Goal: Task Accomplishment & Management: Manage account settings

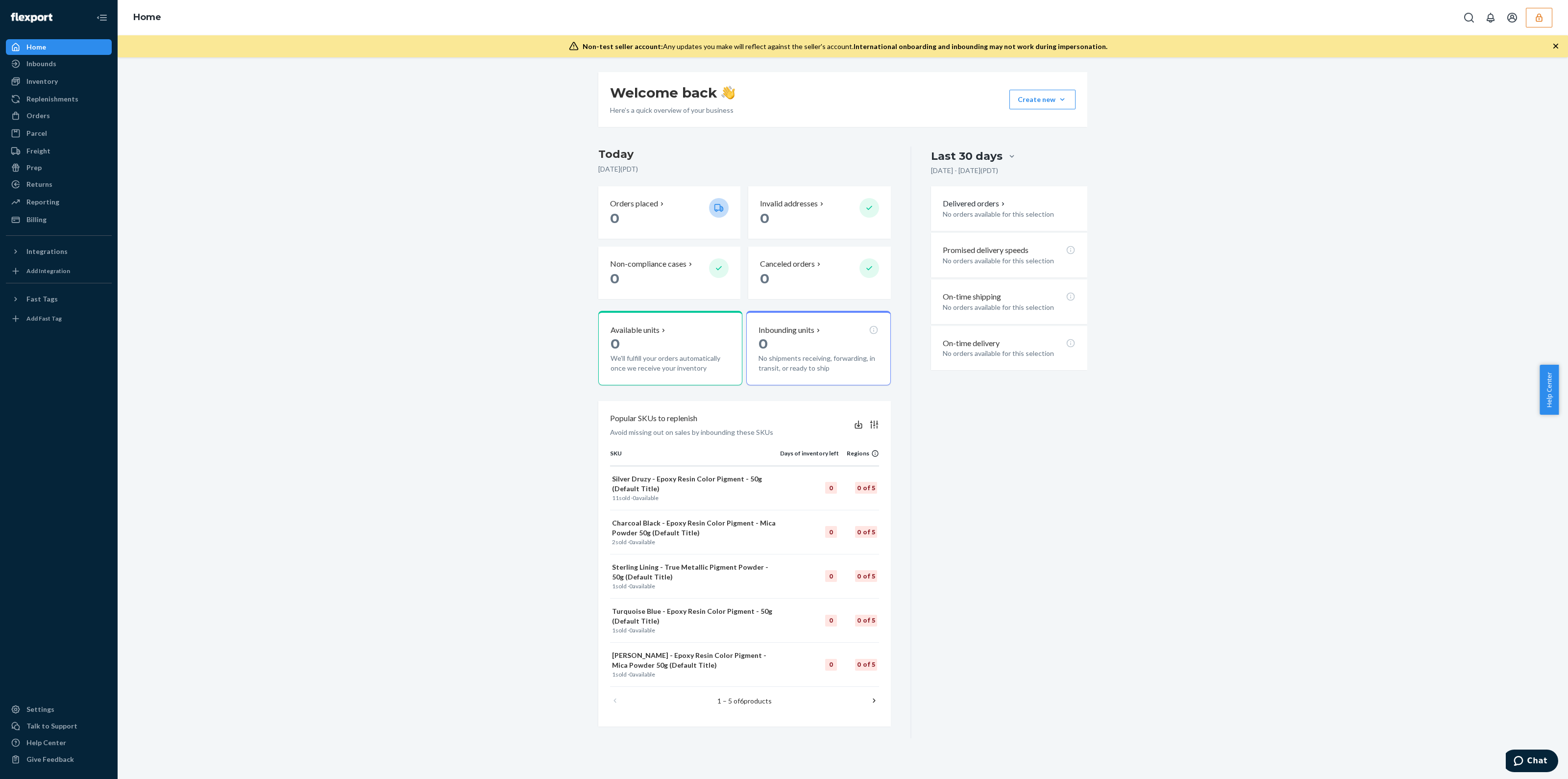
drag, startPoint x: 1557, startPoint y: 20, endPoint x: 1530, endPoint y: 26, distance: 27.7
click at [1531, 26] on div "Home" at bounding box center [843, 17] width 1450 height 35
click at [1536, 27] on div "Home" at bounding box center [843, 17] width 1450 height 35
click at [1541, 30] on div "Home" at bounding box center [843, 17] width 1450 height 35
click at [1544, 24] on button "button" at bounding box center [1539, 17] width 27 height 20
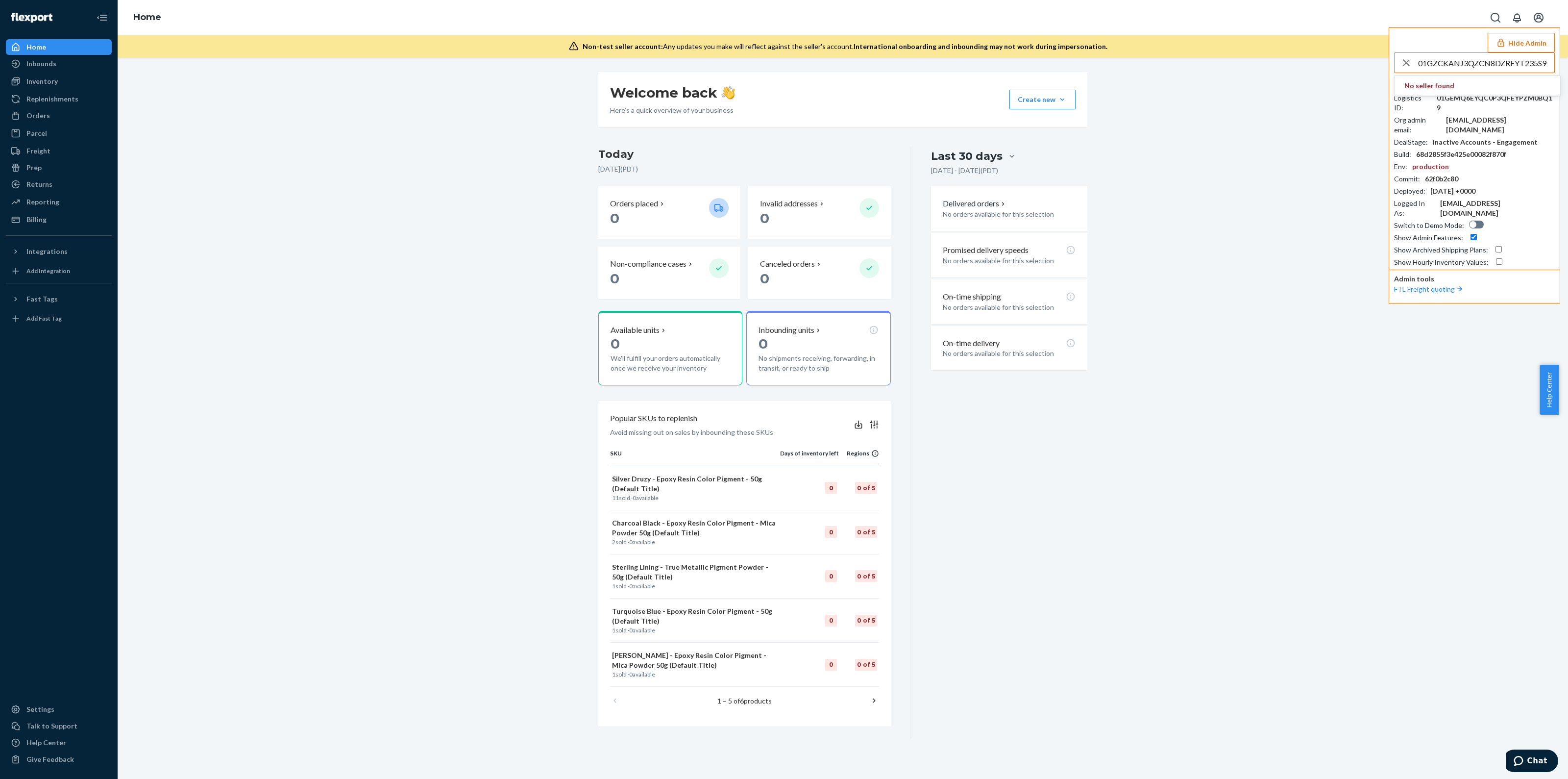
type input "01GZCKANJ3QZCN8DZRFYT235S9"
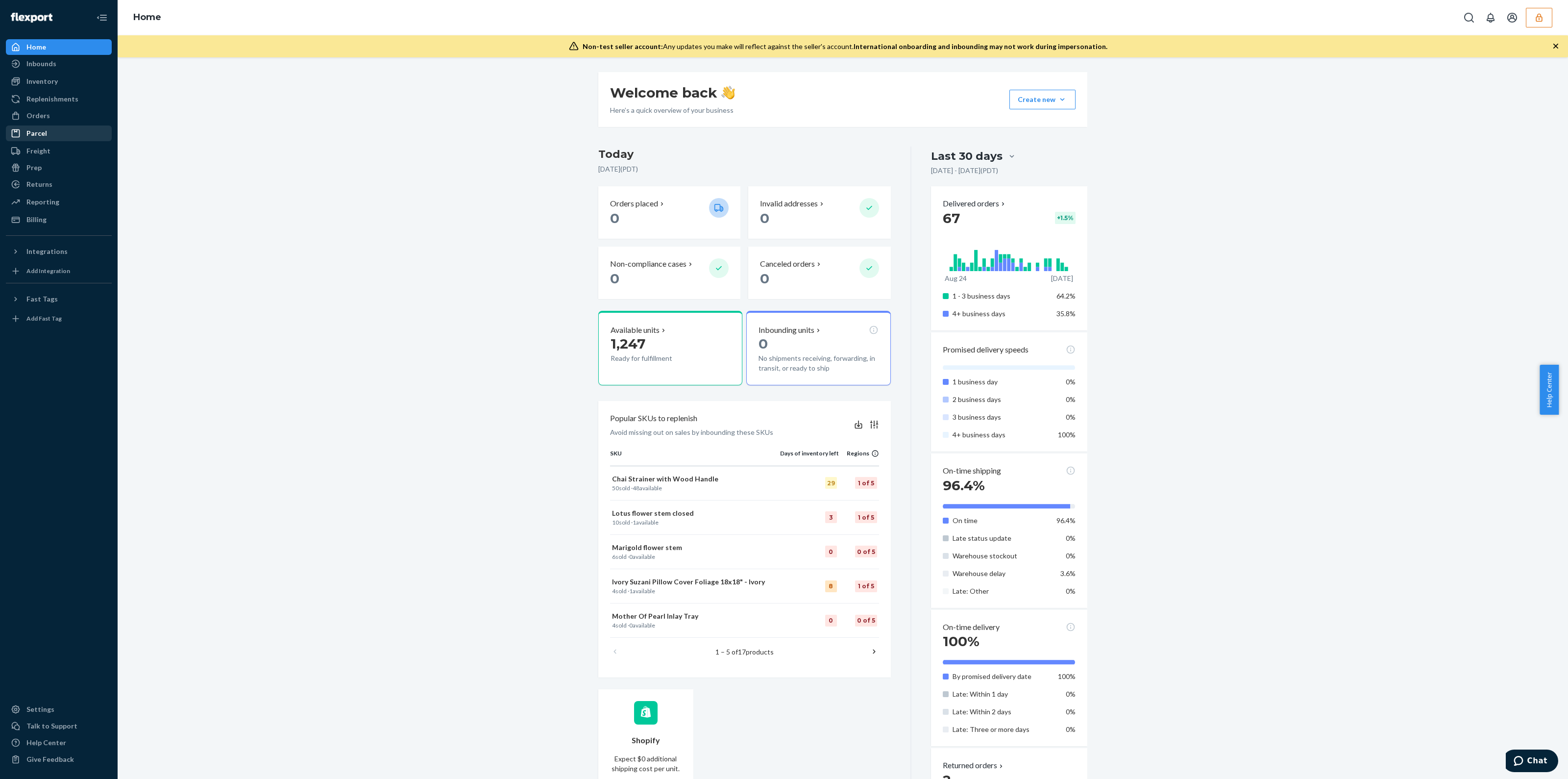
drag, startPoint x: 44, startPoint y: 115, endPoint x: 38, endPoint y: 131, distance: 17.1
click at [44, 115] on div "Orders" at bounding box center [38, 115] width 24 height 10
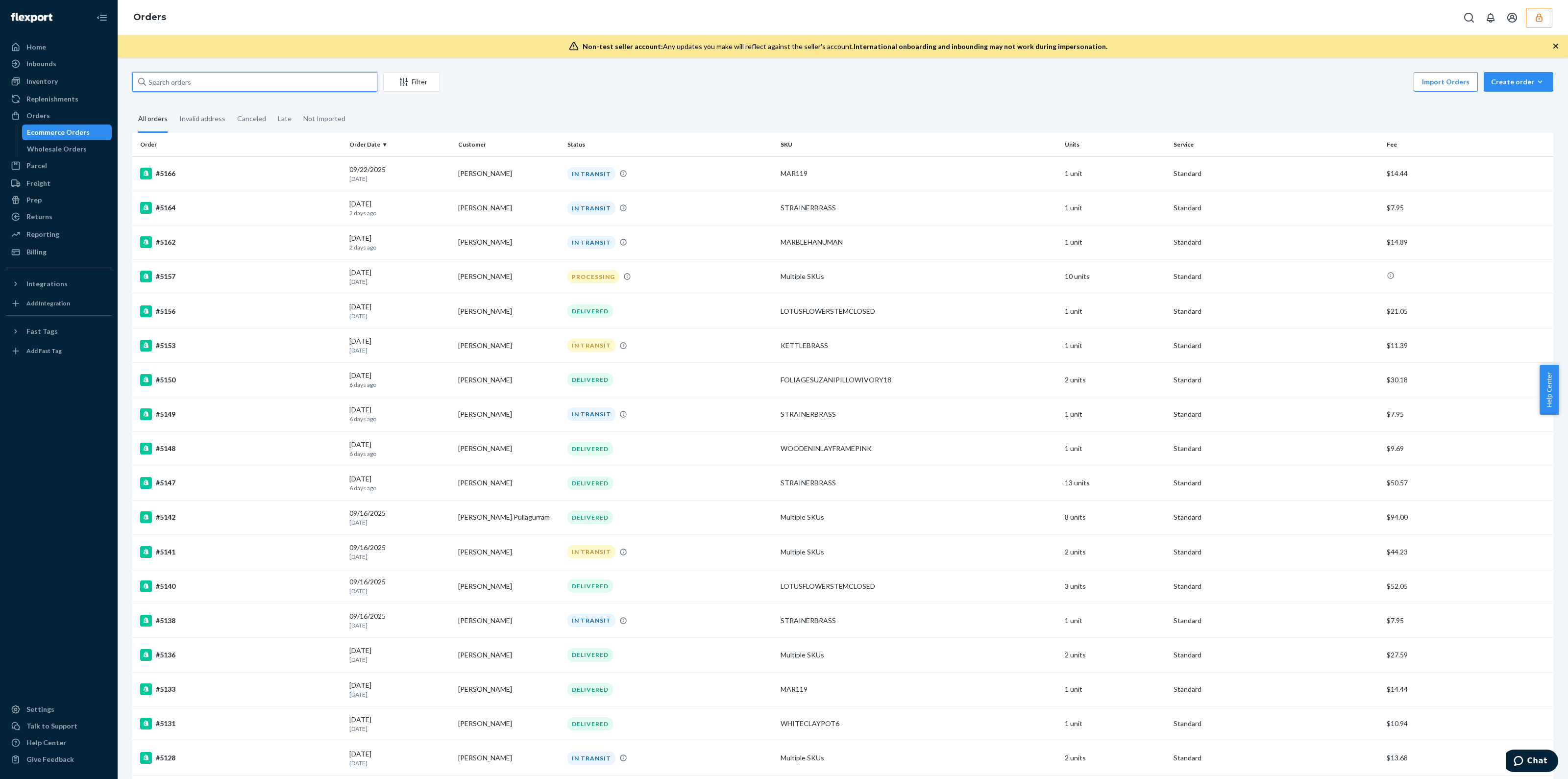
click at [331, 79] on input "text" at bounding box center [255, 82] width 245 height 20
paste input "5157"
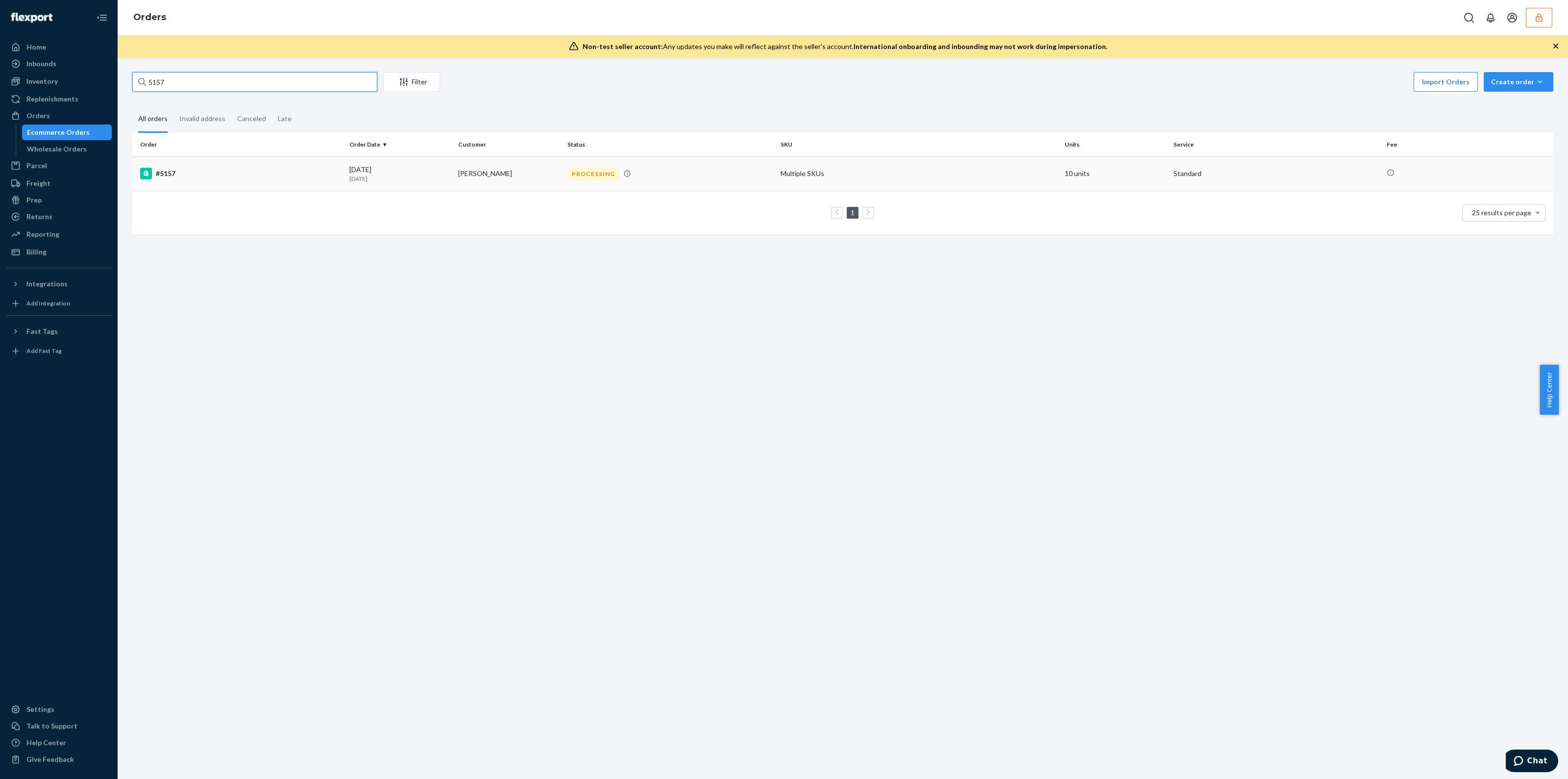
type input "5157"
click at [868, 186] on td "Multiple SKUs" at bounding box center [919, 173] width 285 height 35
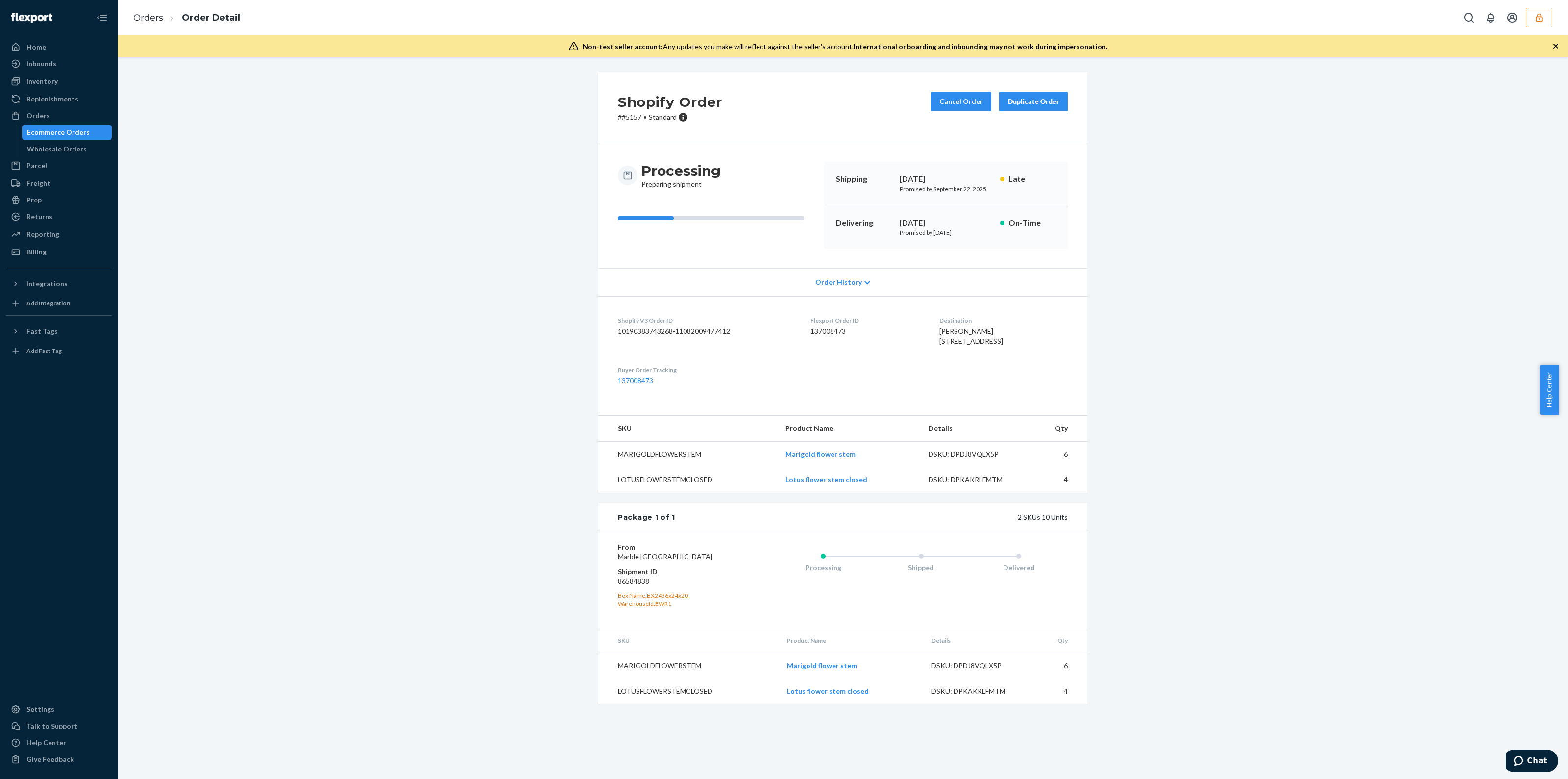
click at [857, 286] on div "Order History" at bounding box center [843, 282] width 489 height 28
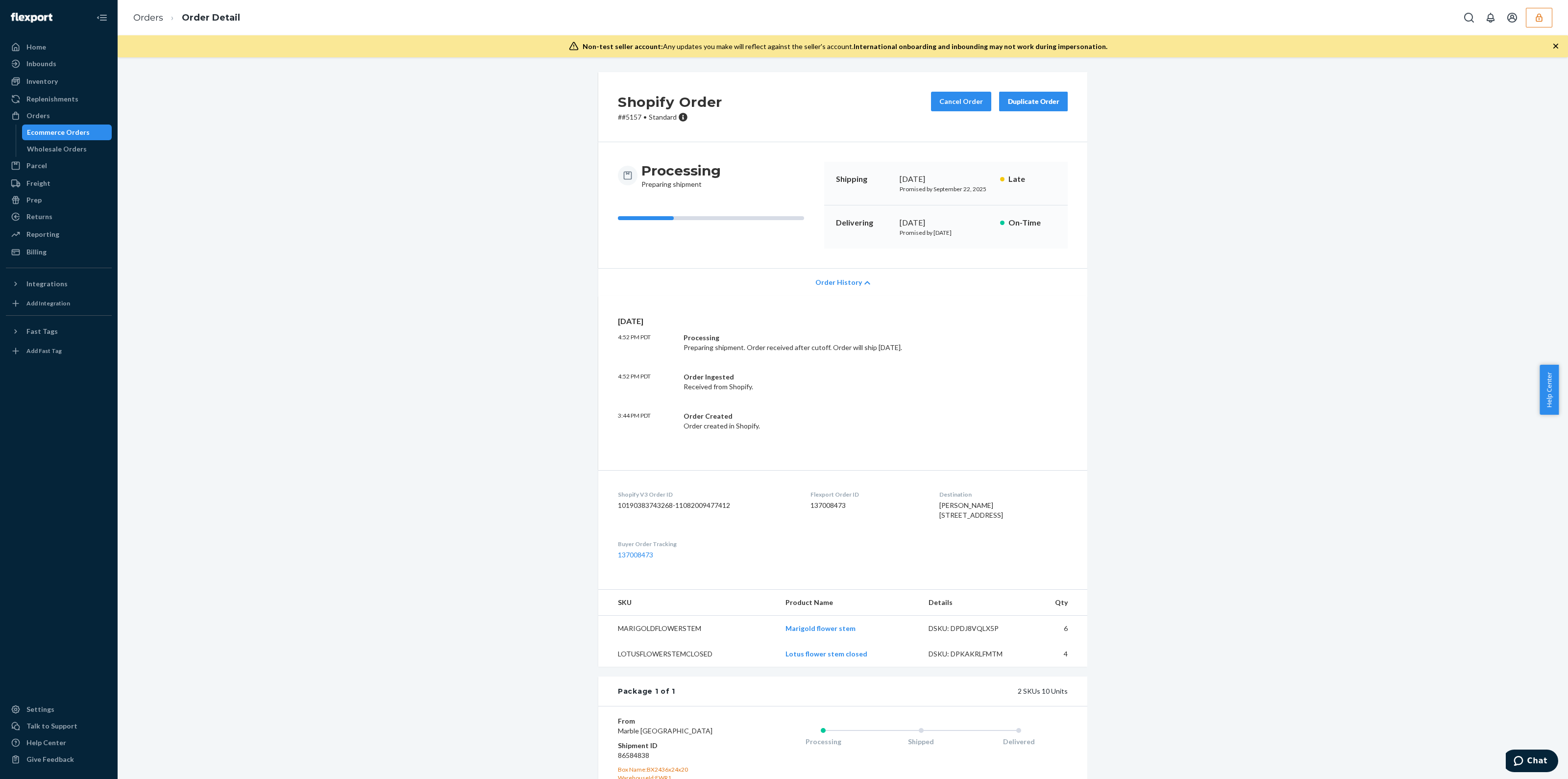
click at [857, 286] on div "Order History" at bounding box center [843, 282] width 489 height 28
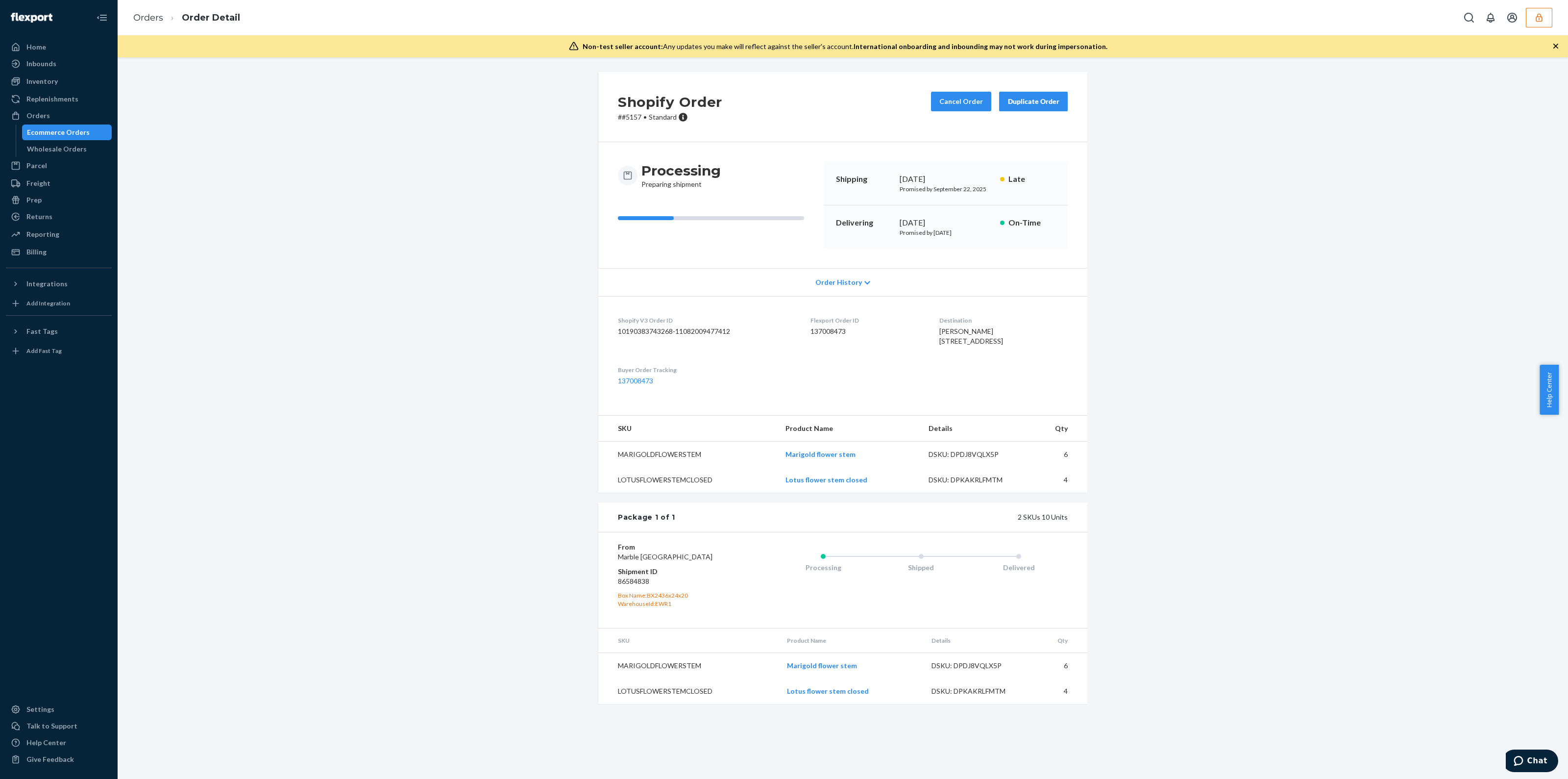
click at [985, 671] on div "DSKU: DPDJ8VQLX5P" at bounding box center [978, 666] width 93 height 10
drag, startPoint x: 985, startPoint y: 693, endPoint x: 985, endPoint y: 682, distance: 11.0
click at [985, 671] on div "DSKU: DPDJ8VQLX5P" at bounding box center [978, 666] width 93 height 10
copy div "DPDJ8VQLX5P"
click at [986, 697] on div "DSKU: DPKAKRLFMTM" at bounding box center [978, 691] width 93 height 10
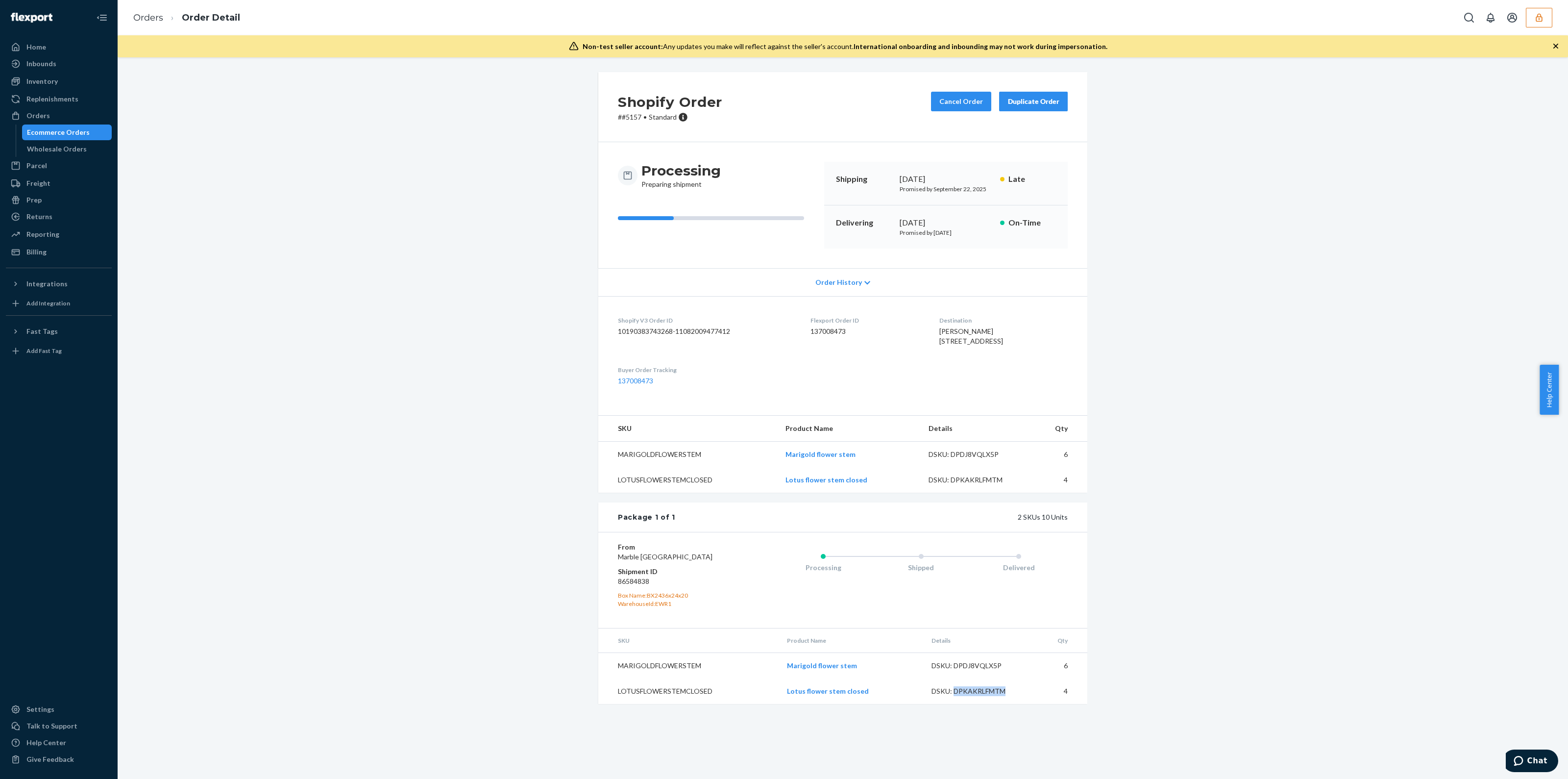
click at [986, 697] on div "DSKU: DPKAKRLFMTM" at bounding box center [978, 691] width 93 height 10
copy div "DPKAKRLFMTM"
click at [630, 587] on dd "86584838" at bounding box center [676, 581] width 117 height 10
copy dd "86584838"
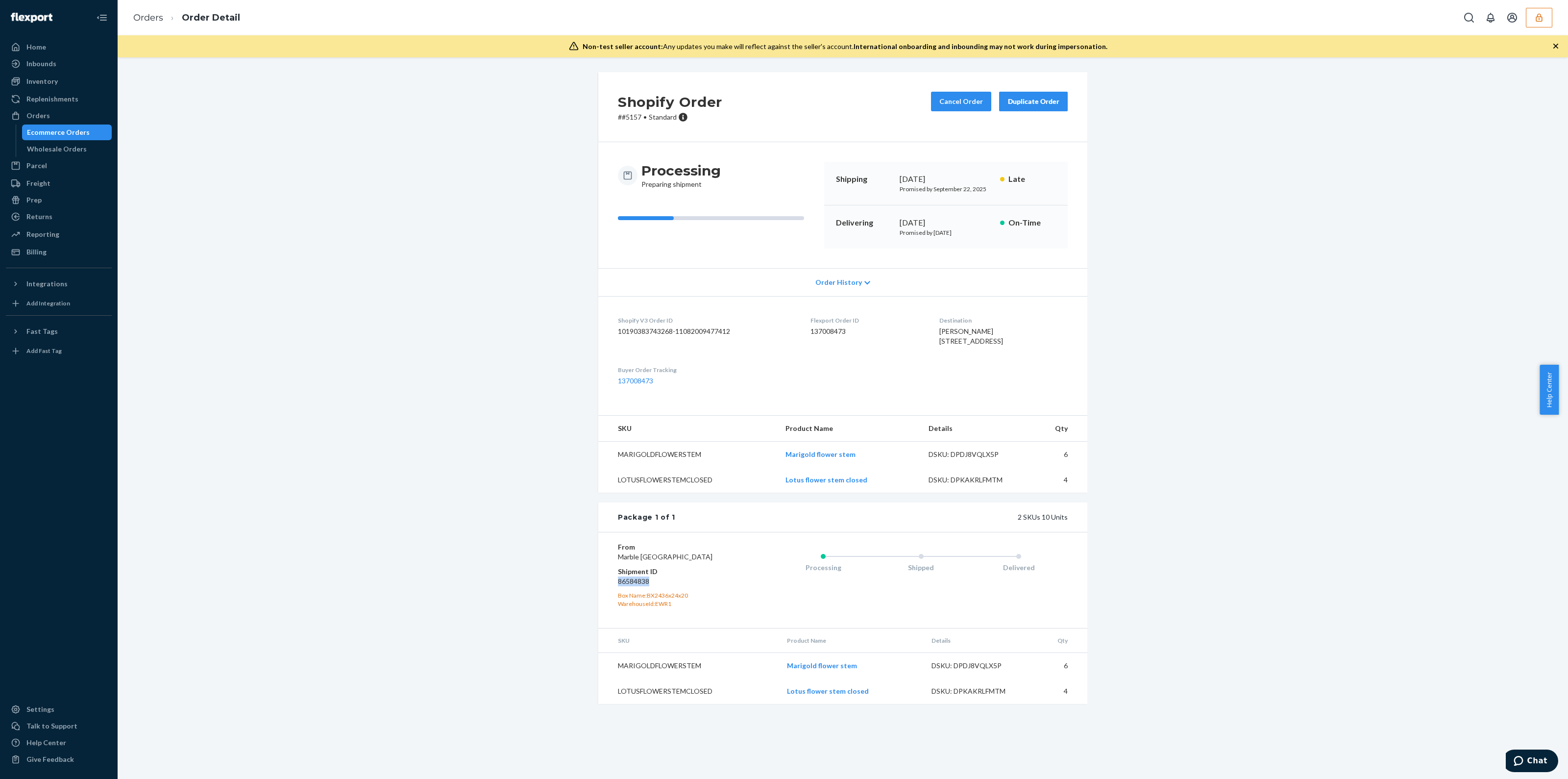
click at [986, 671] on div "DSKU: DPDJ8VQLX5P" at bounding box center [978, 666] width 93 height 10
copy div "DPDJ8VQLX5P"
click at [1549, 15] on button "button" at bounding box center [1539, 17] width 27 height 20
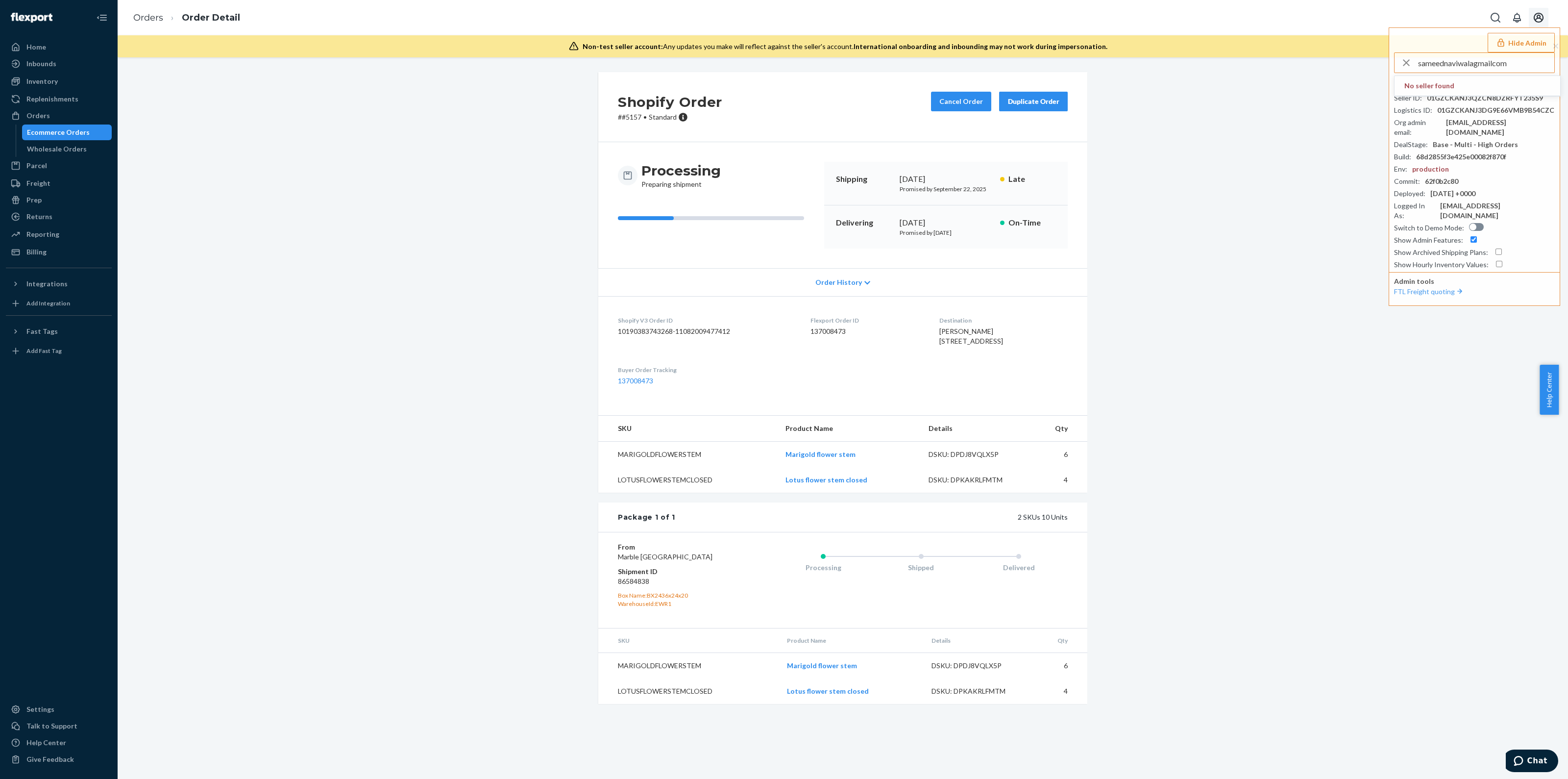
type input "sameednaviwalagmailcom"
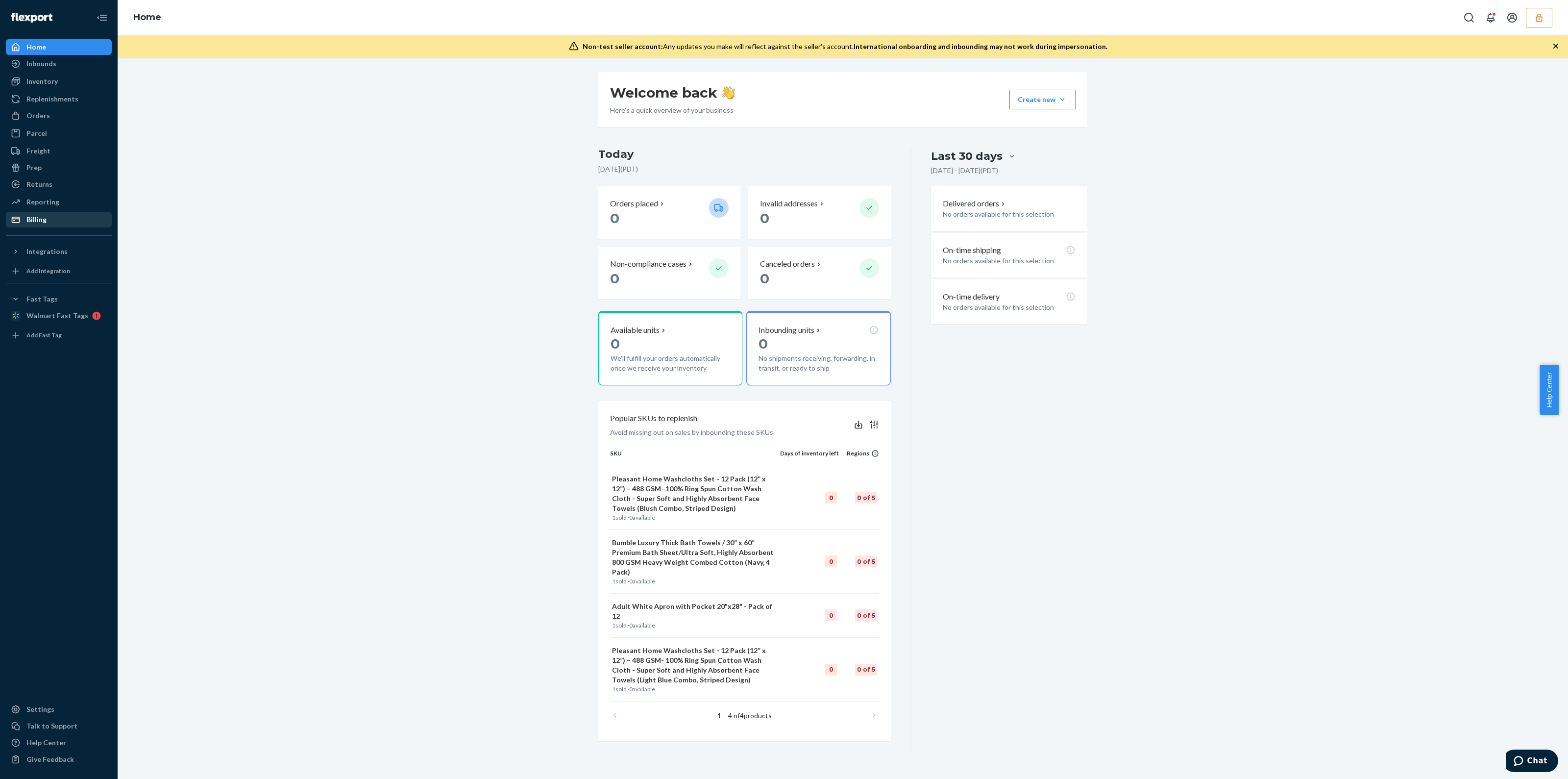
click at [71, 216] on div "Billing" at bounding box center [59, 220] width 104 height 14
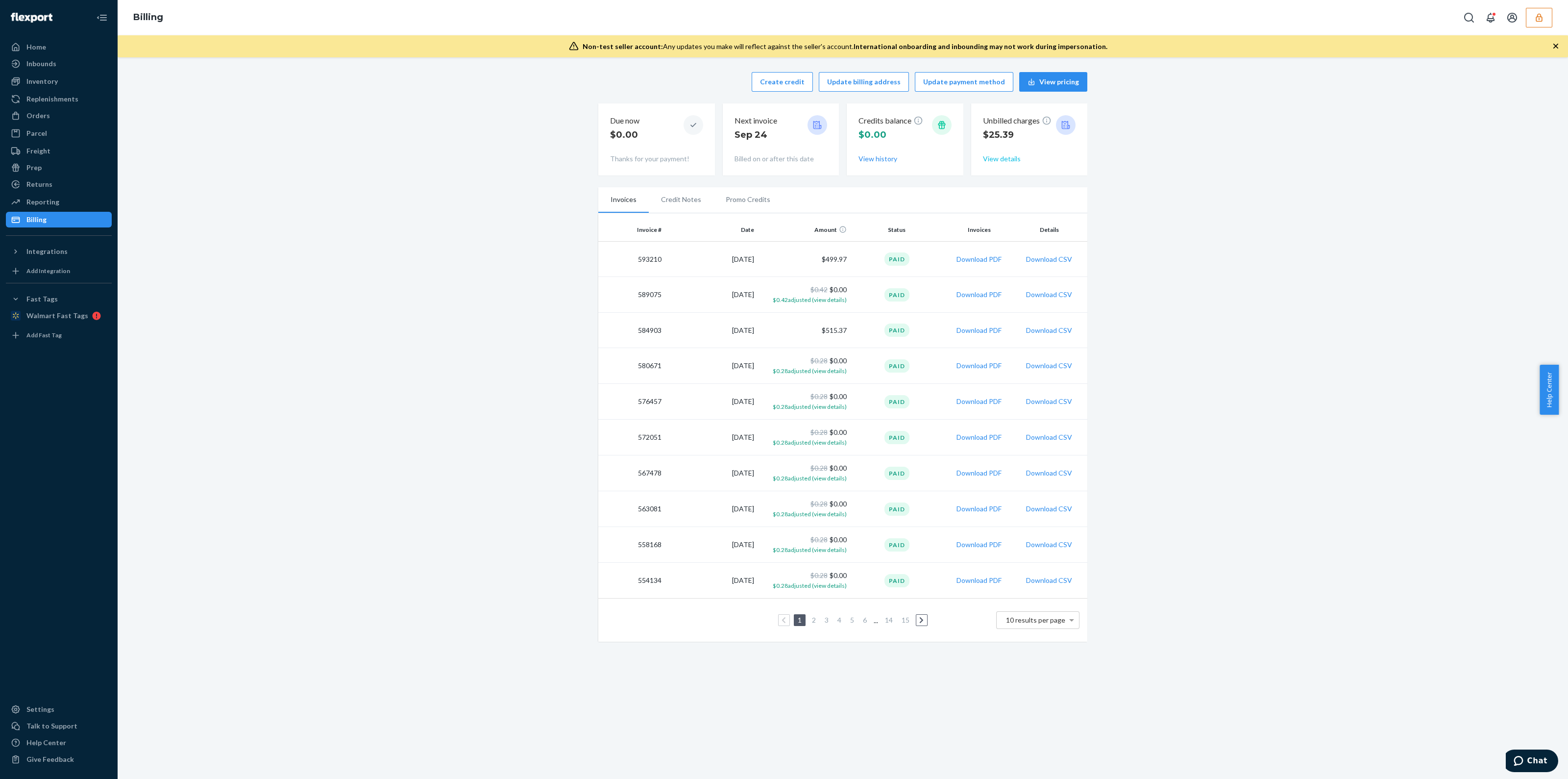
click at [1012, 158] on button "View details" at bounding box center [1002, 158] width 38 height 10
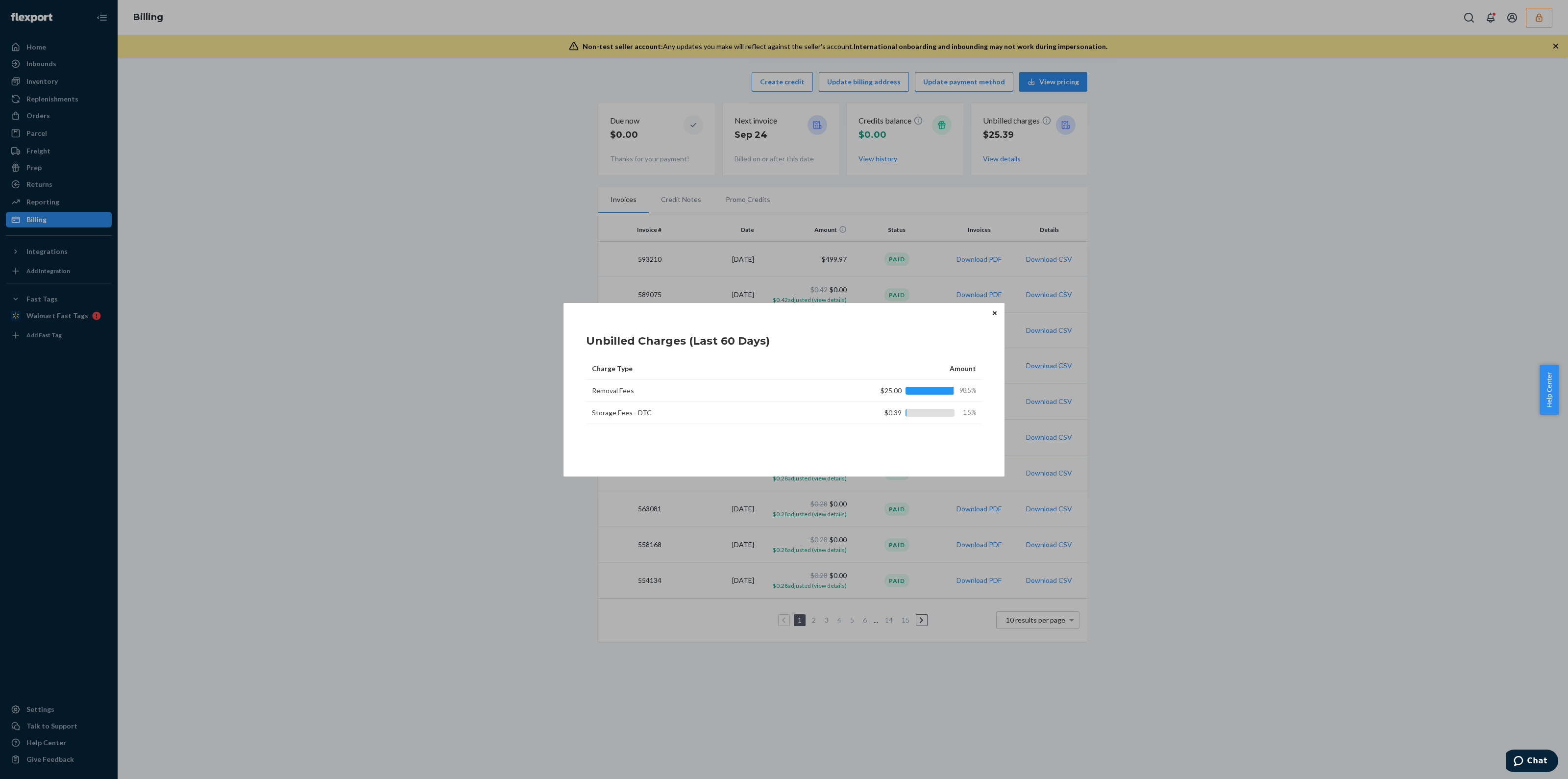
click at [998, 310] on button "Close" at bounding box center [995, 314] width 10 height 11
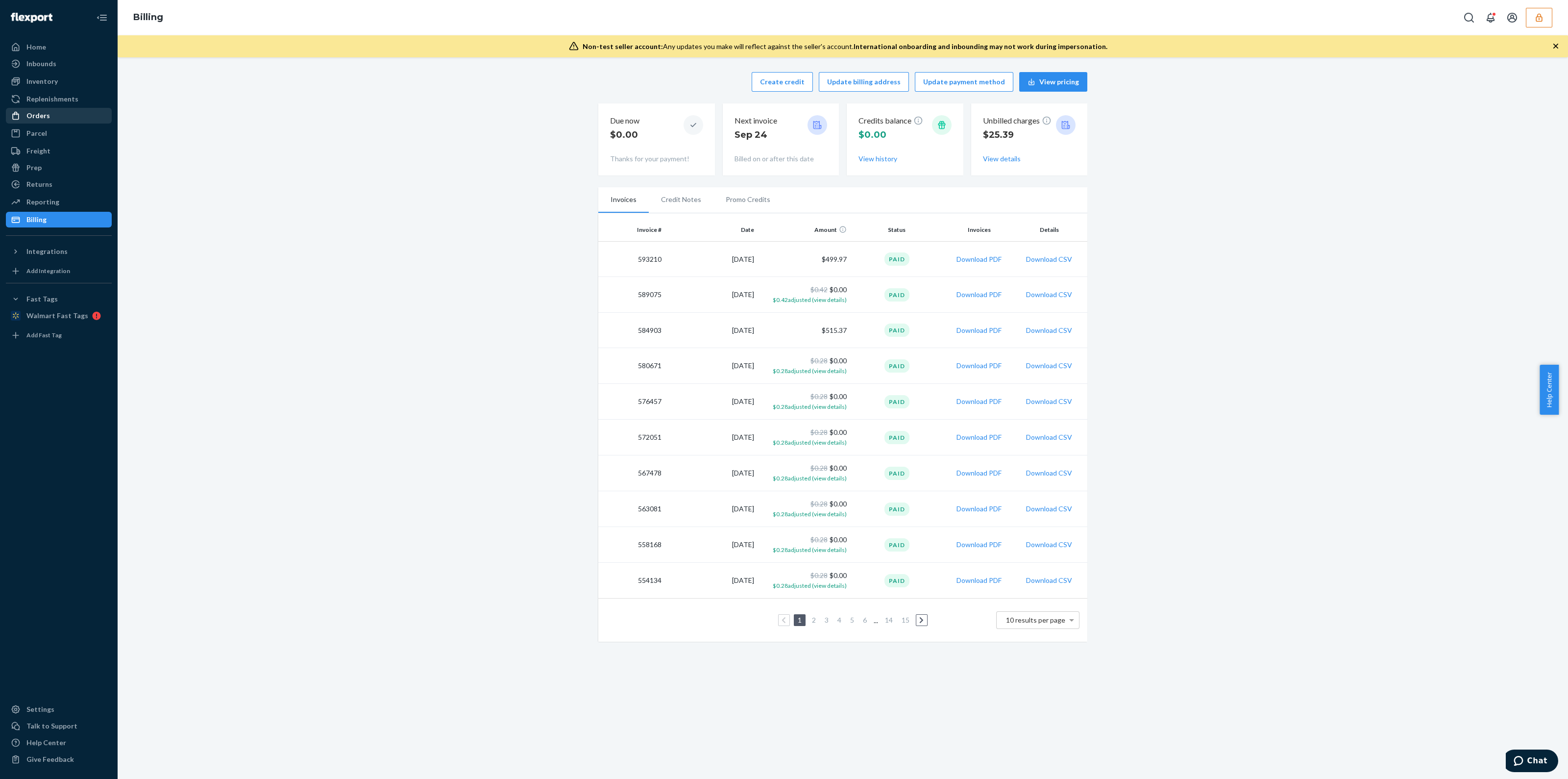
click at [28, 117] on div "Orders" at bounding box center [38, 115] width 24 height 10
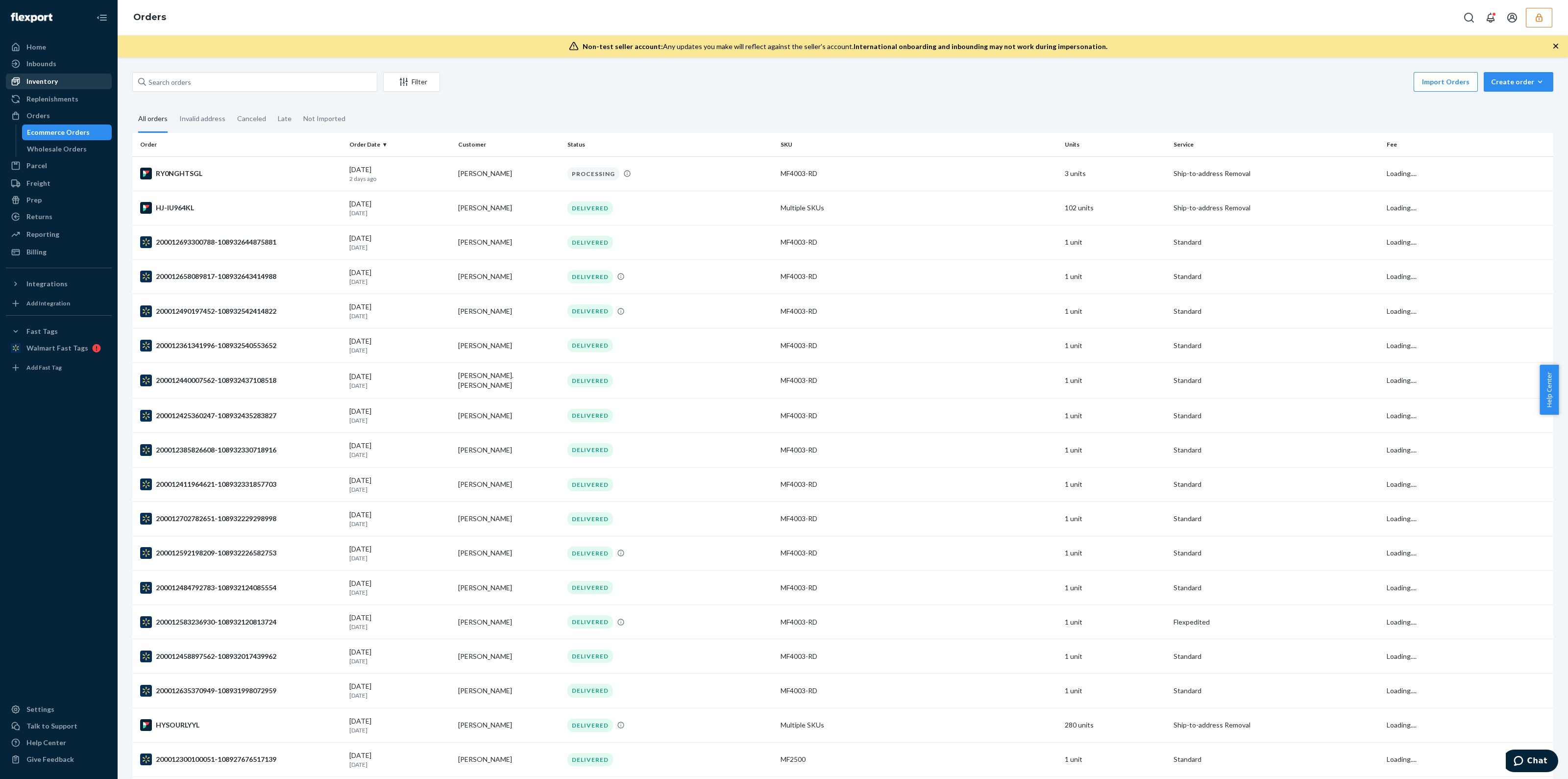
click at [36, 86] on div "Inventory" at bounding box center [59, 82] width 104 height 14
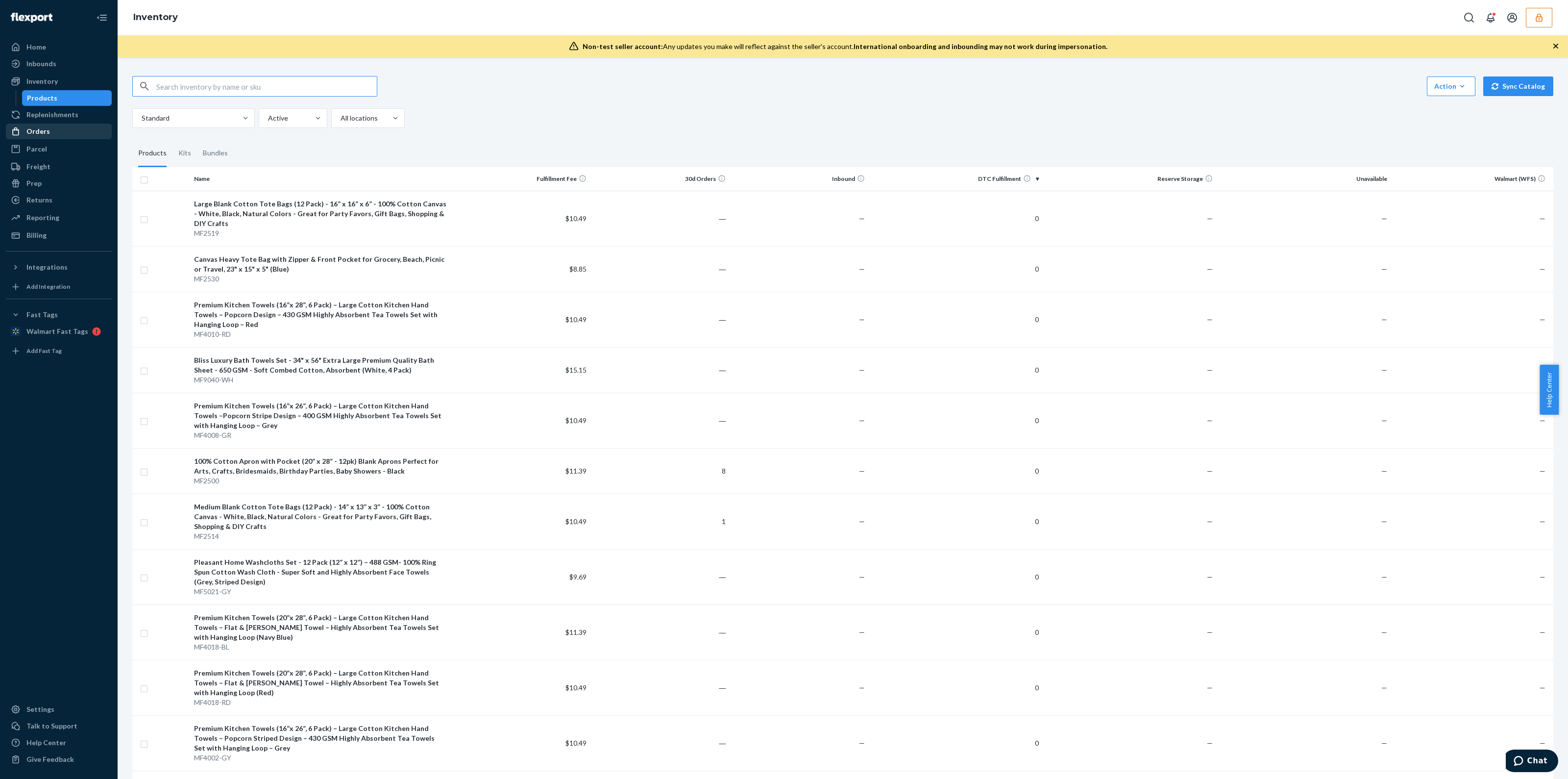
click at [52, 134] on div "Orders" at bounding box center [59, 132] width 104 height 14
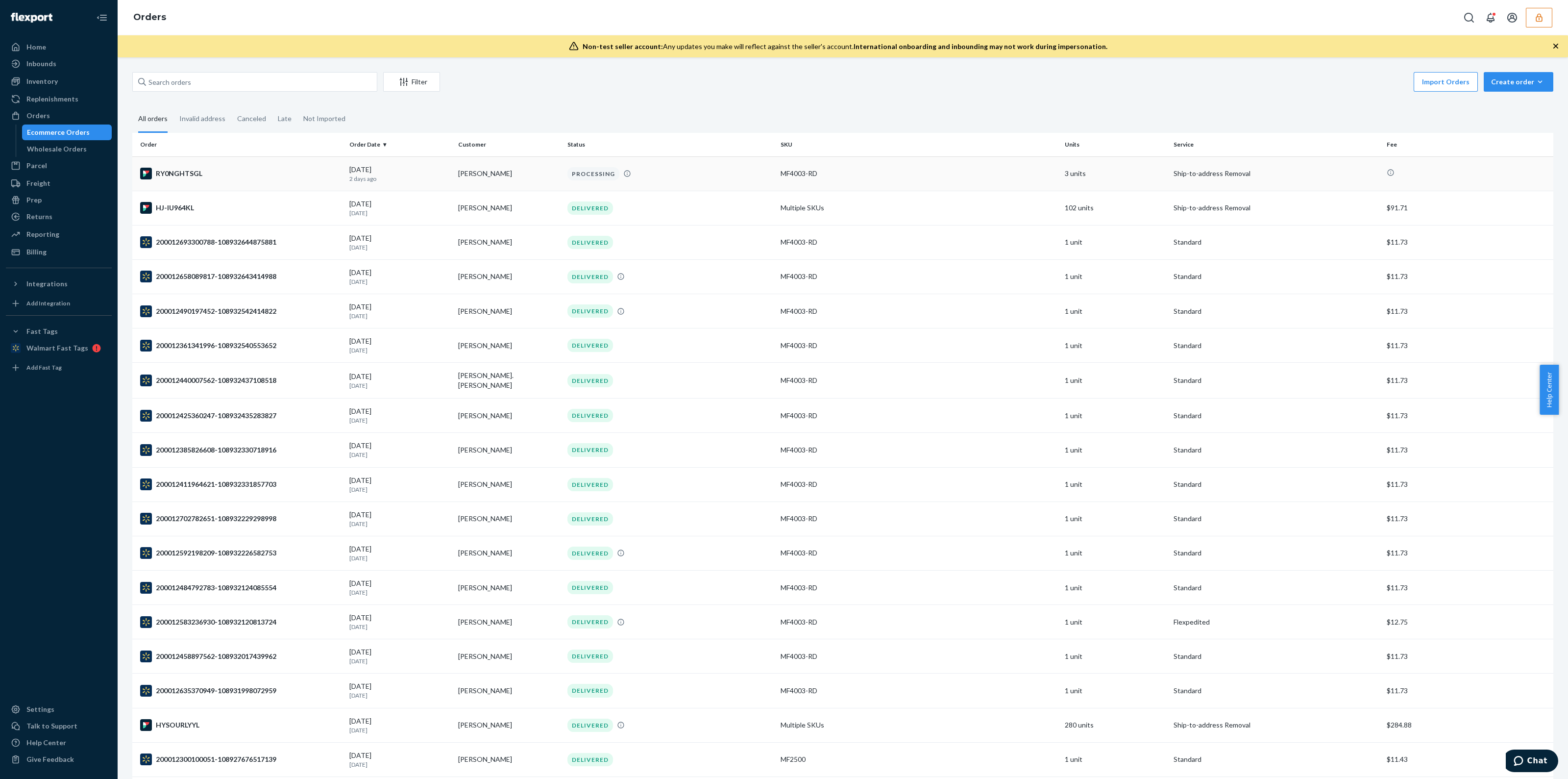
click at [1288, 170] on td "Ship-to-address Removal" at bounding box center [1276, 173] width 213 height 35
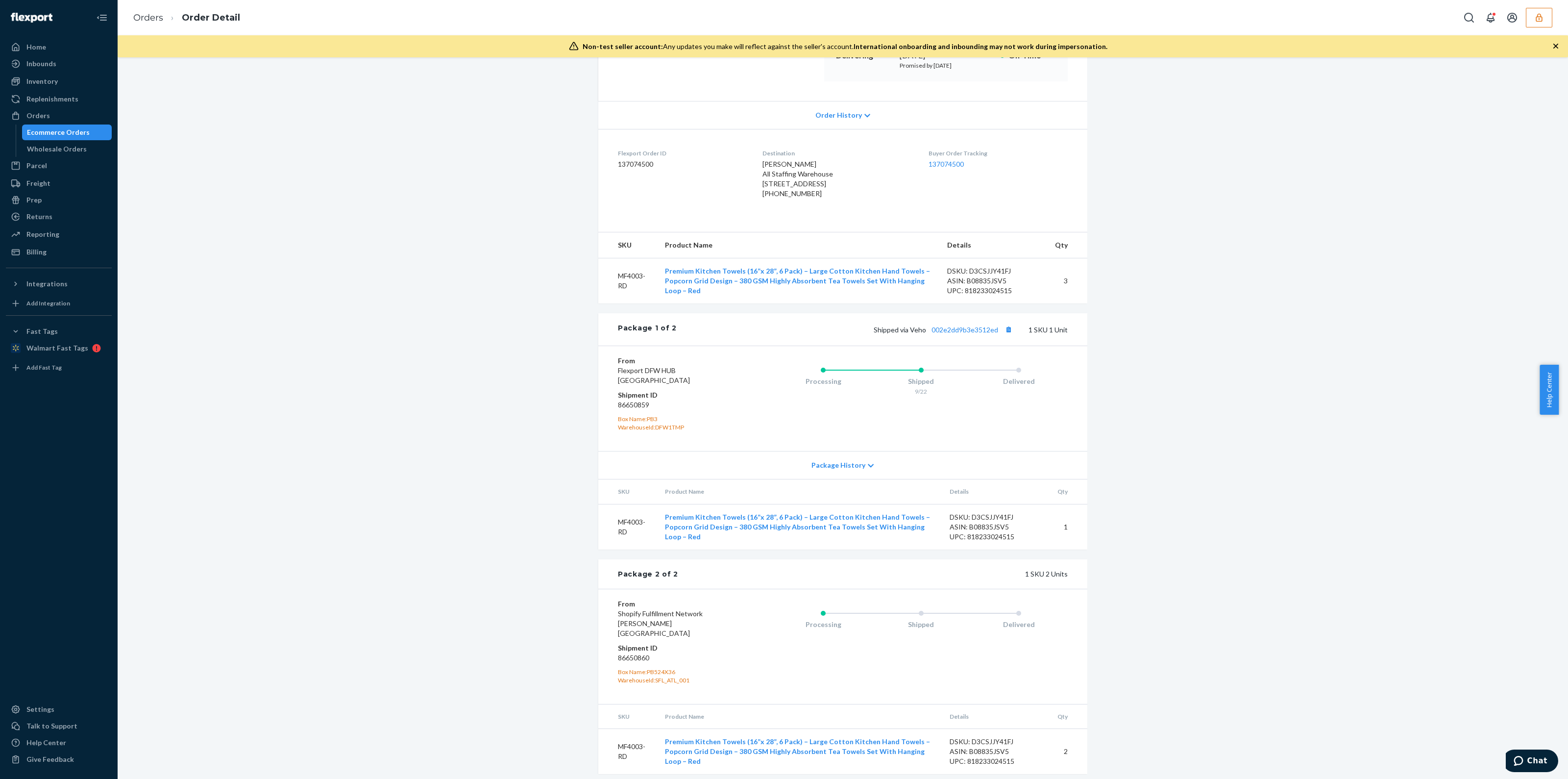
scroll to position [191, 0]
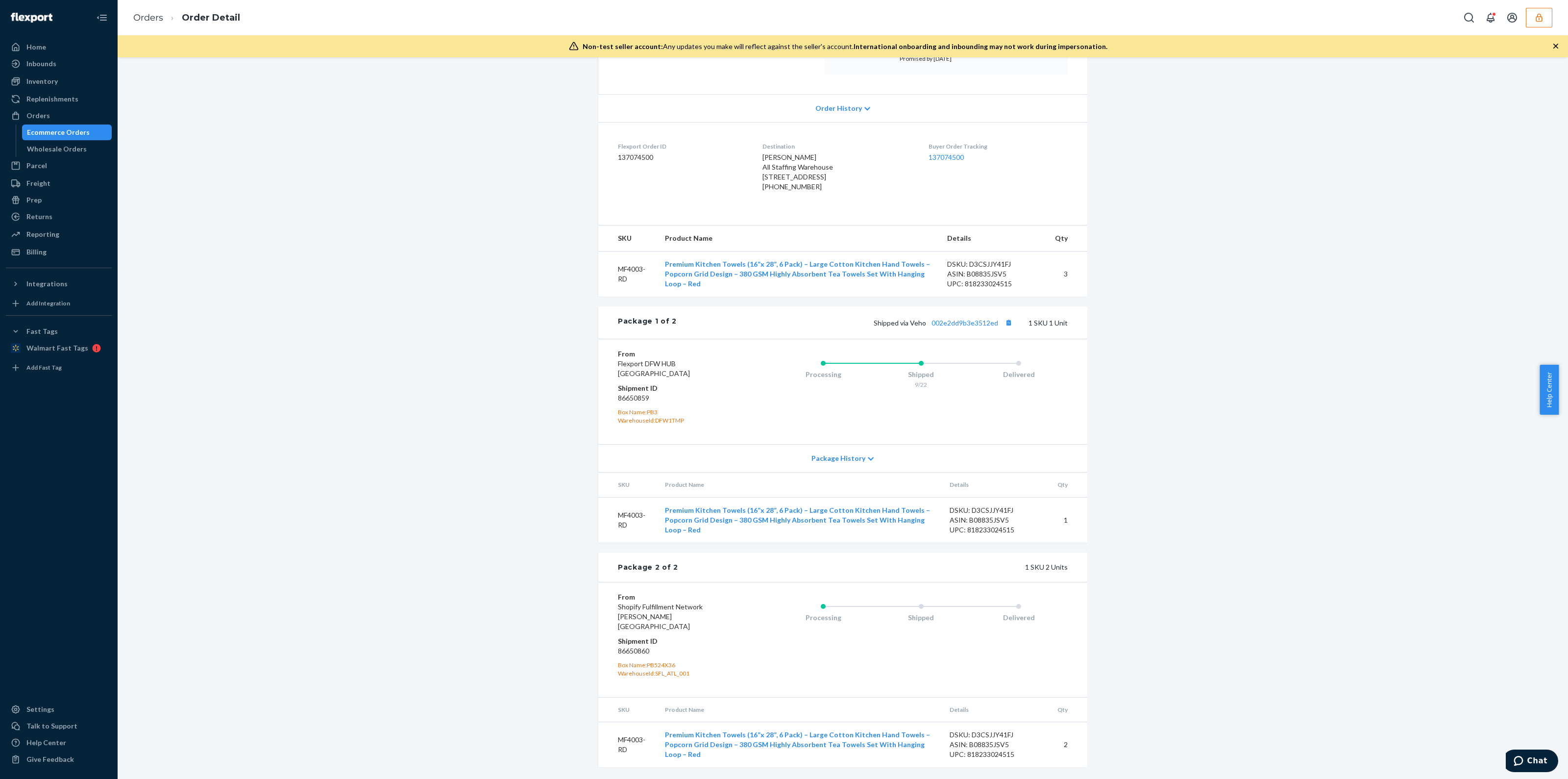
click at [1530, 24] on button "button" at bounding box center [1539, 17] width 27 height 20
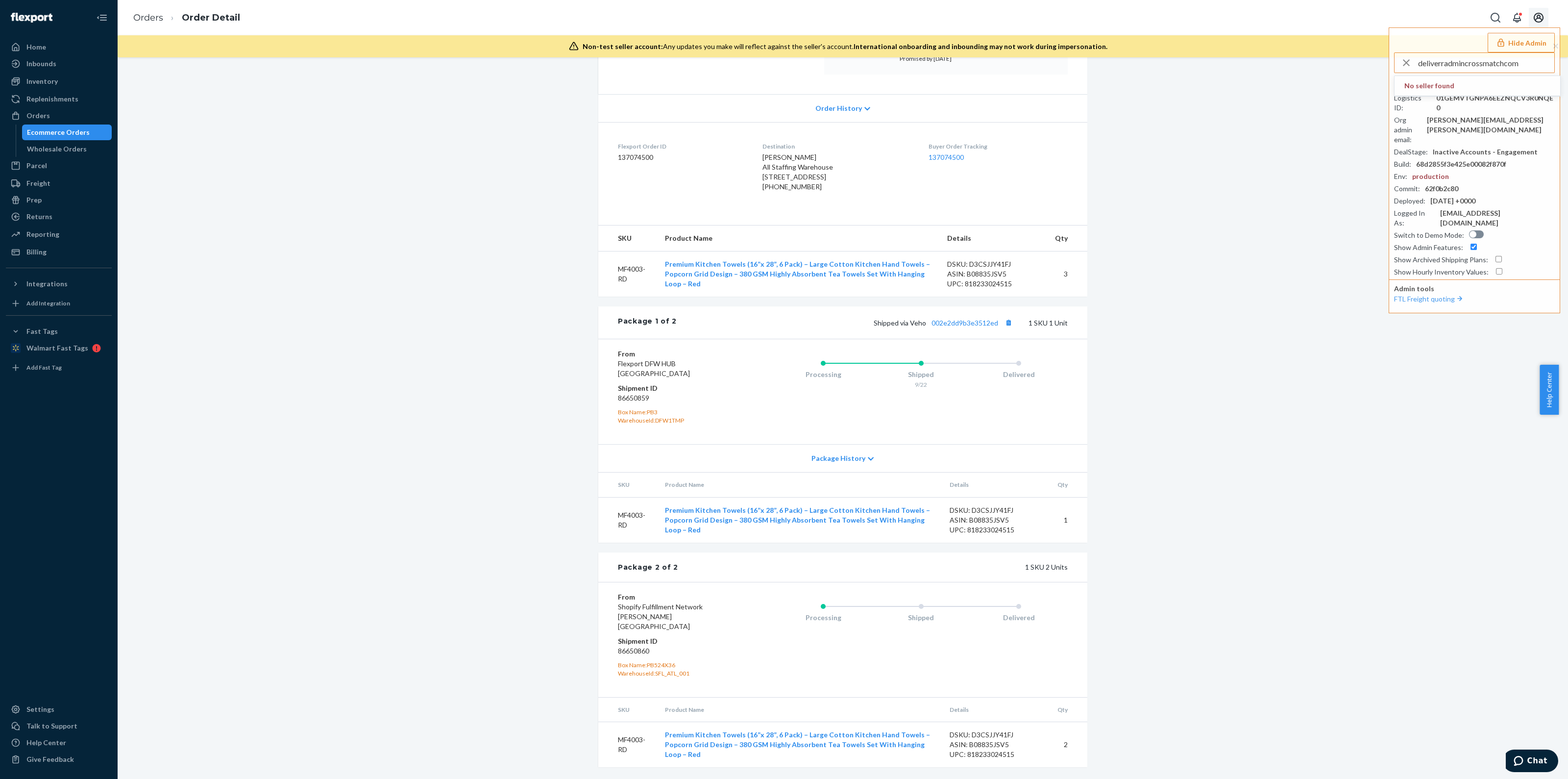
type input "deliverradmincrossmatchcom"
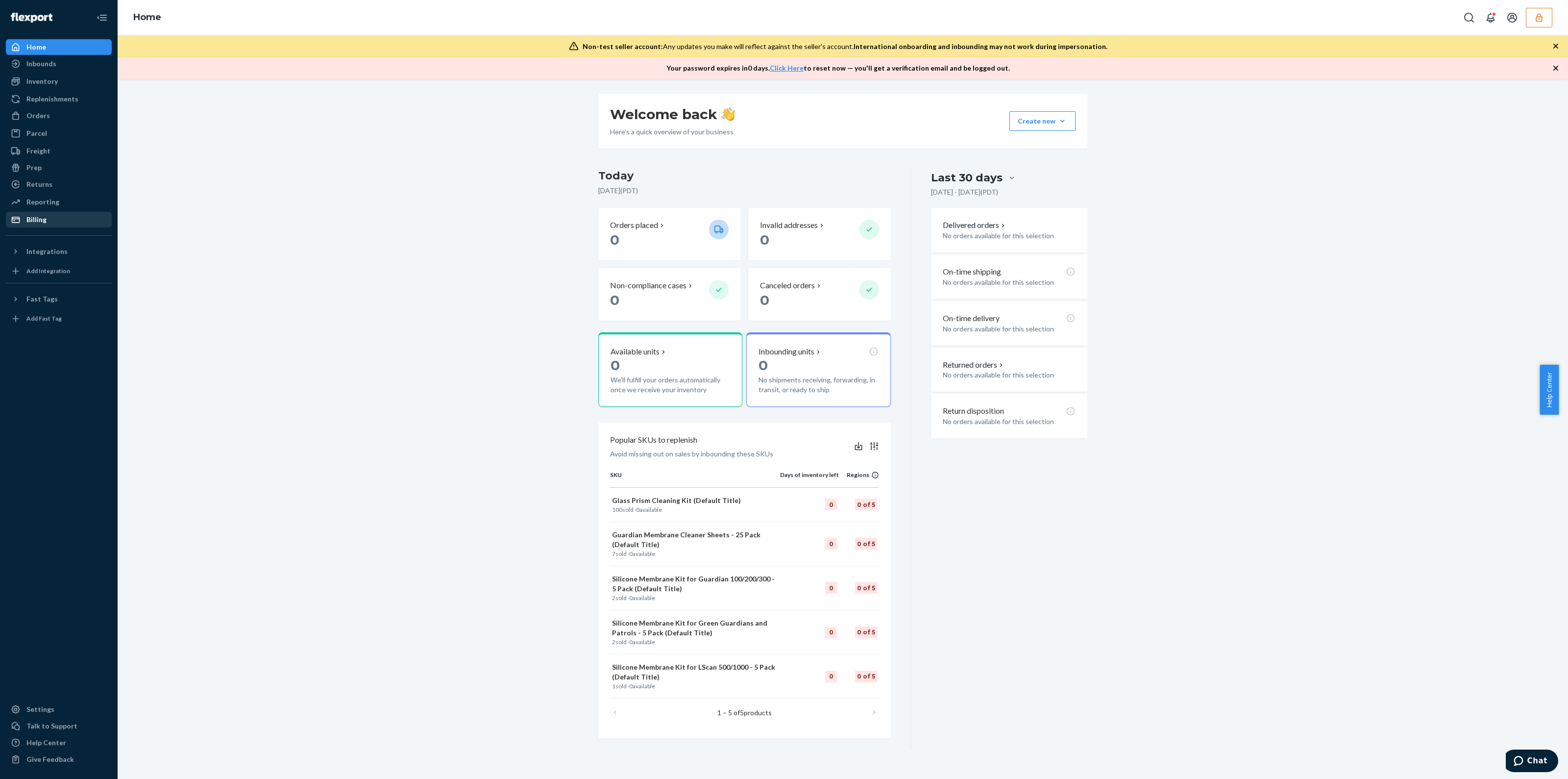
click at [56, 226] on div "Home Inbounds Shipping Plans Problems Inventory Products Replenishments Orders …" at bounding box center [59, 389] width 118 height 779
click at [56, 224] on div "Billing" at bounding box center [59, 220] width 104 height 14
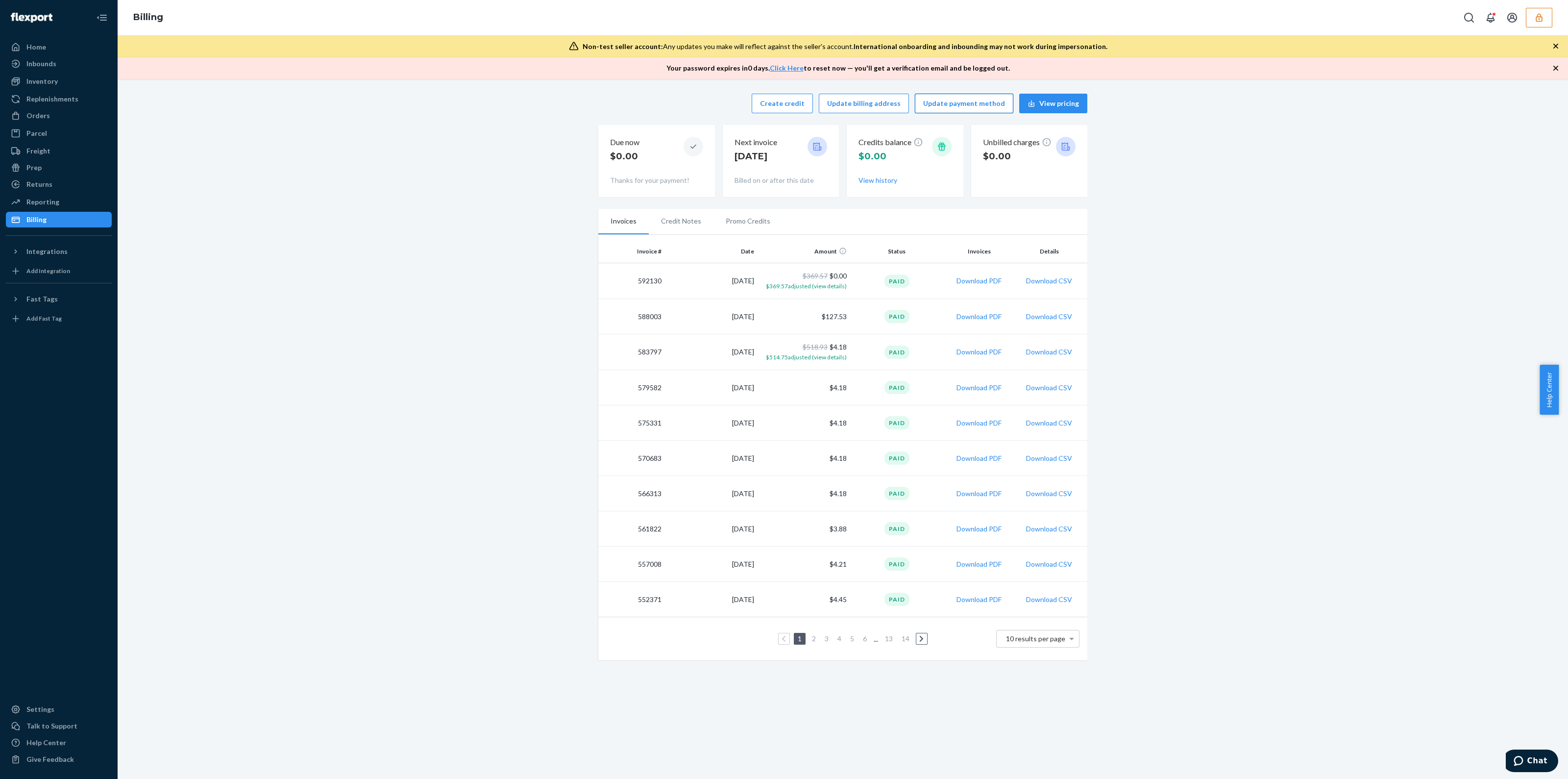
click at [961, 105] on button "Update payment method" at bounding box center [964, 103] width 99 height 20
click at [1559, 42] on div "Non-test seller account: Any updates you make will reflect against the seller's…" at bounding box center [843, 46] width 1450 height 22
click at [1559, 46] on icon "button" at bounding box center [1555, 46] width 10 height 10
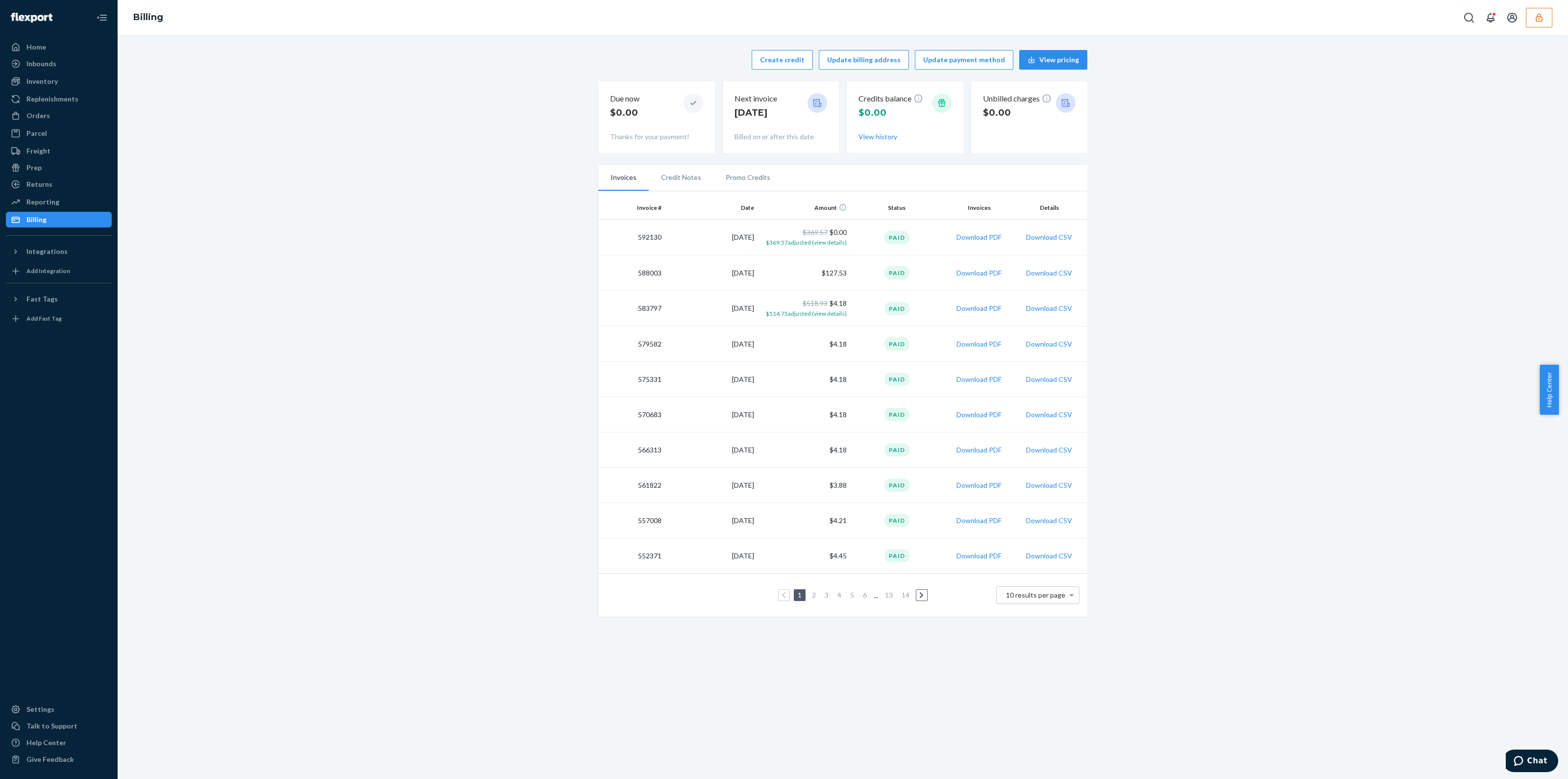
click at [1536, 27] on div "Billing" at bounding box center [843, 17] width 1450 height 35
click at [1539, 19] on icon "button" at bounding box center [1539, 17] width 6 height 9
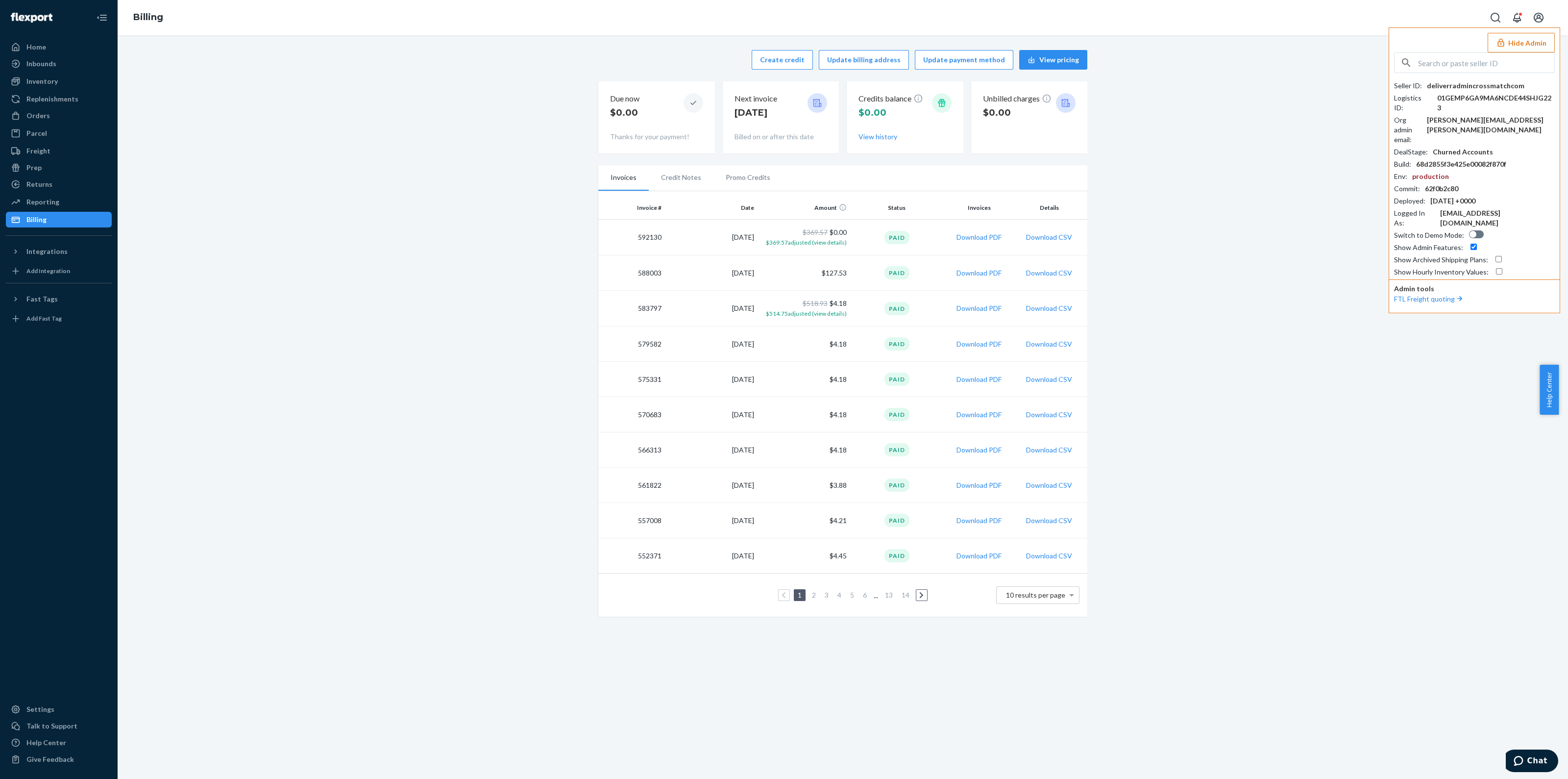
drag, startPoint x: 1461, startPoint y: 61, endPoint x: 1465, endPoint y: 65, distance: 5.7
click at [1461, 61] on input "text" at bounding box center [1486, 63] width 136 height 20
paste input "dcookeadvtccom"
type input "dcookeadvtccom"
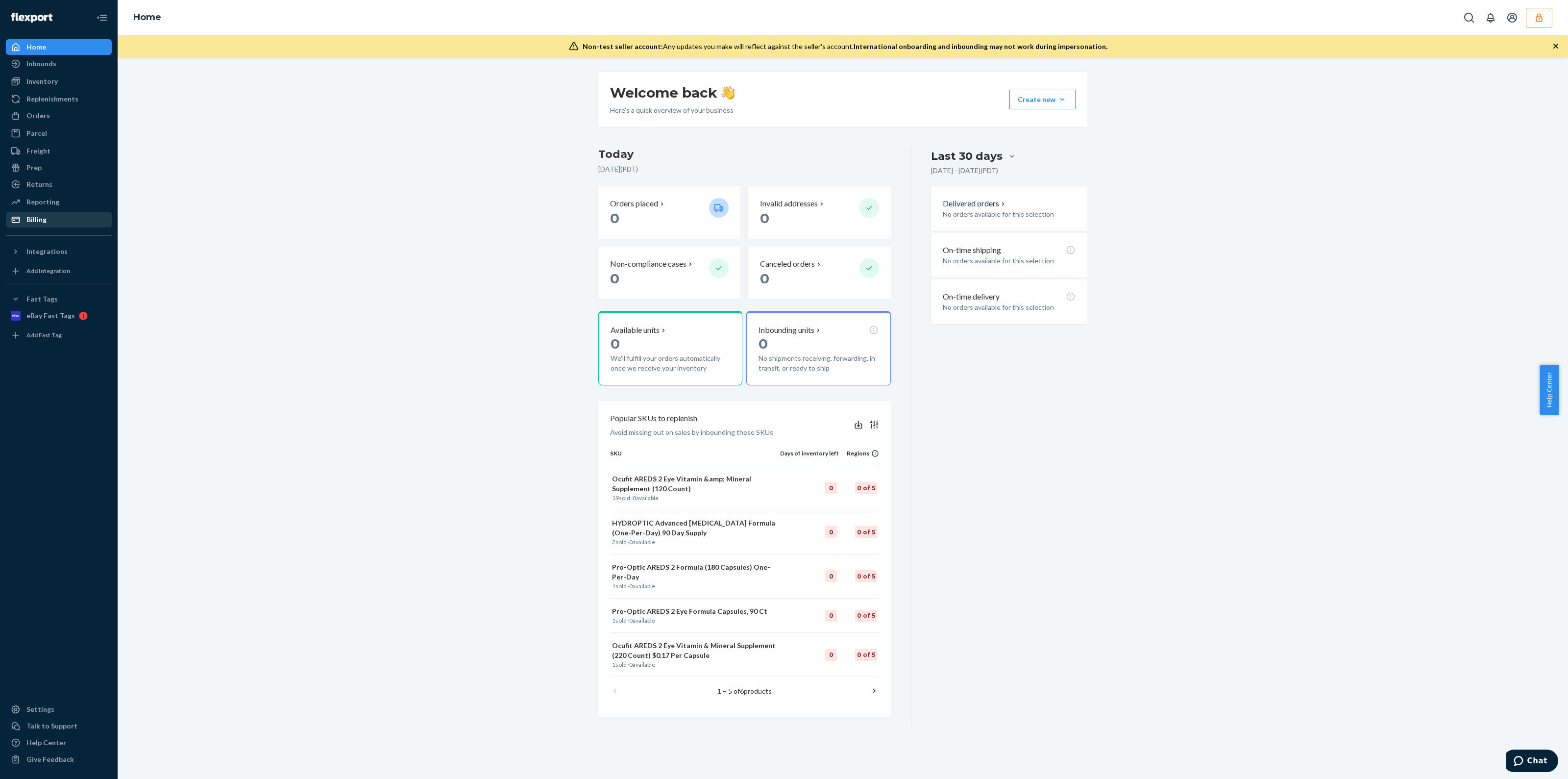
click at [69, 219] on div "Billing" at bounding box center [59, 220] width 104 height 14
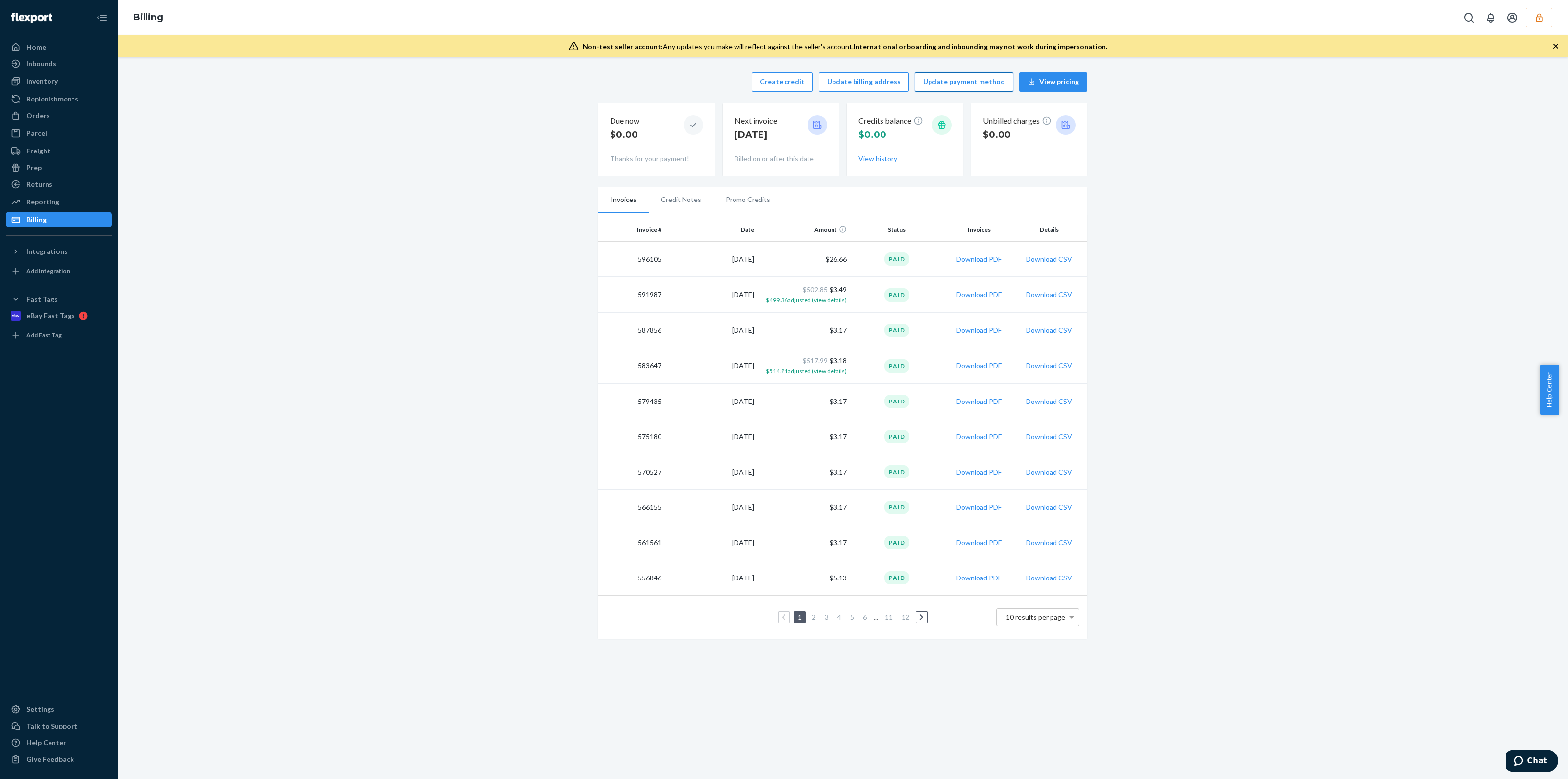
click at [959, 82] on button "Update payment method" at bounding box center [964, 82] width 99 height 20
click at [1559, 48] on icon "button" at bounding box center [1555, 46] width 10 height 10
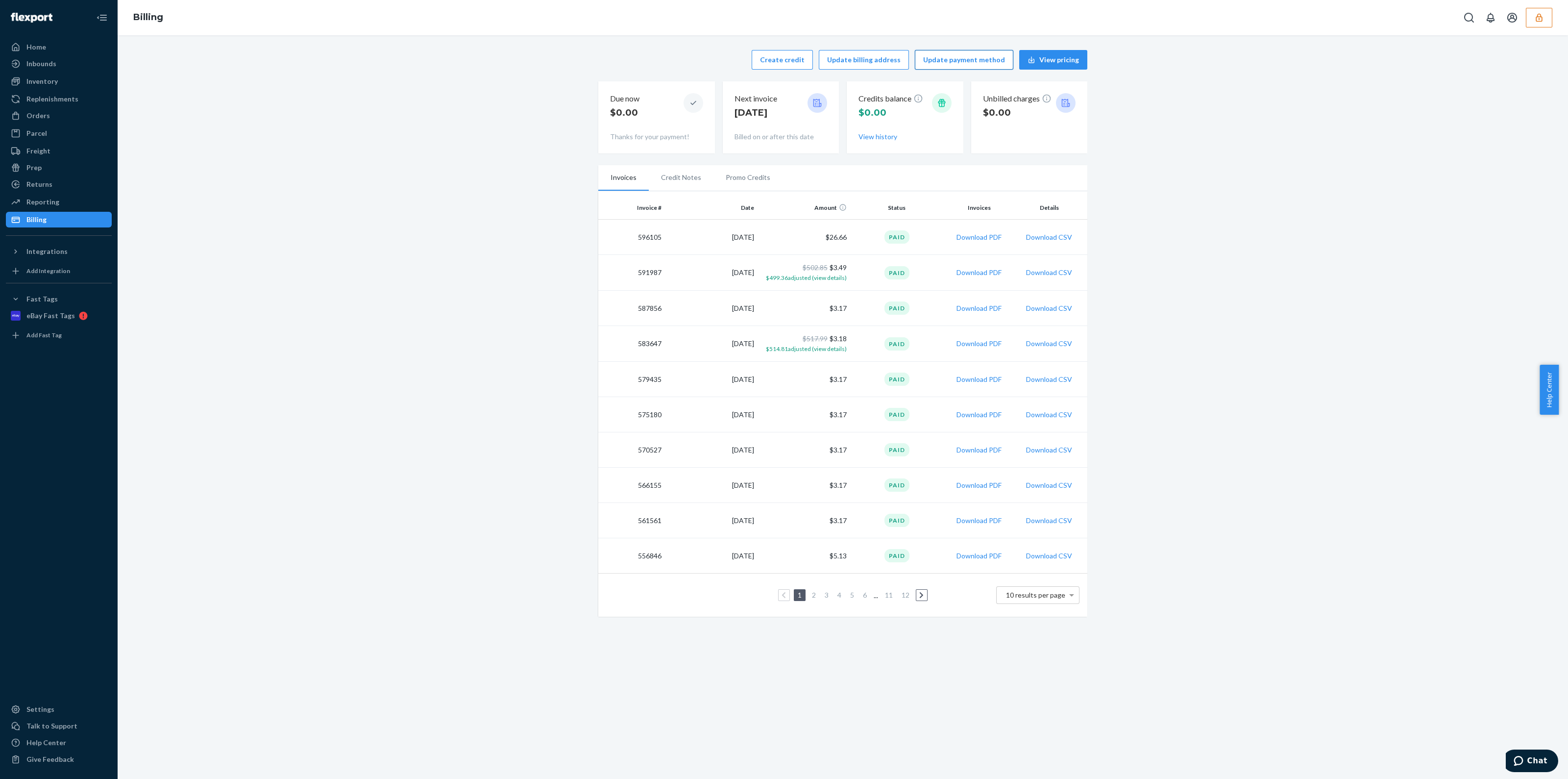
drag, startPoint x: 966, startPoint y: 65, endPoint x: 971, endPoint y: 63, distance: 5.4
click at [967, 64] on button "Update payment method" at bounding box center [964, 60] width 99 height 20
click at [1543, 13] on icon "button" at bounding box center [1539, 17] width 10 height 10
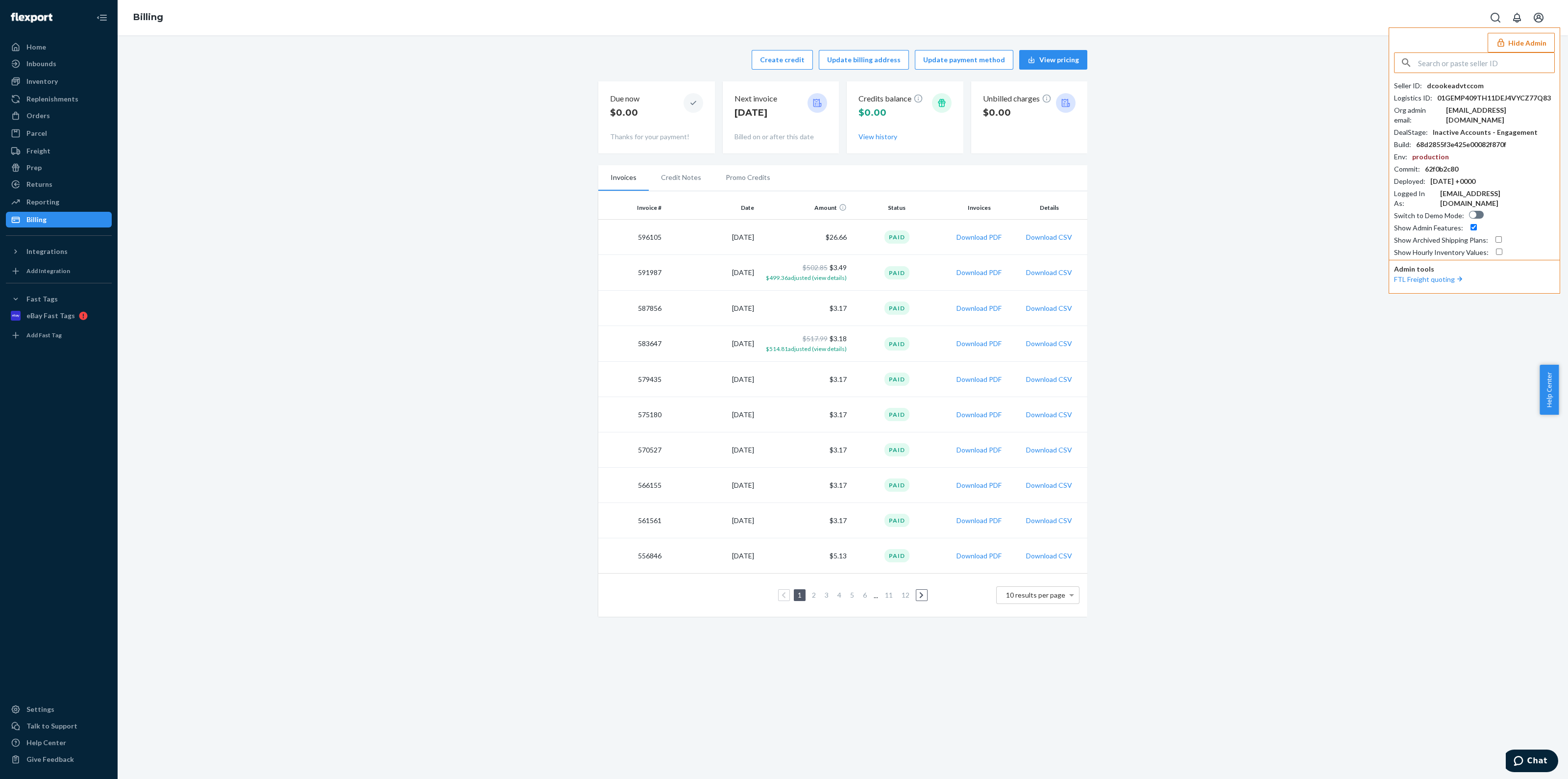
click at [1497, 53] on input "text" at bounding box center [1486, 63] width 136 height 20
type input "supportgrindcurvecom"
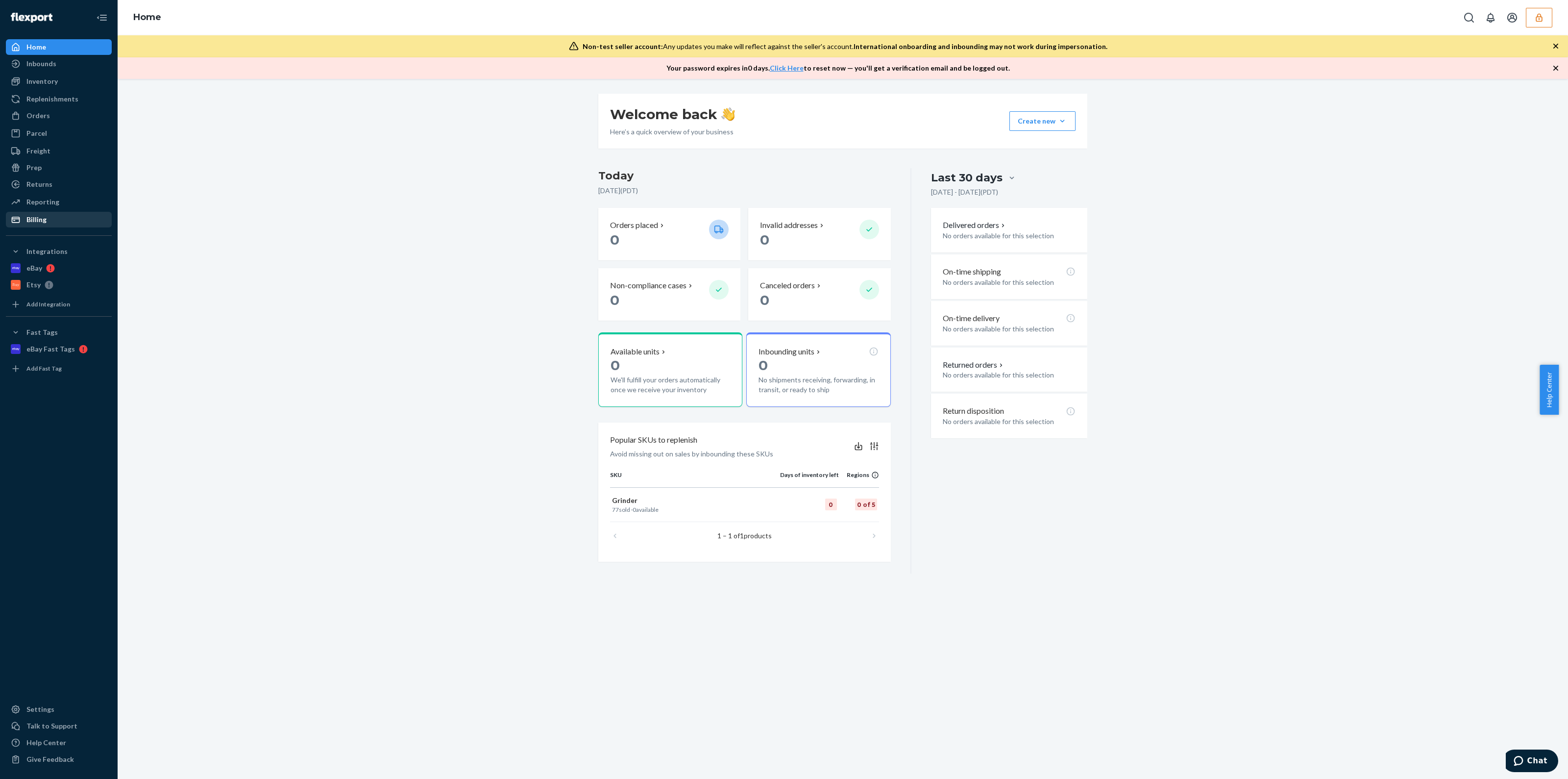
drag, startPoint x: 44, startPoint y: 217, endPoint x: 39, endPoint y: 219, distance: 5.4
click at [44, 217] on div "Billing" at bounding box center [37, 220] width 20 height 10
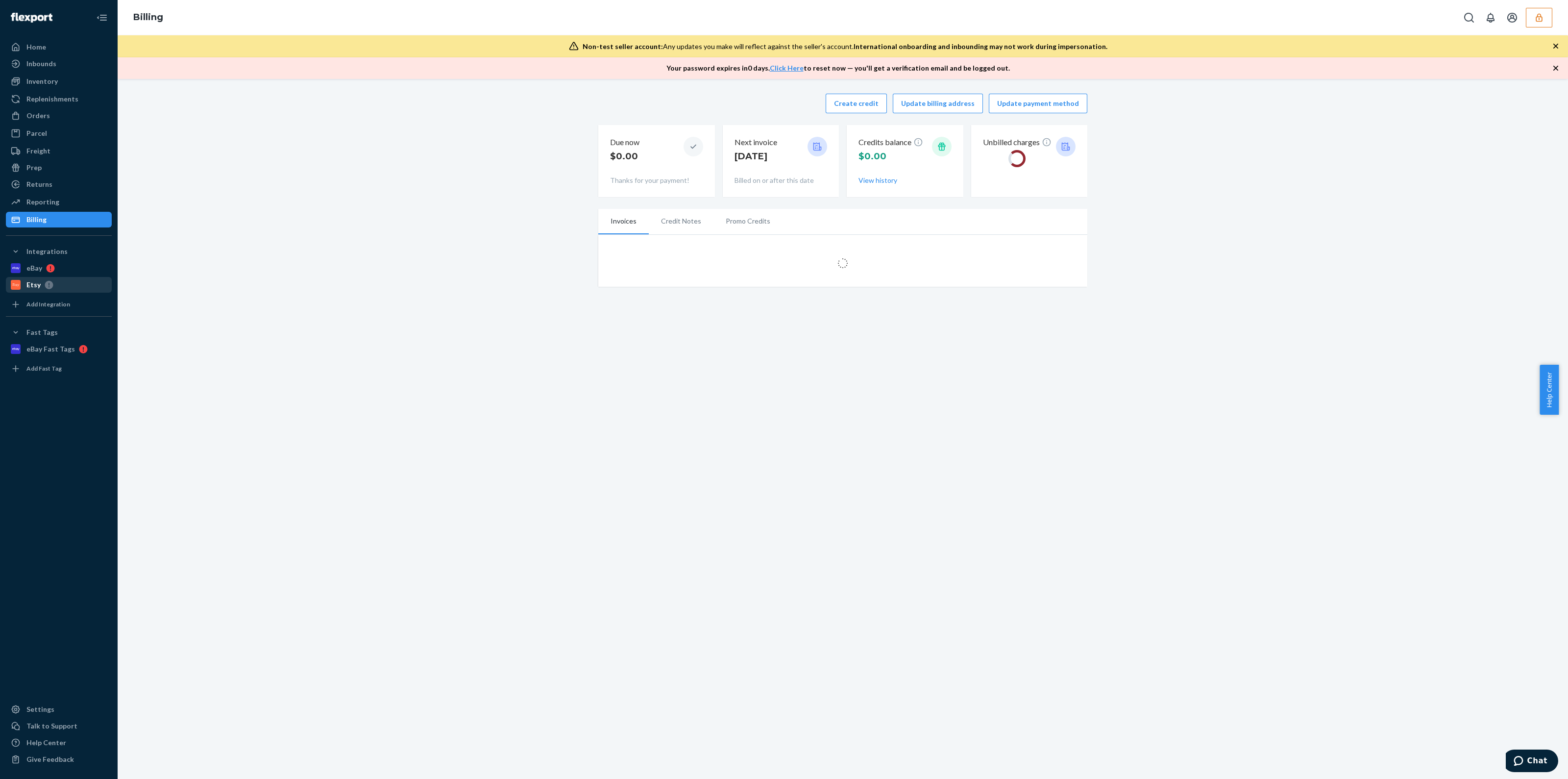
click at [44, 290] on div "Etsy" at bounding box center [59, 285] width 104 height 14
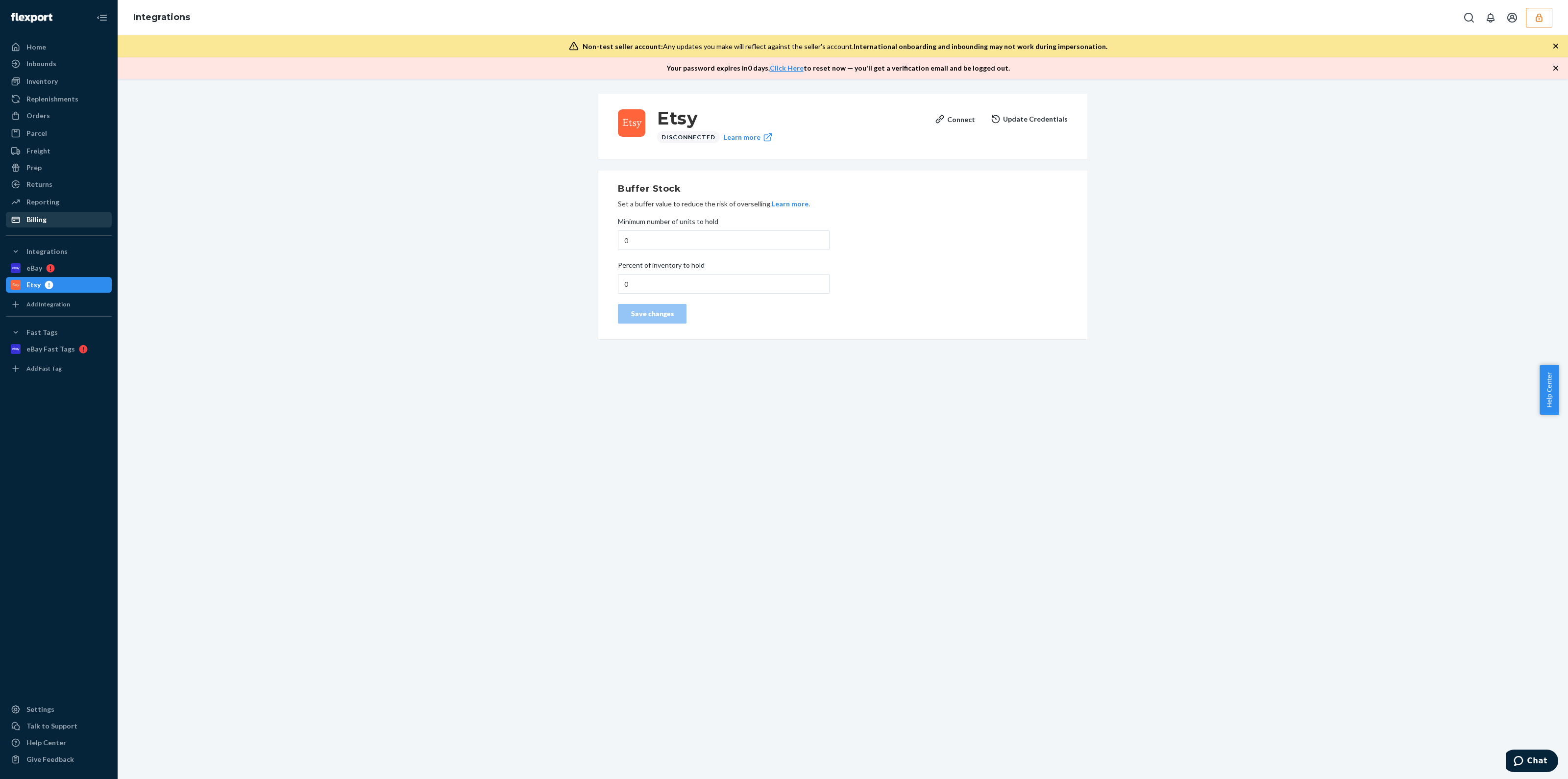
click at [28, 224] on div "Billing" at bounding box center [37, 220] width 20 height 10
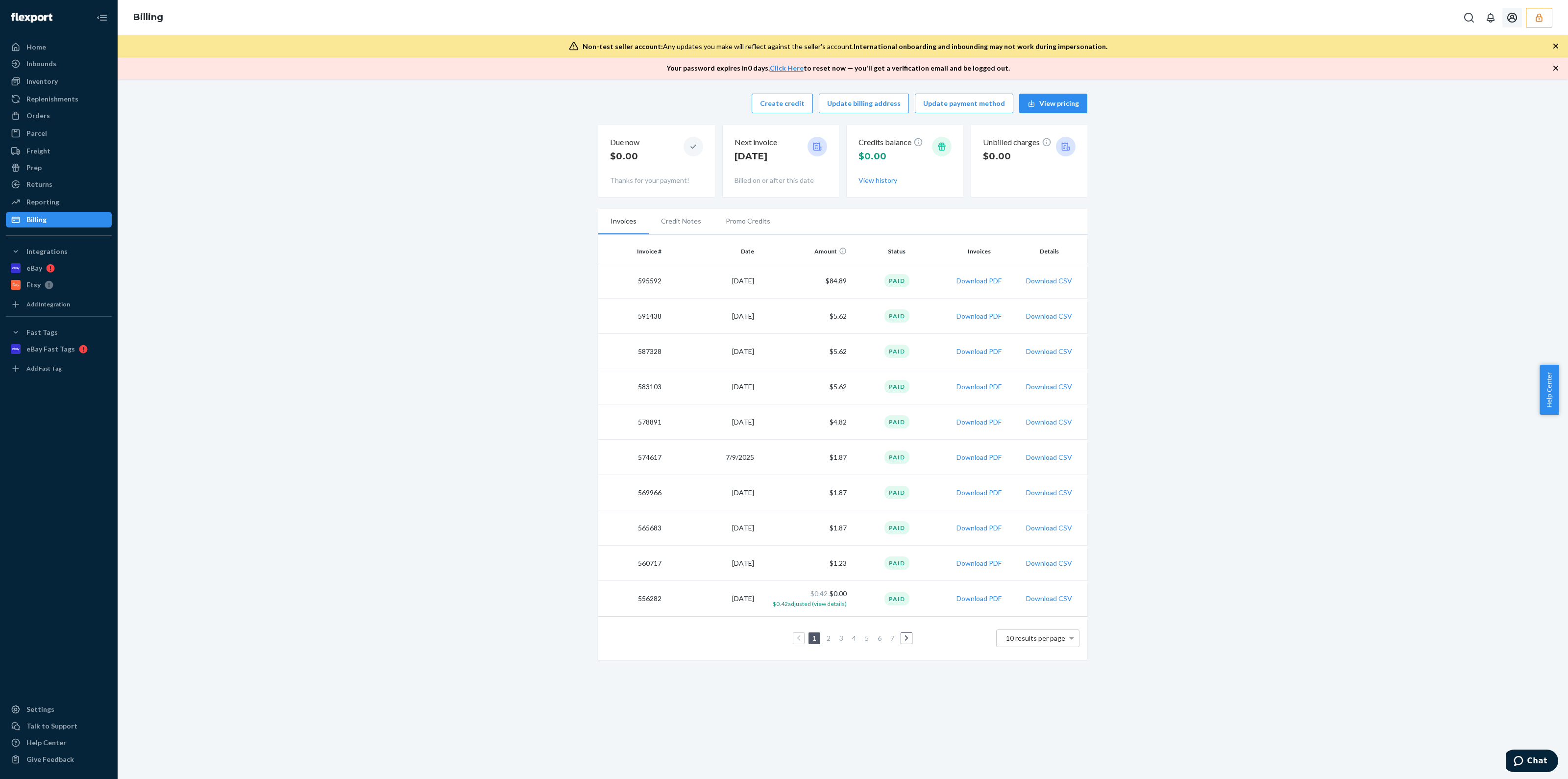
click at [1546, 18] on button "button" at bounding box center [1539, 17] width 27 height 20
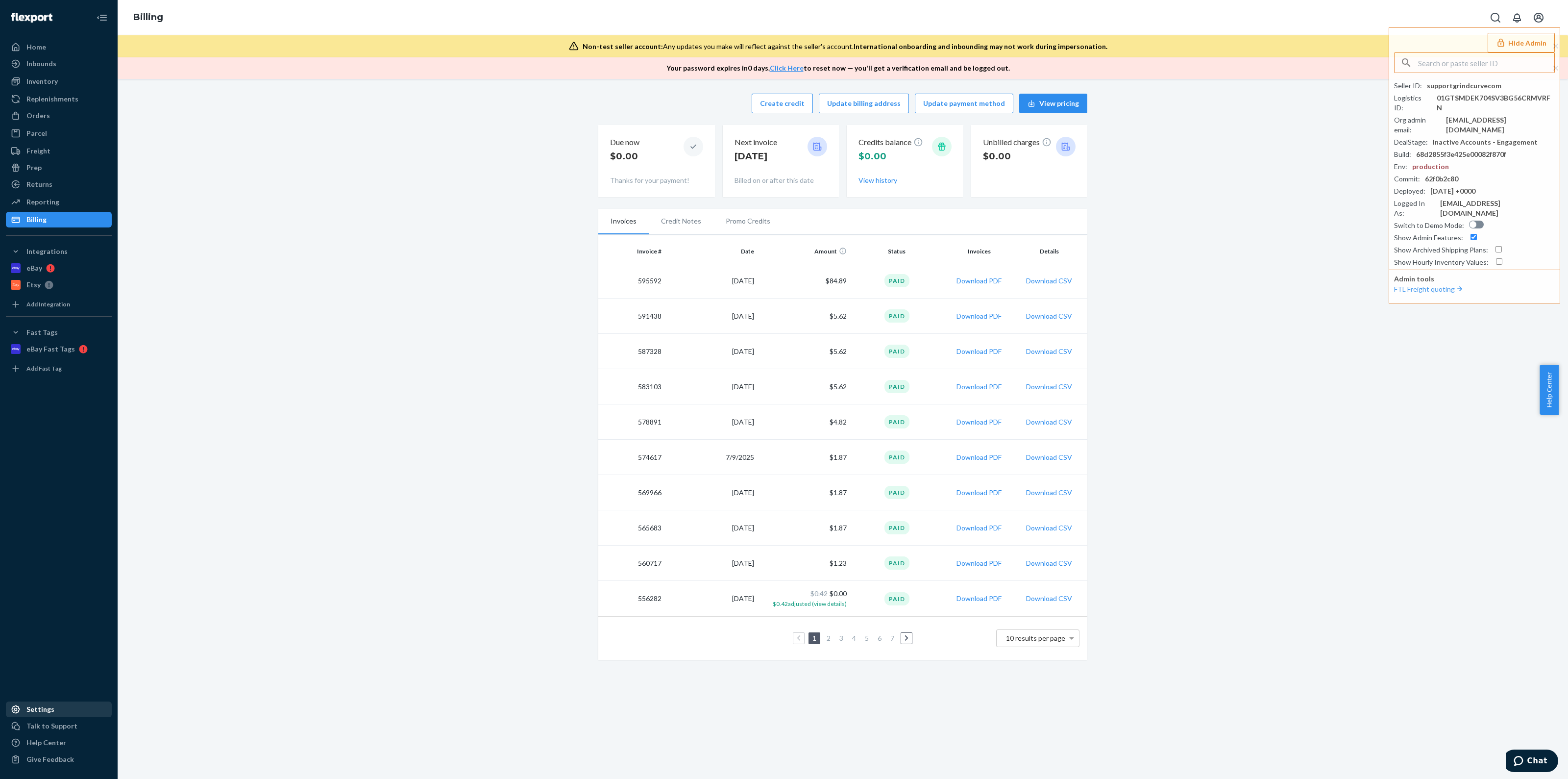
click at [37, 707] on div "Settings" at bounding box center [41, 709] width 28 height 10
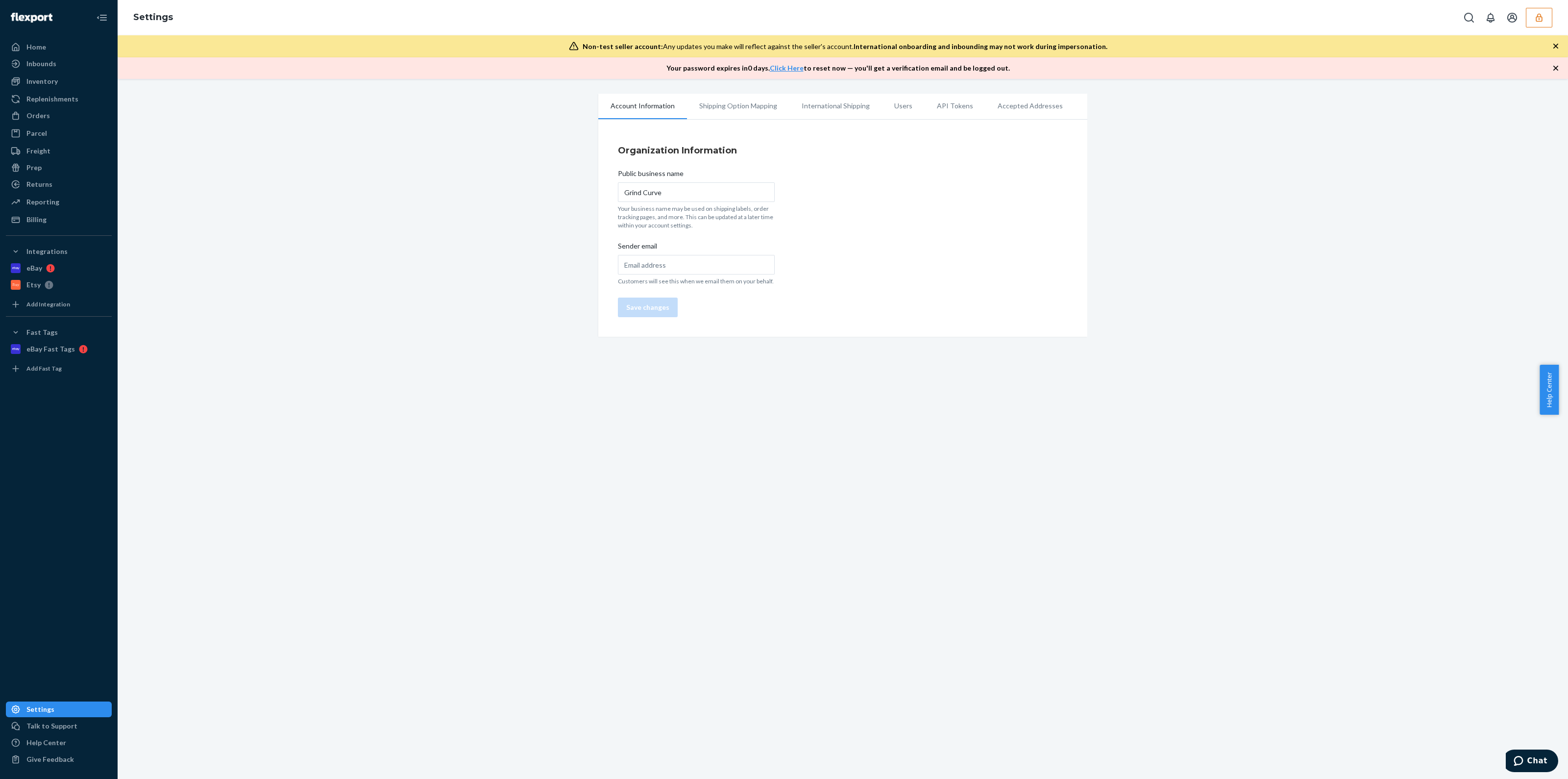
click at [895, 105] on li "Users" at bounding box center [903, 105] width 42 height 24
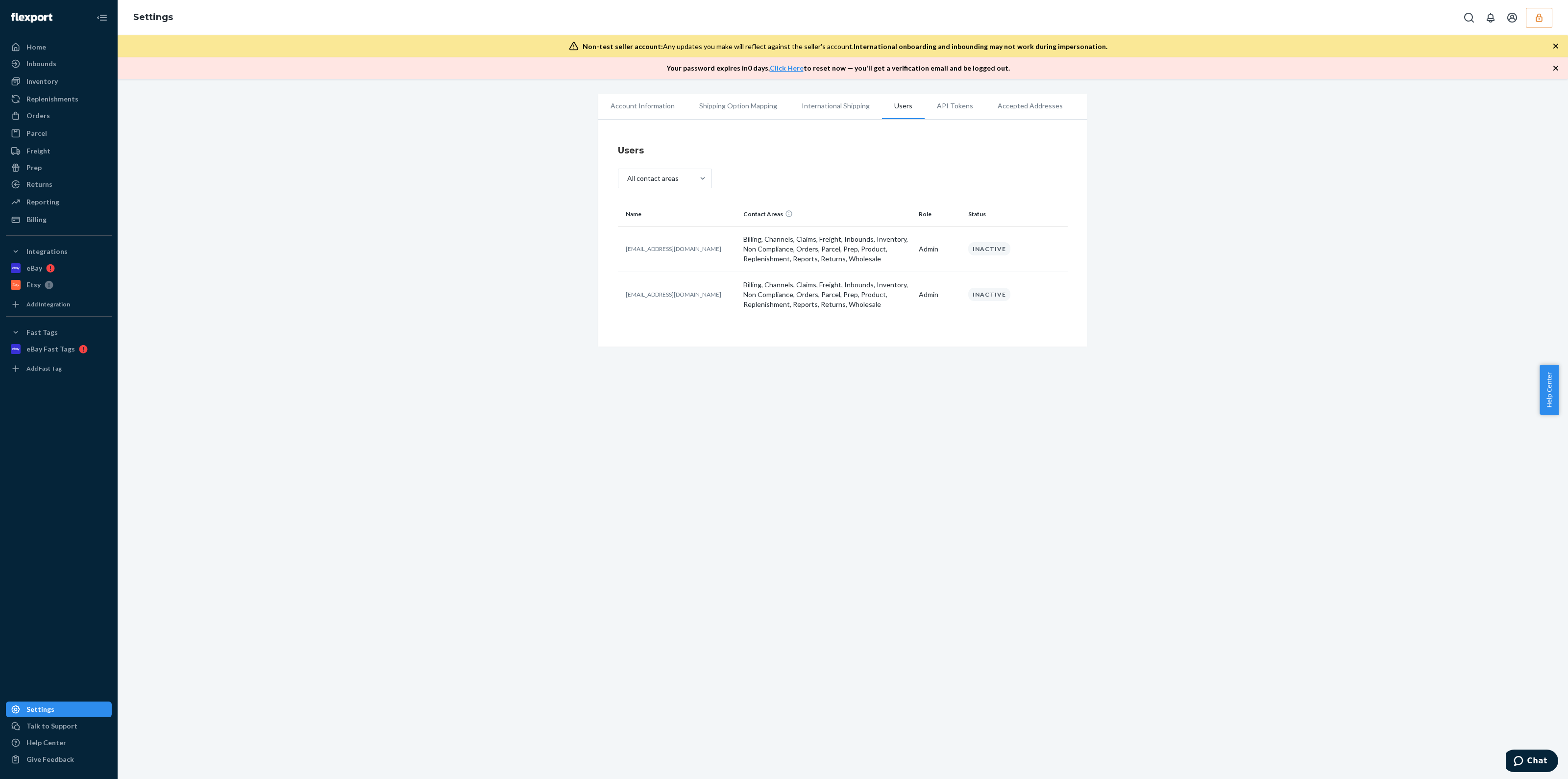
click at [1543, 18] on icon "button" at bounding box center [1539, 17] width 10 height 10
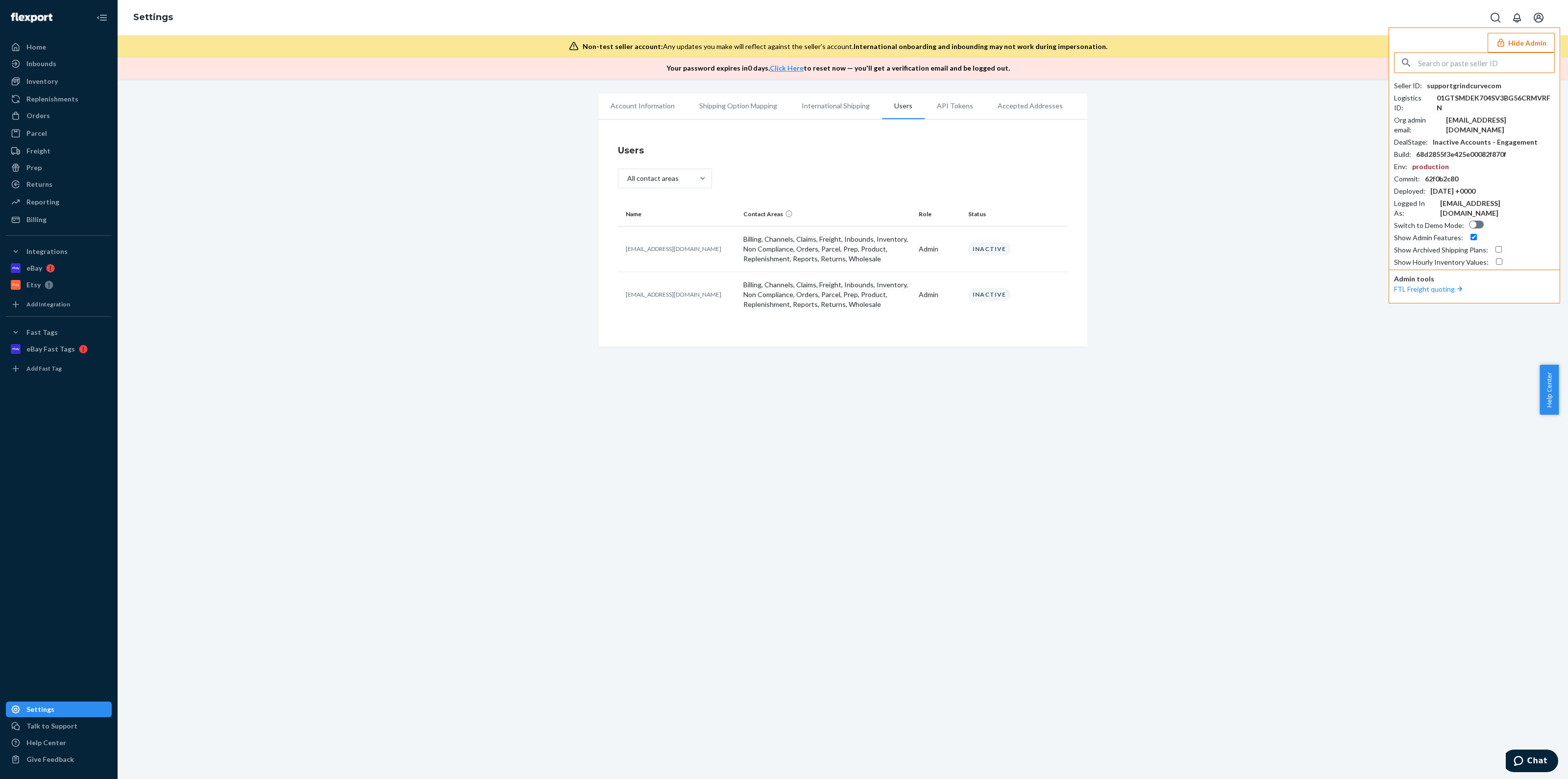
click at [1500, 62] on input "text" at bounding box center [1486, 63] width 136 height 20
type input "mcaahatsprotonmailcom"
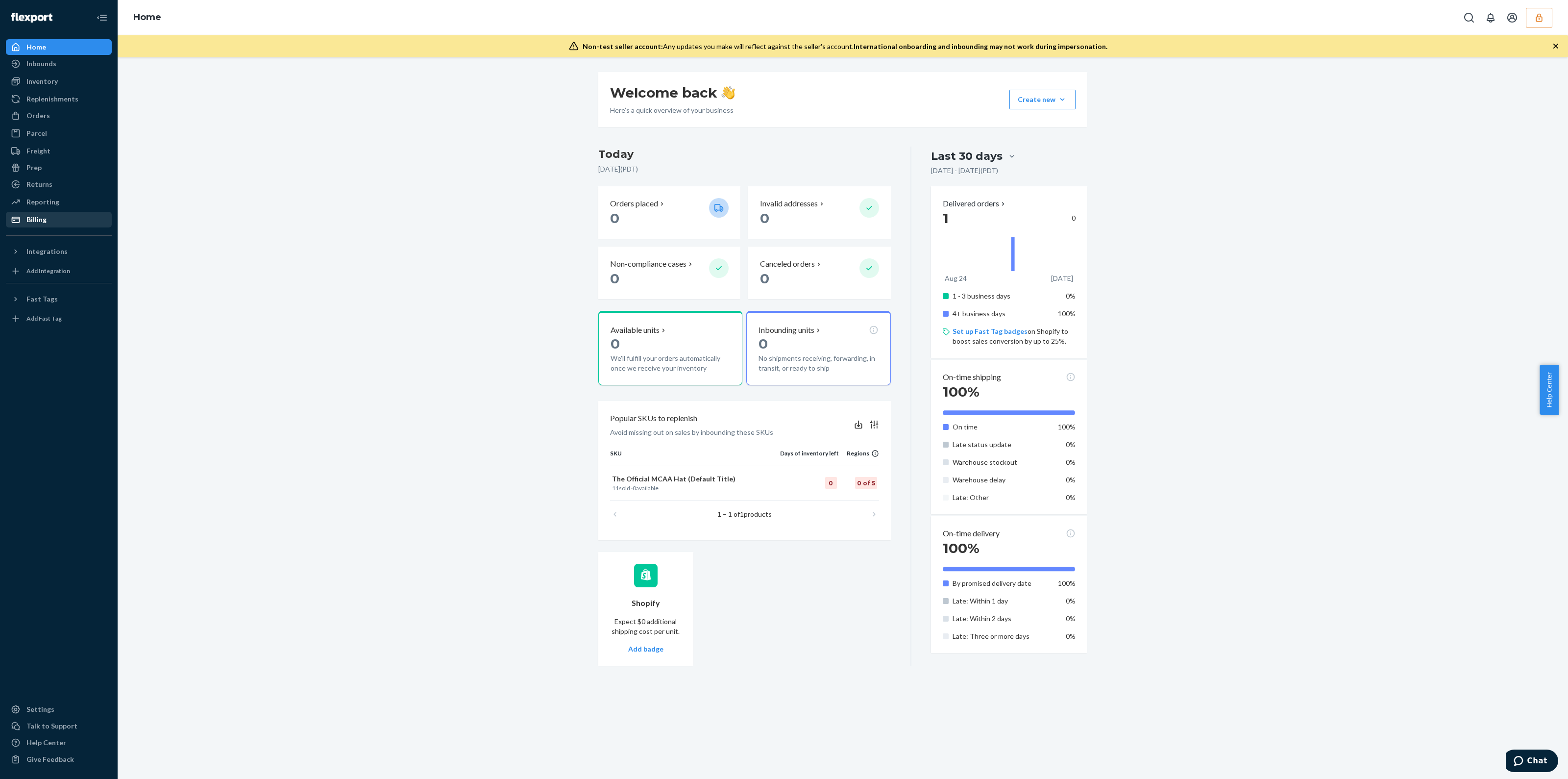
click at [62, 227] on div "Billing" at bounding box center [59, 220] width 104 height 14
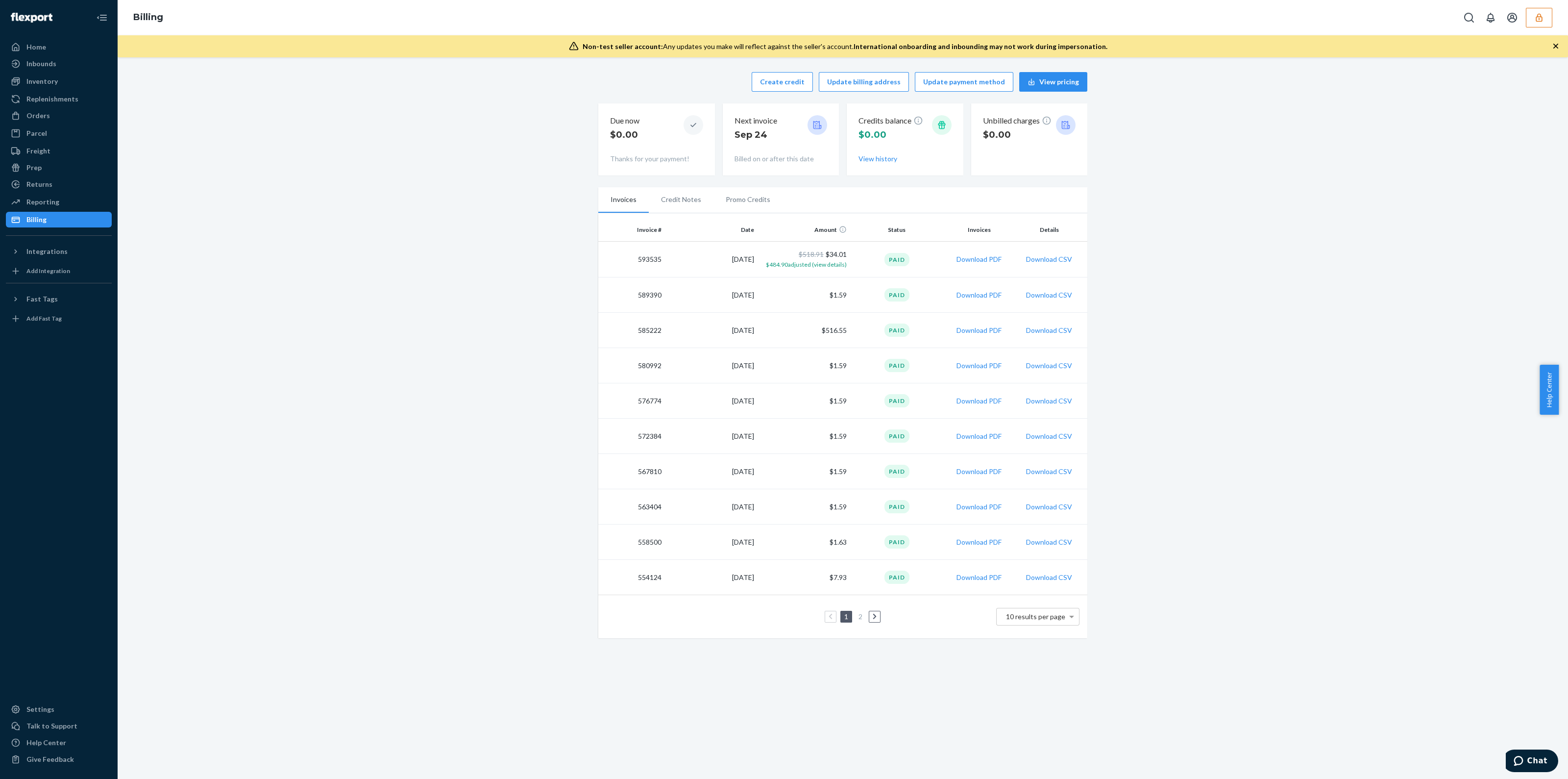
click at [1539, 20] on icon "button" at bounding box center [1539, 17] width 6 height 9
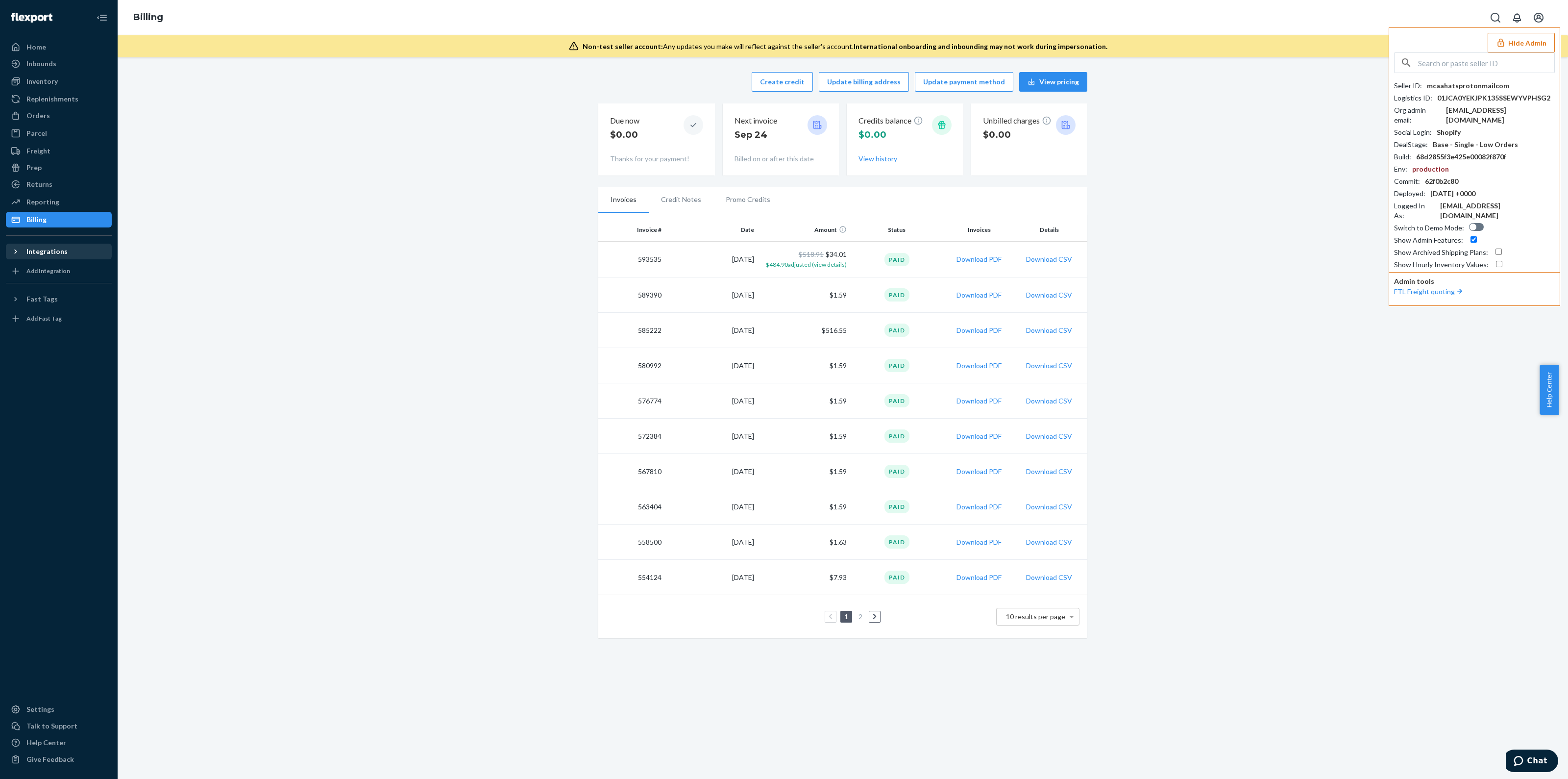
click at [39, 256] on div "Integrations" at bounding box center [47, 251] width 42 height 10
click at [40, 268] on div "Shopify" at bounding box center [38, 268] width 24 height 10
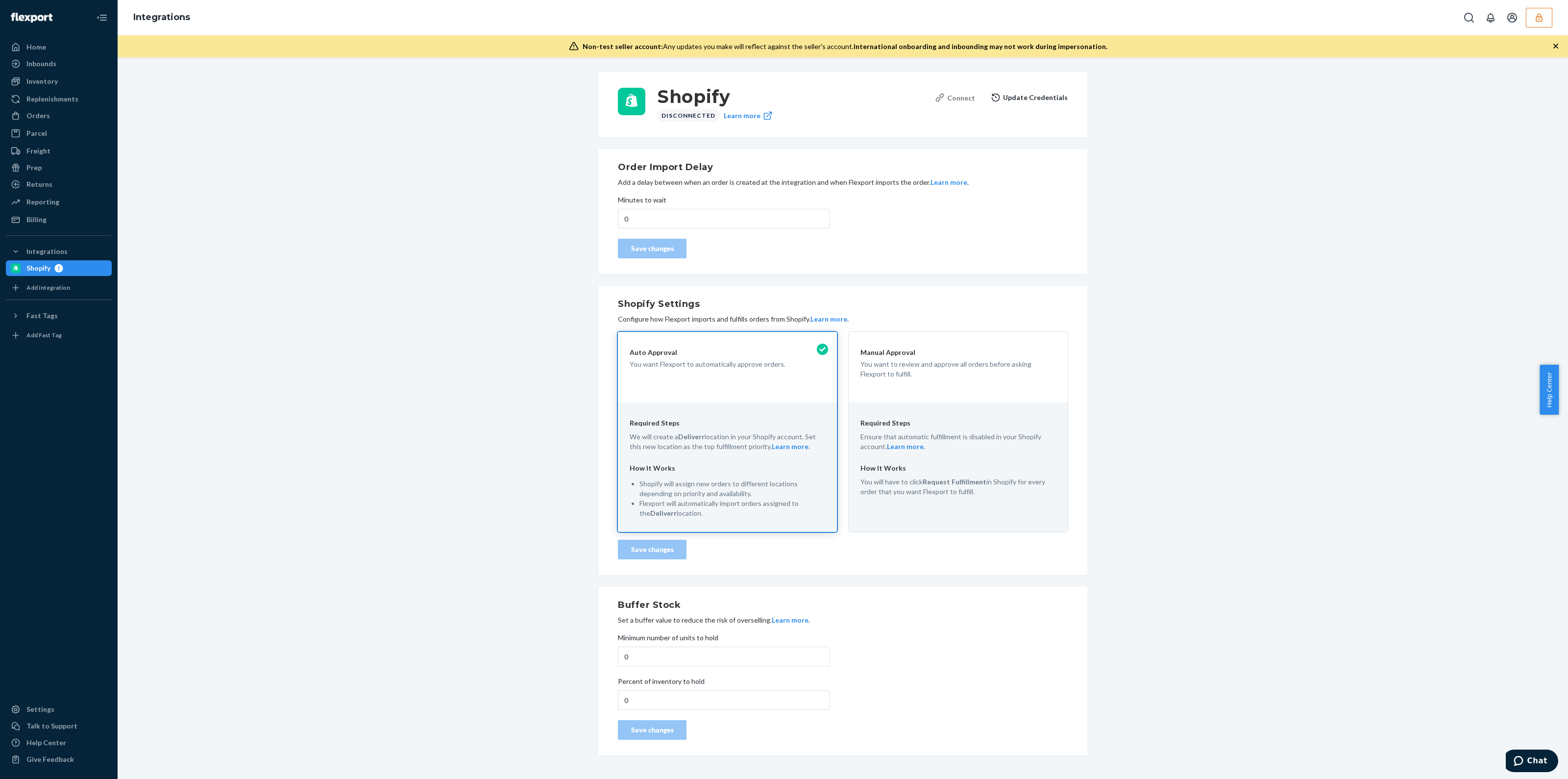
click at [949, 94] on div "Connect" at bounding box center [955, 97] width 40 height 10
click at [30, 712] on div "Settings" at bounding box center [41, 709] width 28 height 10
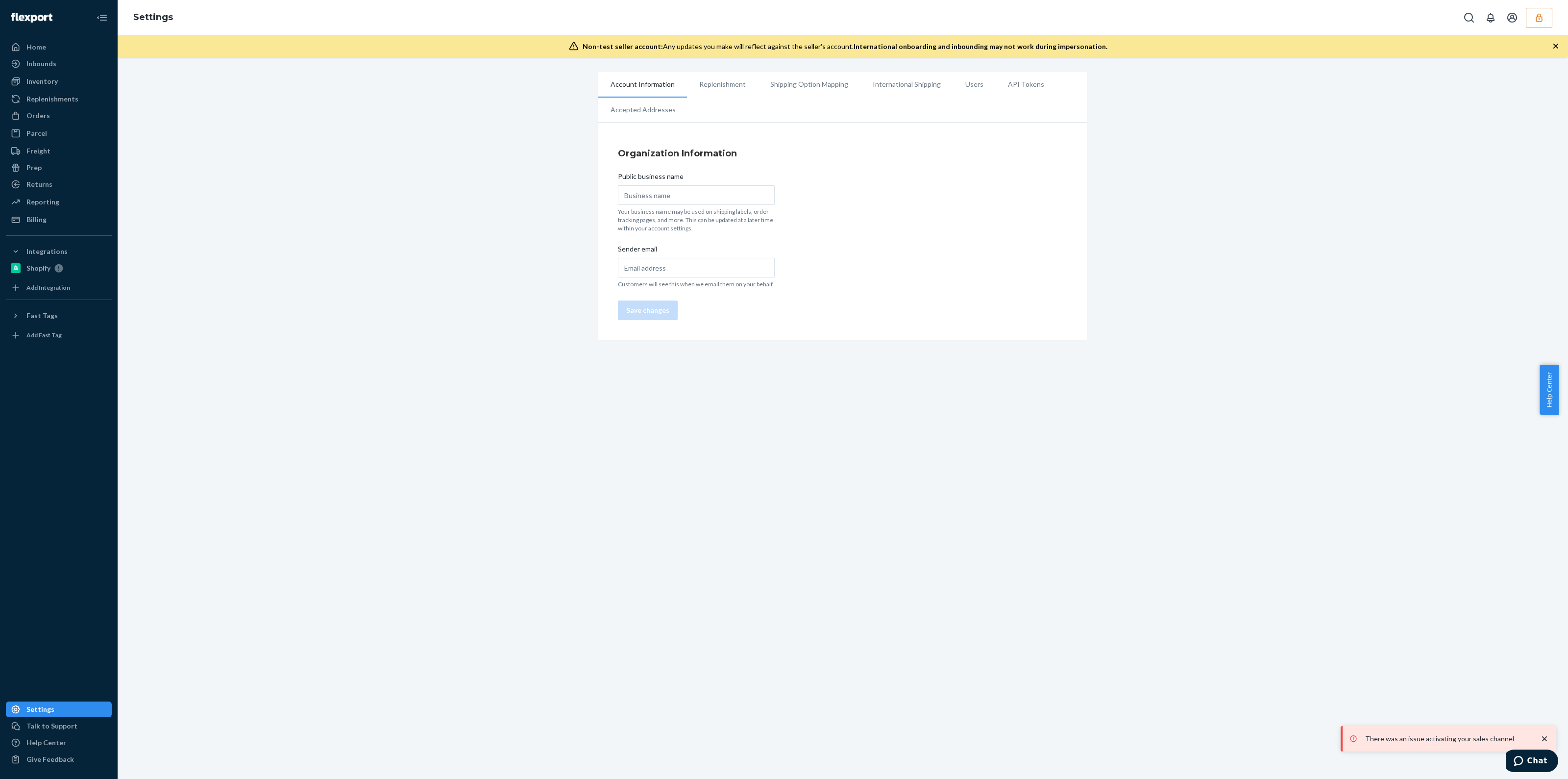
click at [953, 84] on li "Users" at bounding box center [975, 84] width 42 height 24
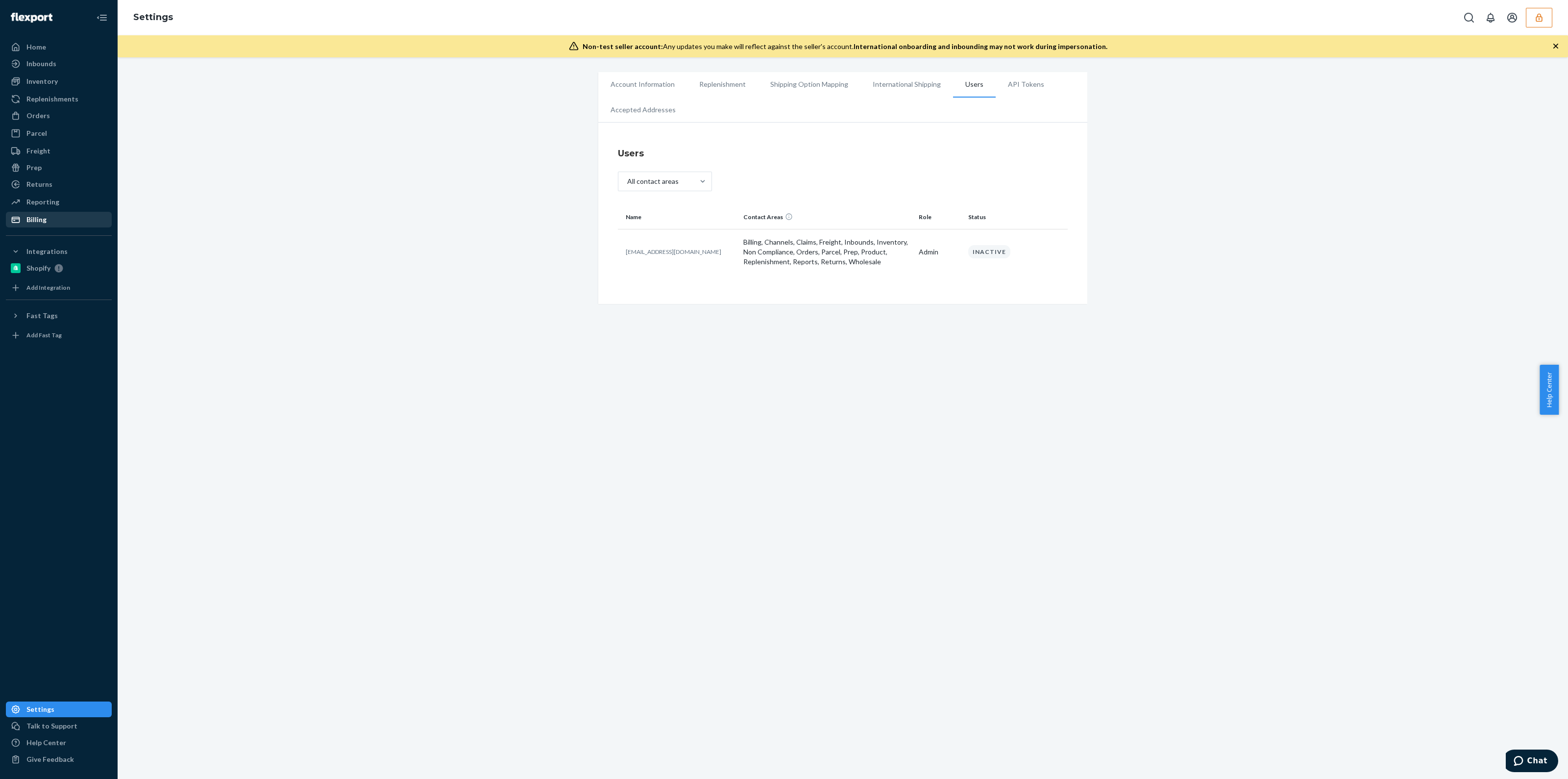
click at [58, 223] on div "Billing" at bounding box center [59, 220] width 104 height 14
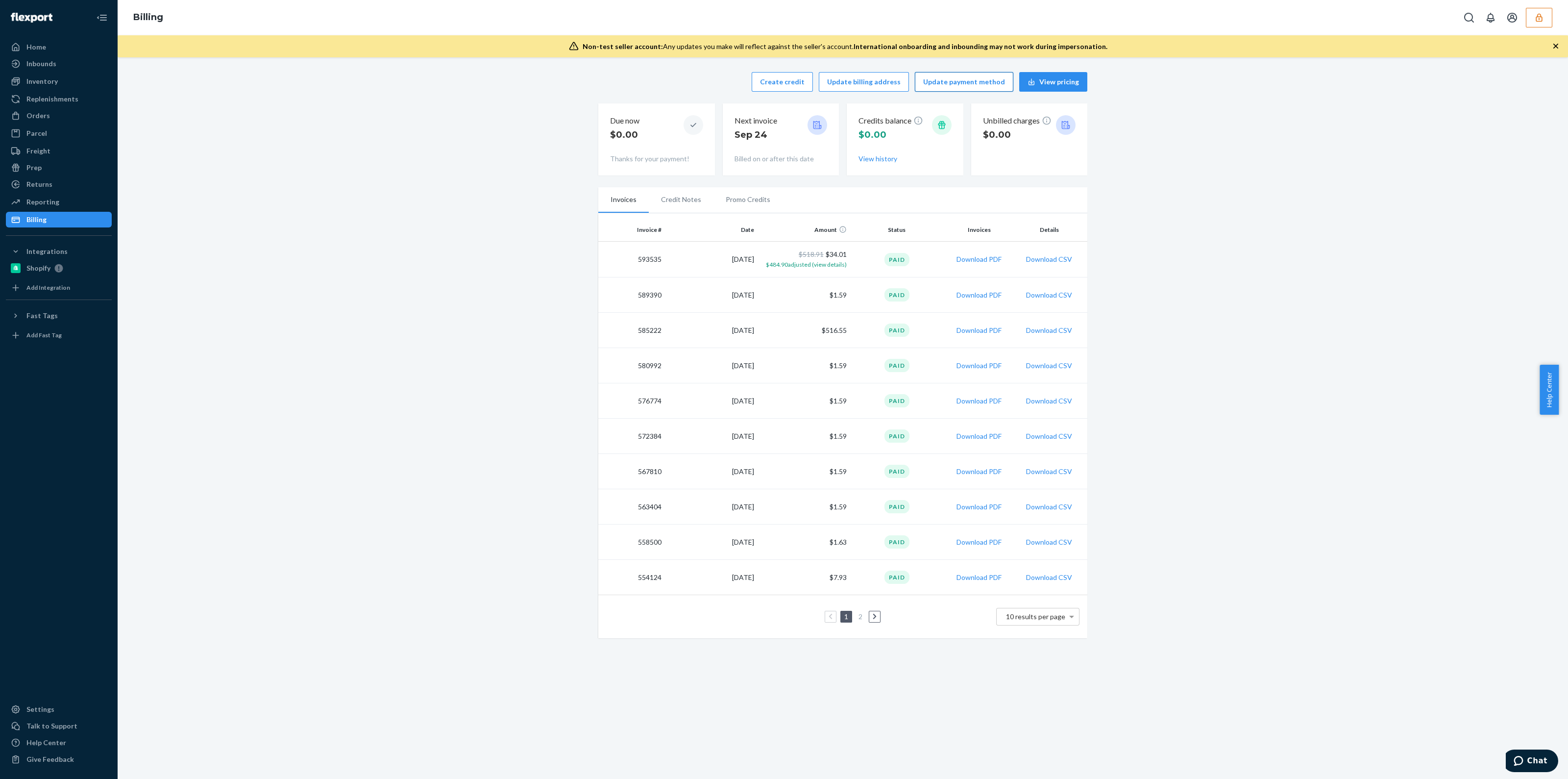
click at [956, 84] on button "Update payment method" at bounding box center [964, 82] width 99 height 20
click at [1536, 23] on button "button" at bounding box center [1539, 17] width 27 height 20
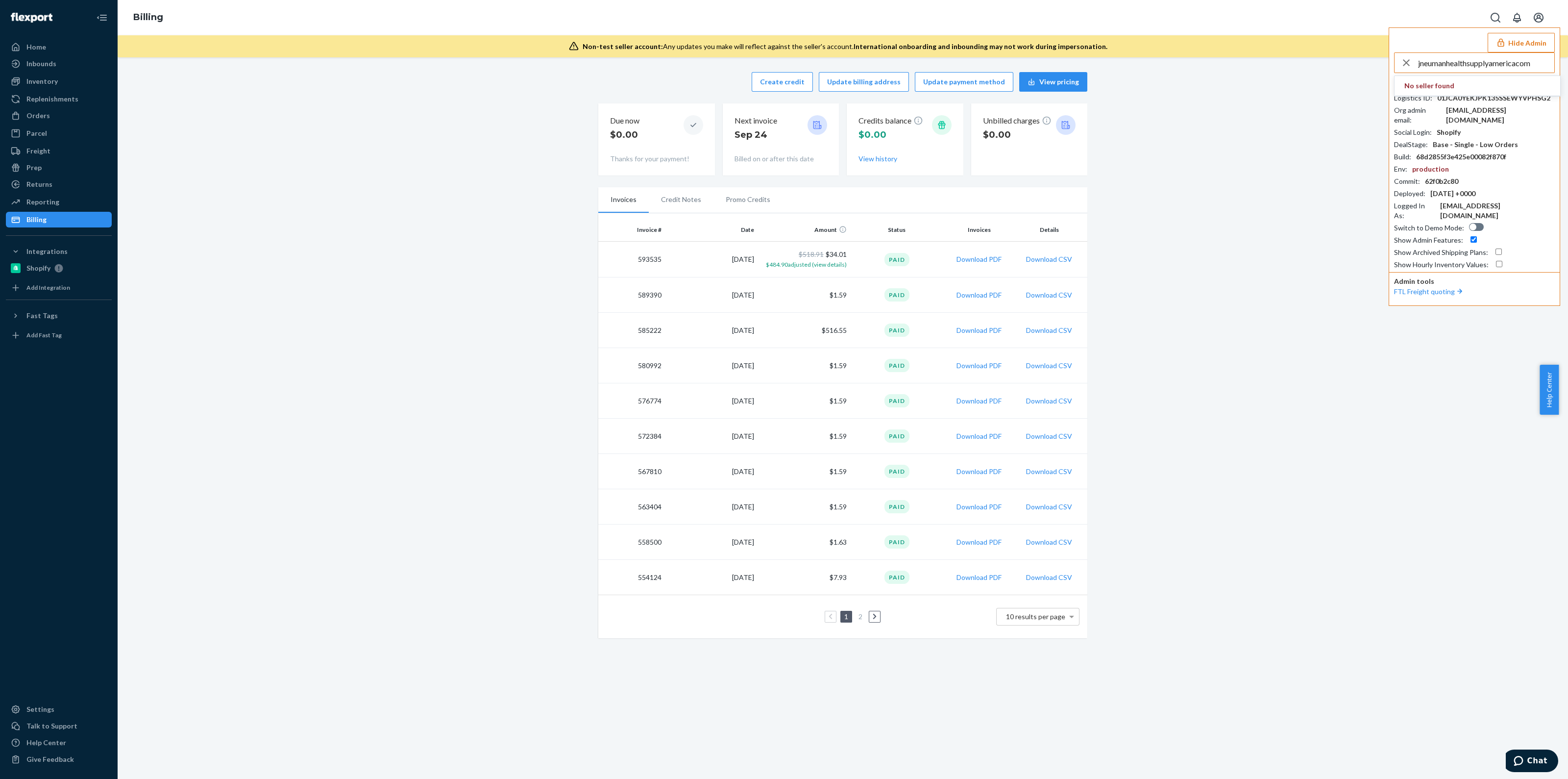
type input "jneumanhealthsupplyamericacom"
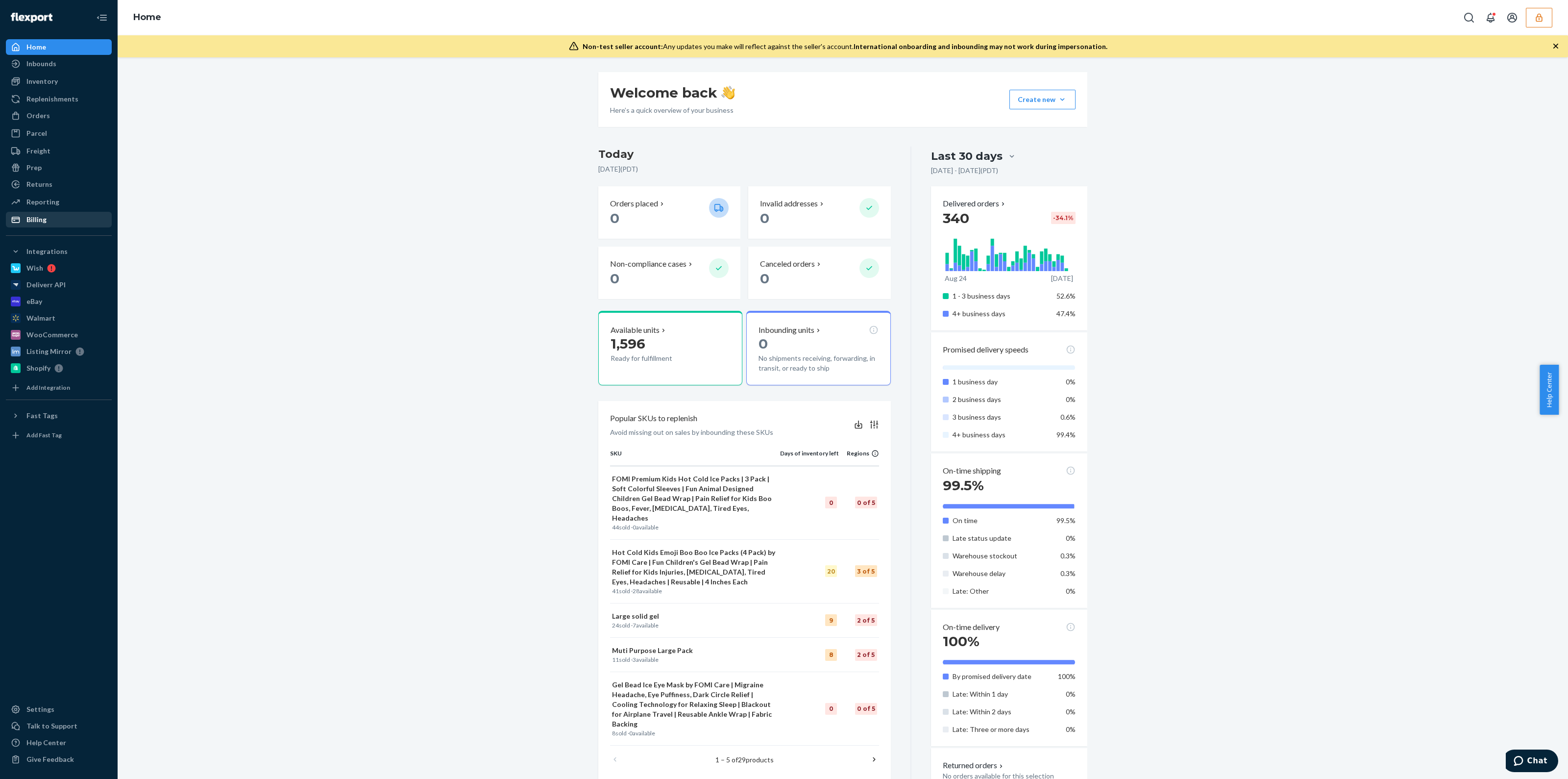
click at [30, 224] on div "Billing" at bounding box center [37, 220] width 20 height 10
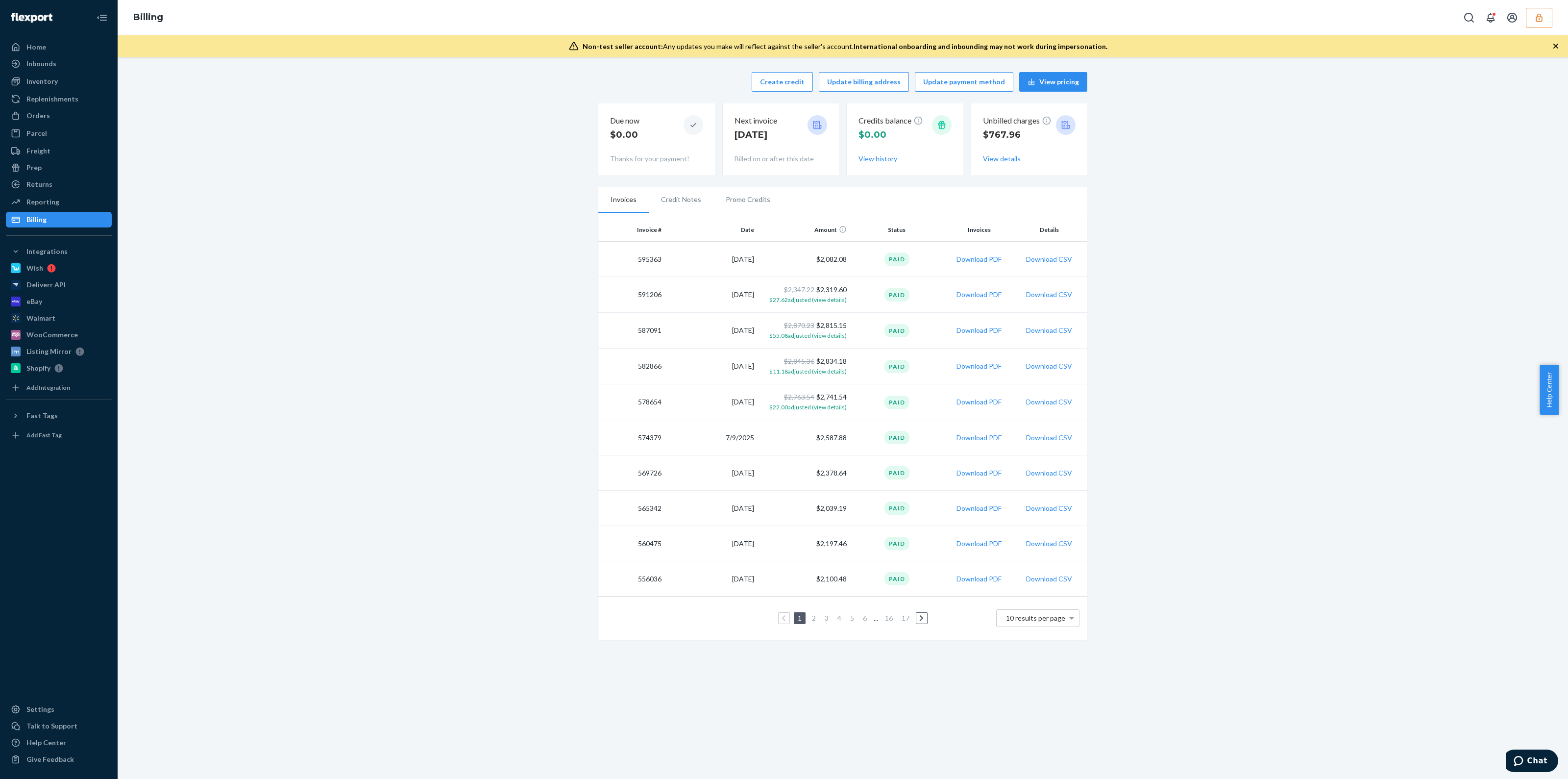
click at [1532, 22] on button "button" at bounding box center [1539, 17] width 27 height 20
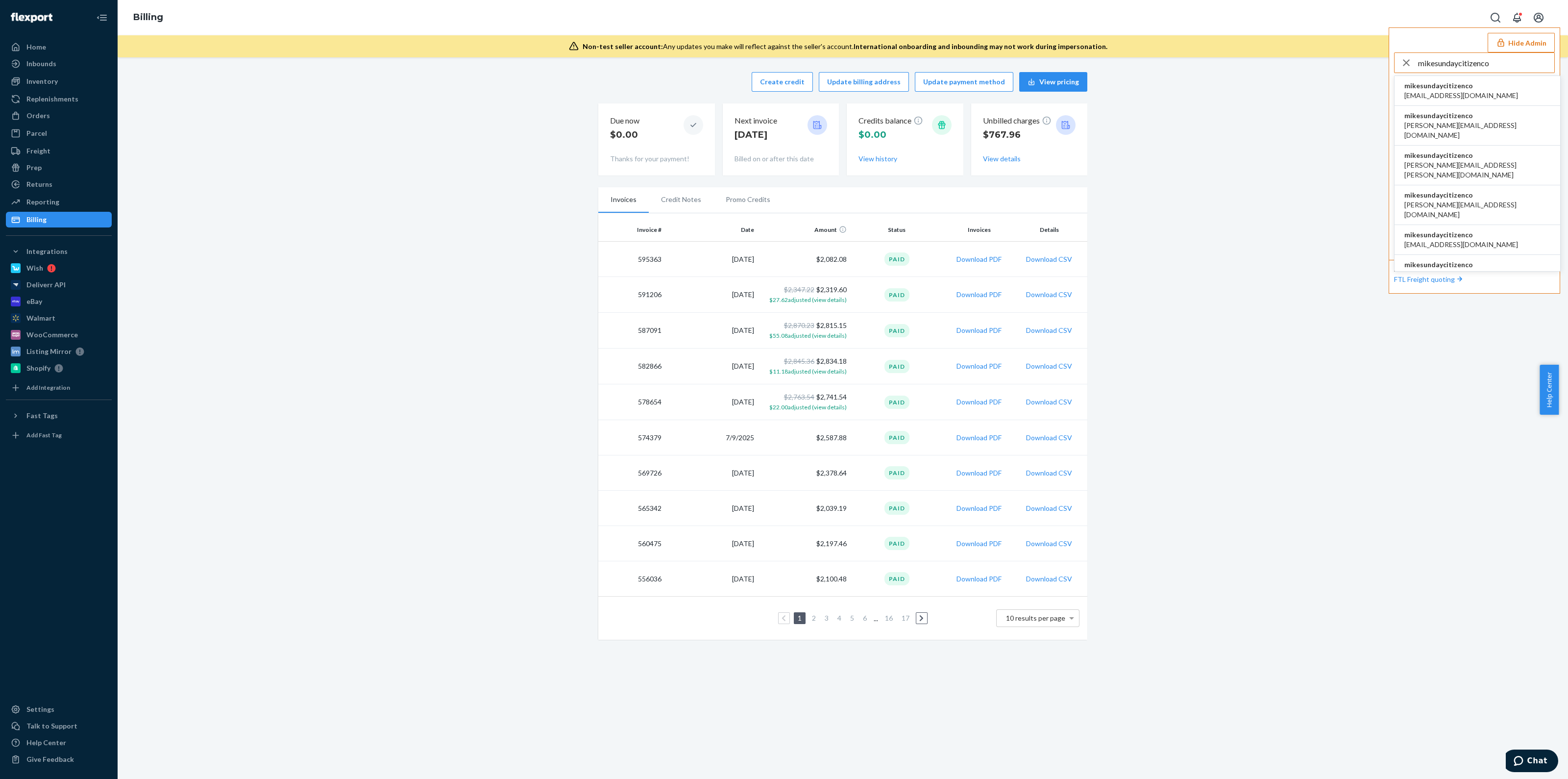
type input "mikesundaycitizenco"
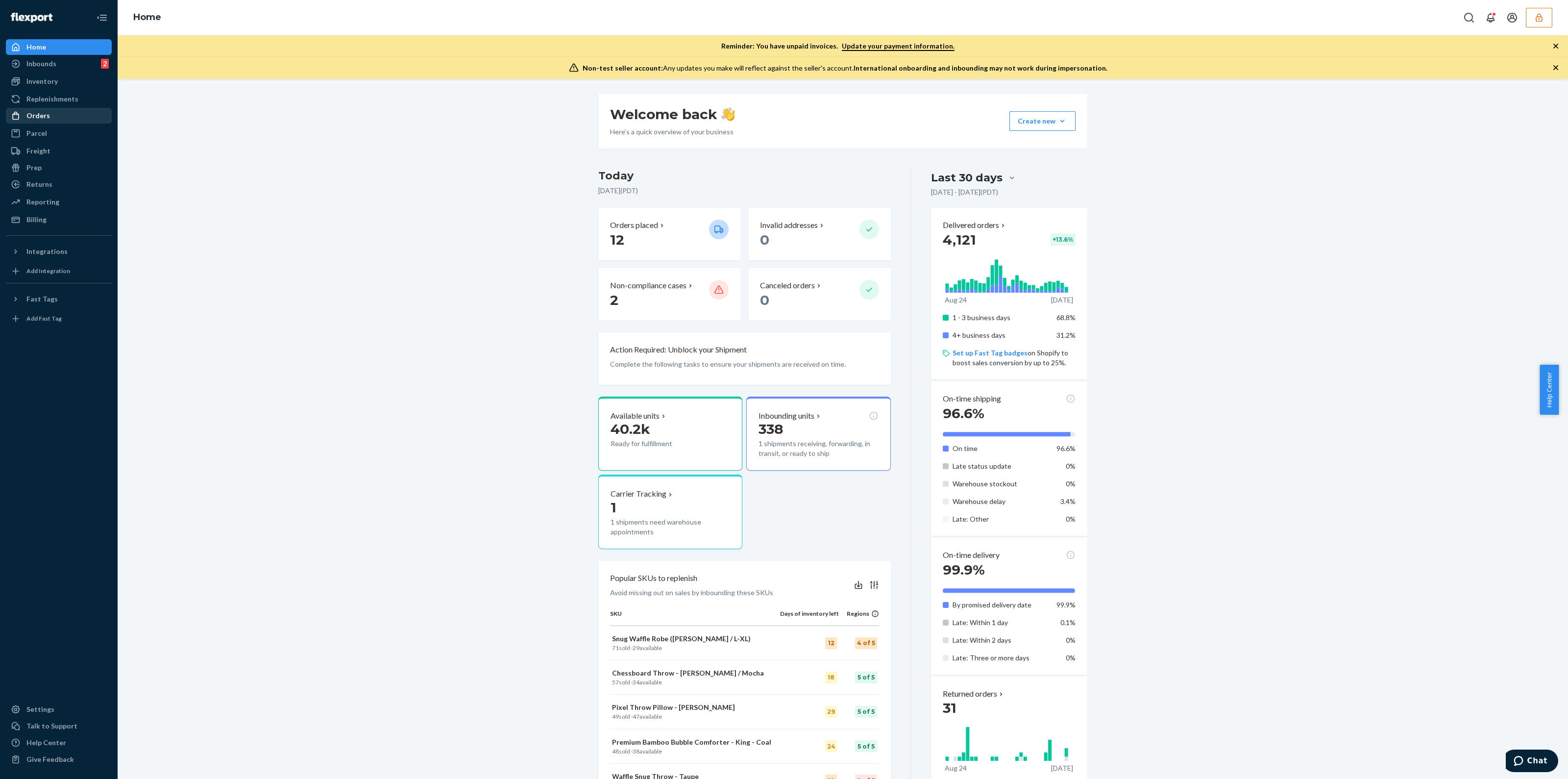
click at [59, 116] on div "Orders" at bounding box center [59, 116] width 104 height 14
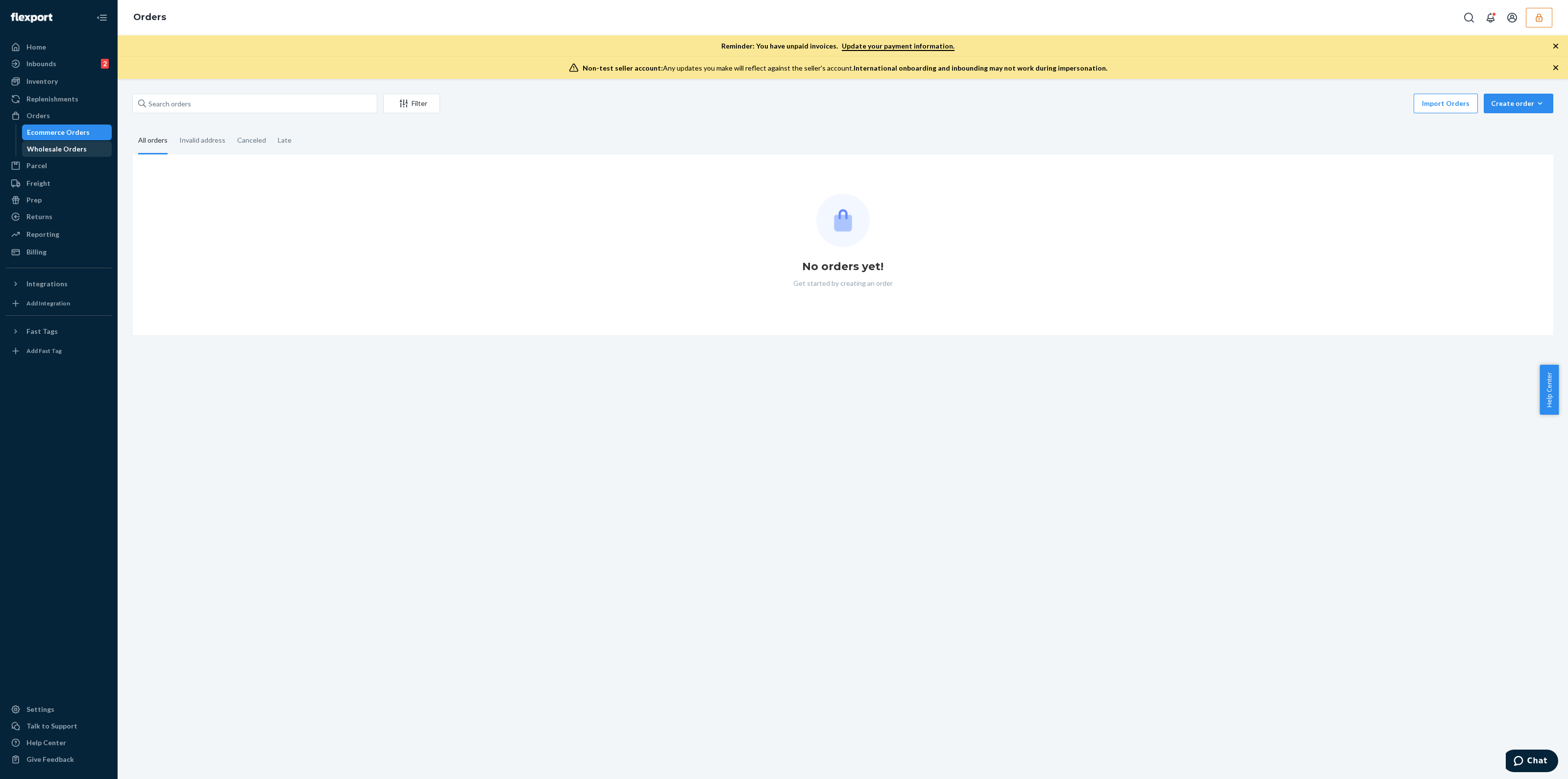
click at [56, 151] on div "Wholesale Orders" at bounding box center [56, 149] width 60 height 10
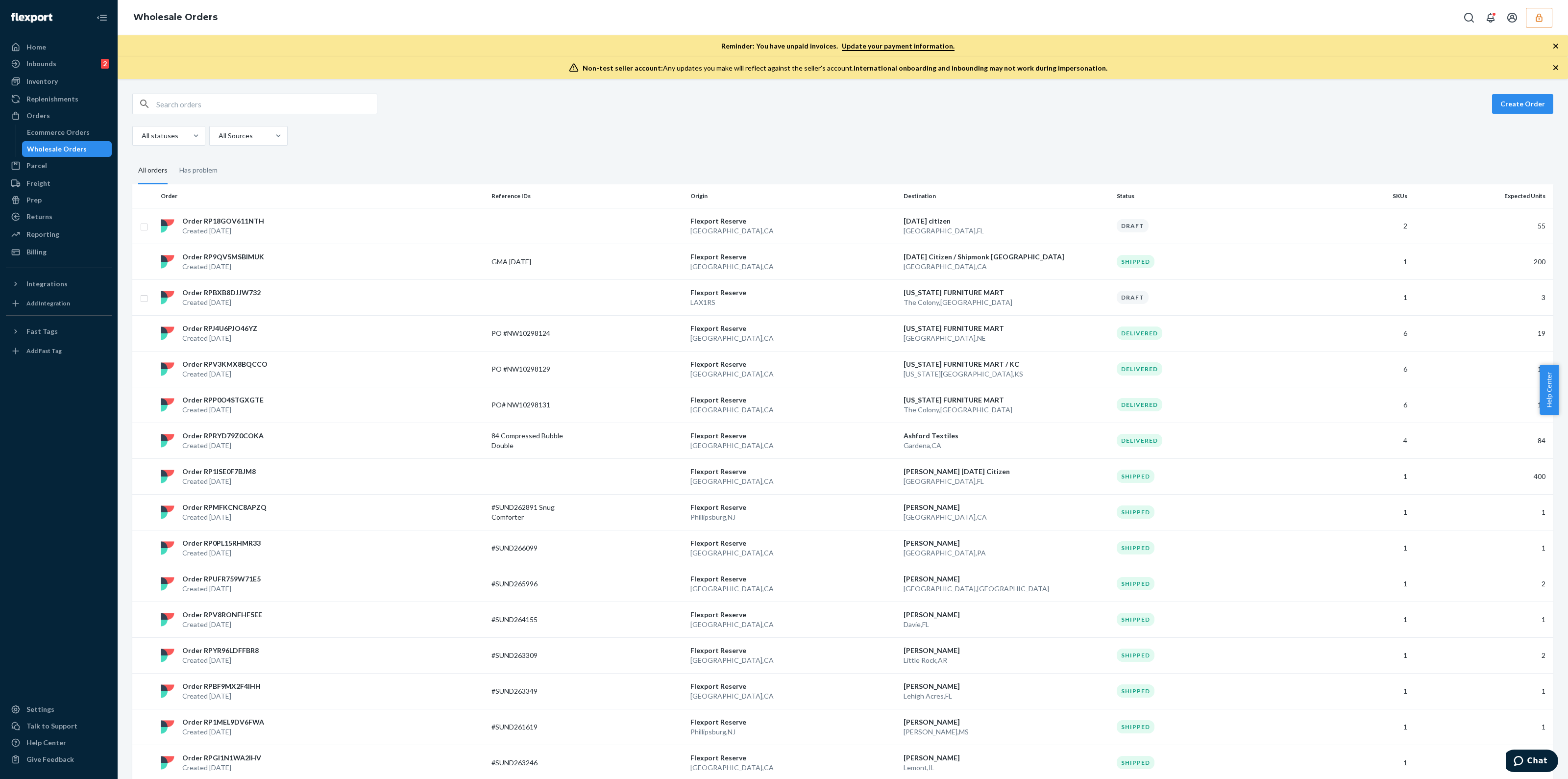
click at [1542, 18] on icon "button" at bounding box center [1539, 17] width 6 height 9
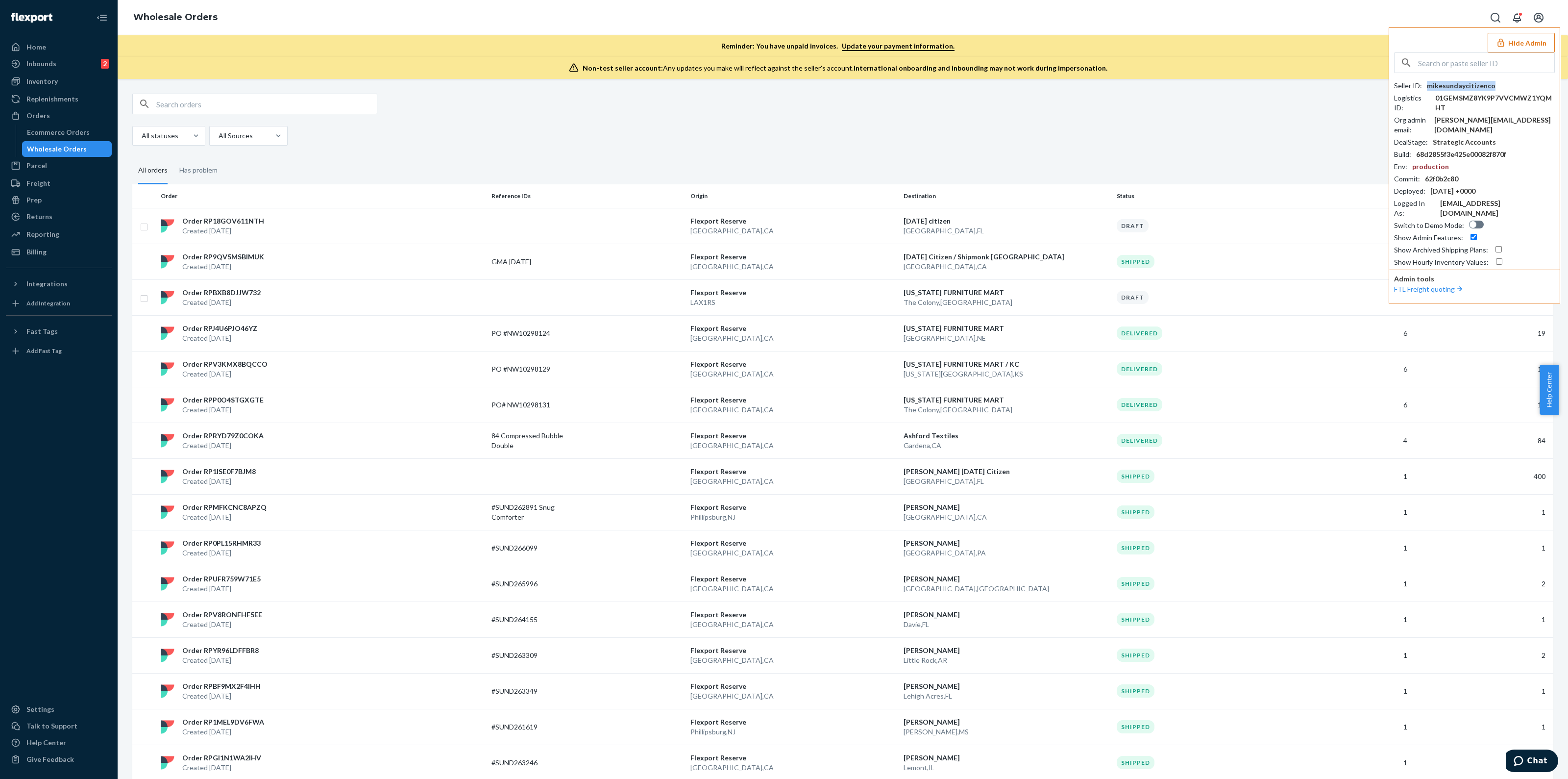
click at [1474, 86] on div "mikesundaycitizenco" at bounding box center [1461, 86] width 69 height 10
click at [1497, 40] on button "Hide Admin" at bounding box center [1522, 42] width 67 height 20
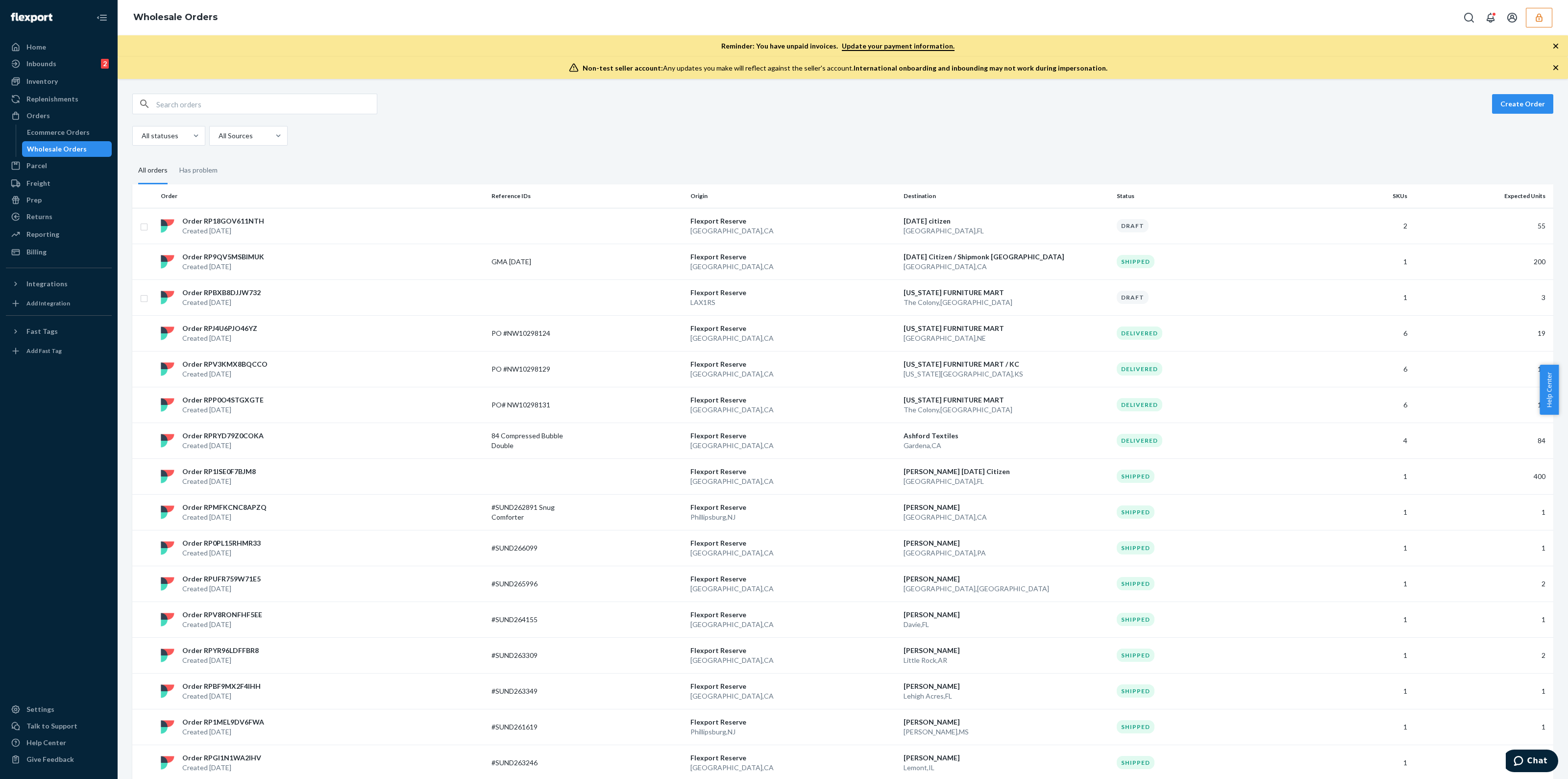
click at [1169, 161] on fieldset "All orders Has problem" at bounding box center [843, 171] width 1421 height 27
click at [1553, 42] on icon "button" at bounding box center [1555, 46] width 10 height 10
click at [1551, 57] on div "Non-test seller account: Any updates you make will reflect against the seller's…" at bounding box center [843, 68] width 1450 height 22
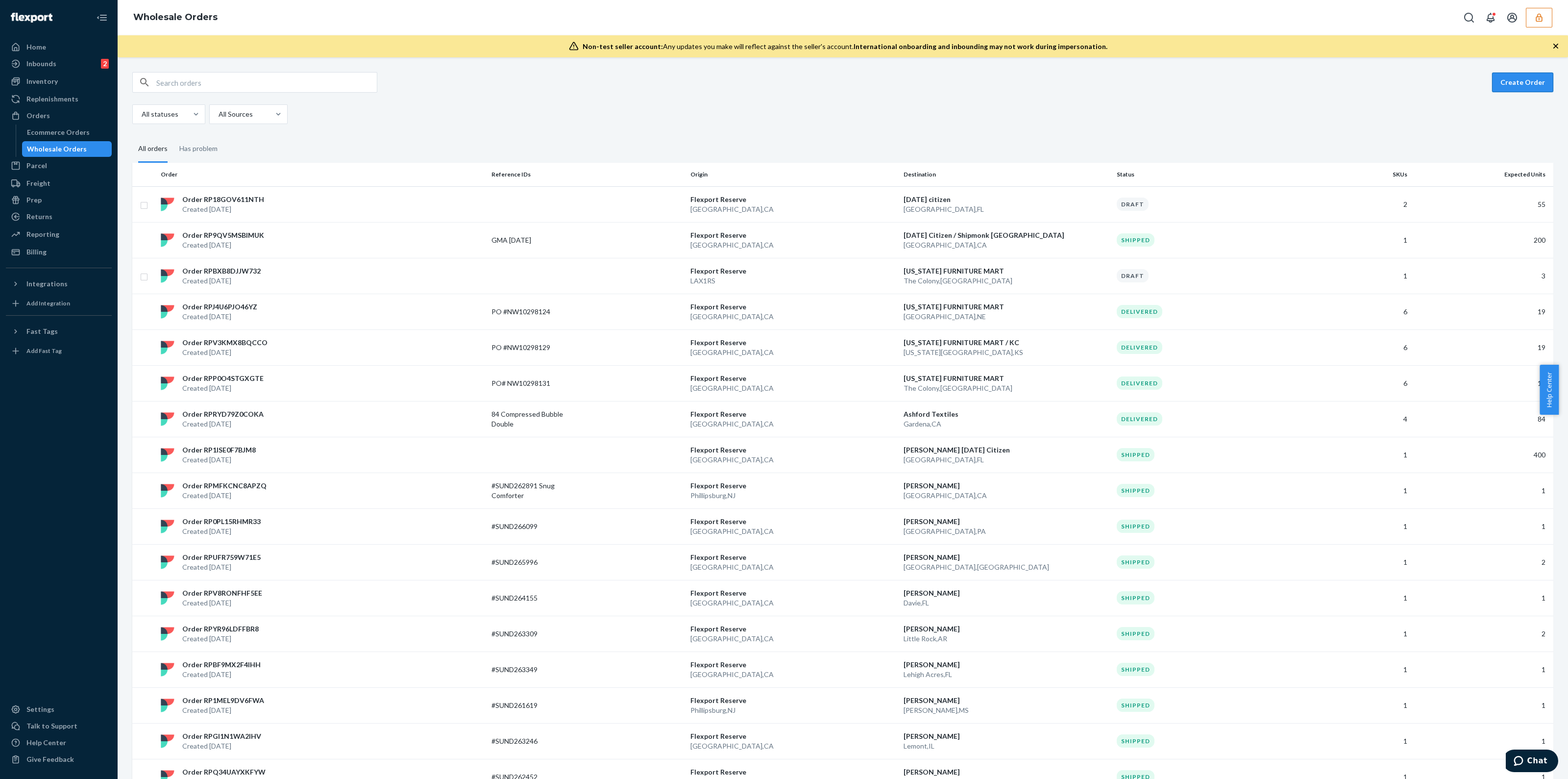
drag, startPoint x: 1559, startPoint y: 49, endPoint x: 1531, endPoint y: 57, distance: 29.1
click at [1559, 49] on icon "button" at bounding box center [1555, 46] width 10 height 10
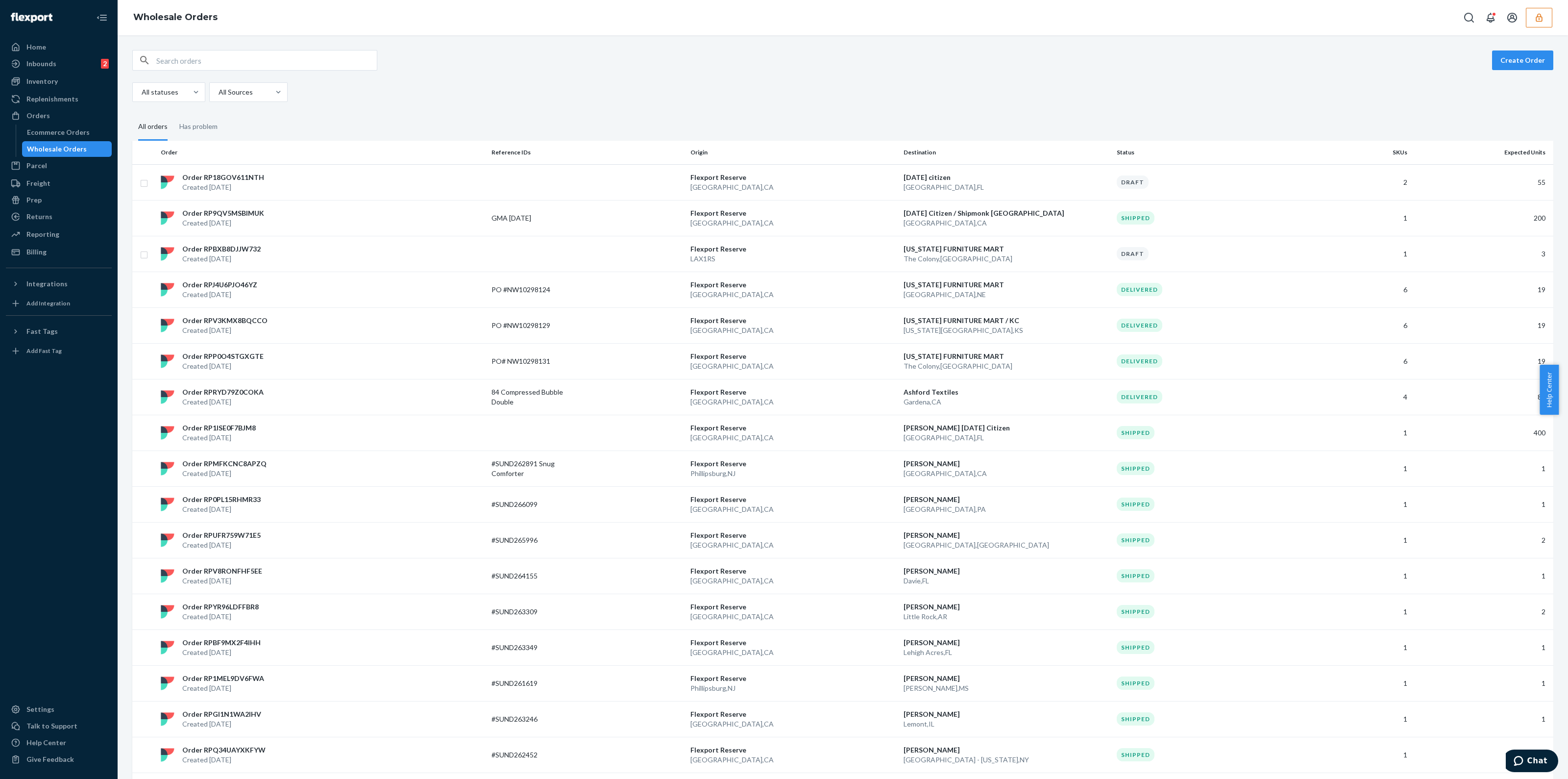
click at [1541, 20] on icon "button" at bounding box center [1539, 17] width 10 height 10
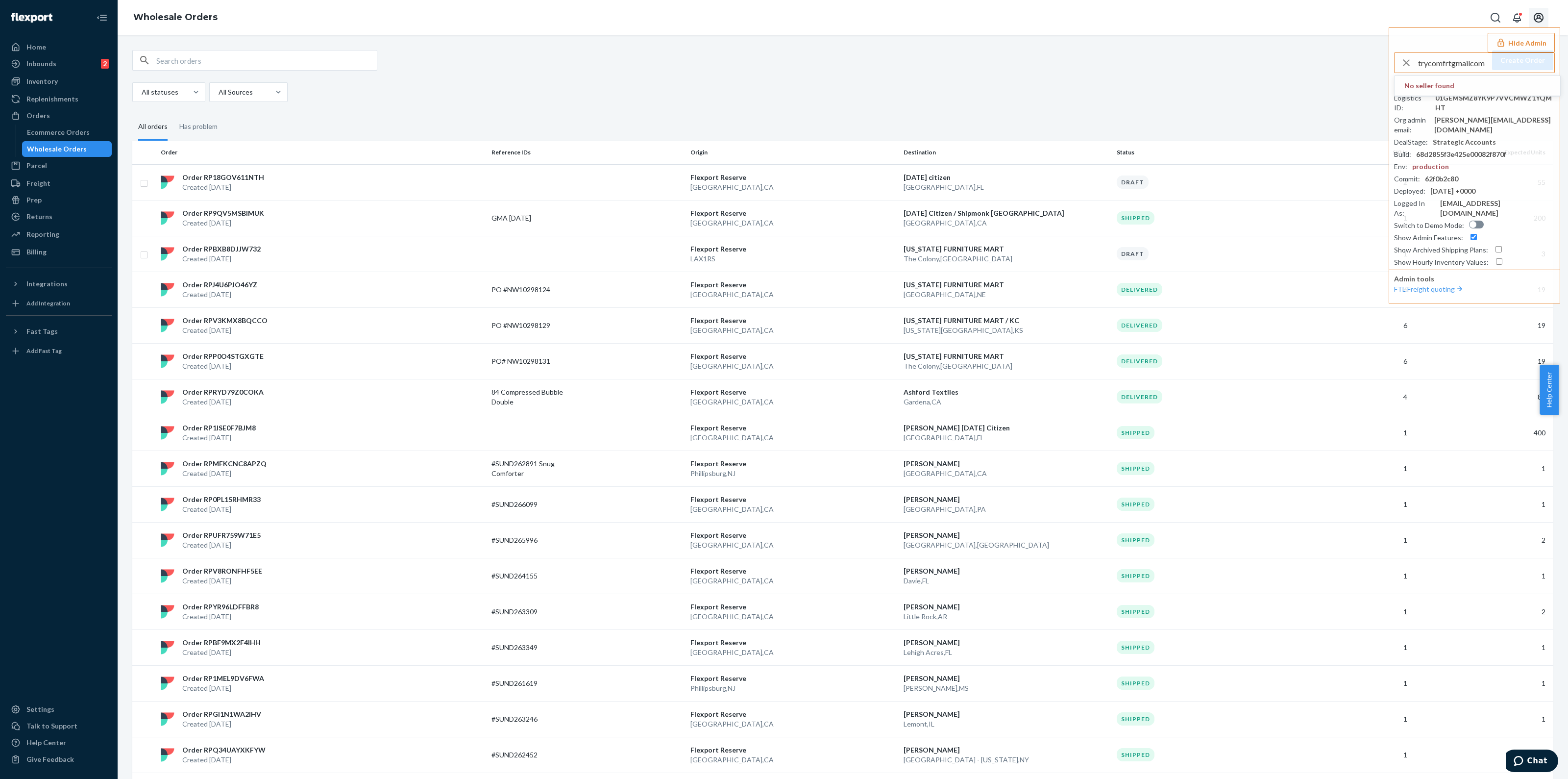
type input "trycomfrtgmailcom"
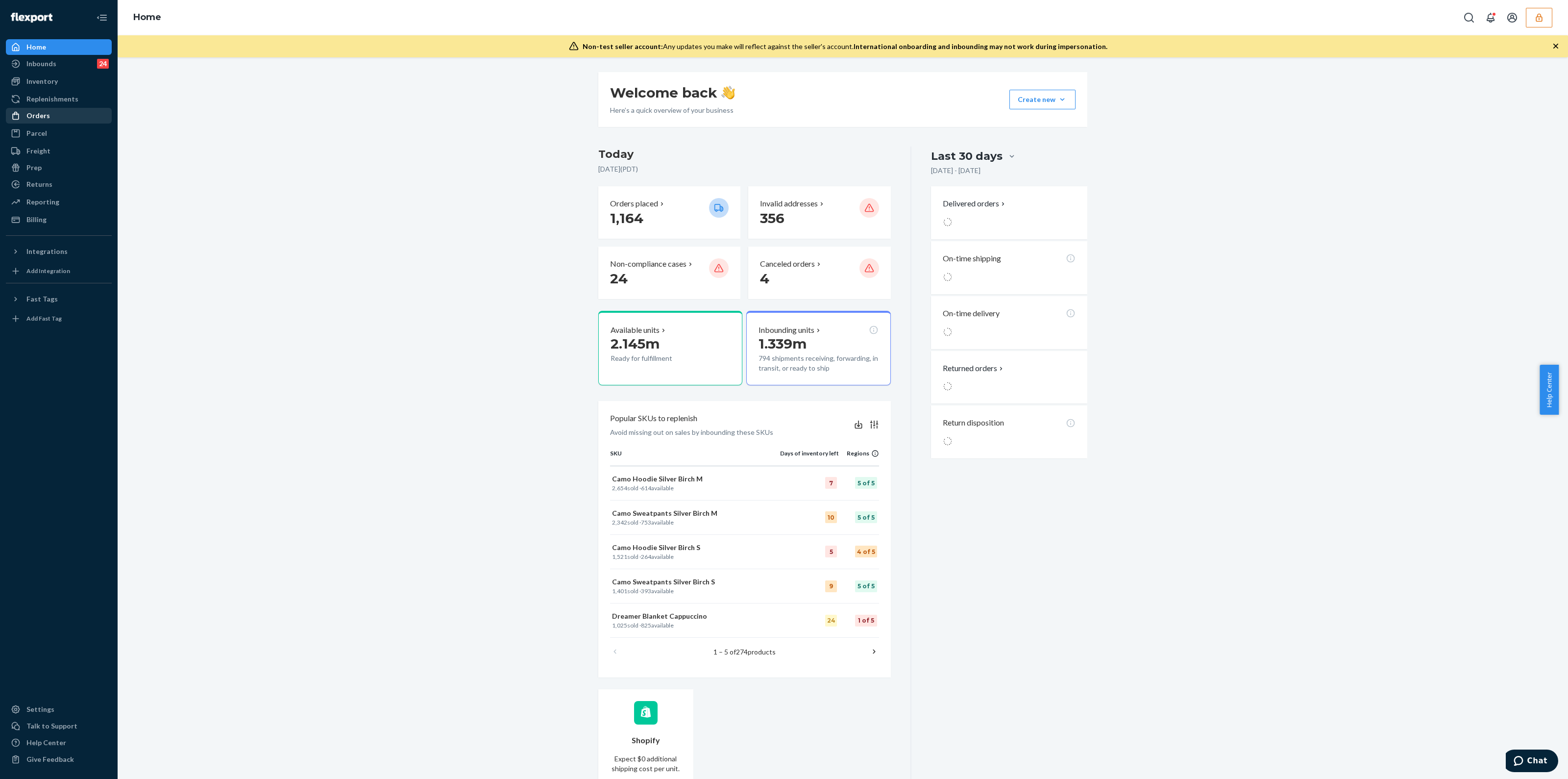
click at [67, 122] on div "Orders" at bounding box center [59, 116] width 104 height 14
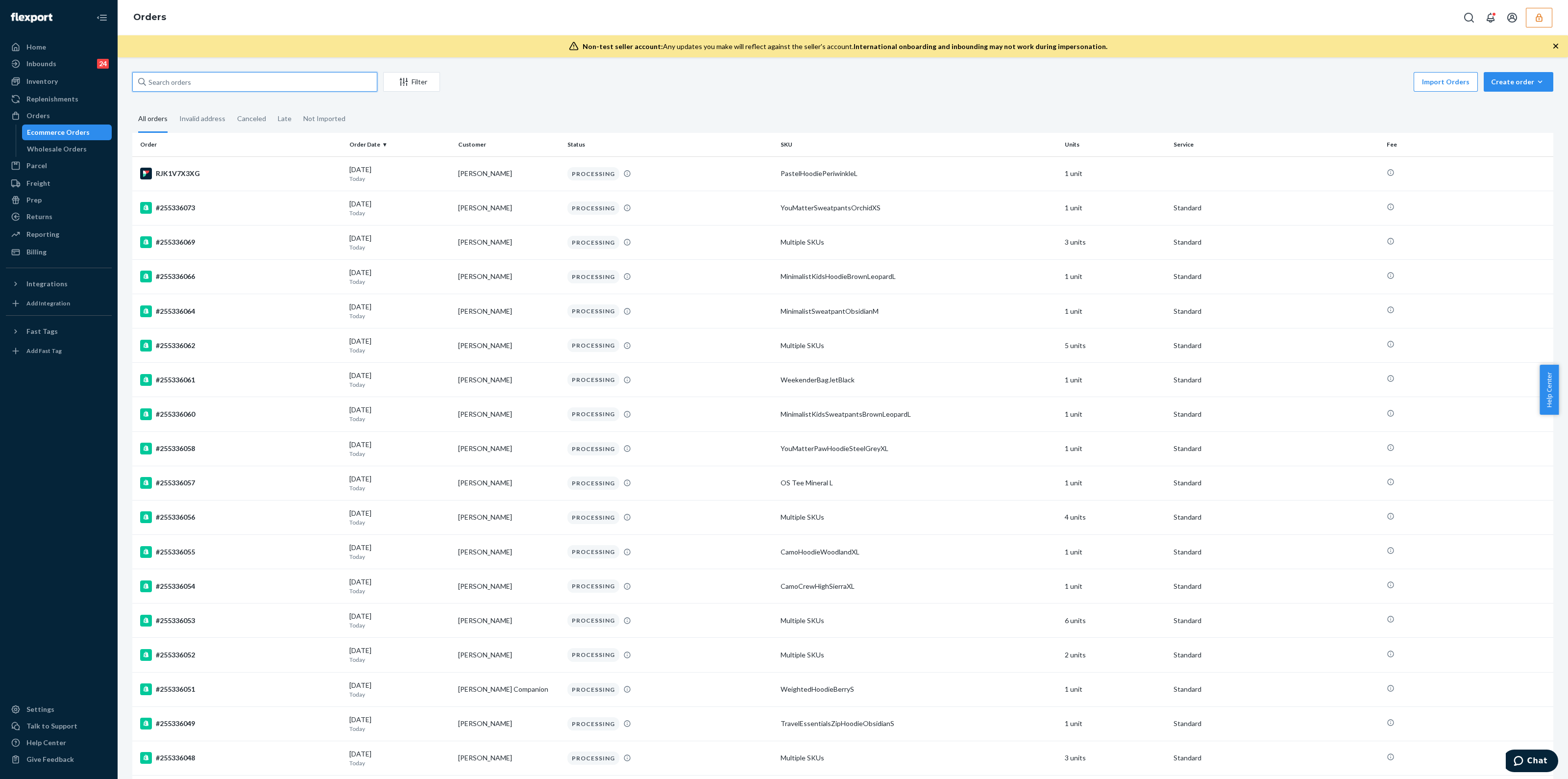
click at [237, 80] on input "text" at bounding box center [255, 82] width 245 height 20
paste input "255137382"
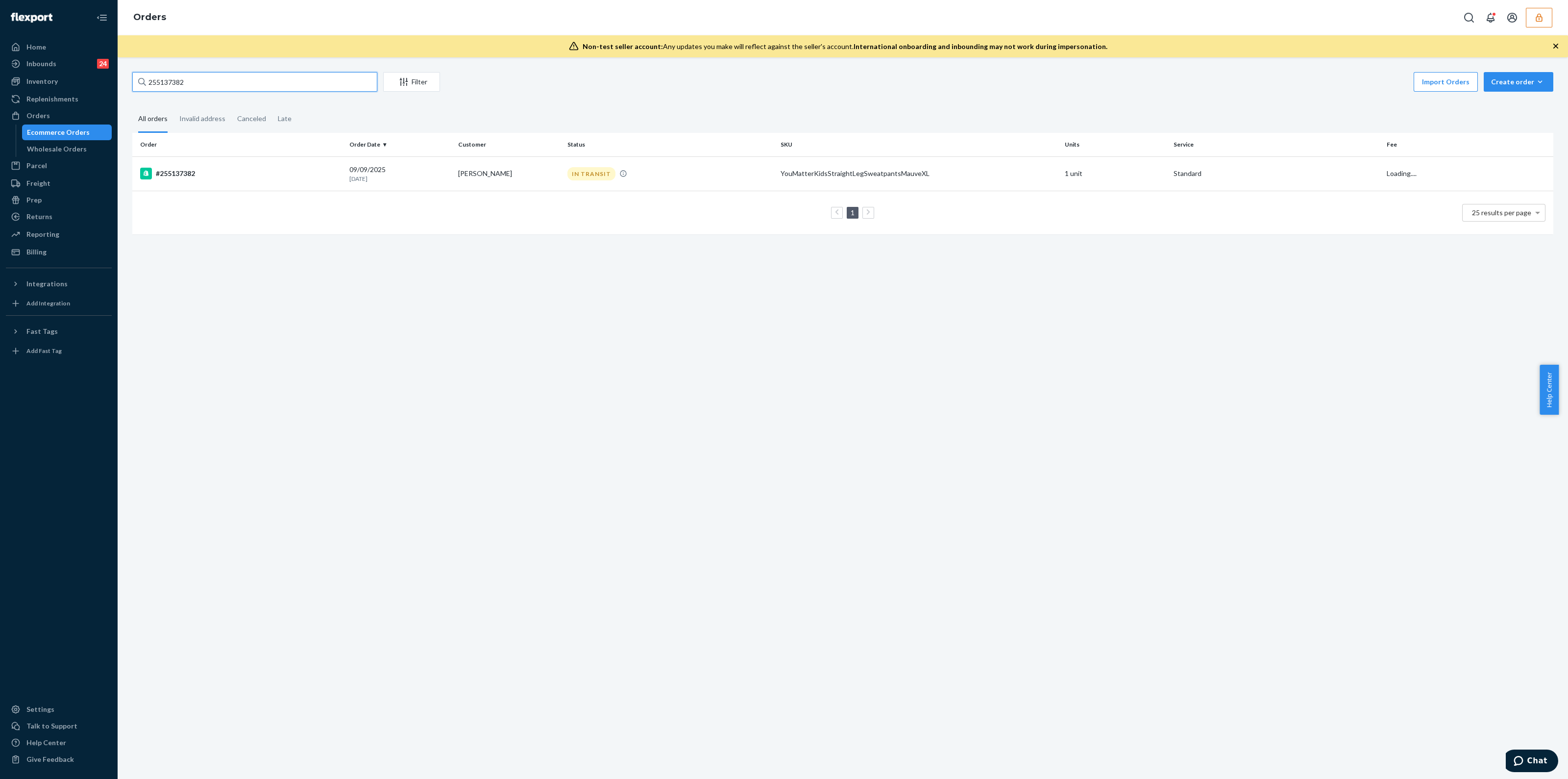
type input "255137382"
click at [762, 185] on td "IN TRANSIT" at bounding box center [670, 173] width 213 height 35
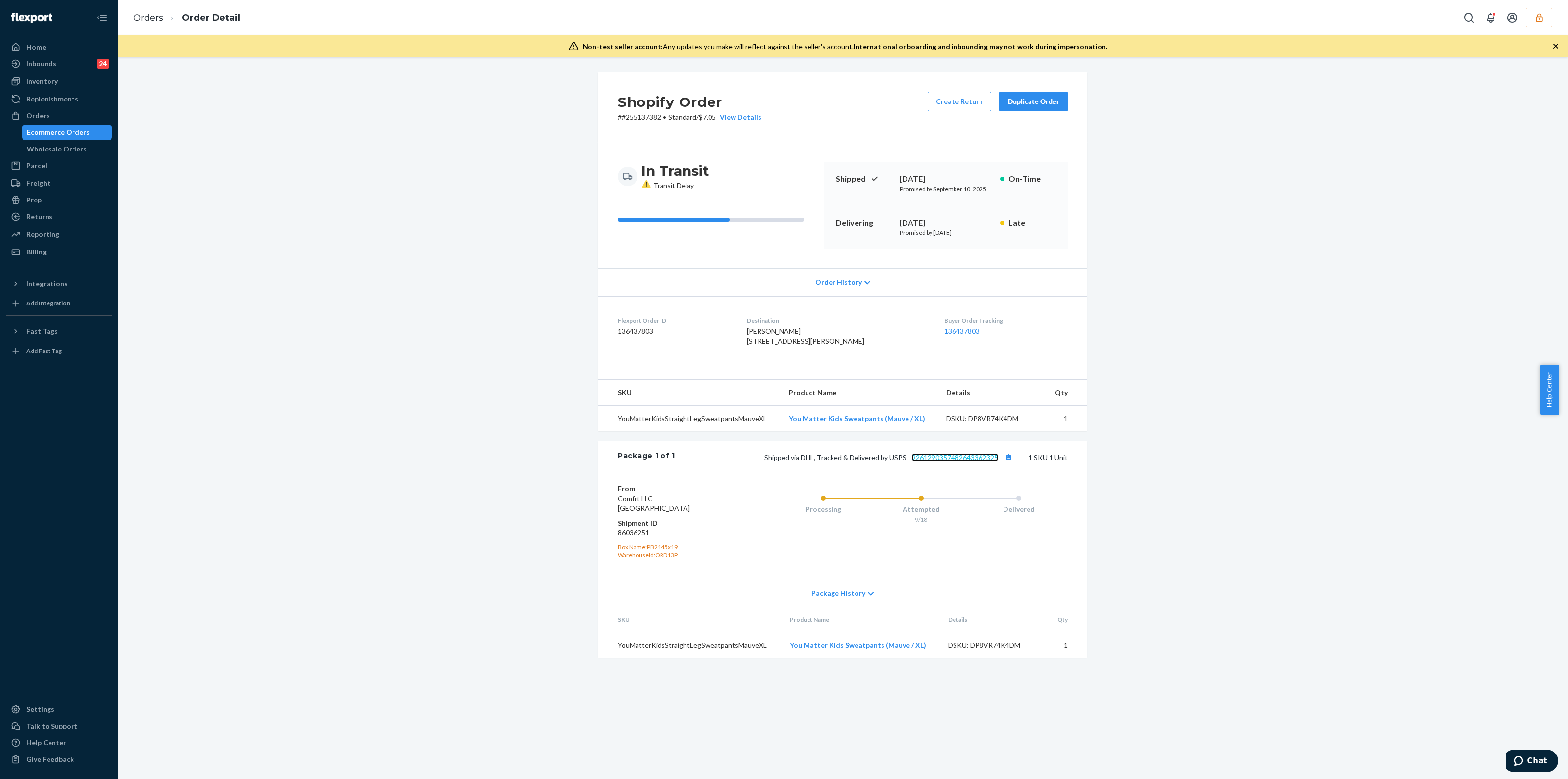
click at [957, 462] on link "9261290357482643362325" at bounding box center [955, 457] width 86 height 9
click at [1536, 24] on button "button" at bounding box center [1539, 17] width 27 height 20
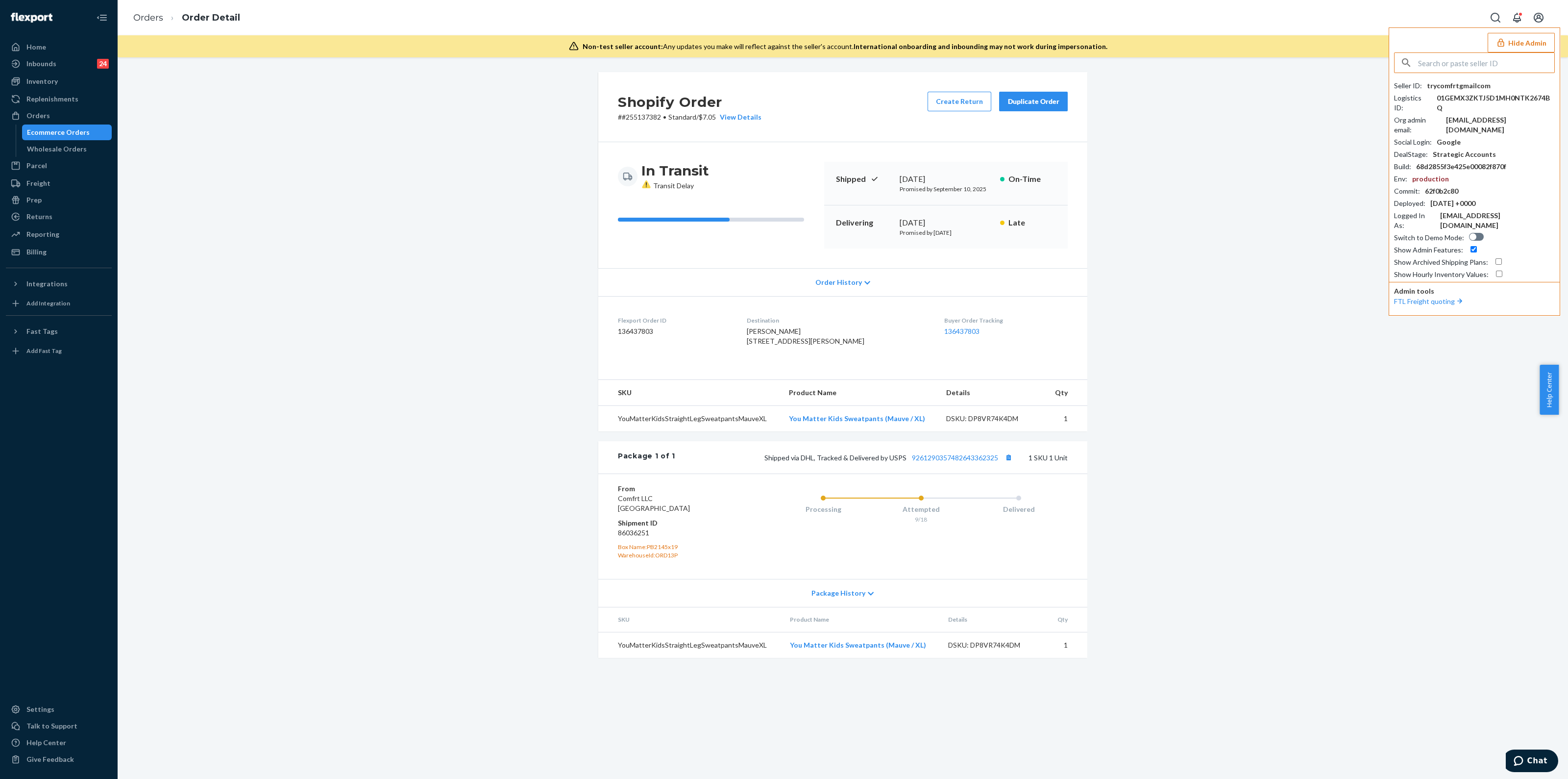
type input "v"
type input "logisticsmiracarecom"
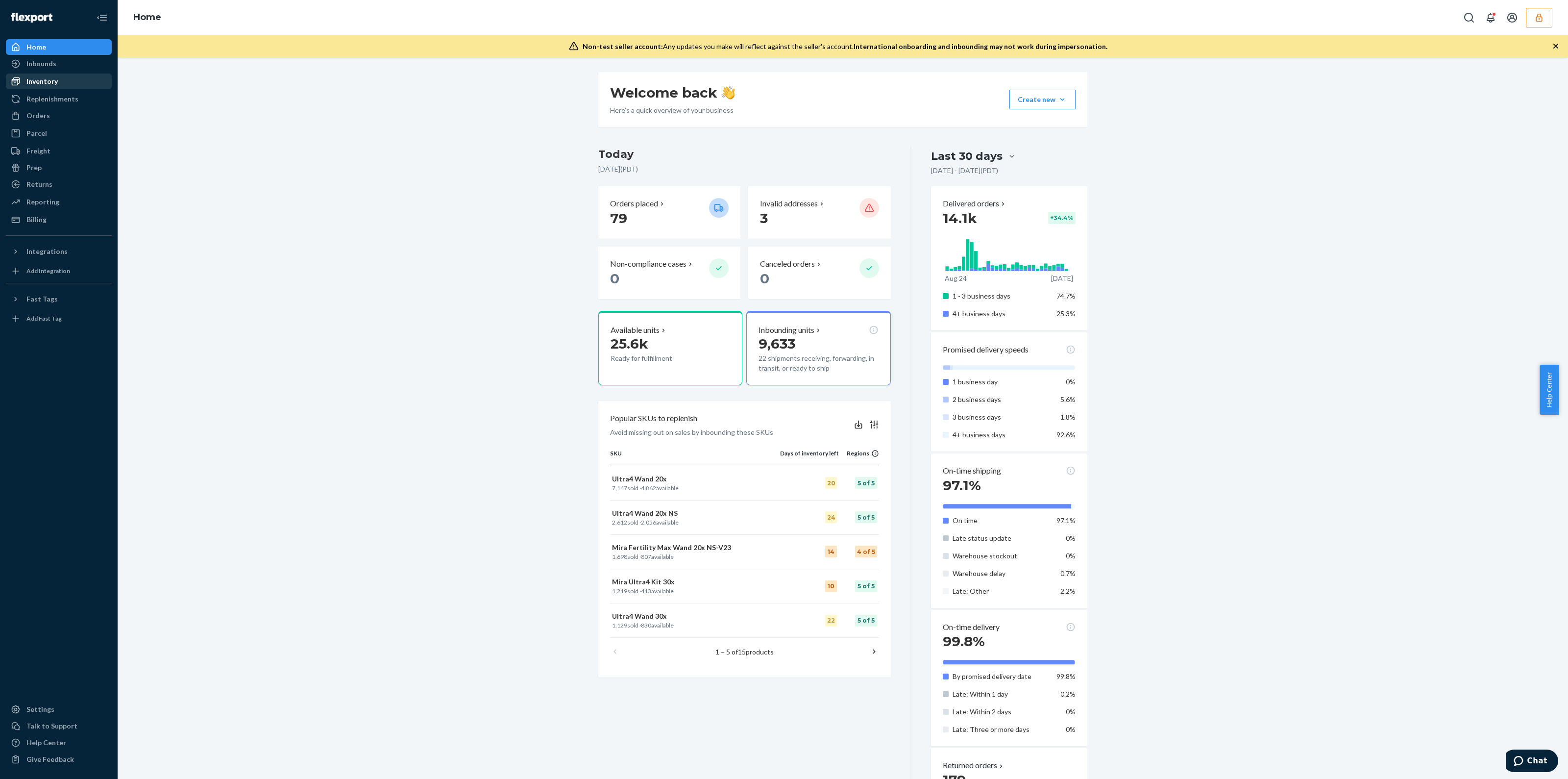
click at [67, 81] on div "Inventory" at bounding box center [59, 82] width 104 height 14
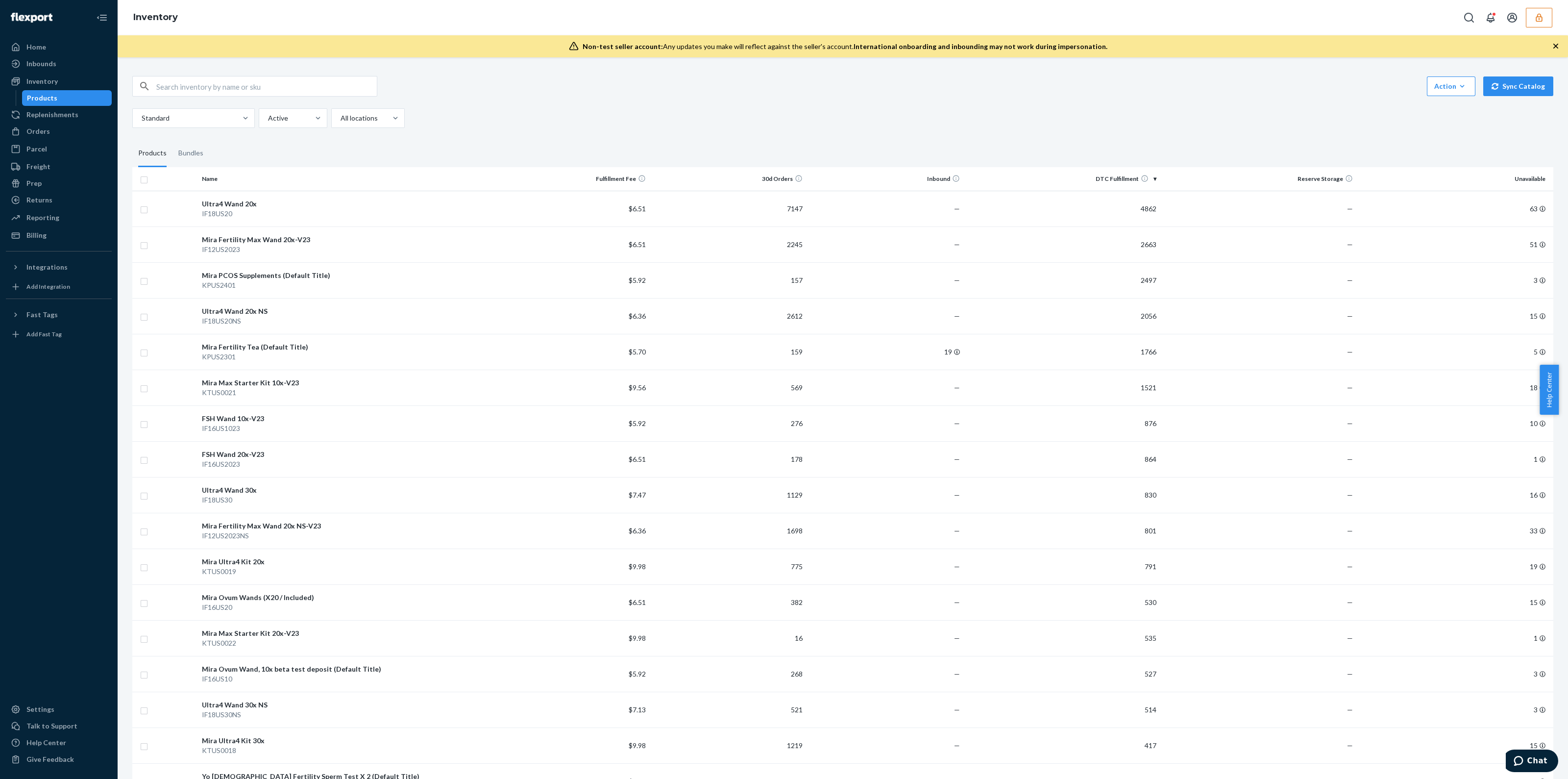
click at [187, 89] on input "text" at bounding box center [266, 86] width 220 height 20
paste input "DBRNG7EAPJ4"
type input "DBRNG7EAPJ4"
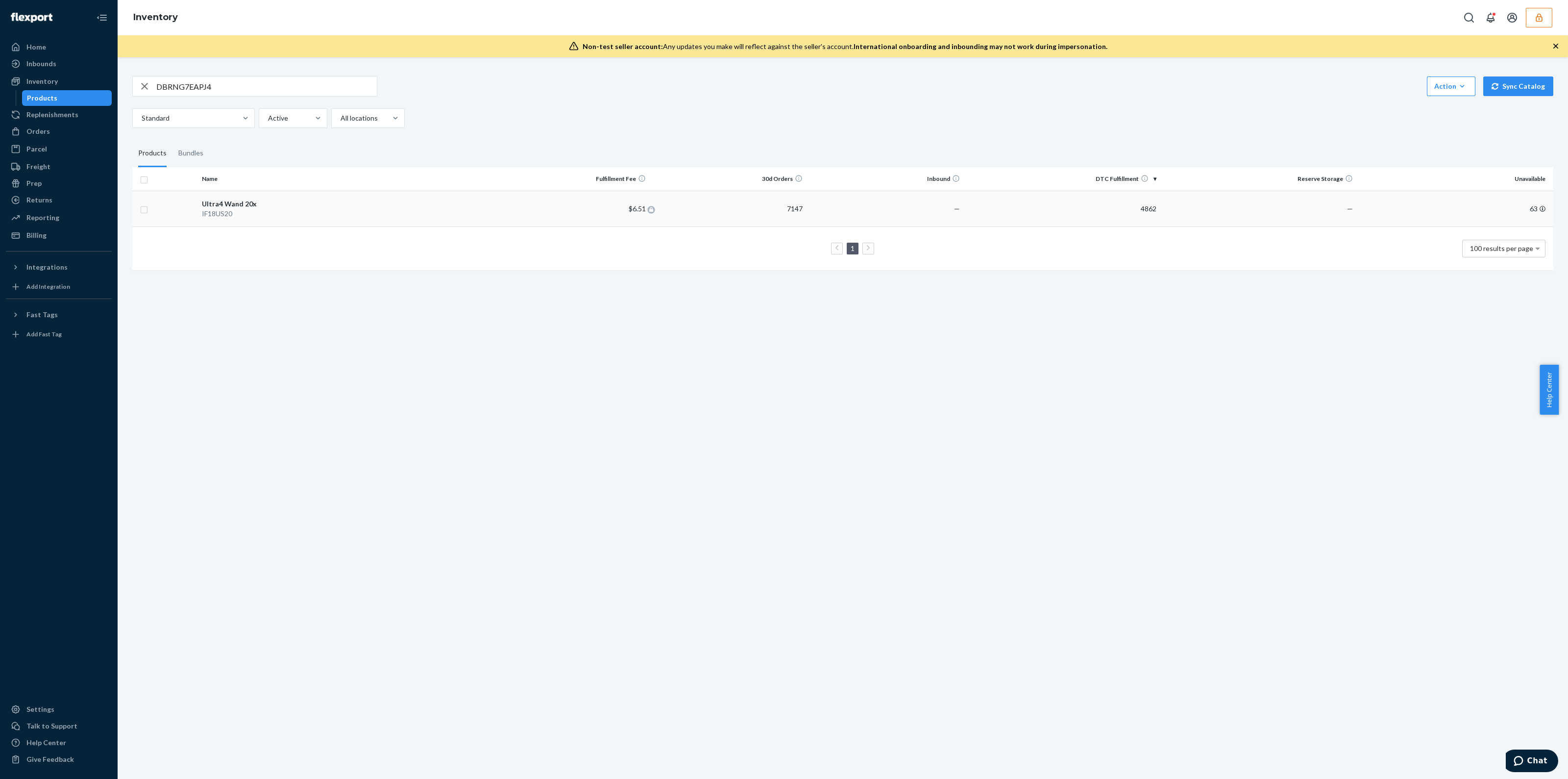
click at [630, 206] on span "$6.51" at bounding box center [637, 209] width 17 height 9
click at [733, 207] on td "7147" at bounding box center [728, 209] width 158 height 36
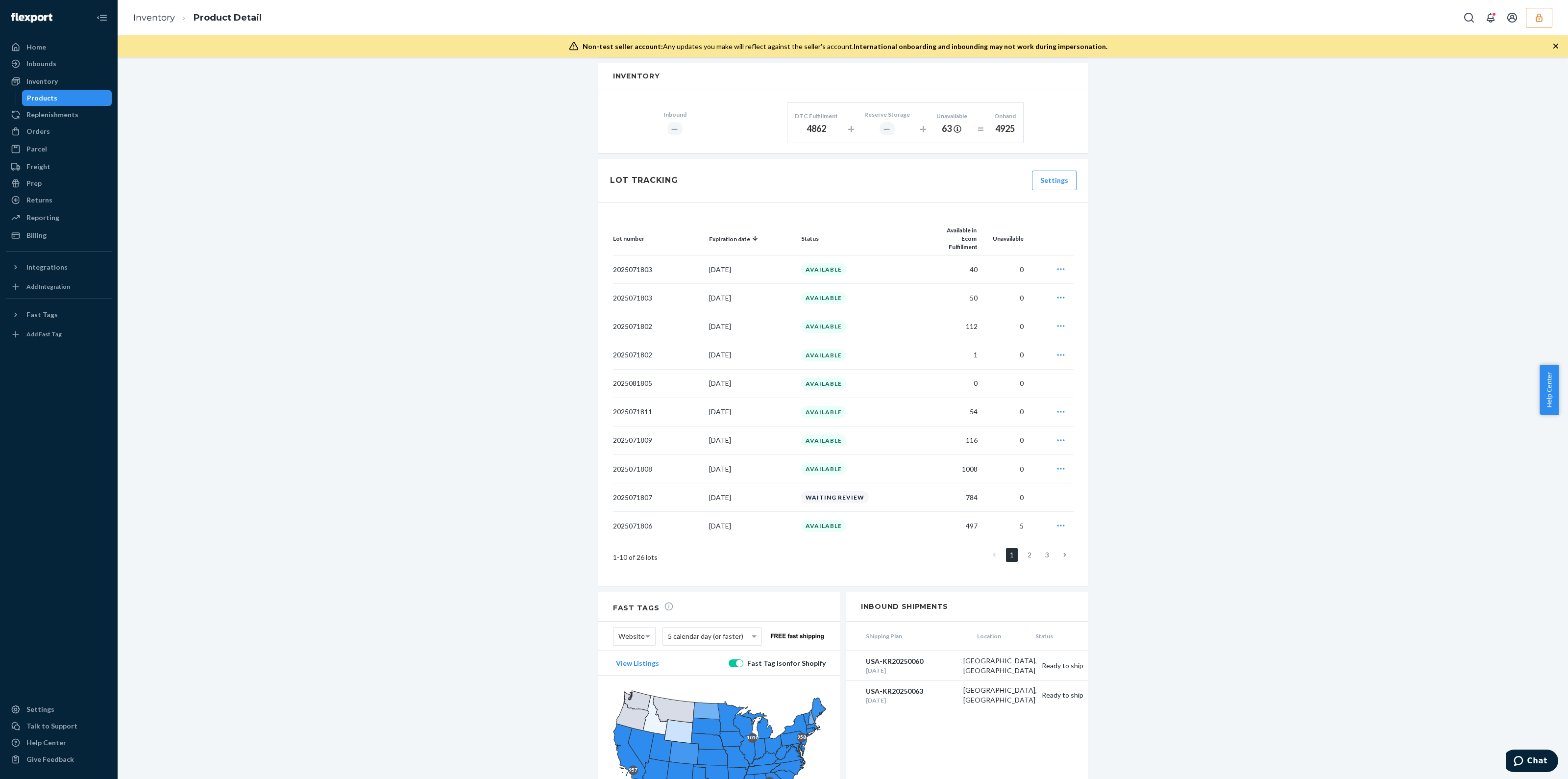
scroll to position [613, 0]
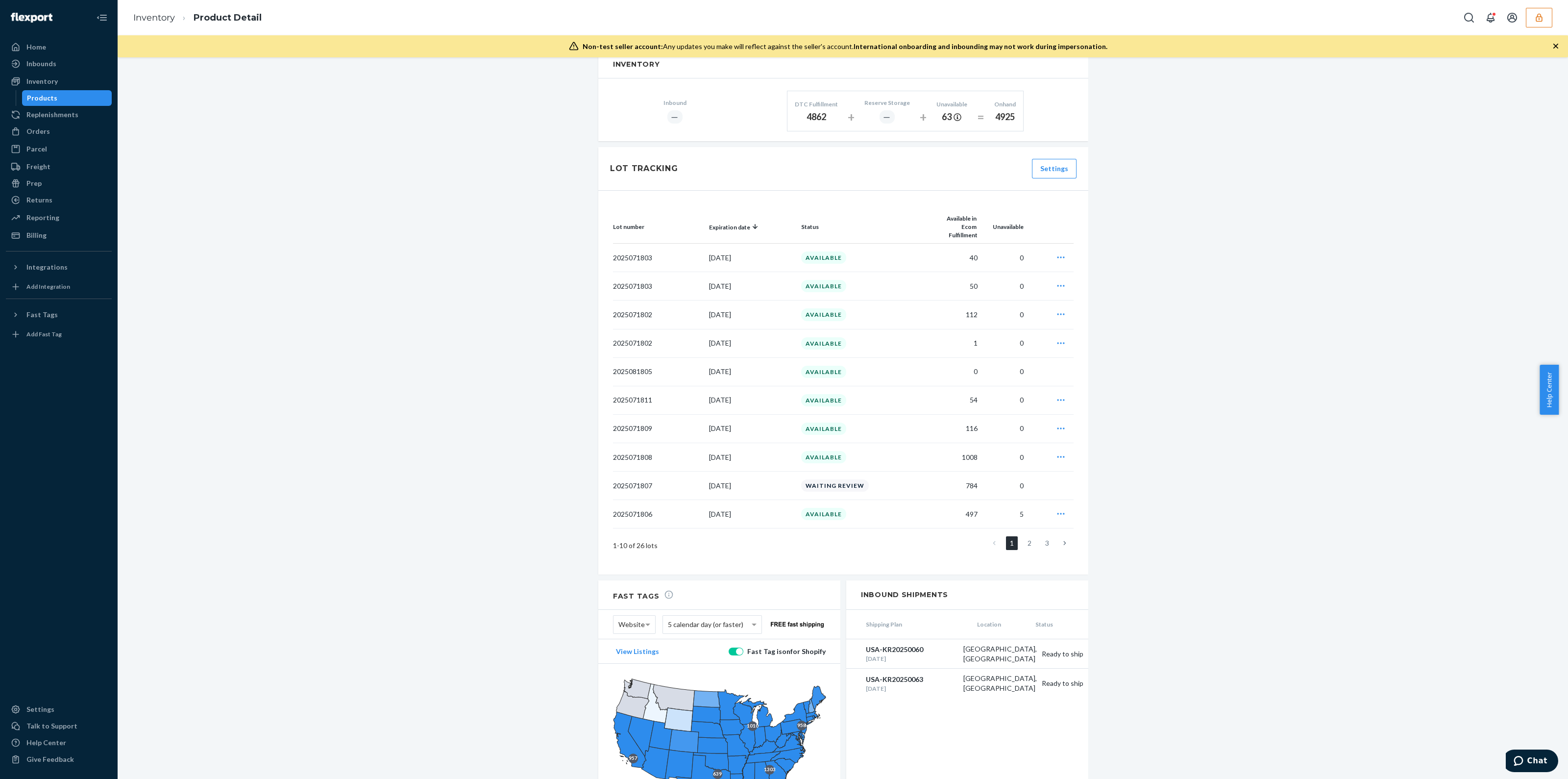
click at [1539, 18] on icon "button" at bounding box center [1539, 17] width 6 height 9
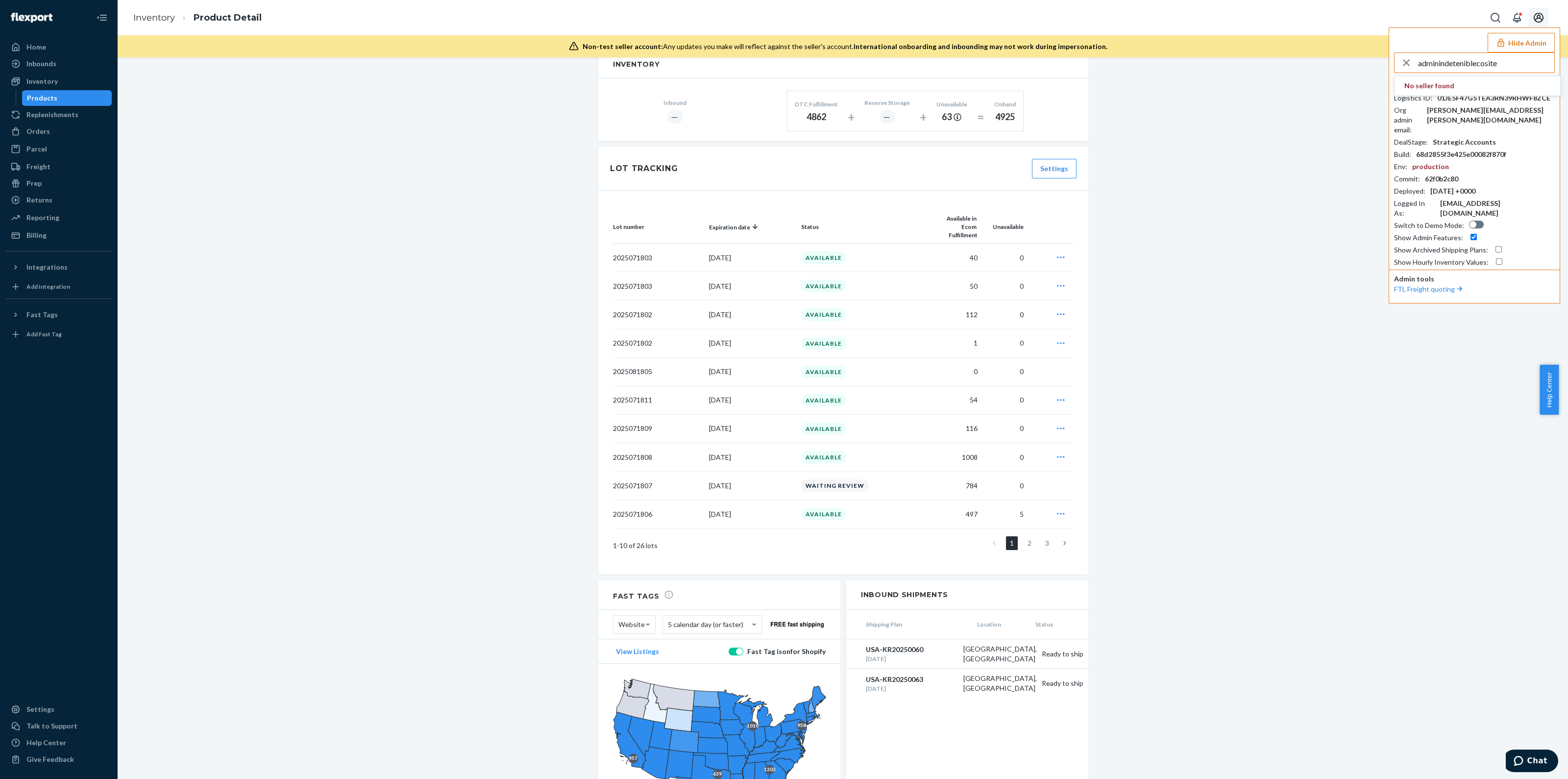
type input "adminindeteniblecosite"
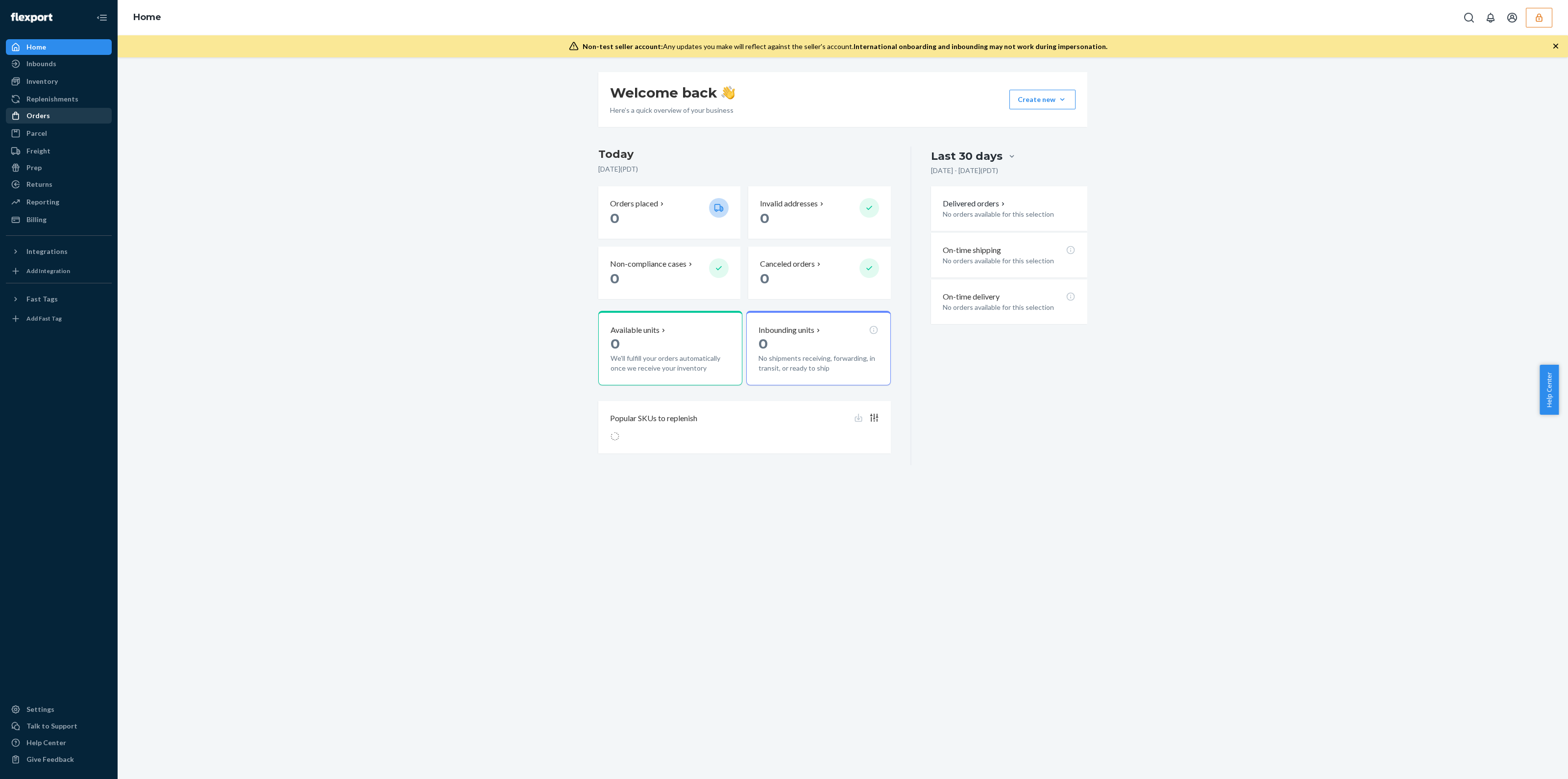
click at [62, 119] on div "Orders" at bounding box center [59, 116] width 104 height 14
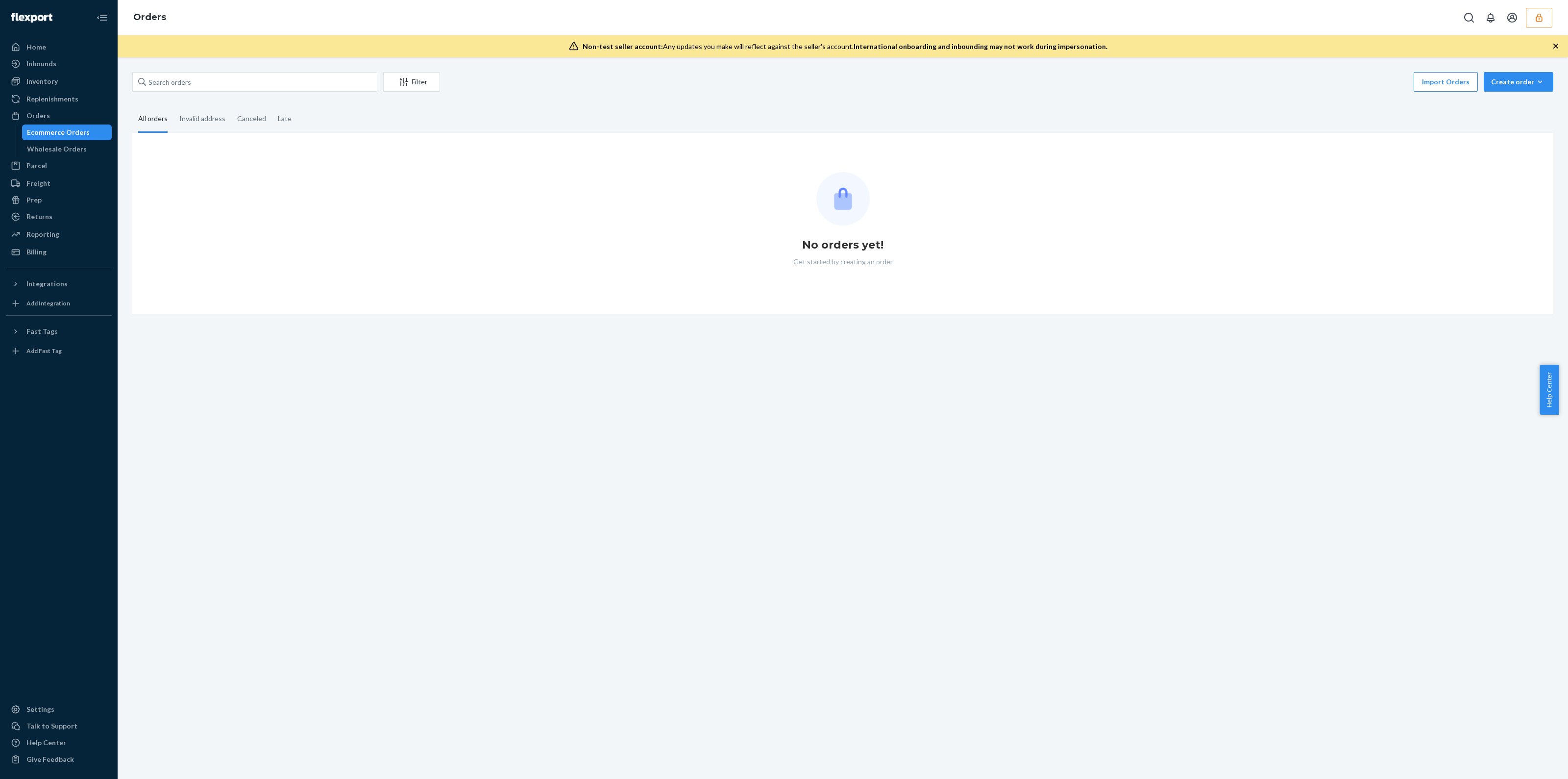
click at [49, 72] on div "Inbounds Shipping Plans Problems" at bounding box center [59, 64] width 106 height 16
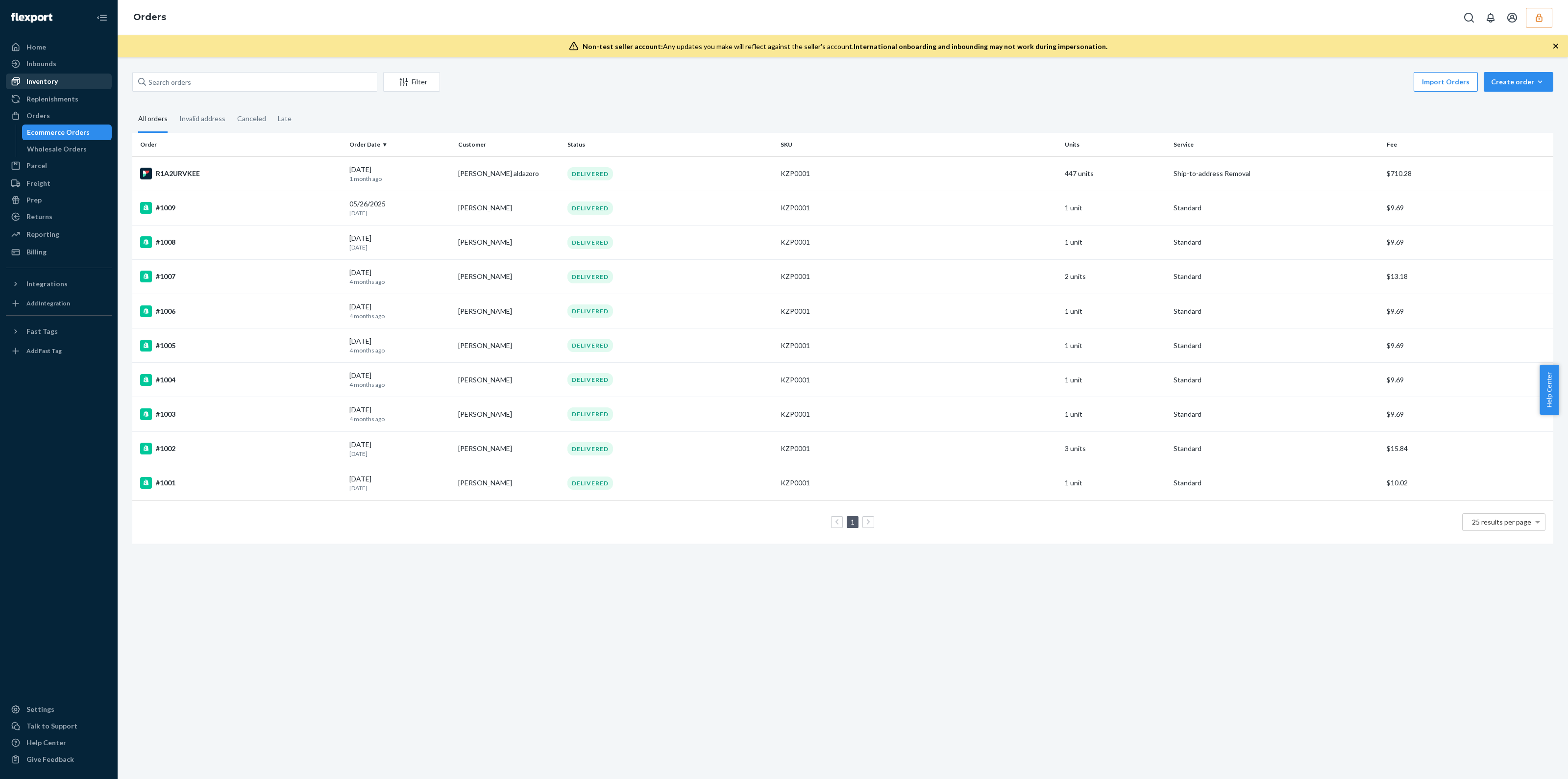
click at [50, 79] on div "Inventory" at bounding box center [42, 82] width 31 height 10
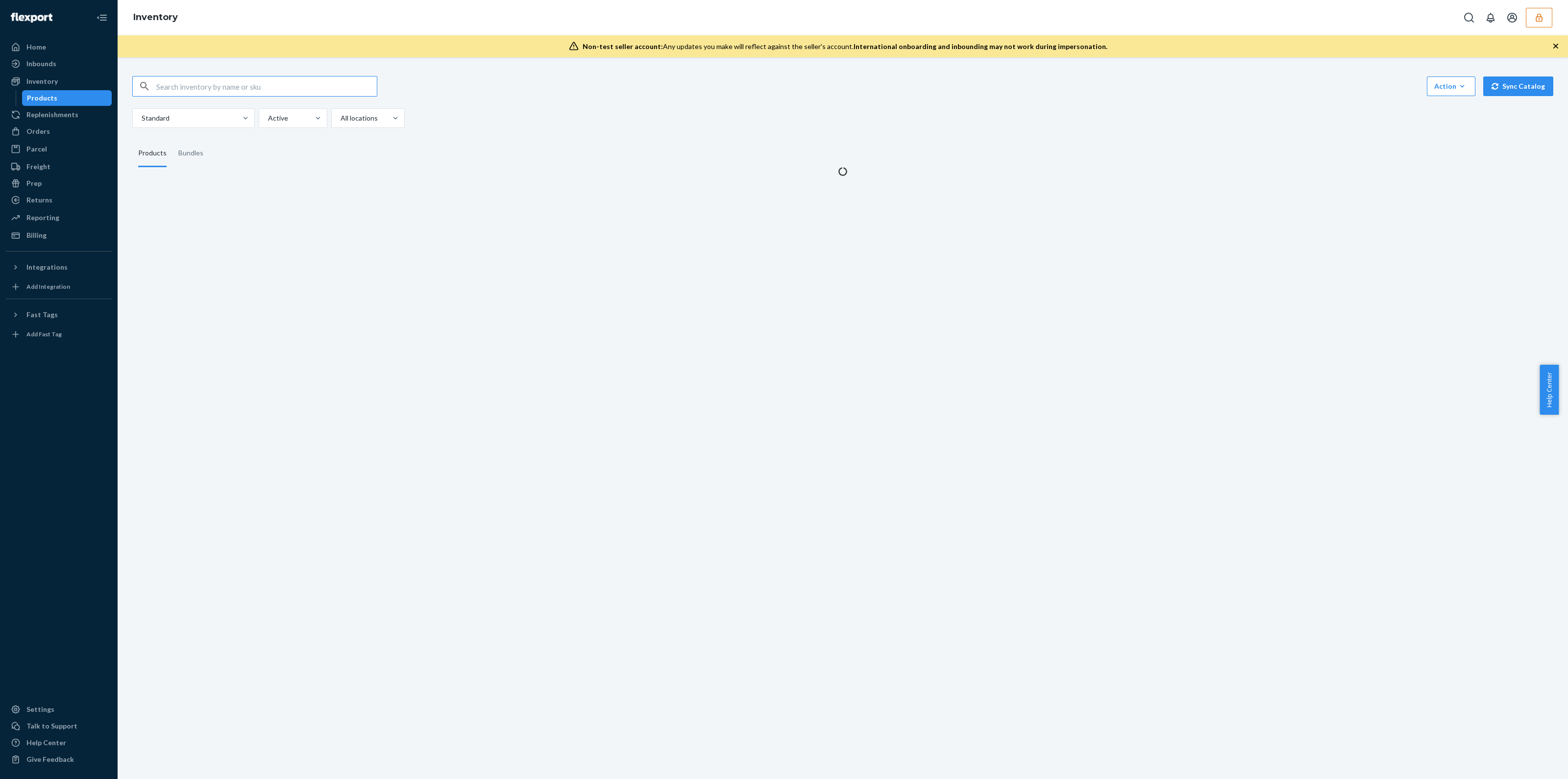
click at [244, 85] on input "text" at bounding box center [266, 86] width 220 height 20
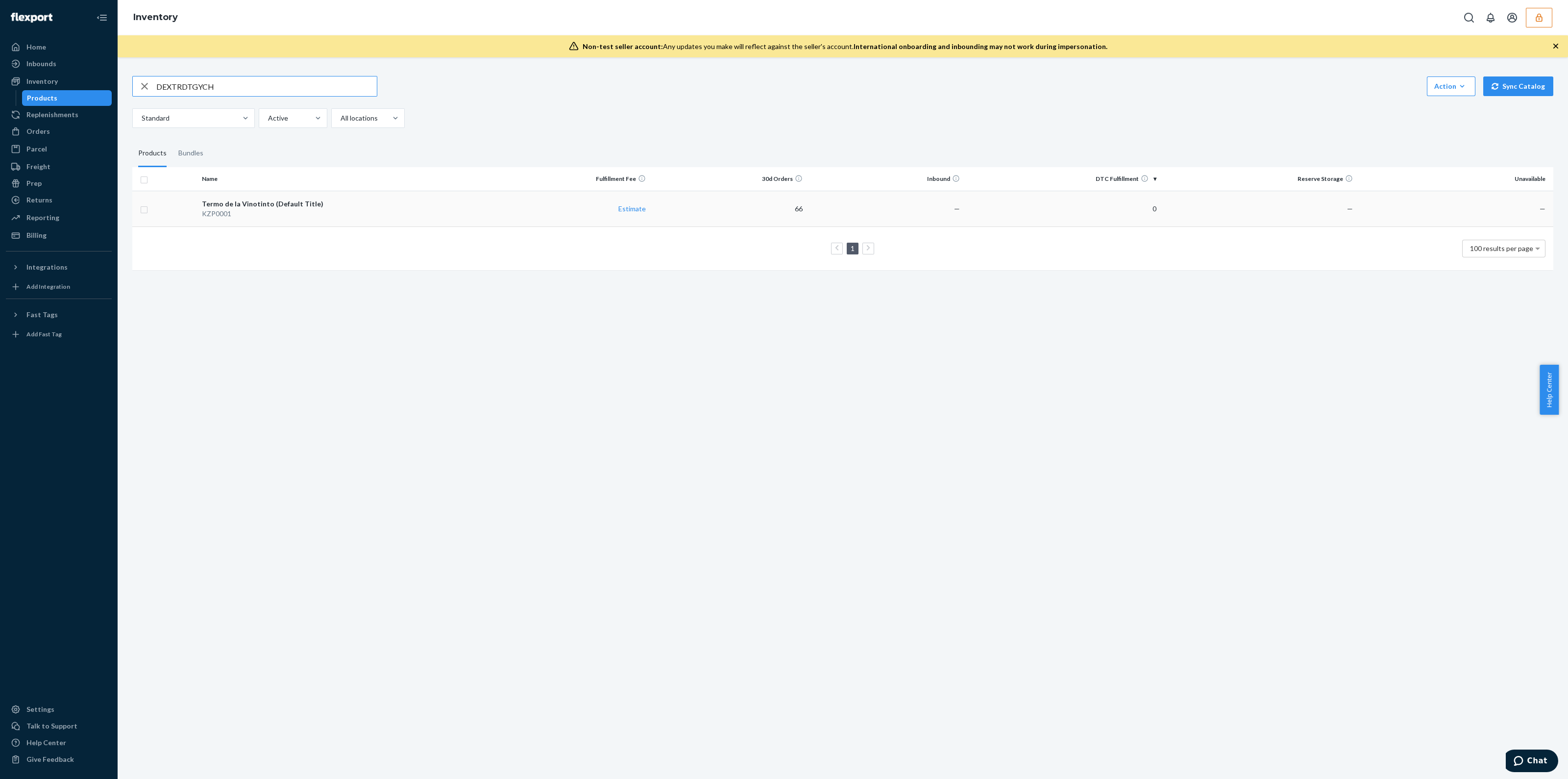
type input "DEXTRDTGYCH"
click at [449, 202] on div "Termo de la Vinotinto (Default Title)" at bounding box center [346, 204] width 287 height 10
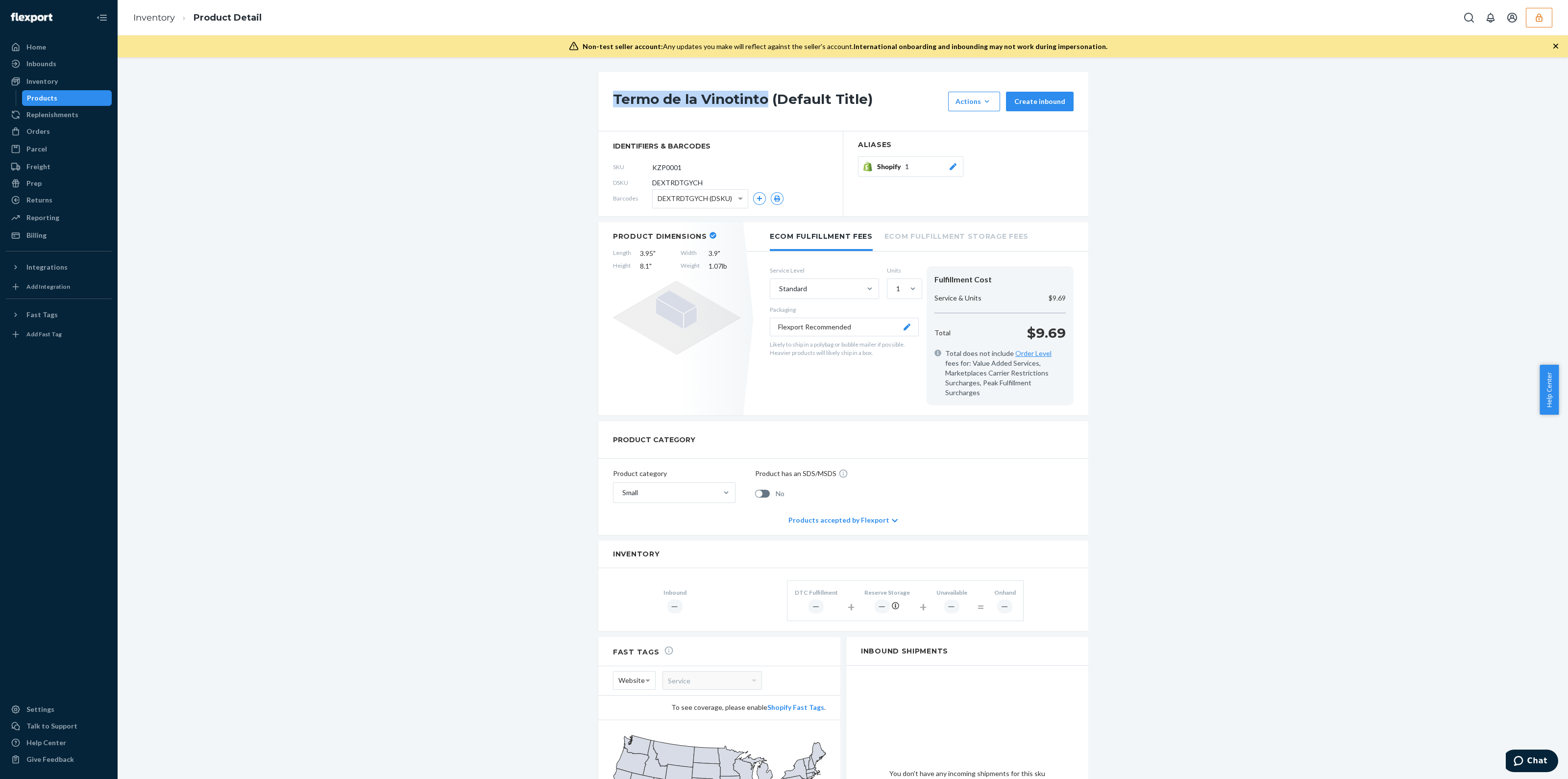
drag, startPoint x: 763, startPoint y: 96, endPoint x: 607, endPoint y: 105, distance: 156.3
click at [607, 105] on div "Termo de la Vinotinto (Default Title) Actions Hide Create inbound" at bounding box center [843, 102] width 490 height 60
copy h1 "Termo de la Vinotinto"
click at [390, 373] on div "Termo de la Vinotinto (Default Title) Actions Hide Create inbound identifiers &…" at bounding box center [842, 492] width 1436 height 839
click at [1530, 20] on button "button" at bounding box center [1539, 17] width 27 height 20
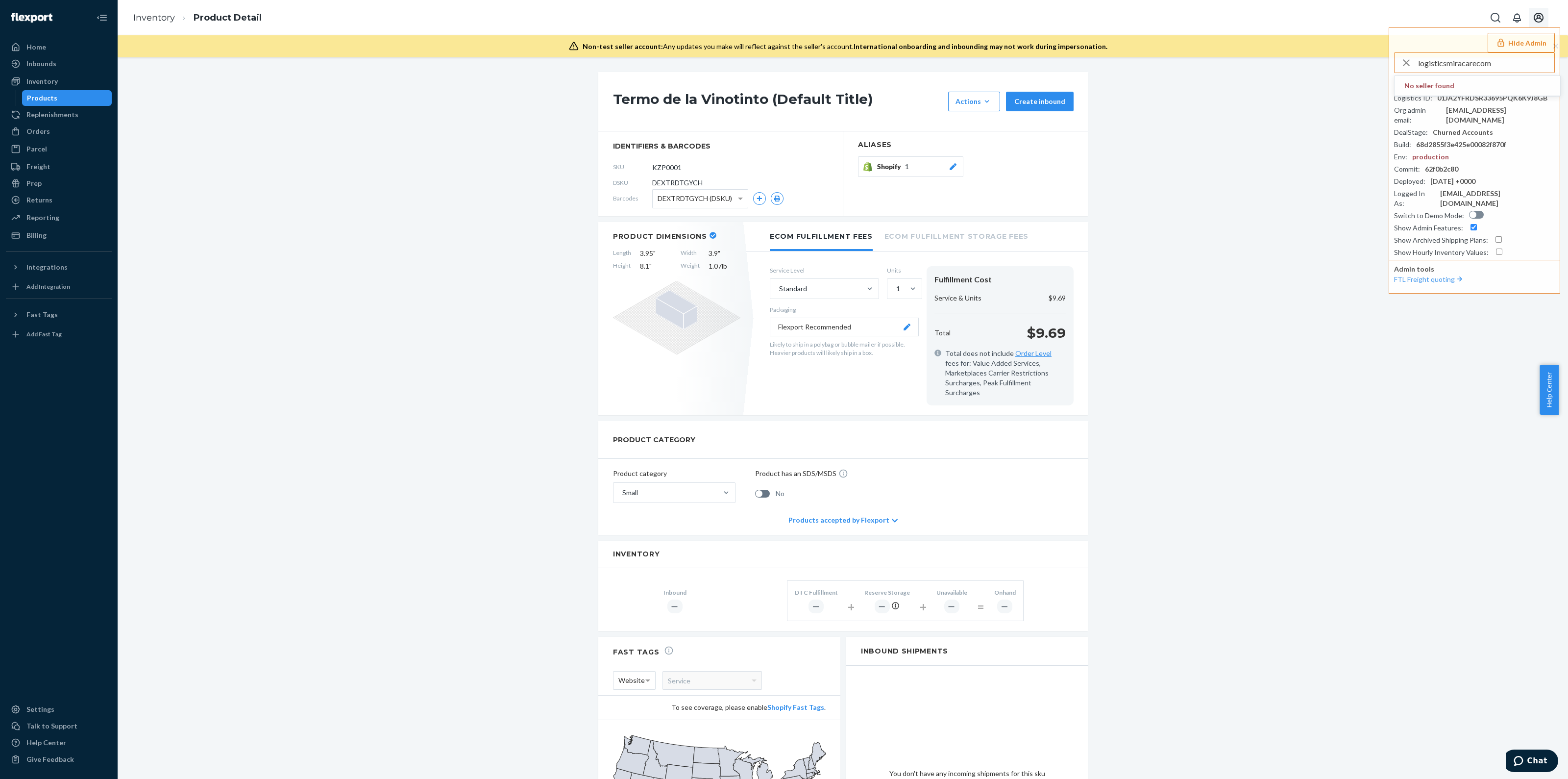
type input "logisticsmiracarecom"
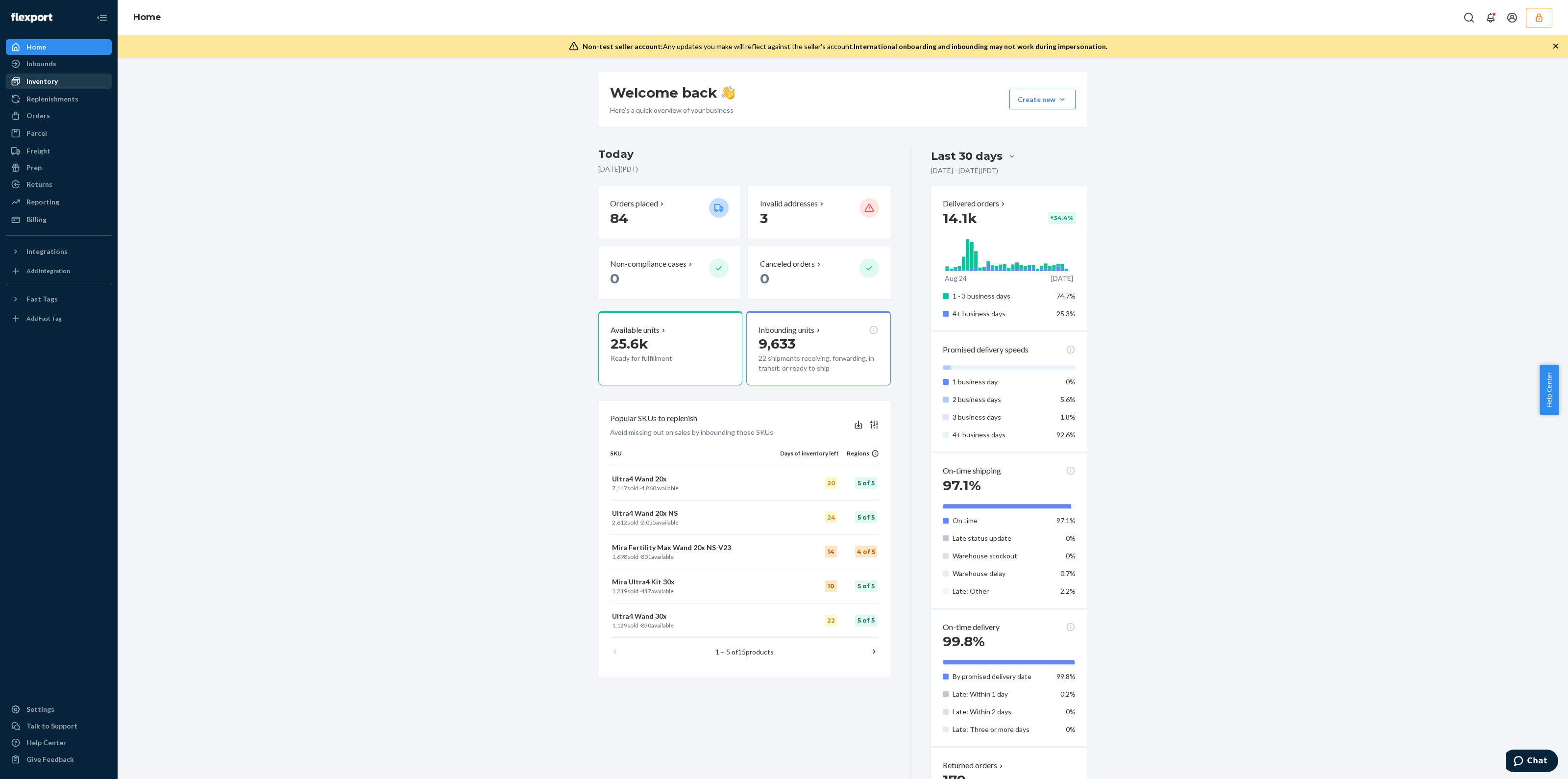
click at [44, 83] on div "Inventory" at bounding box center [42, 82] width 31 height 10
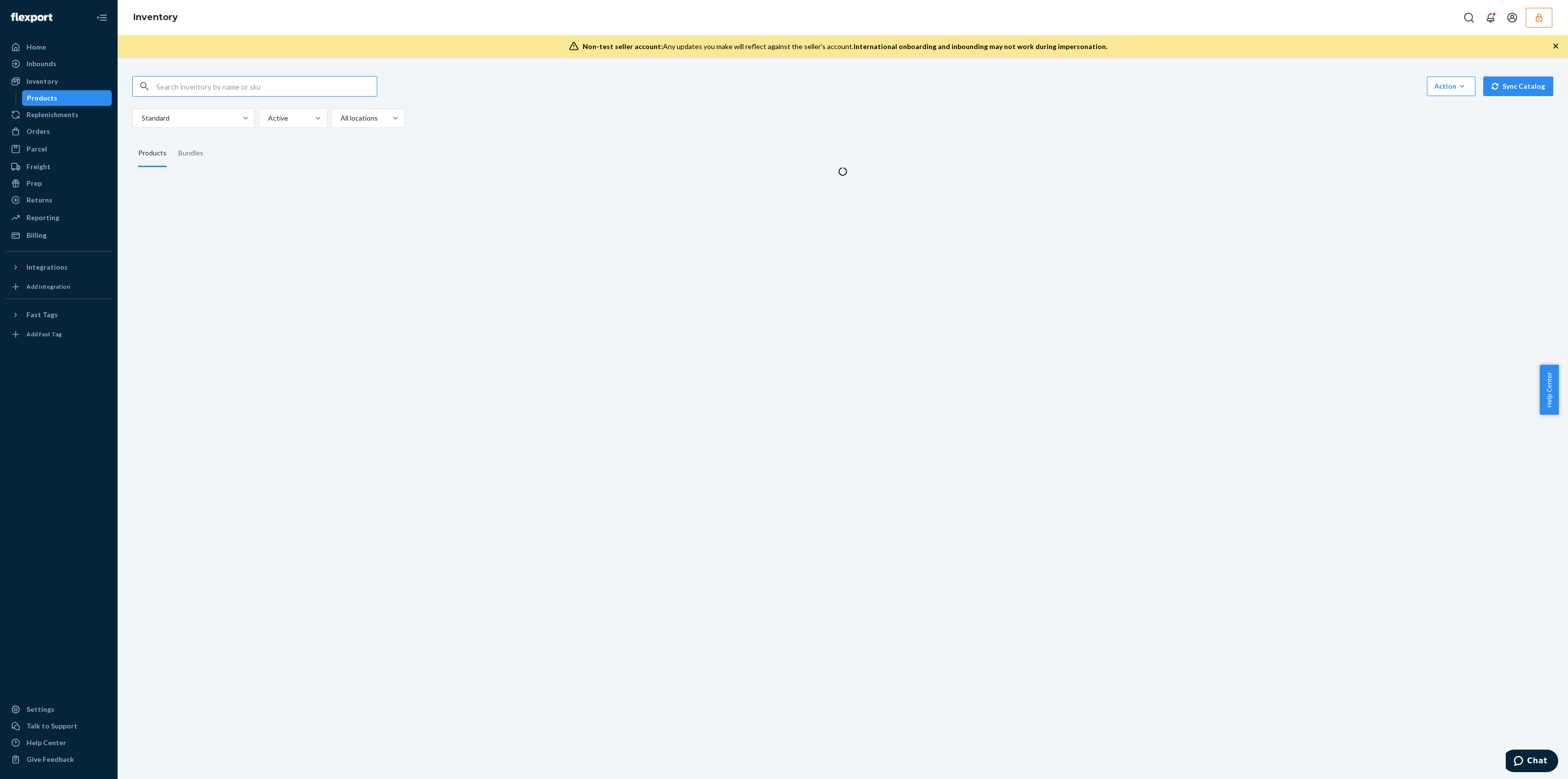
click at [320, 88] on input "text" at bounding box center [266, 86] width 220 height 20
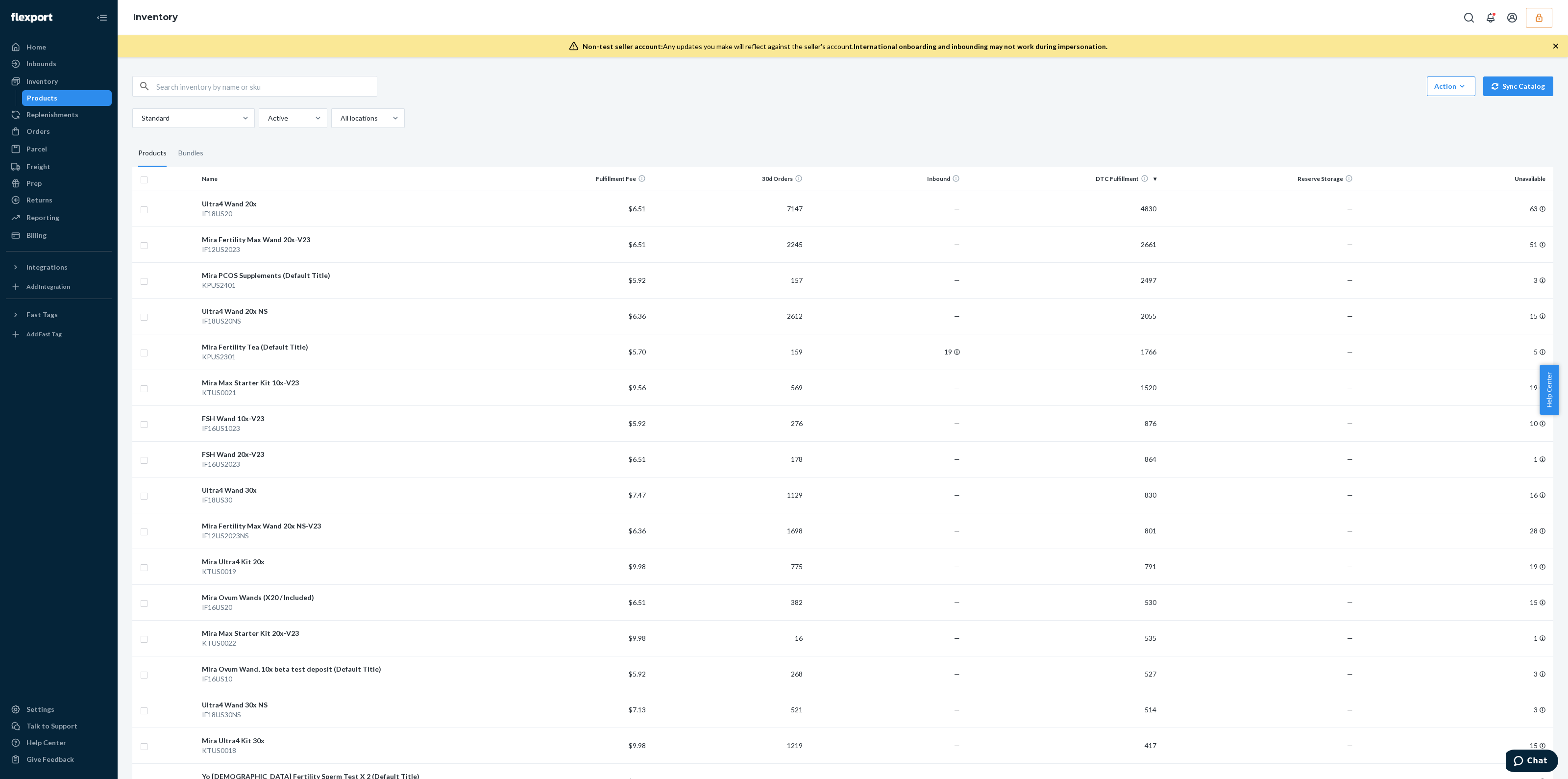
click at [187, 86] on input "text" at bounding box center [266, 86] width 220 height 20
paste input "DBRNG7EAPJ4"
type input "DBRNG7EAPJ4"
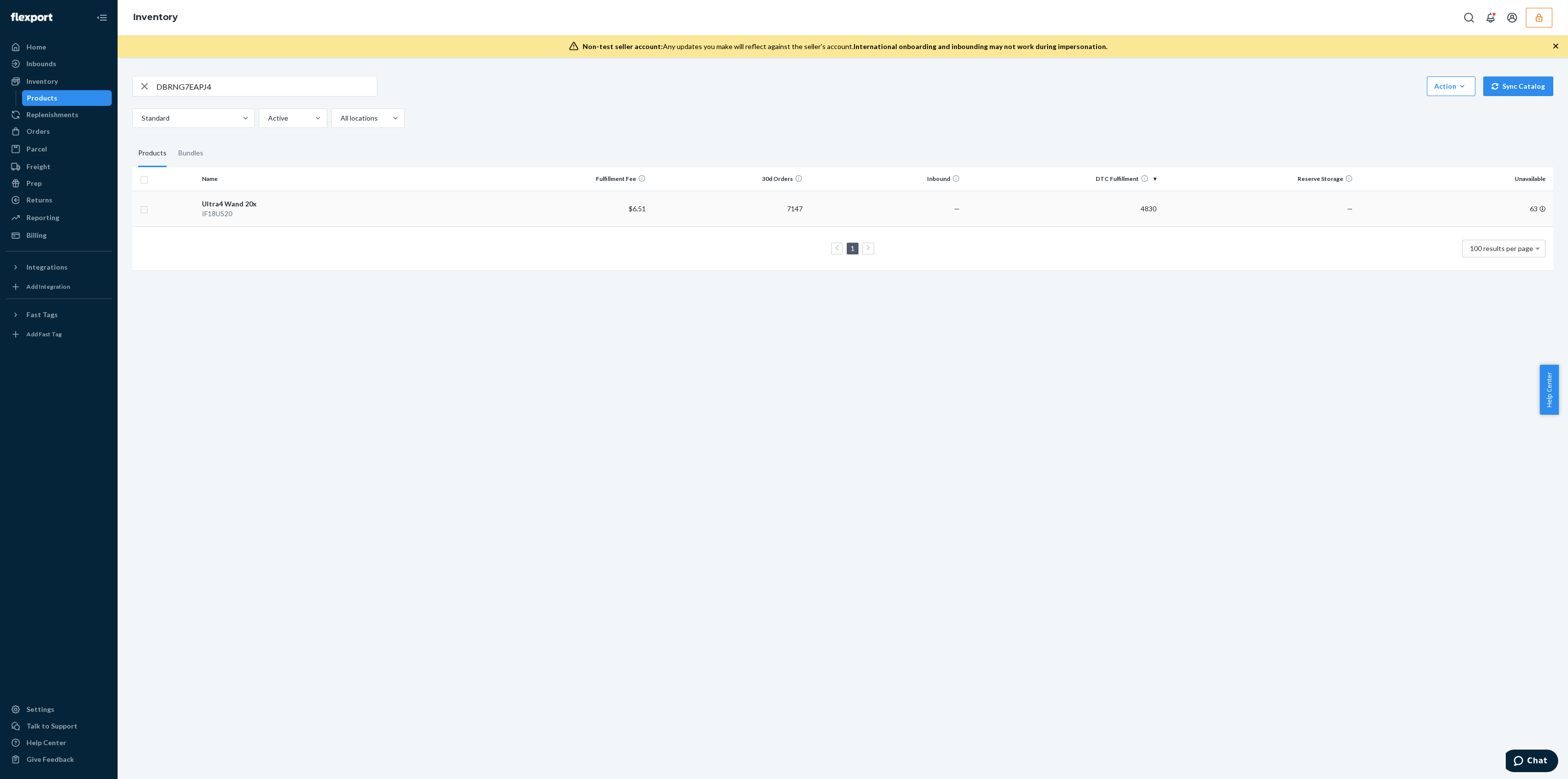
click at [376, 214] on div "IF18US20" at bounding box center [346, 213] width 287 height 10
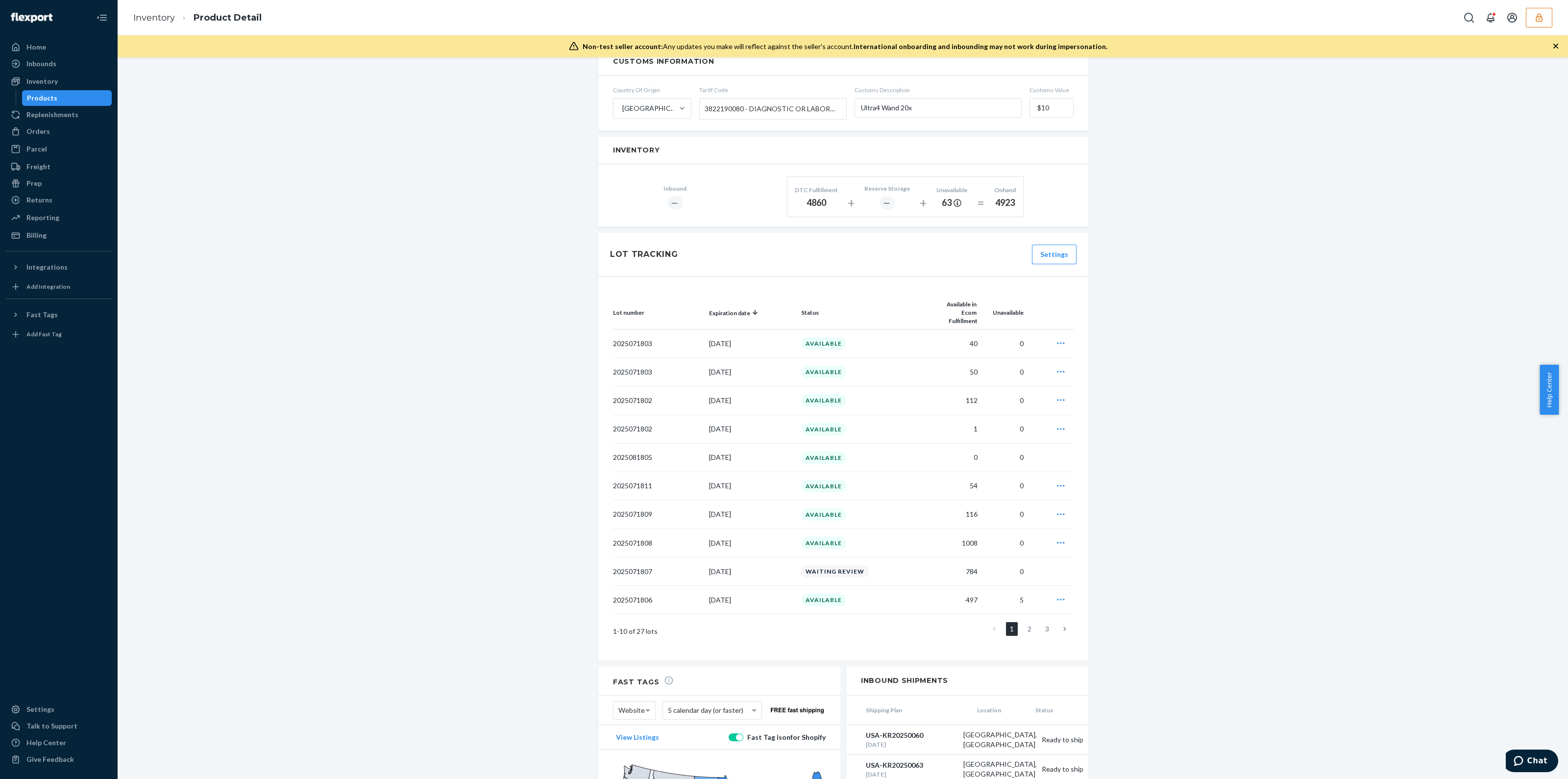
scroll to position [674, 0]
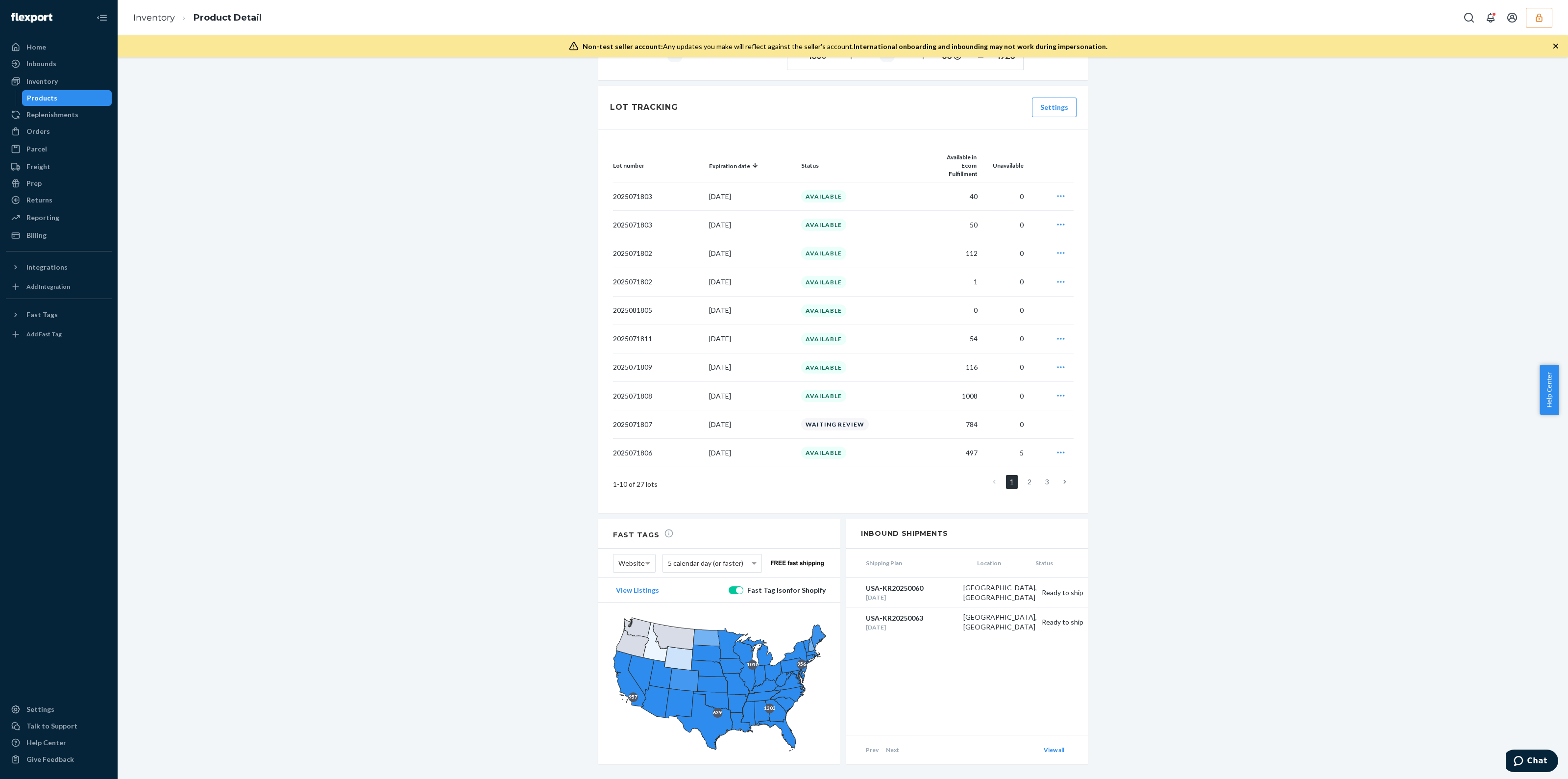
click at [755, 220] on p "[DATE]" at bounding box center [751, 225] width 85 height 10
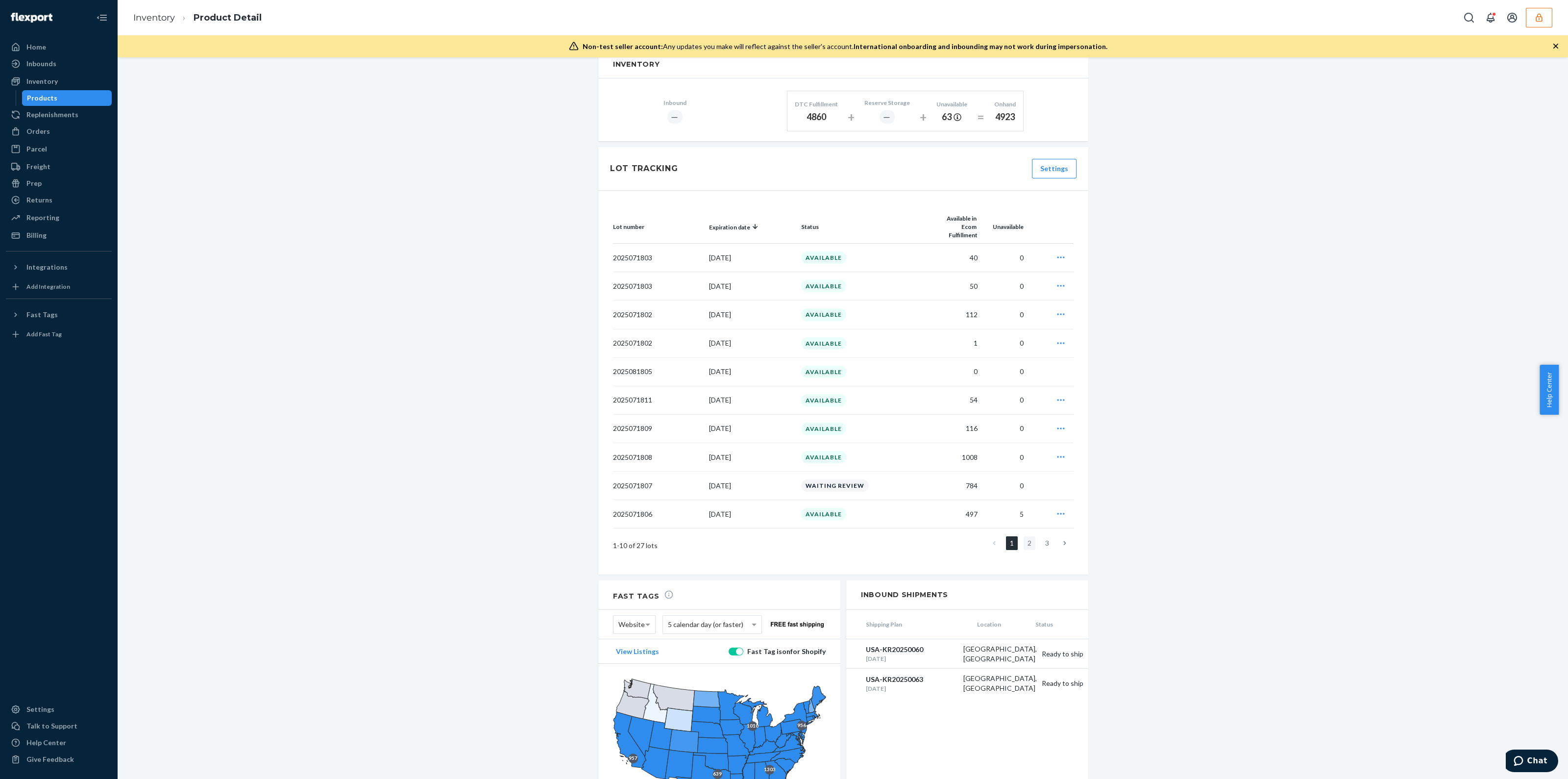
click at [1024, 537] on link "2" at bounding box center [1029, 544] width 12 height 14
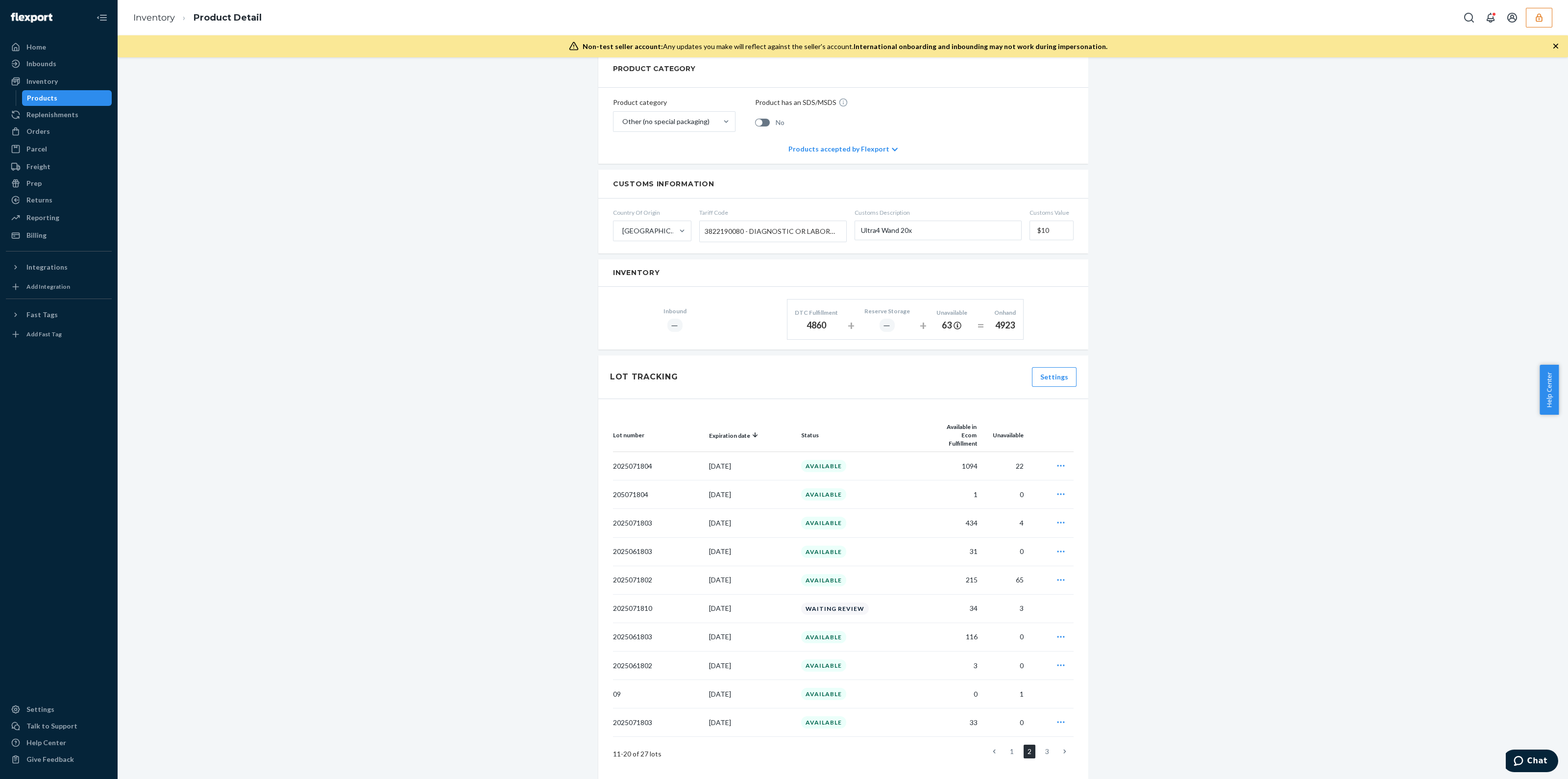
scroll to position [490, 0]
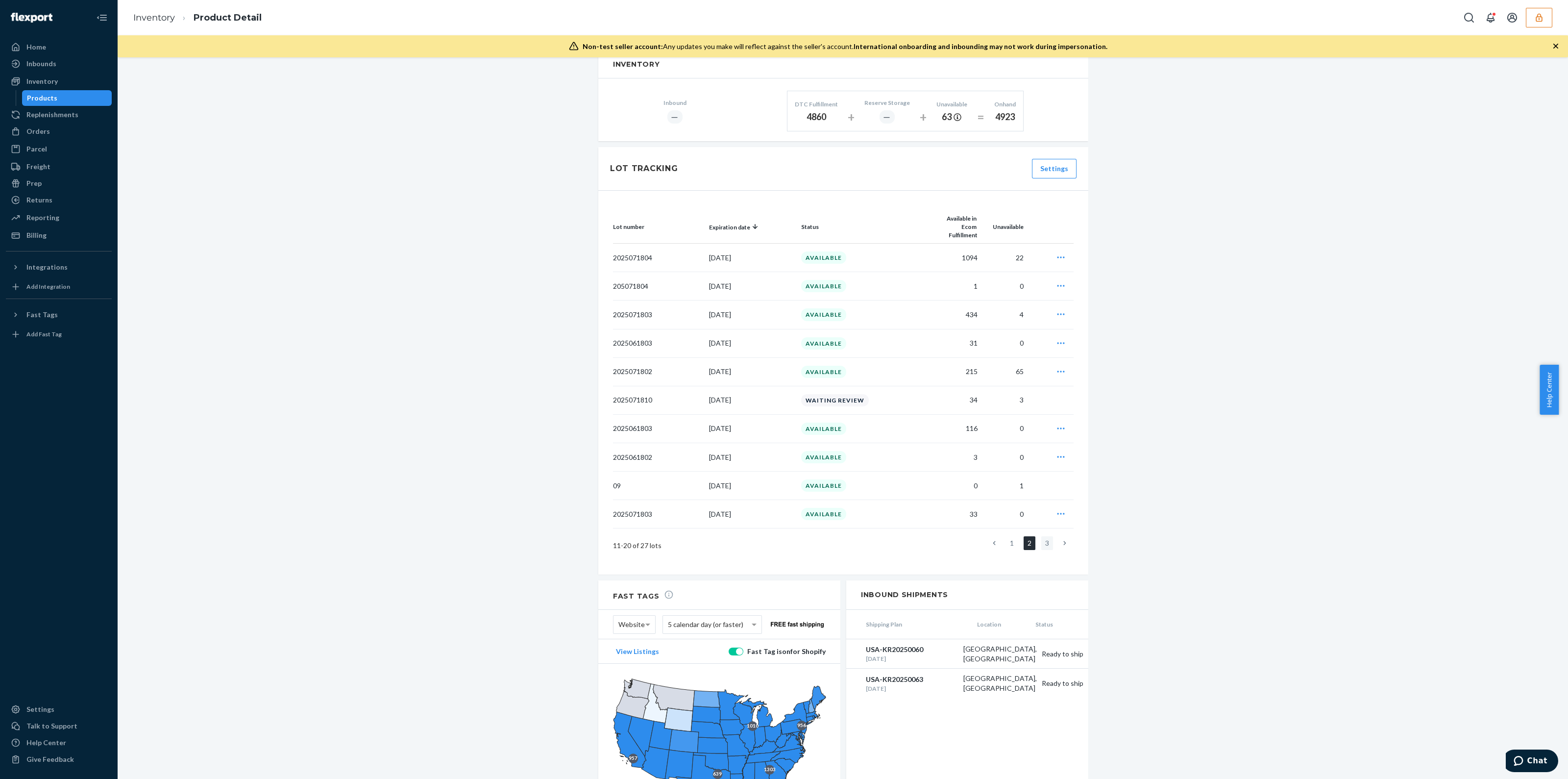
click at [1047, 537] on link "3" at bounding box center [1047, 544] width 12 height 14
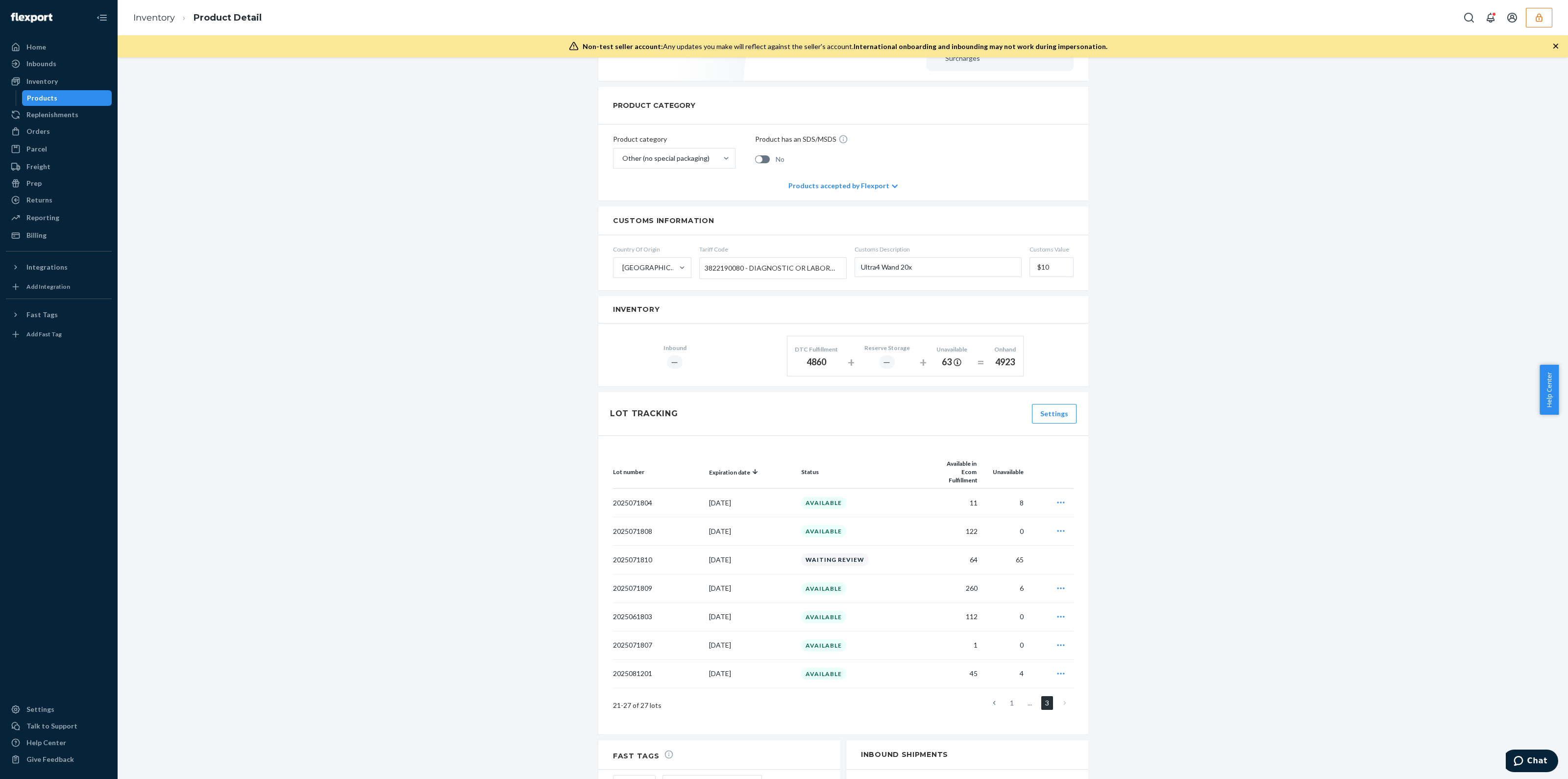
scroll to position [589, 0]
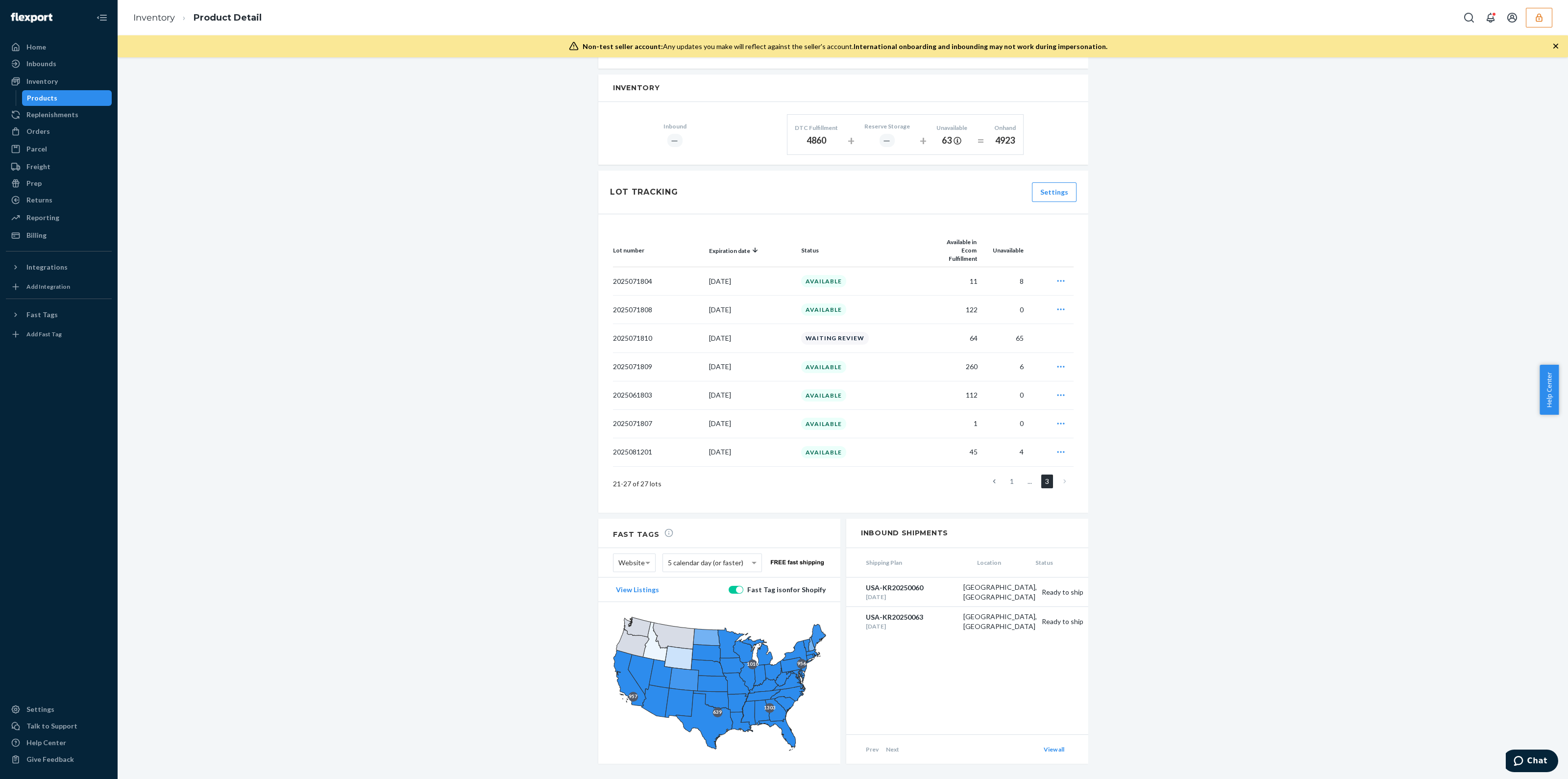
click at [1536, 19] on icon "button" at bounding box center [1539, 17] width 6 height 9
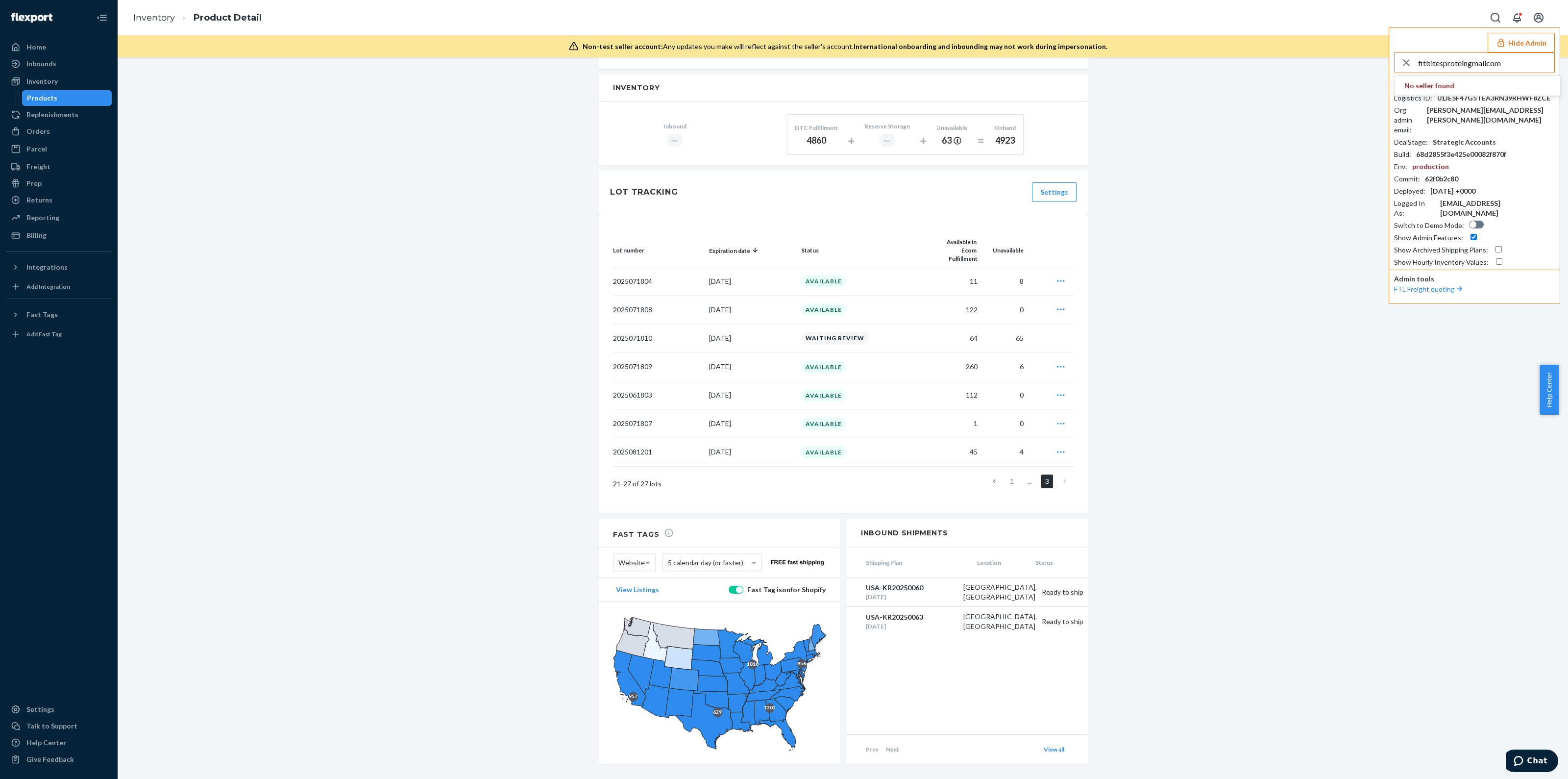
type input "fitbitesproteingmailcom"
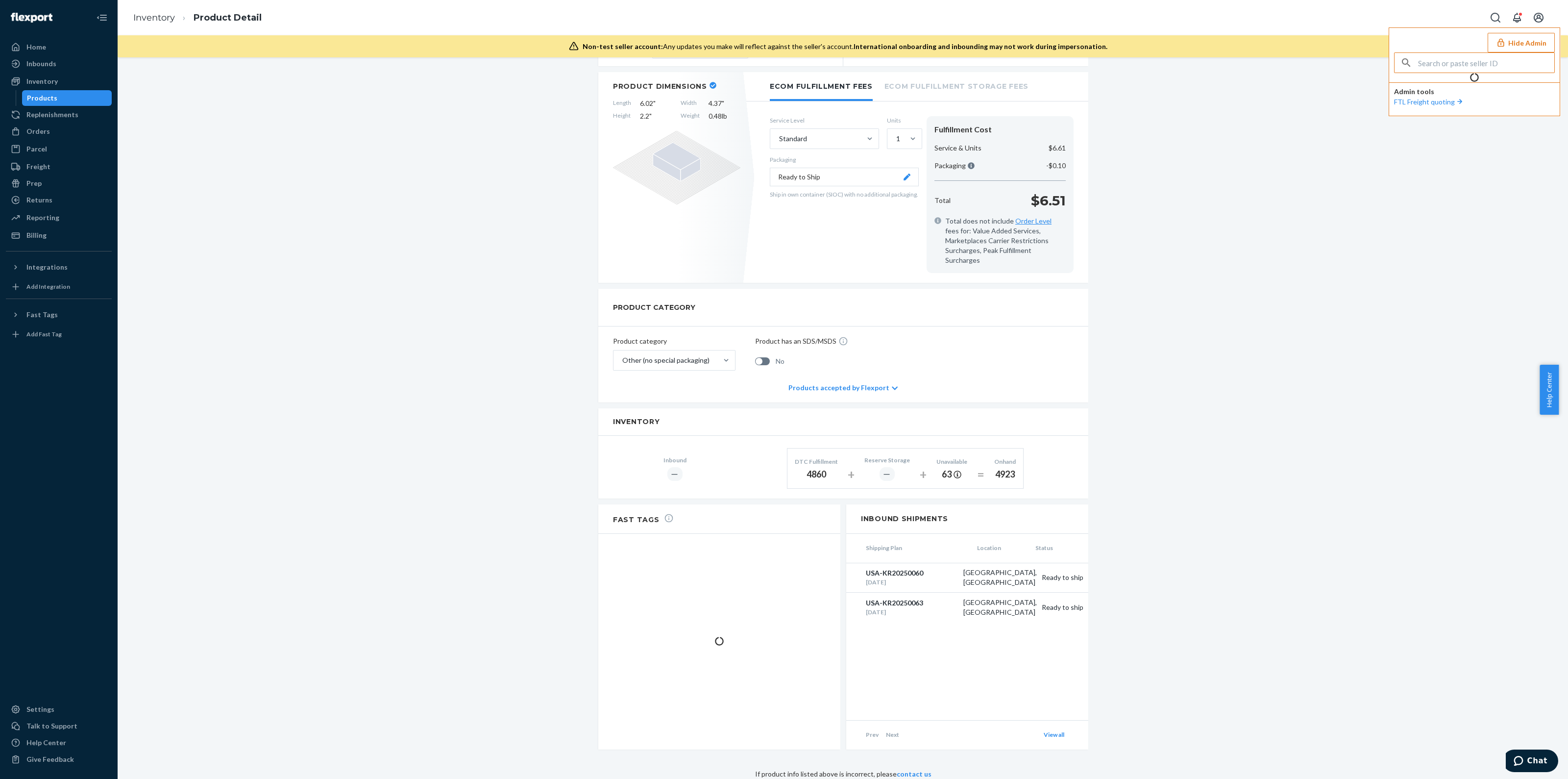
scroll to position [155, 0]
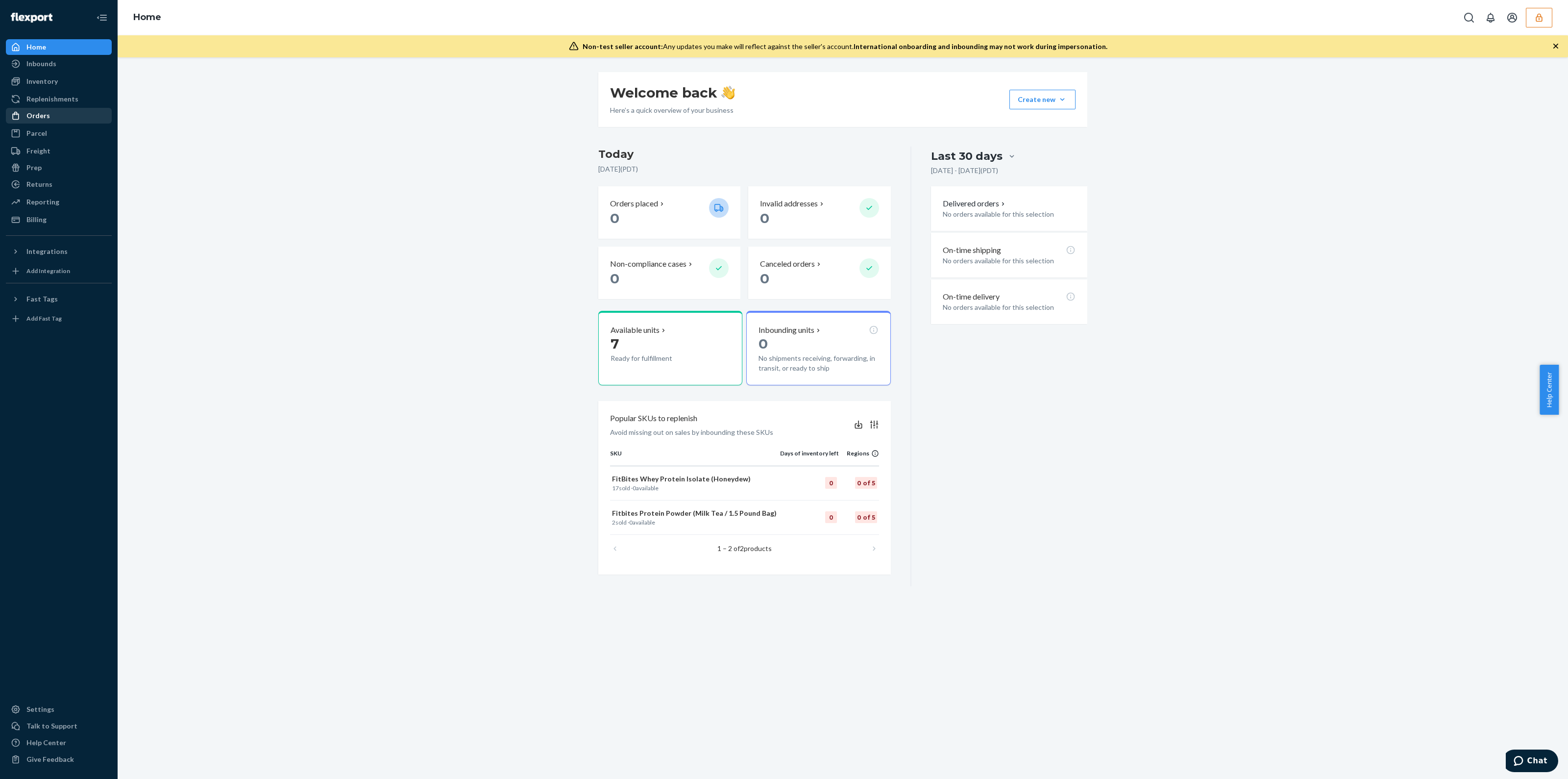
click at [61, 117] on div "Orders" at bounding box center [59, 116] width 104 height 14
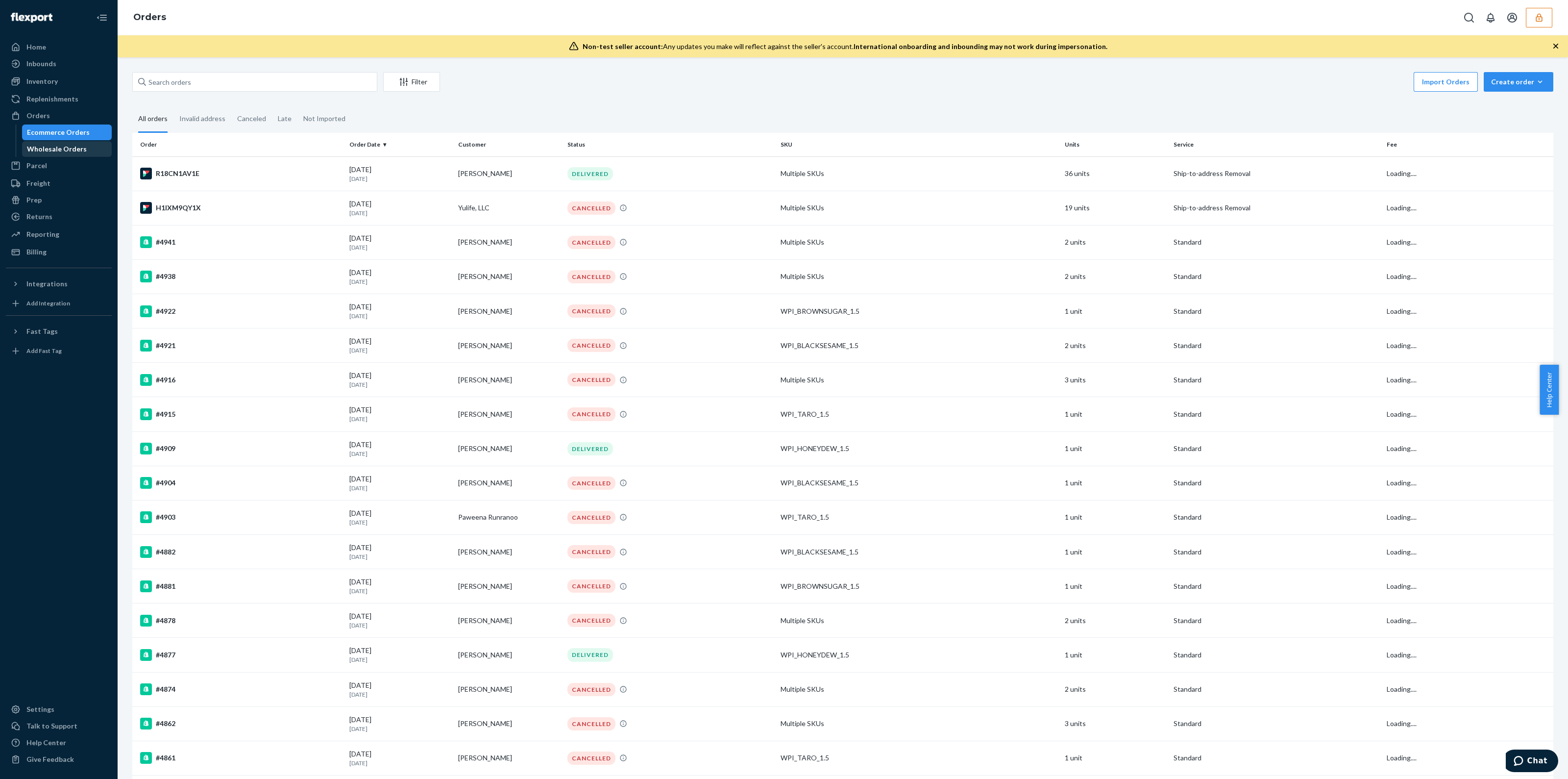
click at [79, 151] on div "Wholesale Orders" at bounding box center [56, 149] width 60 height 10
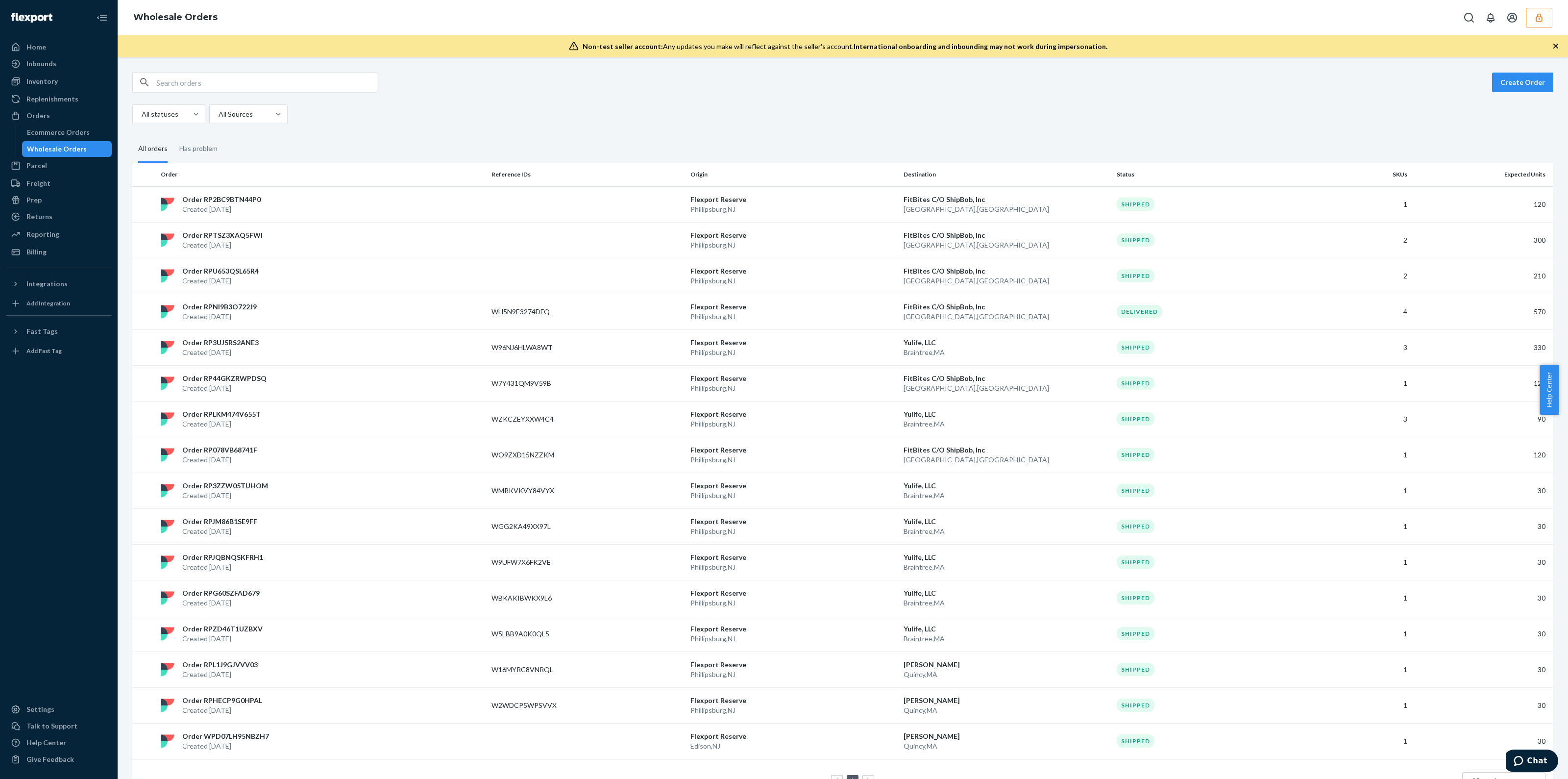
click at [1504, 93] on div "Create Order All statuses All Sources" at bounding box center [843, 98] width 1421 height 52
click at [1517, 67] on div "Create Order All statuses All Sources All orders Has problem Order Reference ID…" at bounding box center [843, 418] width 1450 height 722
click at [1512, 82] on button "Create Order" at bounding box center [1523, 82] width 61 height 20
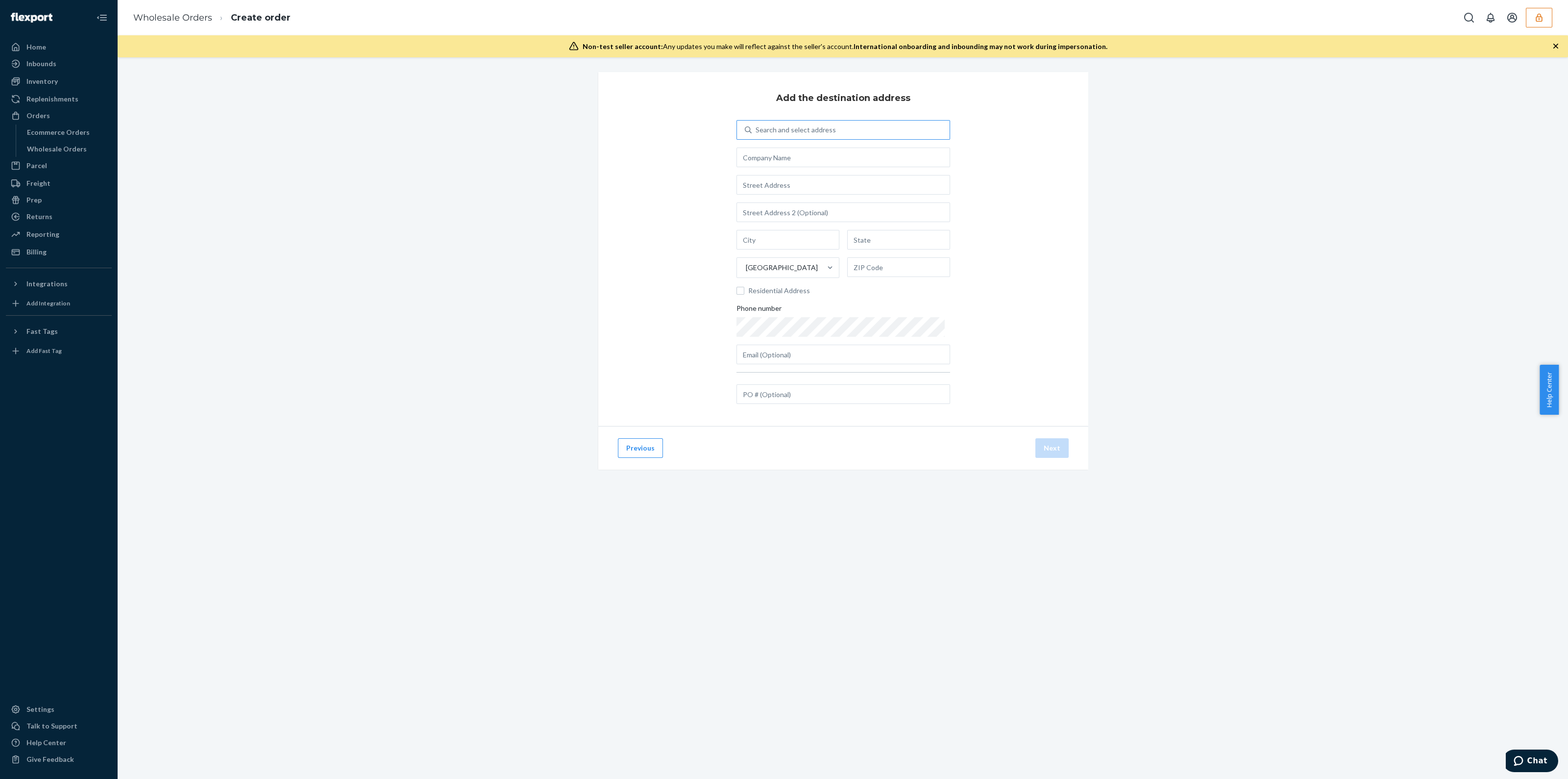
click at [782, 129] on div "Search and select address" at bounding box center [796, 129] width 81 height 10
click at [757, 129] on input "Search and select address" at bounding box center [756, 129] width 1 height 10
click at [802, 186] on input "text" at bounding box center [843, 184] width 214 height 20
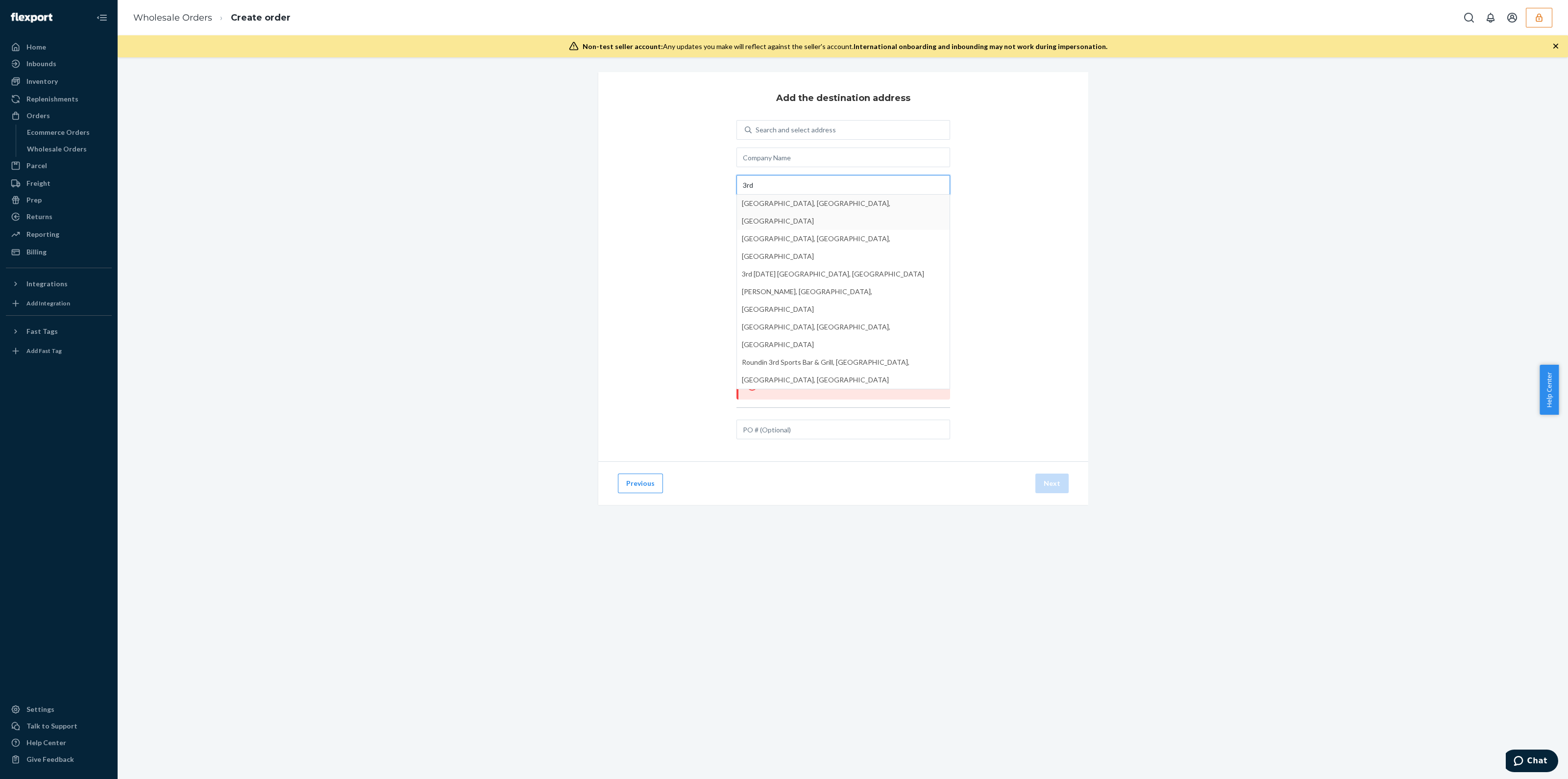
type input "3rd"
click at [800, 162] on input "text" at bounding box center [843, 157] width 214 height 20
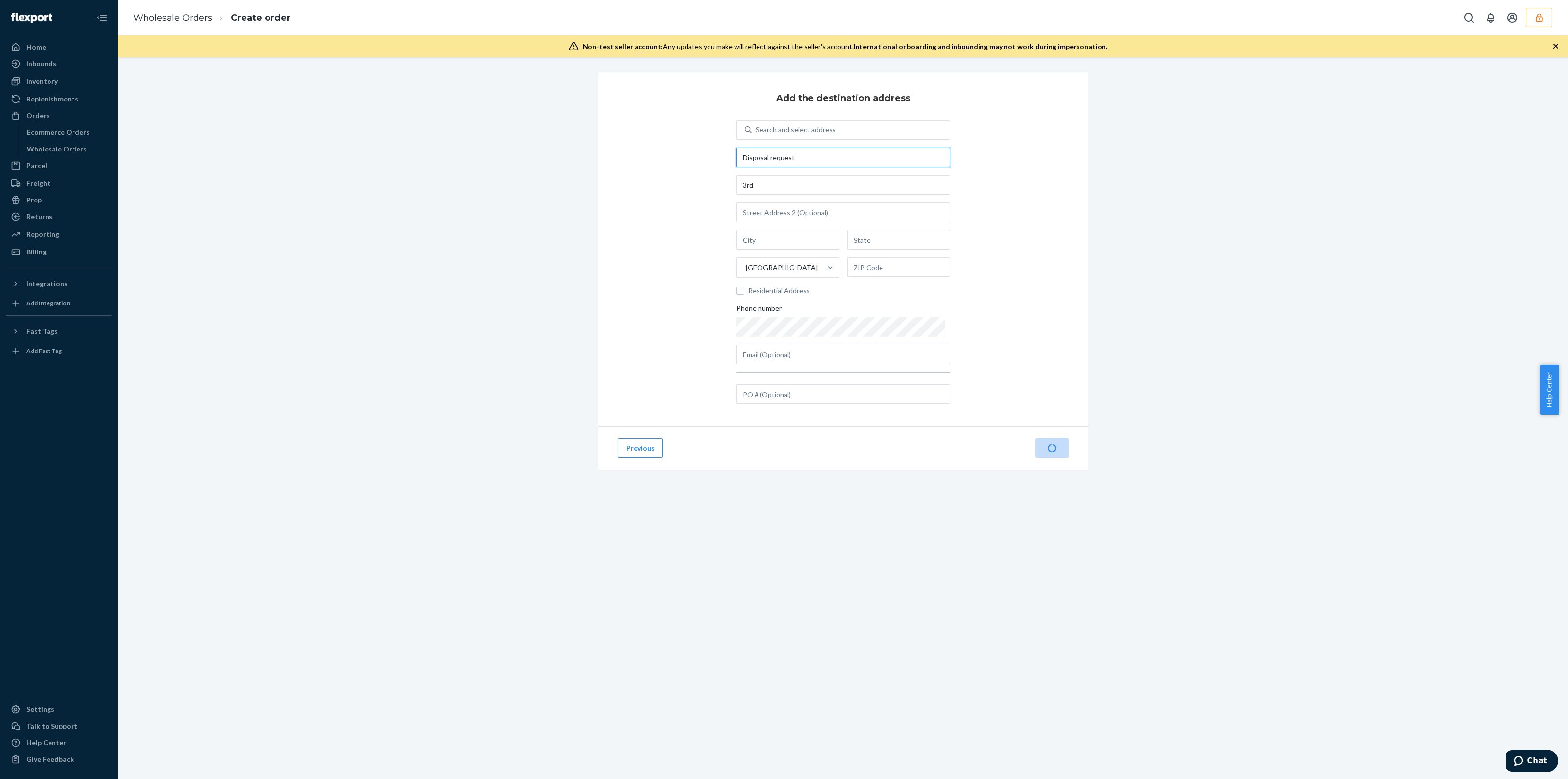
type input "Disposal request"
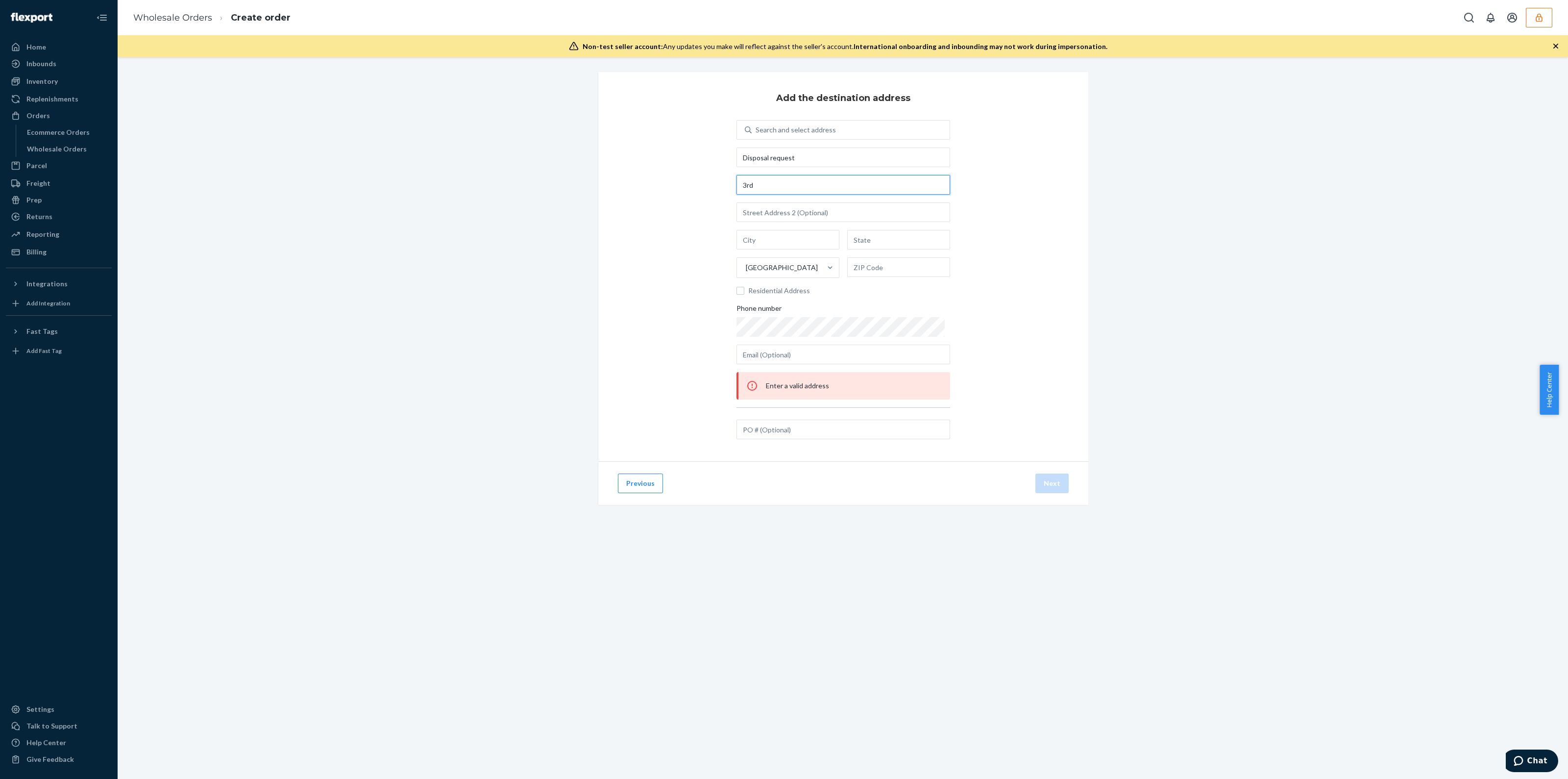
click at [782, 188] on input "3rd" at bounding box center [843, 184] width 214 height 20
drag, startPoint x: 814, startPoint y: 151, endPoint x: 716, endPoint y: 144, distance: 98.2
click at [716, 144] on div "Add the destination address Search and select address Disposal request 3rd Unit…" at bounding box center [843, 267] width 490 height 389
drag, startPoint x: 815, startPoint y: 187, endPoint x: 534, endPoint y: 209, distance: 281.9
click at [534, 209] on div "Add the destination address Search and select address Disposal request 3rd Unit…" at bounding box center [842, 300] width 1436 height 457
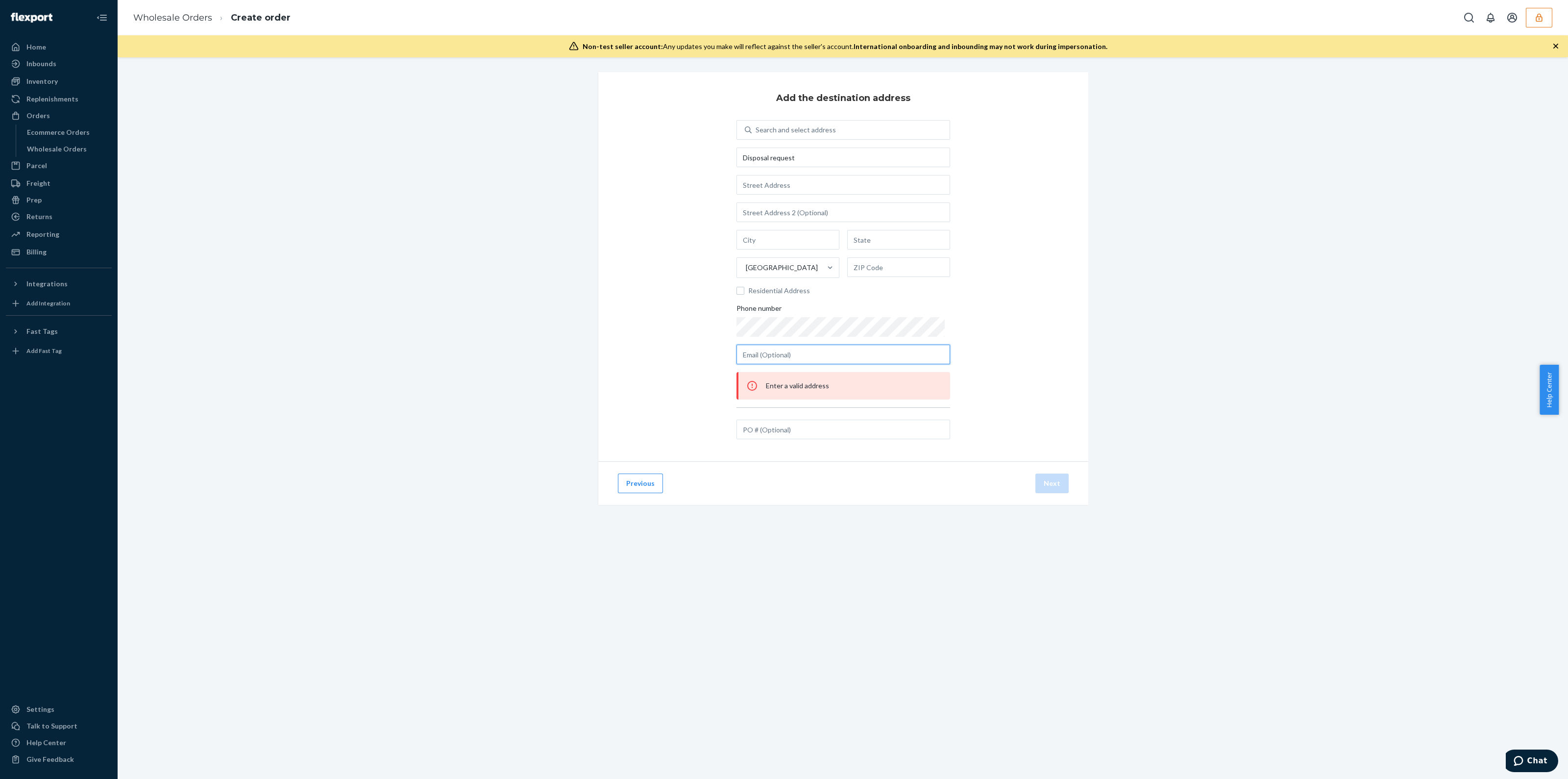
click at [804, 359] on input "text" at bounding box center [843, 354] width 214 height 20
paste input "Disposal request"
type input "Disposal request"
click at [783, 423] on input "text" at bounding box center [843, 429] width 214 height 20
paste input "Disposal request"
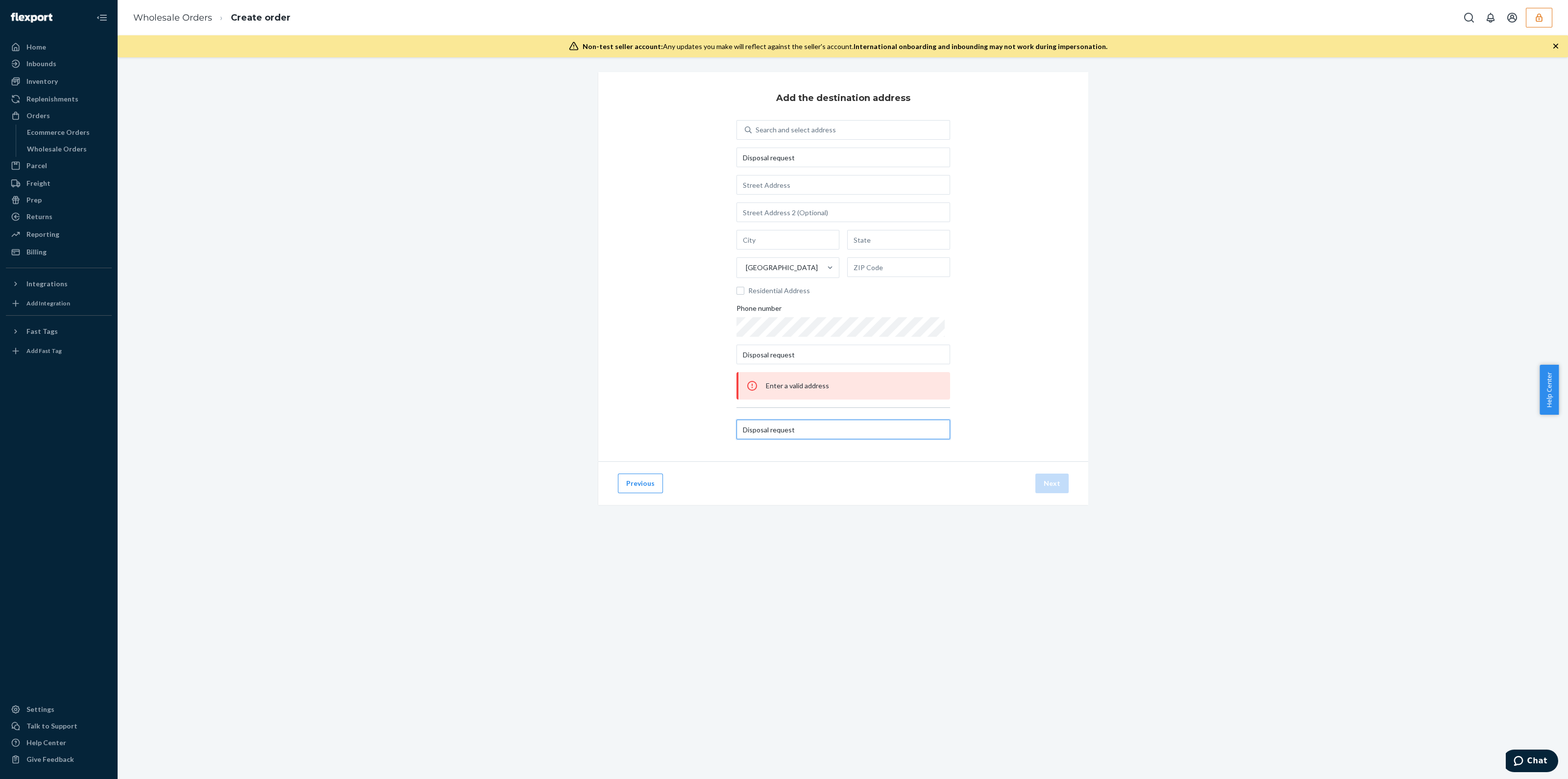
type input "Disposal request"
drag, startPoint x: 808, startPoint y: 356, endPoint x: 603, endPoint y: 363, distance: 205.1
click at [610, 363] on div "Add the destination address Search and select address Disposal request United S…" at bounding box center [843, 267] width 490 height 389
drag, startPoint x: 821, startPoint y: 428, endPoint x: 470, endPoint y: 418, distance: 351.1
click at [514, 435] on div "Add the destination address Search and select address Disposal request United S…" at bounding box center [842, 300] width 1436 height 457
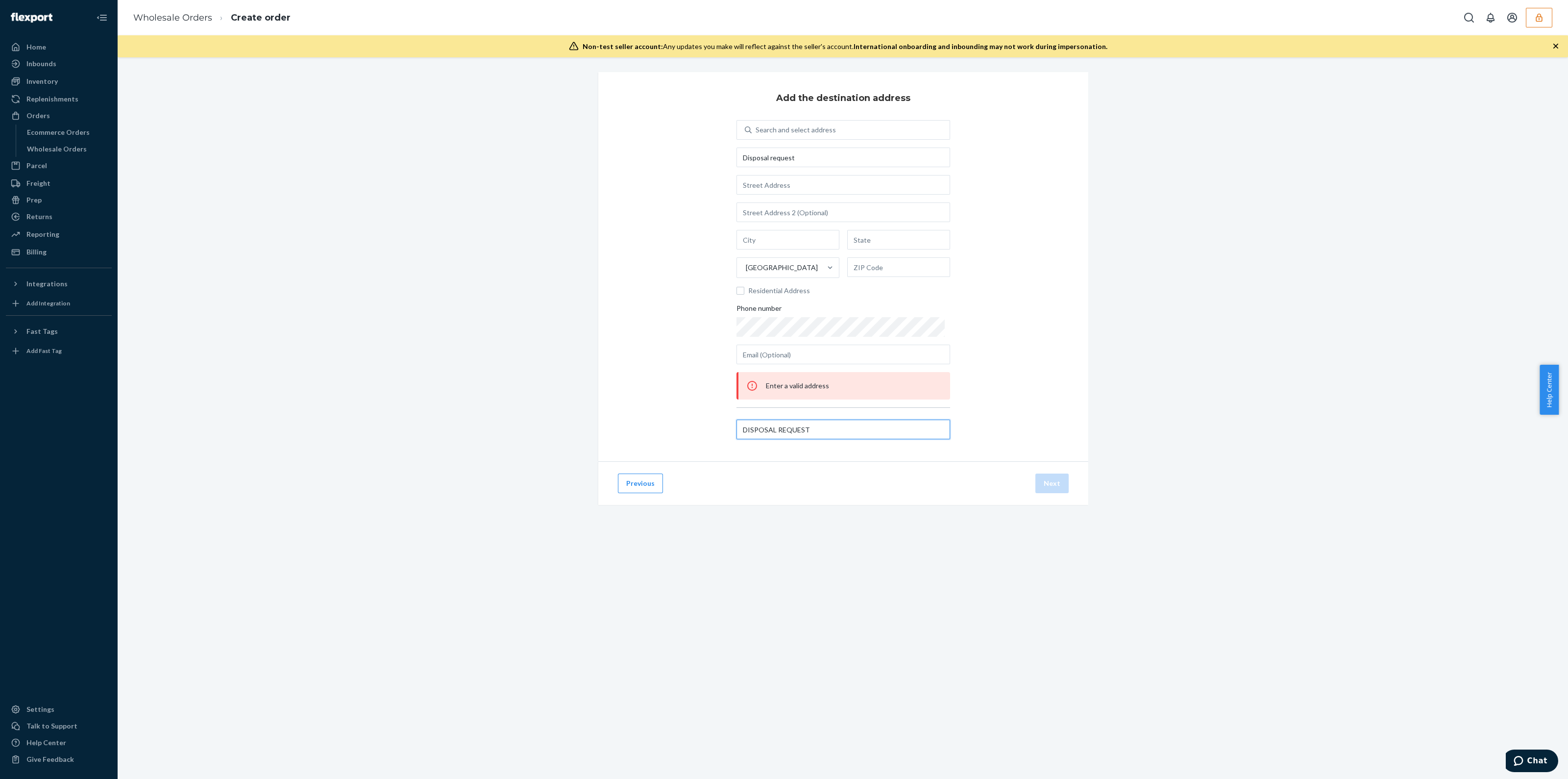
drag, startPoint x: 828, startPoint y: 424, endPoint x: 627, endPoint y: 427, distance: 201.0
click at [628, 427] on div "Add the destination address Search and select address Disposal request United S…" at bounding box center [843, 267] width 490 height 389
type input "DISPOSAL REQUEST"
drag, startPoint x: 802, startPoint y: 162, endPoint x: 460, endPoint y: 152, distance: 342.1
click at [529, 161] on div "Add the destination address Search and select address Disposal request United S…" at bounding box center [842, 300] width 1436 height 457
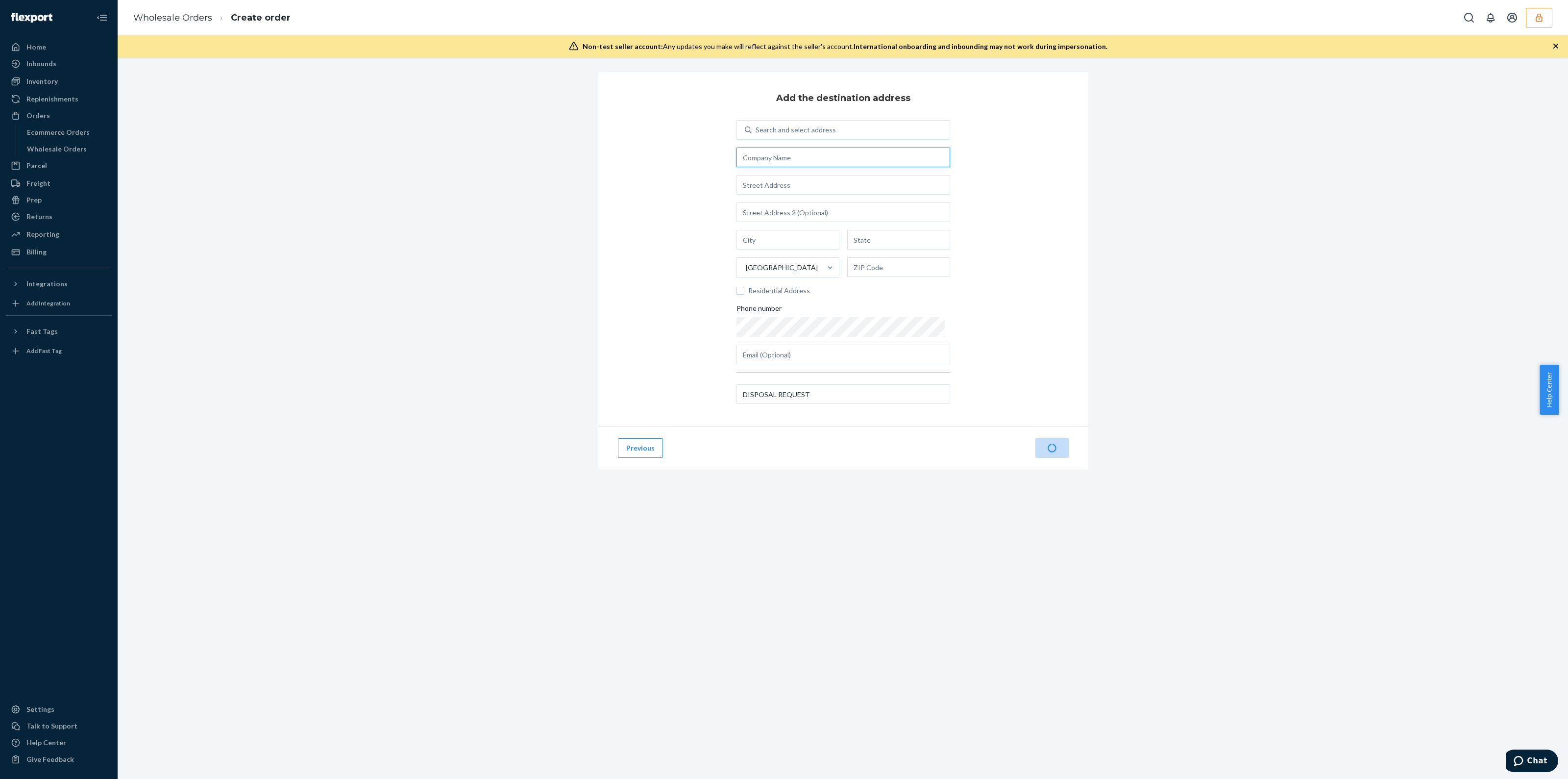
paste input "DISPOSAL REQUEST"
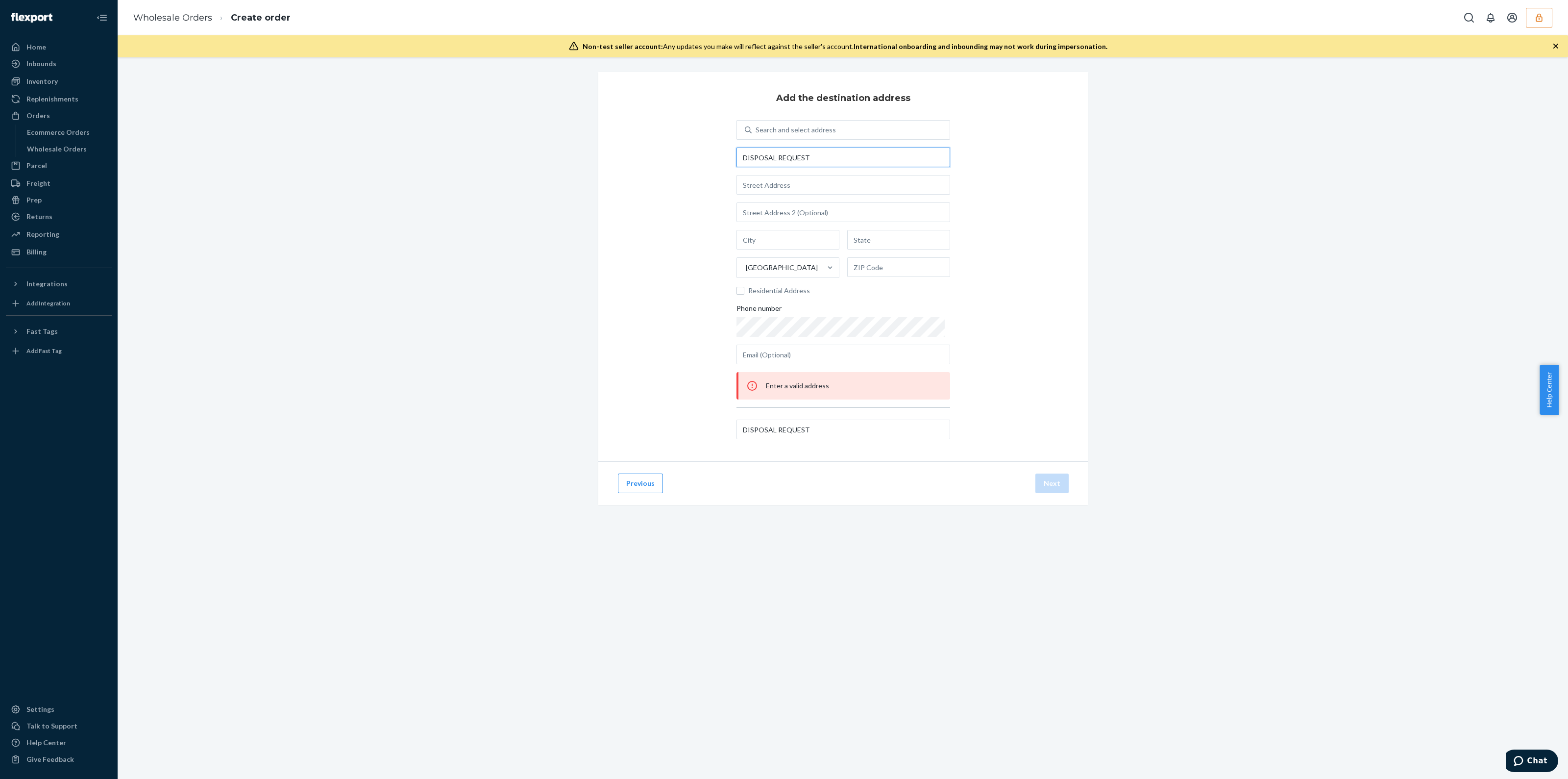
type input "DISPOSAL REQUEST"
click at [818, 186] on input "text" at bounding box center [843, 184] width 214 height 20
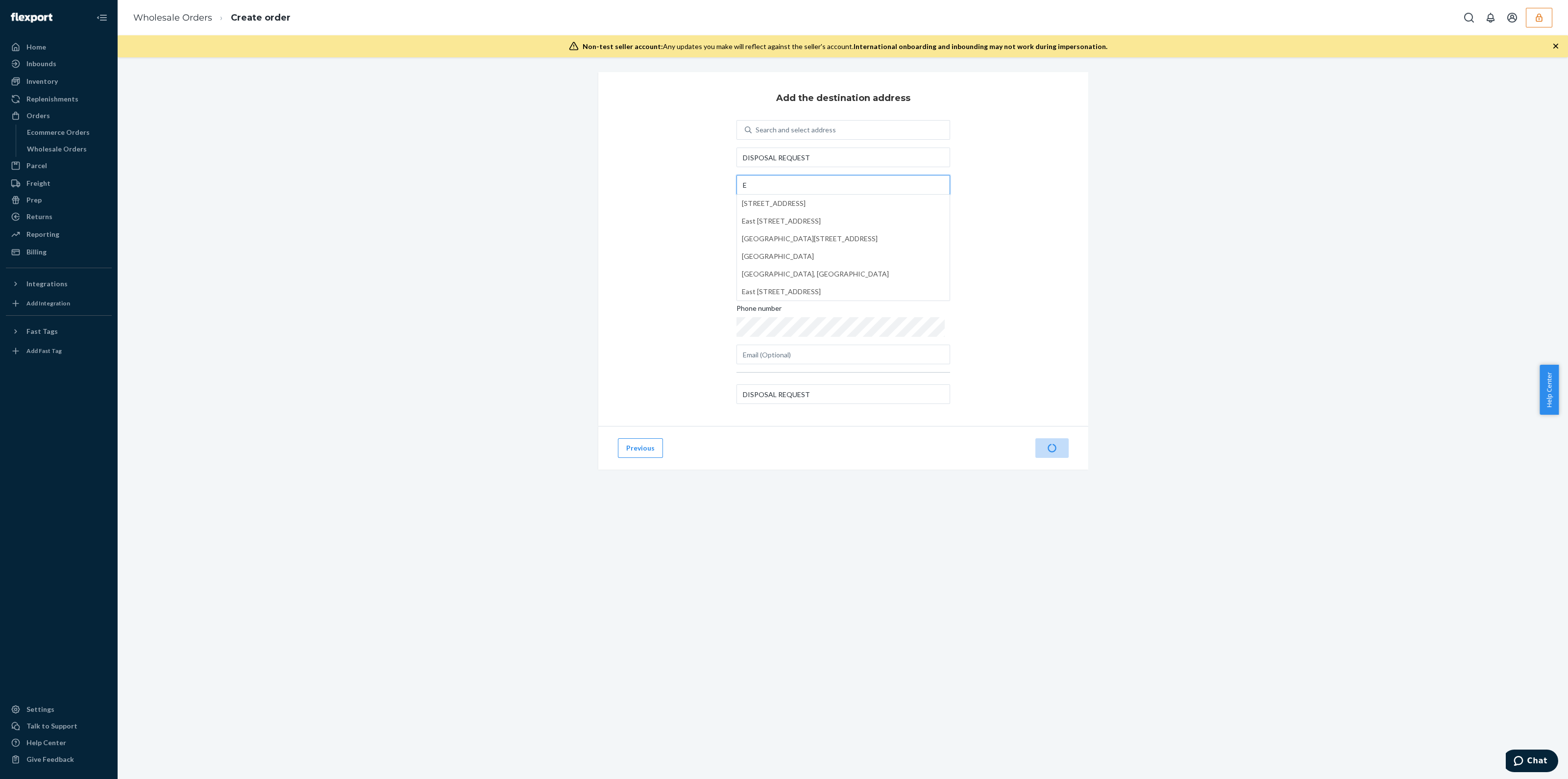
type input "E"
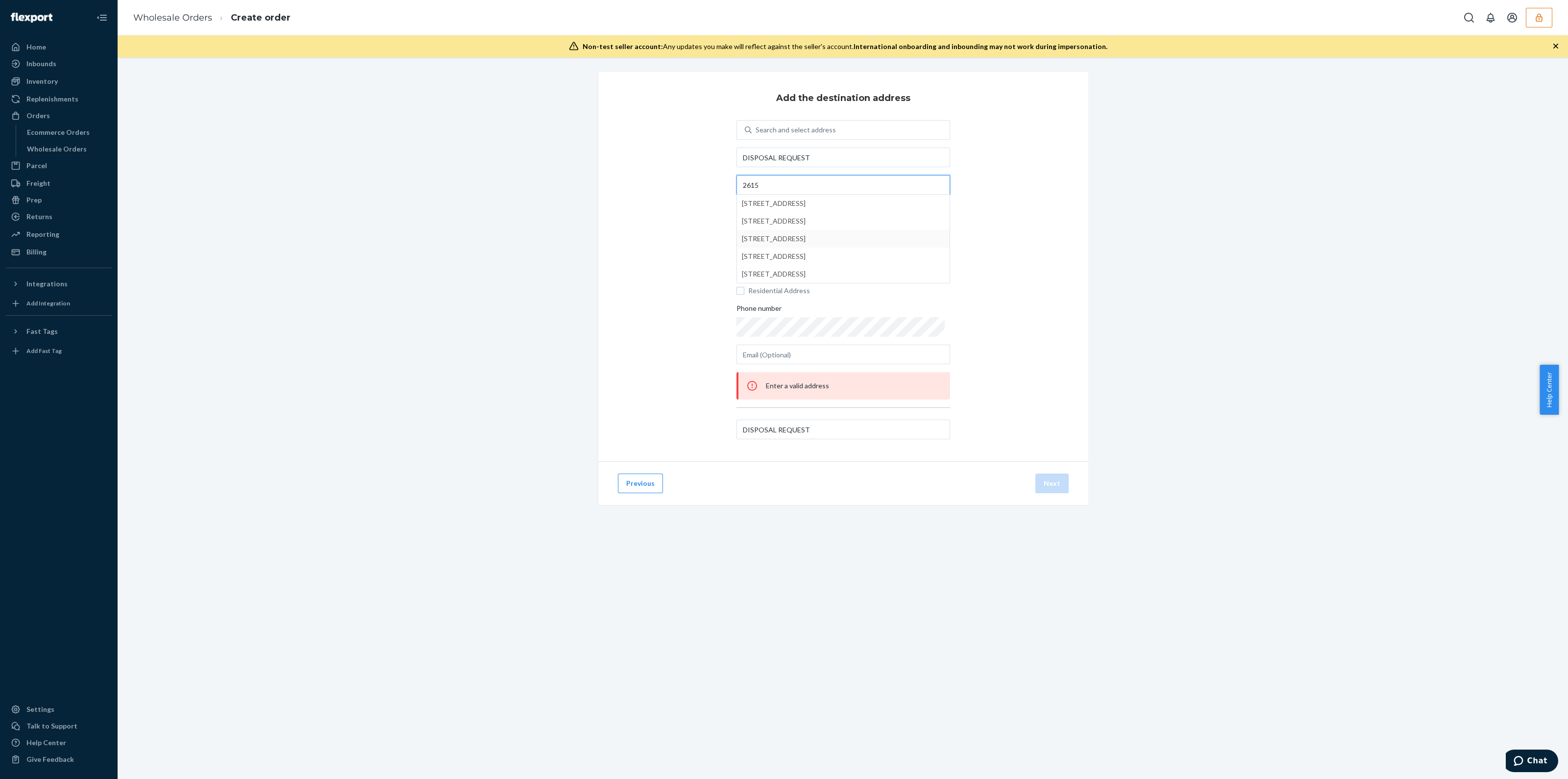
type input "2615"
type input "Highland"
type input "CA"
type input "92346"
type input "2615 E 3rd St"
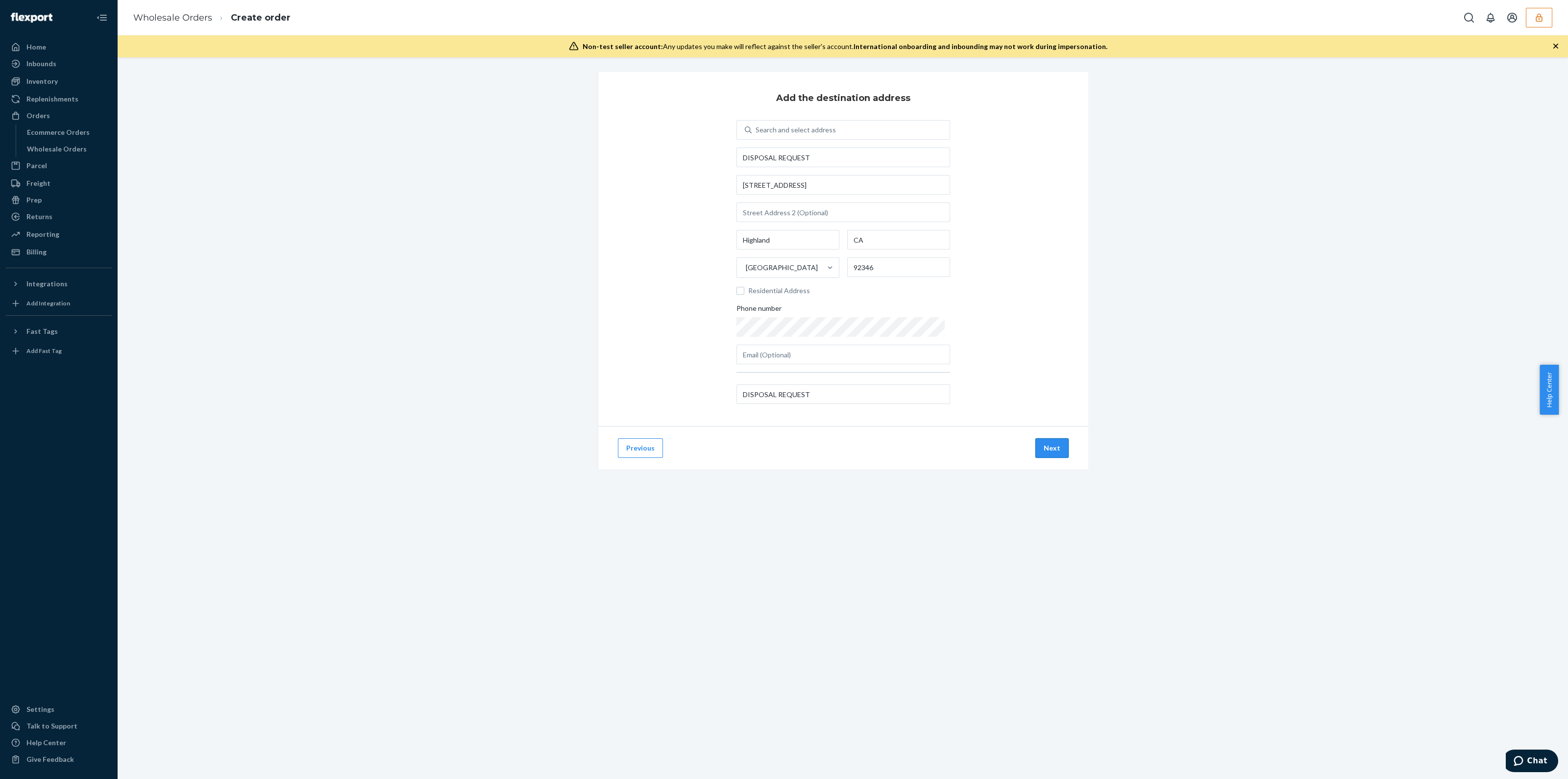
click at [1044, 450] on button "Next" at bounding box center [1052, 448] width 34 height 20
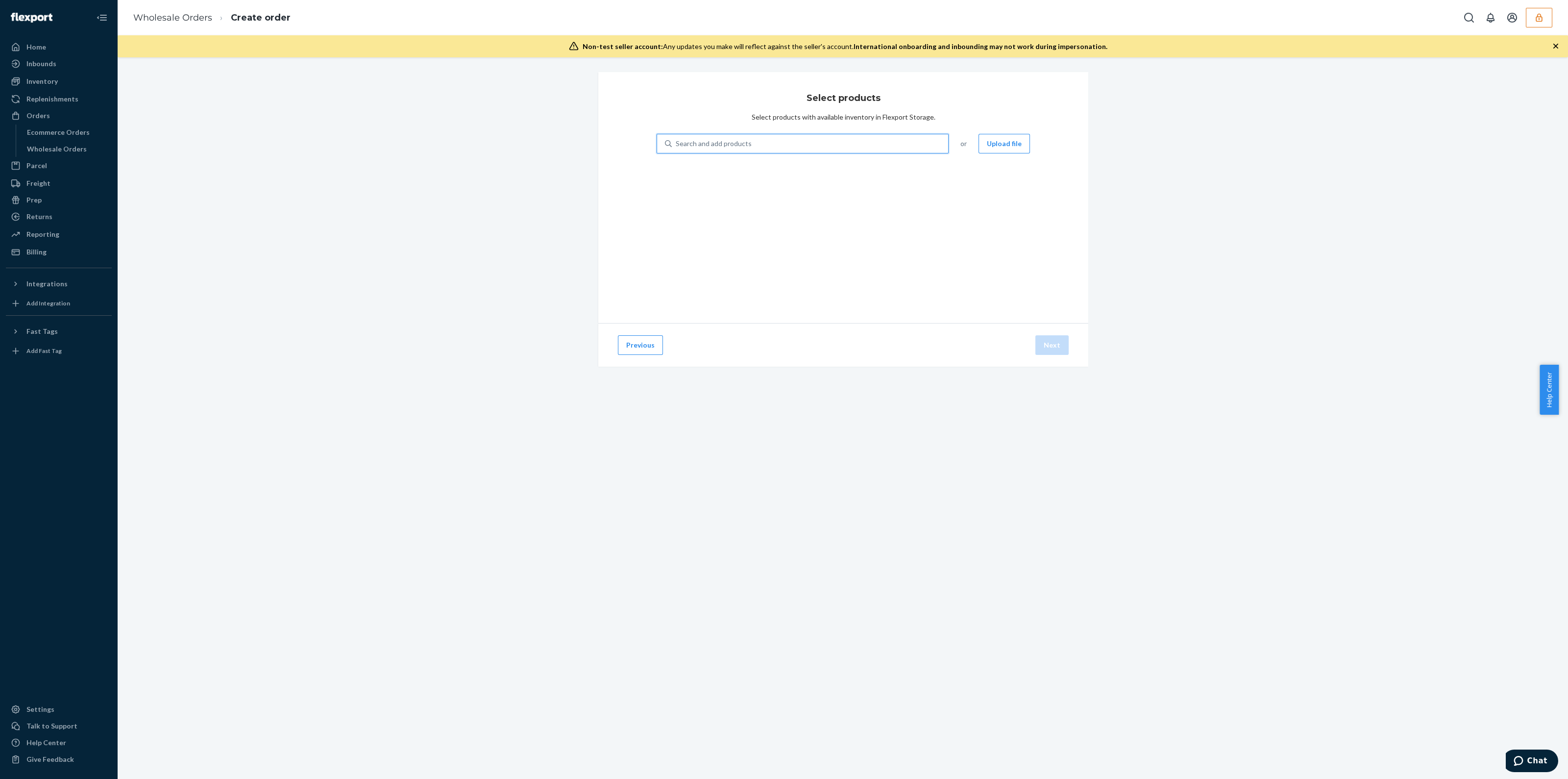
click at [766, 146] on div "Search and add products" at bounding box center [810, 144] width 277 height 18
click at [677, 146] on input "0 results available. Use Up and Down to choose options, press Enter to select t…" at bounding box center [676, 144] width 1 height 10
click at [716, 144] on div "Search and add products" at bounding box center [713, 144] width 76 height 10
click at [677, 144] on input "Search and add products" at bounding box center [676, 144] width 1 height 10
paste input "D2B7CNT38TM"
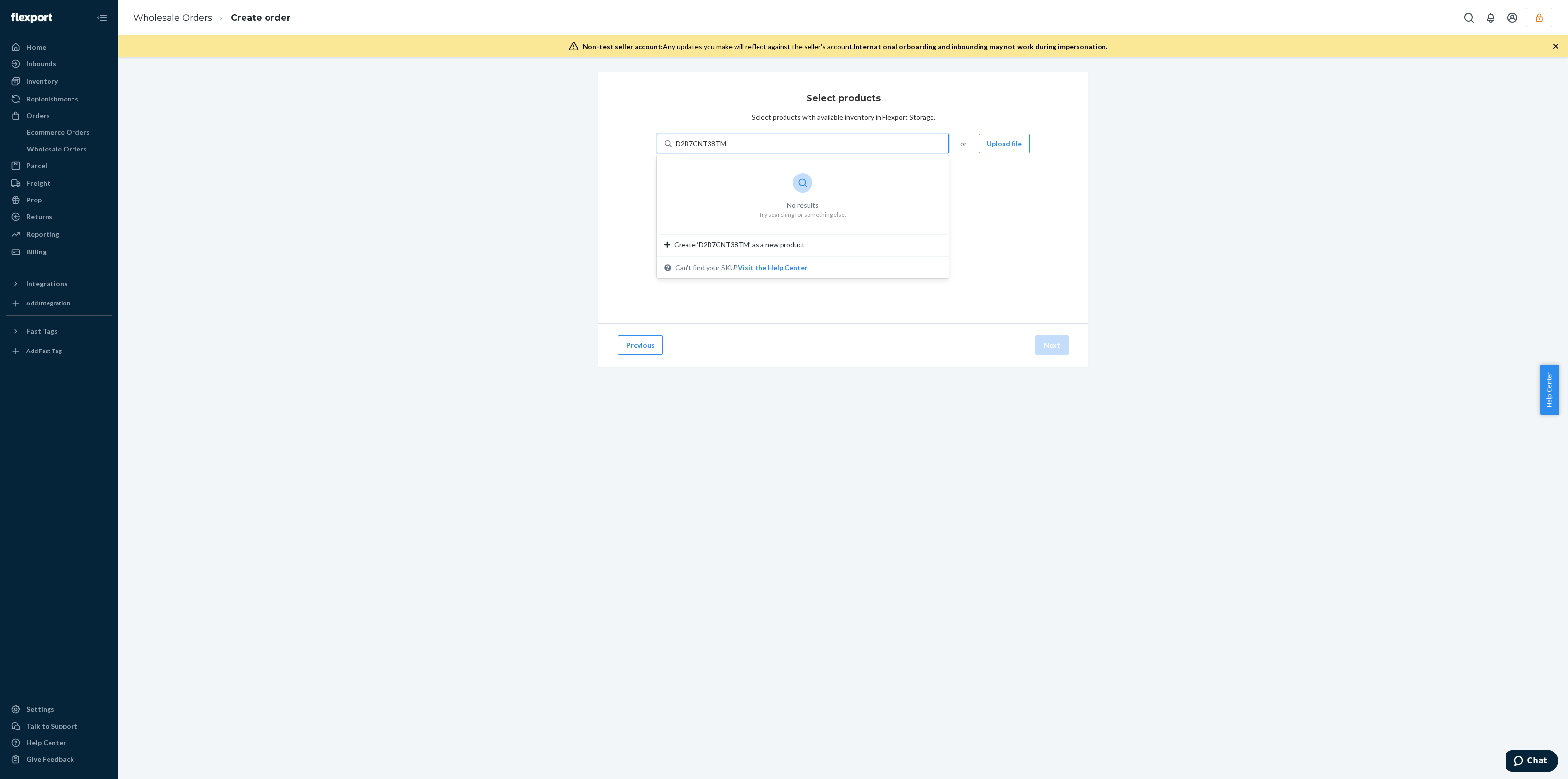
type input "D2B7CNT38TM"
click at [1545, 20] on button "button" at bounding box center [1539, 17] width 27 height 20
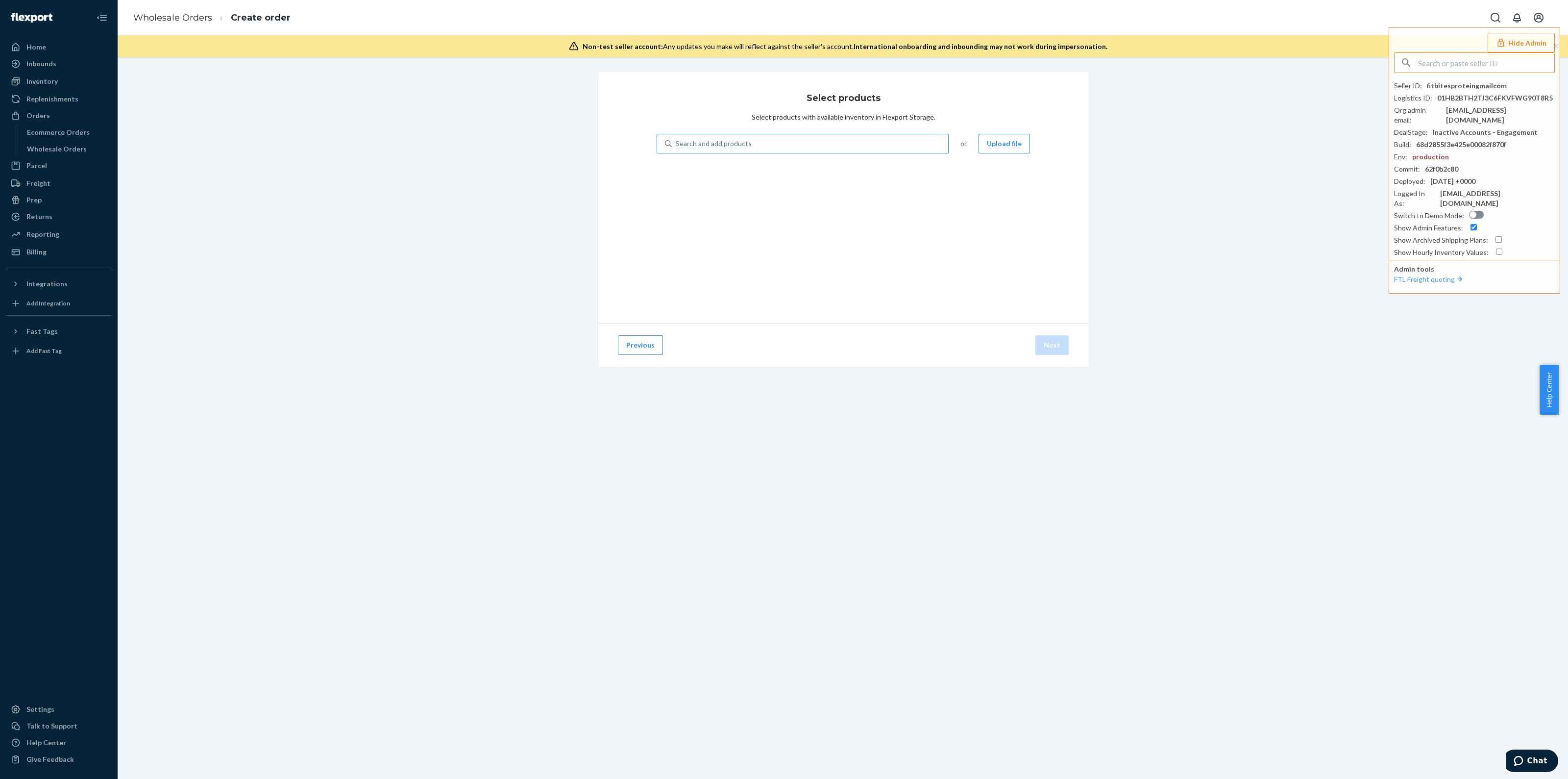
click at [739, 140] on div "Search and add products" at bounding box center [713, 144] width 76 height 10
click at [677, 140] on input "Search and add products" at bounding box center [676, 144] width 1 height 10
paste input "D2B7CNT38TM"
type input "D2B7CNT38T"
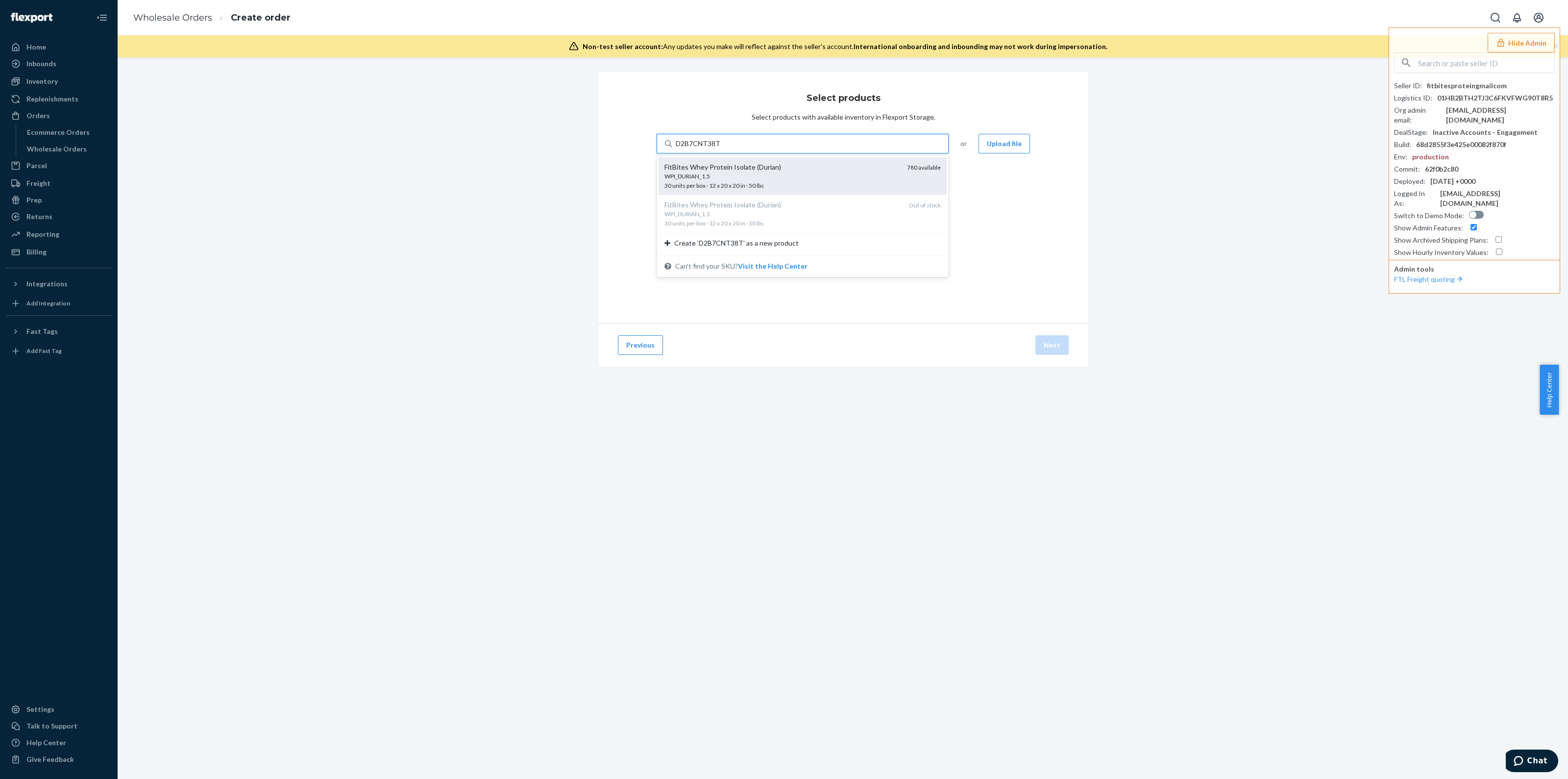
click at [759, 170] on div "FitBites Whey Protein Isolate (Durian)" at bounding box center [782, 167] width 234 height 10
click at [720, 148] on input "D2B7CNT38T" at bounding box center [698, 144] width 45 height 10
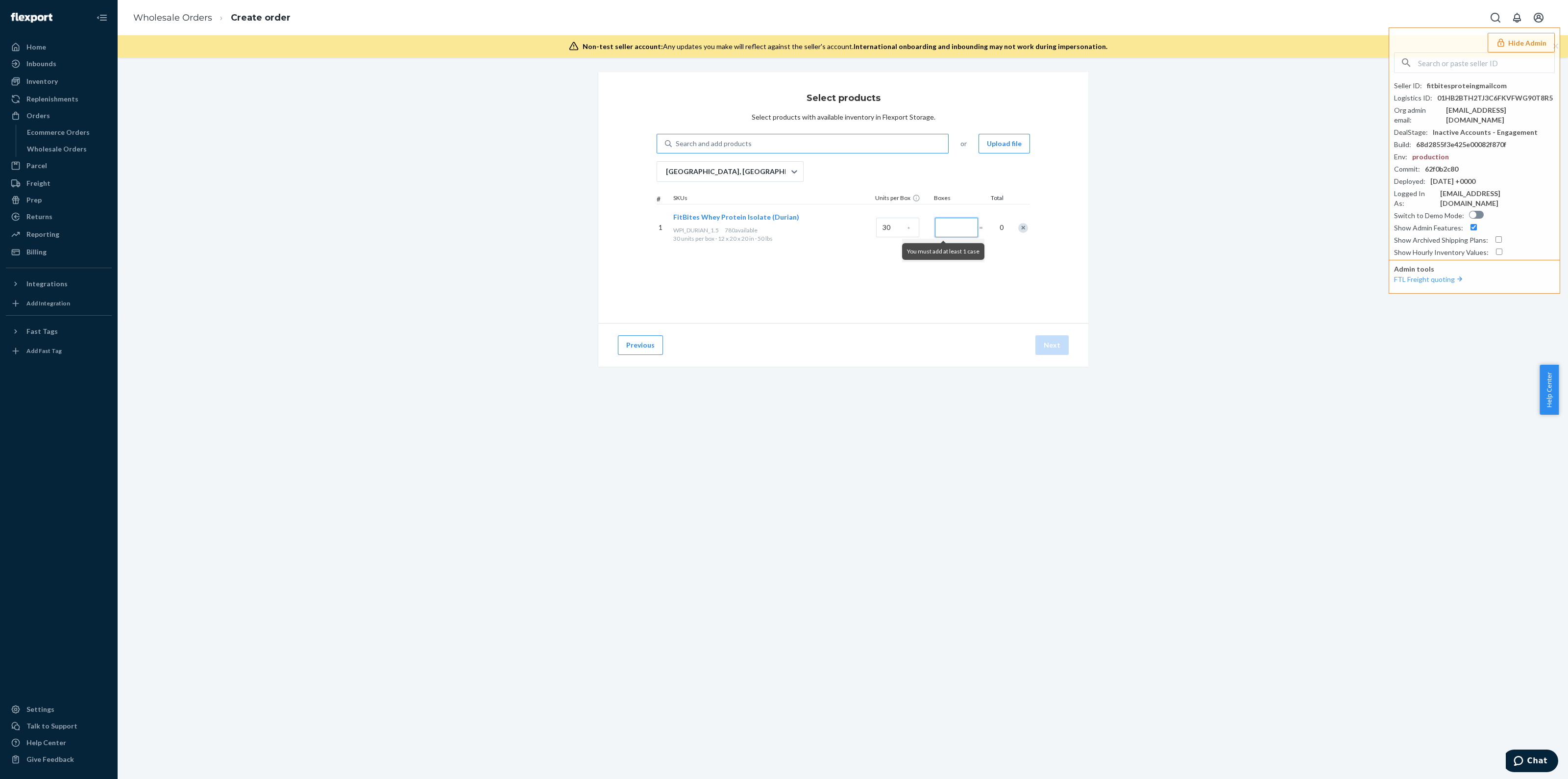
click at [943, 233] on input "Number of boxes" at bounding box center [956, 228] width 43 height 20
type input "20"
click at [881, 291] on div "Select products Select products with available inventory in Flexport Storage. S…" at bounding box center [843, 198] width 490 height 251
click at [828, 142] on div "Search and add products" at bounding box center [810, 144] width 277 height 18
click at [677, 142] on input "Search and add products" at bounding box center [676, 144] width 1 height 10
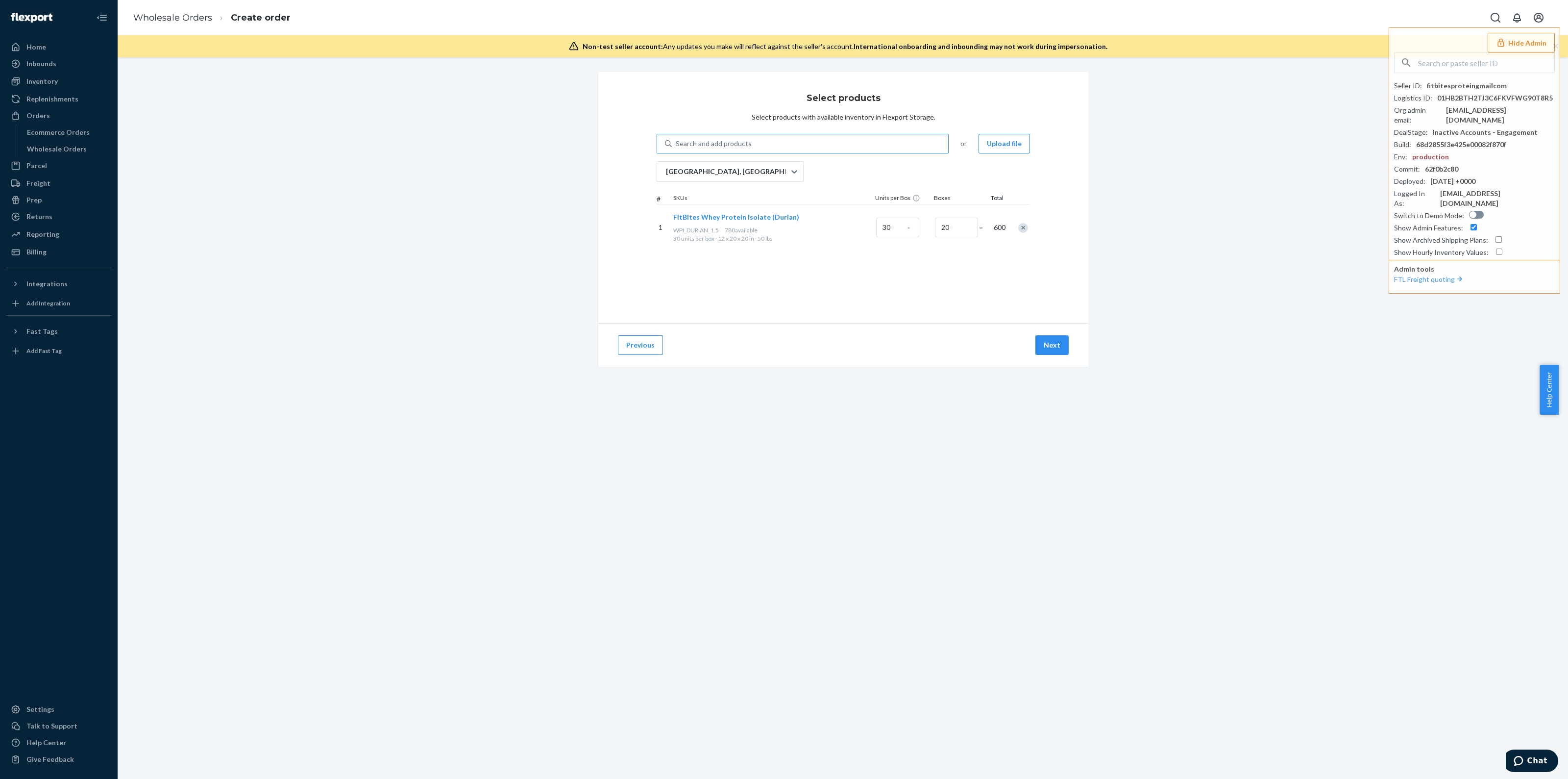
click at [773, 133] on div "Select products Select products with available inventory in Flexport Storage. S…" at bounding box center [843, 198] width 490 height 251
click at [755, 146] on div "Search and add products" at bounding box center [810, 144] width 277 height 18
click at [677, 146] on input "Search and add products" at bounding box center [676, 144] width 1 height 10
paste input "D7MHRS7ZUMA"
type input "D7MHRS7ZUM"
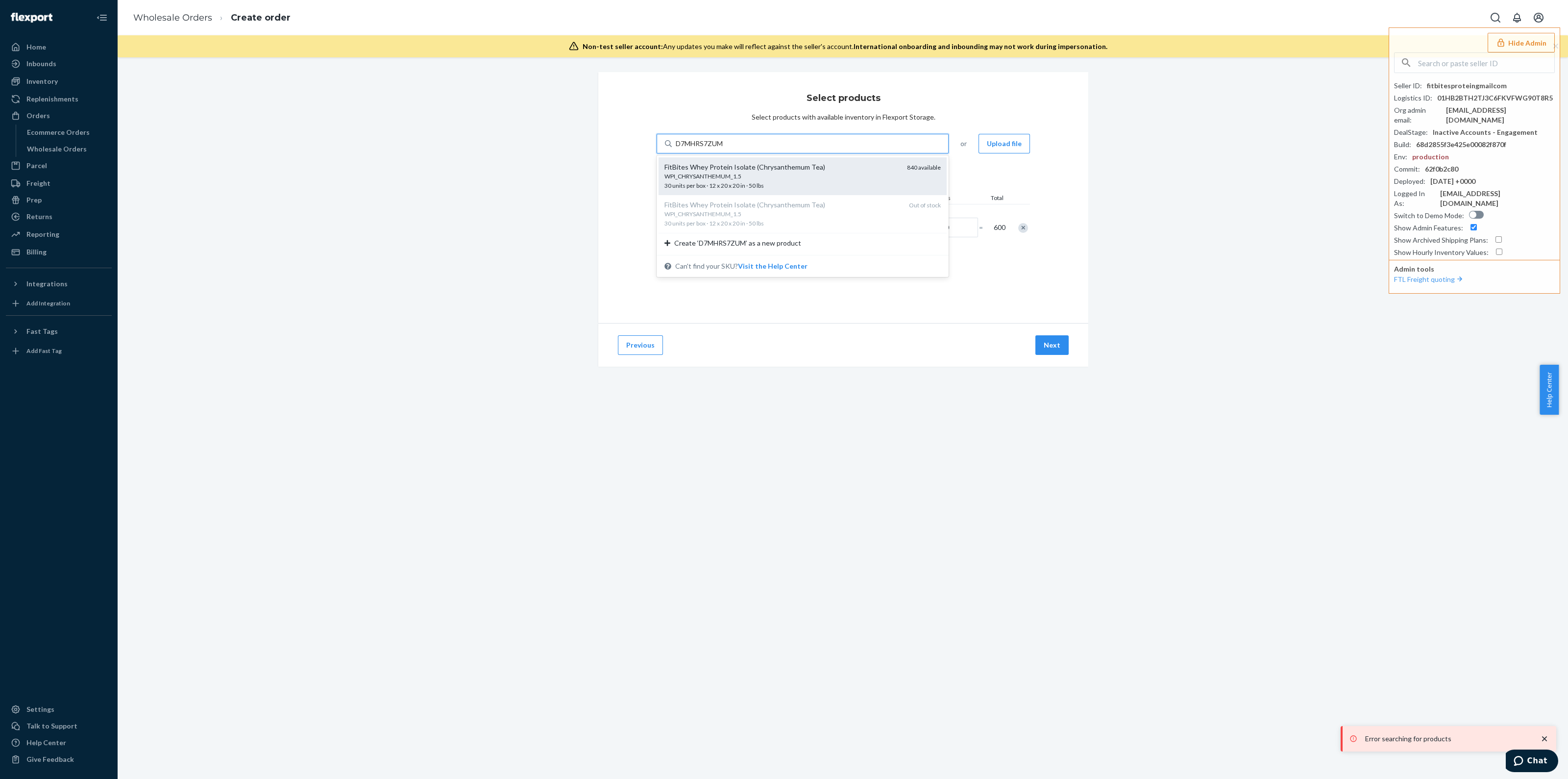
click at [799, 172] on div "FitBites Whey Protein Isolate (Chrysanthemum Tea)" at bounding box center [782, 167] width 234 height 10
click at [725, 148] on input "D7MHRS7ZUM" at bounding box center [700, 144] width 49 height 10
click at [949, 273] on input "Number of boxes" at bounding box center [956, 274] width 43 height 20
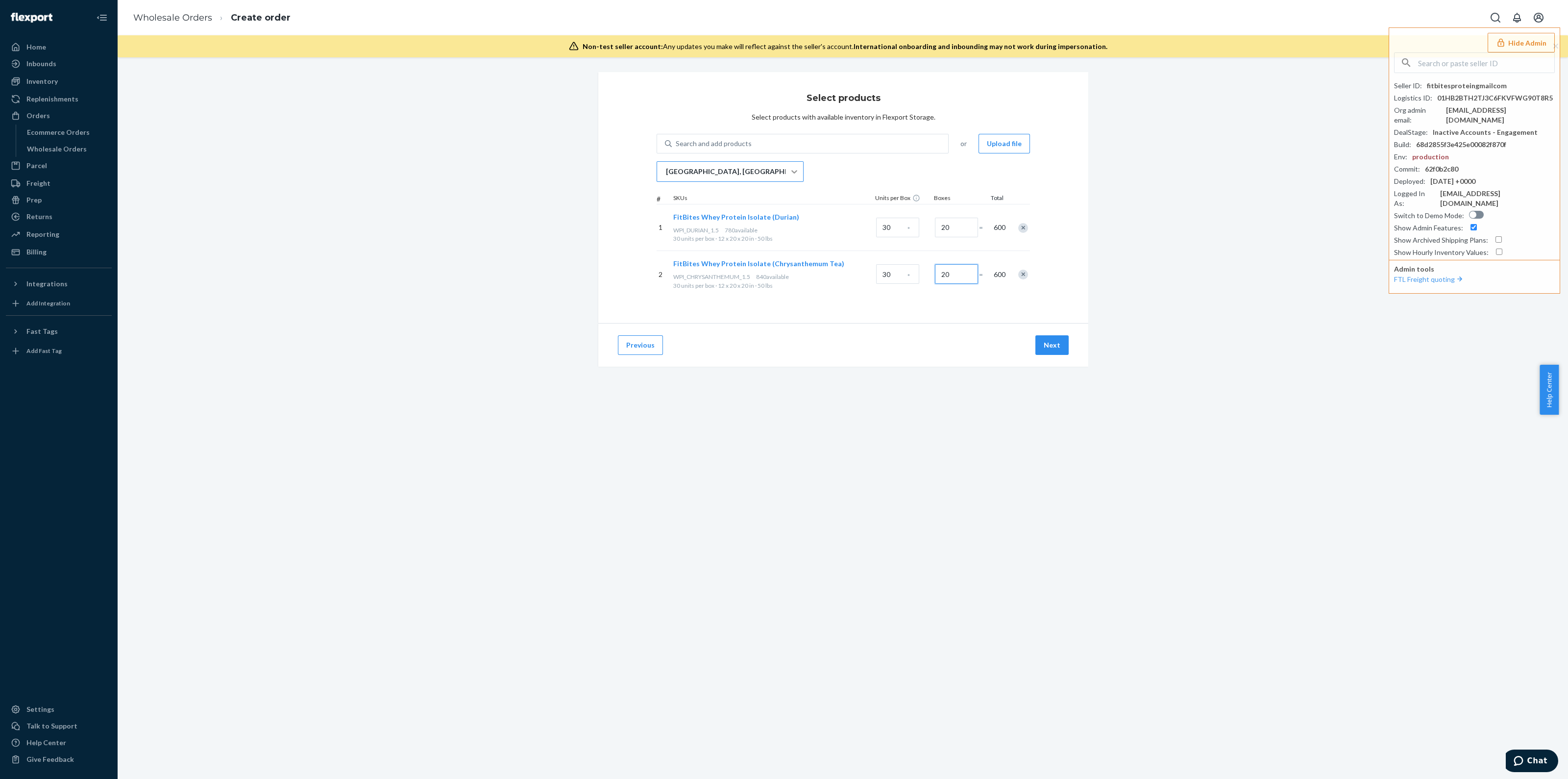
type input "20"
click at [789, 170] on icon at bounding box center [794, 172] width 10 height 10
click at [666, 170] on input "[GEOGRAPHIC_DATA], [GEOGRAPHIC_DATA]" at bounding box center [665, 172] width 1 height 10
click at [782, 209] on div "All selected products have inventory" at bounding box center [763, 209] width 196 height 14
click at [666, 177] on input "option EWR1RS focused, 1 of 1. 1 result available. Use Up and Down to choose op…" at bounding box center [665, 172] width 1 height 10
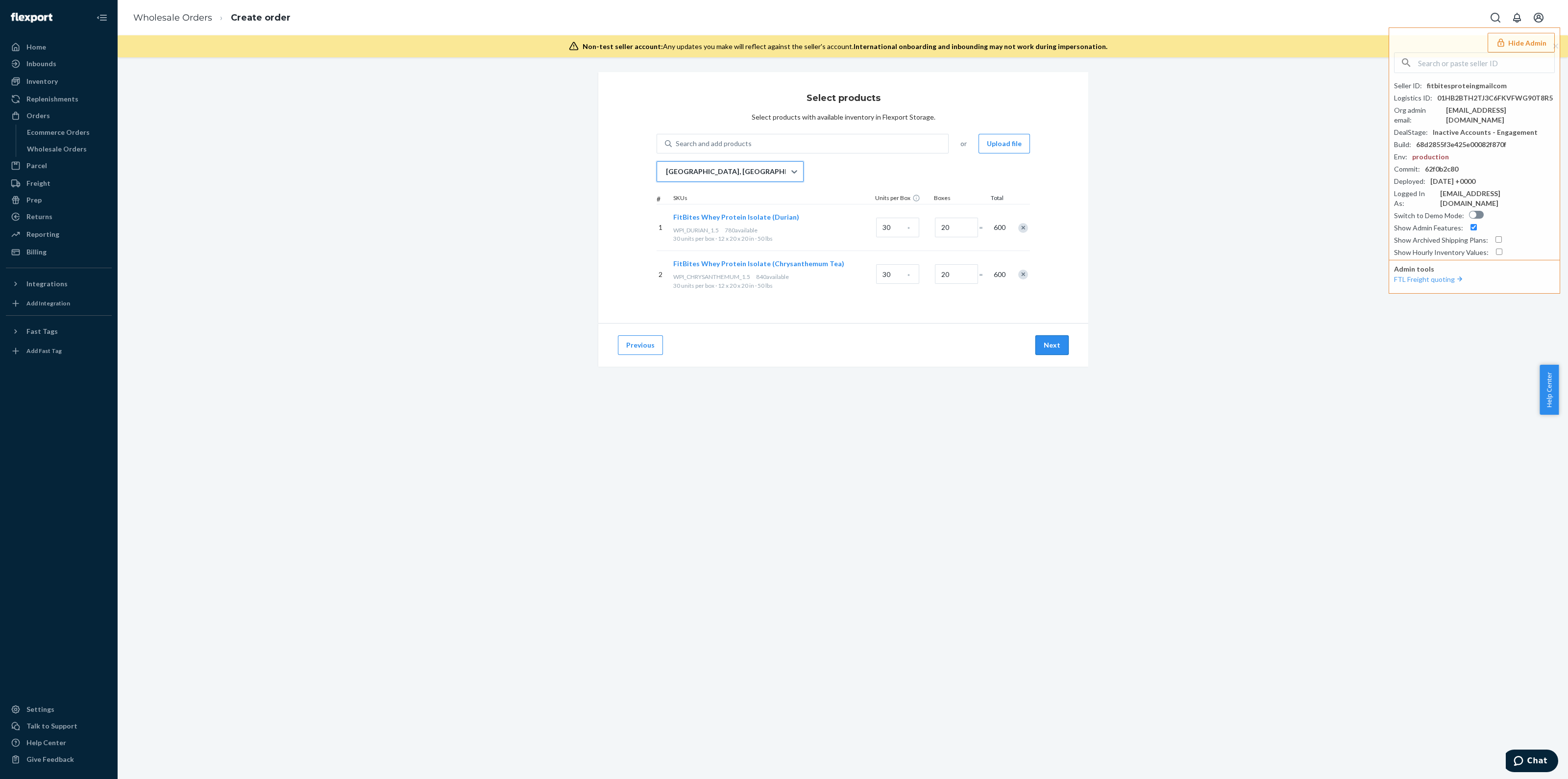
click at [1040, 348] on button "Next" at bounding box center [1052, 345] width 34 height 20
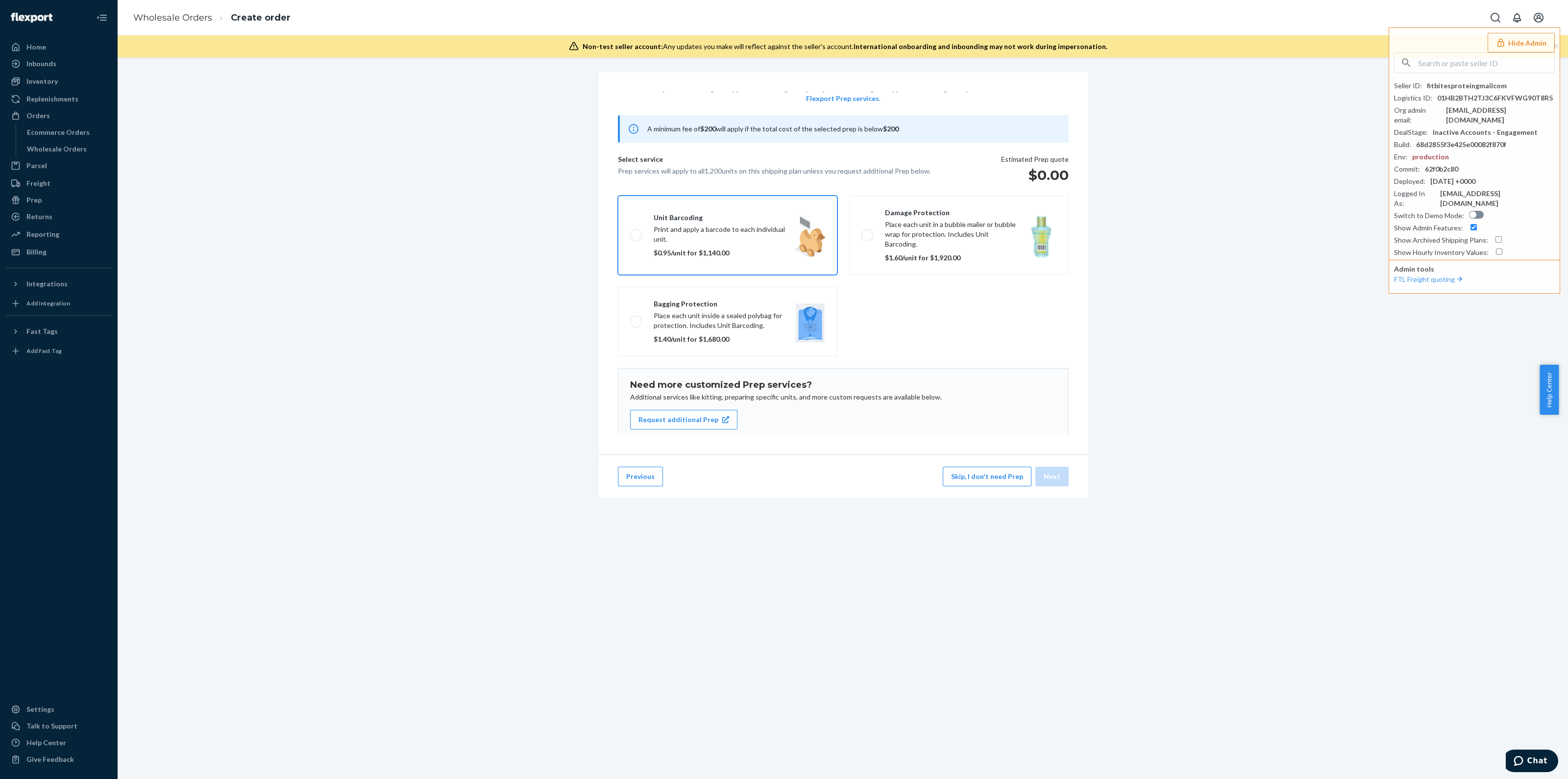
scroll to position [63, 0]
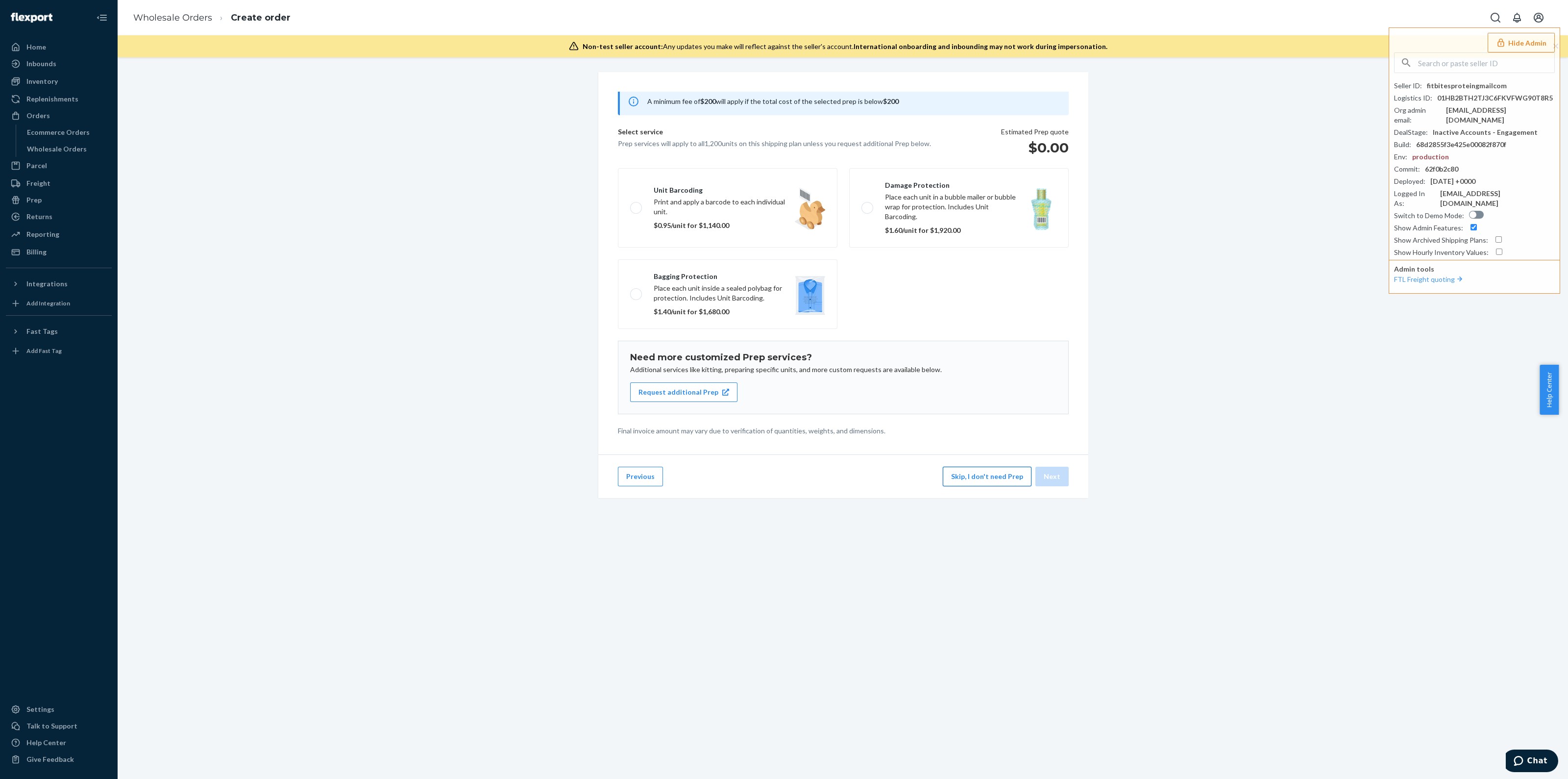
click at [985, 478] on button "Skip, I don't need Prep" at bounding box center [987, 476] width 89 height 20
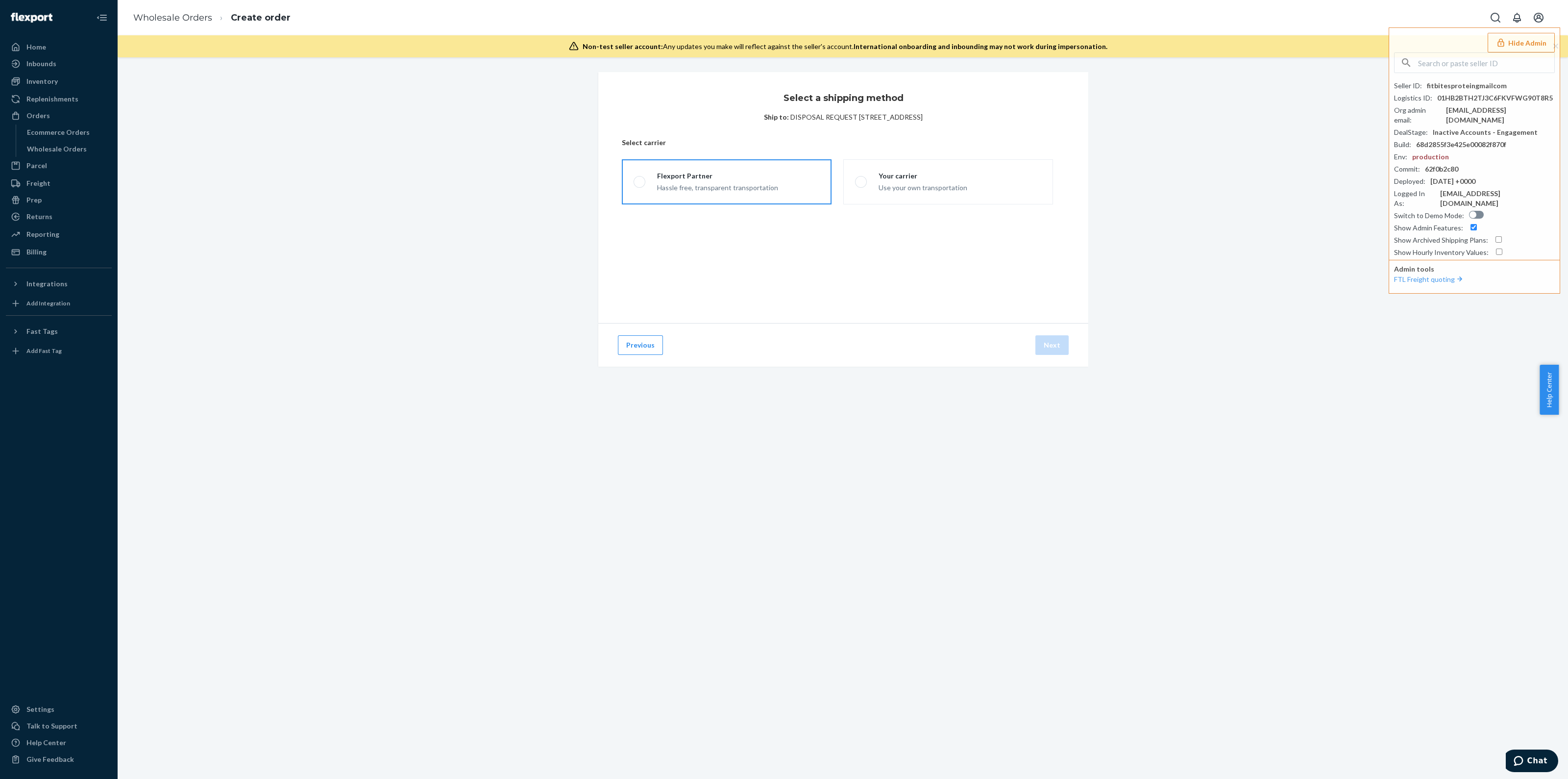
click at [800, 201] on label "Flexport Partner Hassle free, transparent transportation" at bounding box center [727, 182] width 210 height 46
click at [640, 185] on input "Flexport Partner Hassle free, transparent transportation" at bounding box center [637, 182] width 6 height 6
radio input "true"
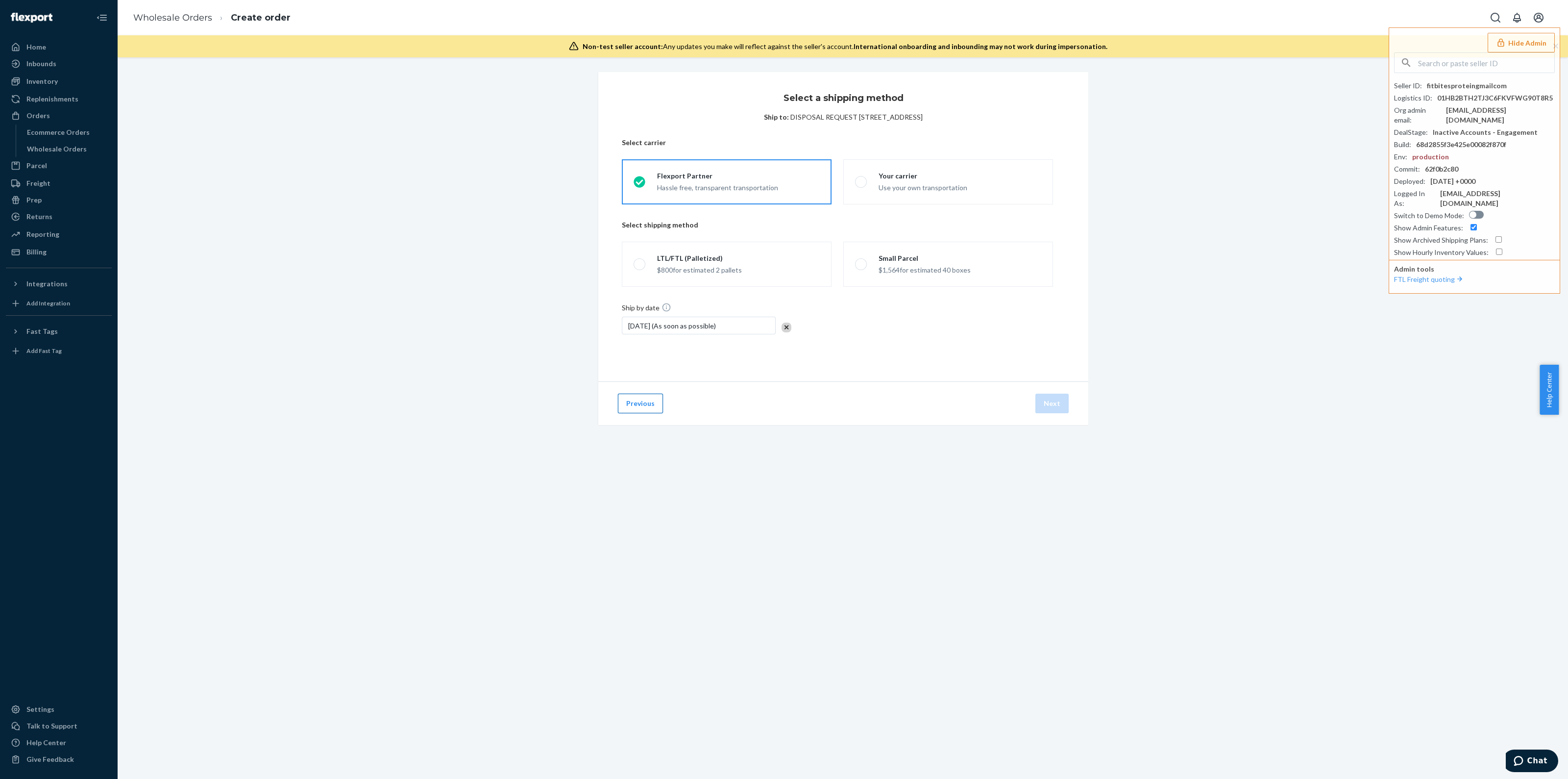
click at [649, 399] on button "Previous" at bounding box center [641, 403] width 45 height 20
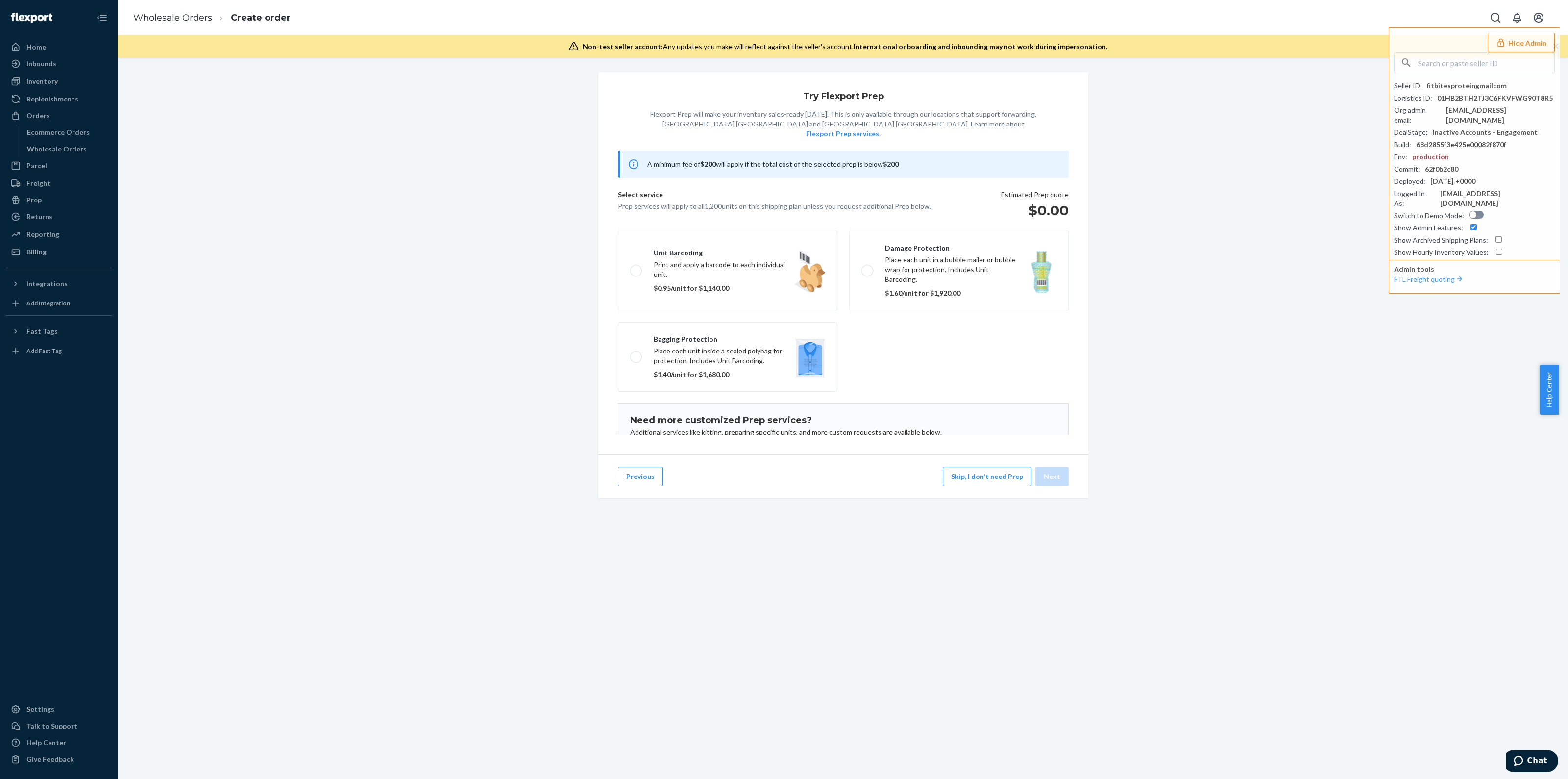
click at [653, 482] on button "Previous" at bounding box center [641, 476] width 45 height 20
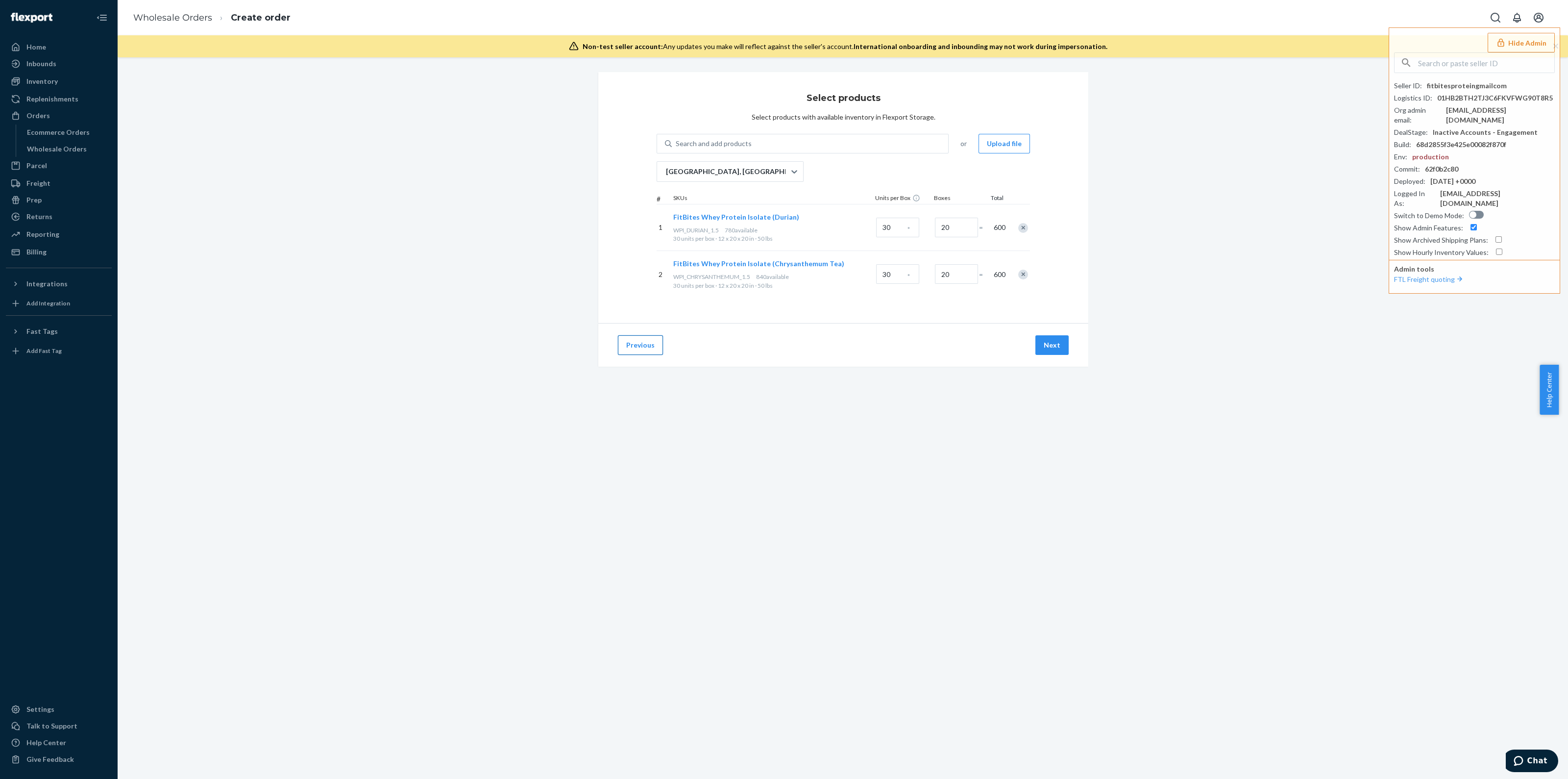
click at [637, 351] on button "Previous" at bounding box center [641, 345] width 45 height 20
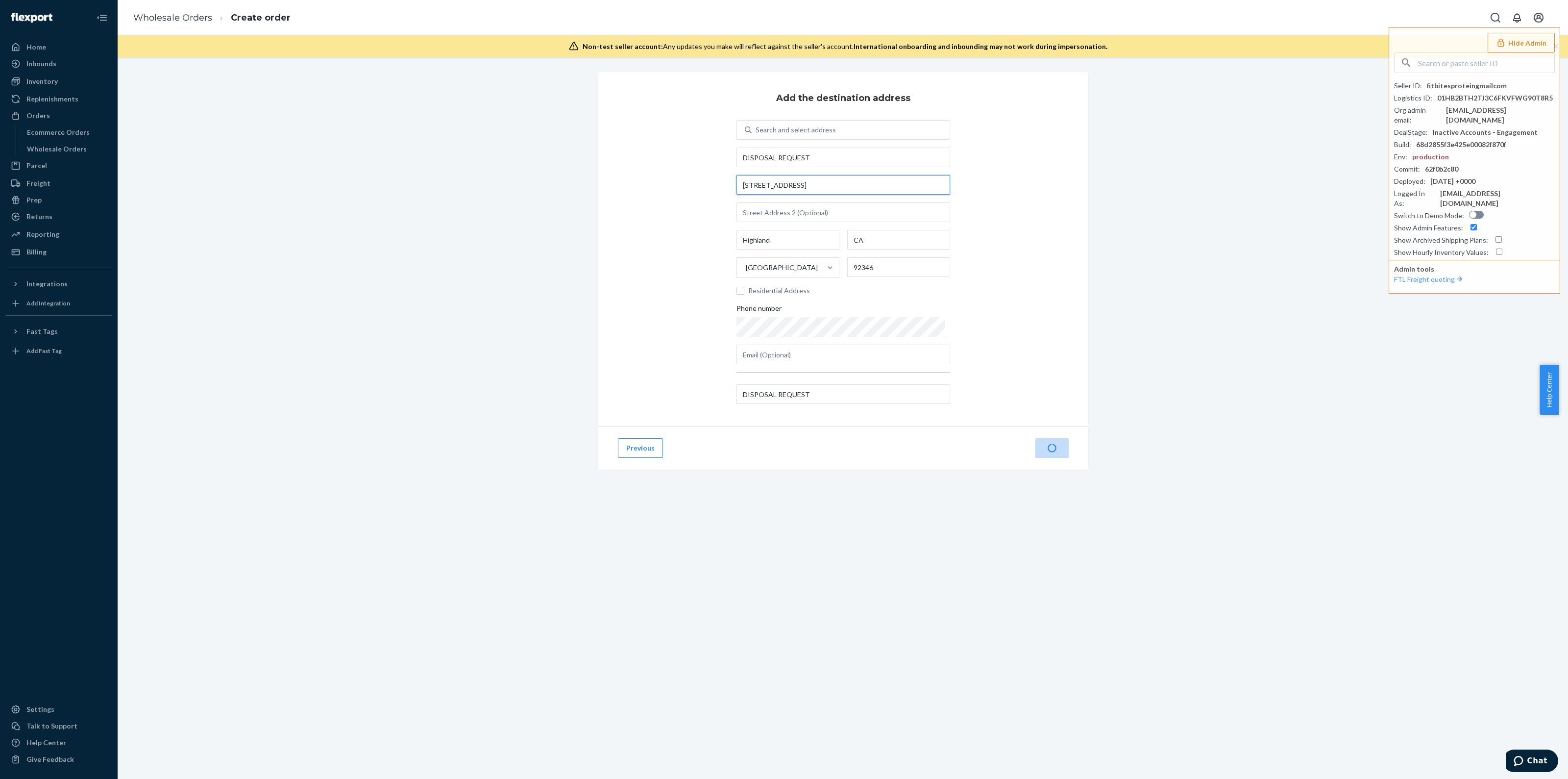
drag, startPoint x: 816, startPoint y: 189, endPoint x: 681, endPoint y: 202, distance: 135.6
click at [682, 202] on div "Add the destination address Search and select address DISPOSAL REQUEST 2615 E 3…" at bounding box center [843, 249] width 490 height 354
paste input "3000 Rand Blvd"
type input "3000 Rand Blvd"
type input "Phillipsburg"
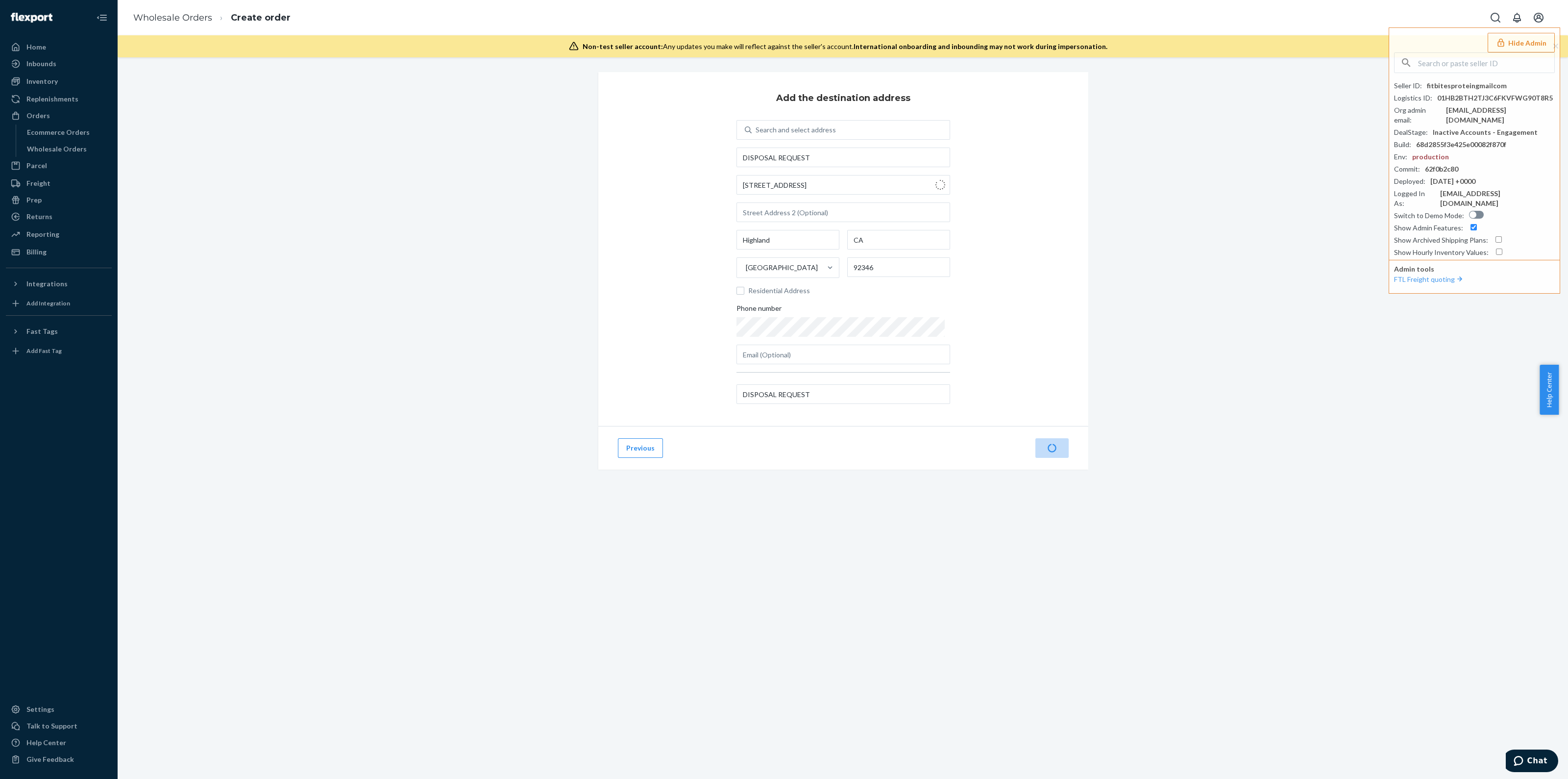
type input "NJ"
type input "08865"
click at [1044, 450] on button "Next" at bounding box center [1052, 448] width 34 height 20
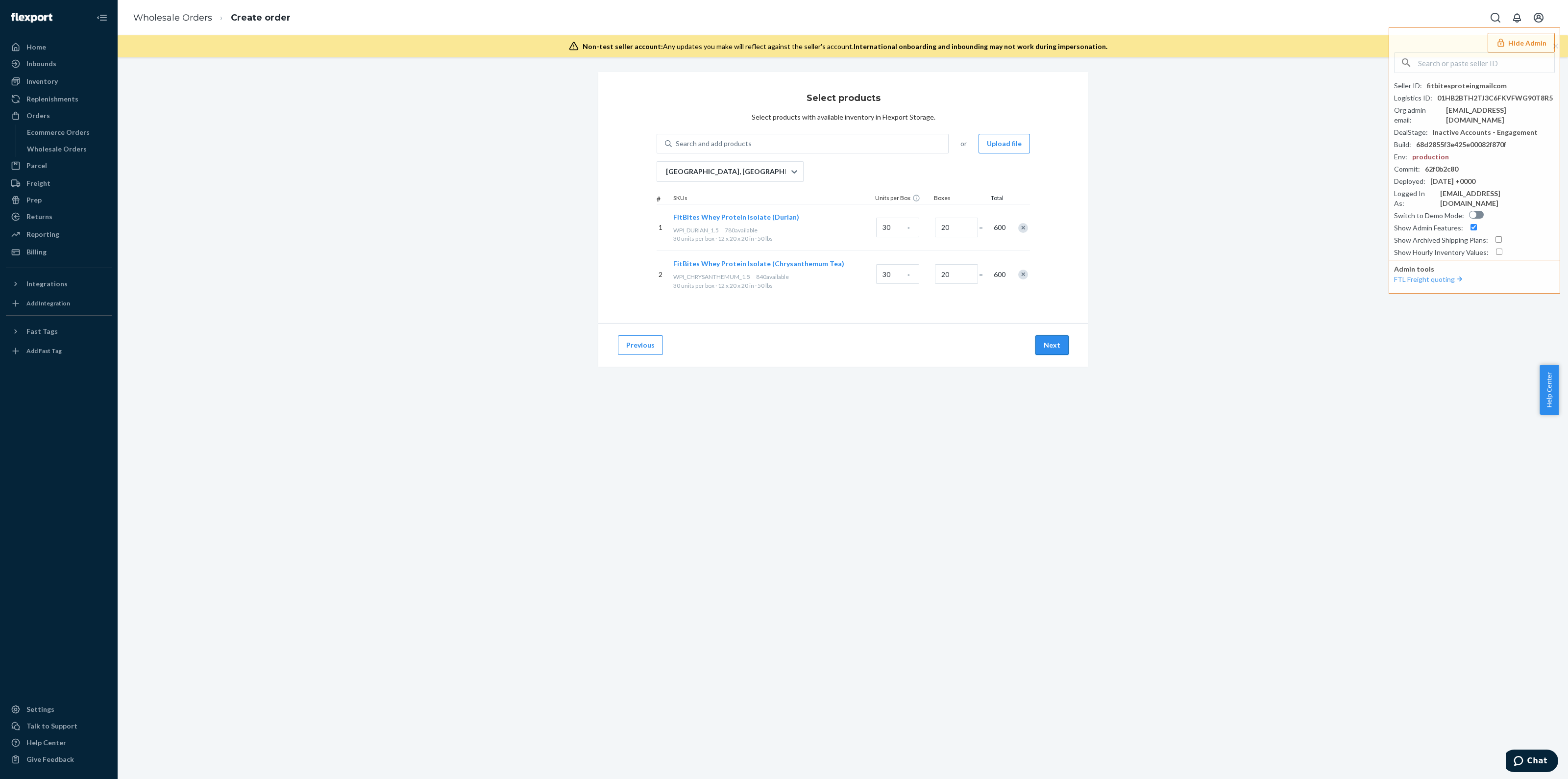
click at [1046, 347] on button "Next" at bounding box center [1052, 345] width 34 height 20
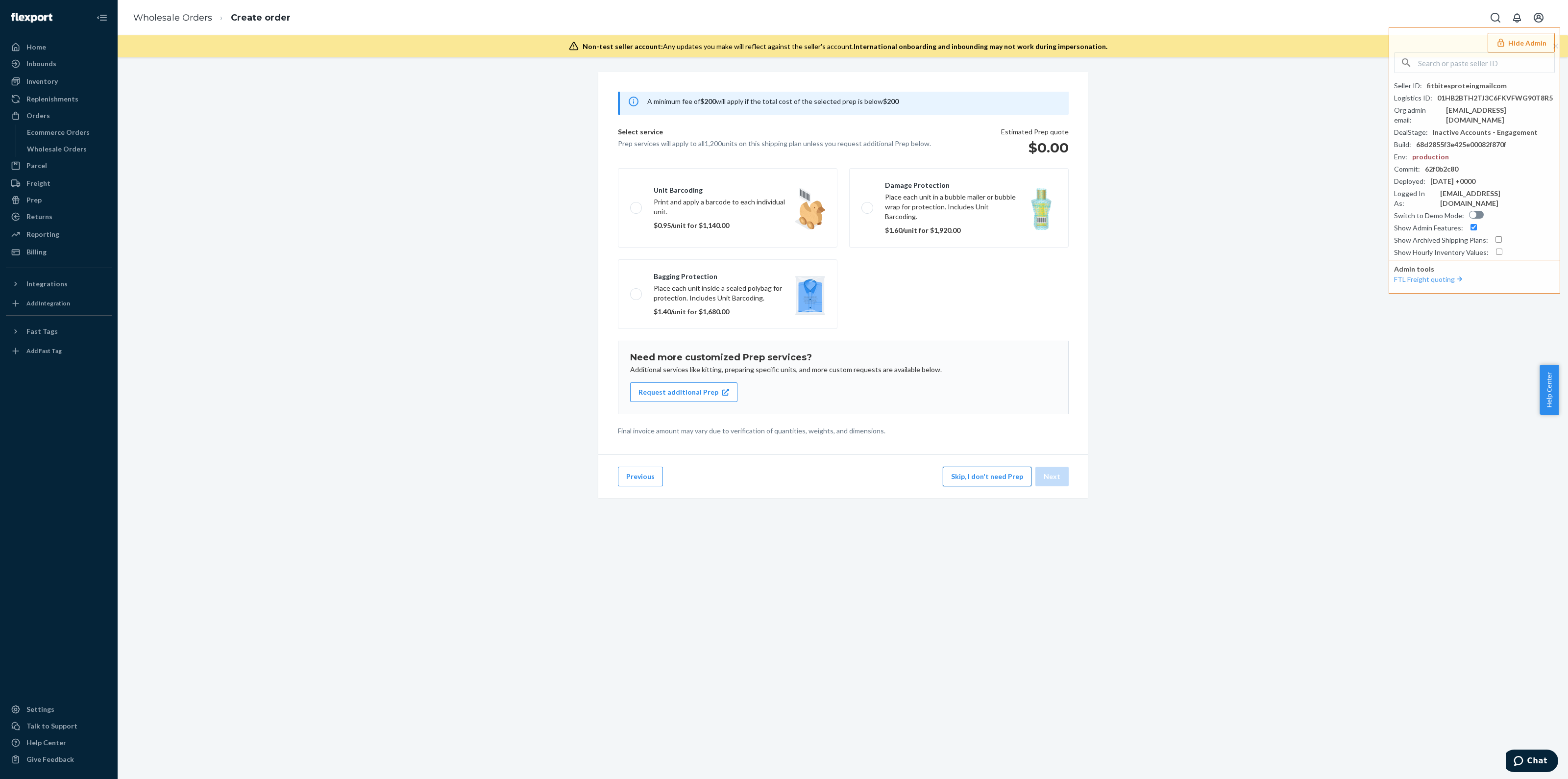
click at [956, 482] on button "Skip, I don't need Prep" at bounding box center [987, 476] width 89 height 20
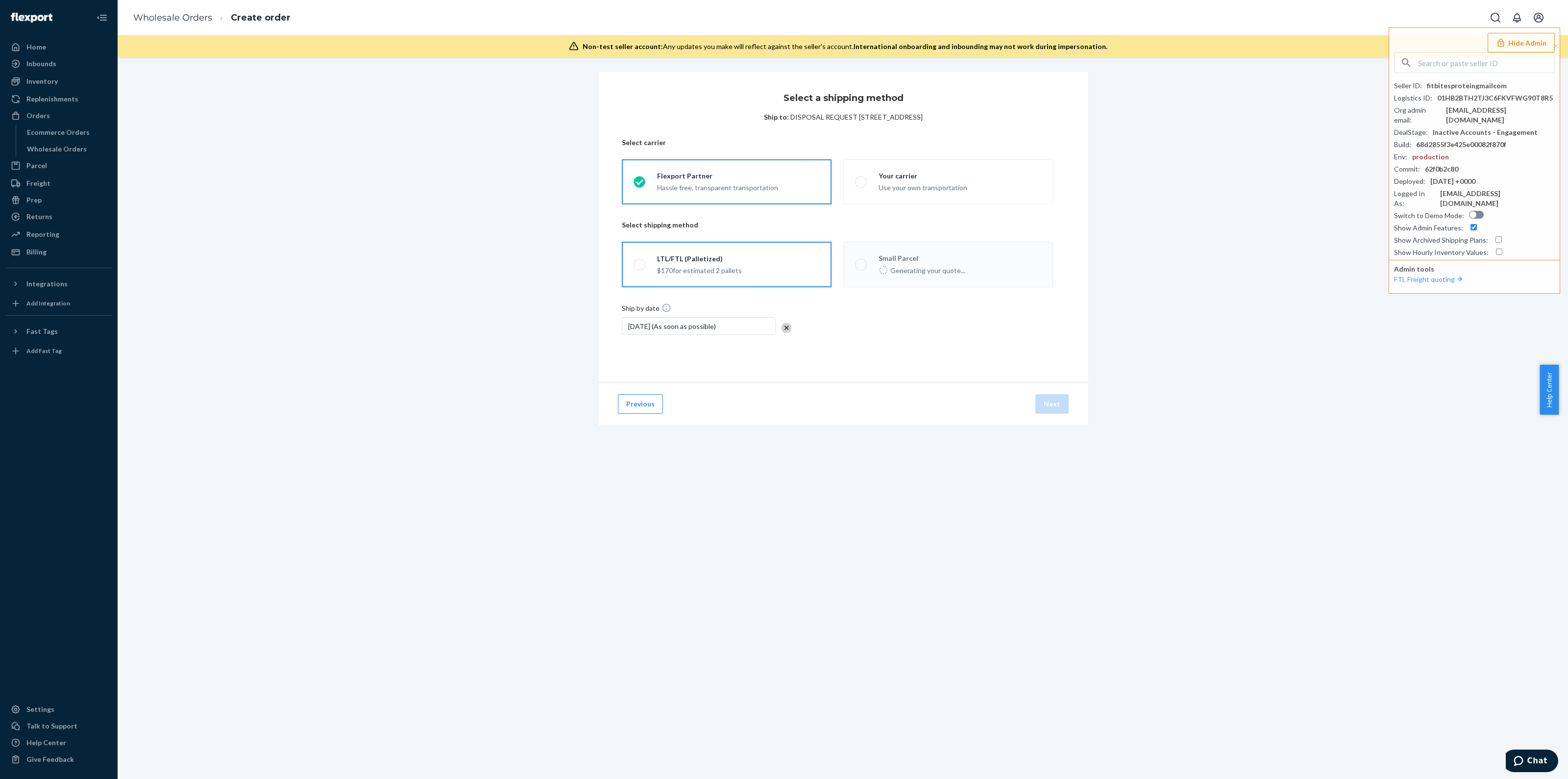
click at [764, 257] on label "LTL/FTL (Palletized) $170 for estimated 2 pallets" at bounding box center [727, 264] width 210 height 46
click at [640, 261] on input "LTL/FTL (Palletized) $170 for estimated 2 pallets" at bounding box center [637, 264] width 6 height 6
radio input "true"
click at [1472, 89] on div "fitbitesproteingmailcom" at bounding box center [1467, 86] width 80 height 10
copy div "fitbitesproteingmailcom"
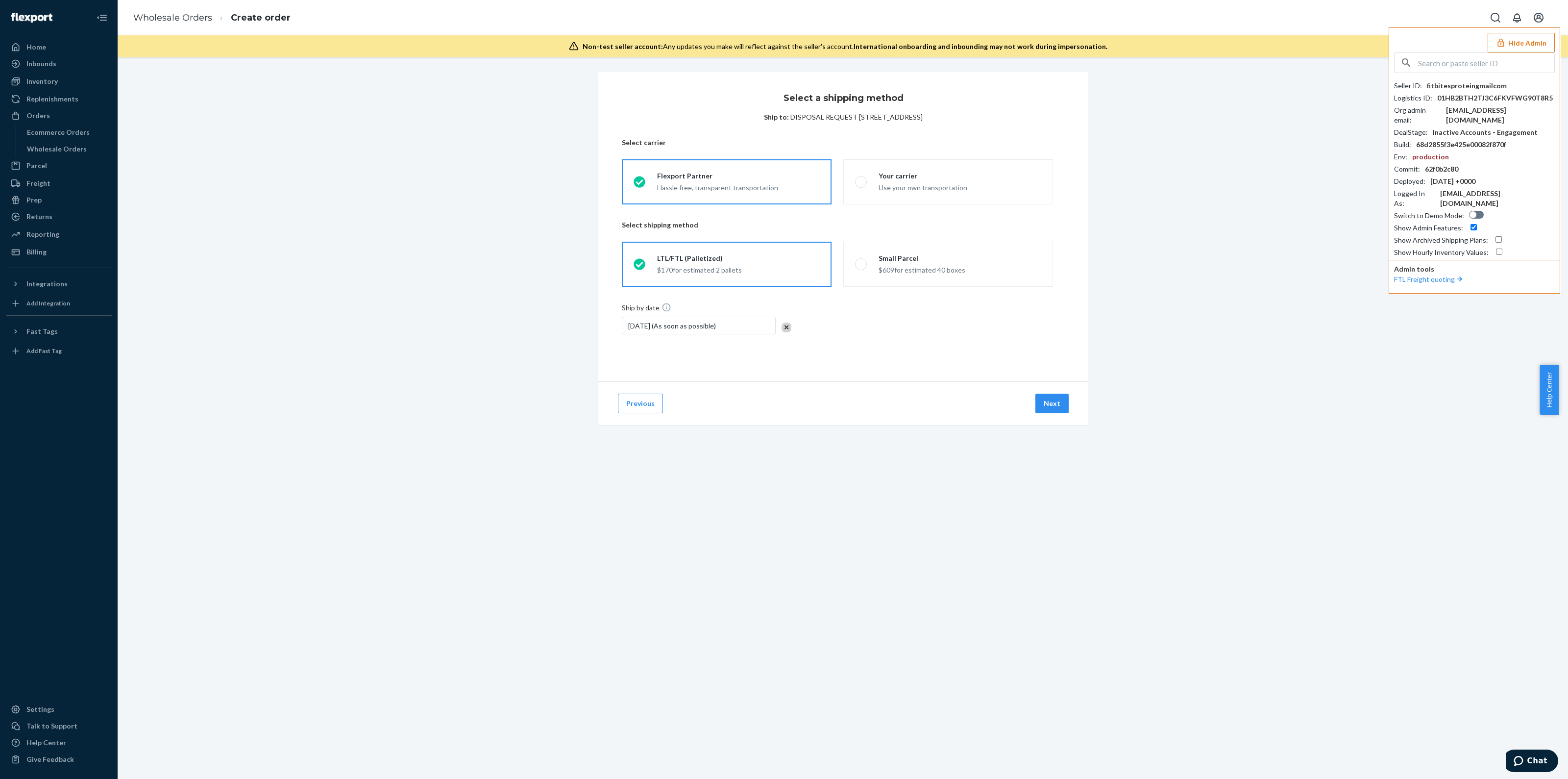
click at [1502, 58] on input "text" at bounding box center [1486, 63] width 136 height 20
paste input "aprilwei1999112gmailcom"
type input "aprilwei1999112gmailcom"
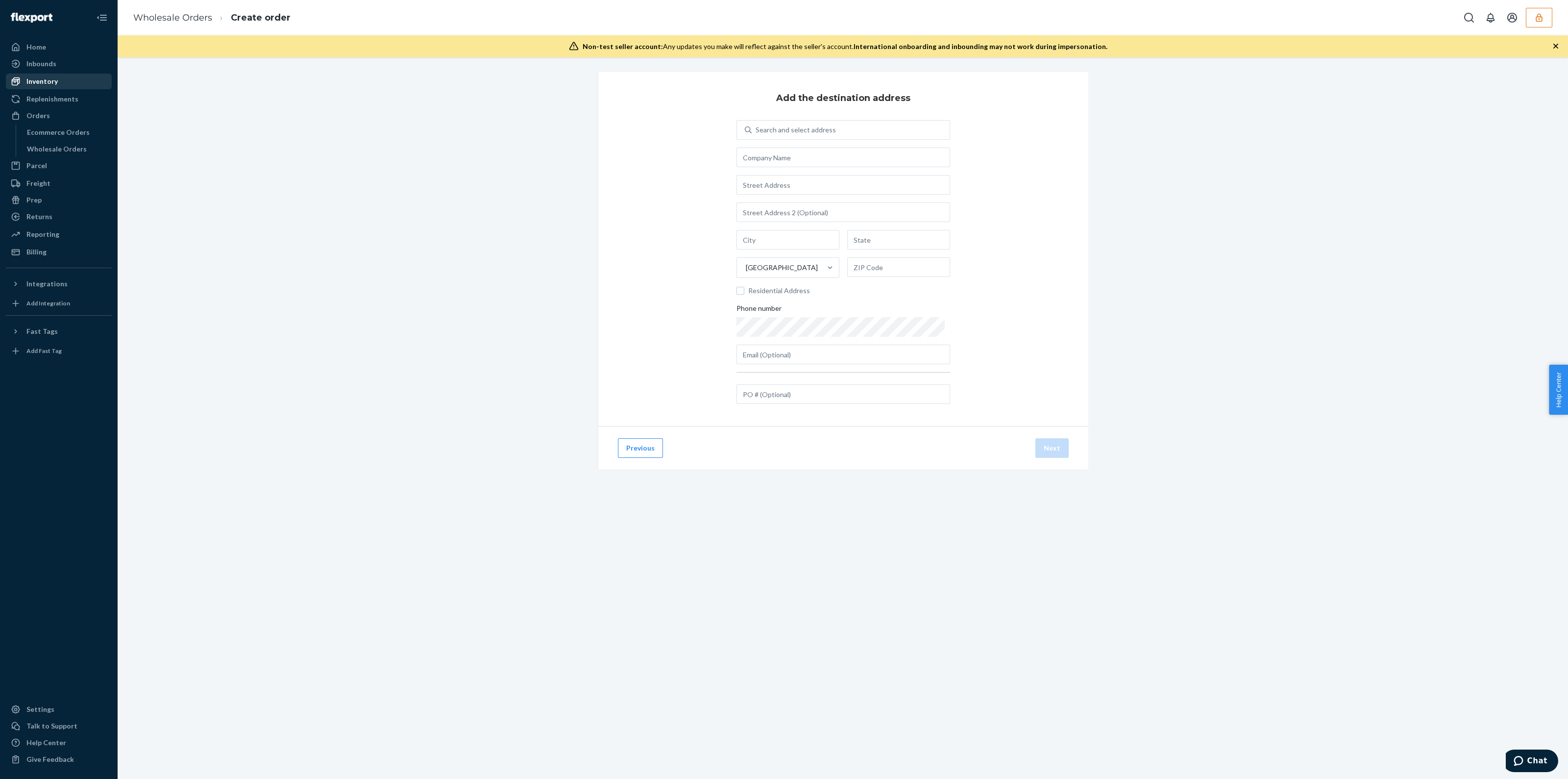
click at [42, 81] on div "Inventory" at bounding box center [42, 82] width 31 height 10
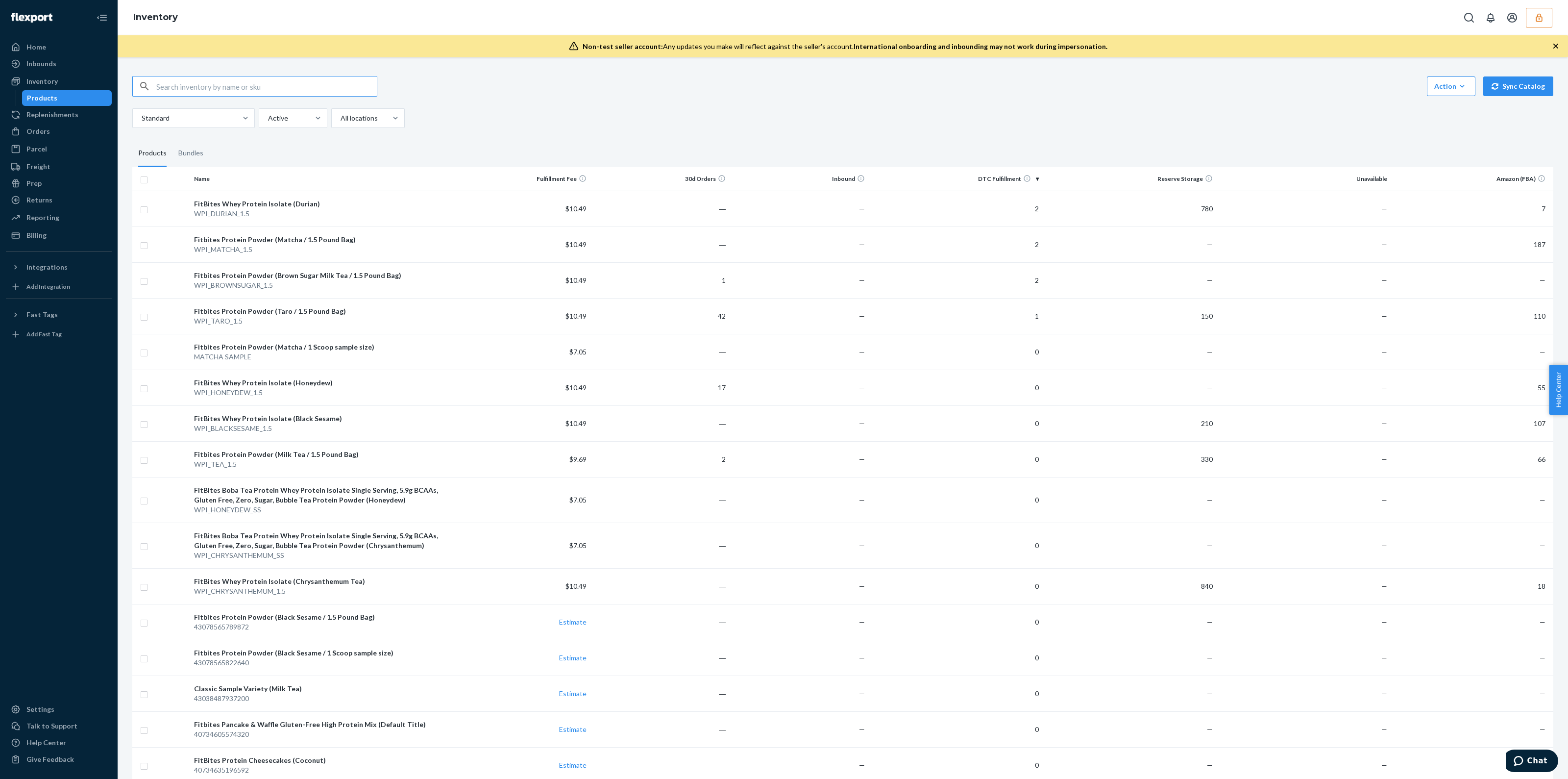
click at [254, 82] on input "text" at bounding box center [266, 86] width 220 height 20
paste input "D2B7CNT38TM"
type input "D2B7CNT38TM"
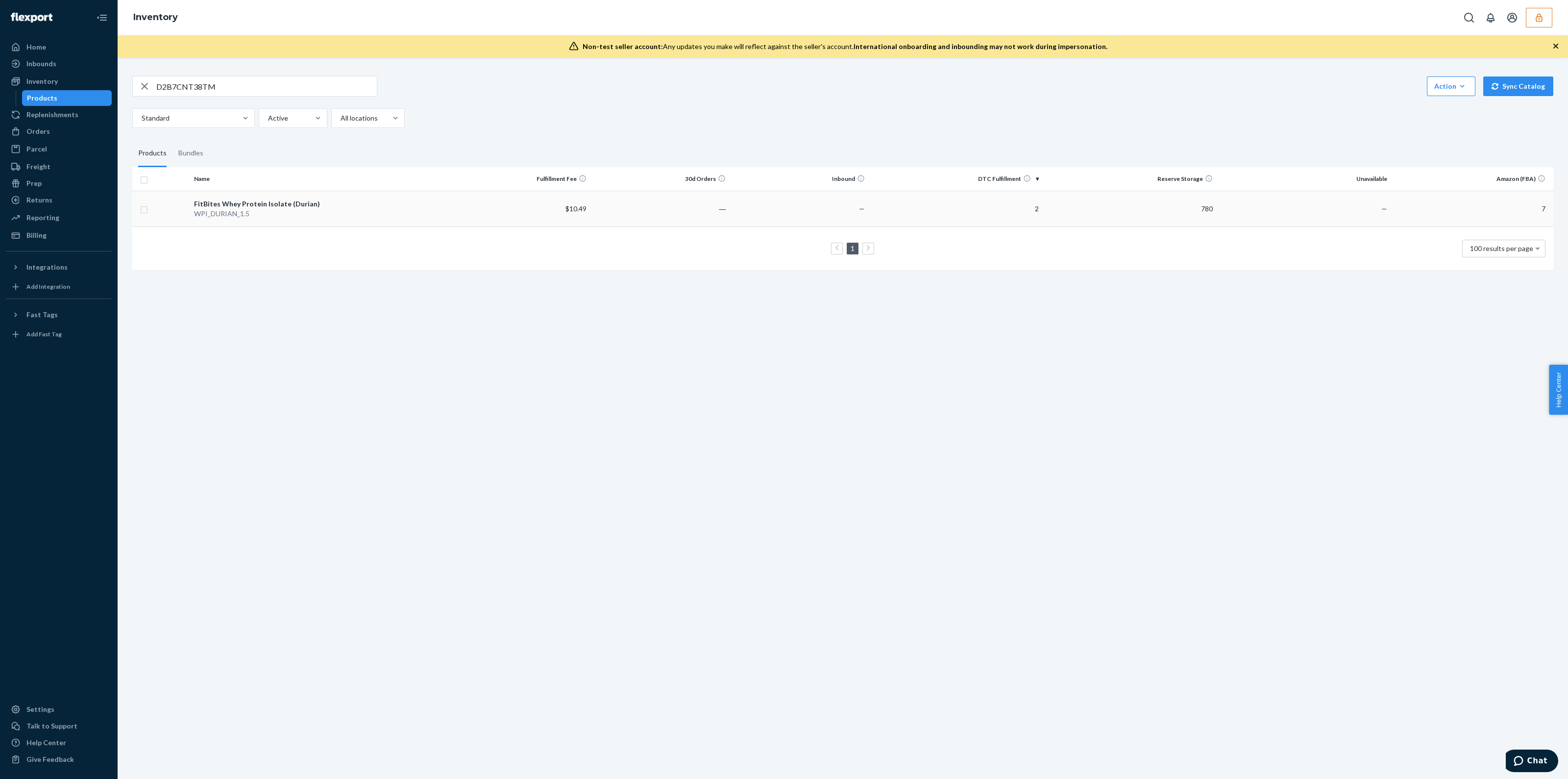
click at [1203, 203] on td "780" at bounding box center [1130, 209] width 174 height 36
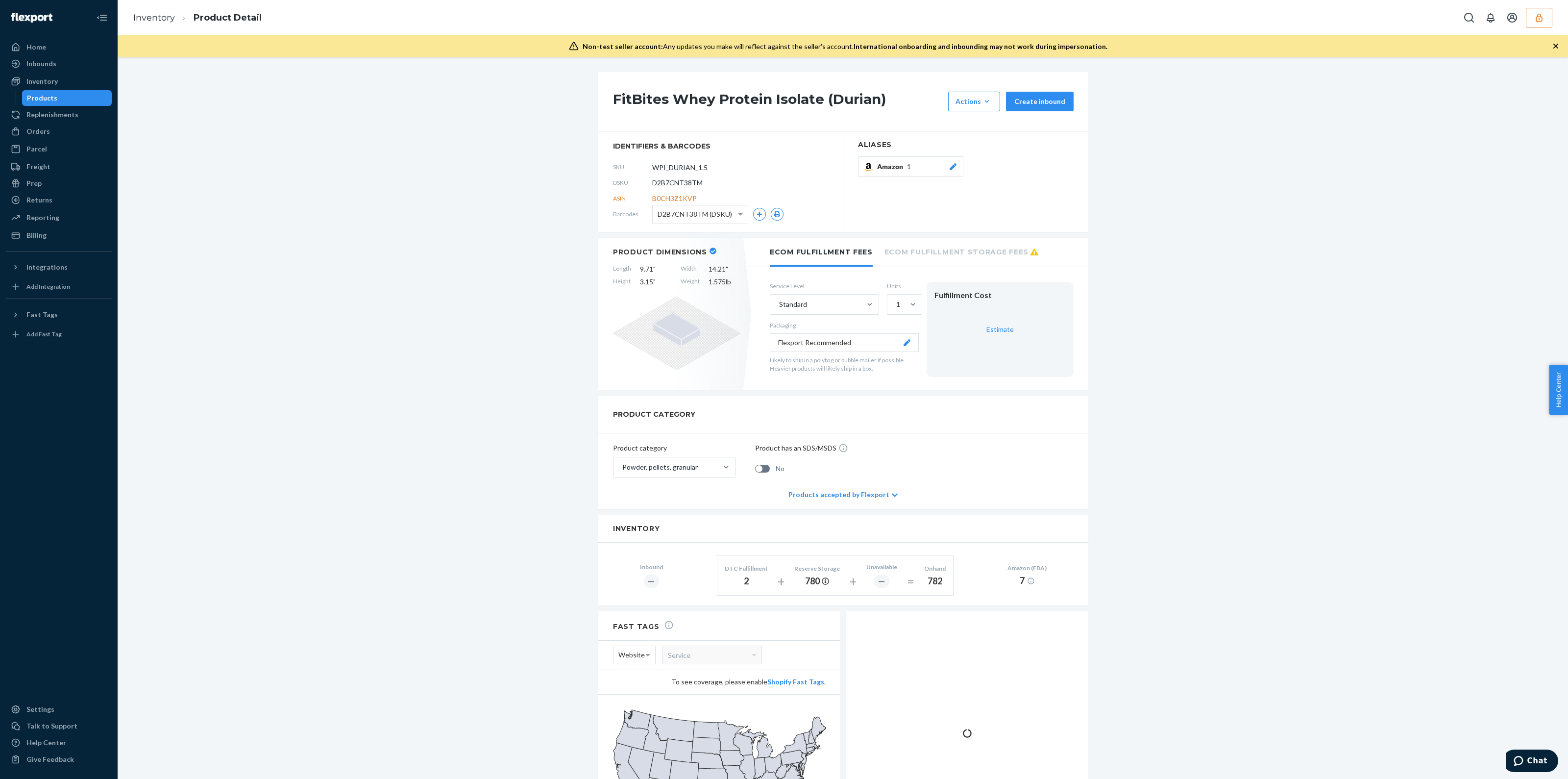
scroll to position [105, 0]
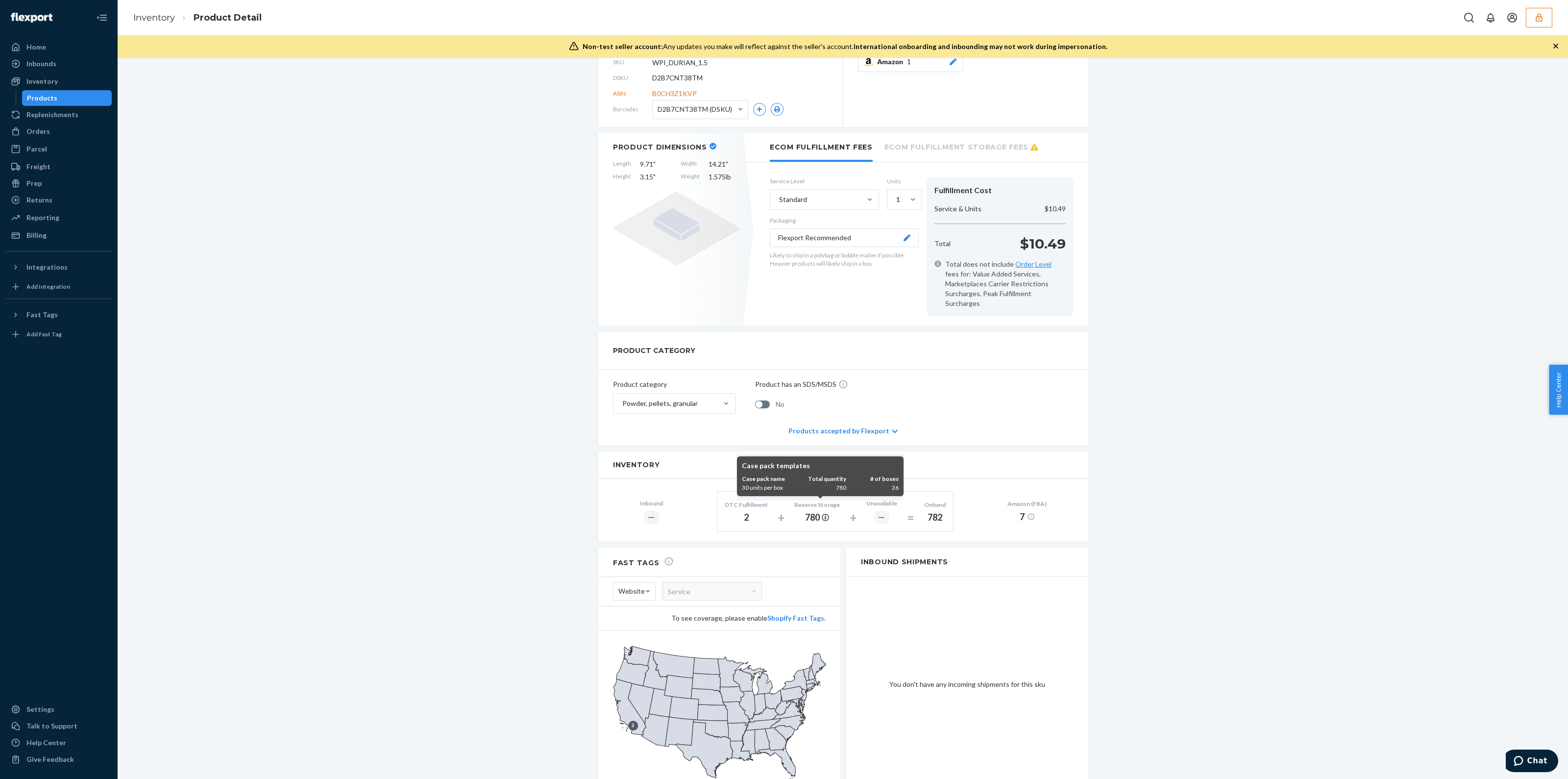
click at [822, 514] on icon at bounding box center [825, 517] width 7 height 7
click at [822, 470] on p "Case pack templates" at bounding box center [820, 465] width 157 height 10
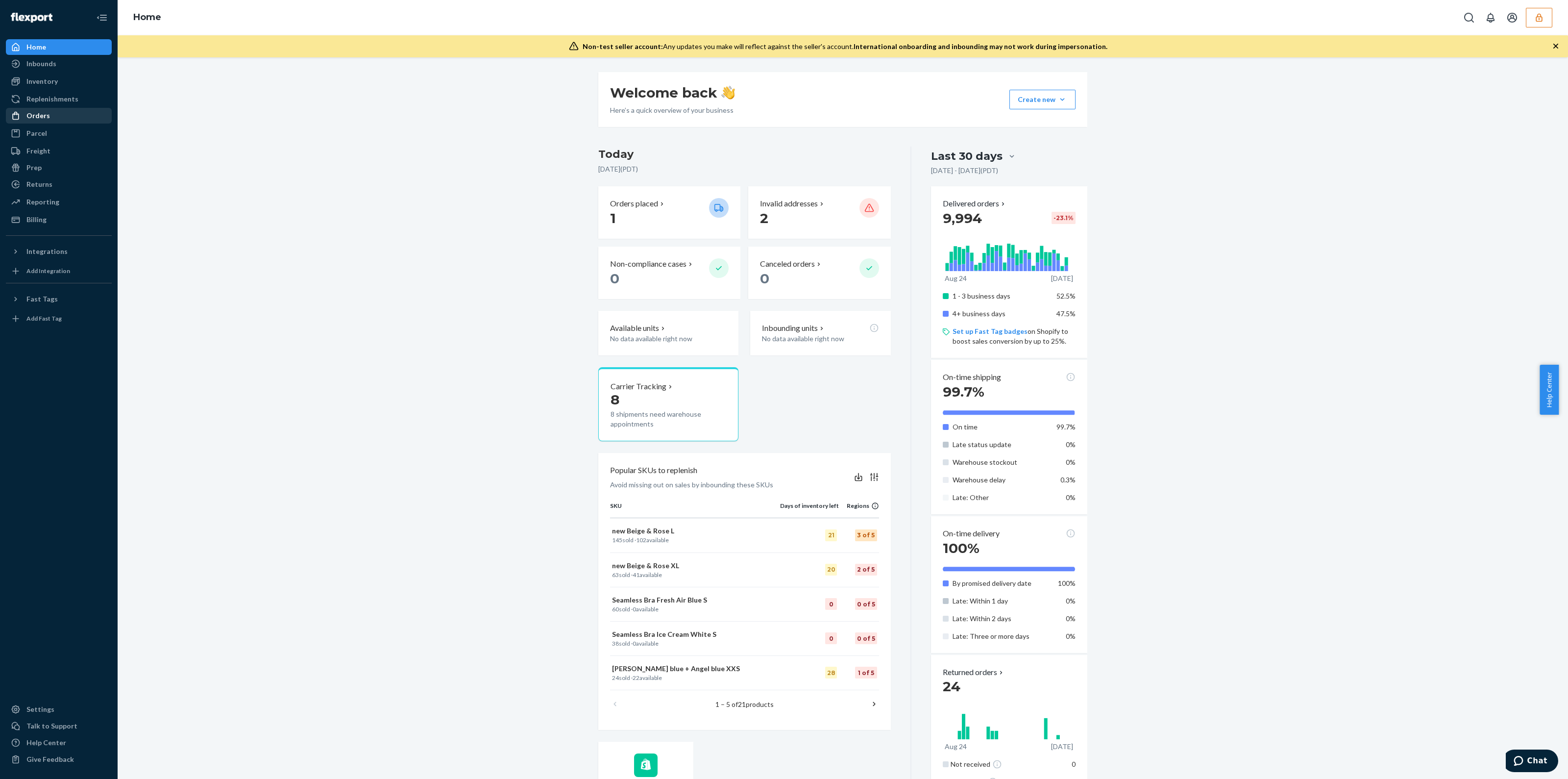
click at [62, 118] on div "Orders" at bounding box center [59, 116] width 104 height 14
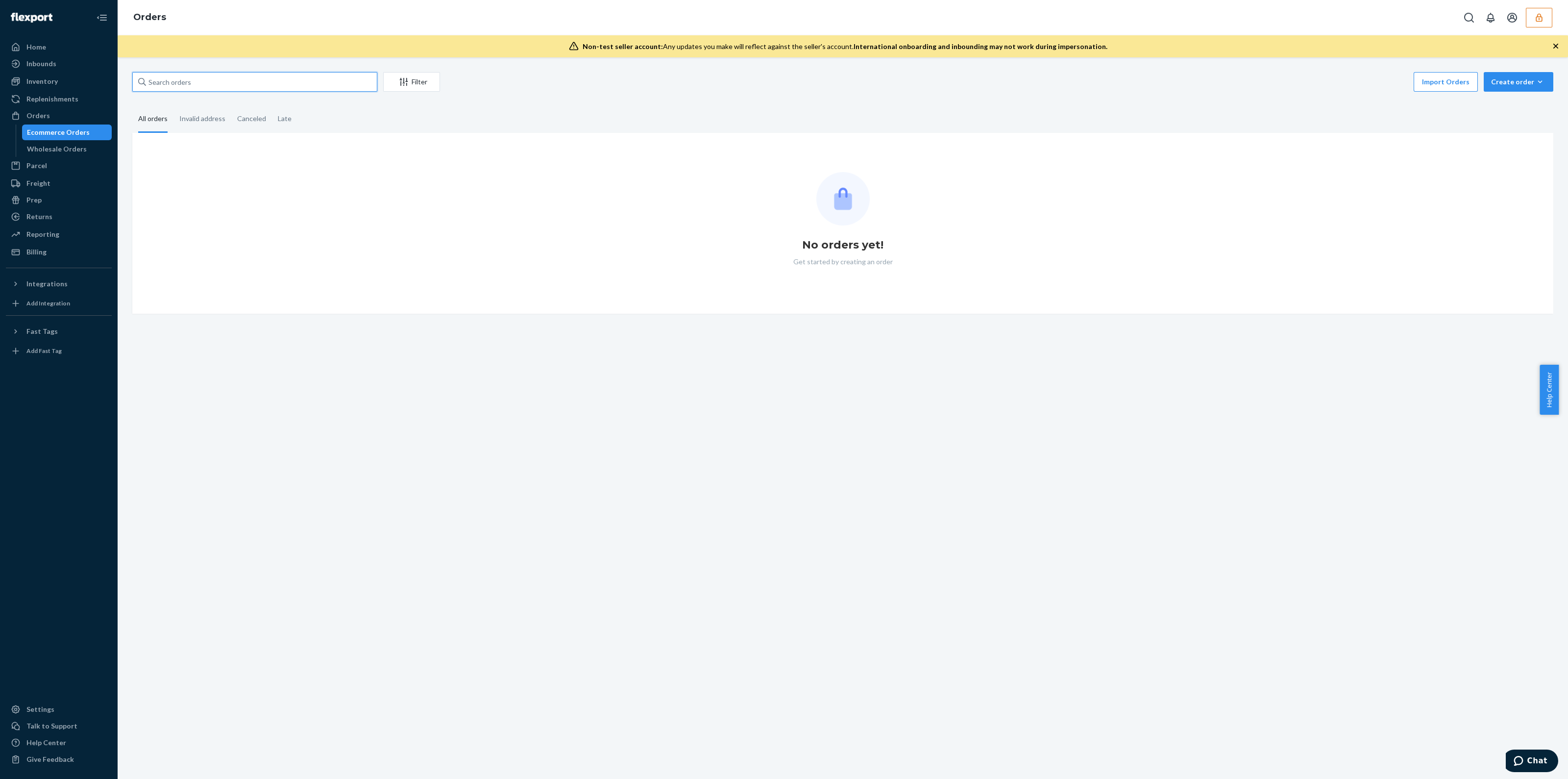
click at [163, 79] on input "text" at bounding box center [255, 82] width 245 height 20
paste input "136537294"
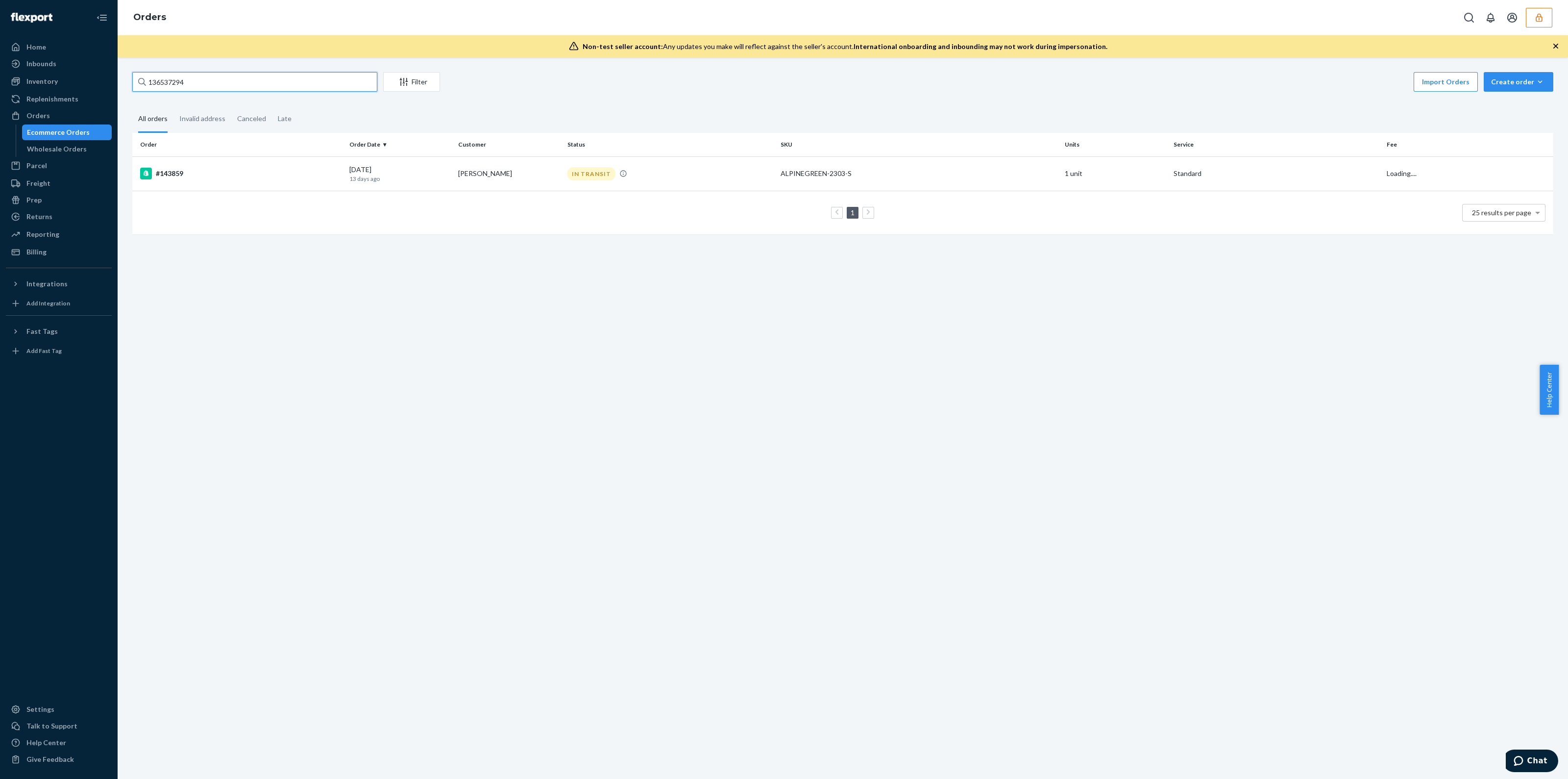
type input "136537294"
click at [689, 172] on div "IN TRANSIT" at bounding box center [670, 173] width 209 height 13
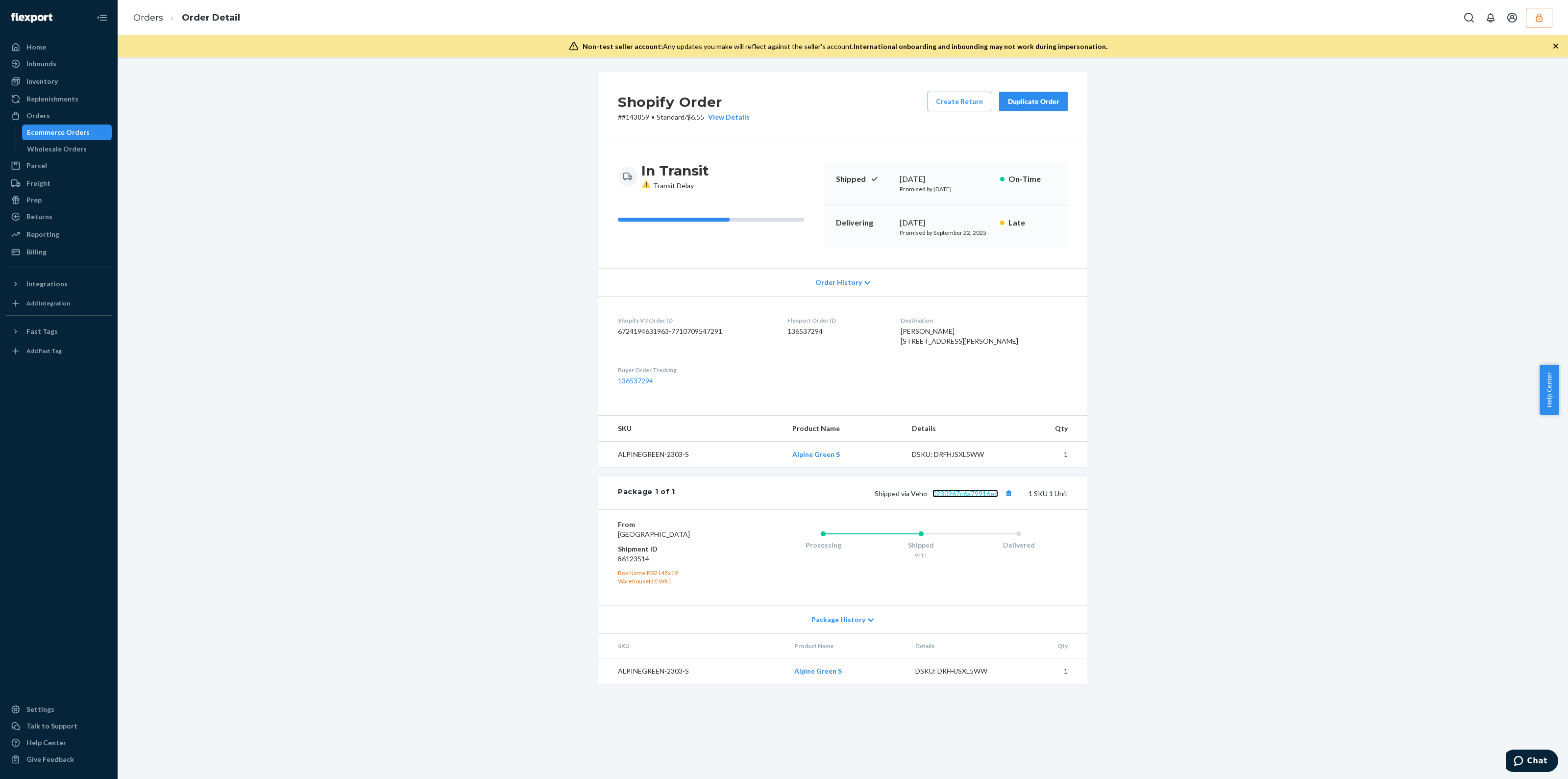
click at [942, 497] on link "0230967c6a79916ed" at bounding box center [965, 493] width 66 height 9
click at [1002, 500] on button "Copy tracking number" at bounding box center [1008, 493] width 13 height 13
click at [1531, 23] on button "button" at bounding box center [1539, 17] width 27 height 20
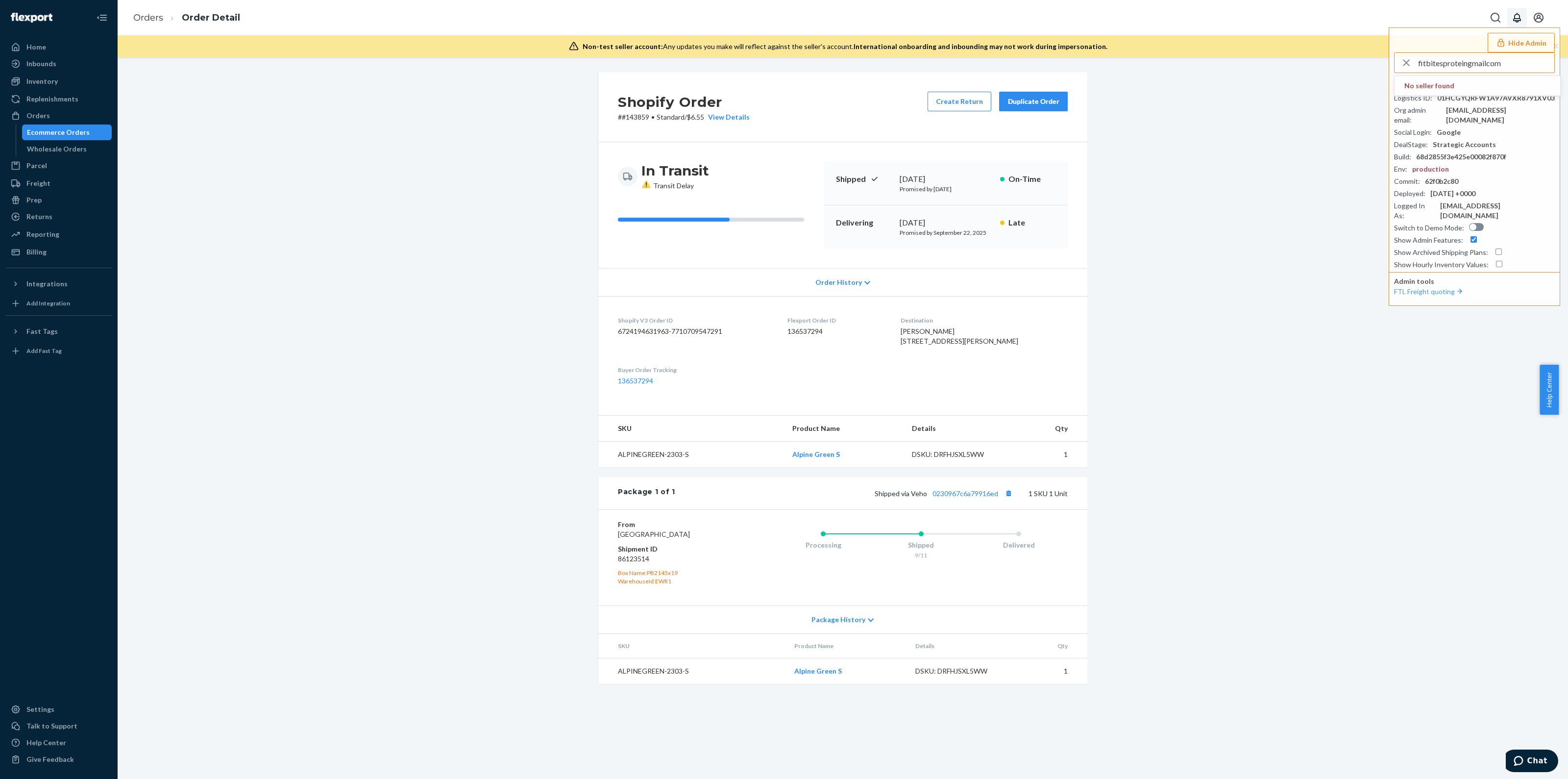
type input "fitbitesproteingmailcom"
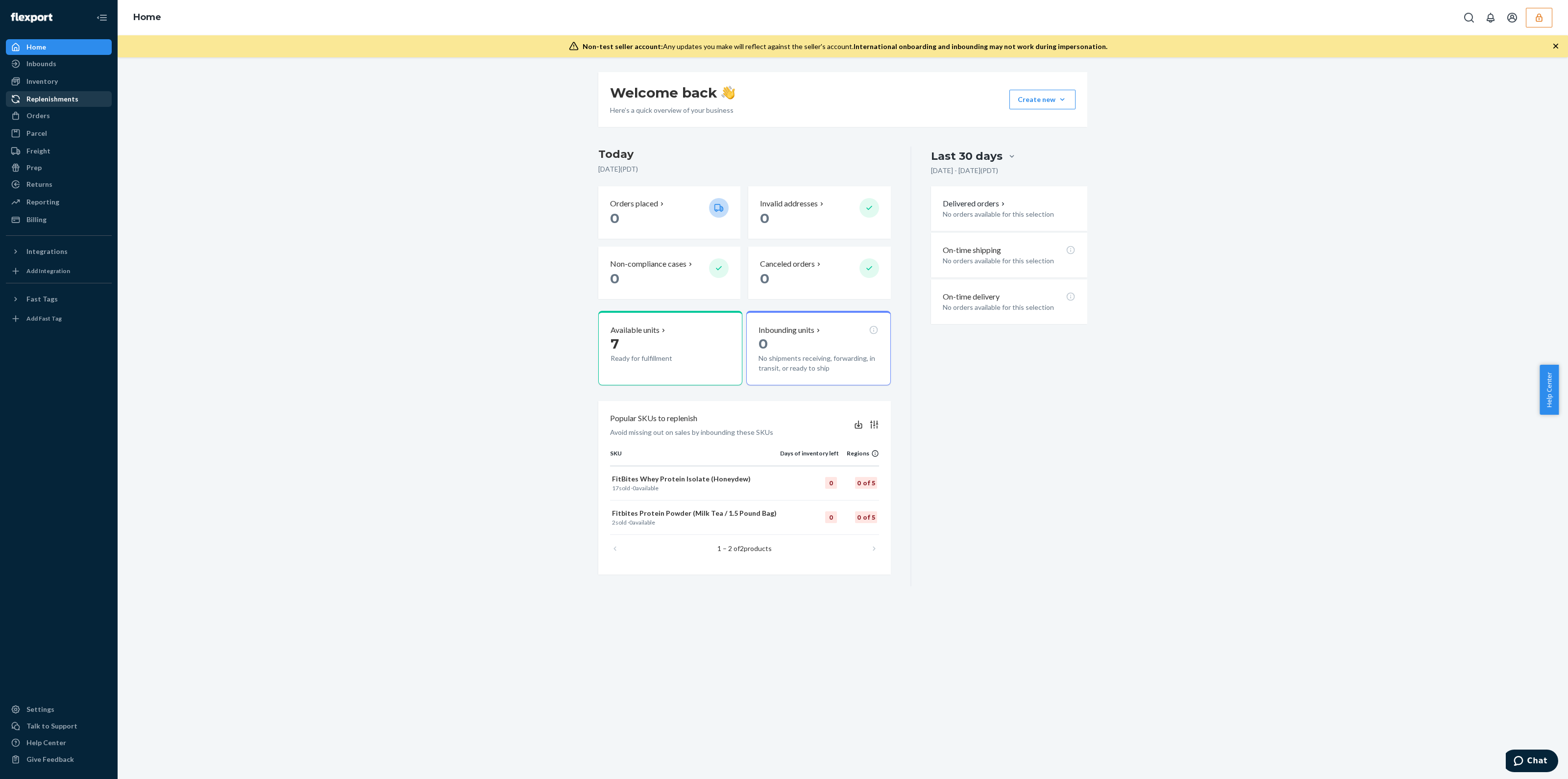
click at [34, 107] on link "Replenishments" at bounding box center [59, 99] width 106 height 16
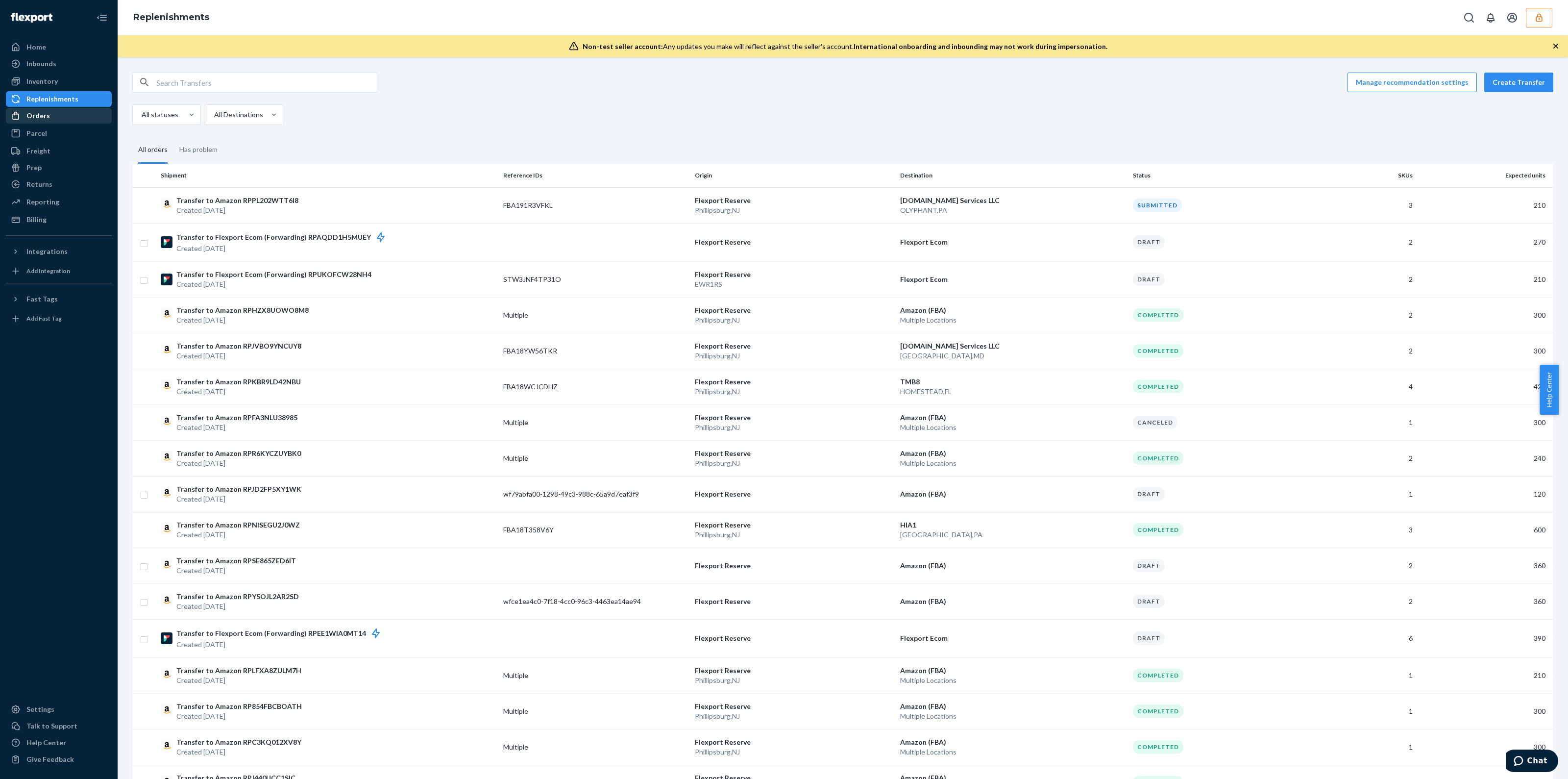
click at [64, 119] on div "Orders" at bounding box center [59, 116] width 104 height 14
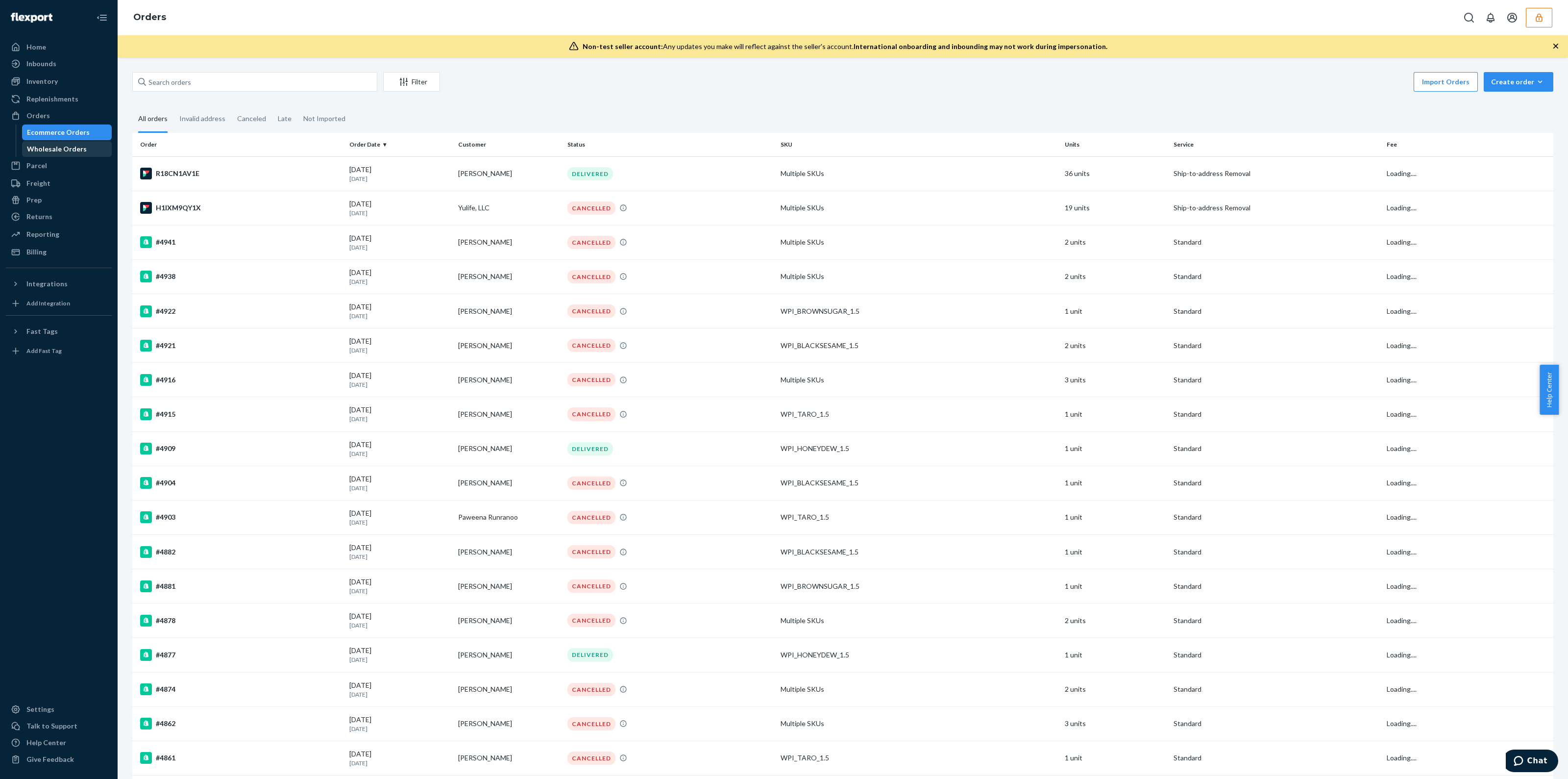
click at [85, 155] on div "Wholesale Orders" at bounding box center [67, 149] width 89 height 14
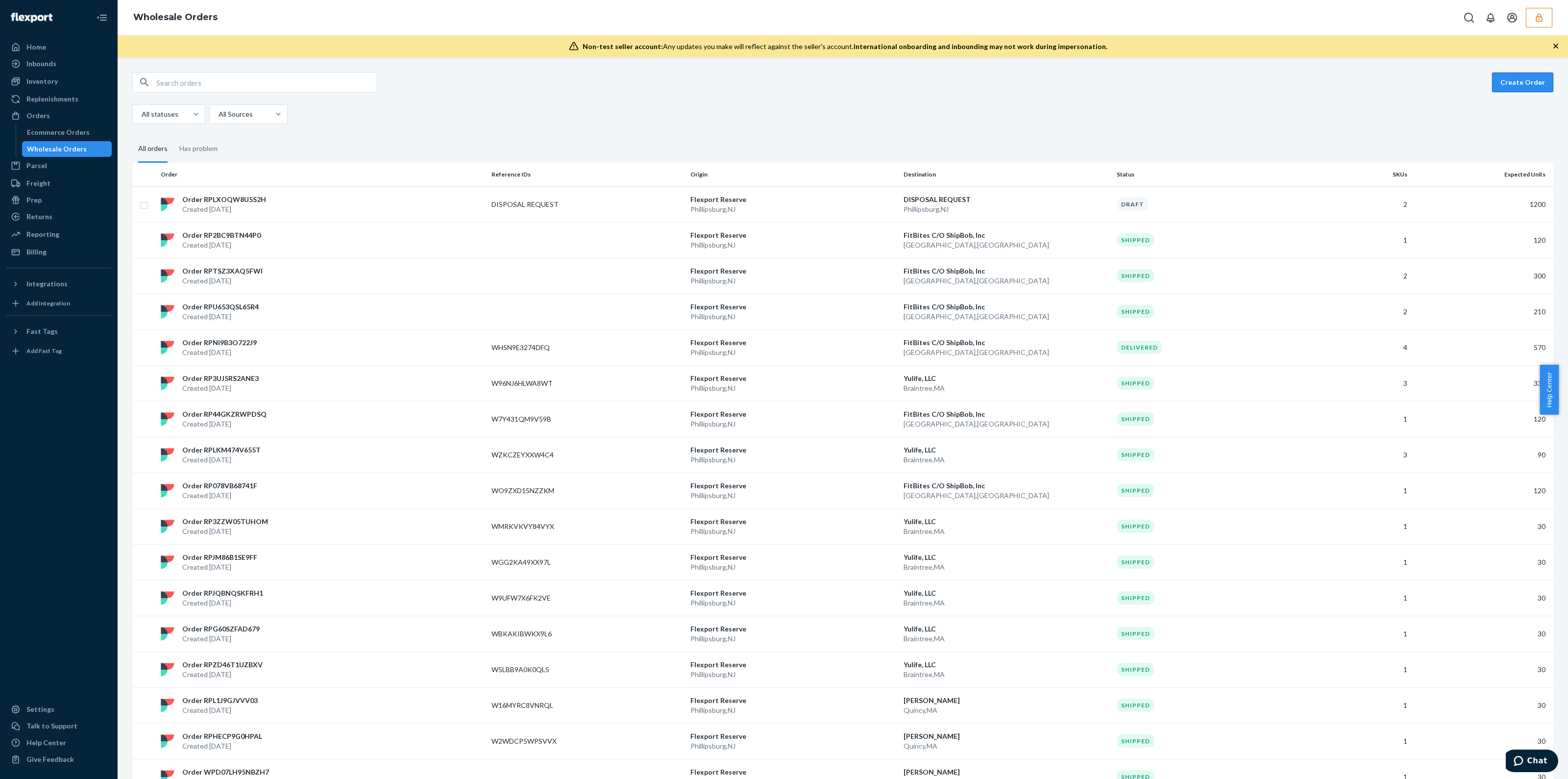
click at [1500, 86] on button "Create Order" at bounding box center [1523, 82] width 61 height 20
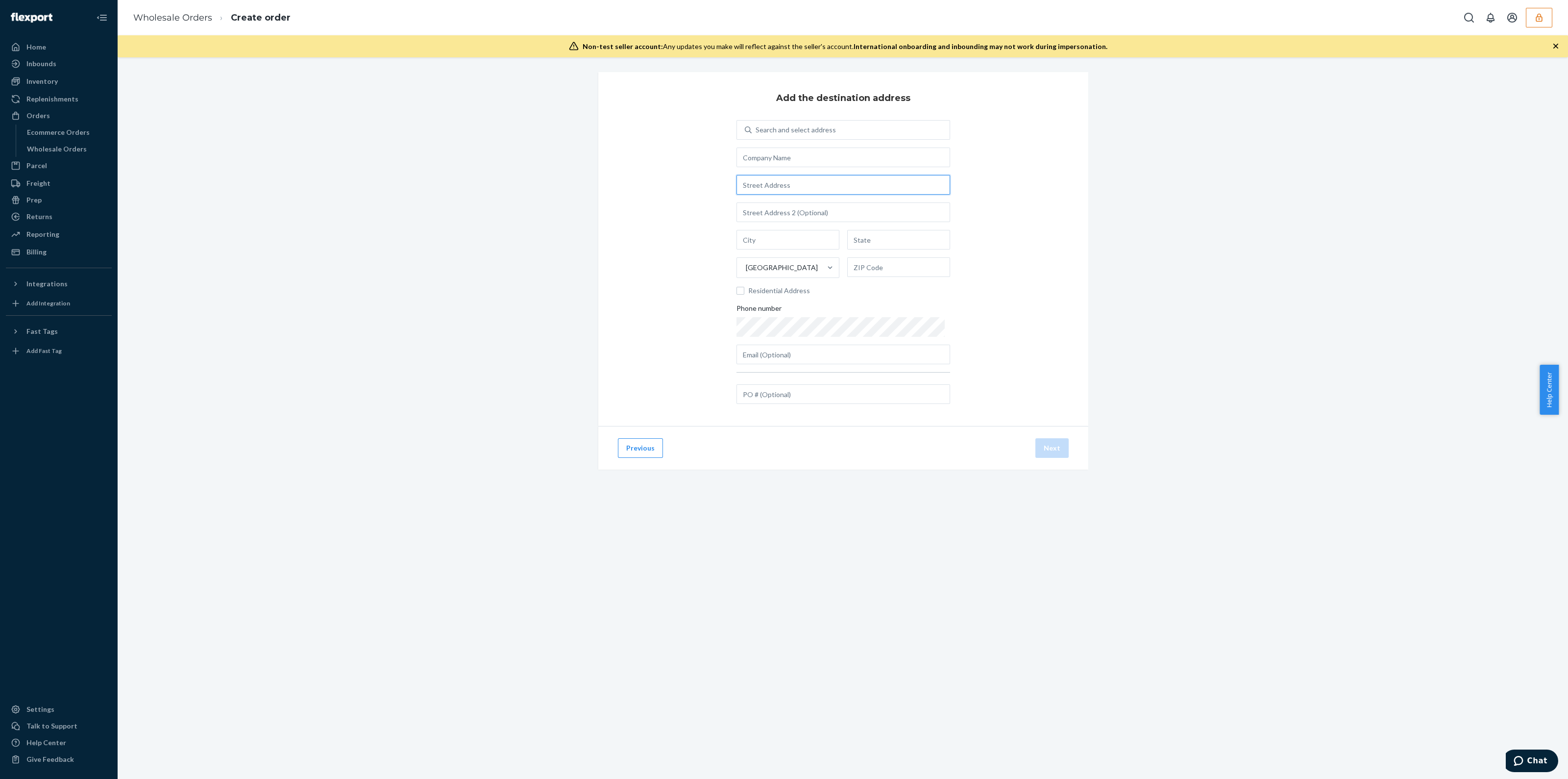
click at [799, 180] on input "text" at bounding box center [843, 184] width 214 height 20
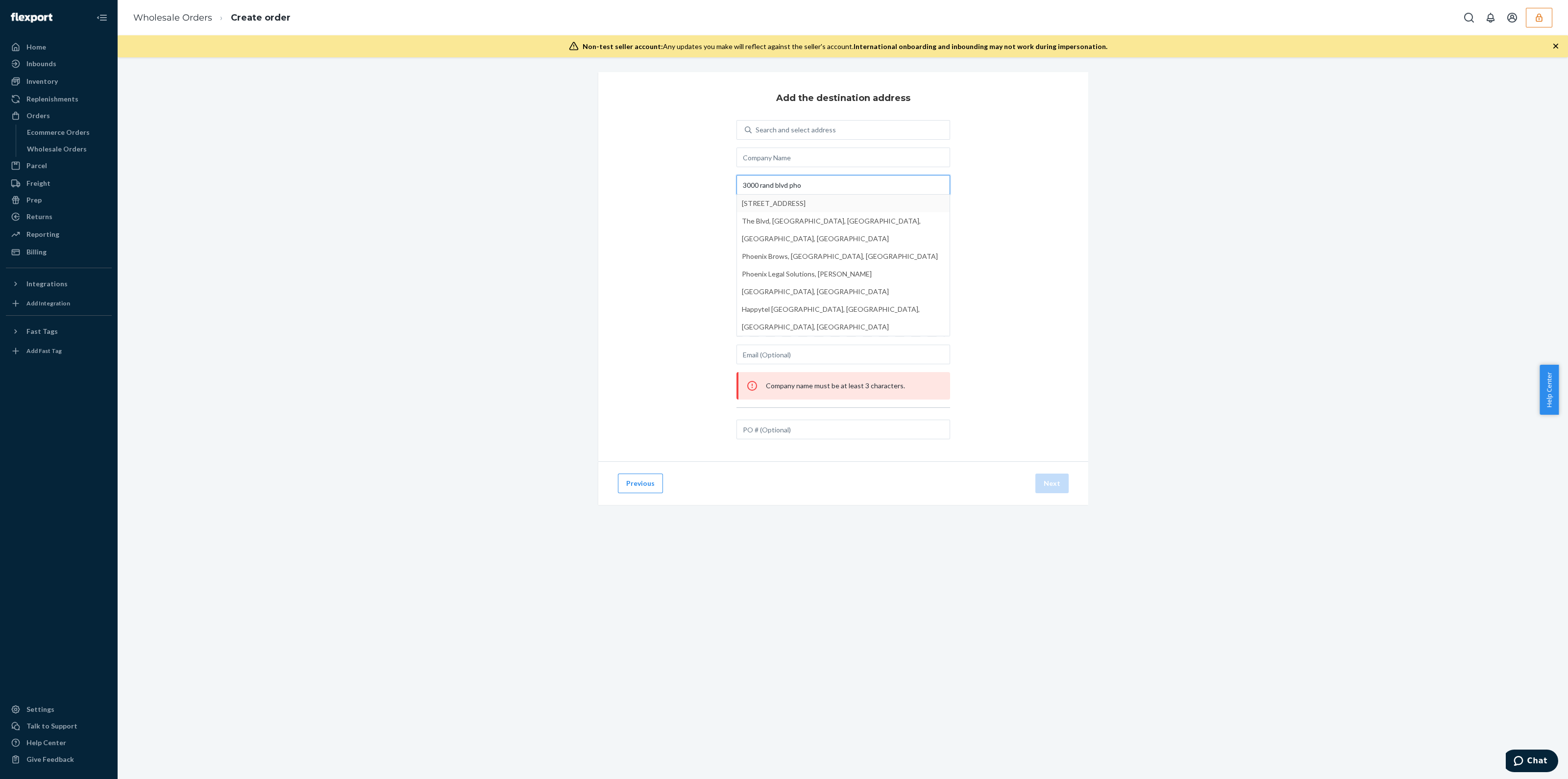
type input "3000 rand blvd pho"
type input "Phillipsburg"
type input "NJ"
type input "08865"
type input "3000 Rand Blvd"
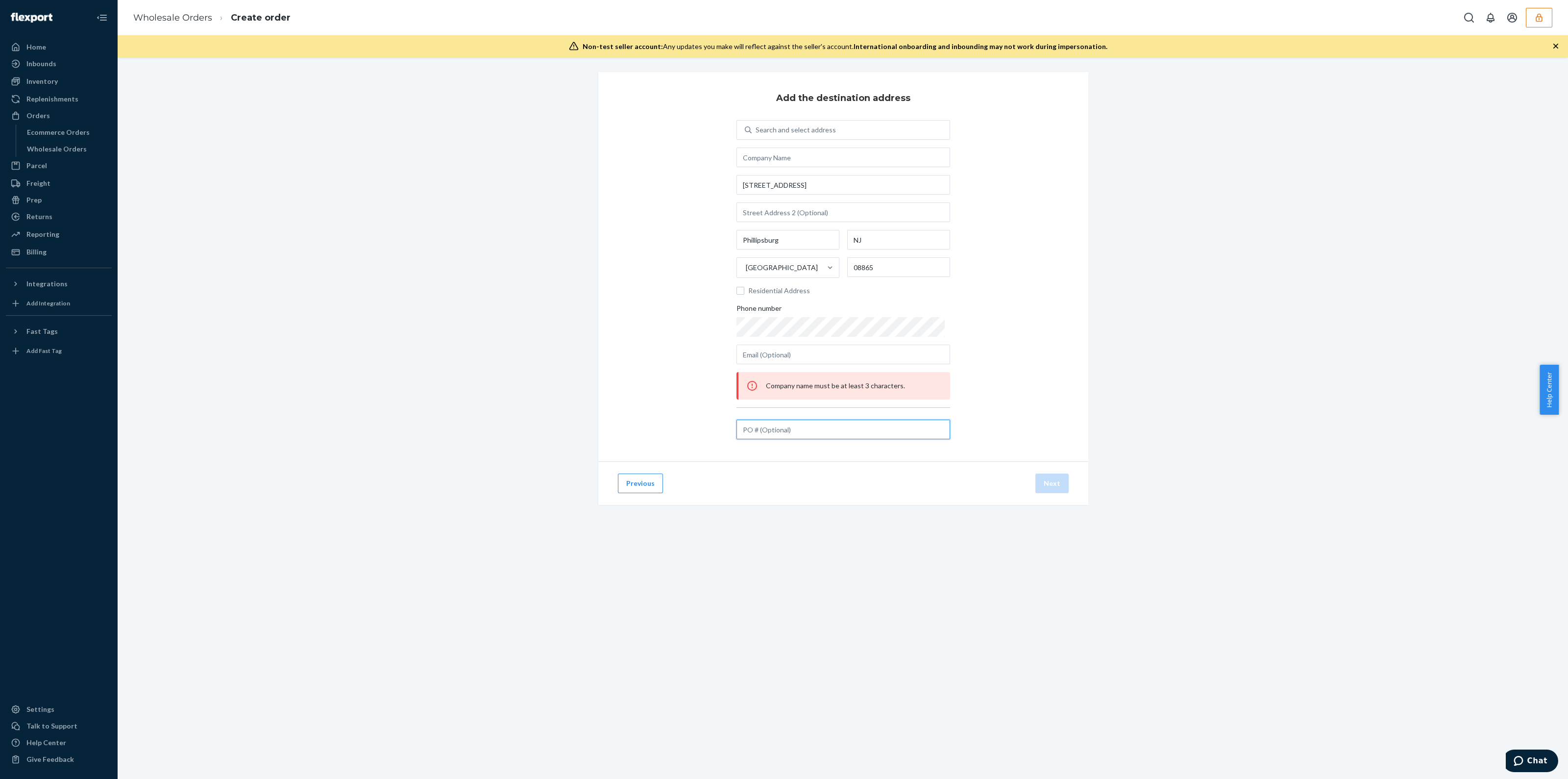
click at [861, 430] on input "text" at bounding box center [843, 429] width 214 height 20
type input "Disposal request"
click at [818, 133] on div "Search and select address" at bounding box center [796, 129] width 81 height 10
click at [757, 133] on input "Search and select address" at bounding box center [756, 129] width 1 height 10
click at [812, 154] on input "text" at bounding box center [843, 157] width 214 height 20
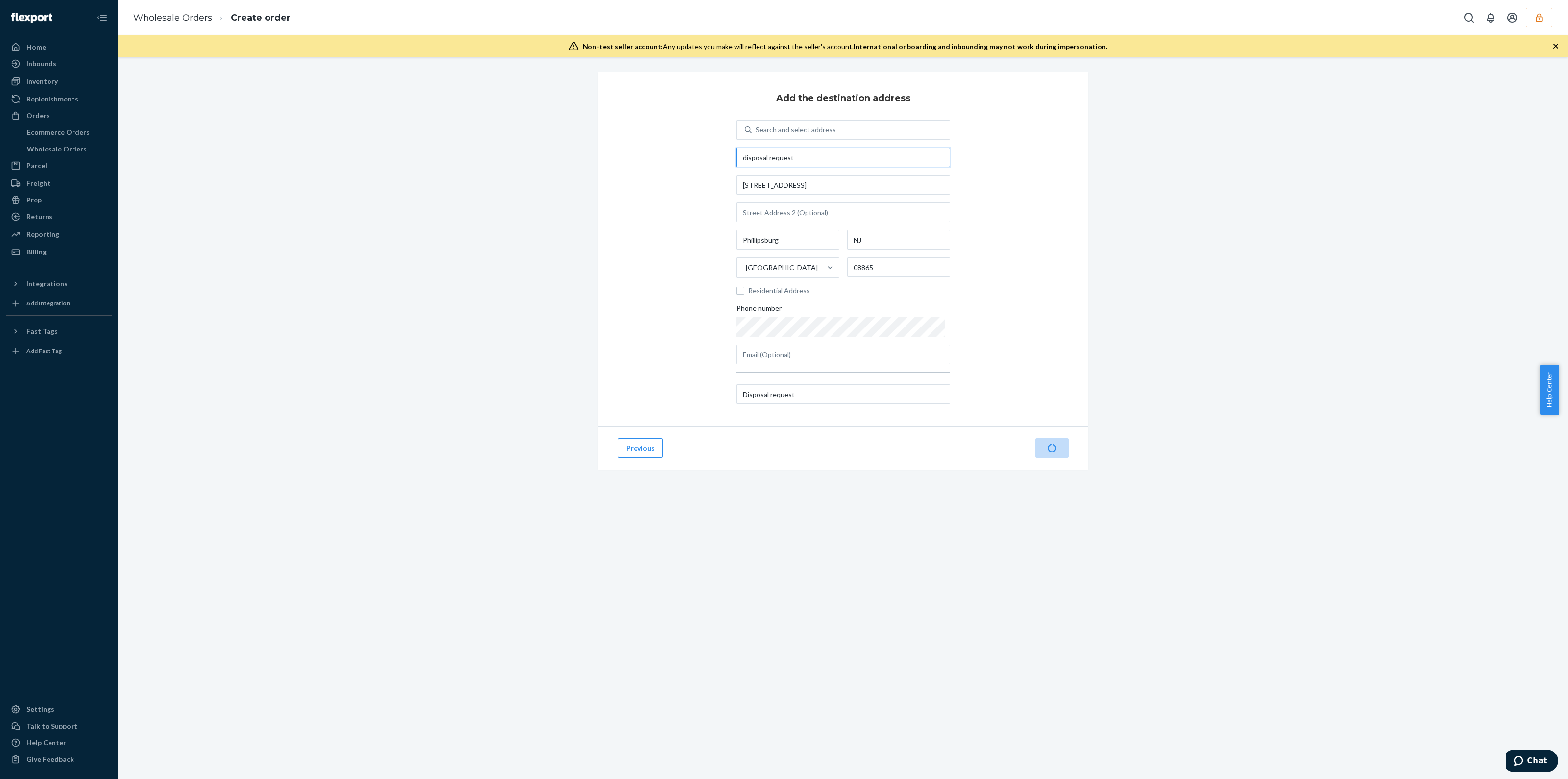
type input "disposal request"
click at [865, 450] on div "Previous Next" at bounding box center [843, 448] width 490 height 44
click at [1053, 445] on button "Next" at bounding box center [1052, 448] width 34 height 20
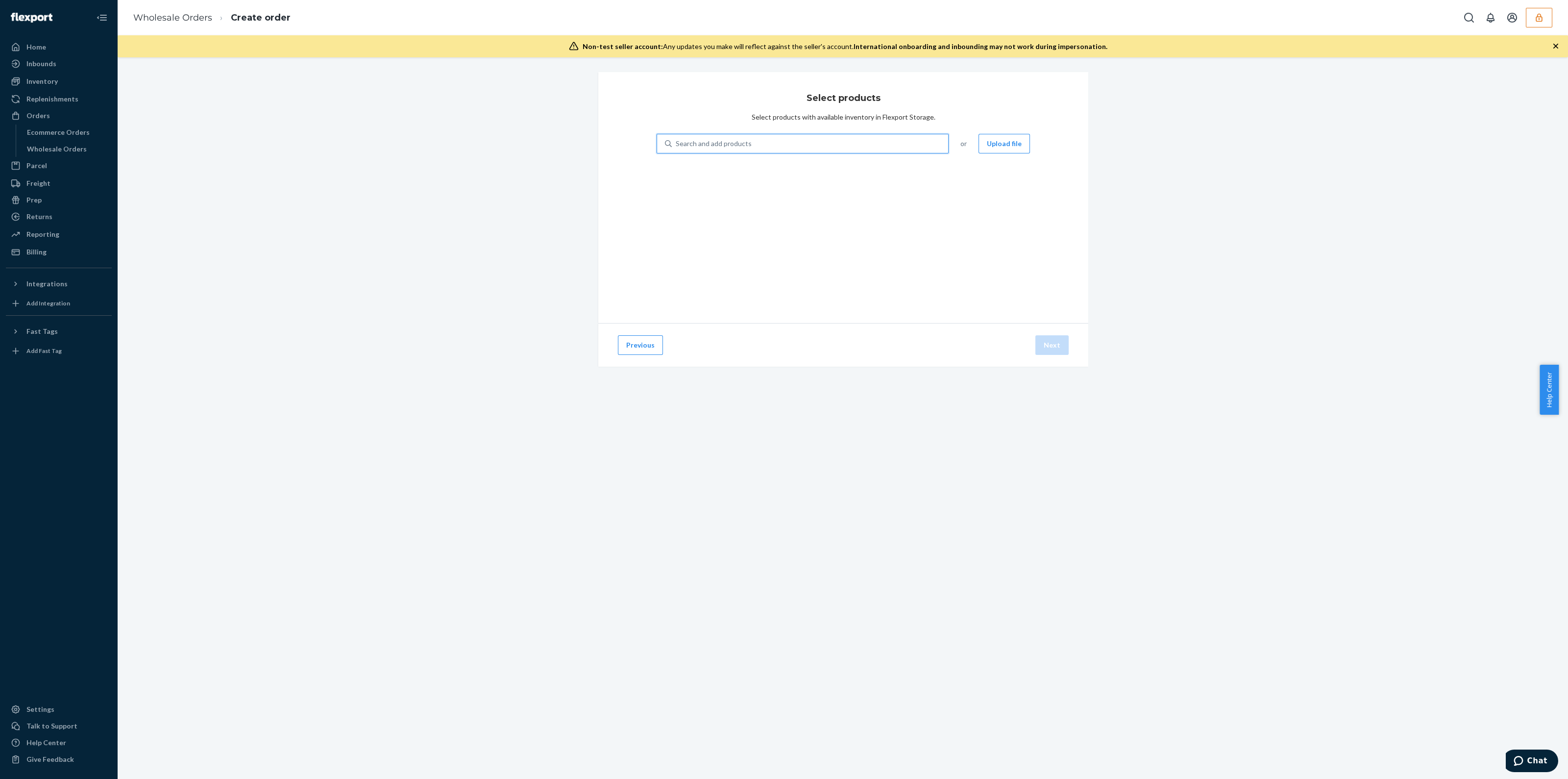
click at [782, 146] on div "Search and add products" at bounding box center [810, 144] width 277 height 18
click at [677, 146] on input "0 results available. Use Up and Down to choose options, press Enter to select t…" at bounding box center [676, 144] width 1 height 10
paste input "D2B7CNT38TM"
type input "D2B7CNT38T"
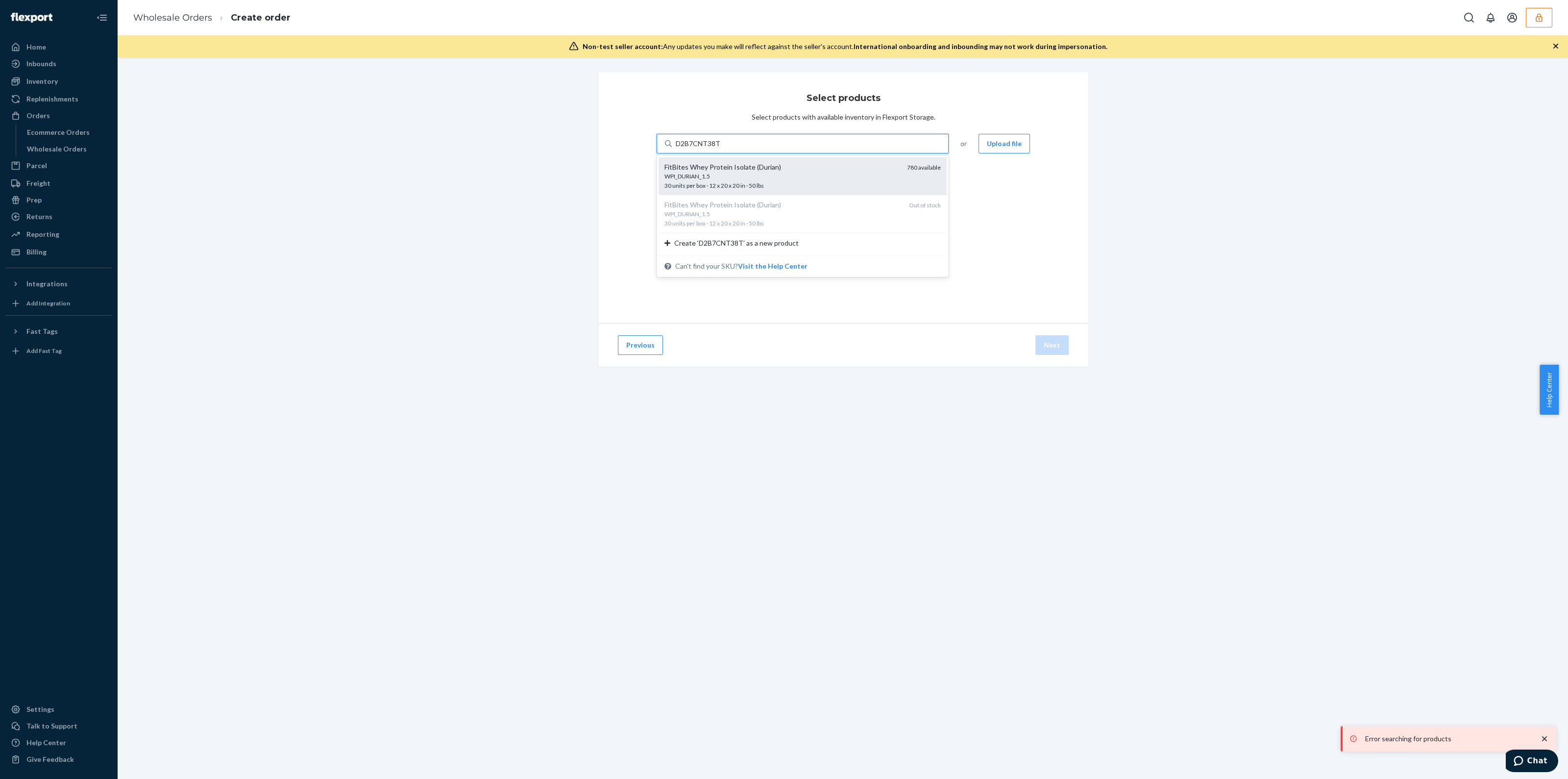
click at [834, 170] on div "FitBites Whey Protein Isolate (Durian)" at bounding box center [782, 167] width 234 height 10
click at [720, 148] on input "D2B7CNT38T" at bounding box center [698, 144] width 45 height 10
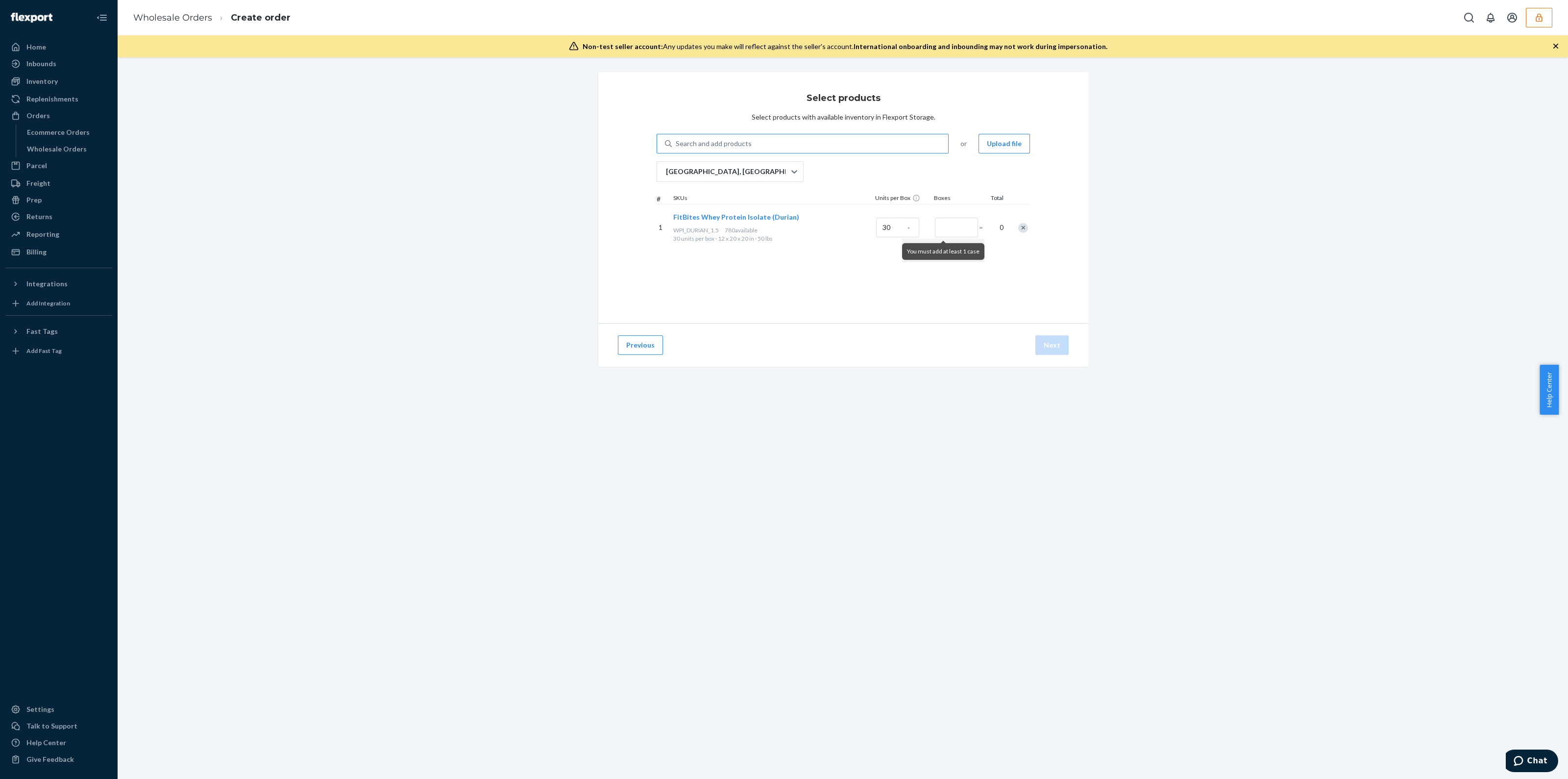
click at [752, 147] on div "Search and add products" at bounding box center [810, 144] width 277 height 18
click at [677, 147] on input "Search and add products" at bounding box center [676, 144] width 1 height 10
paste input "D7MHRS7ZUMA"
type input "D7MHRS7ZUM"
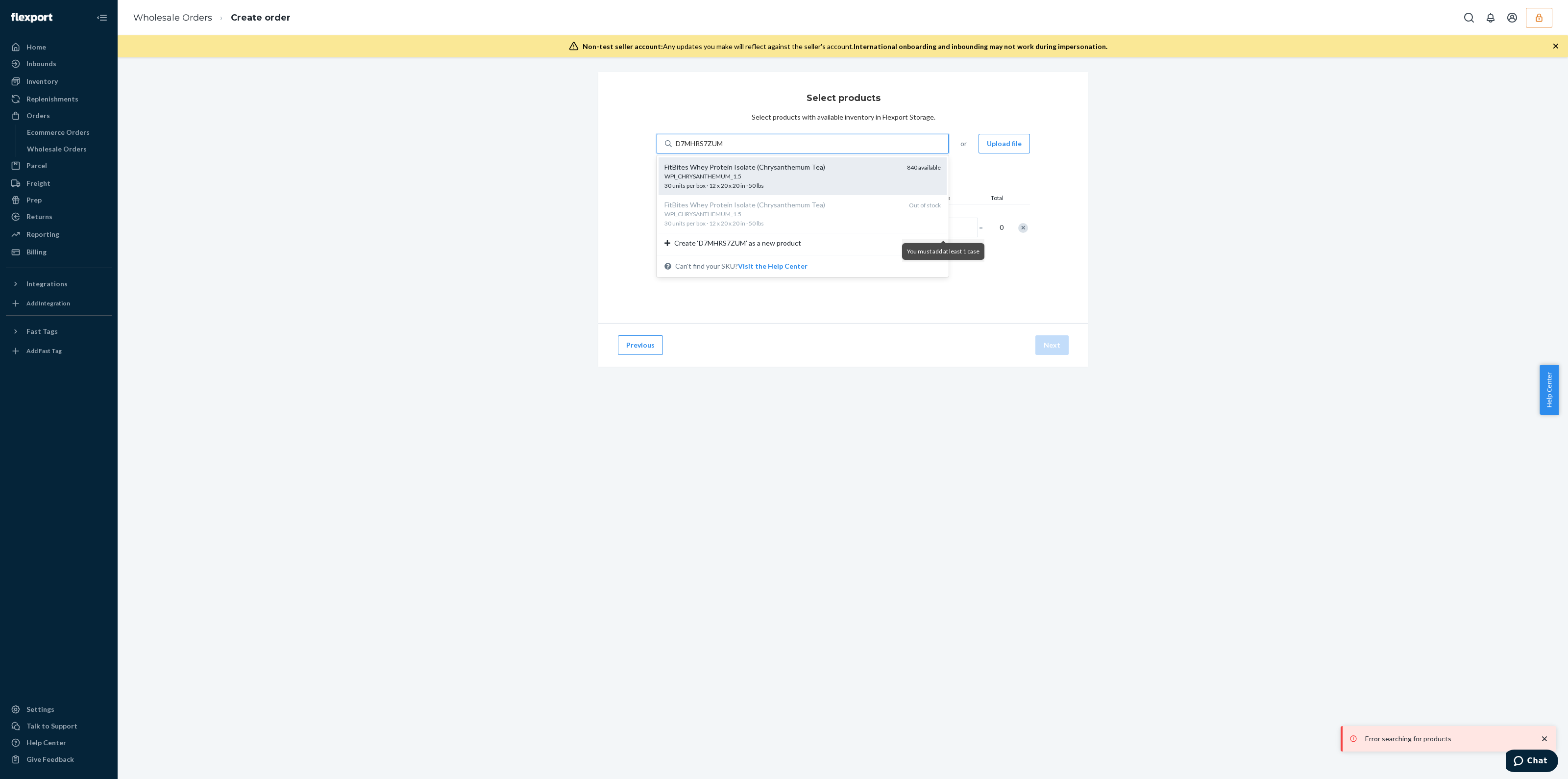
click at [837, 180] on div "WPI_CHRYSANTHEMUM_1.5" at bounding box center [782, 176] width 234 height 9
click at [725, 148] on input "D7MHRS7ZUM" at bounding box center [700, 144] width 49 height 10
click at [935, 222] on input "Number of boxes" at bounding box center [956, 228] width 43 height 20
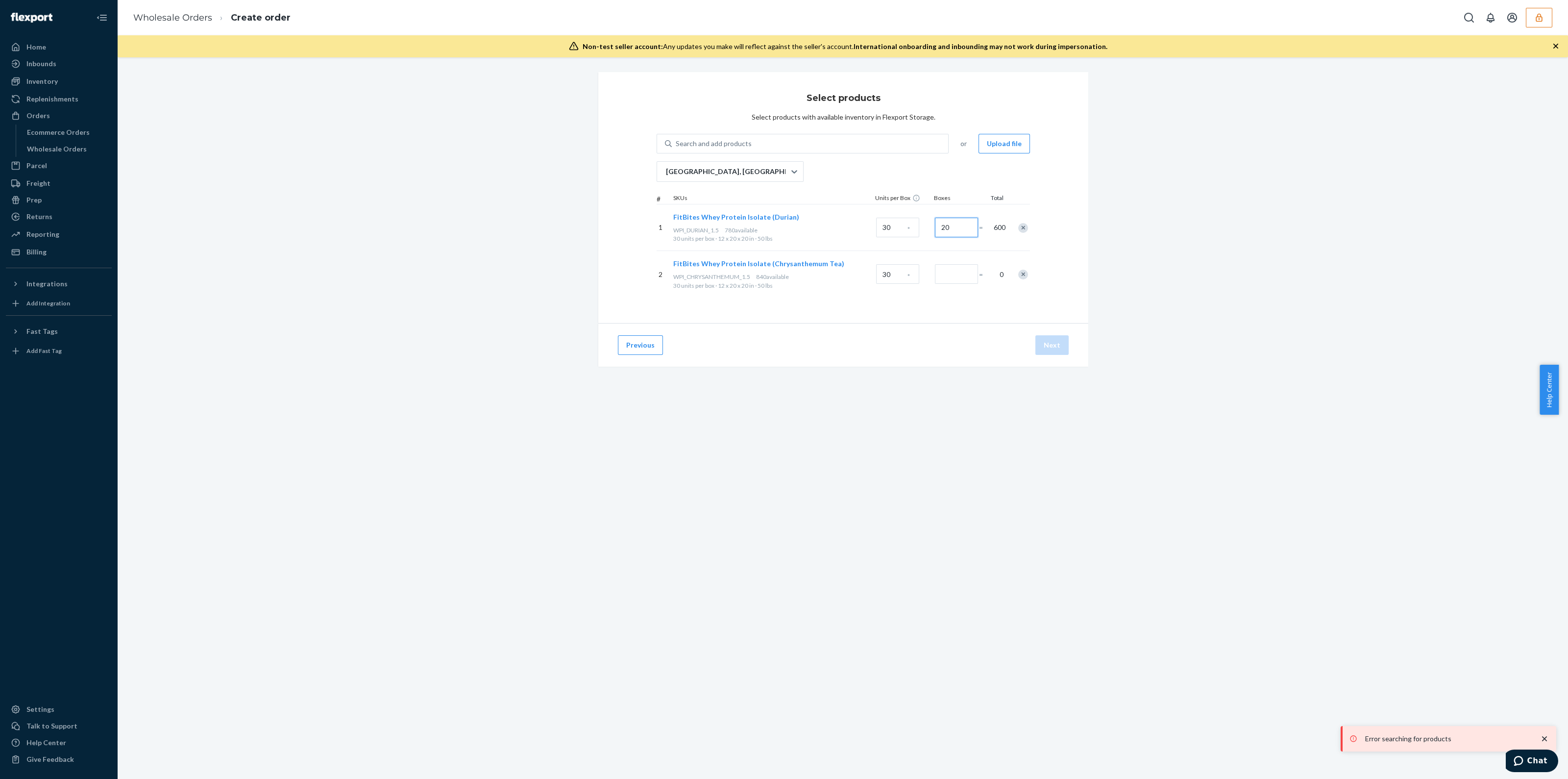
type input "20"
click at [953, 270] on input "Number of boxes" at bounding box center [956, 274] width 43 height 20
type input "20"
click at [905, 346] on div "Previous Next" at bounding box center [843, 345] width 490 height 44
click at [1048, 347] on button "Next" at bounding box center [1052, 345] width 34 height 20
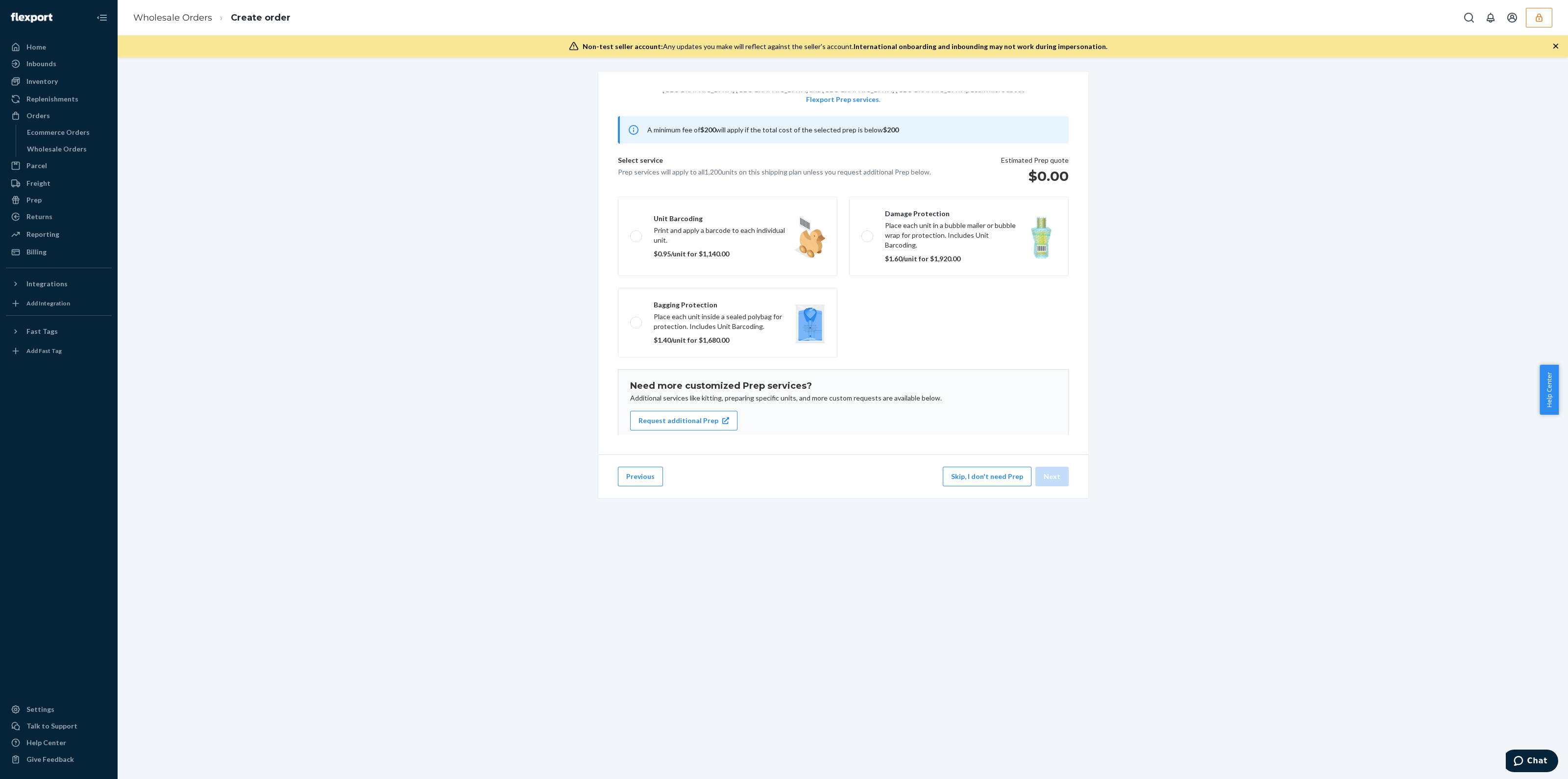
scroll to position [63, 0]
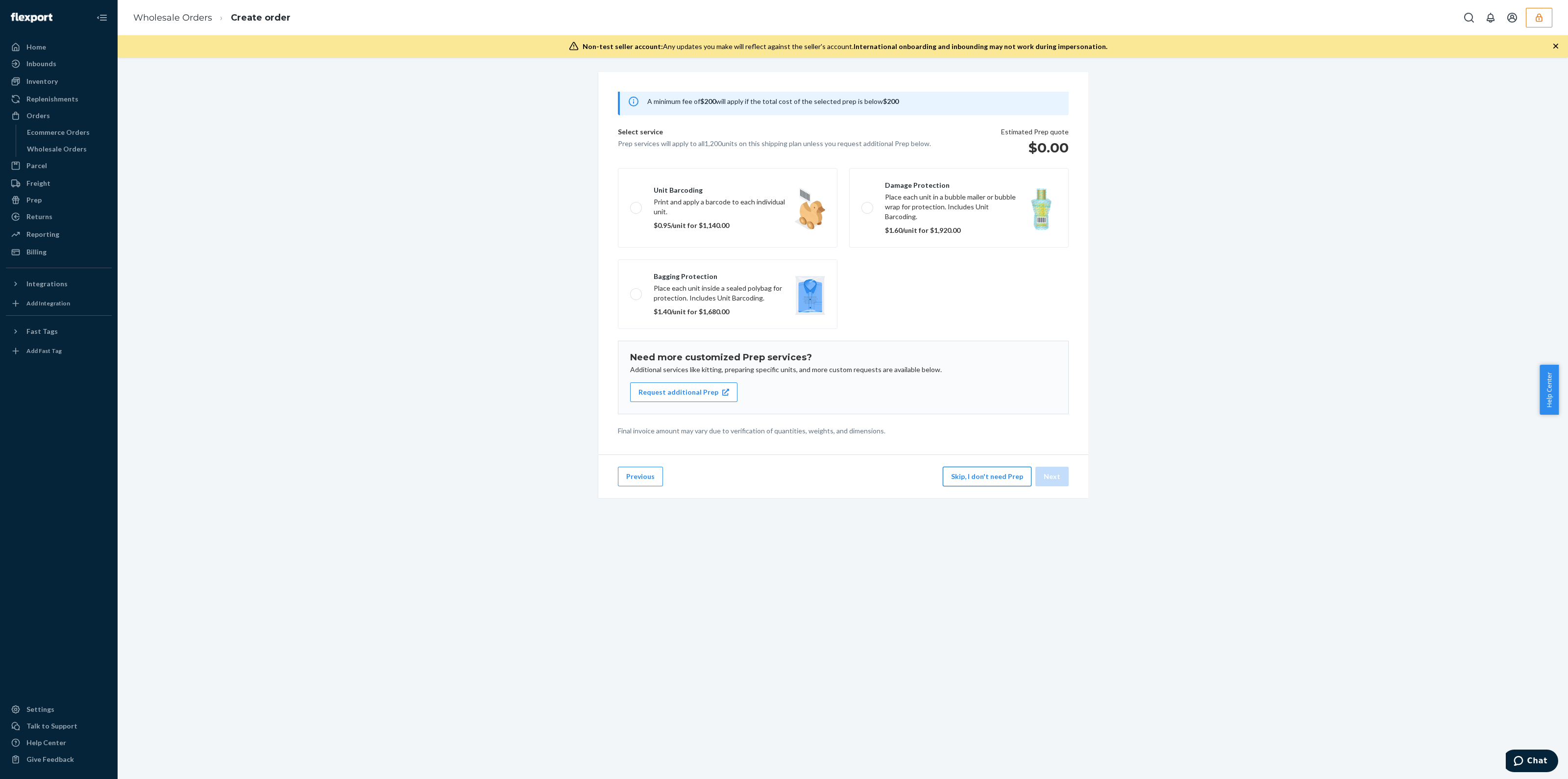
click at [968, 486] on button "Skip, I don't need Prep" at bounding box center [987, 476] width 89 height 20
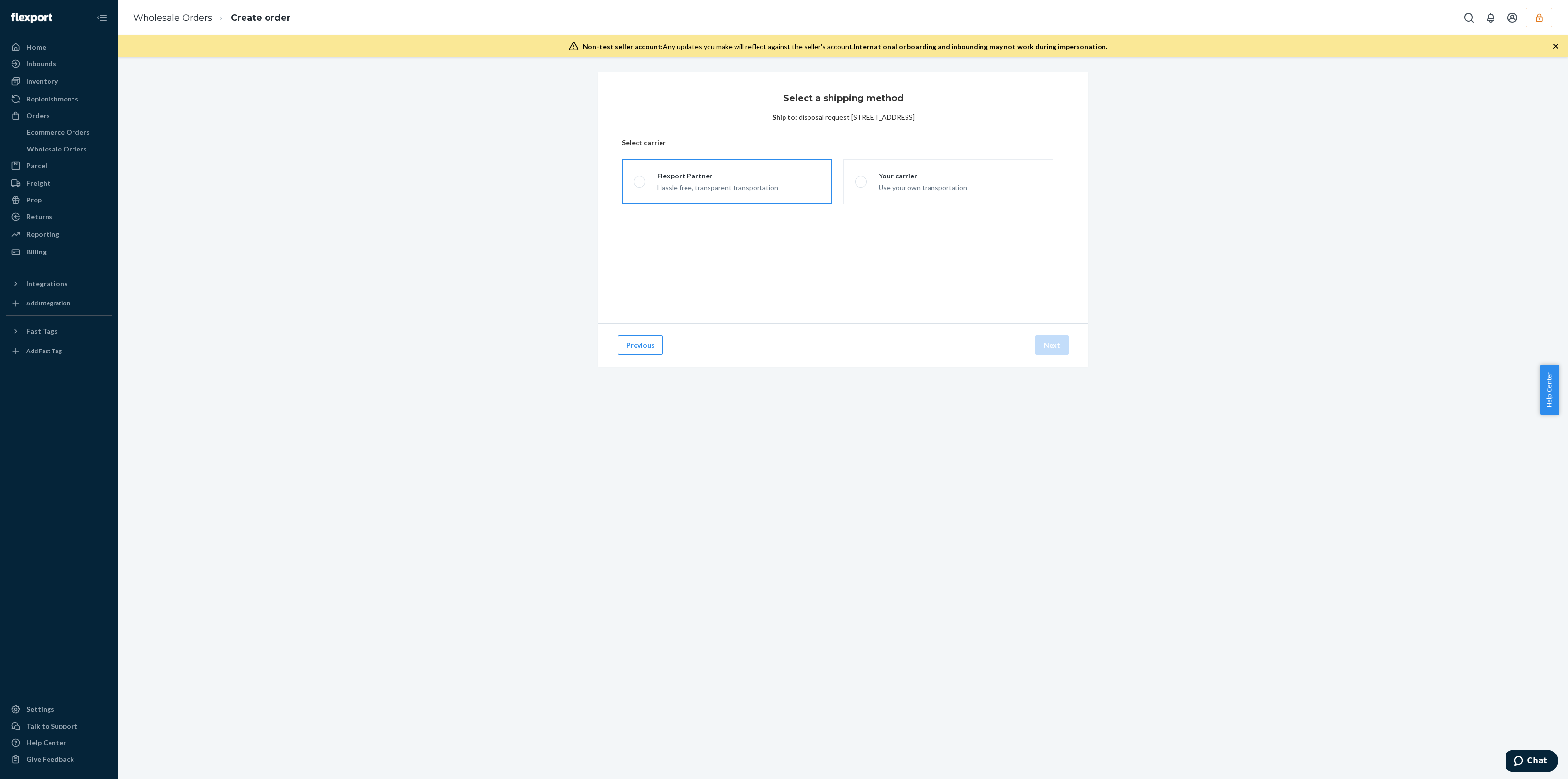
click at [677, 180] on div "Flexport Partner" at bounding box center [717, 176] width 121 height 10
click at [640, 180] on input "Flexport Partner Hassle free, transparent transportation" at bounding box center [637, 182] width 6 height 6
radio input "true"
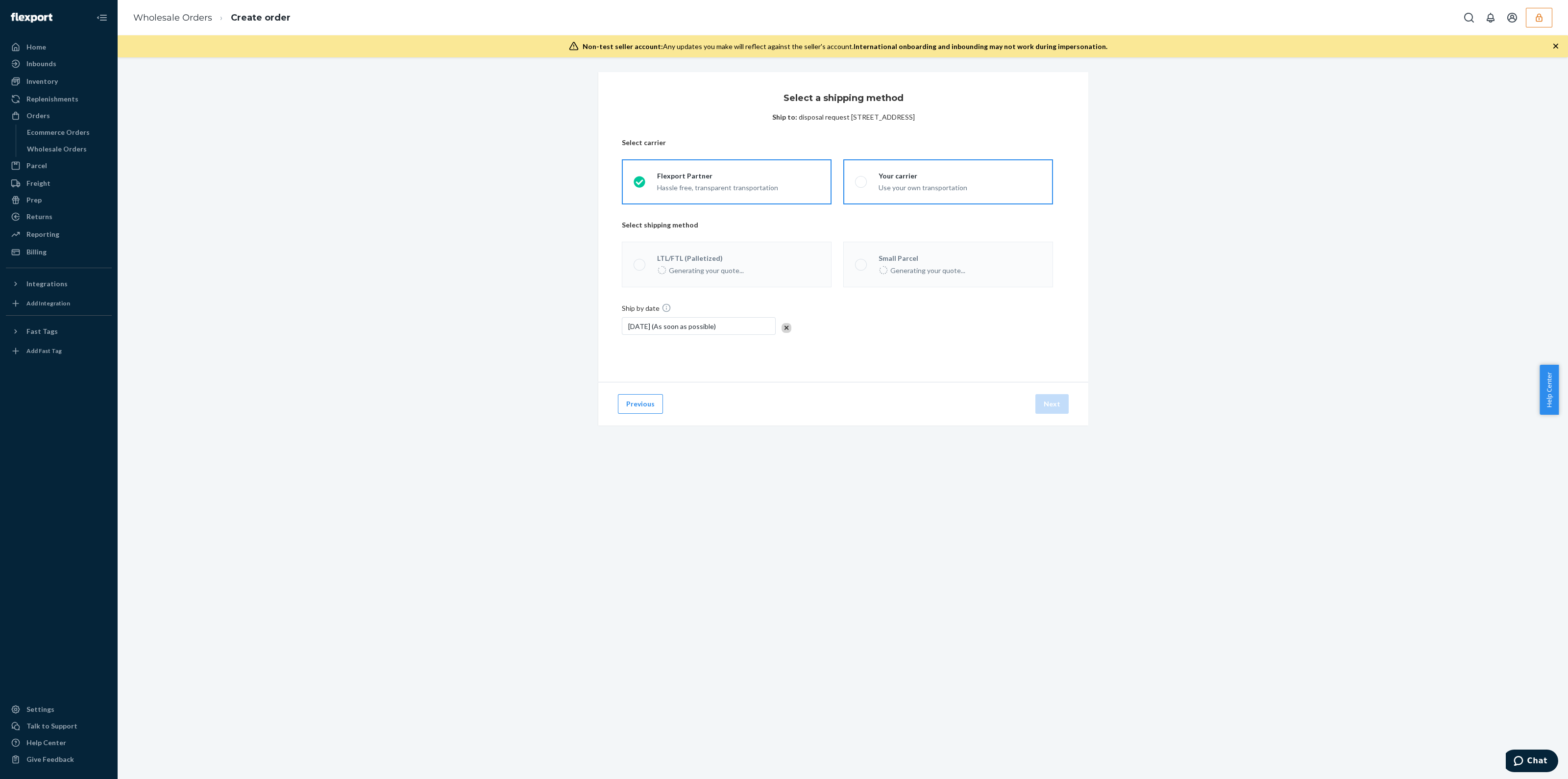
click at [891, 179] on div "Your carrier" at bounding box center [923, 176] width 89 height 10
click at [862, 179] on input "Your carrier Use your own transportation" at bounding box center [858, 182] width 6 height 6
radio input "true"
click at [726, 181] on div "Hassle free, transparent transportation" at bounding box center [717, 187] width 121 height 12
click at [640, 180] on input "Flexport Partner Hassle free, transparent transportation" at bounding box center [637, 182] width 6 height 6
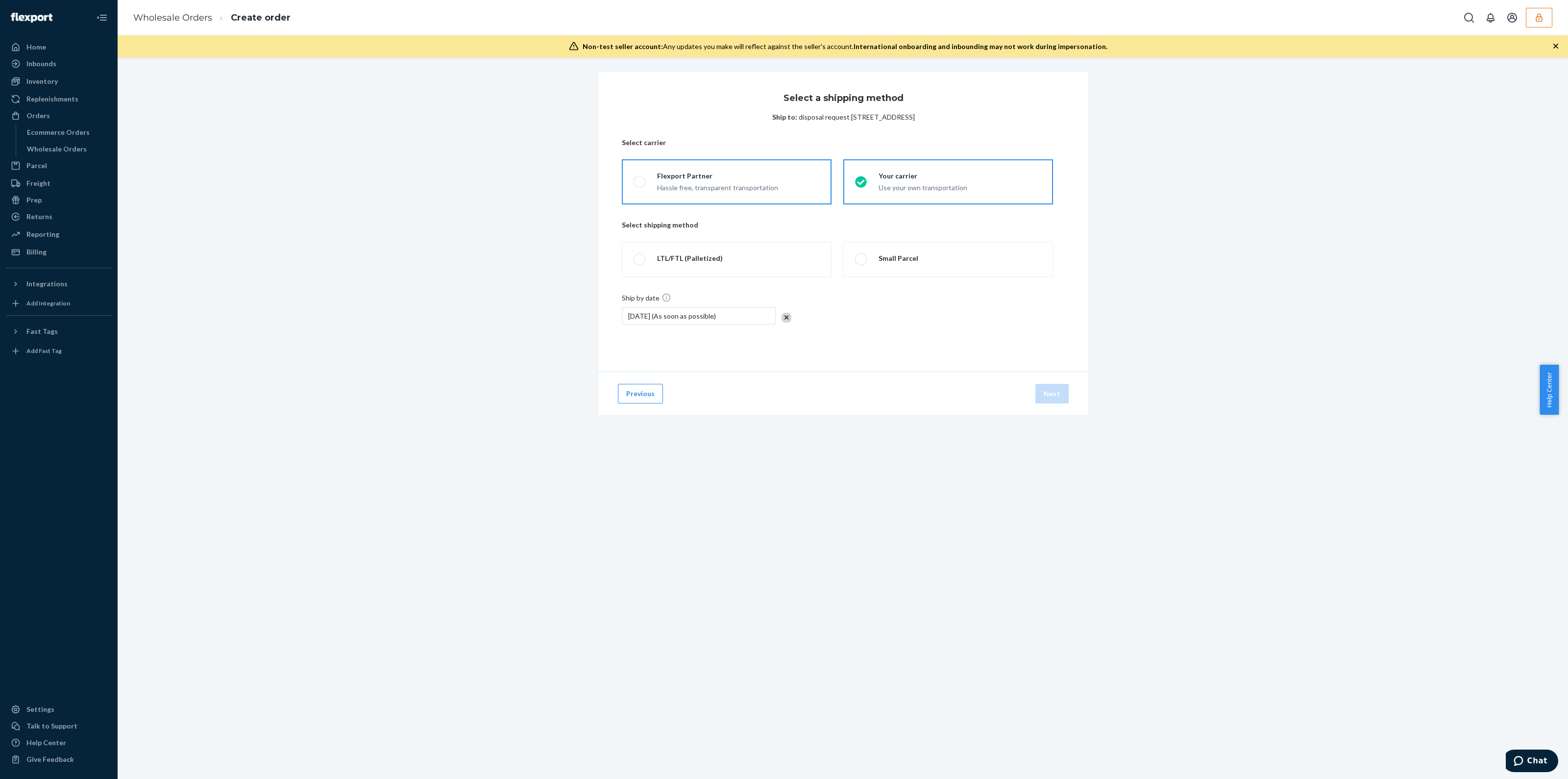
radio input "true"
click at [883, 180] on div "Your carrier" at bounding box center [923, 176] width 89 height 10
click at [862, 180] on input "Your carrier Use your own transportation" at bounding box center [858, 182] width 6 height 6
radio input "true"
radio input "false"
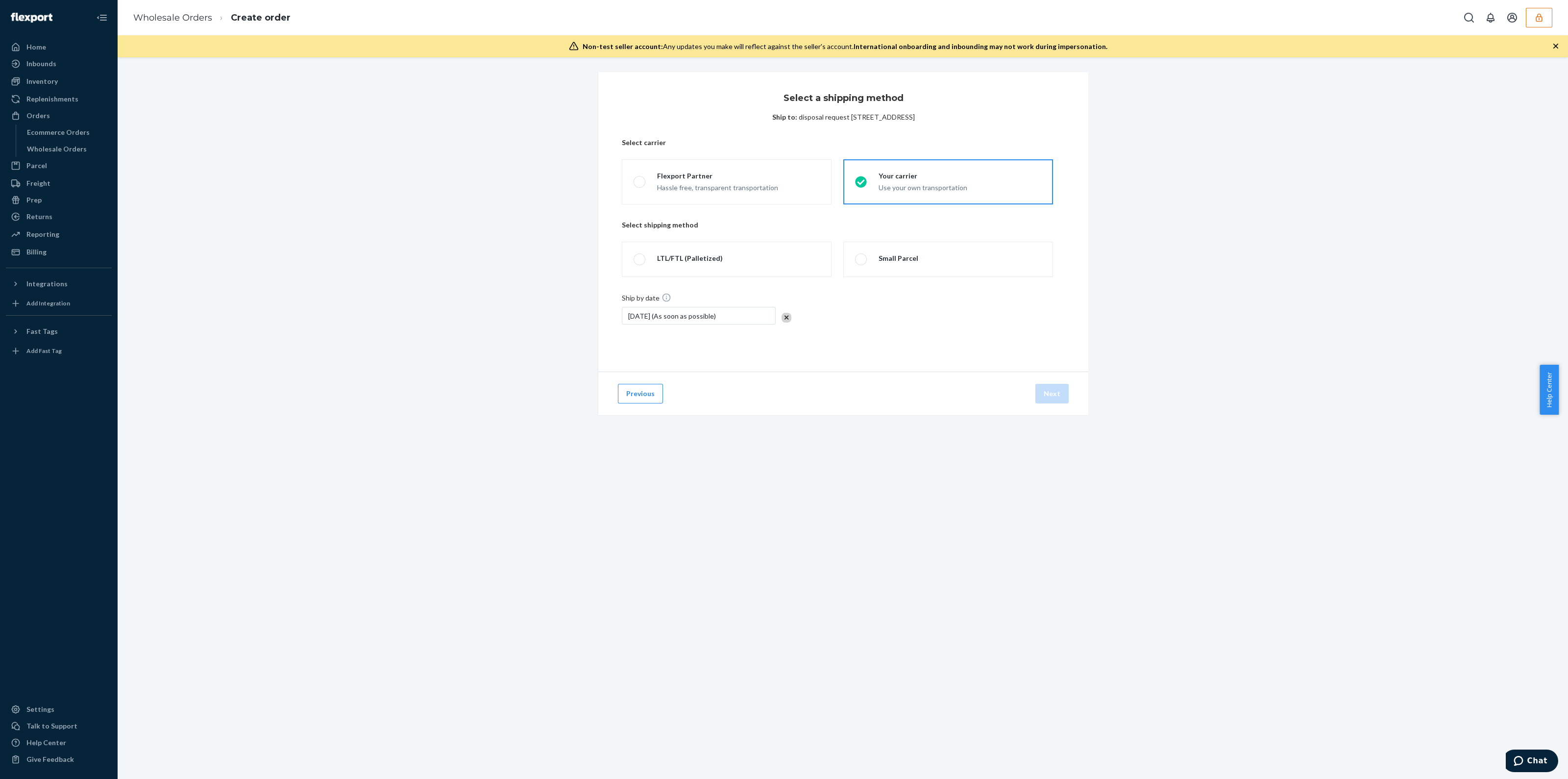
click at [714, 316] on div "Sep 25, 2025 (As soon as possible)" at bounding box center [699, 315] width 154 height 18
click at [716, 423] on abbr "25" at bounding box center [713, 426] width 7 height 7
click at [731, 271] on label "LTL/FTL (Palletized)" at bounding box center [727, 259] width 210 height 35
click at [640, 263] on input "LTL/FTL (Palletized)" at bounding box center [637, 260] width 6 height 6
radio input "true"
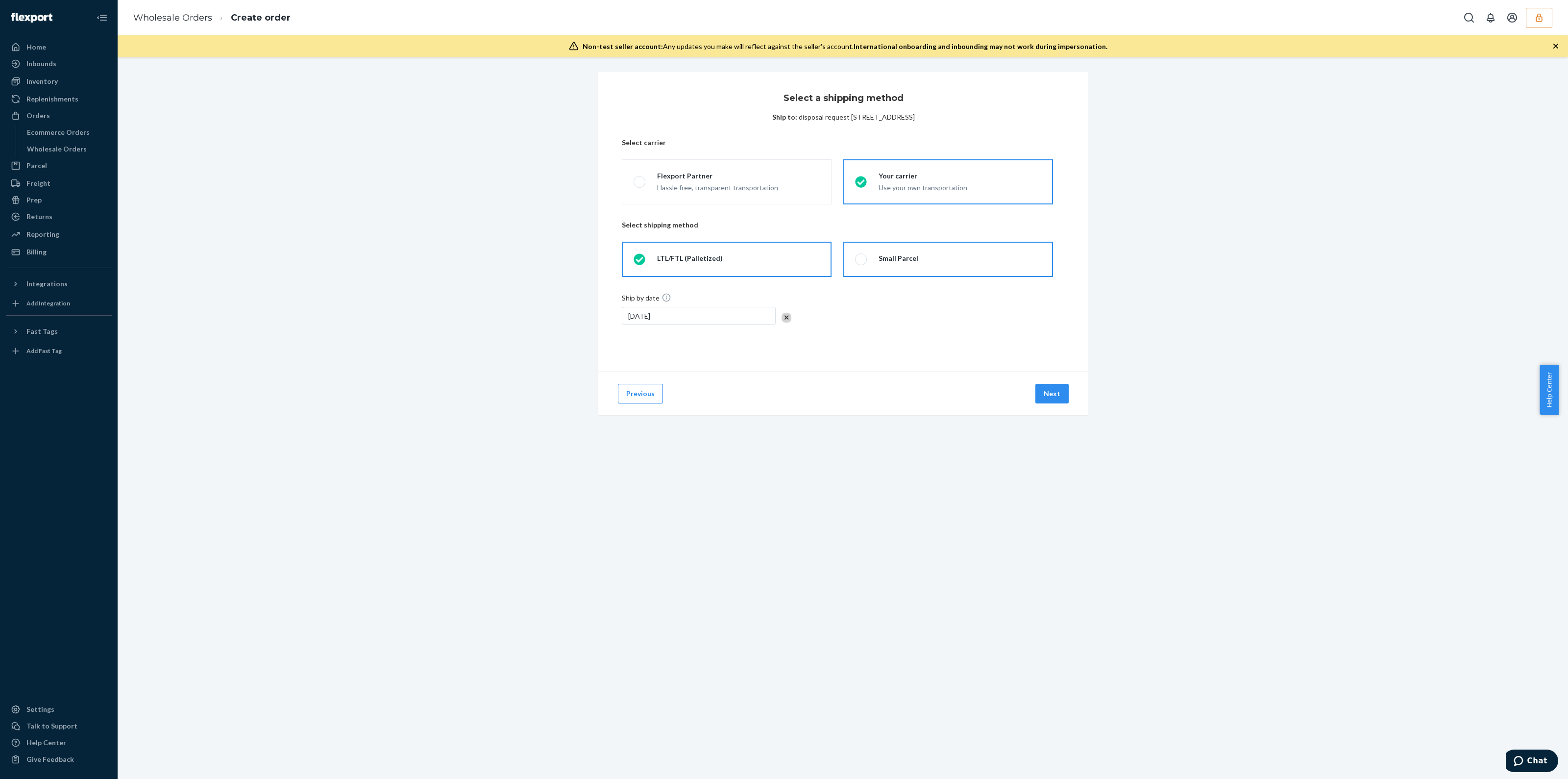
click at [873, 269] on label "Small Parcel" at bounding box center [949, 259] width 210 height 35
click at [862, 263] on input "Small Parcel" at bounding box center [858, 260] width 6 height 6
radio input "true"
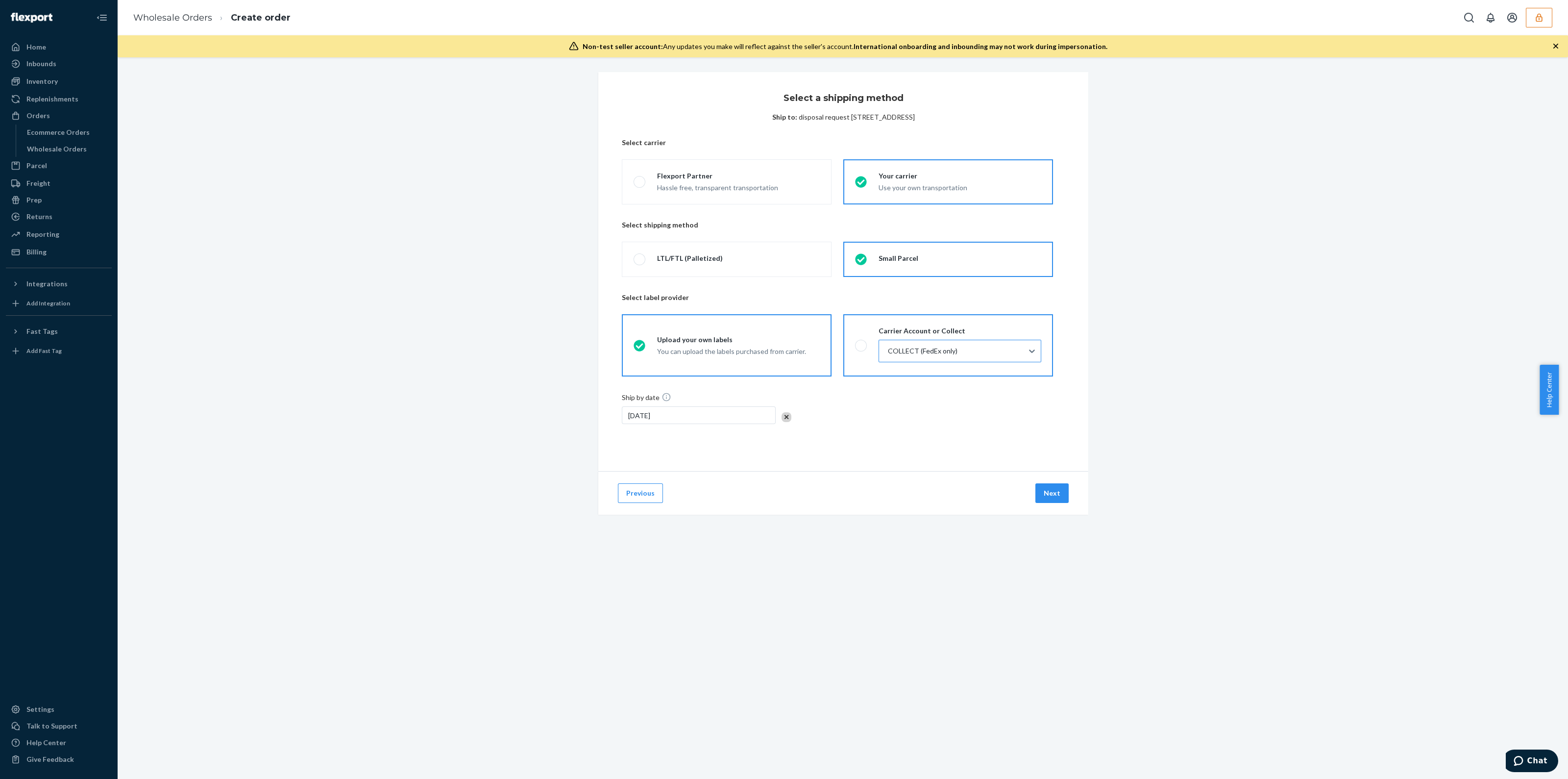
click at [1017, 358] on div "COLLECT (FedEx only)" at bounding box center [951, 351] width 144 height 22
click at [888, 356] on input "COLLECT (FedEx only)" at bounding box center [887, 351] width 1 height 10
click at [1017, 358] on div "COLLECT (FedEx only)" at bounding box center [951, 351] width 144 height 22
click at [888, 356] on input "option COLLECT focused, 2 of 2. 2 results available. Use Up and Down to choose …" at bounding box center [887, 351] width 1 height 10
click at [706, 252] on label "LTL/FTL (Palletized)" at bounding box center [727, 259] width 210 height 35
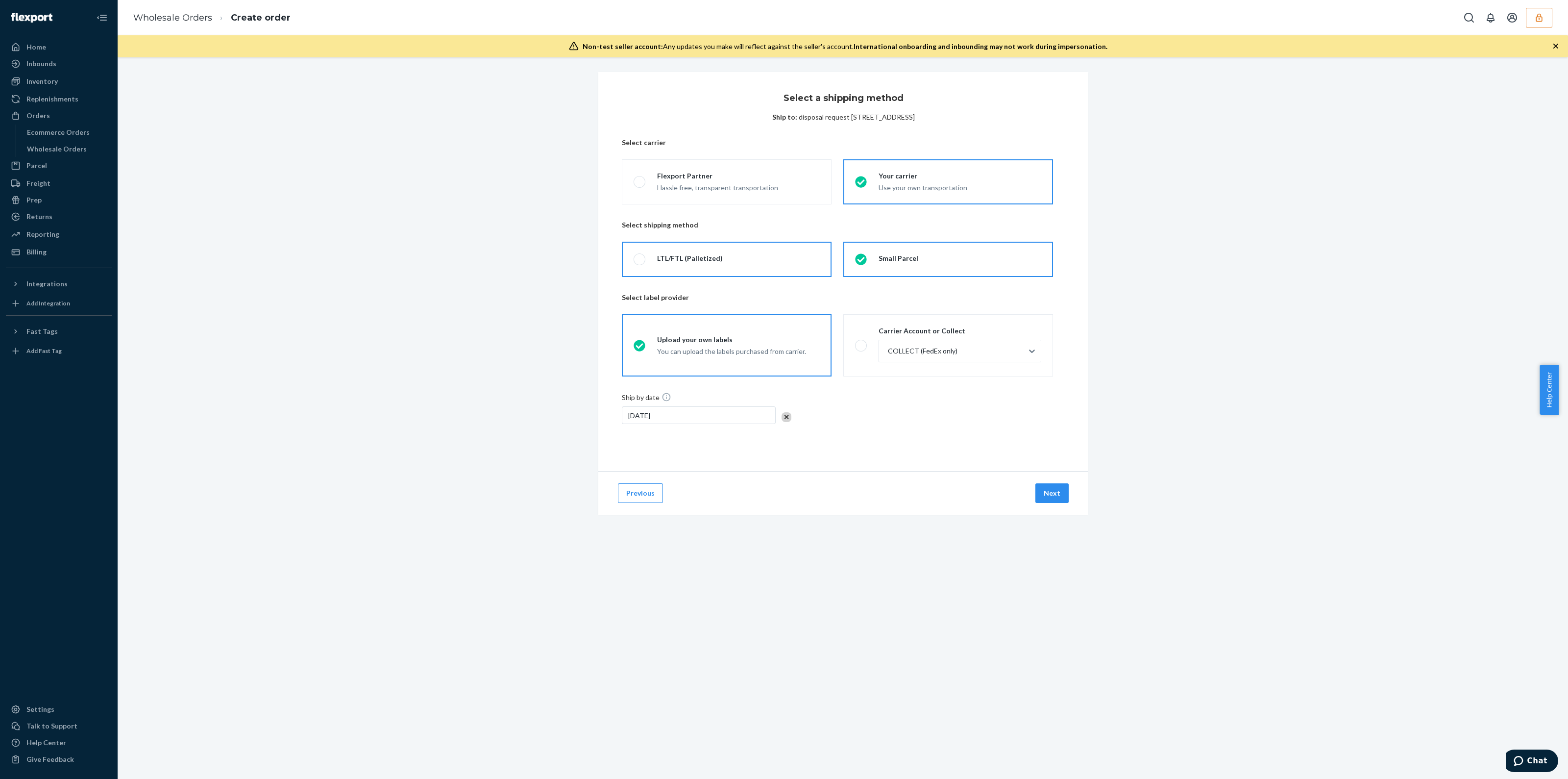
click at [640, 257] on input "LTL/FTL (Palletized)" at bounding box center [637, 260] width 6 height 6
radio input "true"
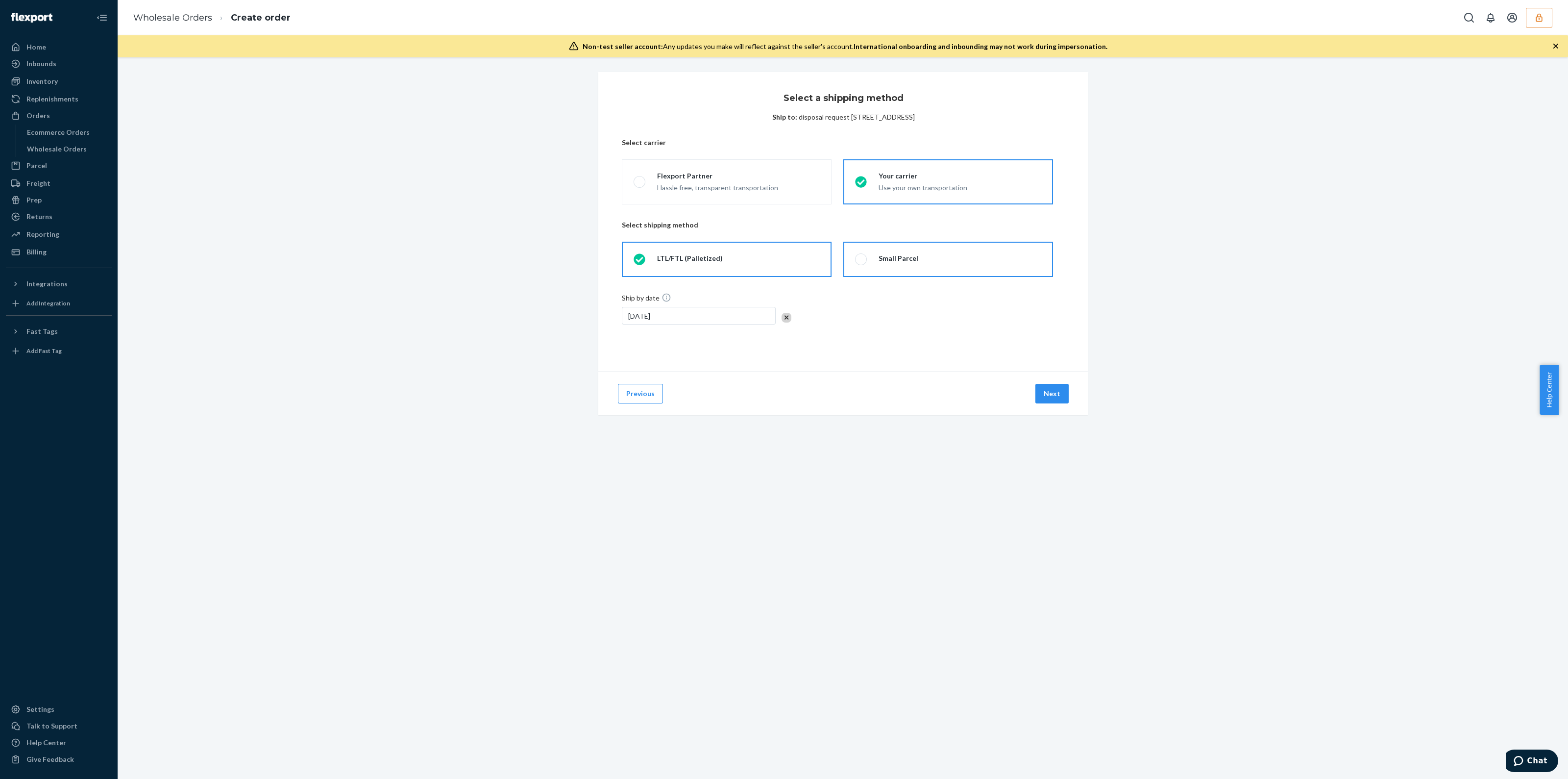
click at [939, 278] on fieldset "LTL/FTL (Palletized) Small Parcel" at bounding box center [837, 259] width 443 height 43
drag, startPoint x: 906, startPoint y: 241, endPoint x: 886, endPoint y: 273, distance: 37.7
click at [905, 242] on fieldset "LTL/FTL (Palletized) Small Parcel" at bounding box center [837, 259] width 443 height 43
click at [880, 272] on label "Small Parcel" at bounding box center [949, 259] width 210 height 35
click at [862, 263] on input "Small Parcel" at bounding box center [858, 260] width 6 height 6
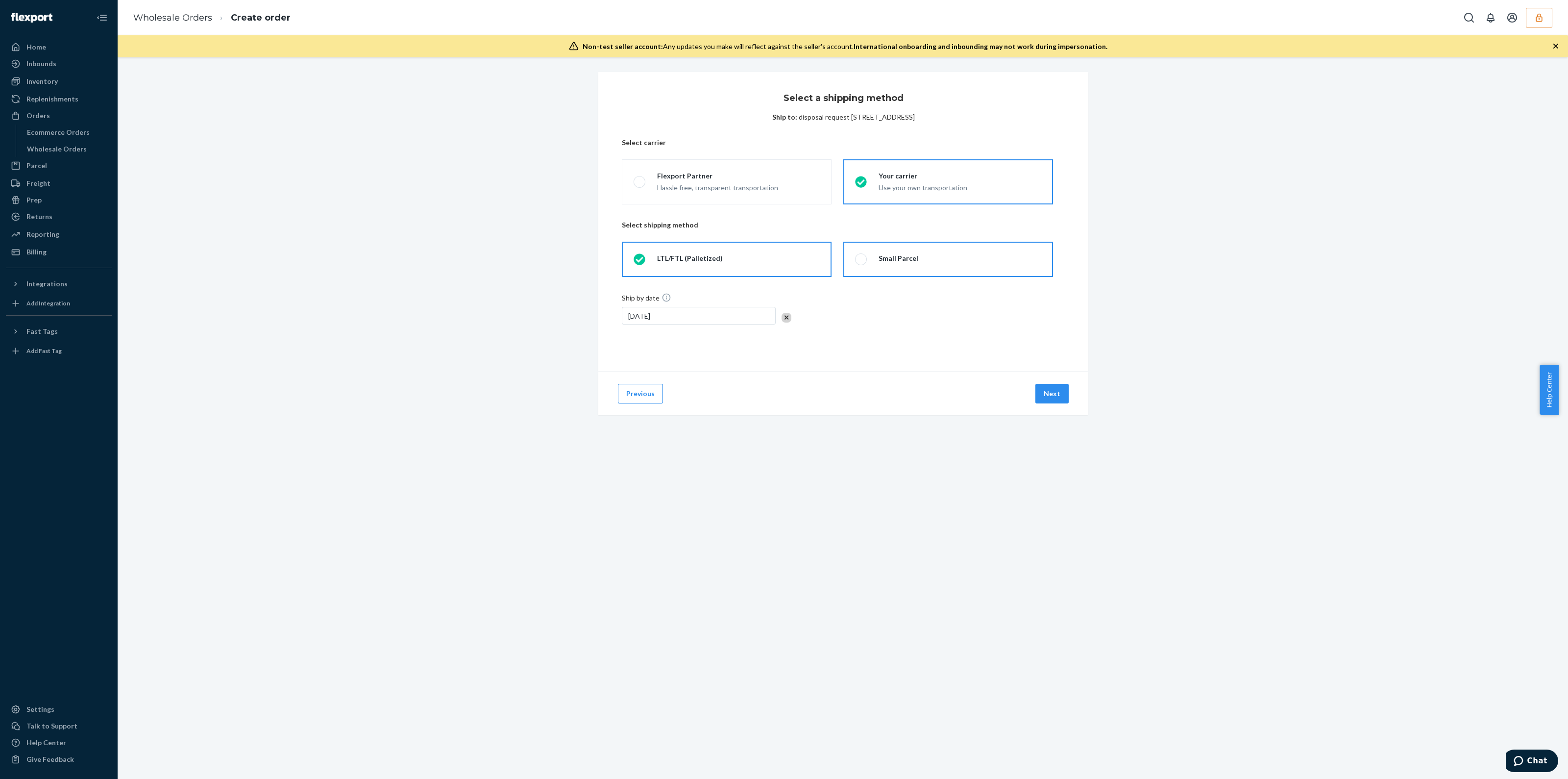
radio input "true"
radio input "false"
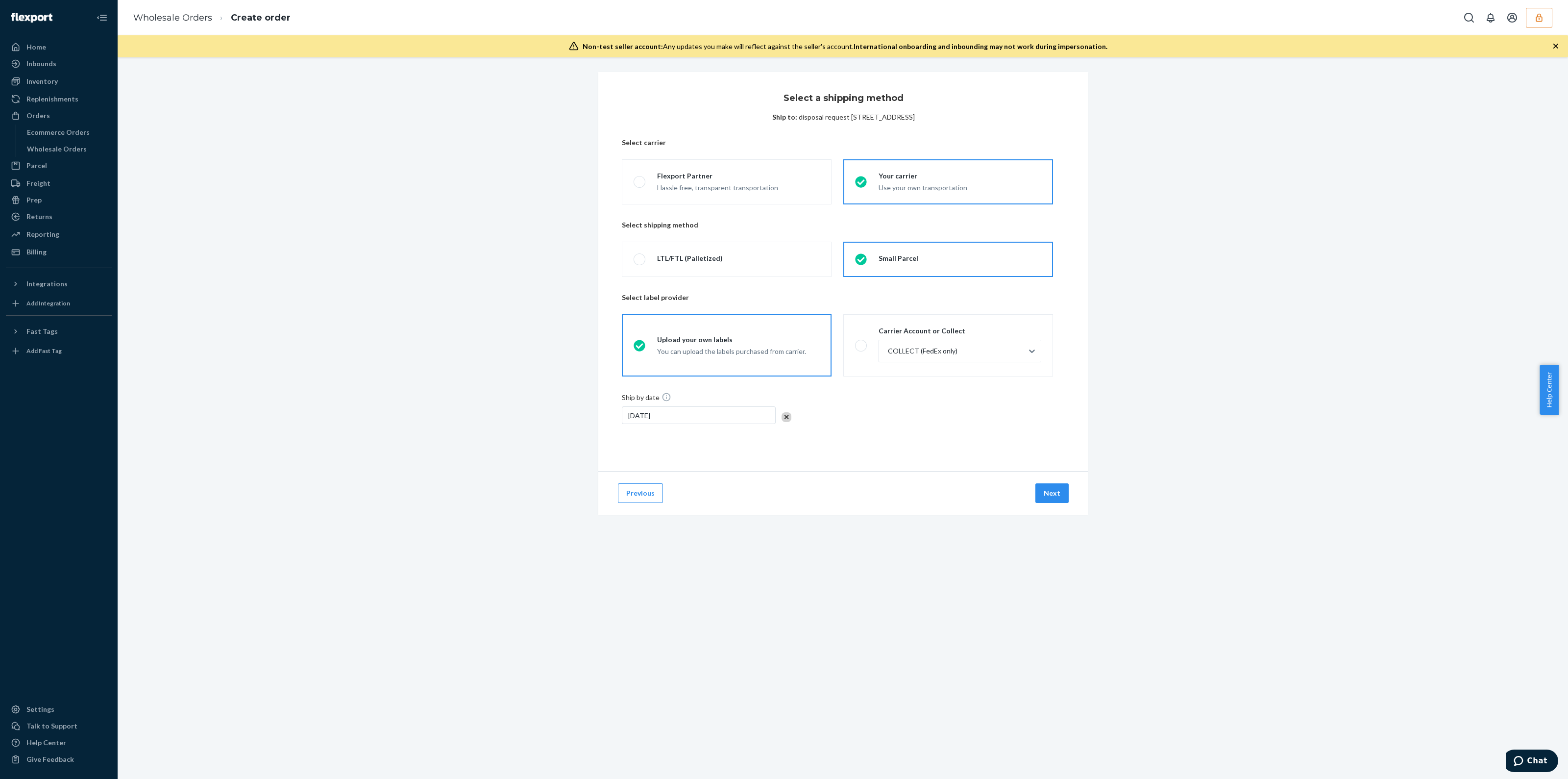
drag, startPoint x: 880, startPoint y: 272, endPoint x: 860, endPoint y: 286, distance: 24.4
click at [878, 273] on label "Small Parcel" at bounding box center [949, 259] width 210 height 35
click at [862, 263] on input "Small Parcel" at bounding box center [858, 260] width 6 height 6
click at [1046, 490] on button "Next" at bounding box center [1052, 493] width 34 height 20
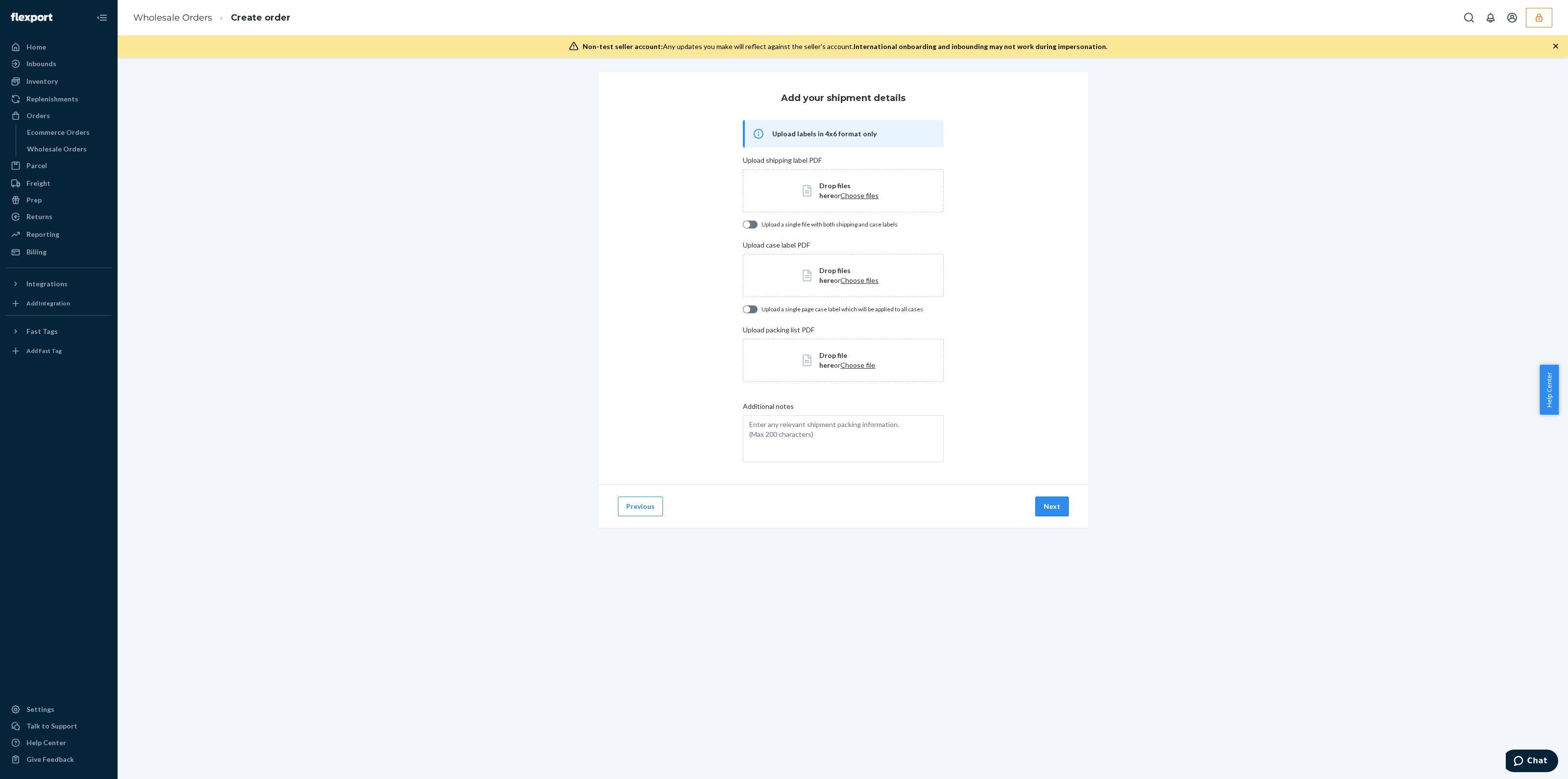
click at [1039, 508] on button "Next" at bounding box center [1052, 506] width 34 height 20
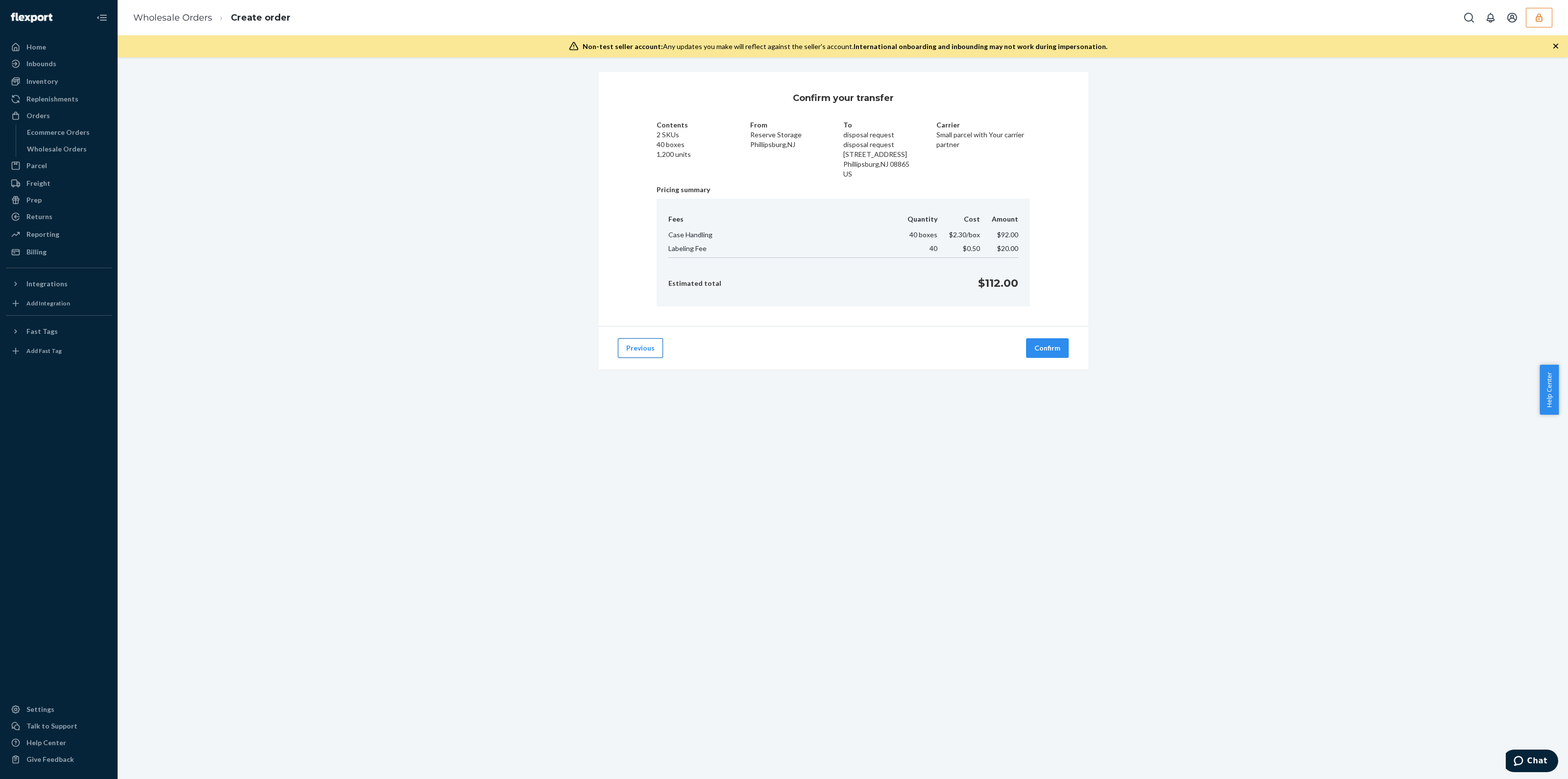
click at [626, 355] on button "Previous" at bounding box center [641, 348] width 45 height 20
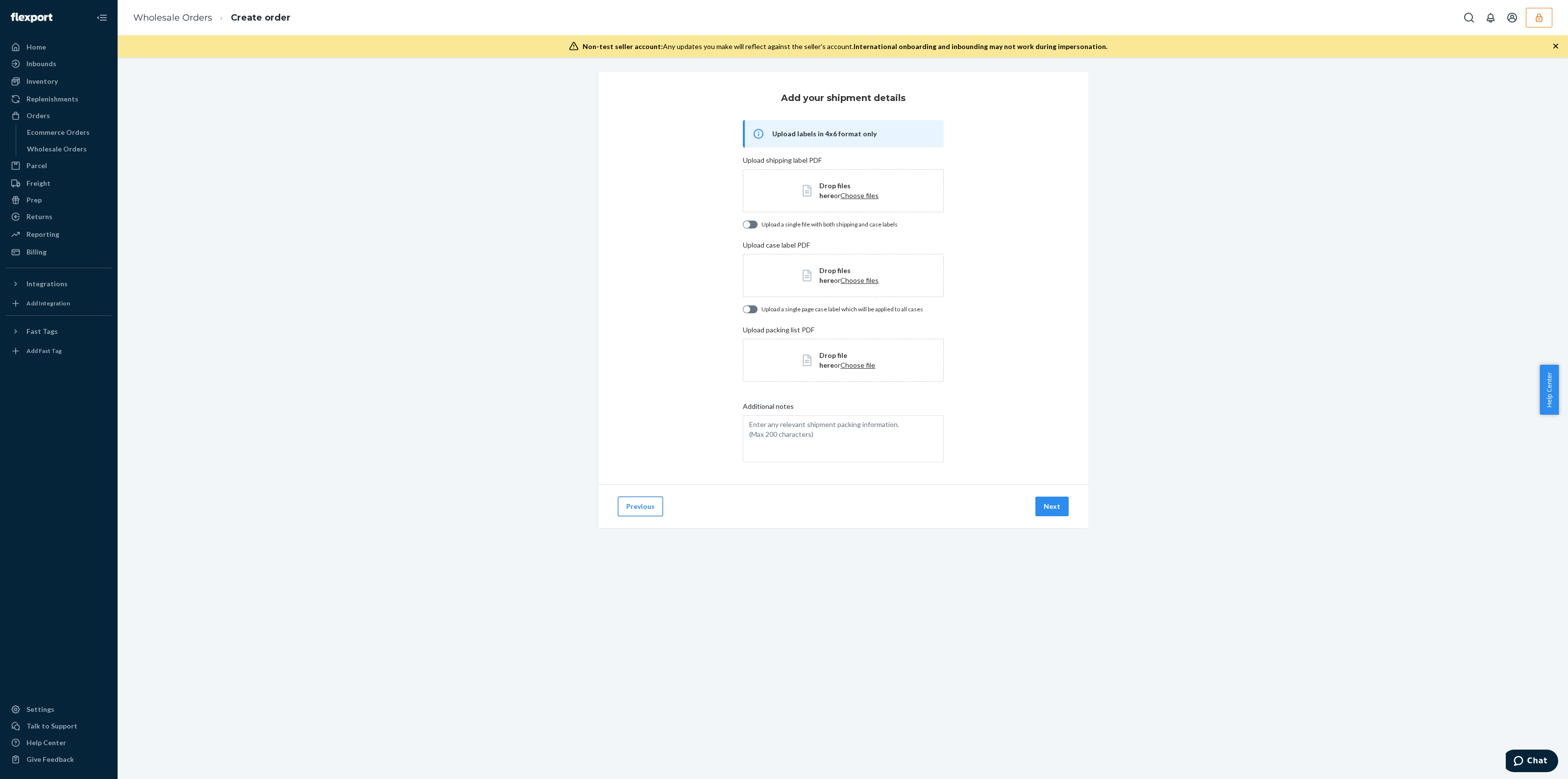
click at [644, 506] on button "Previous" at bounding box center [641, 506] width 45 height 20
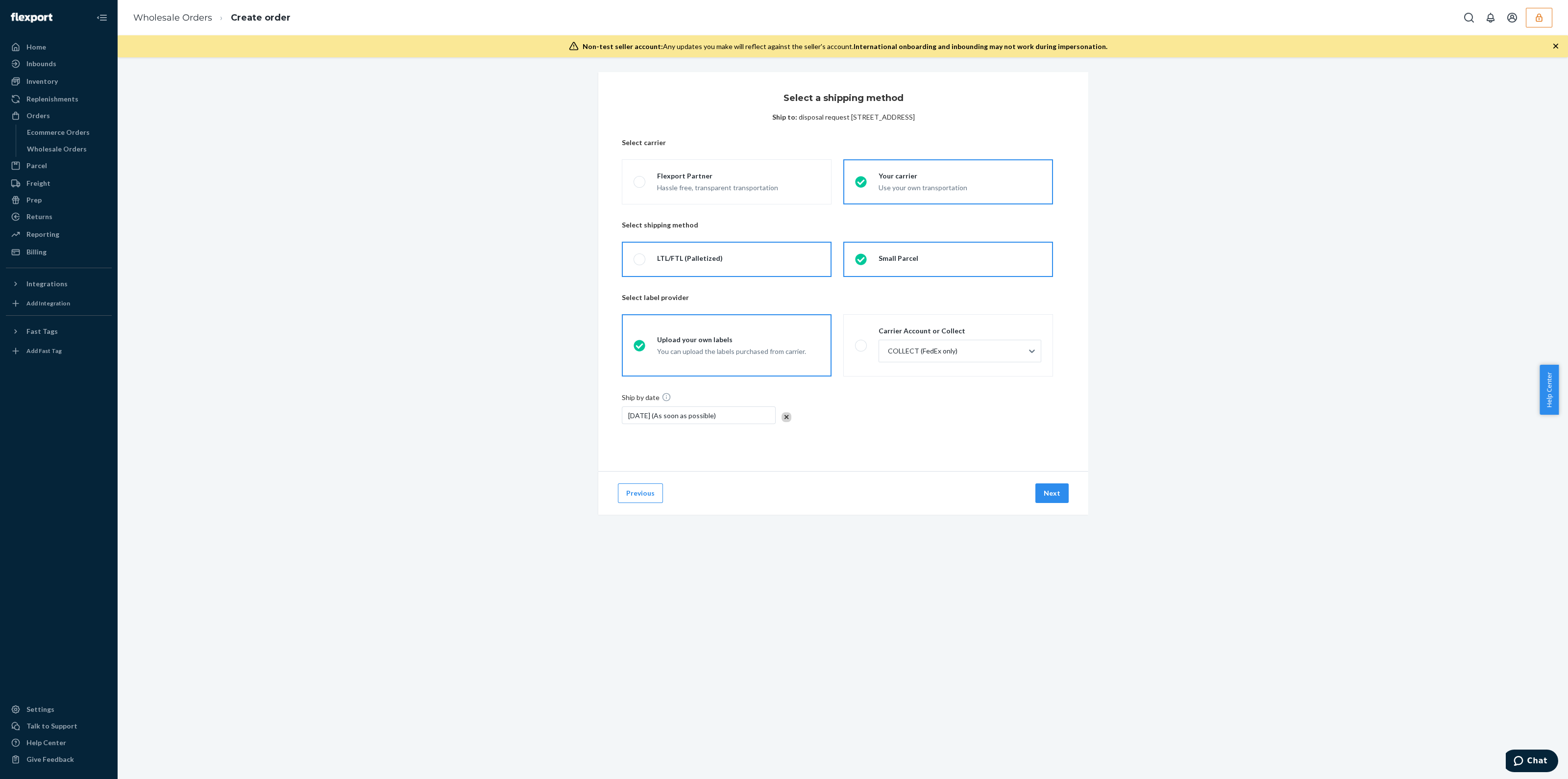
click at [706, 264] on div at bounding box center [690, 264] width 66 height 2
click at [640, 263] on input "LTL/FTL (Palletized)" at bounding box center [637, 260] width 6 height 6
radio input "true"
radio input "false"
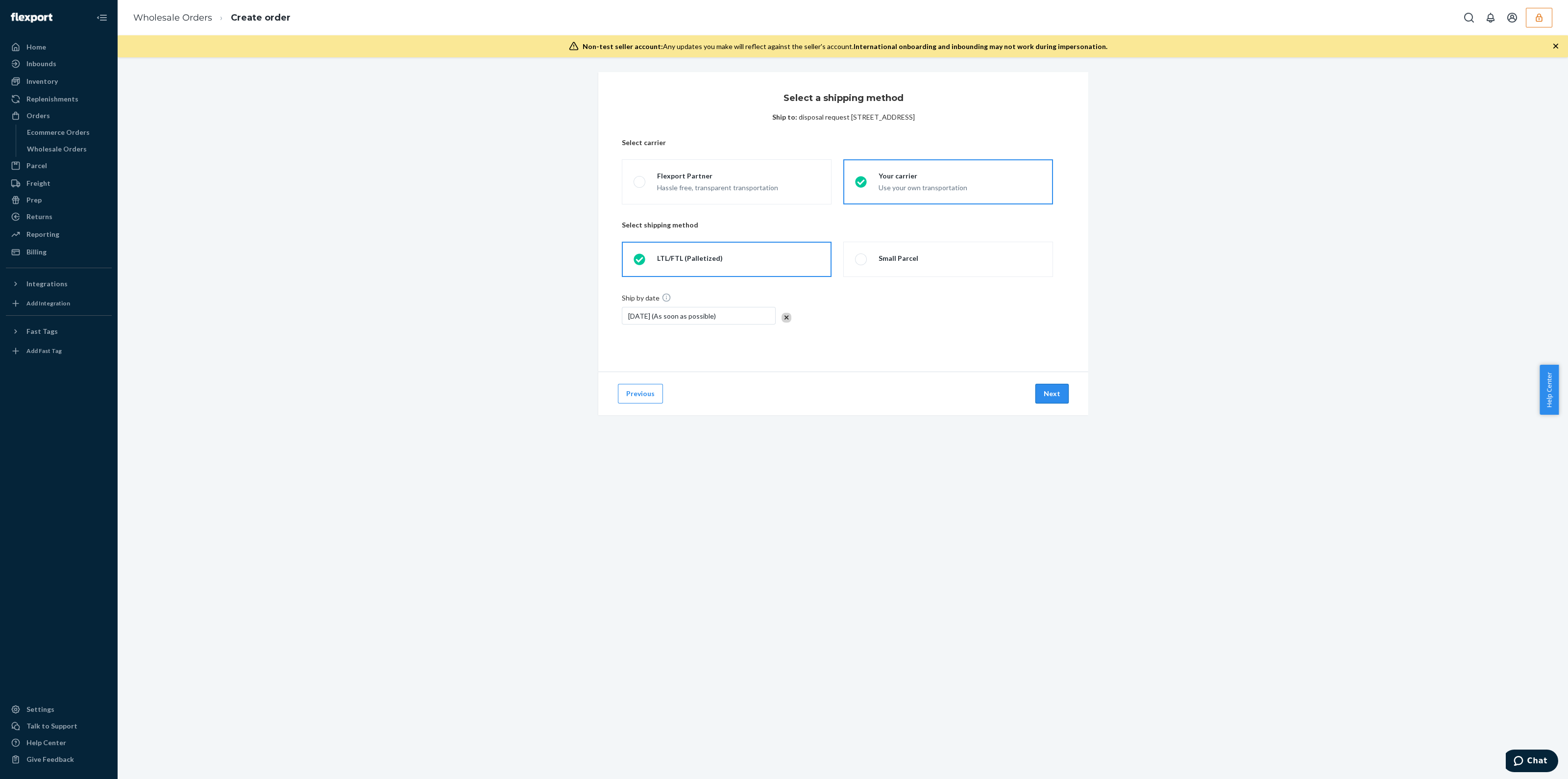
click at [1045, 391] on button "Next" at bounding box center [1052, 393] width 34 height 20
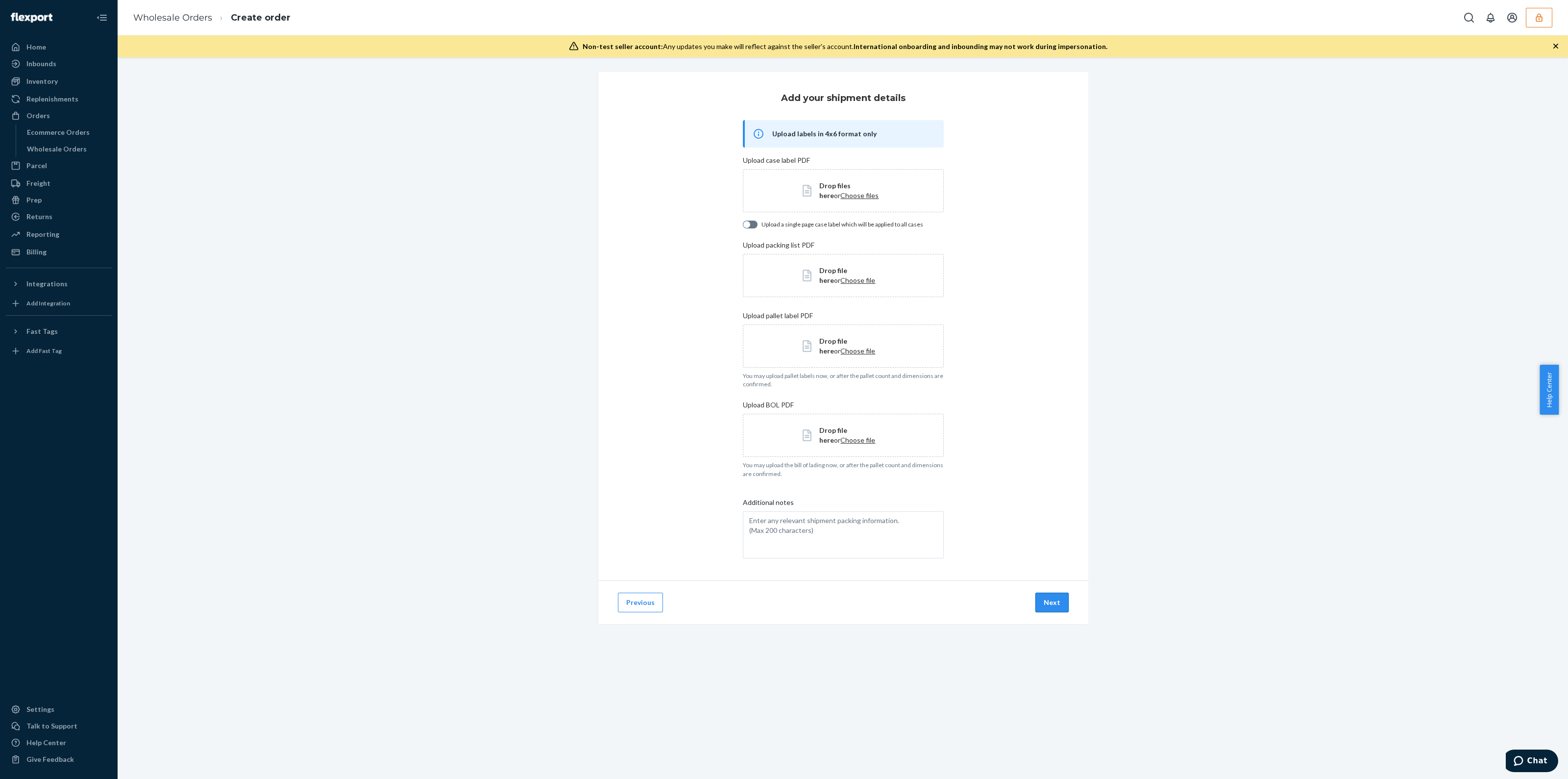
click at [1037, 603] on button "Next" at bounding box center [1052, 602] width 34 height 20
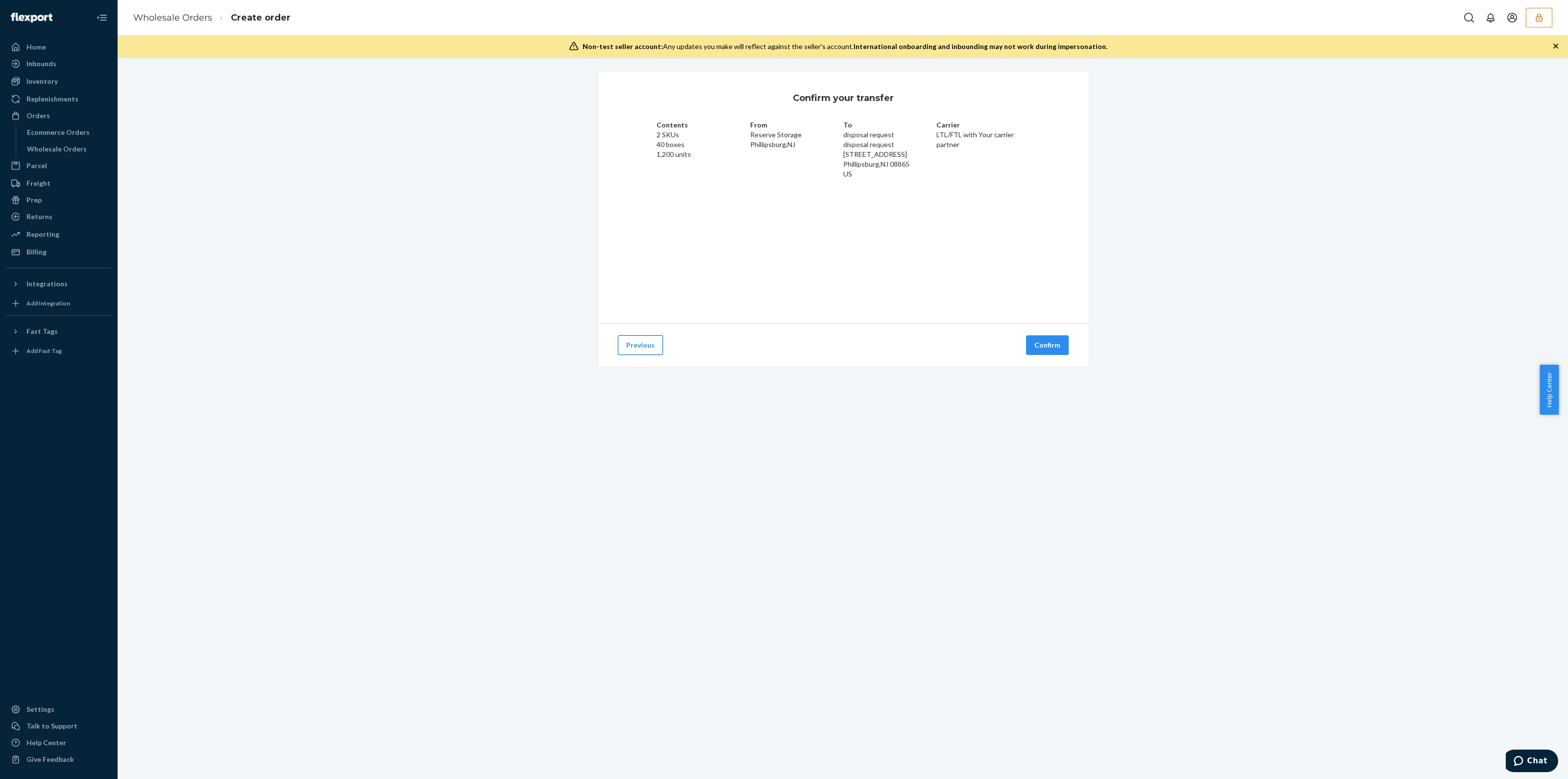
click at [643, 346] on button "Previous" at bounding box center [641, 345] width 45 height 20
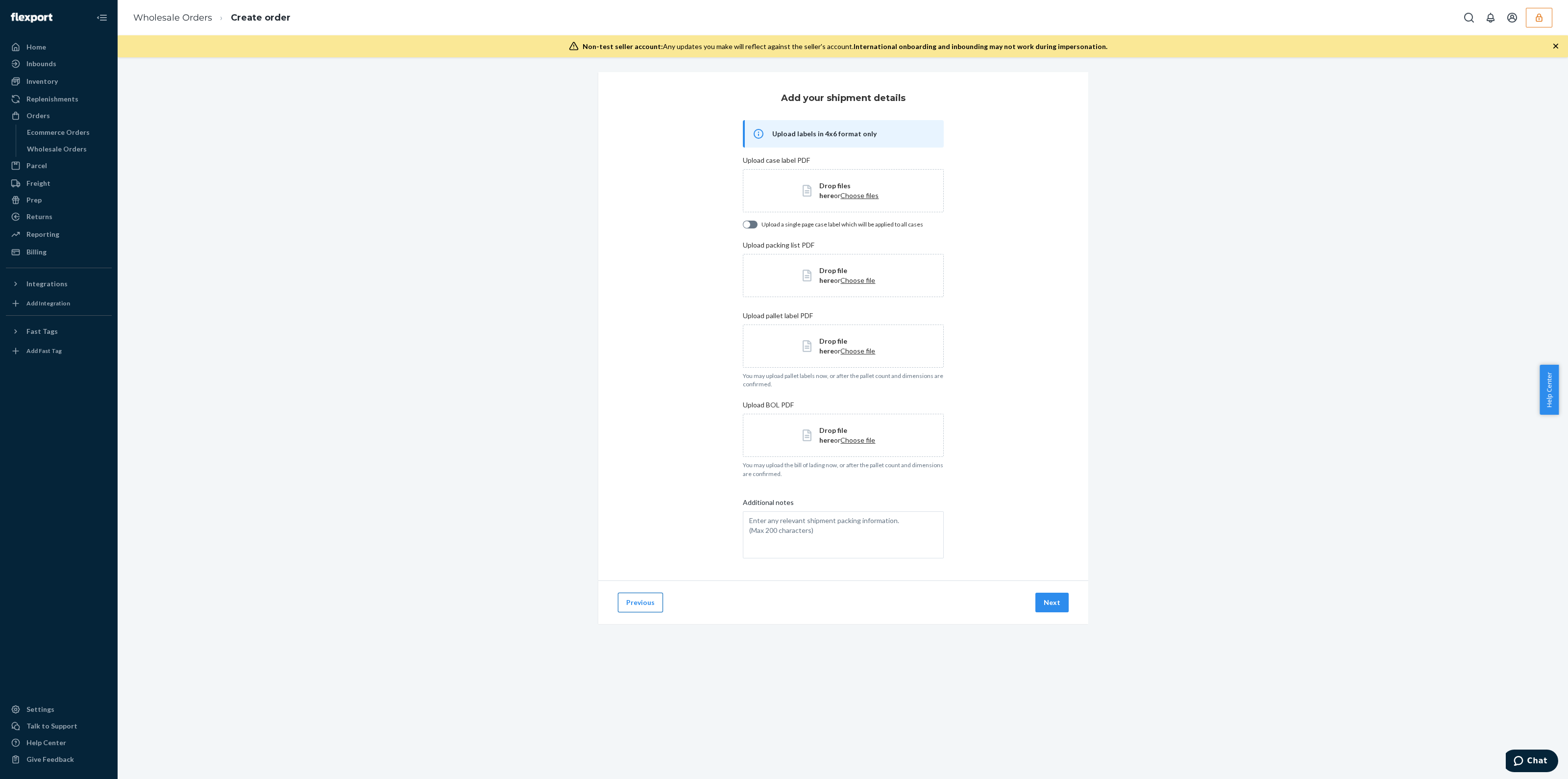
click at [630, 602] on button "Previous" at bounding box center [641, 602] width 45 height 20
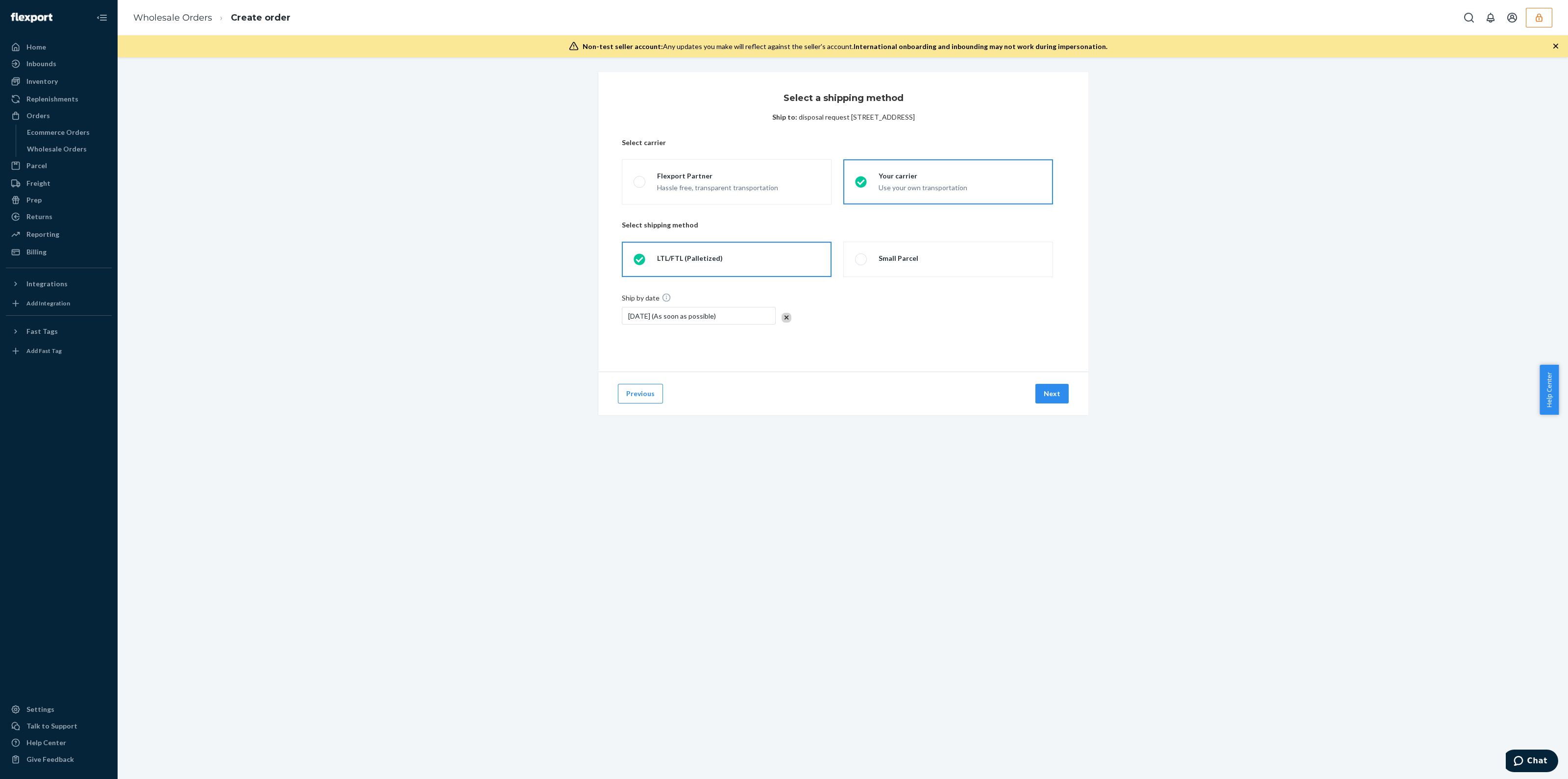
drag, startPoint x: 885, startPoint y: 413, endPoint x: 884, endPoint y: 408, distance: 5.1
click at [885, 413] on div "Previous Next" at bounding box center [843, 394] width 490 height 44
click at [1544, 13] on button "button" at bounding box center [1539, 17] width 27 height 20
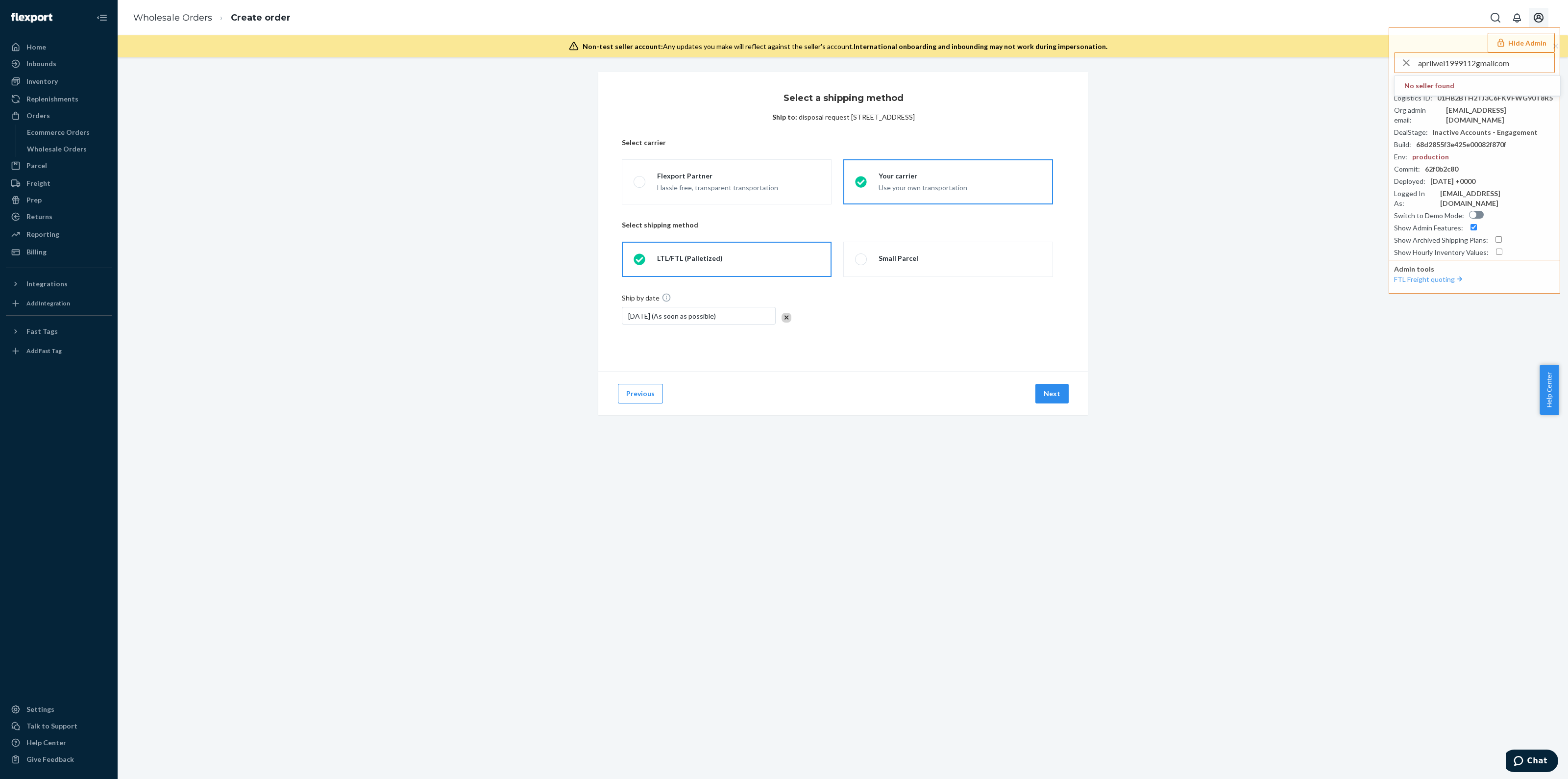
type input "aprilwei1999112gmailcom"
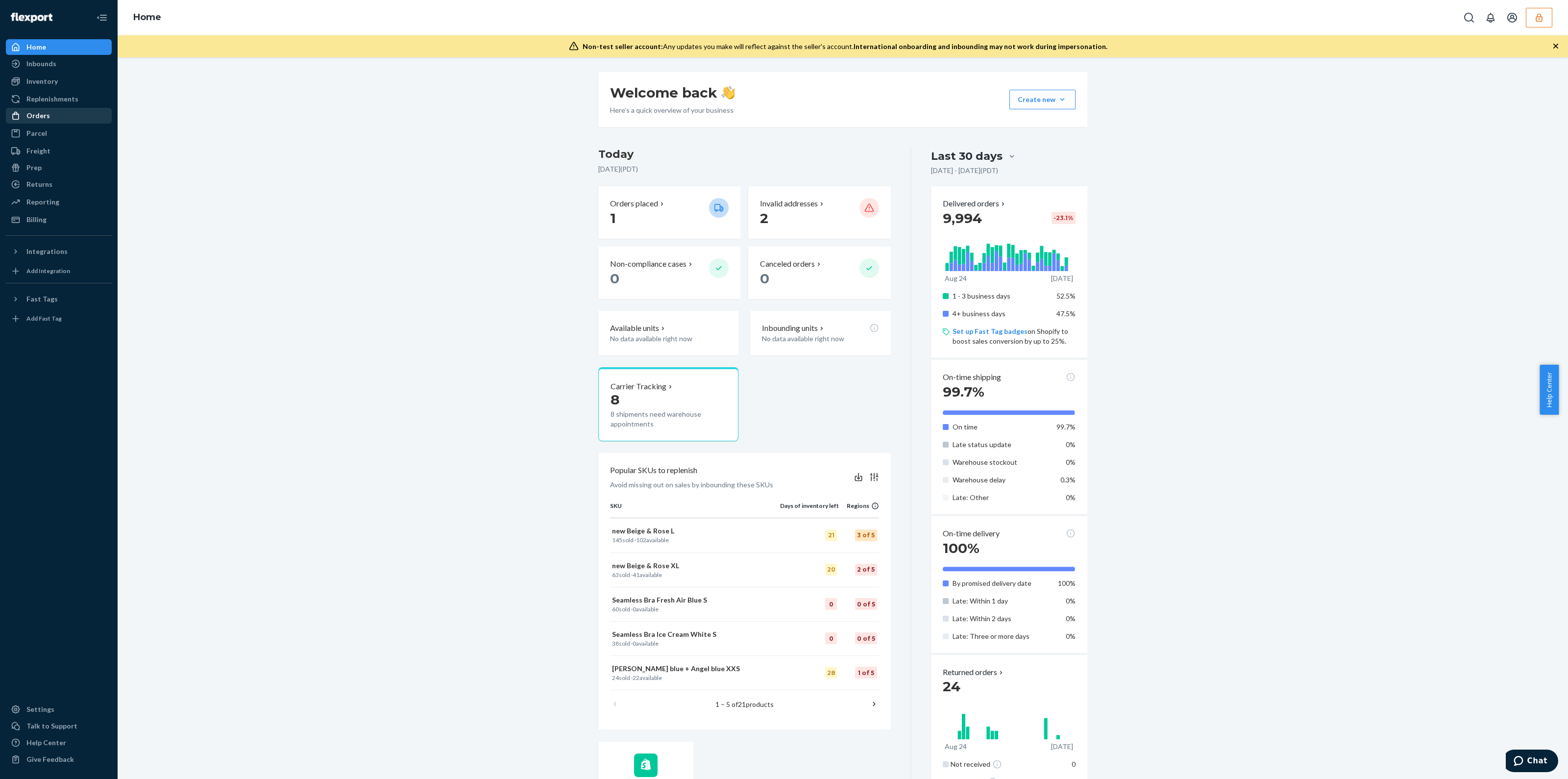
click at [32, 116] on div "Orders" at bounding box center [38, 115] width 24 height 10
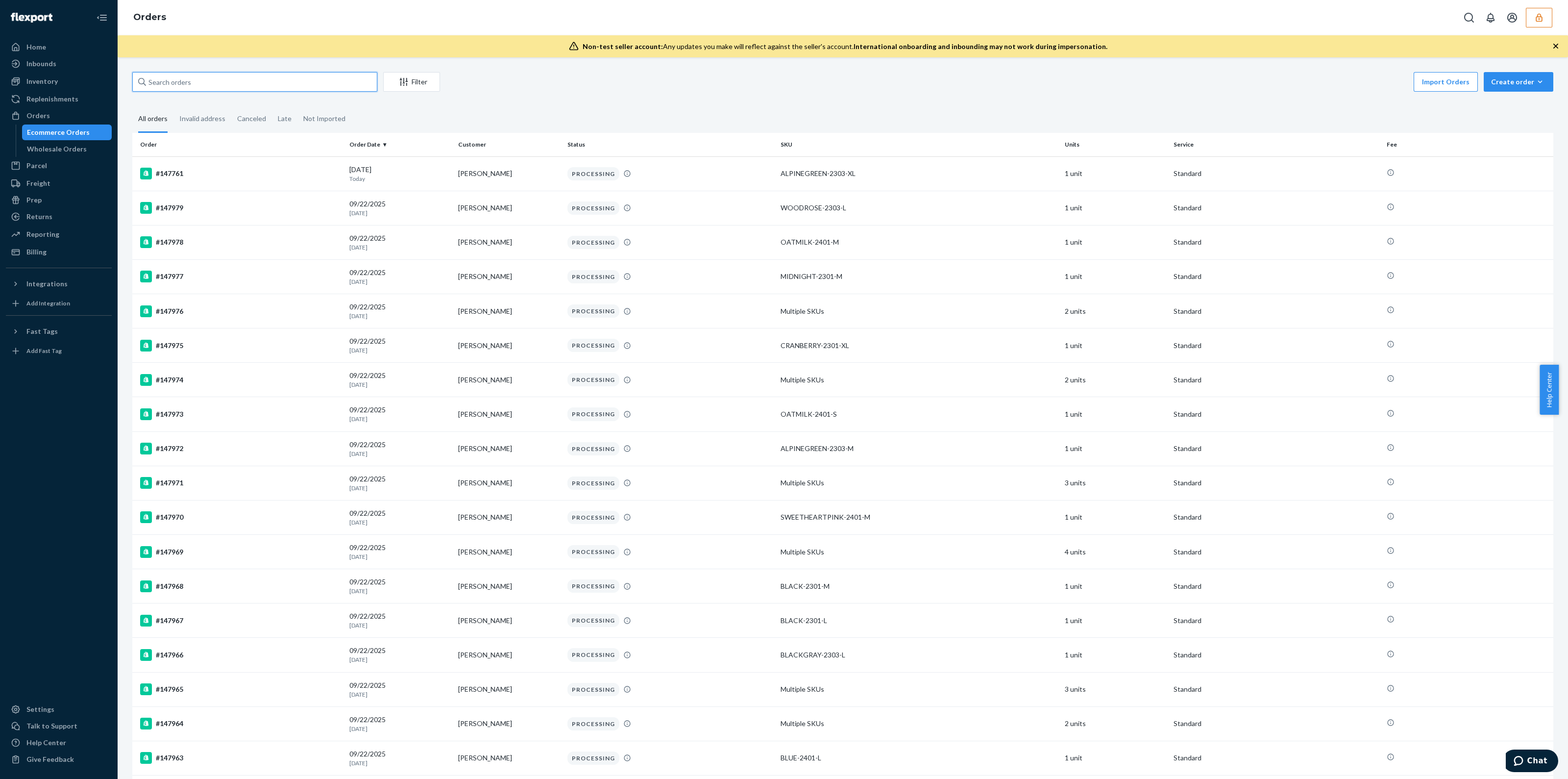
click at [267, 83] on input "text" at bounding box center [255, 82] width 245 height 20
paste input "136537294"
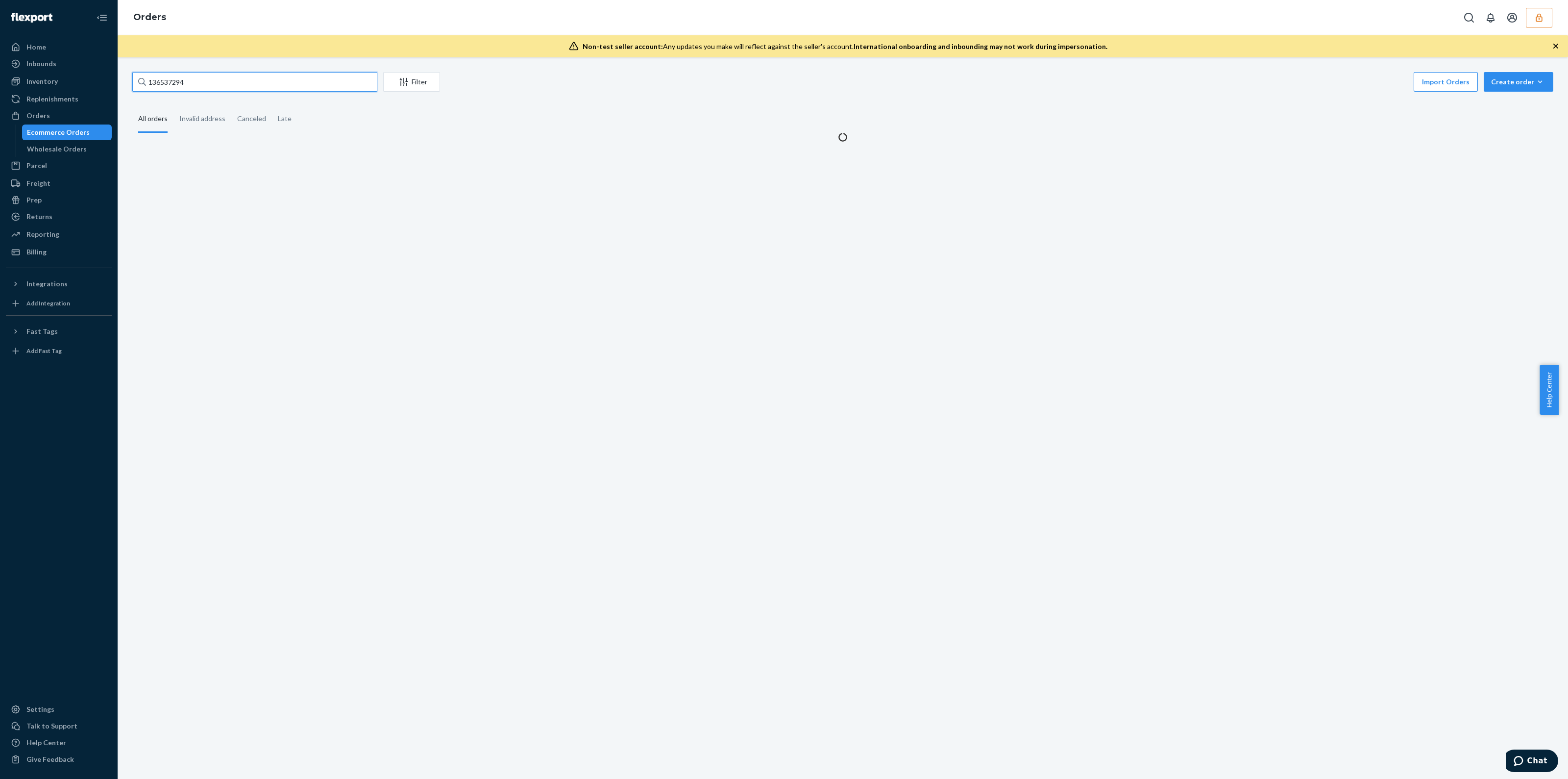
type input "136537294"
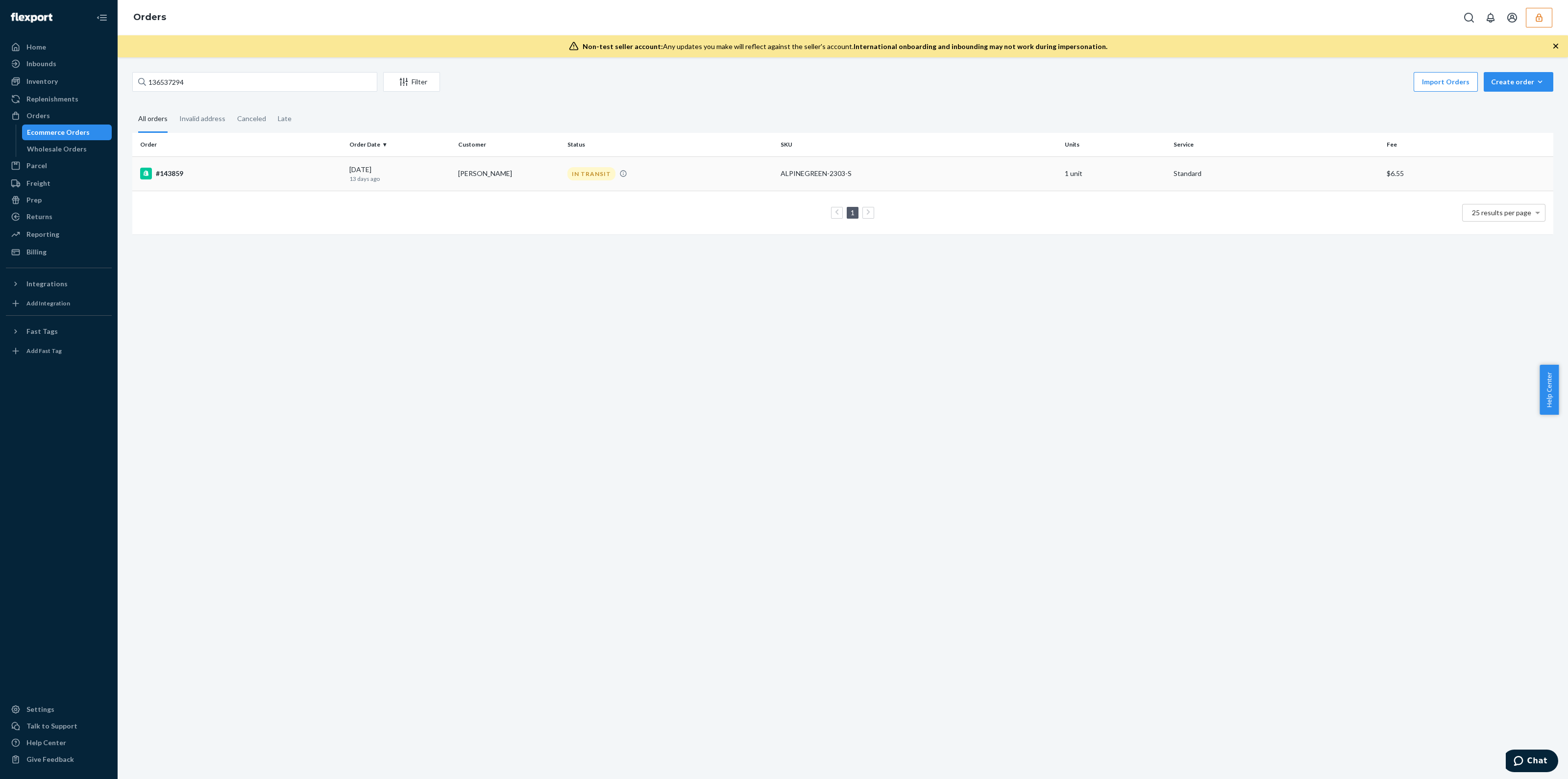
click at [716, 187] on td "IN TRANSIT" at bounding box center [670, 173] width 213 height 35
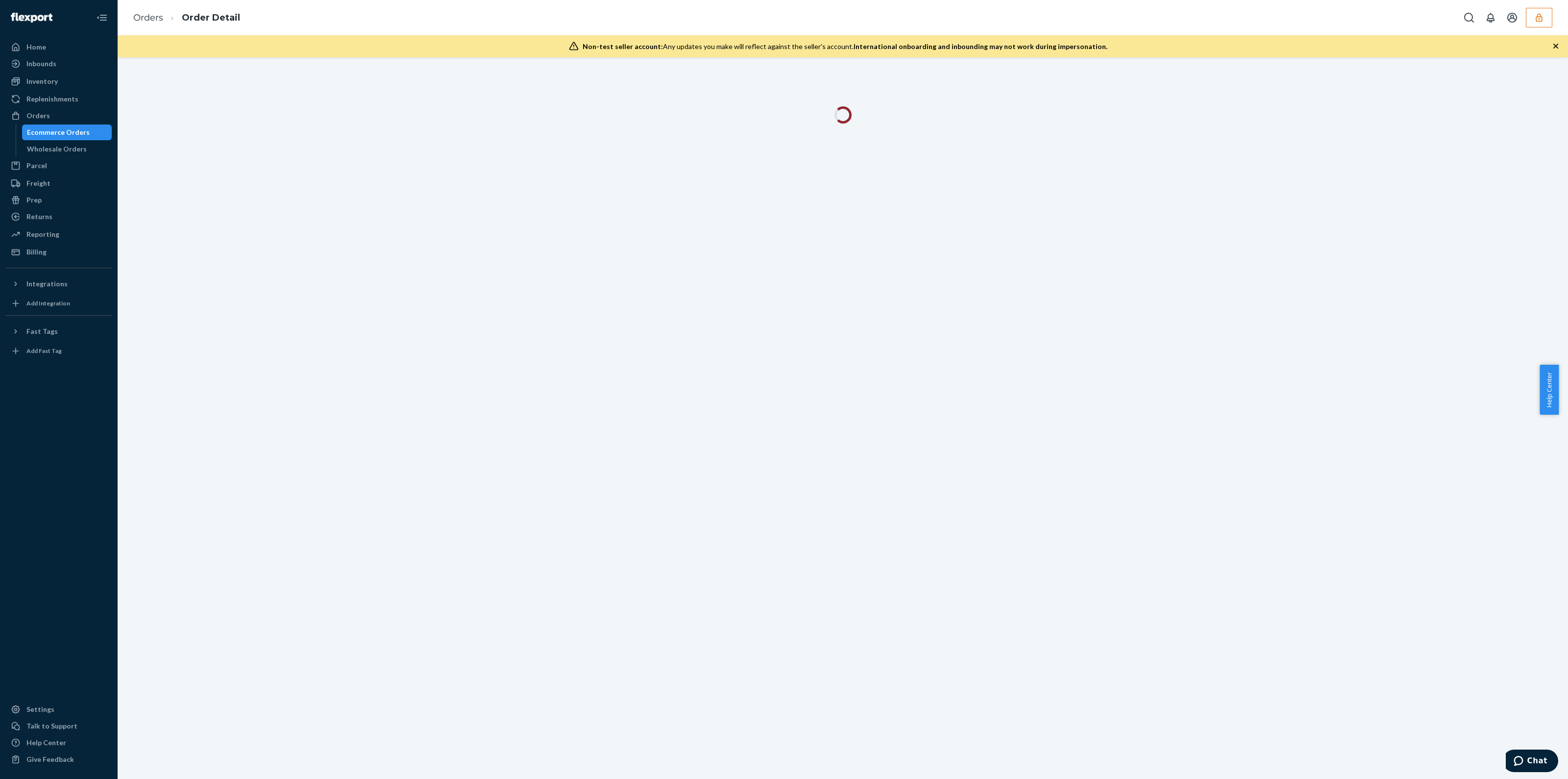
click at [1559, 46] on icon "button" at bounding box center [1555, 46] width 10 height 10
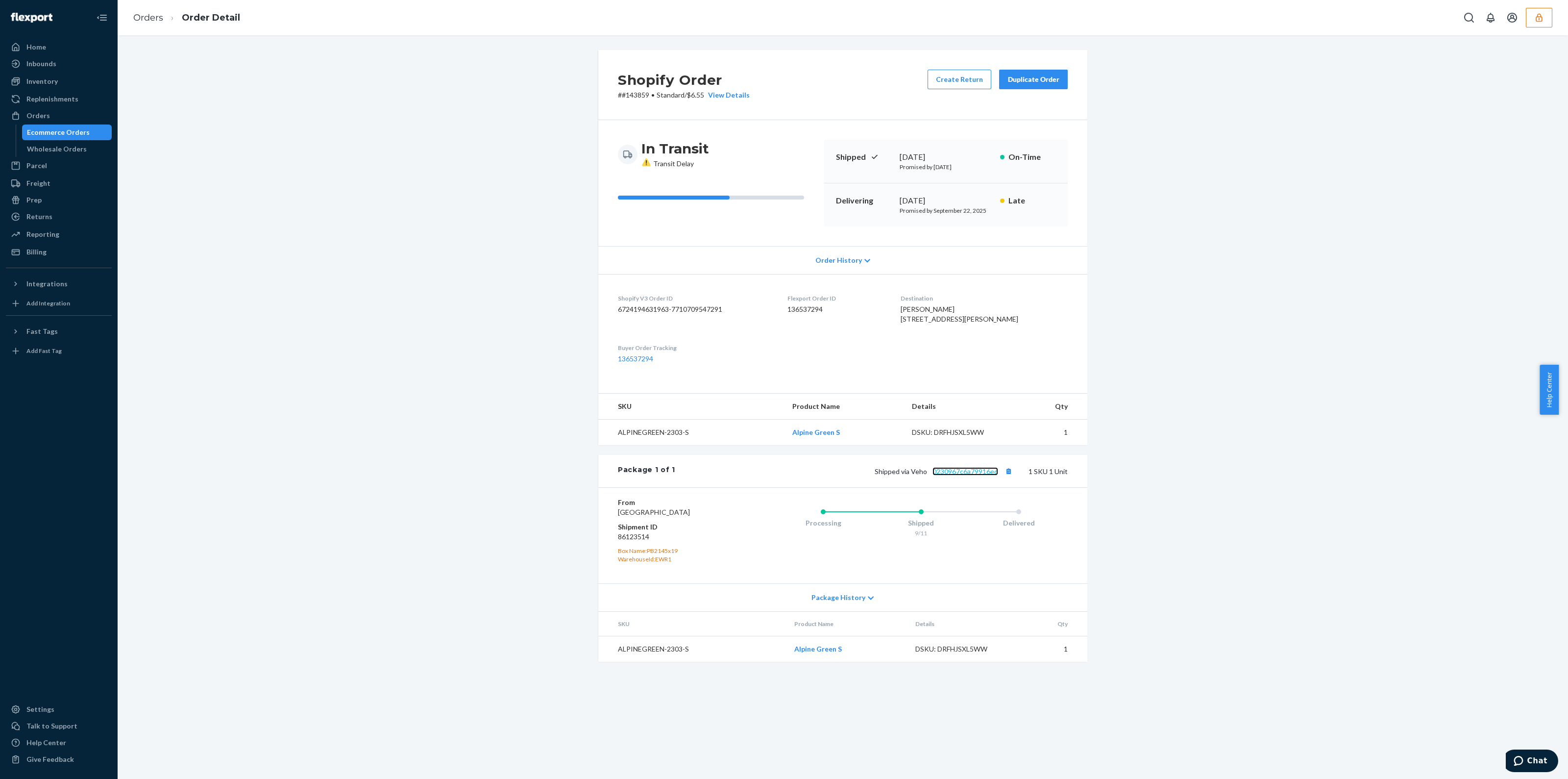
click at [951, 475] on link "0230967c6a79916ed" at bounding box center [965, 471] width 66 height 9
click at [956, 654] on div "DSKU: DRFHJSXL5WW" at bounding box center [962, 649] width 93 height 10
copy div "DRFHJSXL5WW"
click at [1543, 13] on icon "button" at bounding box center [1539, 17] width 10 height 10
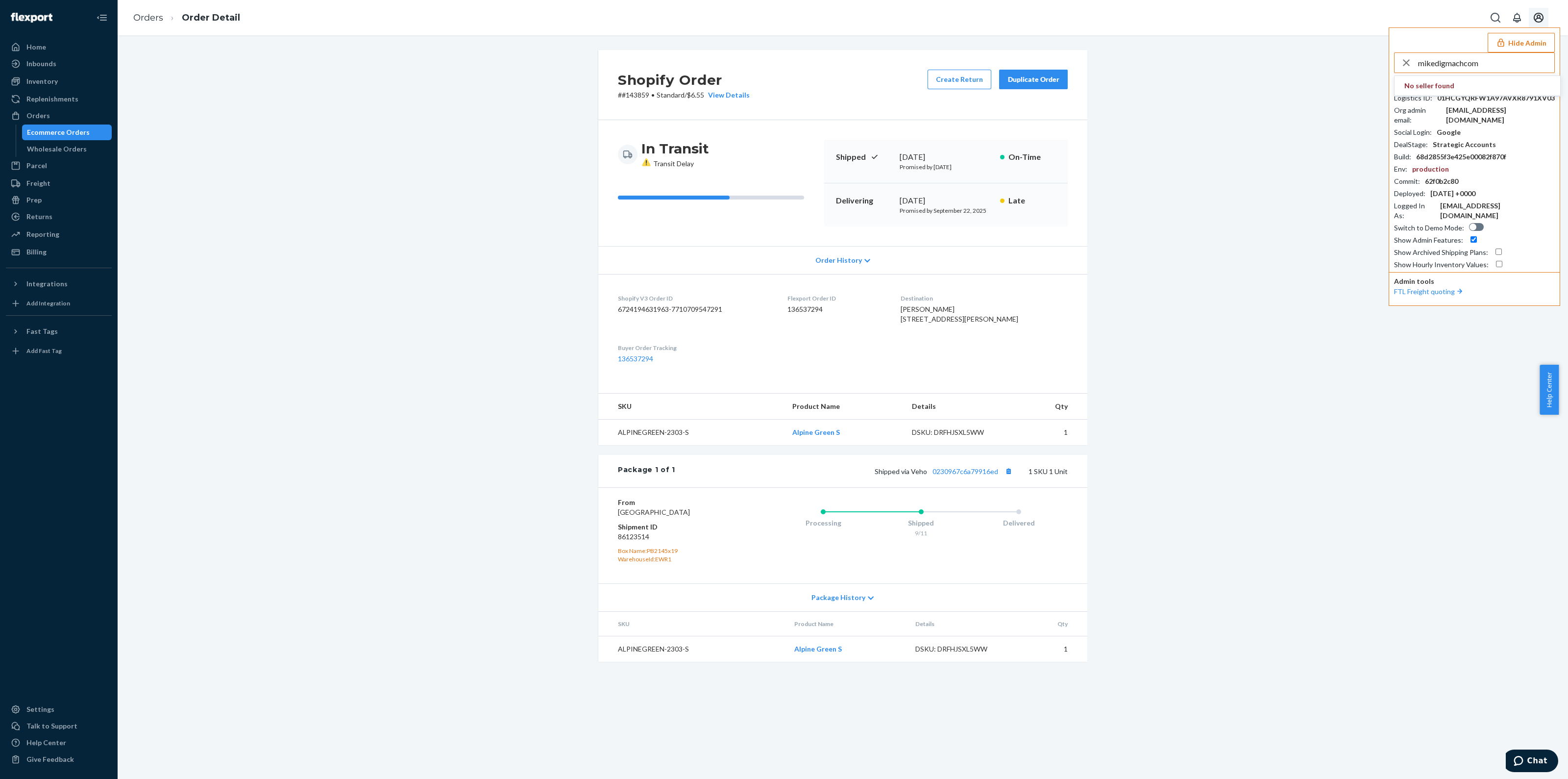
type input "mikedigmachcom"
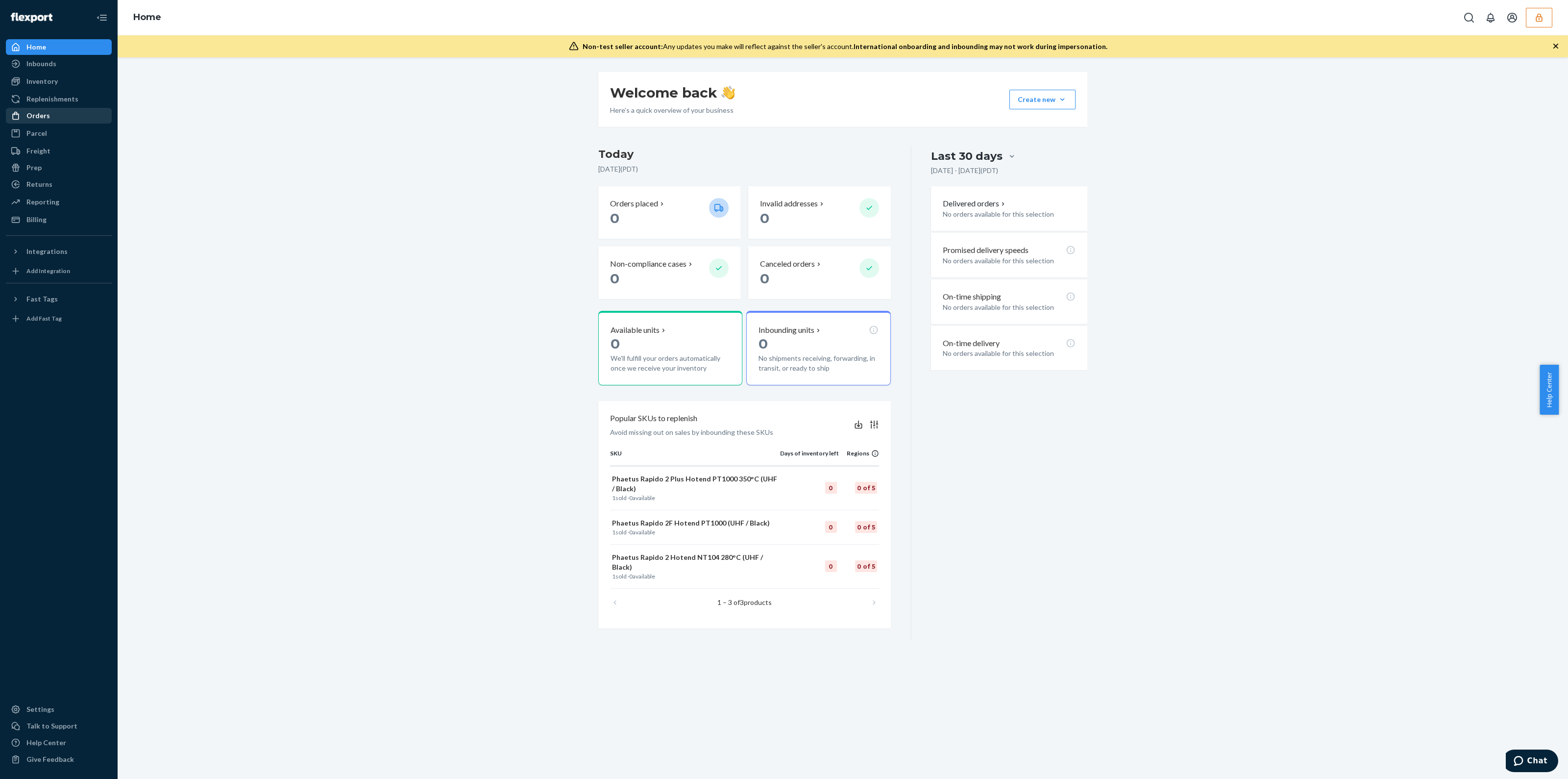
click at [53, 117] on div "Orders" at bounding box center [59, 116] width 104 height 14
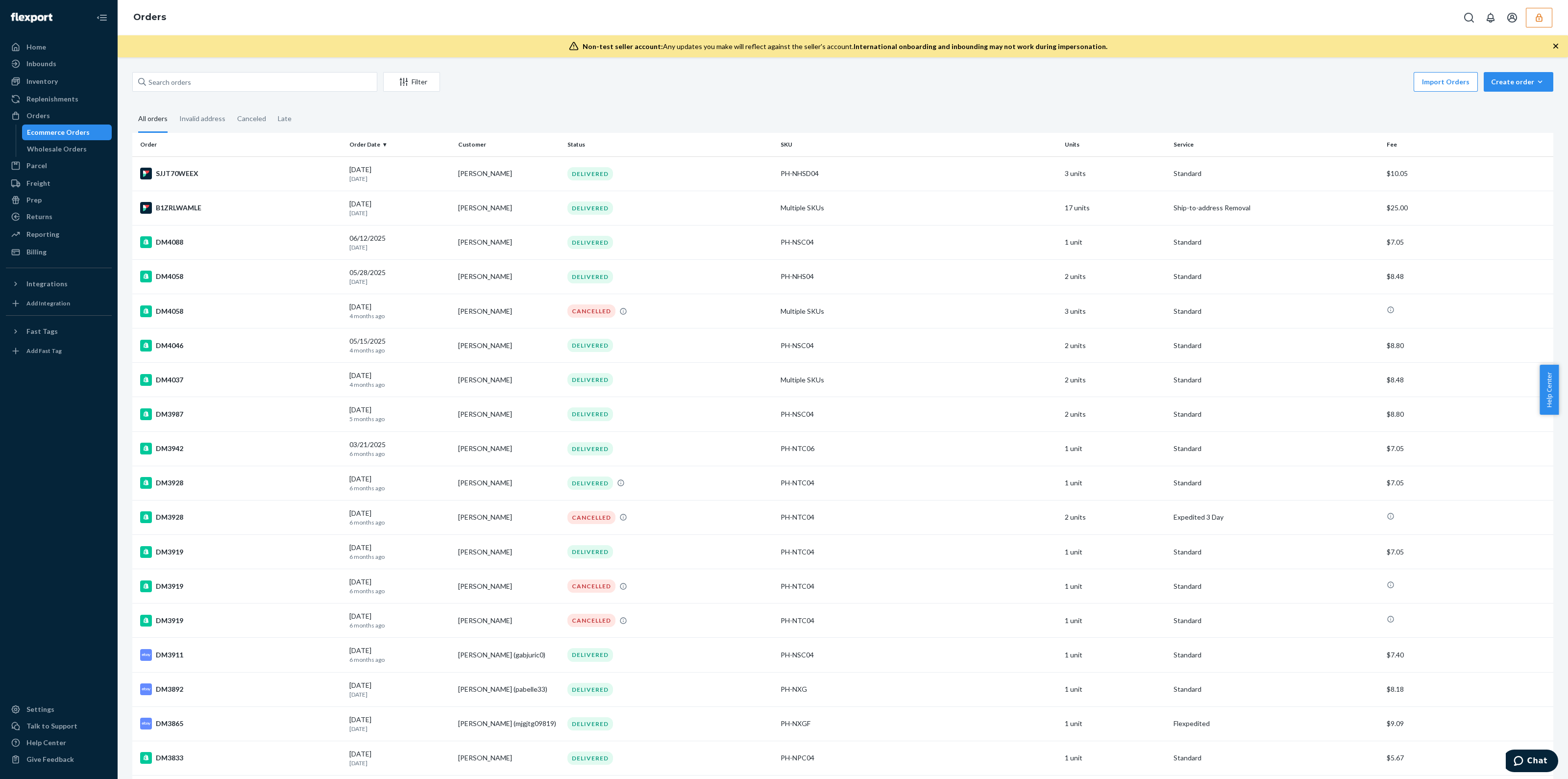
click at [1534, 16] on button "button" at bounding box center [1539, 17] width 27 height 20
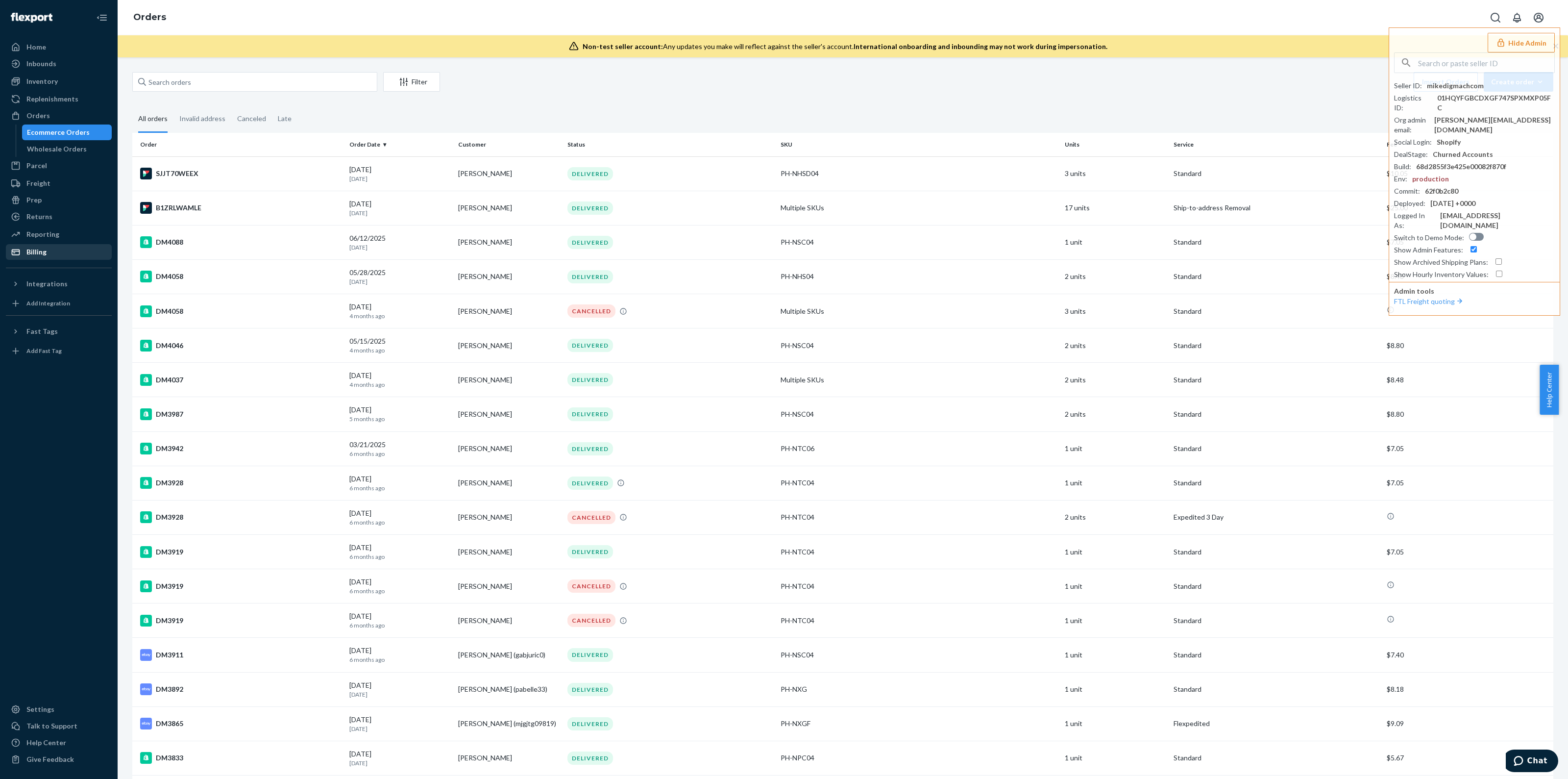
click at [61, 248] on div "Billing" at bounding box center [59, 253] width 104 height 14
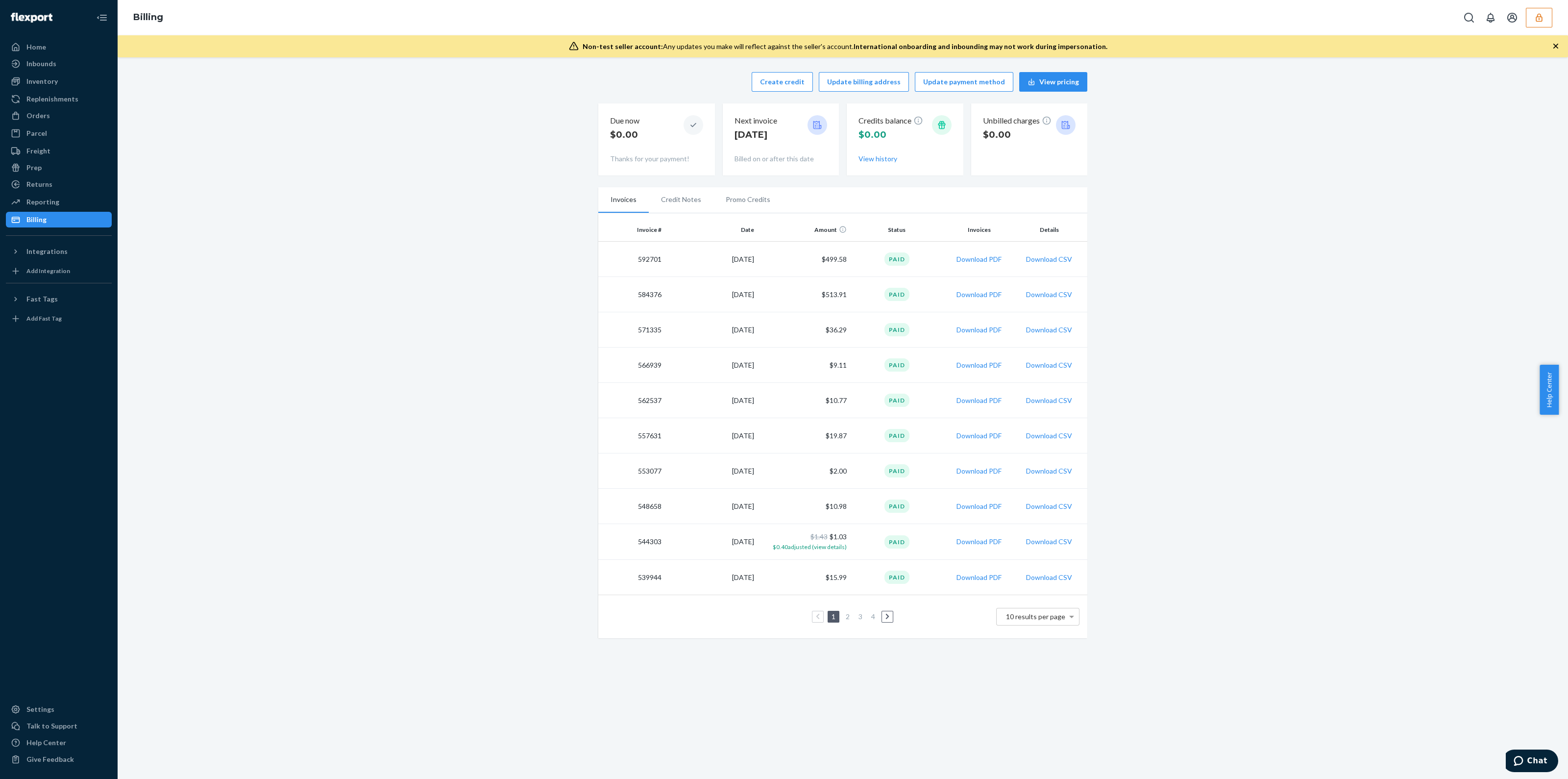
click at [844, 293] on td "$513.91" at bounding box center [804, 294] width 93 height 35
click at [644, 258] on td "592701" at bounding box center [632, 259] width 67 height 35
copy td "592701"
click at [649, 290] on td "584376" at bounding box center [632, 294] width 67 height 35
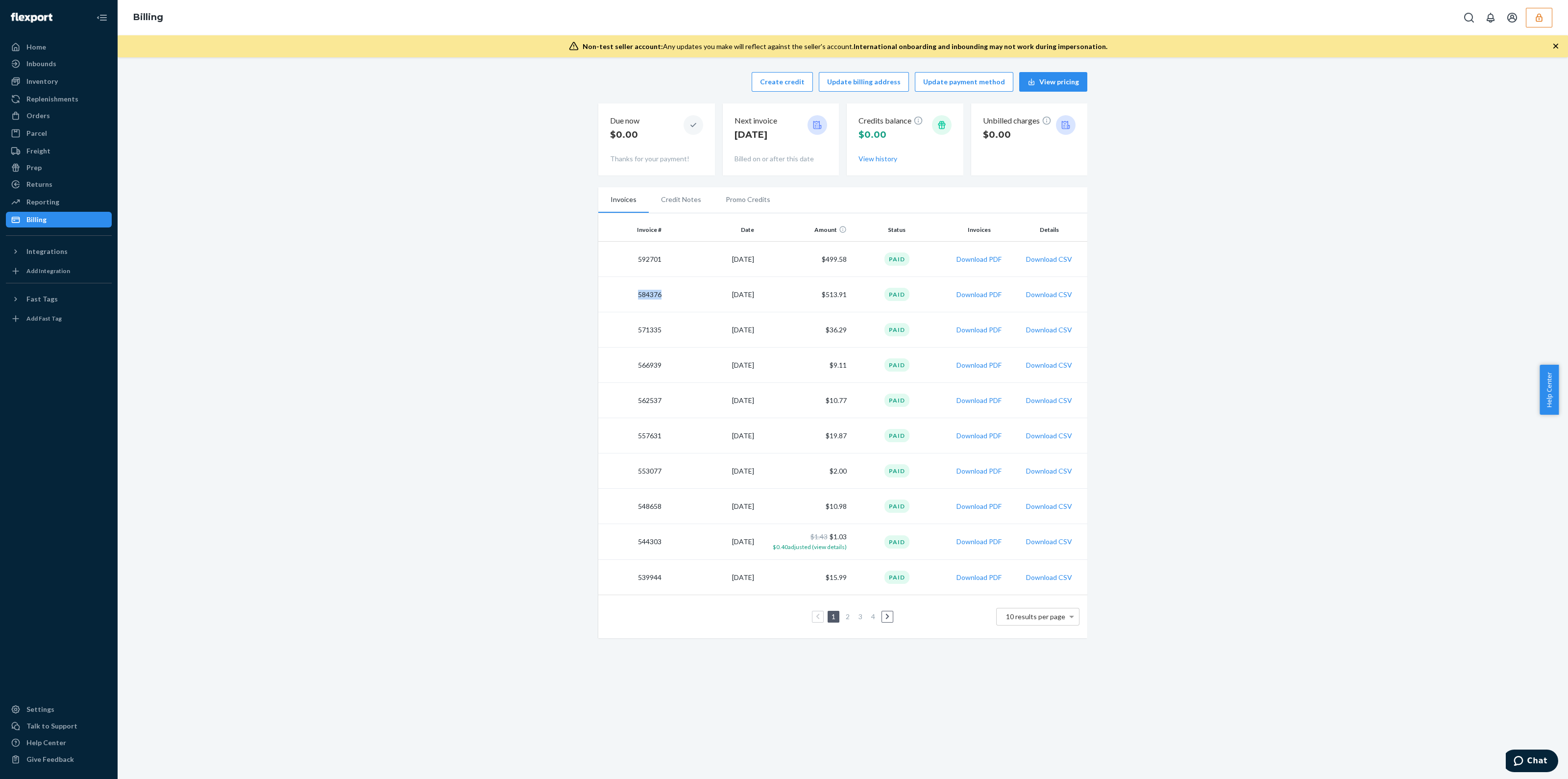
click at [649, 290] on td "584376" at bounding box center [632, 294] width 67 height 35
copy td "584376"
click at [38, 125] on ul "Home Inbounds Shipping Plans Problems Inventory Products Replenishments Orders …" at bounding box center [59, 133] width 106 height 188
click at [42, 117] on div "Orders" at bounding box center [38, 115] width 24 height 10
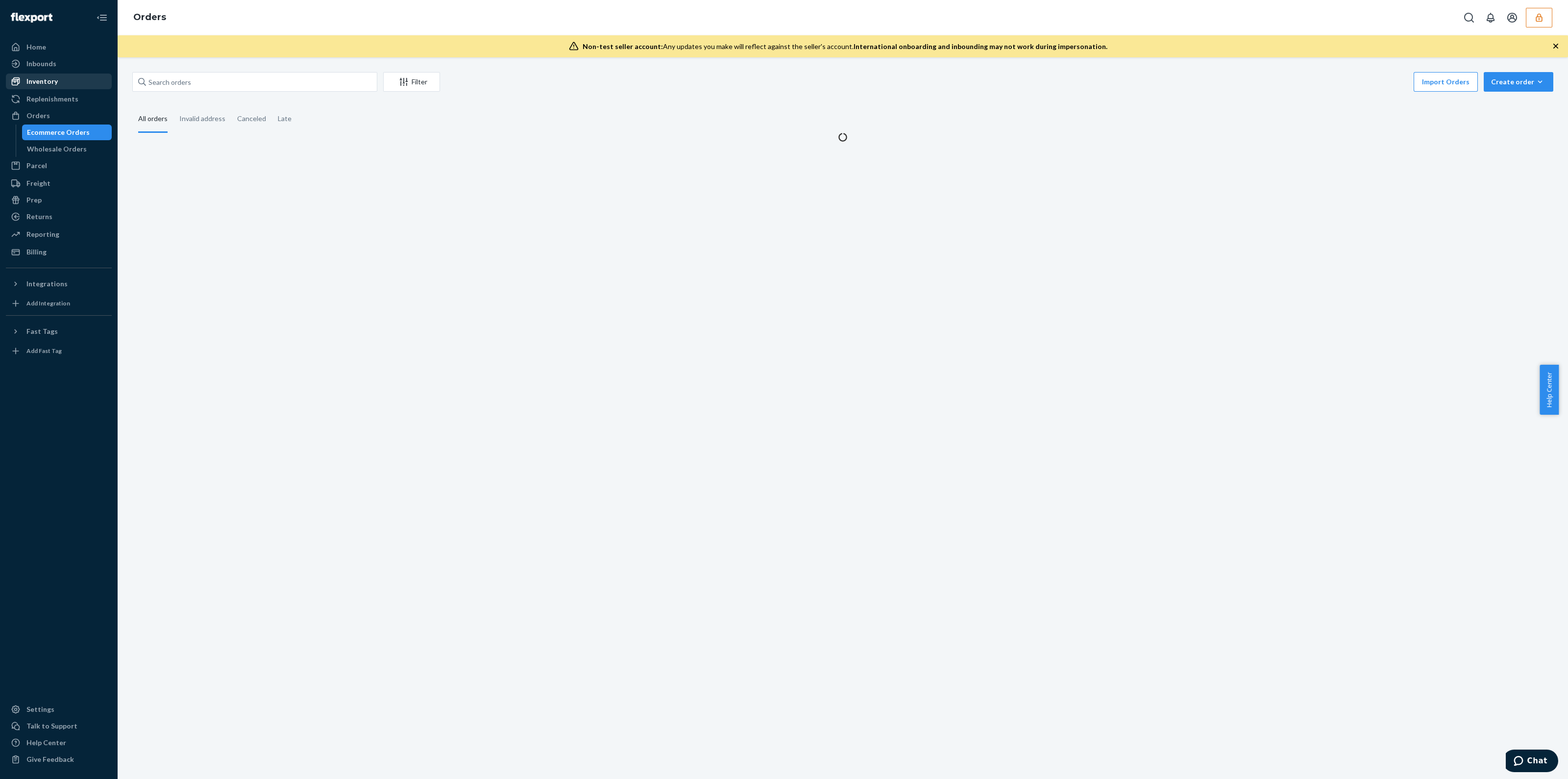
click at [61, 80] on div "Inventory" at bounding box center [59, 82] width 104 height 14
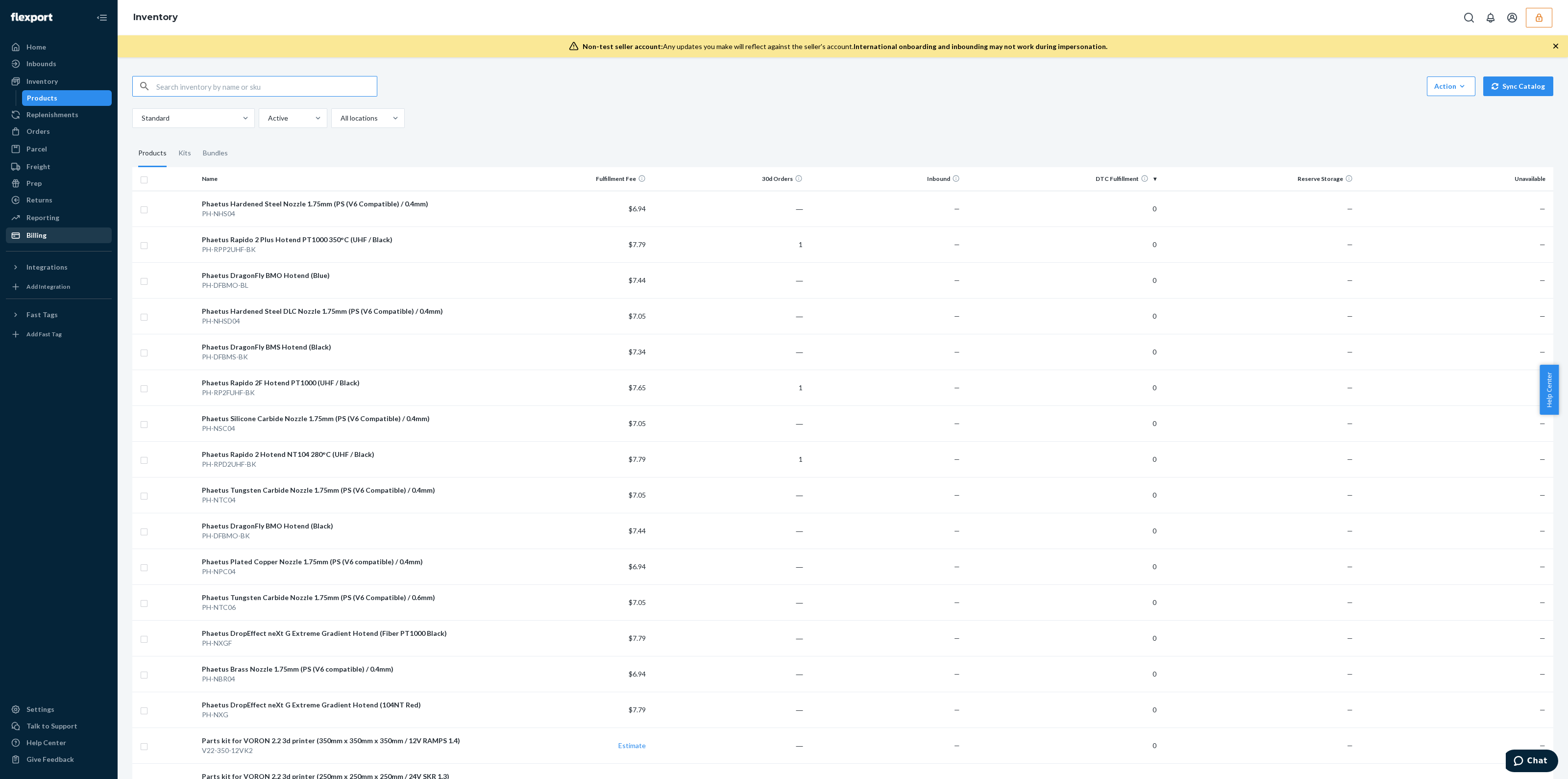
click at [46, 231] on div "Billing" at bounding box center [59, 235] width 104 height 14
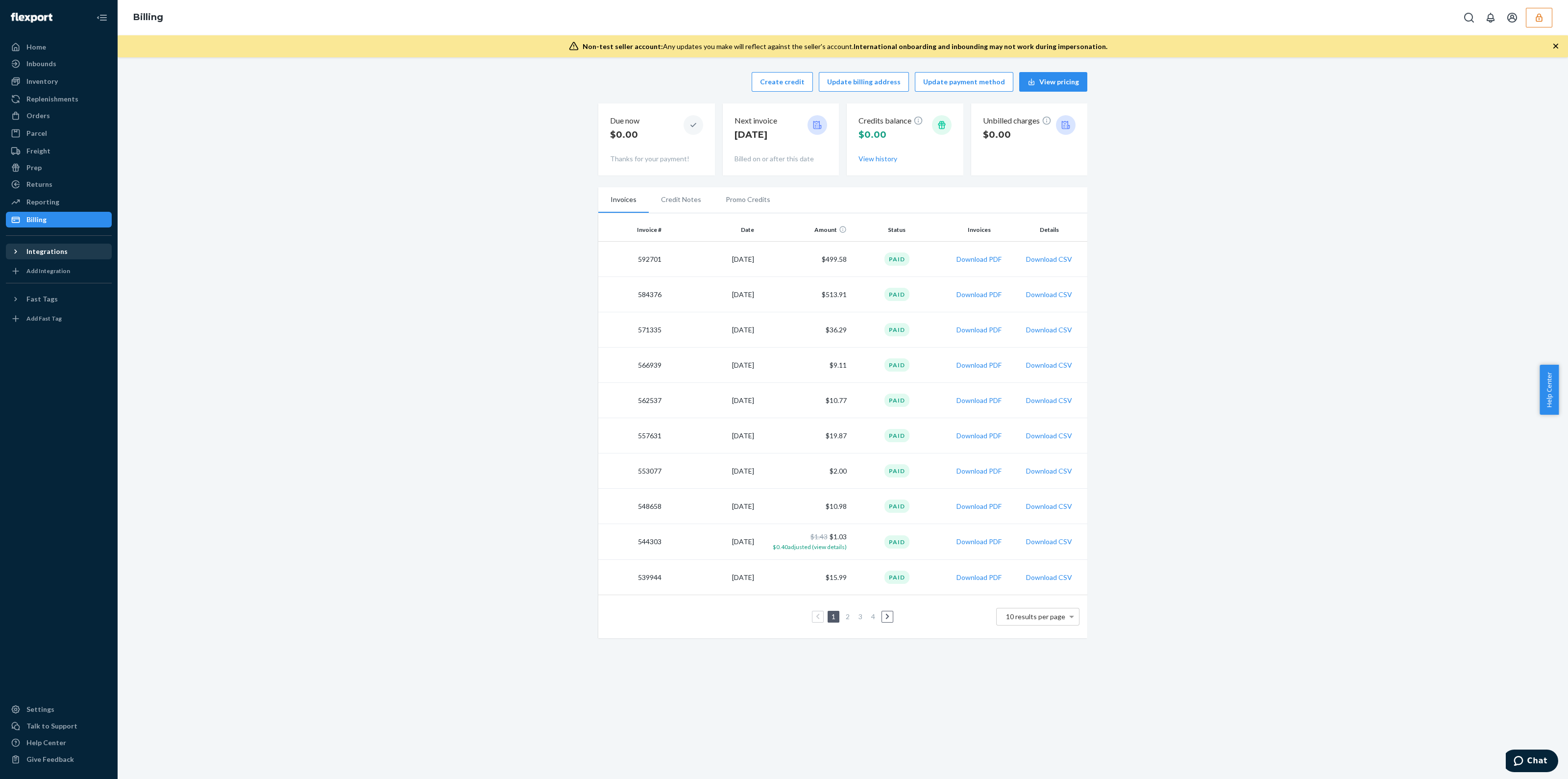
click at [52, 255] on div "Integrations" at bounding box center [47, 251] width 42 height 10
click at [49, 270] on div "Shopify" at bounding box center [38, 268] width 24 height 10
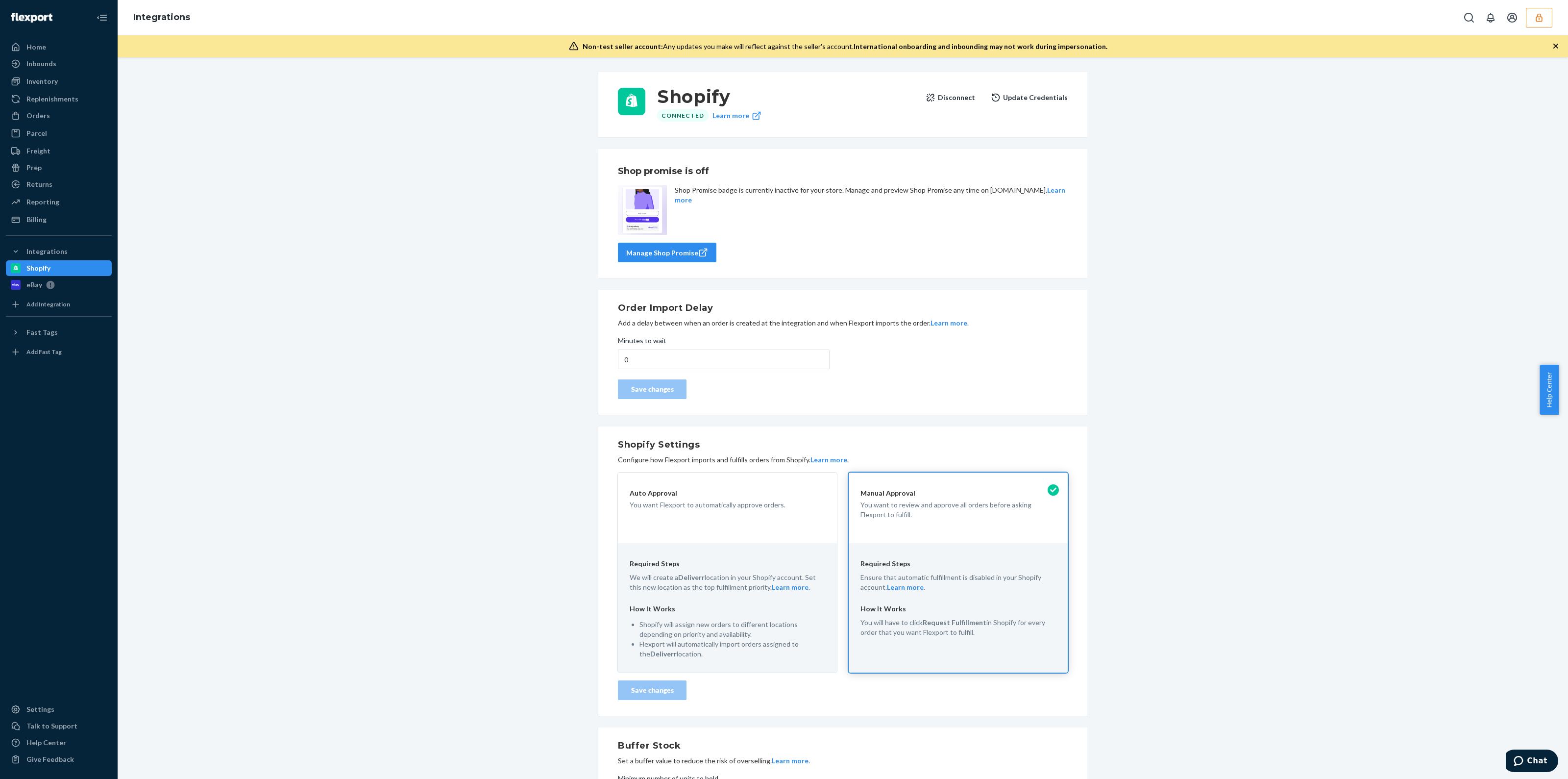
click at [959, 93] on button "Disconnect" at bounding box center [950, 97] width 49 height 20
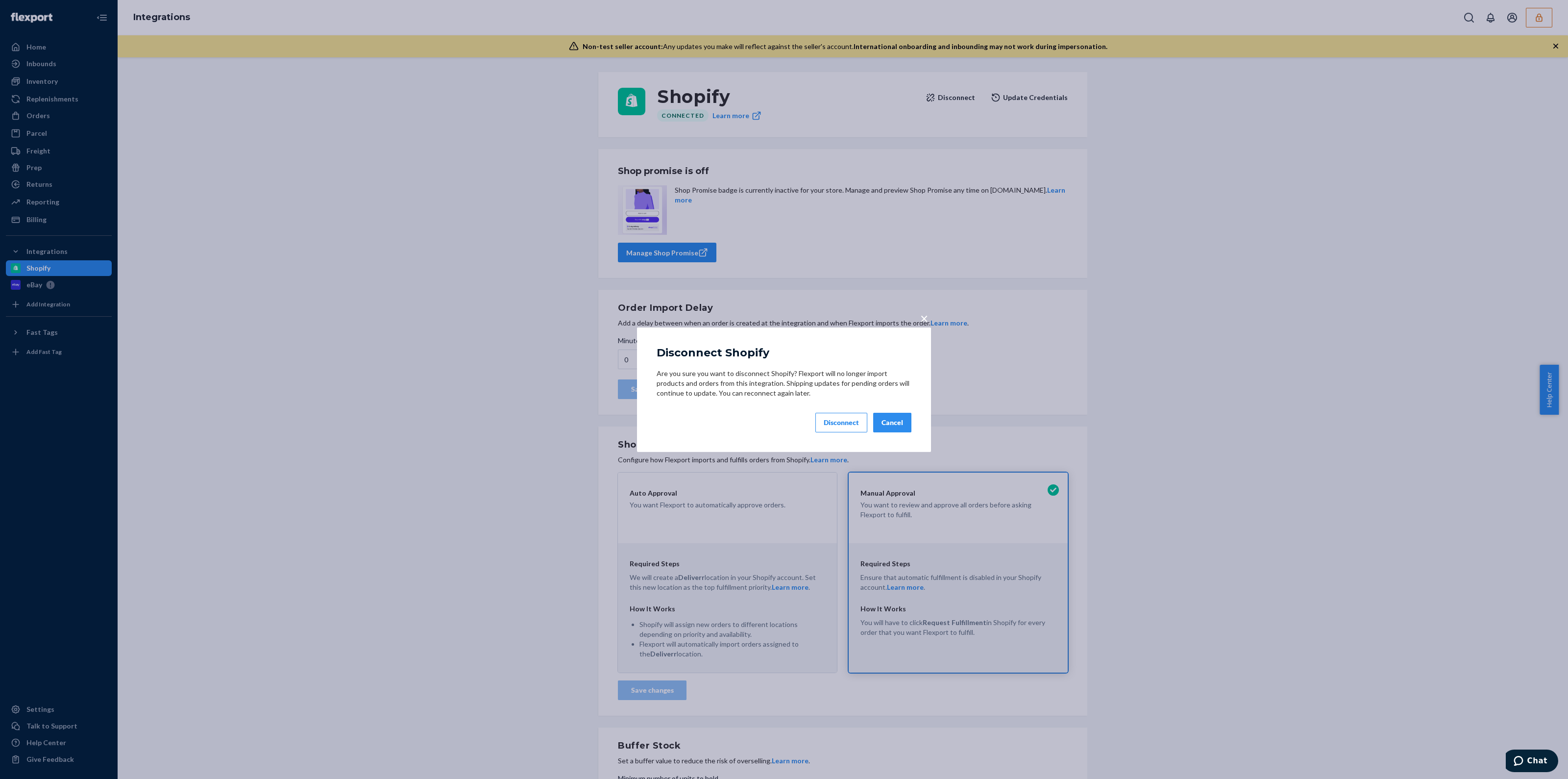
click at [847, 426] on div "Disconnect" at bounding box center [841, 423] width 35 height 10
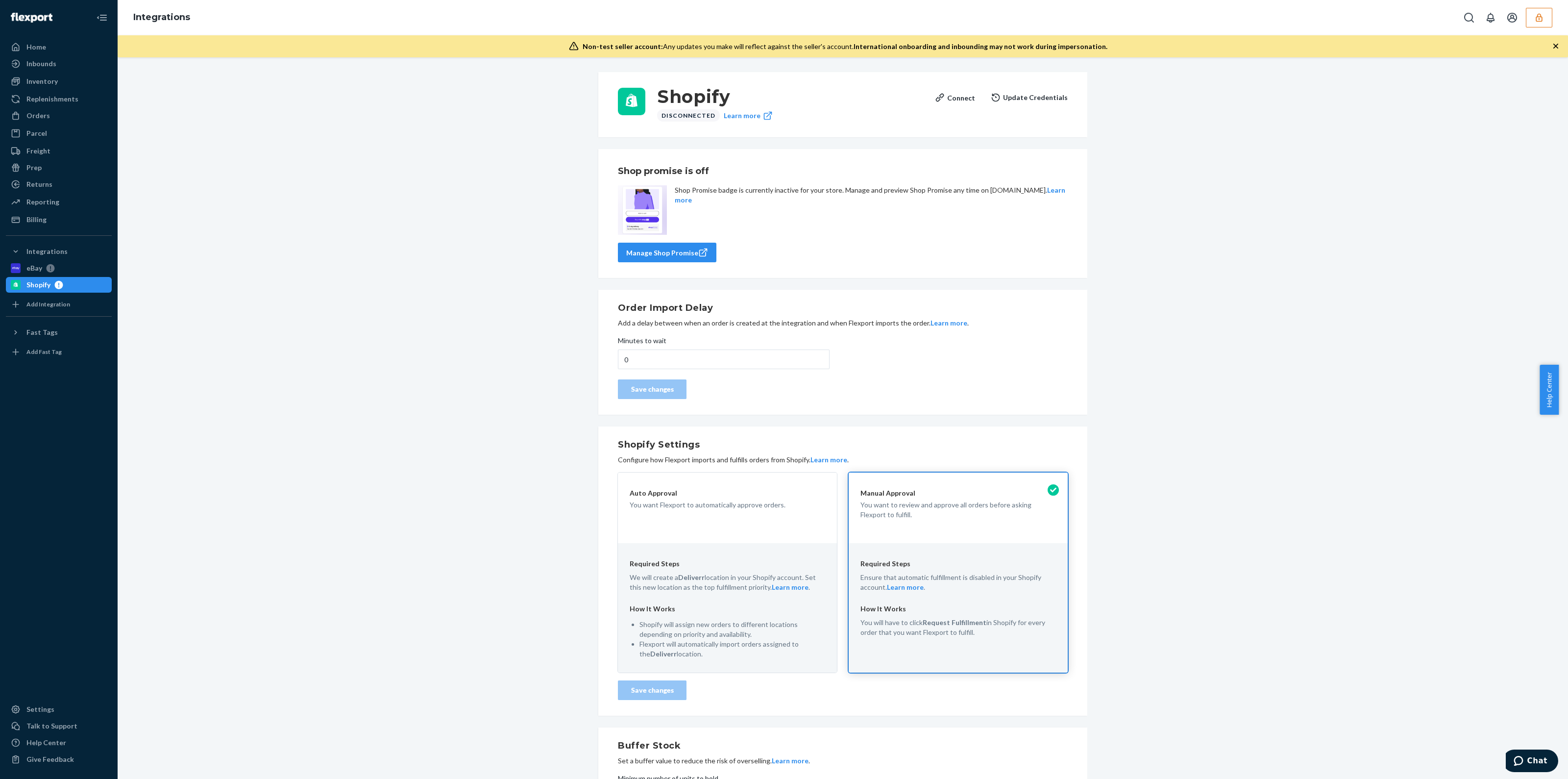
click at [42, 286] on div "Shopify" at bounding box center [38, 285] width 24 height 10
click at [81, 267] on div "eBay" at bounding box center [59, 268] width 104 height 14
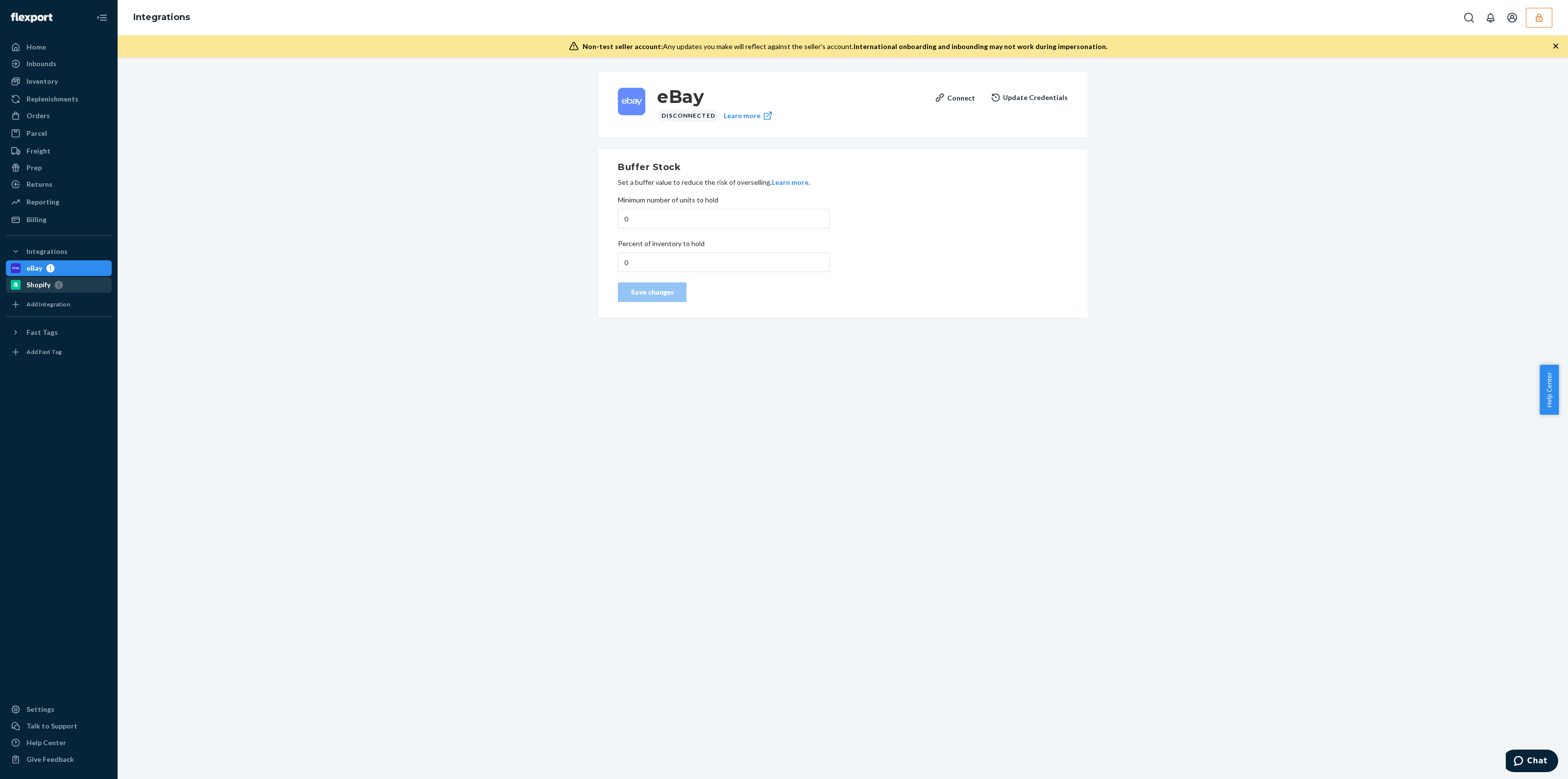
click at [48, 288] on div "Shopify" at bounding box center [38, 285] width 24 height 10
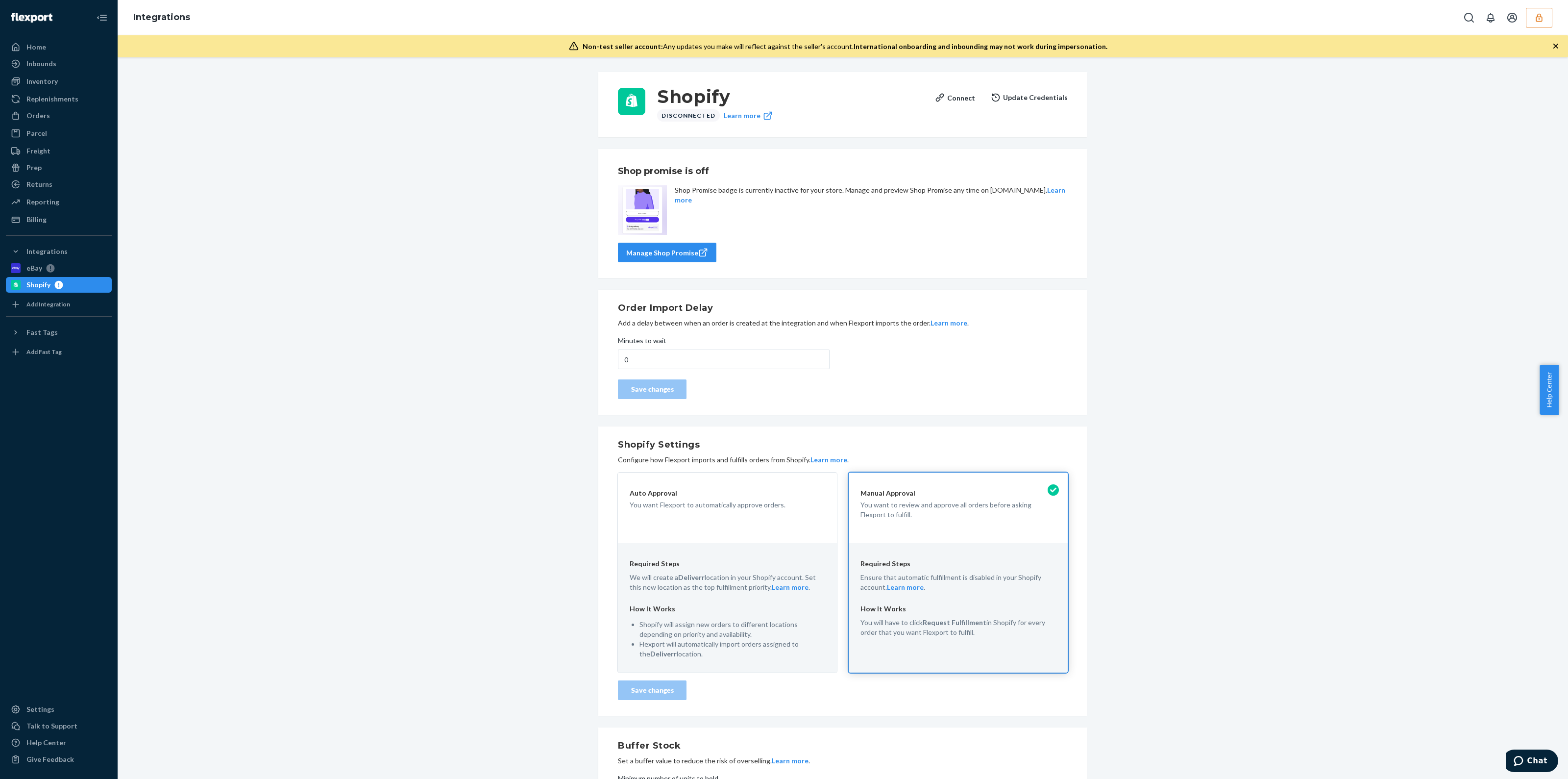
click at [1547, 22] on button "button" at bounding box center [1539, 17] width 27 height 20
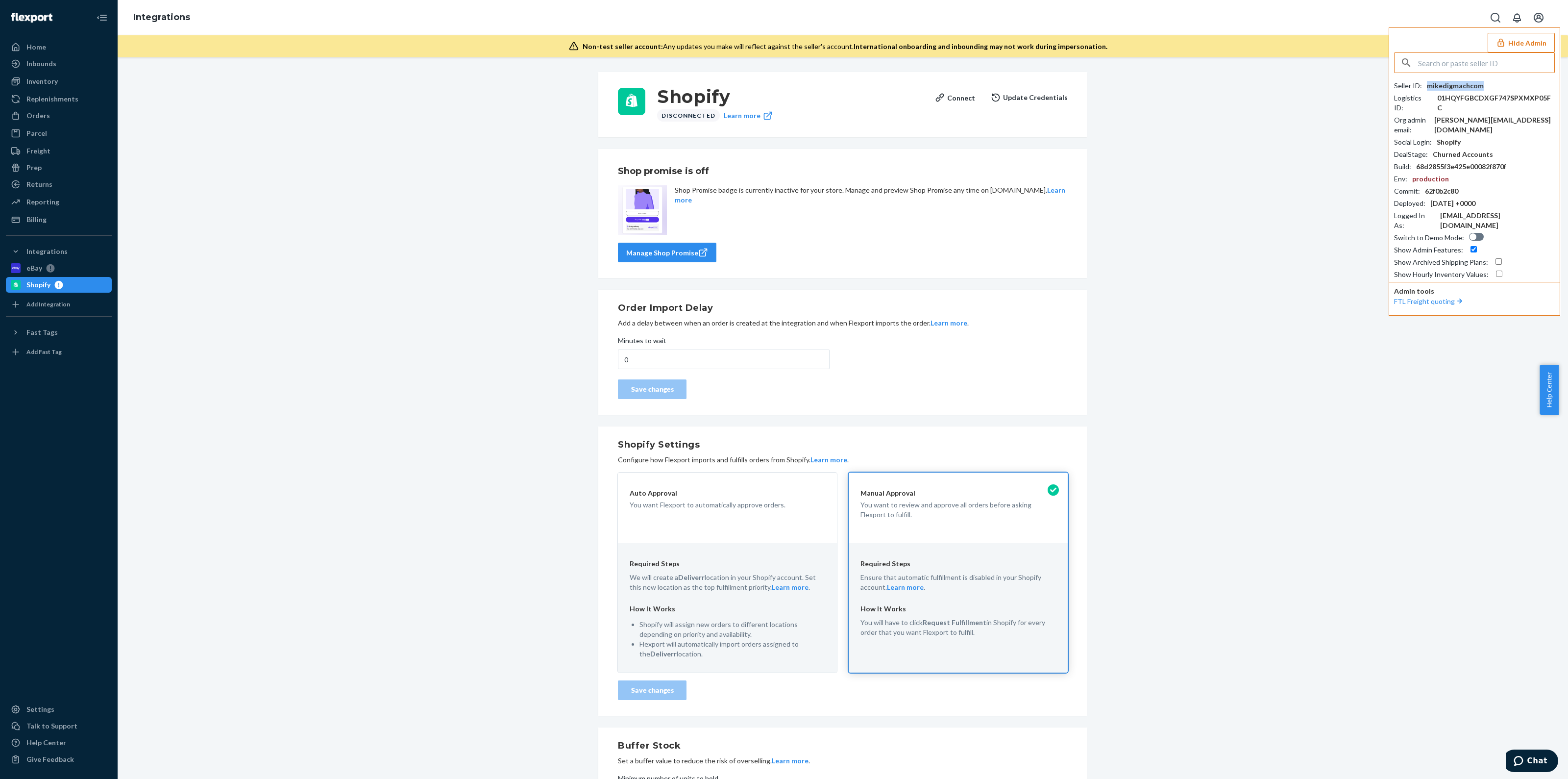
click at [1472, 87] on div "mikedigmachcom" at bounding box center [1455, 86] width 57 height 10
click at [27, 708] on div "Settings" at bounding box center [41, 709] width 28 height 10
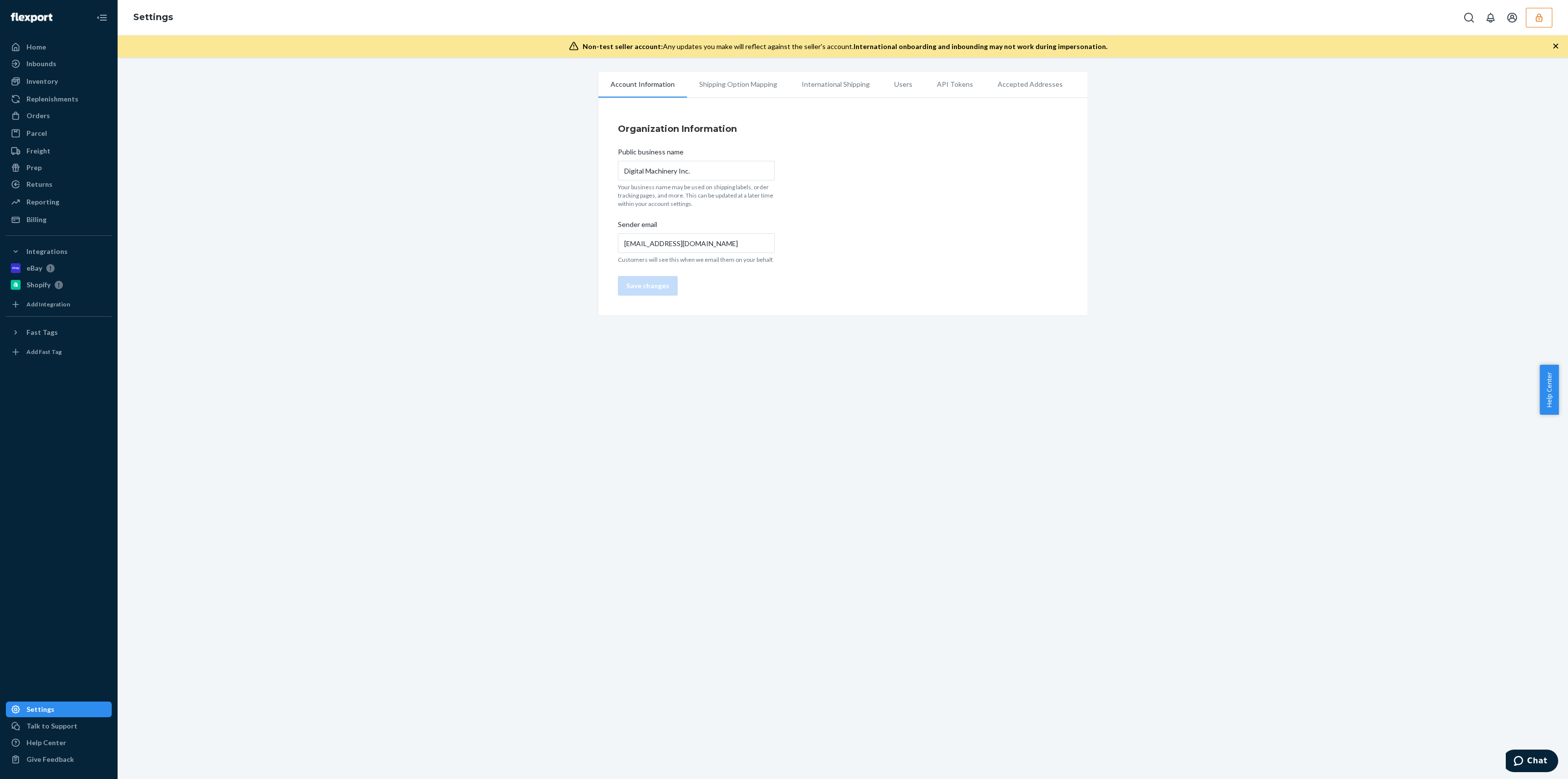
click at [892, 85] on li "Users" at bounding box center [903, 84] width 42 height 24
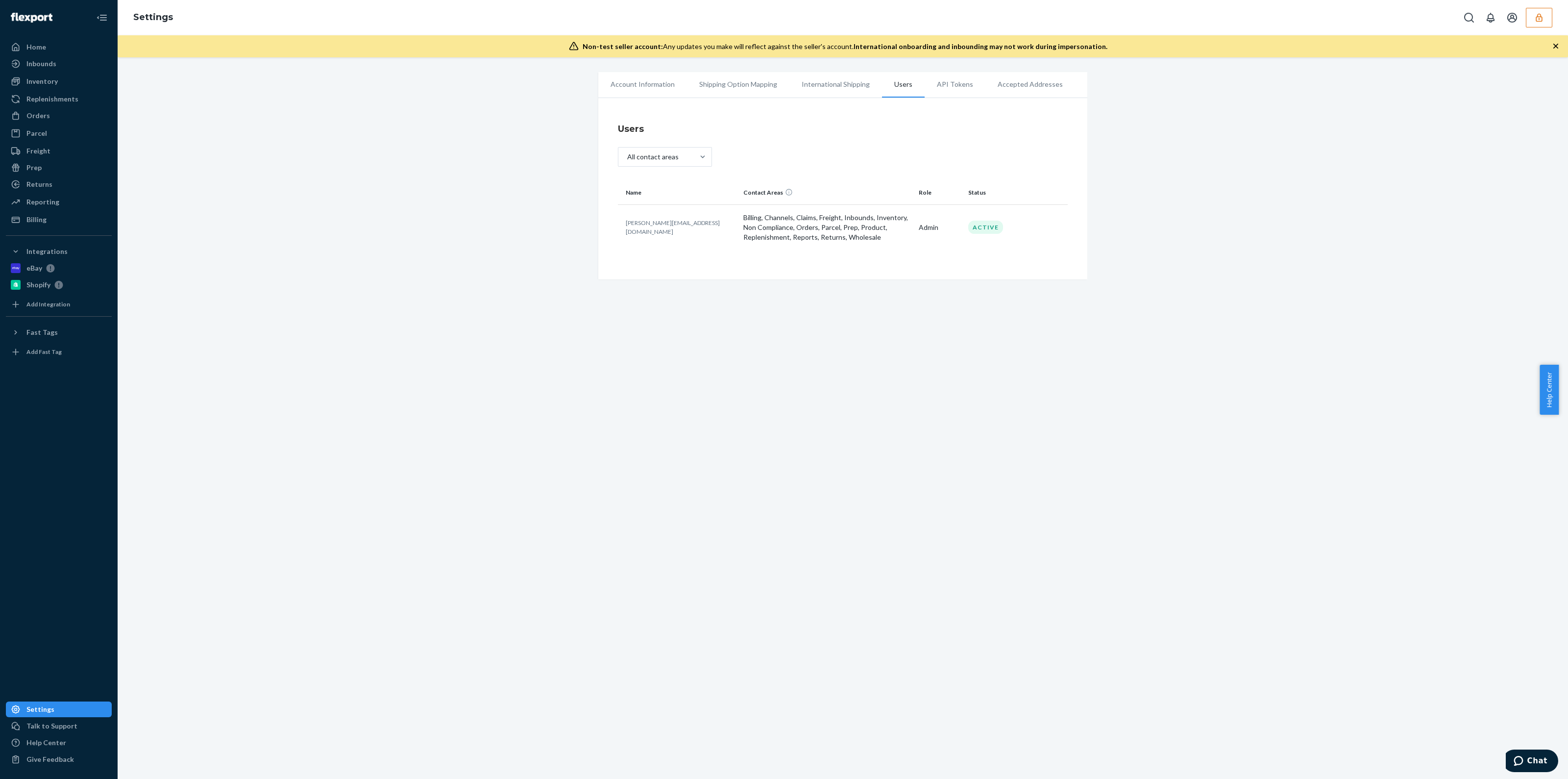
click at [652, 229] on p "mike@digmach.com" at bounding box center [681, 227] width 110 height 16
copy p "mike@digmach.com"
click at [1527, 22] on button "button" at bounding box center [1539, 17] width 27 height 20
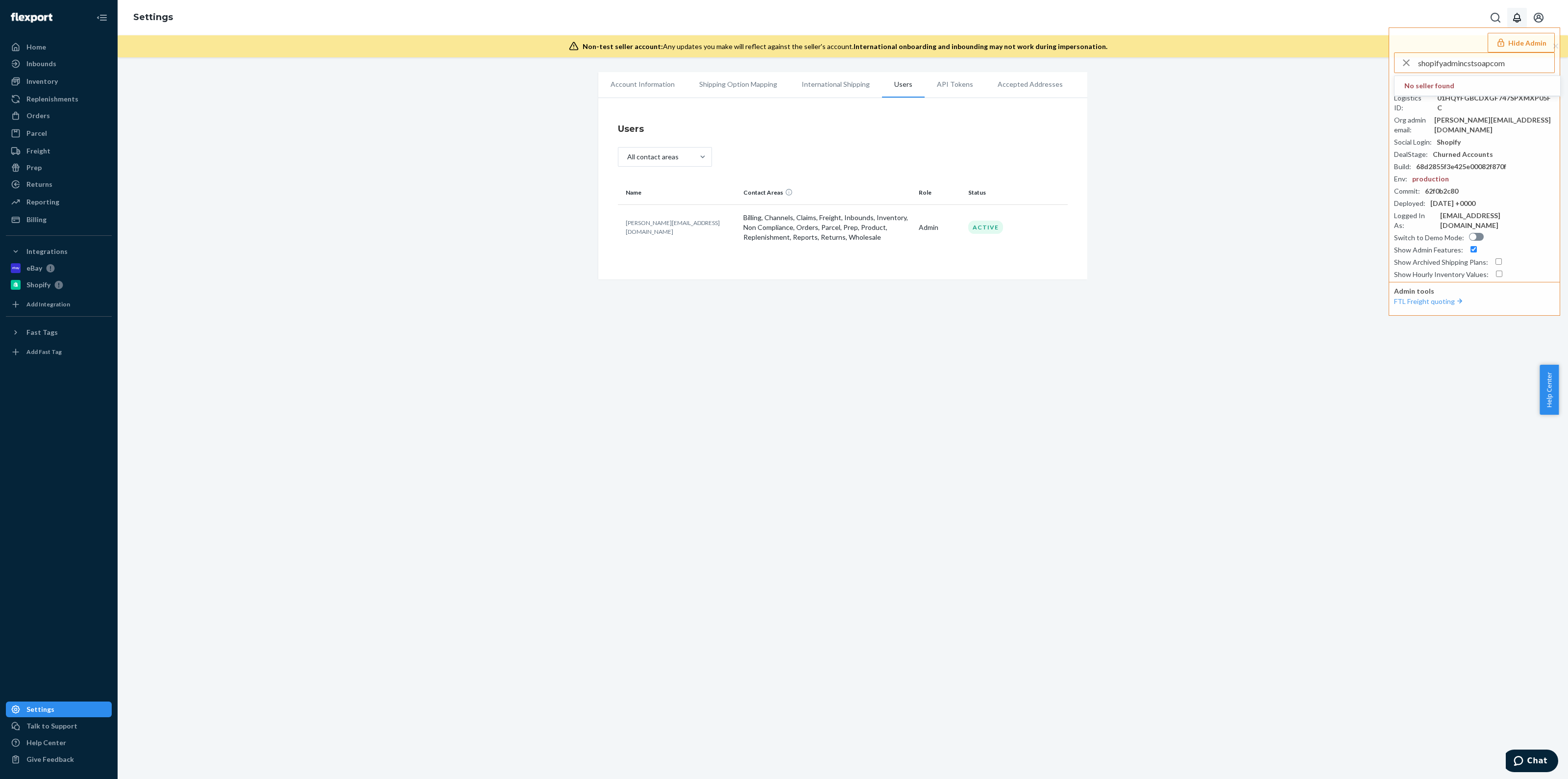
type input "shopifyadmincstsoapcom"
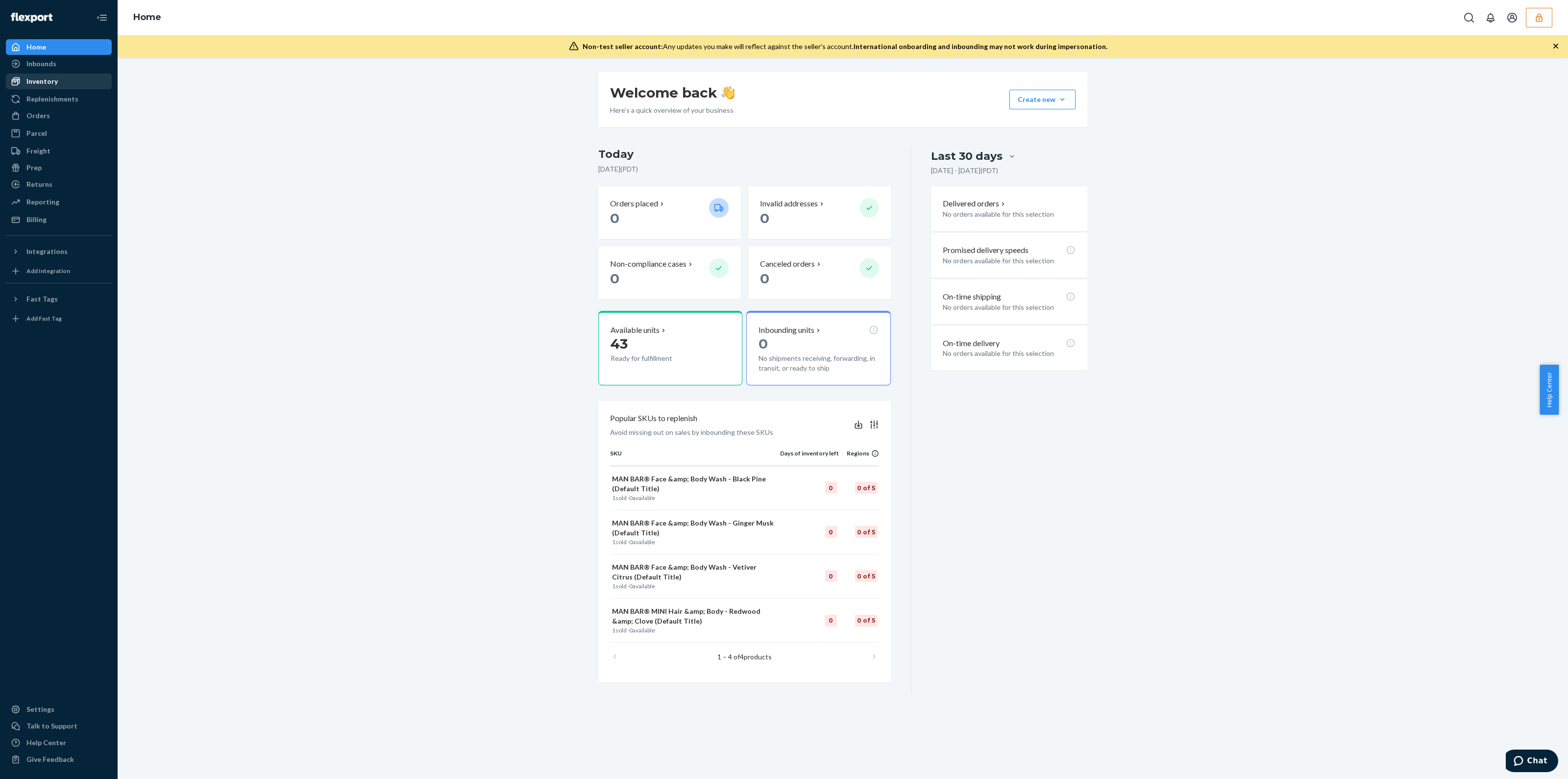
click at [64, 82] on div "Inventory" at bounding box center [59, 82] width 104 height 14
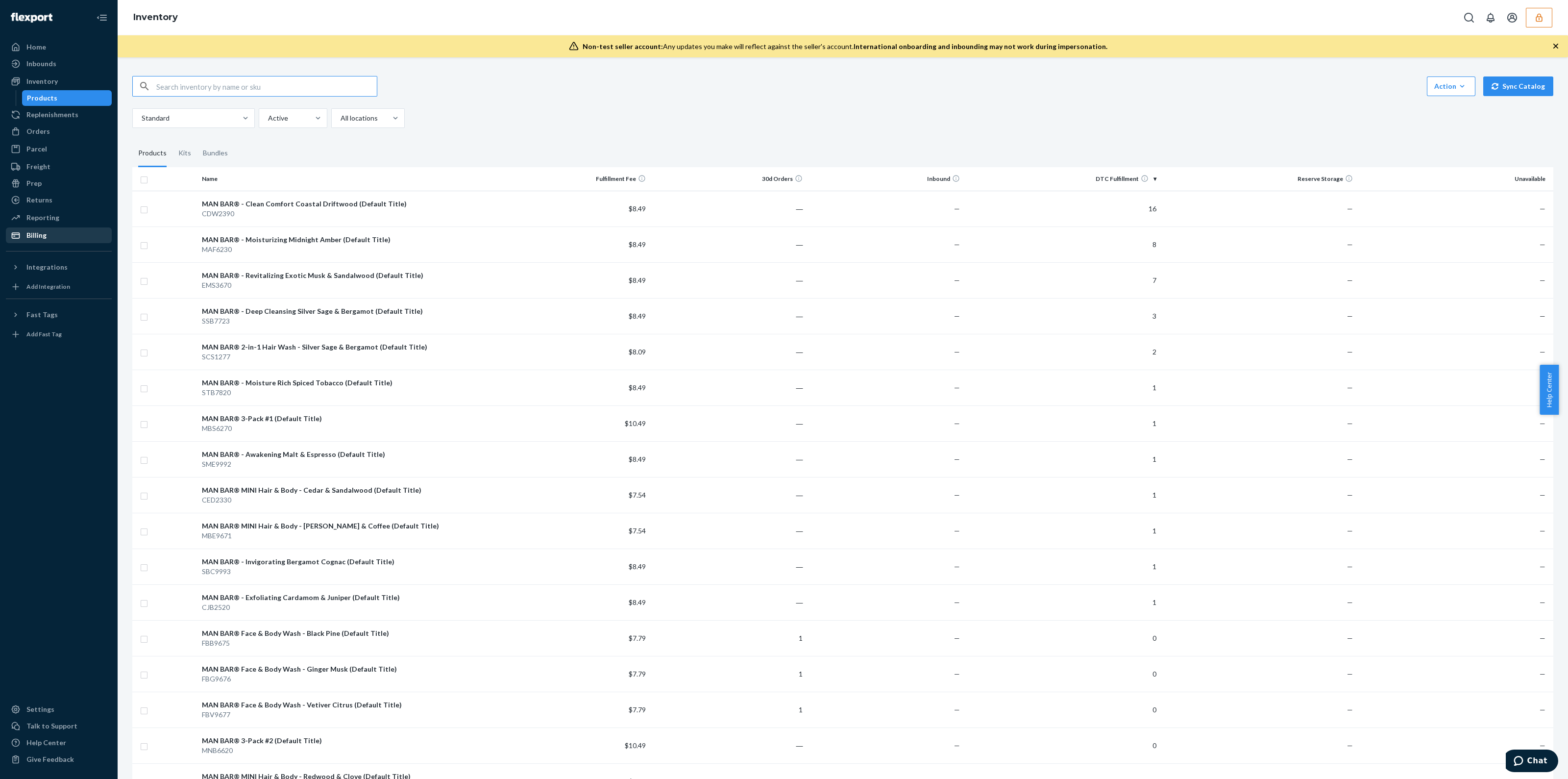
click at [52, 235] on div "Billing" at bounding box center [59, 235] width 104 height 14
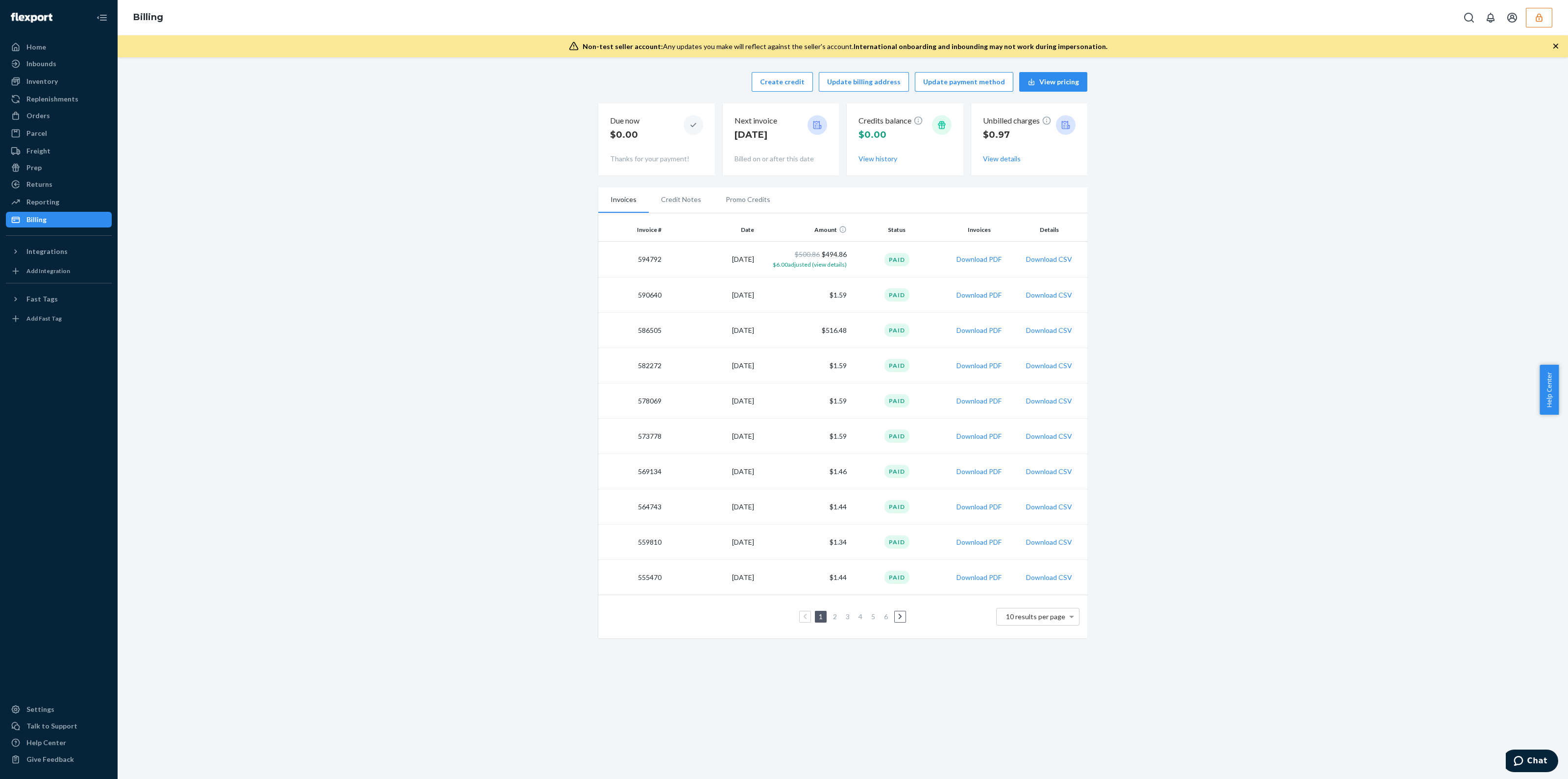
click at [984, 253] on td "Download PDF" at bounding box center [979, 260] width 72 height 36
click at [980, 261] on button "Download PDF" at bounding box center [979, 259] width 45 height 10
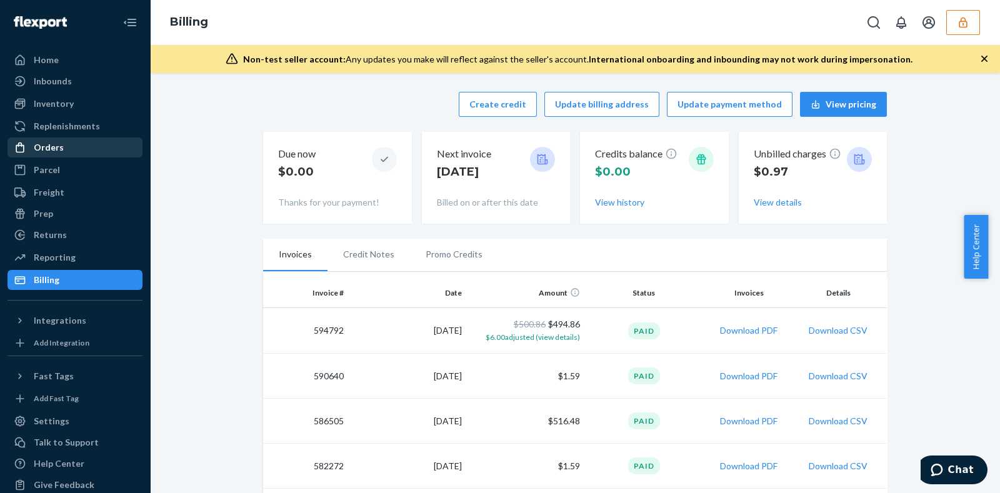
click at [68, 146] on div "Orders" at bounding box center [75, 148] width 133 height 18
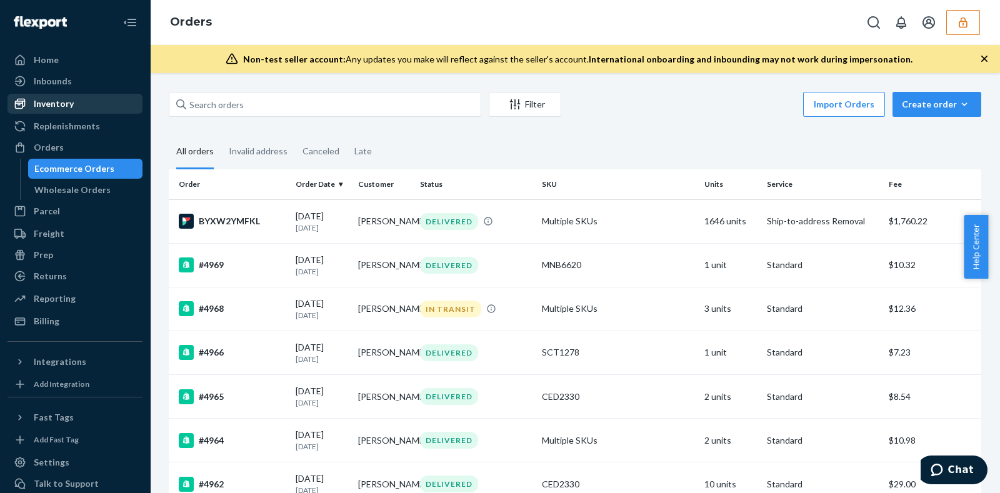
click at [64, 105] on div "Inventory" at bounding box center [54, 104] width 40 height 13
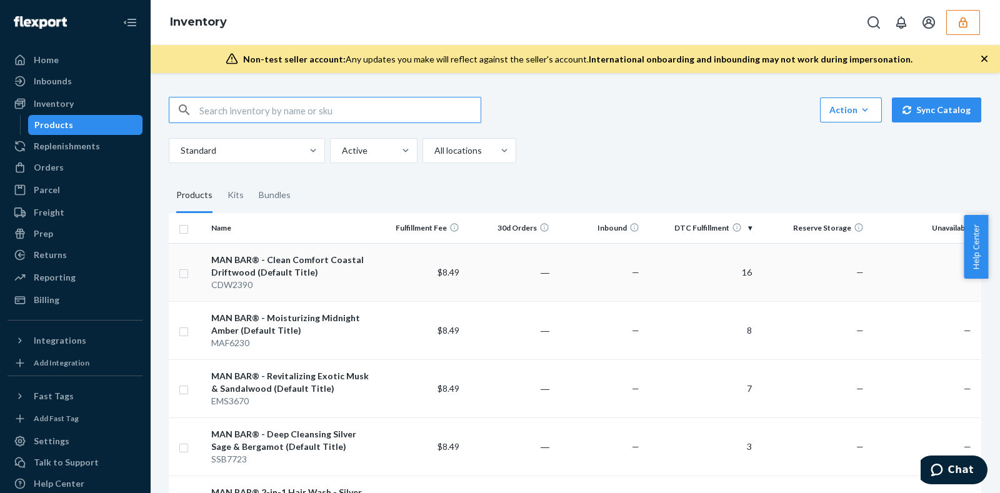
click at [612, 278] on td "—" at bounding box center [599, 272] width 90 height 58
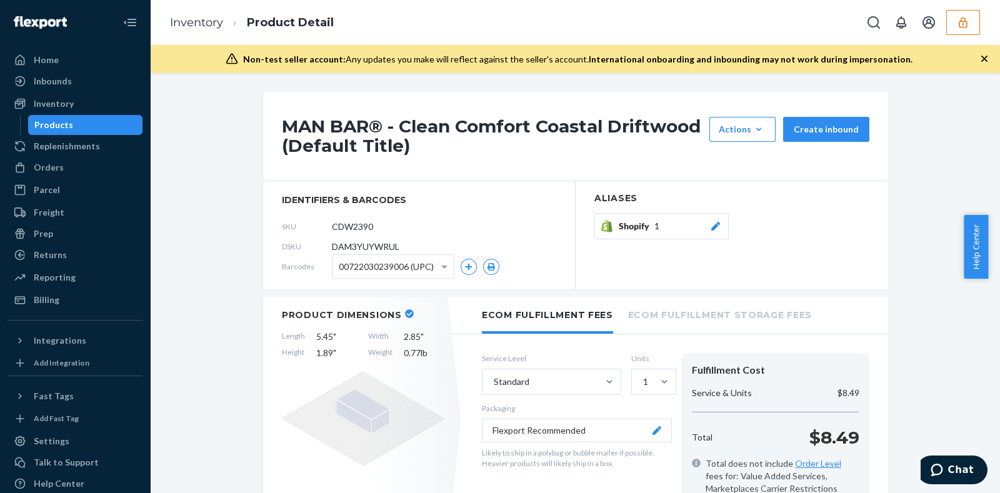
click at [381, 242] on span "DAM3YUYWRUL" at bounding box center [366, 247] width 68 height 13
copy span "DAM3YUYWRUL"
click at [75, 131] on div "Products" at bounding box center [85, 125] width 113 height 18
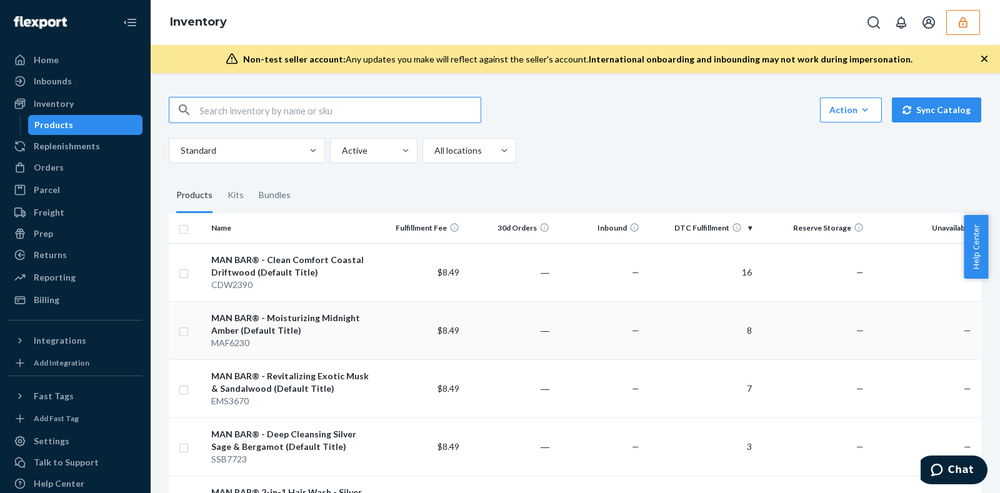
scroll to position [78, 0]
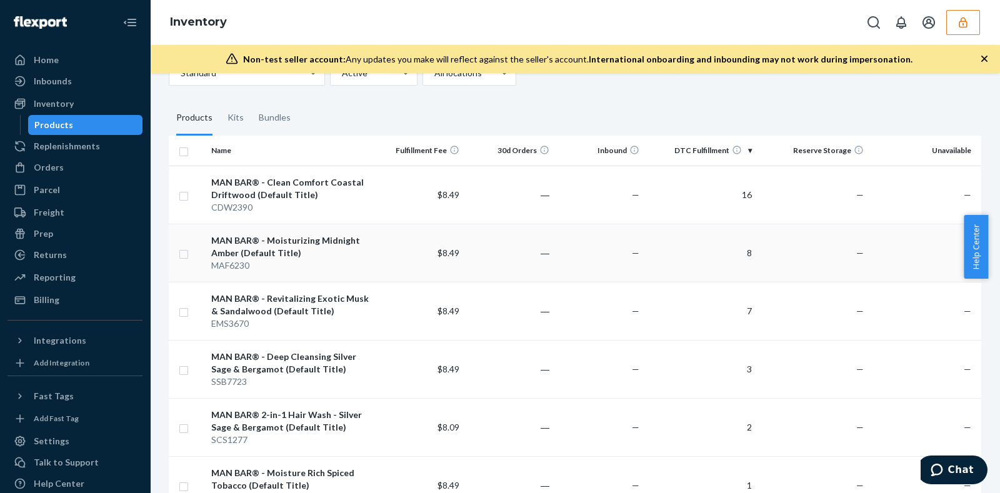
click at [468, 260] on td "―" at bounding box center [509, 253] width 90 height 58
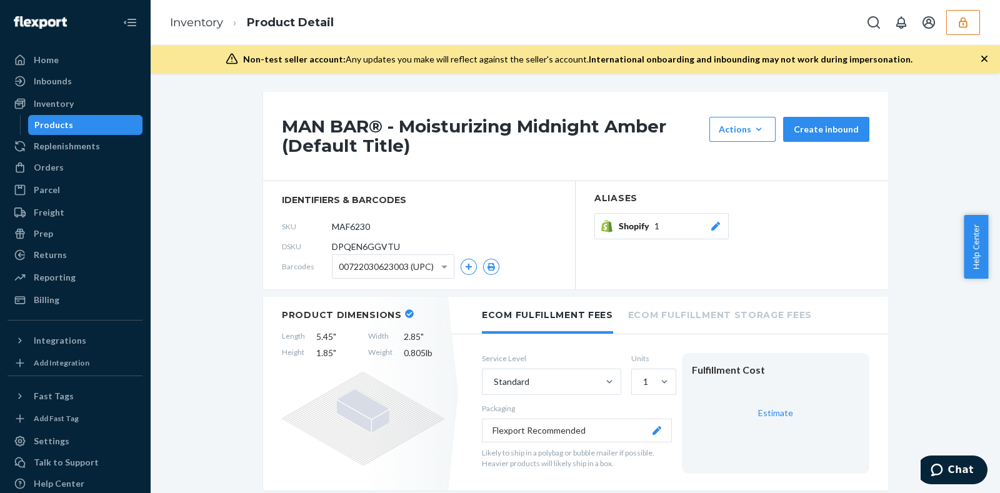
click at [982, 66] on div "Non-test seller account: Any updates you make will reflect against the seller's…" at bounding box center [575, 59] width 850 height 28
click at [981, 63] on icon "button" at bounding box center [984, 59] width 13 height 13
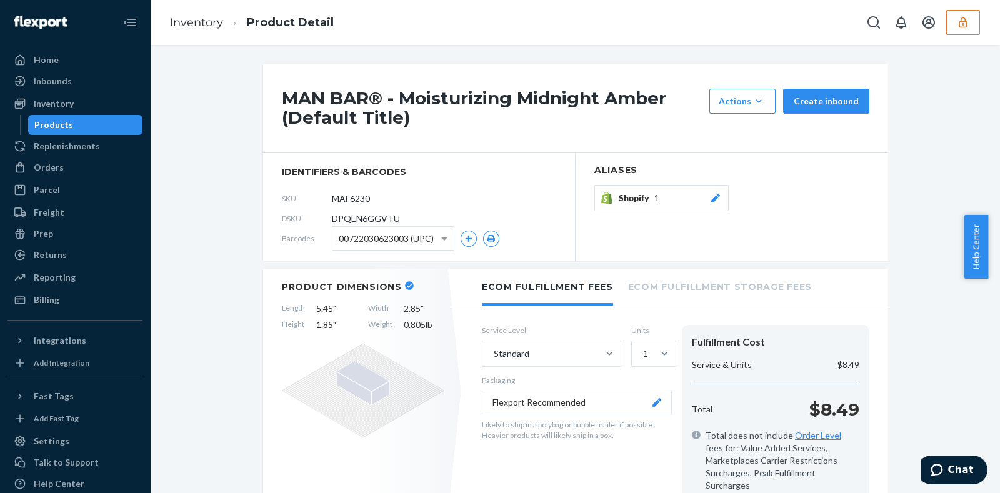
click at [356, 217] on span "DPQEN6GGVTU" at bounding box center [366, 219] width 68 height 13
copy span "DPQEN6GGVTU"
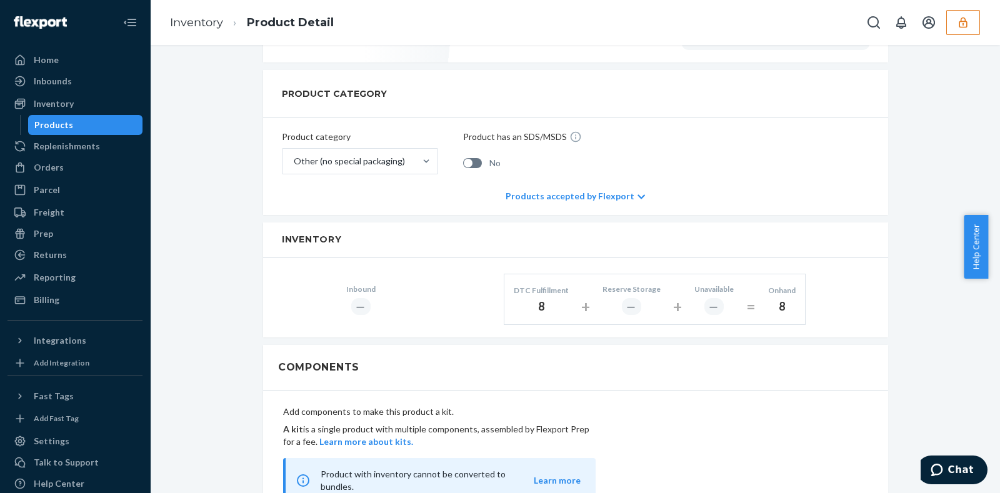
scroll to position [546, 0]
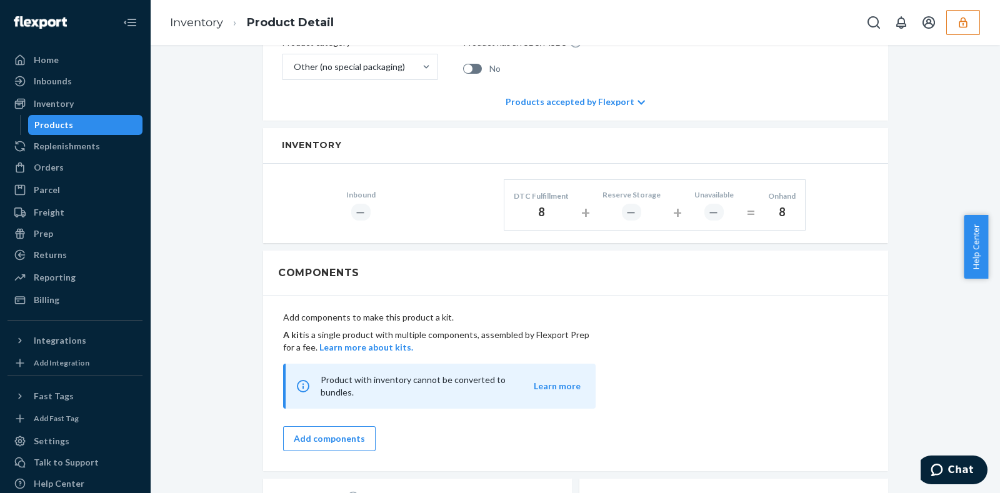
click at [43, 133] on div "Products" at bounding box center [85, 125] width 113 height 18
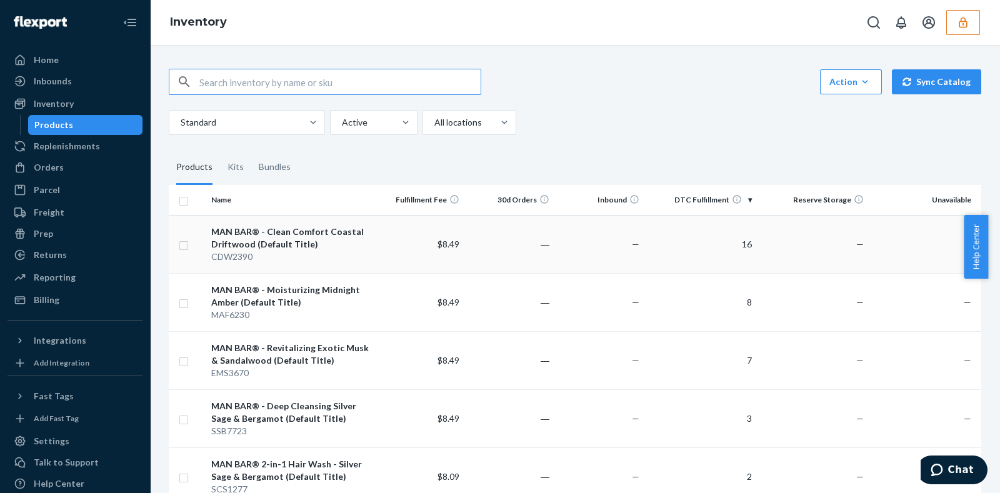
scroll to position [156, 0]
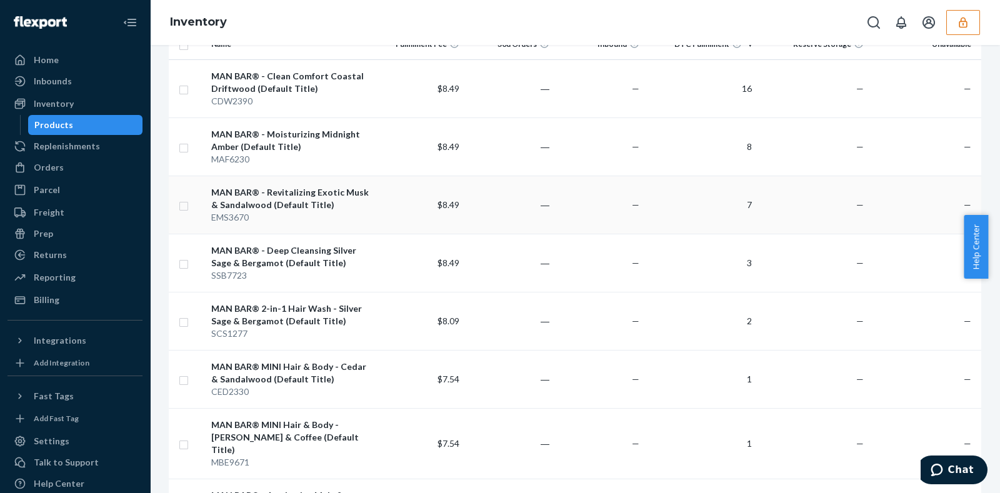
click at [509, 218] on td "―" at bounding box center [509, 205] width 90 height 58
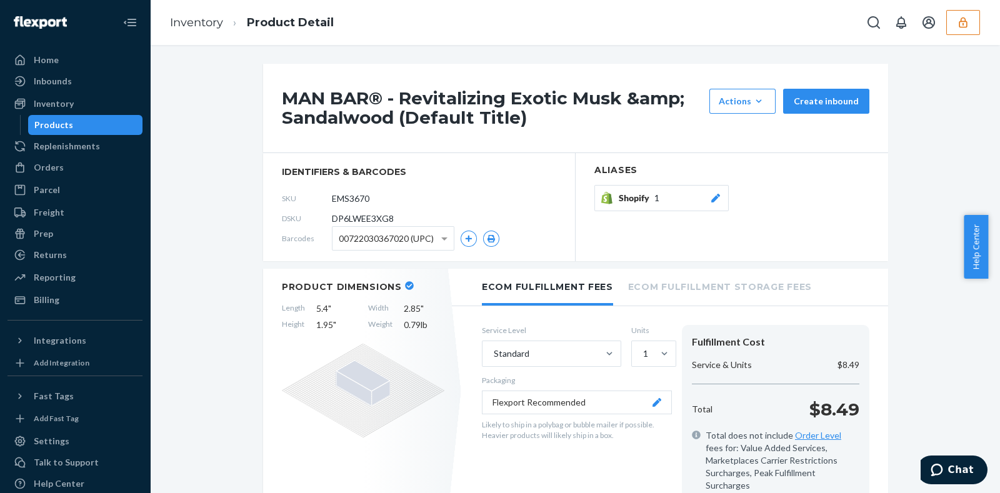
click at [350, 223] on span "DP6LWEE3XG8" at bounding box center [363, 219] width 62 height 13
copy span "DP6LWEE3XG8"
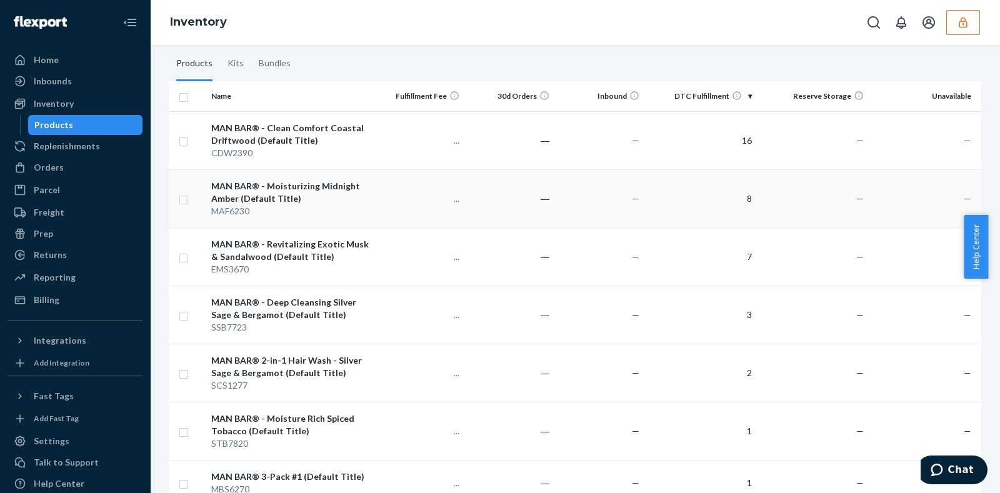
scroll to position [234, 0]
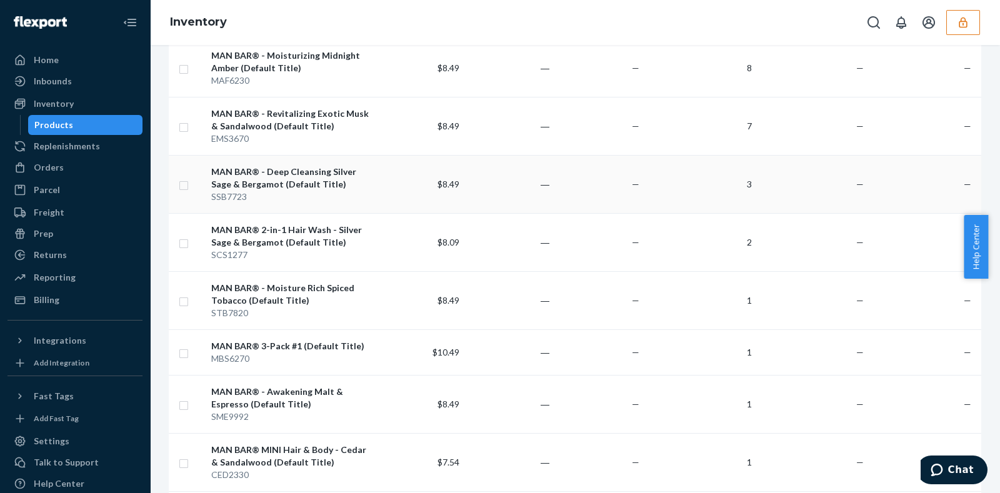
click at [449, 201] on td "$8.49" at bounding box center [419, 184] width 90 height 58
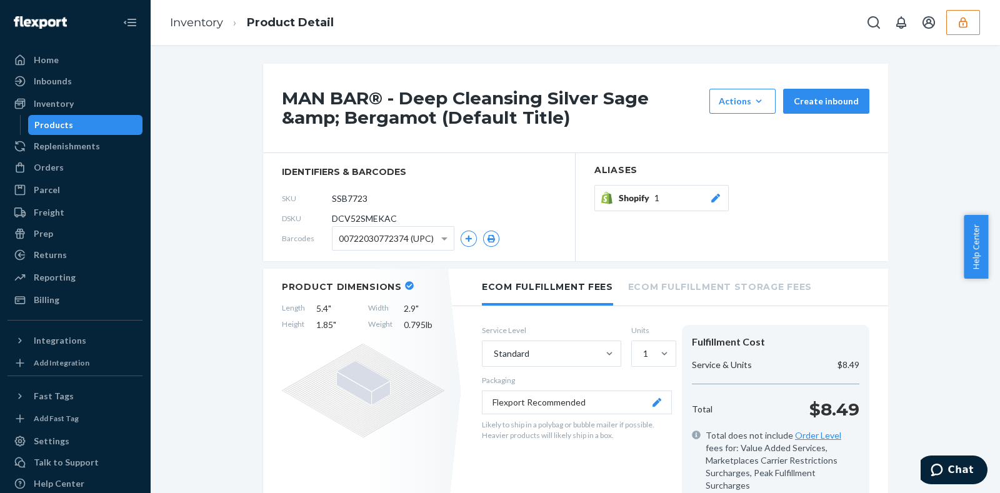
click at [375, 214] on span "DCV52SMEKAC" at bounding box center [364, 219] width 65 height 13
copy span "DCV52SMEKAC"
click at [197, 29] on li "Inventory" at bounding box center [196, 23] width 53 height 16
click at [205, 21] on link "Inventory" at bounding box center [196, 23] width 53 height 14
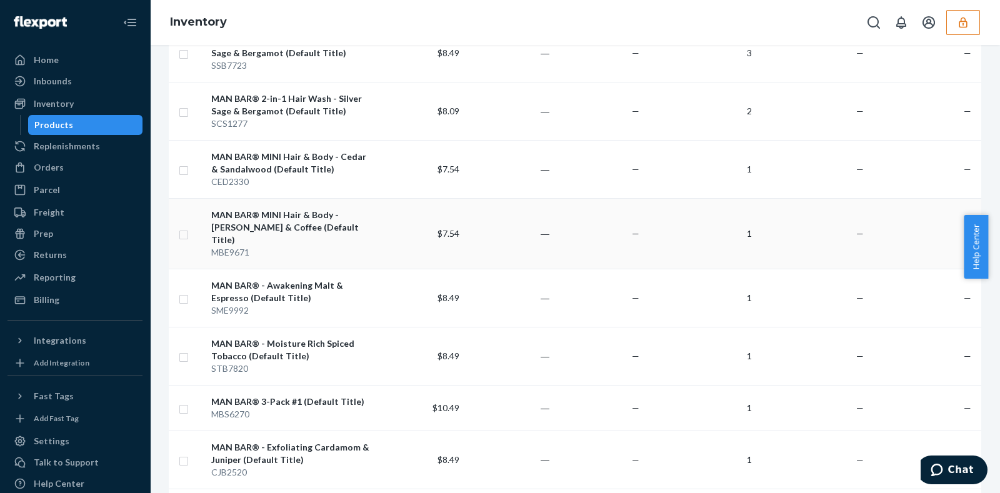
scroll to position [391, 0]
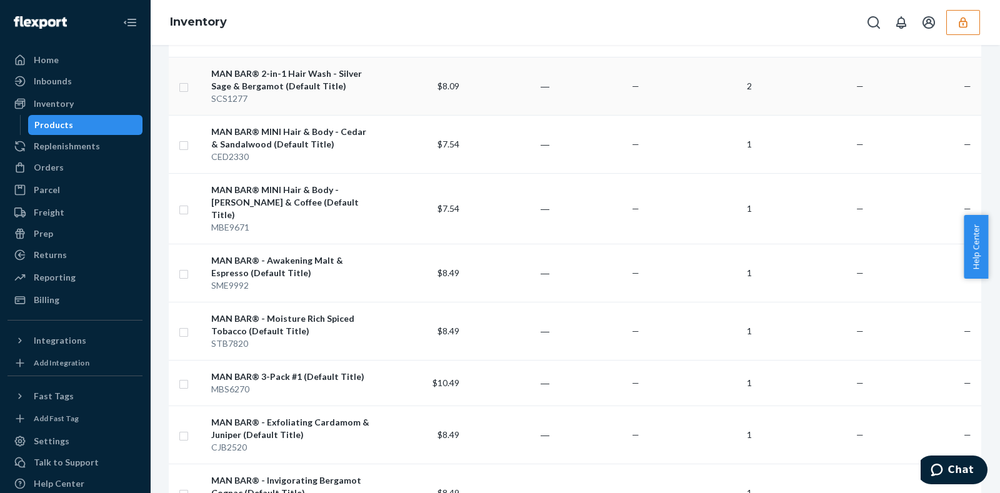
click at [491, 83] on td "―" at bounding box center [509, 86] width 90 height 58
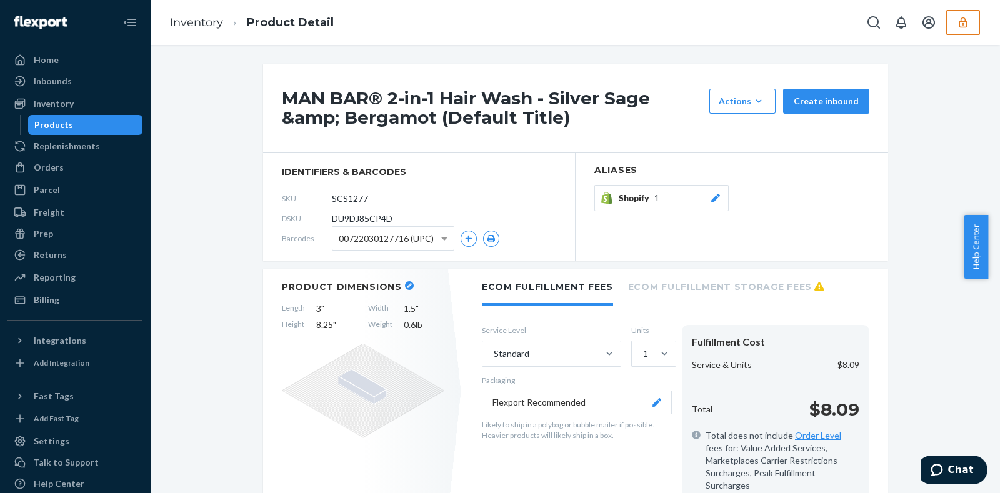
click at [344, 216] on span "DU9DJ85CP4D" at bounding box center [362, 219] width 61 height 13
click at [344, 215] on span "DU9DJ85CP4D" at bounding box center [362, 219] width 61 height 13
copy span "DU9DJ85CP4D"
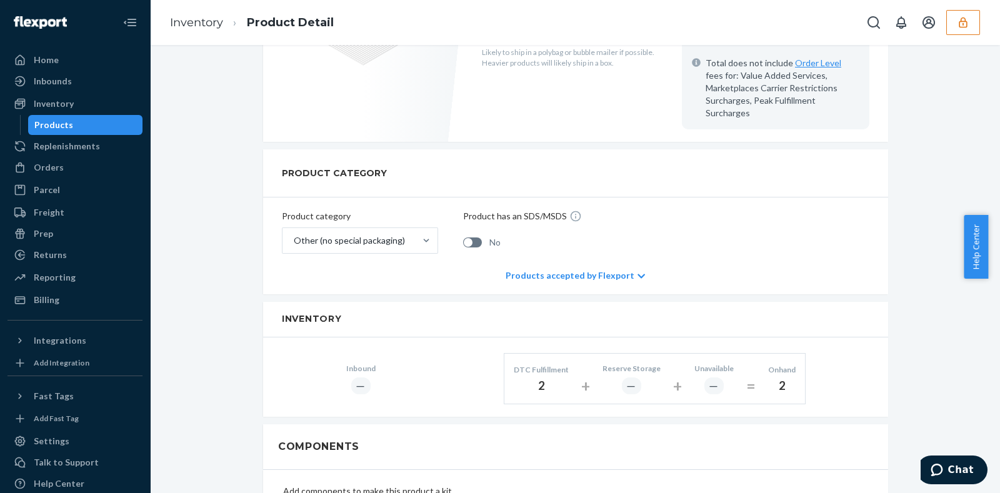
scroll to position [469, 0]
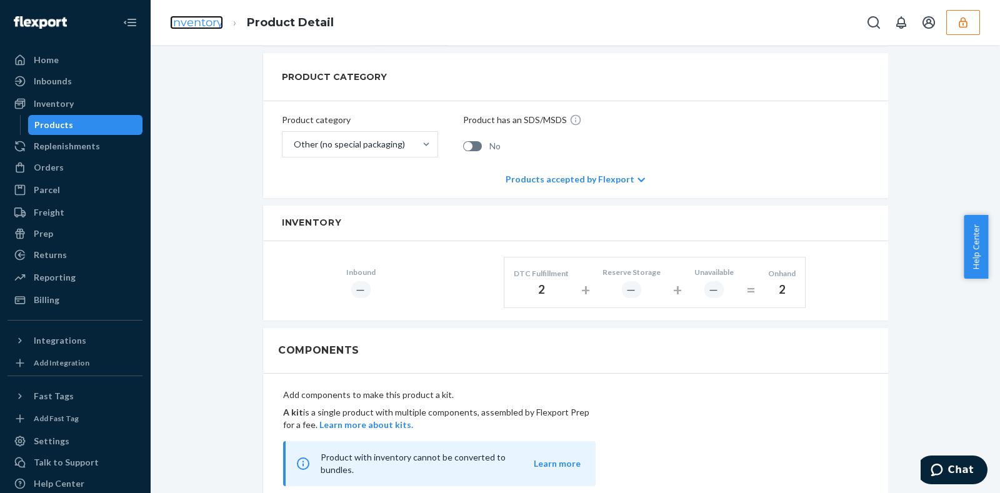
click at [184, 20] on link "Inventory" at bounding box center [196, 23] width 53 height 14
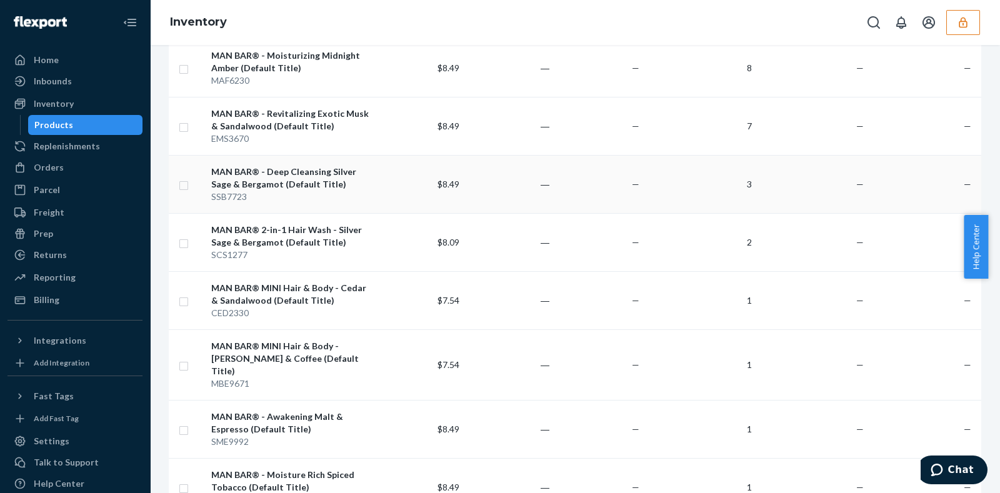
scroll to position [312, 0]
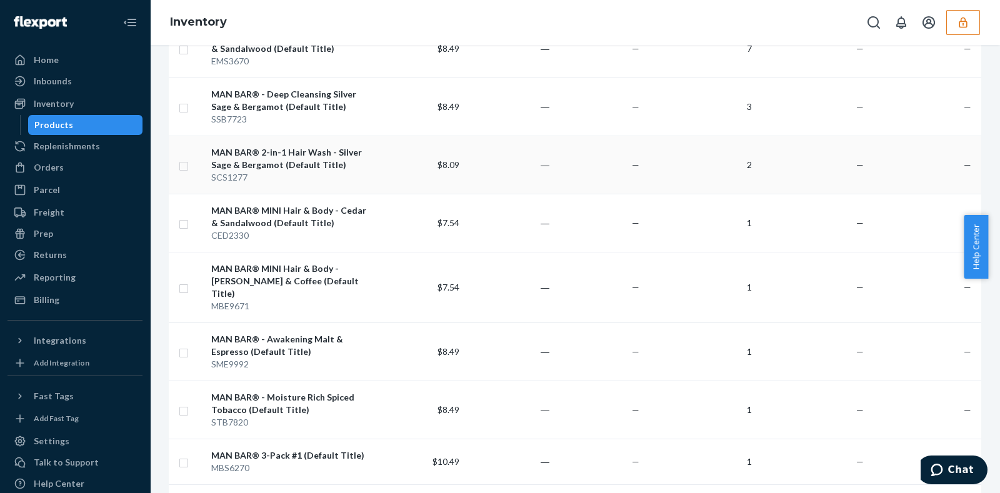
click at [481, 173] on td "―" at bounding box center [509, 165] width 90 height 58
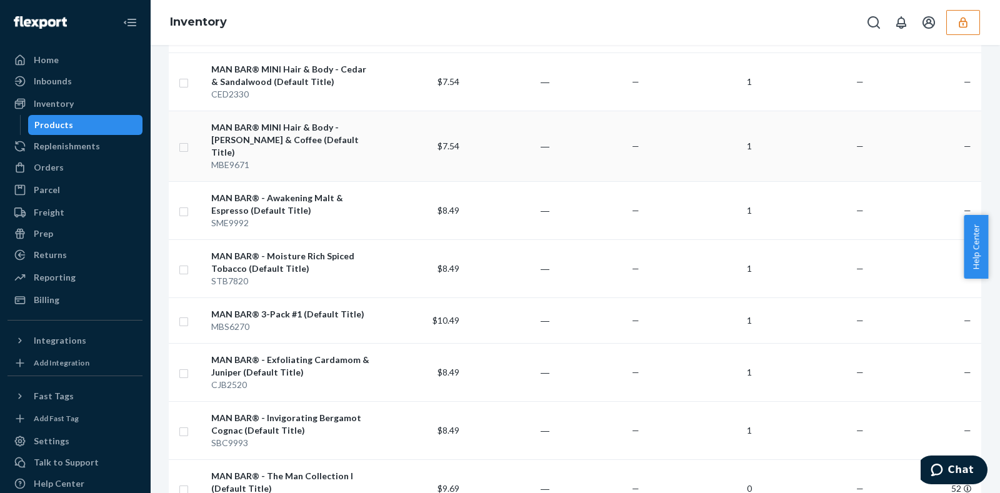
scroll to position [469, 0]
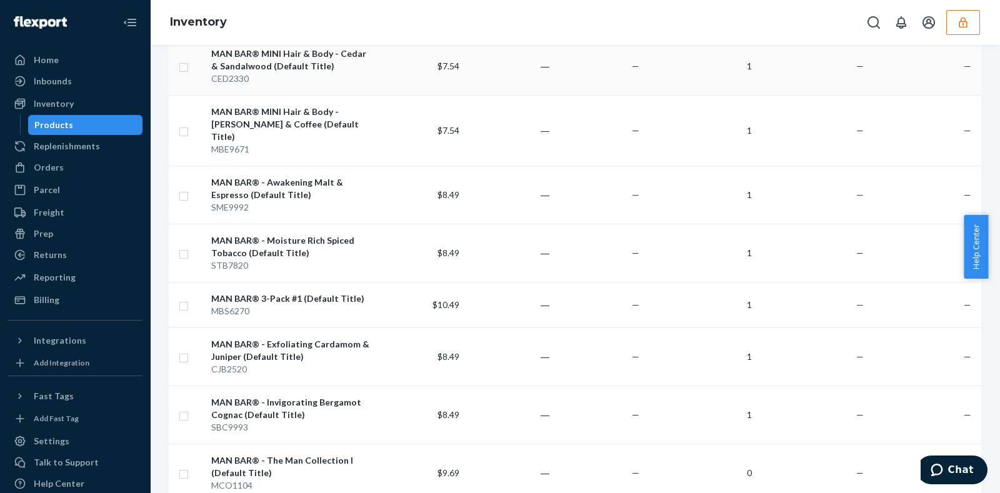
click at [391, 64] on td "$7.54" at bounding box center [419, 66] width 90 height 58
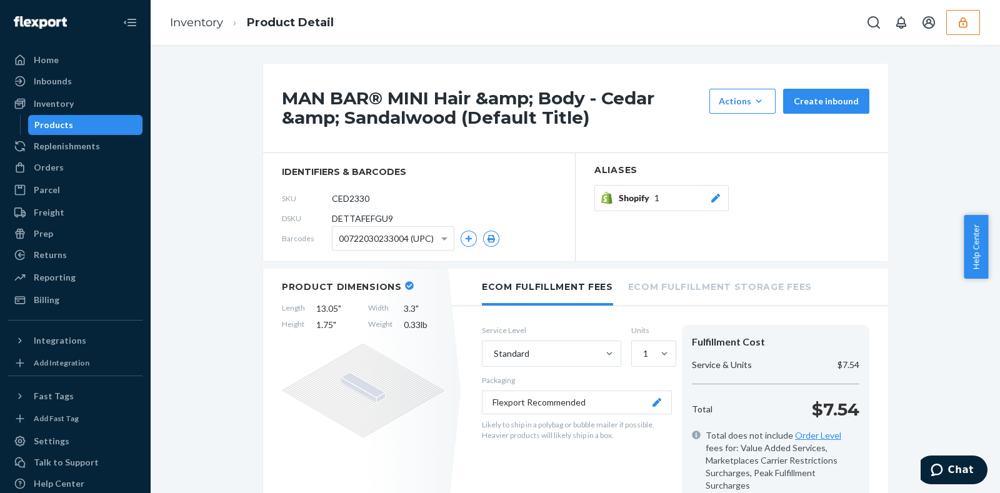
click at [350, 214] on span "DETTAFEFGU9" at bounding box center [362, 219] width 61 height 13
copy span "DETTAFEFGU9"
click at [200, 24] on link "Inventory" at bounding box center [196, 23] width 53 height 14
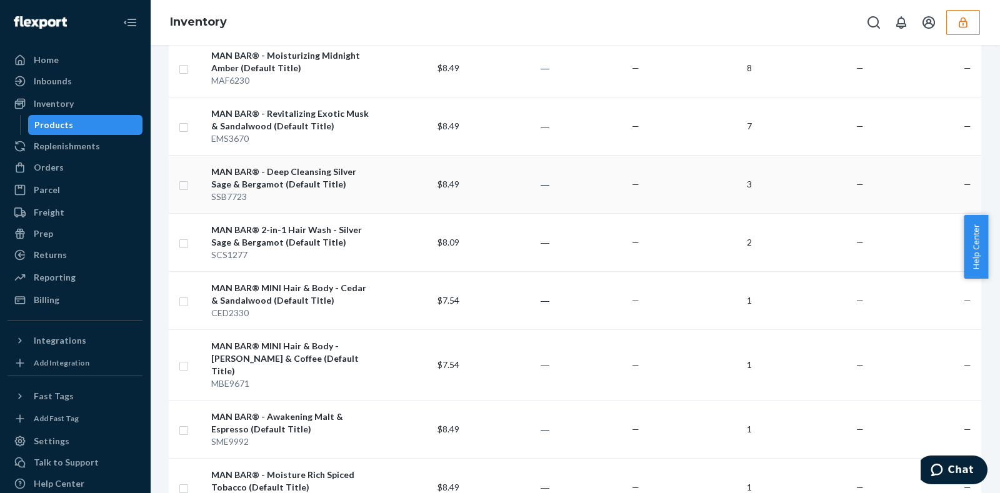
scroll to position [546, 0]
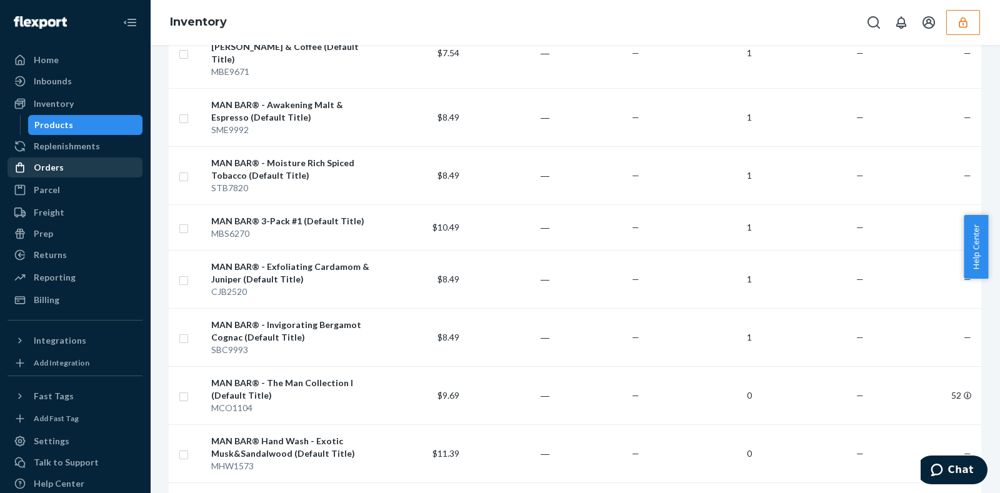
click at [67, 169] on div "Orders" at bounding box center [75, 168] width 133 height 18
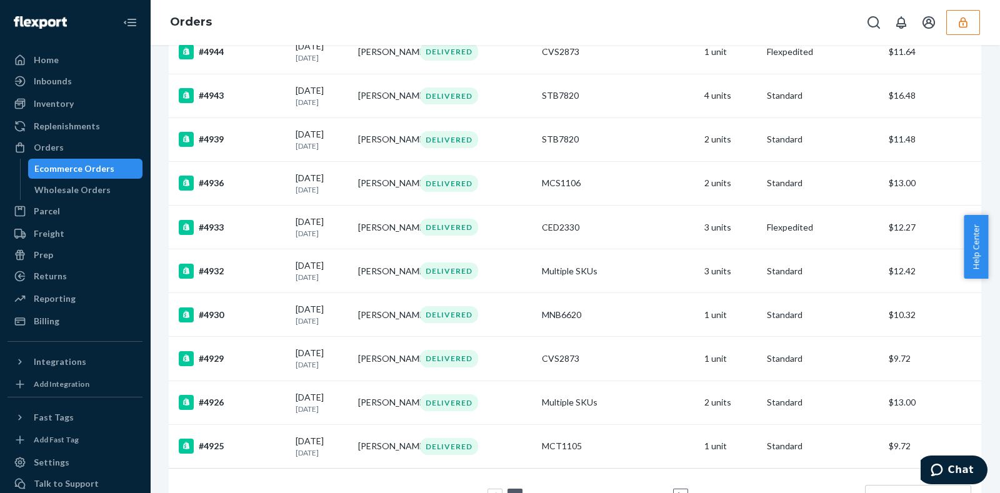
scroll to position [871, 0]
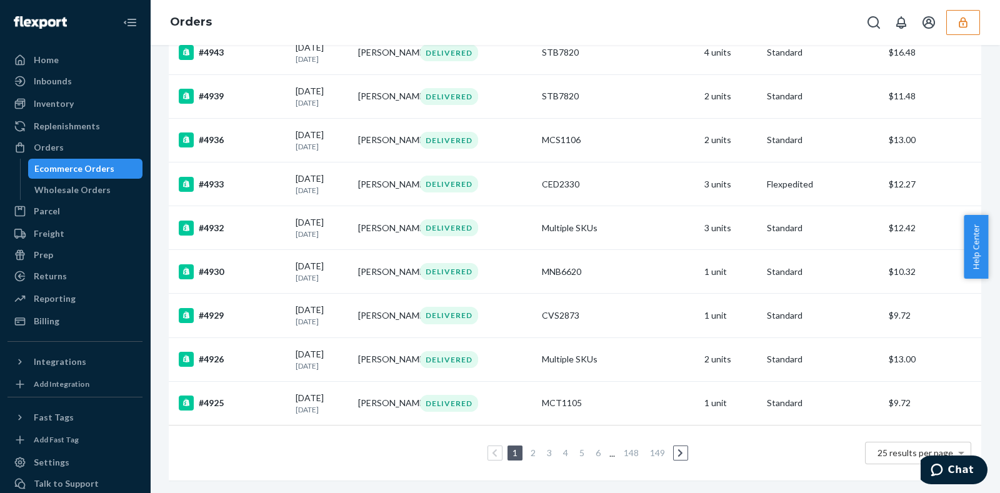
click at [528, 448] on link "2" at bounding box center [533, 453] width 10 height 11
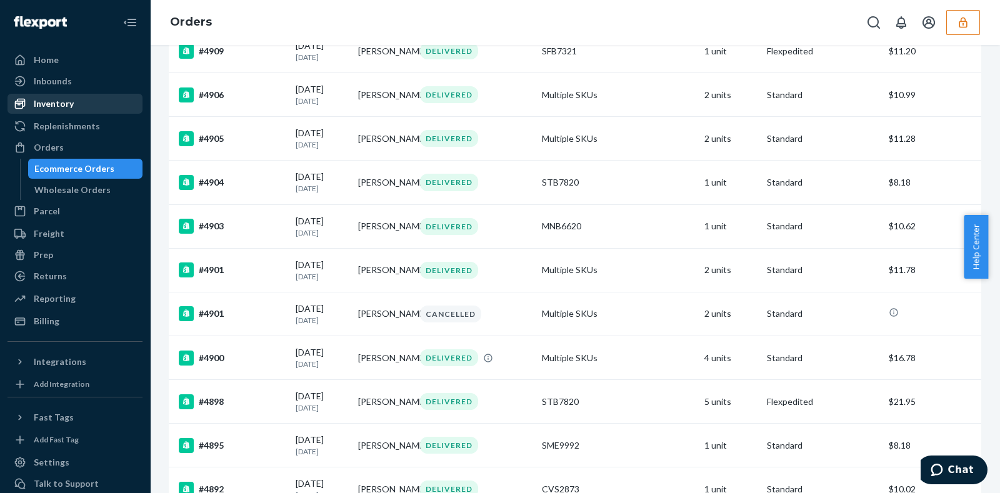
click at [63, 99] on div "Inventory" at bounding box center [54, 104] width 40 height 13
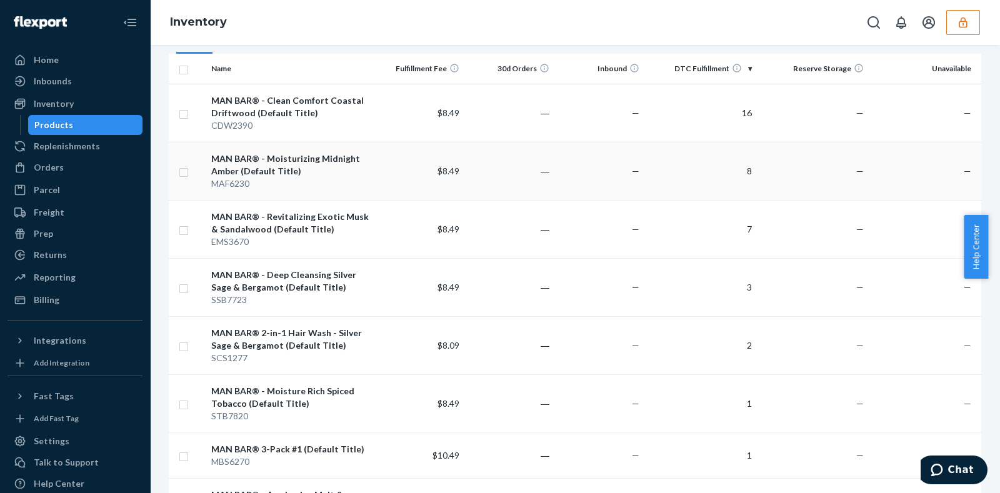
scroll to position [156, 0]
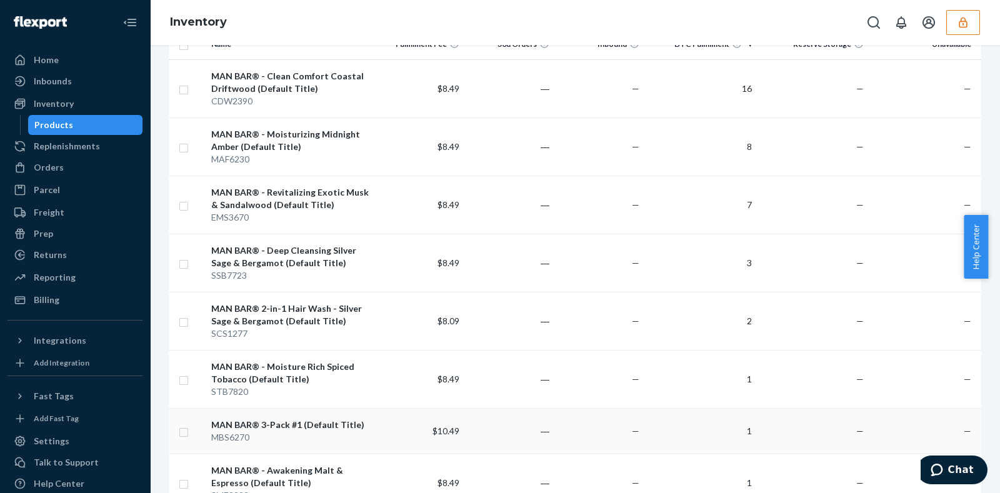
click at [697, 427] on td "1" at bounding box center [700, 431] width 113 height 46
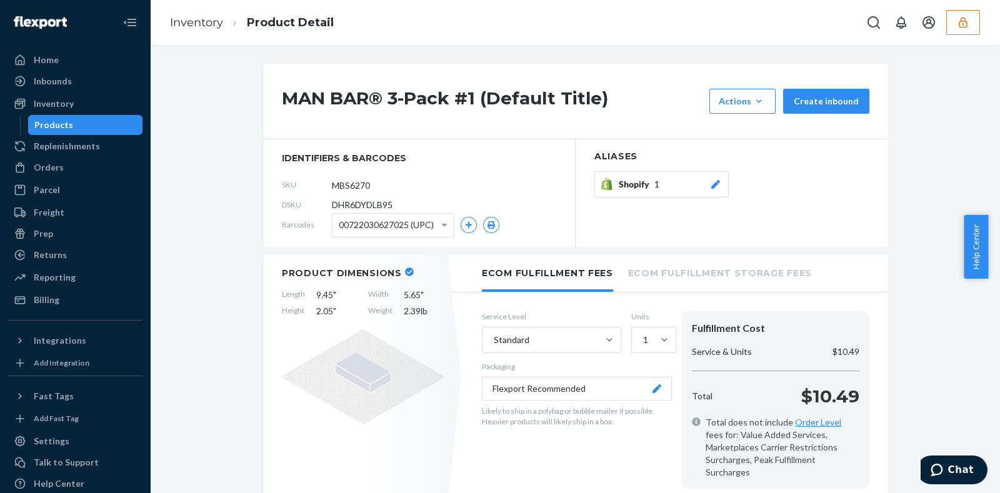
click at [369, 199] on span "DHR6DYDLB95" at bounding box center [362, 205] width 61 height 13
copy span "DHR6DYDLB95"
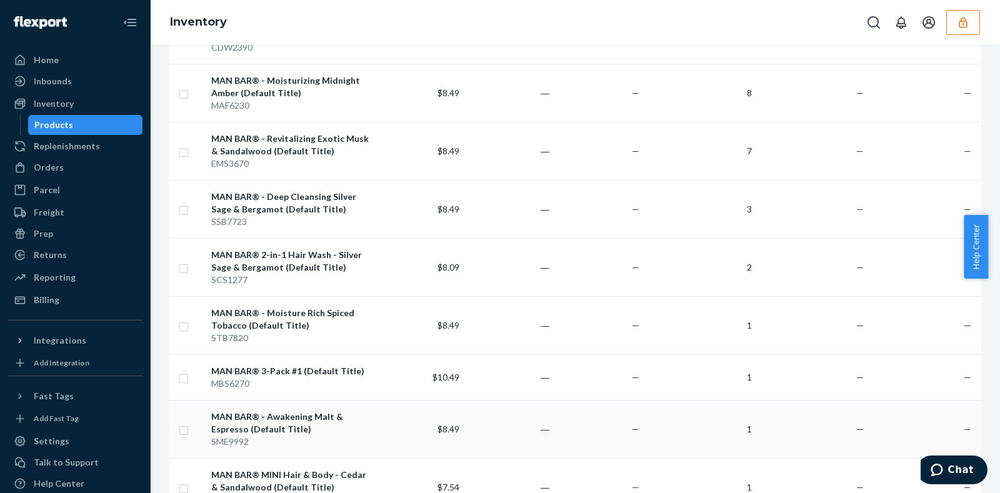
scroll to position [234, 0]
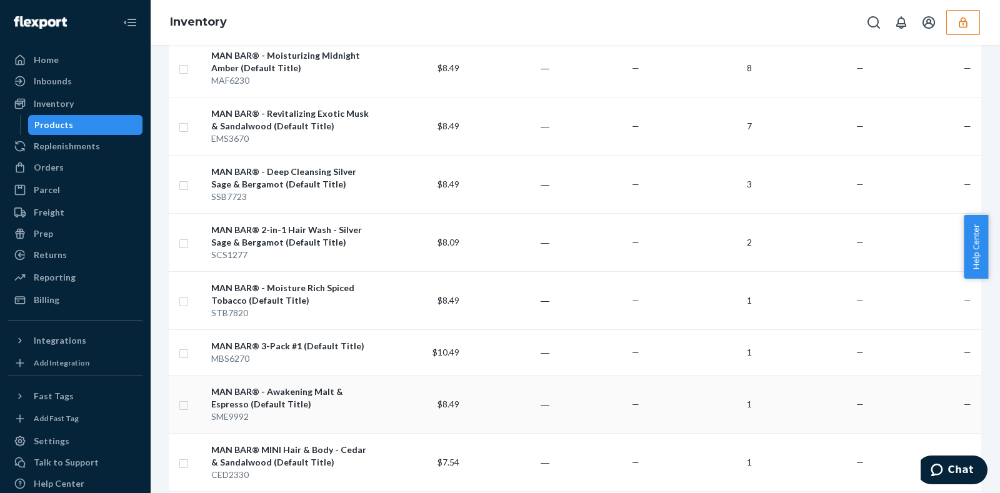
click at [703, 396] on td "1" at bounding box center [700, 404] width 113 height 58
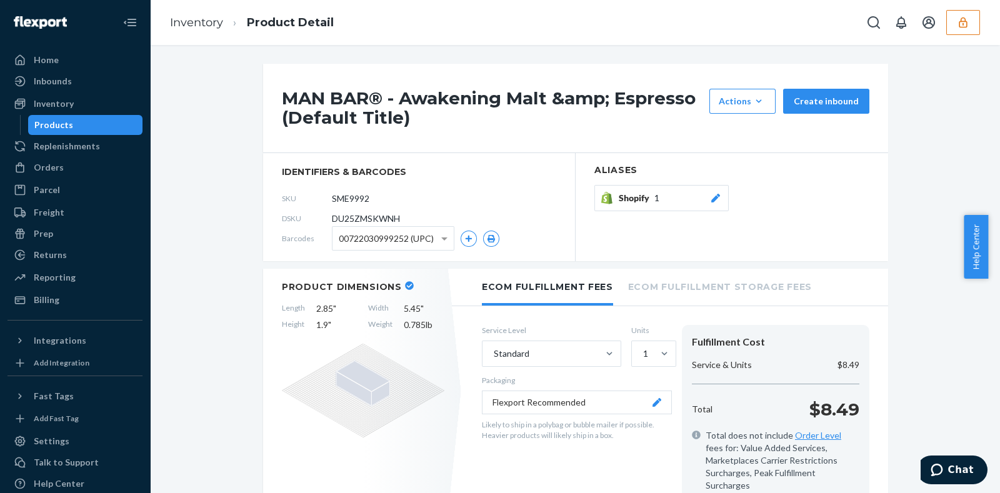
click at [341, 216] on span "DU25ZMSKWNH" at bounding box center [366, 219] width 68 height 13
copy span "DU25ZMSKWNH"
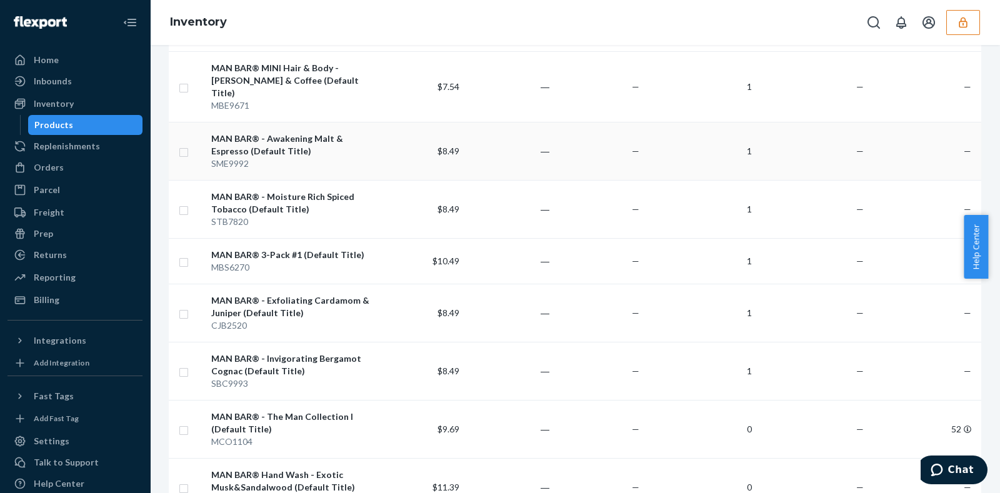
scroll to position [546, 0]
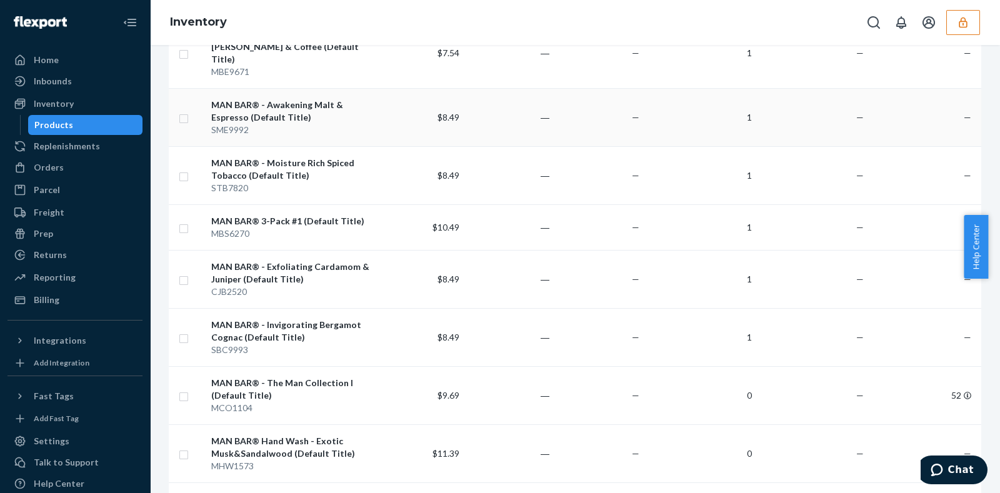
click at [767, 111] on td "—" at bounding box center [813, 117] width 113 height 58
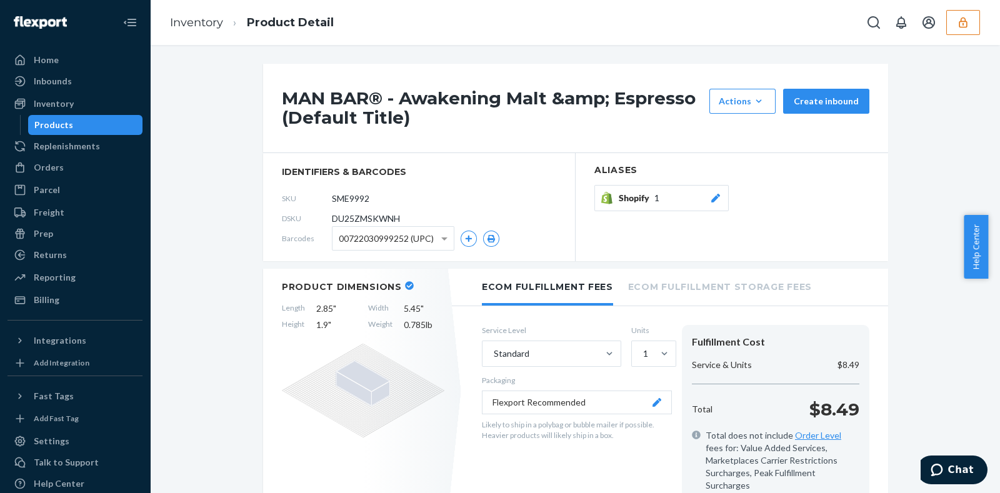
click at [349, 218] on span "DU25ZMSKWNH" at bounding box center [366, 219] width 68 height 13
click at [350, 218] on span "DU25ZMSKWNH" at bounding box center [366, 219] width 68 height 13
copy span "DU25ZMSKWNH"
click at [194, 26] on link "Inventory" at bounding box center [196, 23] width 53 height 14
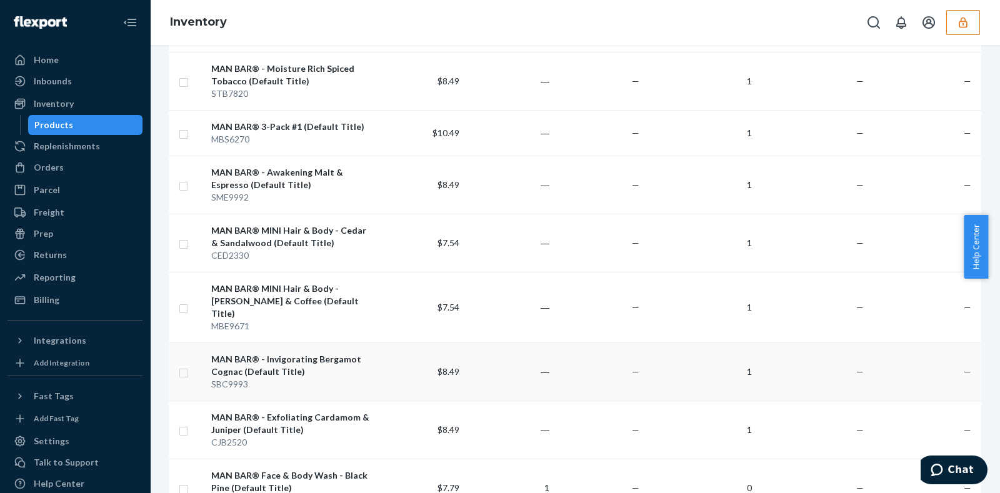
scroll to position [469, 0]
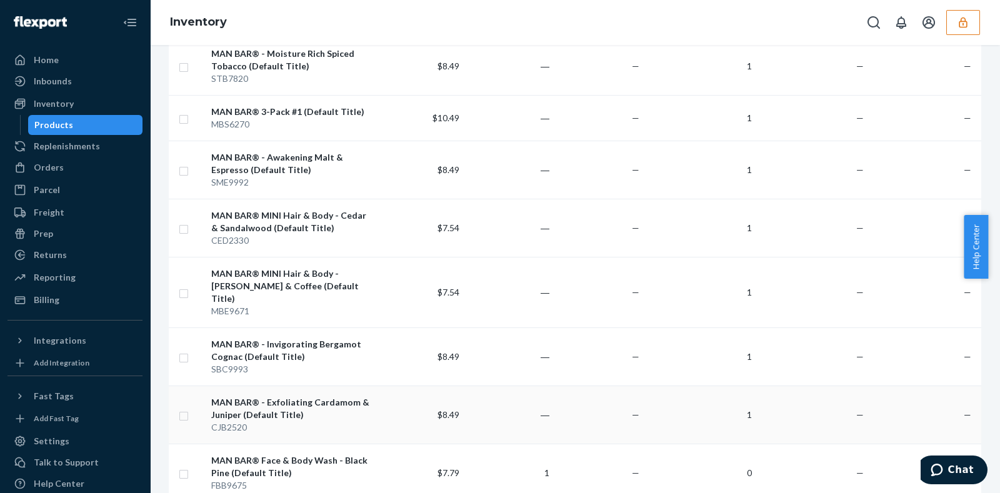
click at [389, 410] on td "$8.49" at bounding box center [419, 415] width 90 height 58
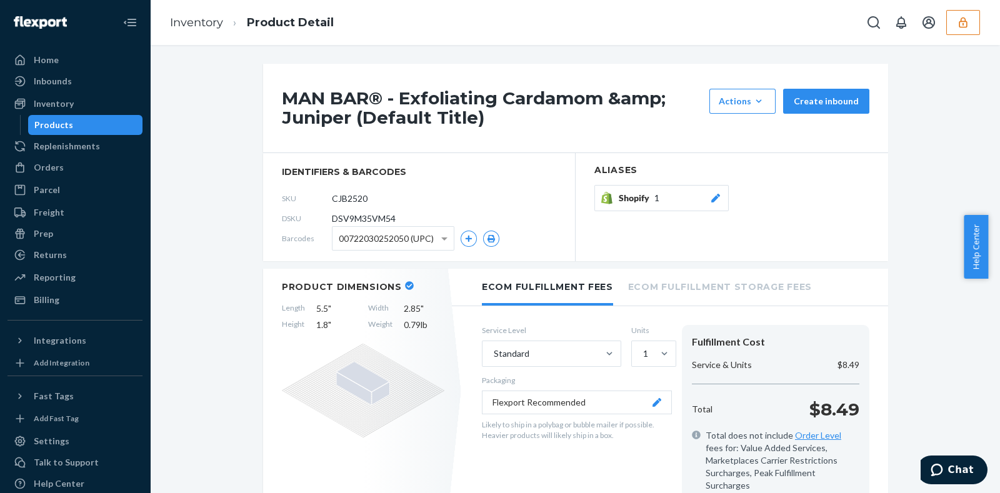
click at [370, 220] on span "DSV9M35VM54" at bounding box center [364, 219] width 64 height 13
copy span "DSV9M35VM54"
drag, startPoint x: 188, startPoint y: 24, endPoint x: 484, endPoint y: 281, distance: 391.7
click at [188, 24] on link "Inventory" at bounding box center [196, 23] width 53 height 14
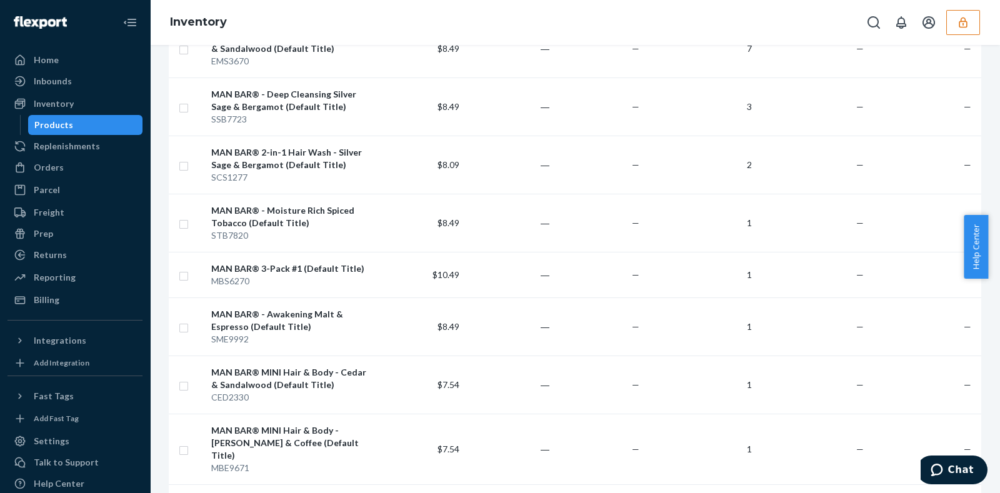
scroll to position [469, 0]
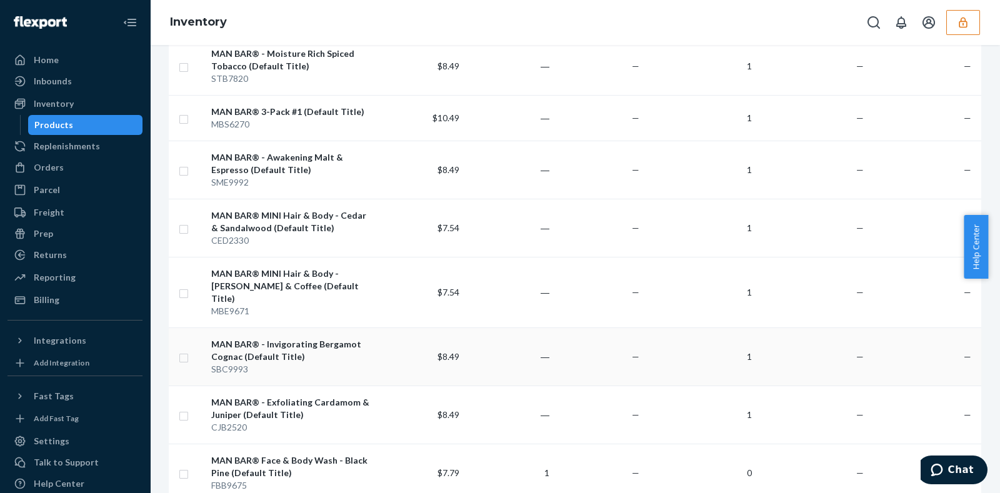
click at [514, 350] on td "―" at bounding box center [509, 357] width 90 height 58
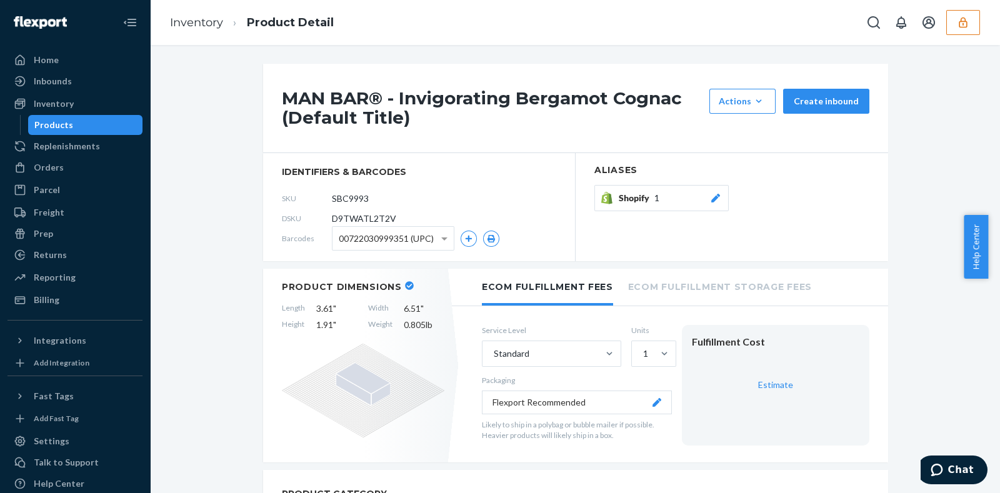
click at [381, 219] on span "D9TWATL2T2V" at bounding box center [364, 219] width 64 height 13
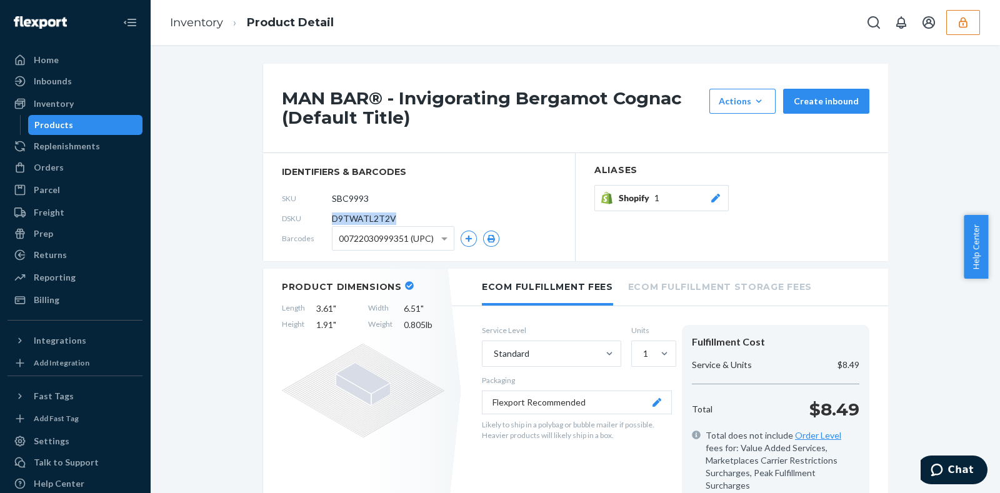
click at [381, 219] on span "D9TWATL2T2V" at bounding box center [364, 219] width 64 height 13
click at [196, 36] on ol "Inventory Product Detail" at bounding box center [252, 22] width 184 height 37
click at [199, 29] on li "Inventory" at bounding box center [196, 23] width 53 height 16
click at [203, 24] on link "Inventory" at bounding box center [196, 23] width 53 height 14
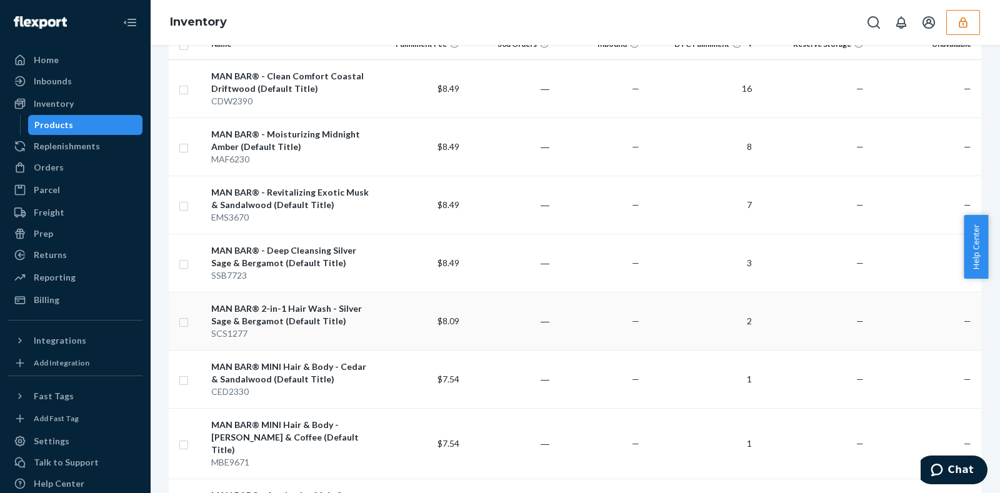
scroll to position [469, 0]
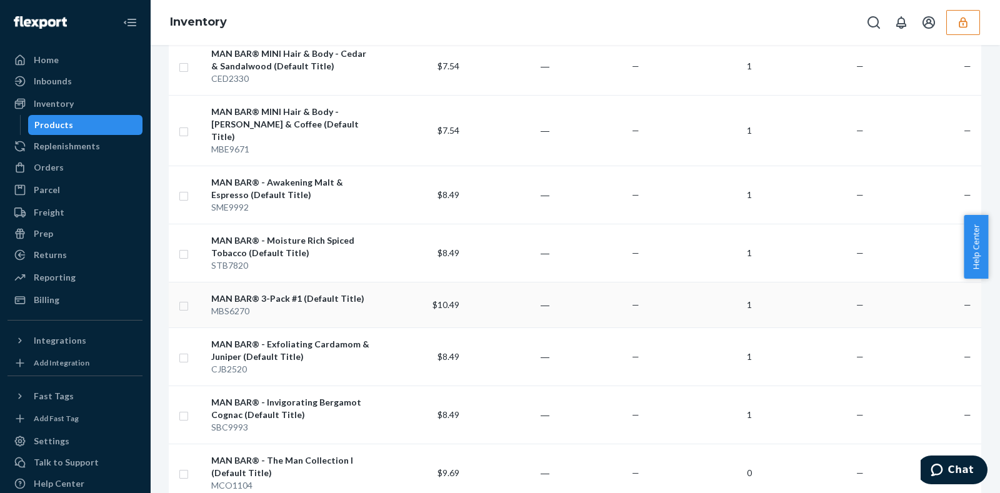
click at [616, 284] on td "—" at bounding box center [599, 305] width 90 height 46
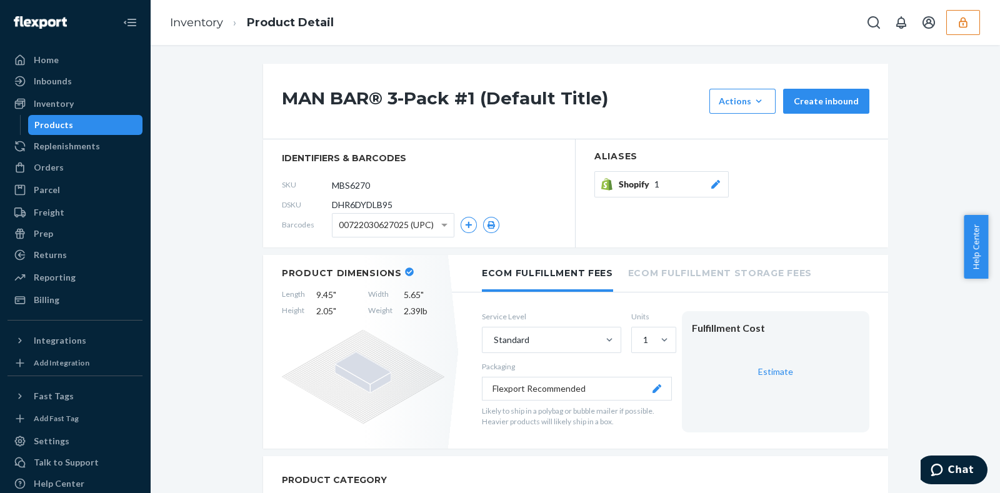
click at [375, 201] on span "DHR6DYDLB95" at bounding box center [362, 205] width 61 height 13
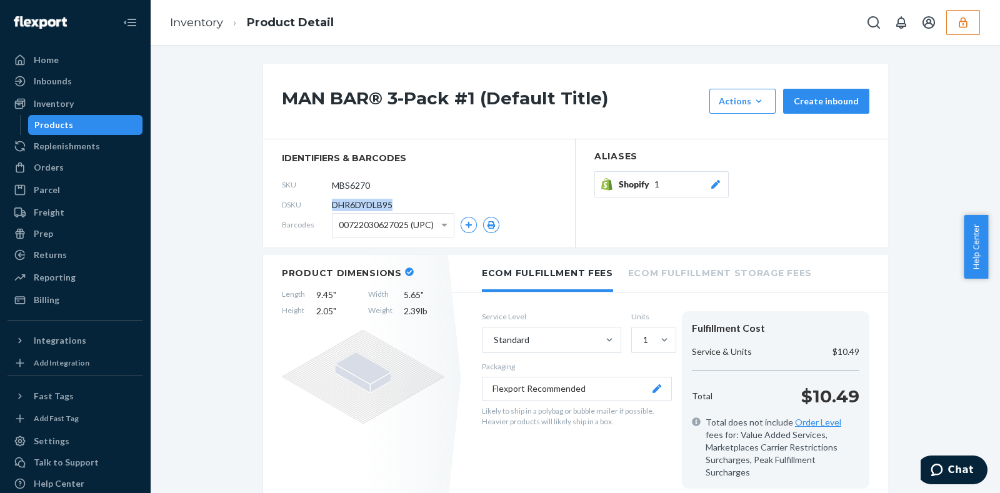
click at [375, 201] on span "DHR6DYDLB95" at bounding box center [362, 205] width 61 height 13
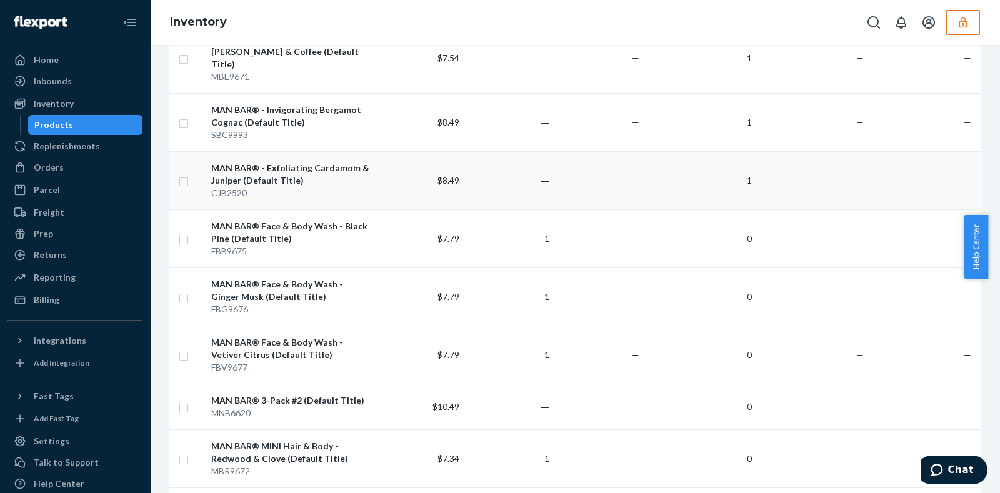
scroll to position [546, 0]
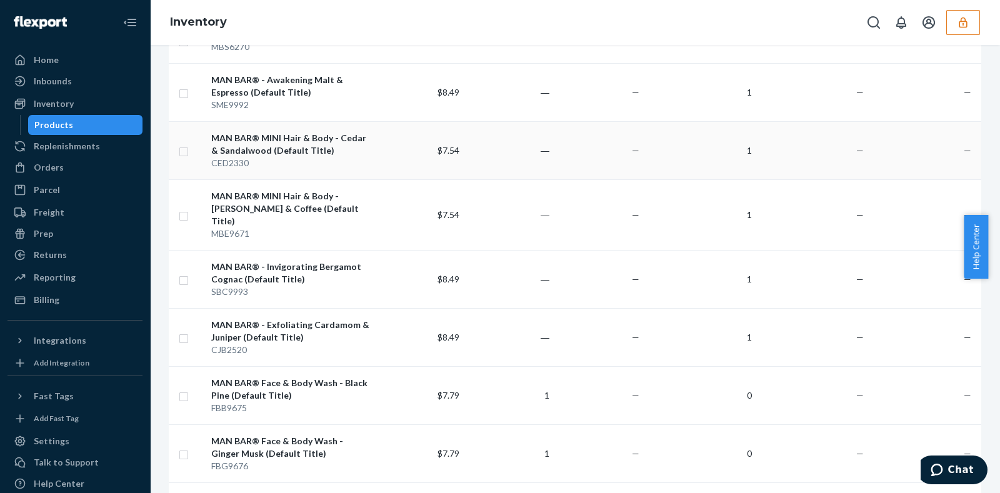
click at [709, 148] on td "1" at bounding box center [700, 150] width 113 height 58
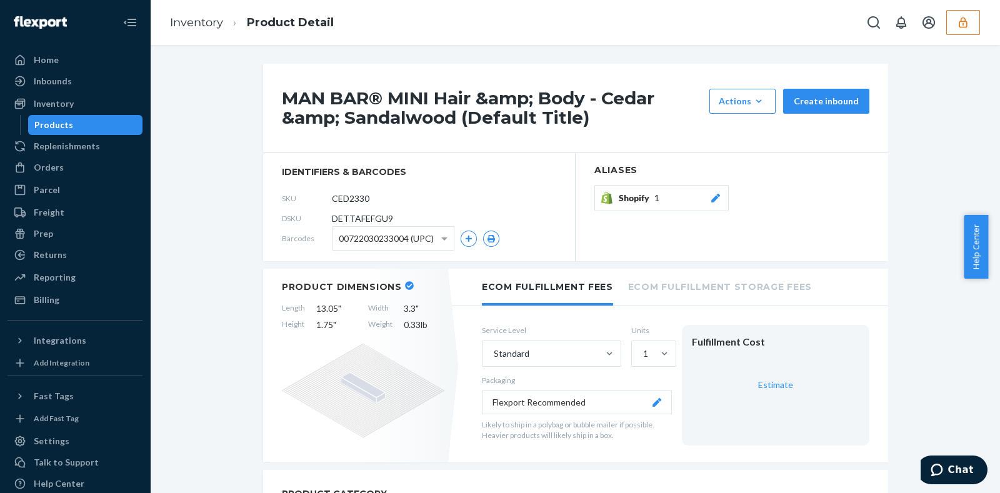
click at [364, 221] on span "DETTAFEFGU9" at bounding box center [362, 219] width 61 height 13
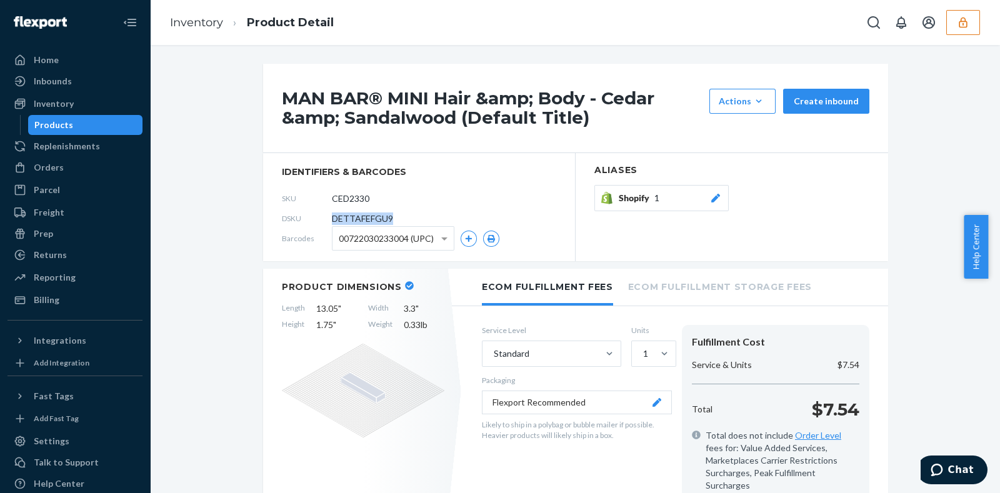
click at [364, 221] on span "DETTAFEFGU9" at bounding box center [362, 219] width 61 height 13
click at [956, 35] on div "Inventory Product Detail" at bounding box center [575, 22] width 850 height 45
click at [953, 28] on button "button" at bounding box center [963, 22] width 34 height 25
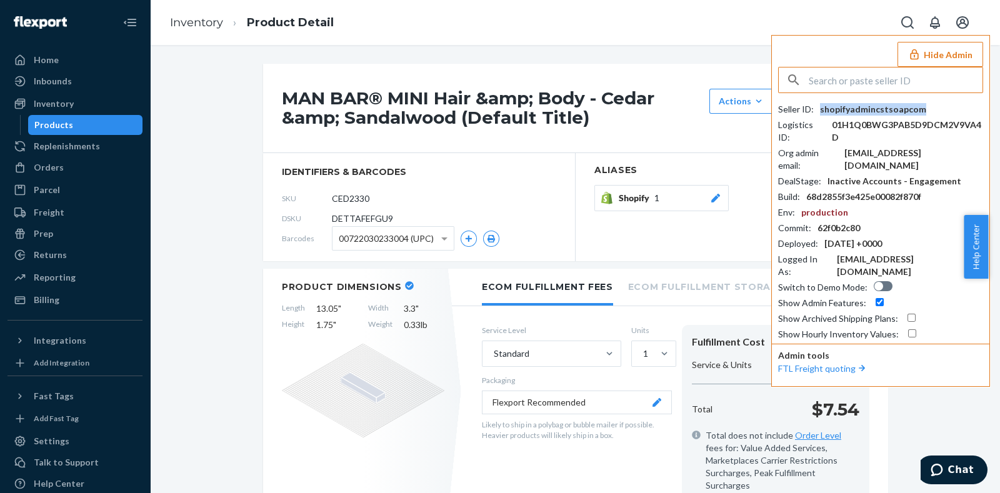
click at [880, 109] on div "shopifyadmincstsoapcom" at bounding box center [873, 109] width 106 height 13
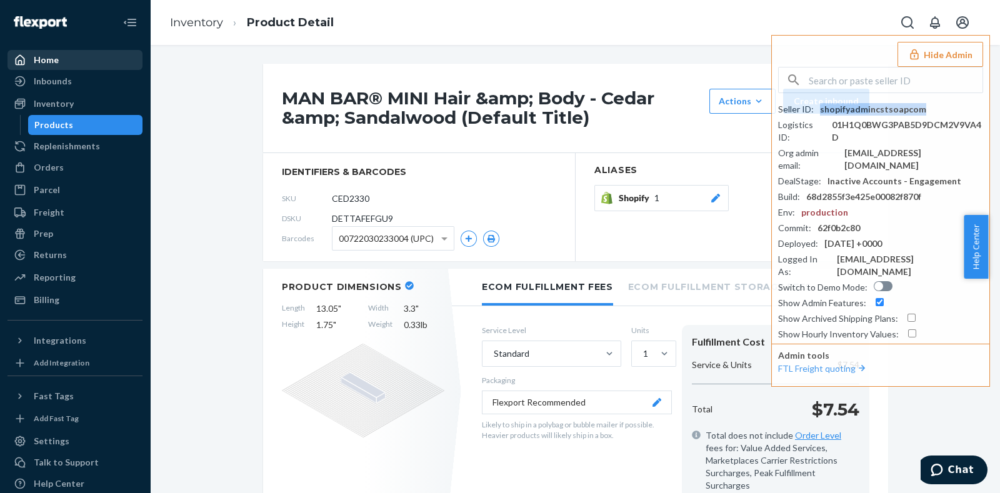
click at [49, 66] on div "Home" at bounding box center [46, 60] width 25 height 13
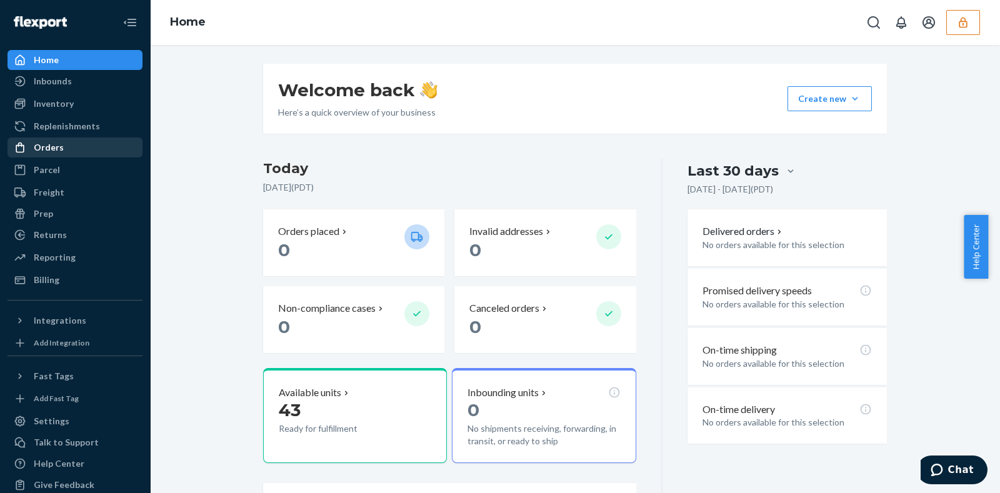
drag, startPoint x: 69, startPoint y: 144, endPoint x: 88, endPoint y: 139, distance: 19.3
click at [69, 144] on div "Orders" at bounding box center [75, 148] width 133 height 18
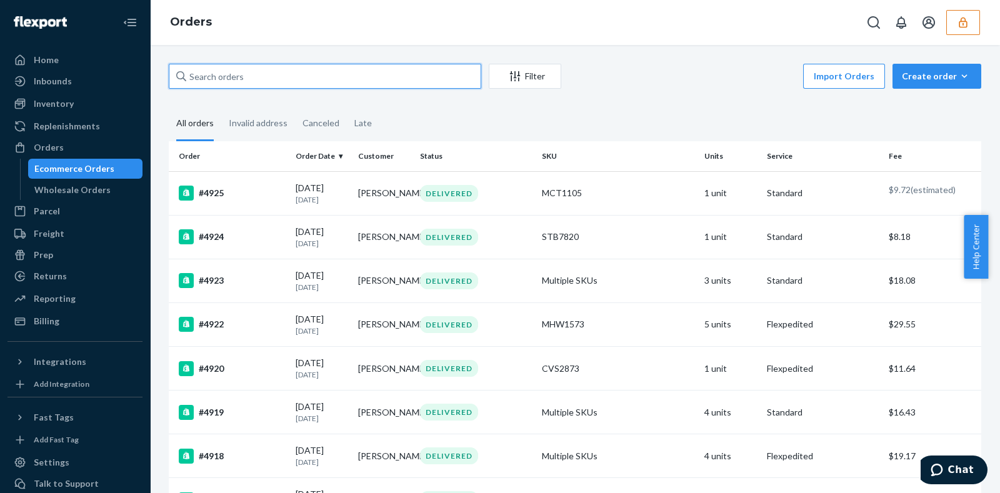
click at [295, 81] on input "text" at bounding box center [325, 76] width 313 height 25
paste input "137196779"
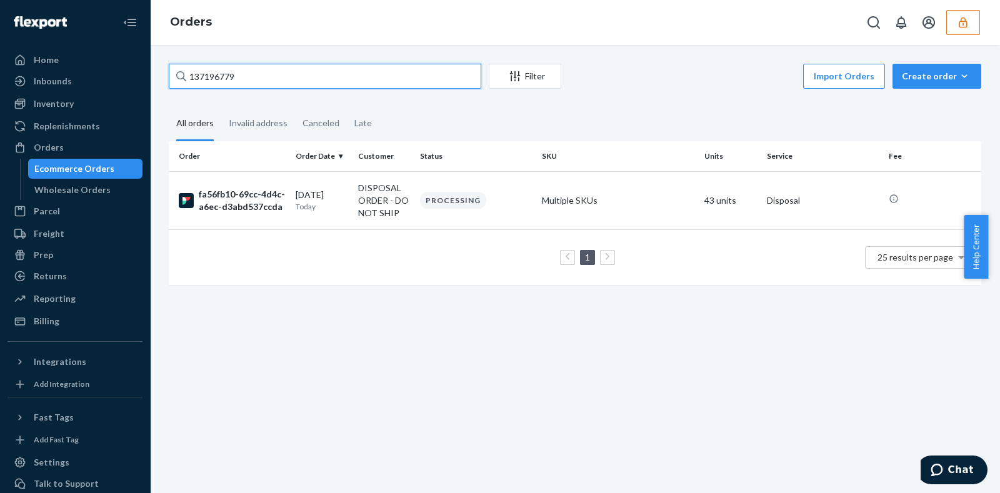
type input "137196779"
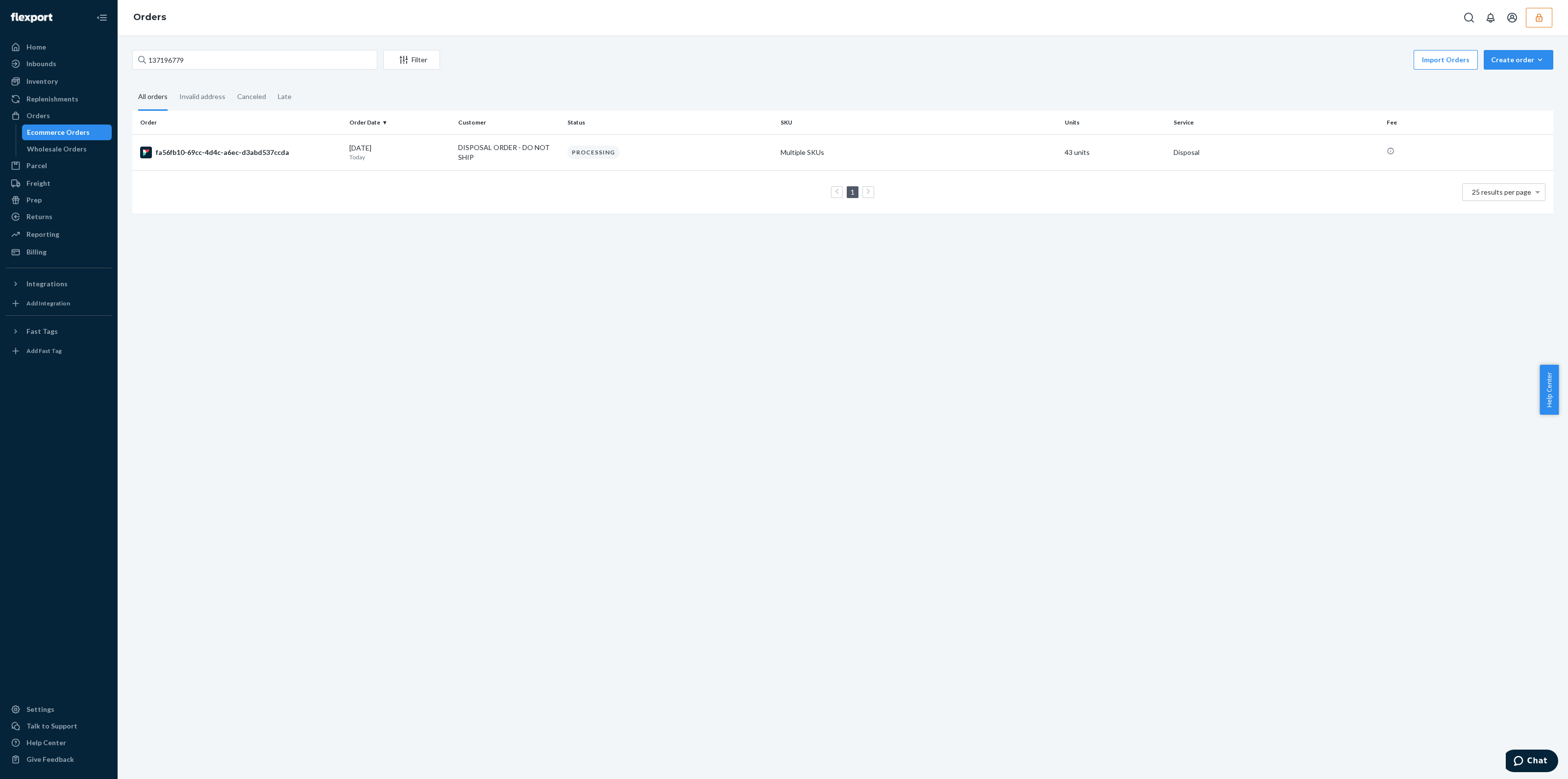
click at [1548, 13] on button "button" at bounding box center [1539, 17] width 27 height 20
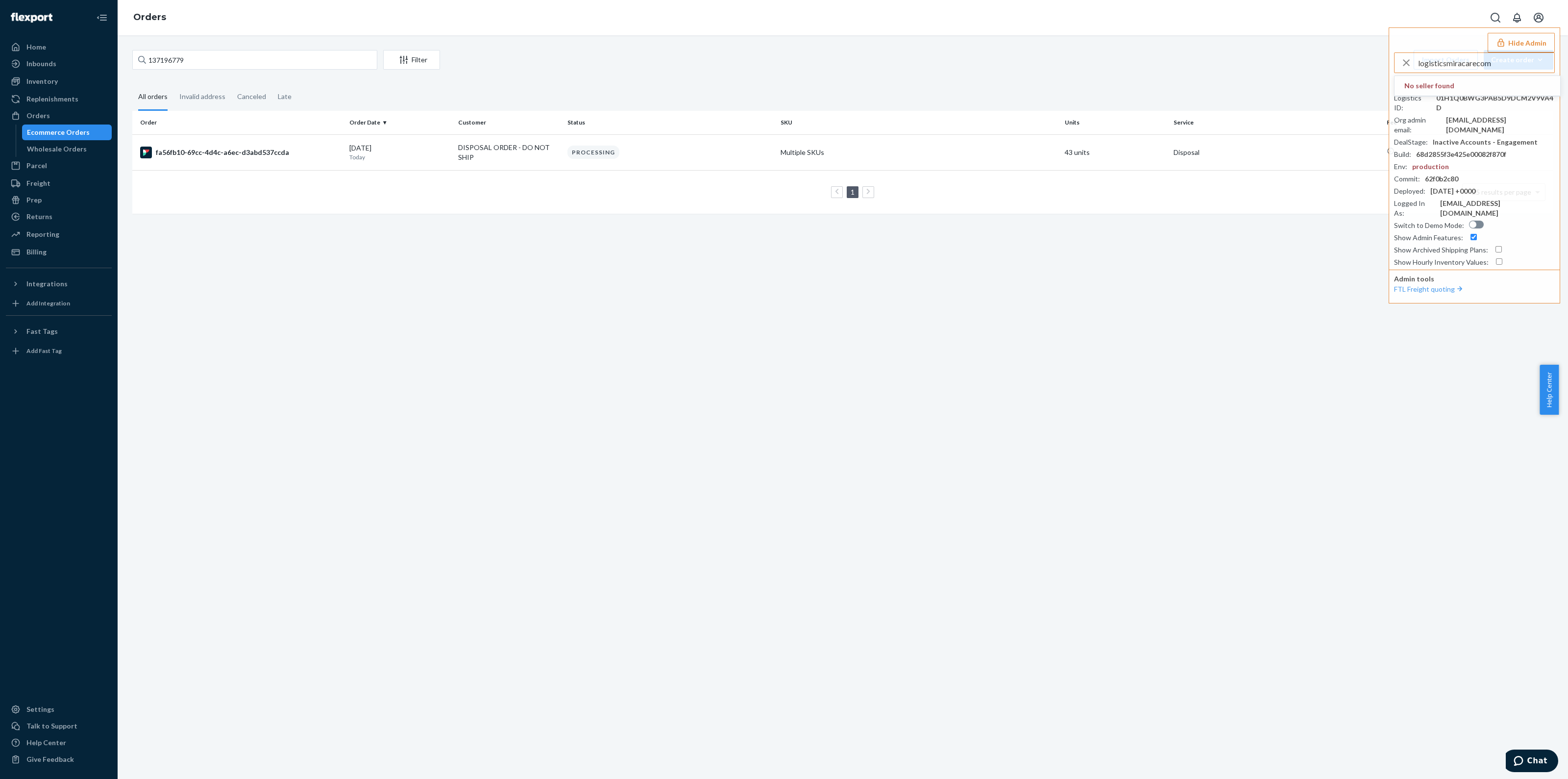
type input "logisticsmiracarecom"
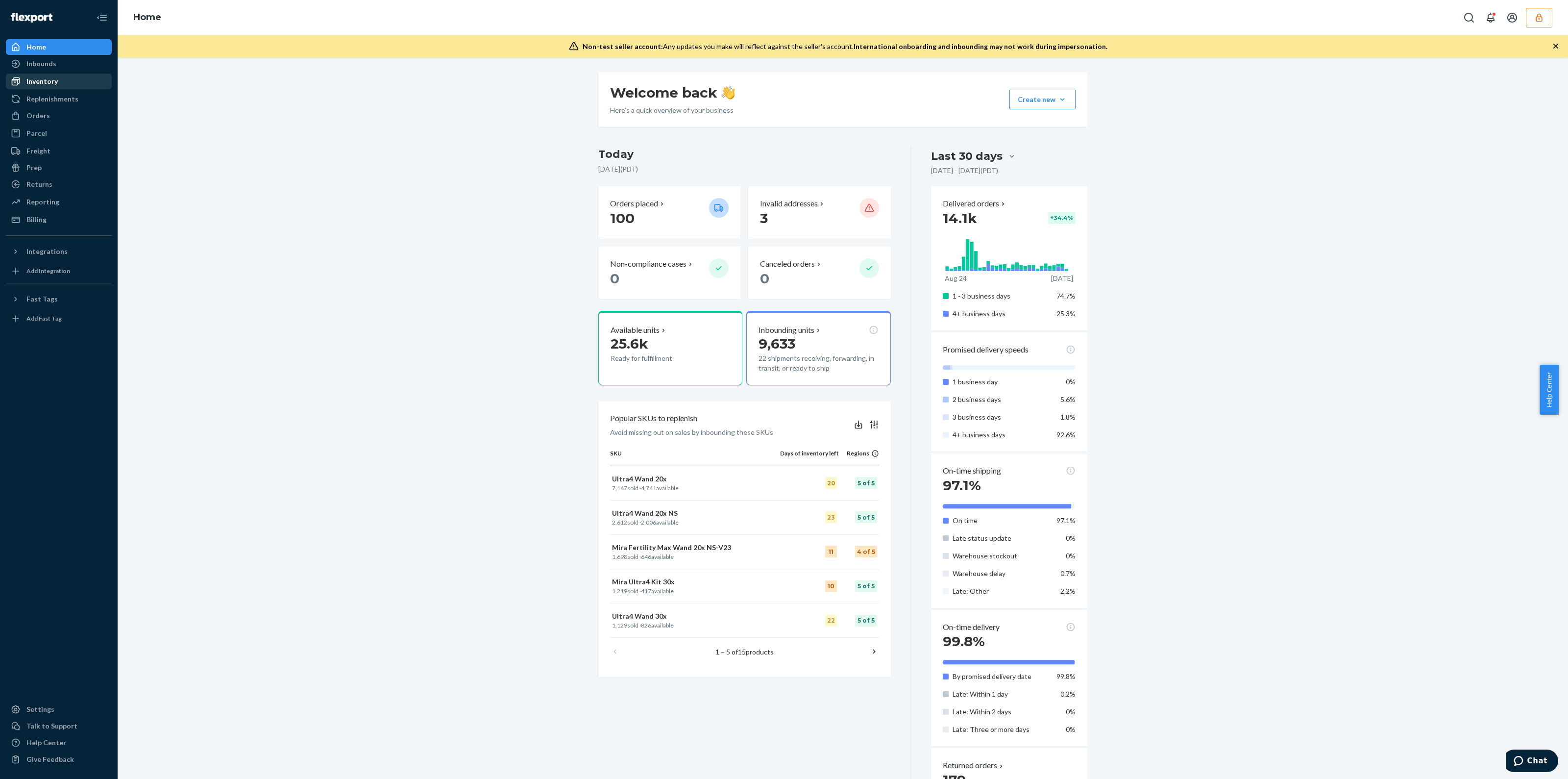
click at [53, 87] on div "Inventory" at bounding box center [59, 82] width 104 height 14
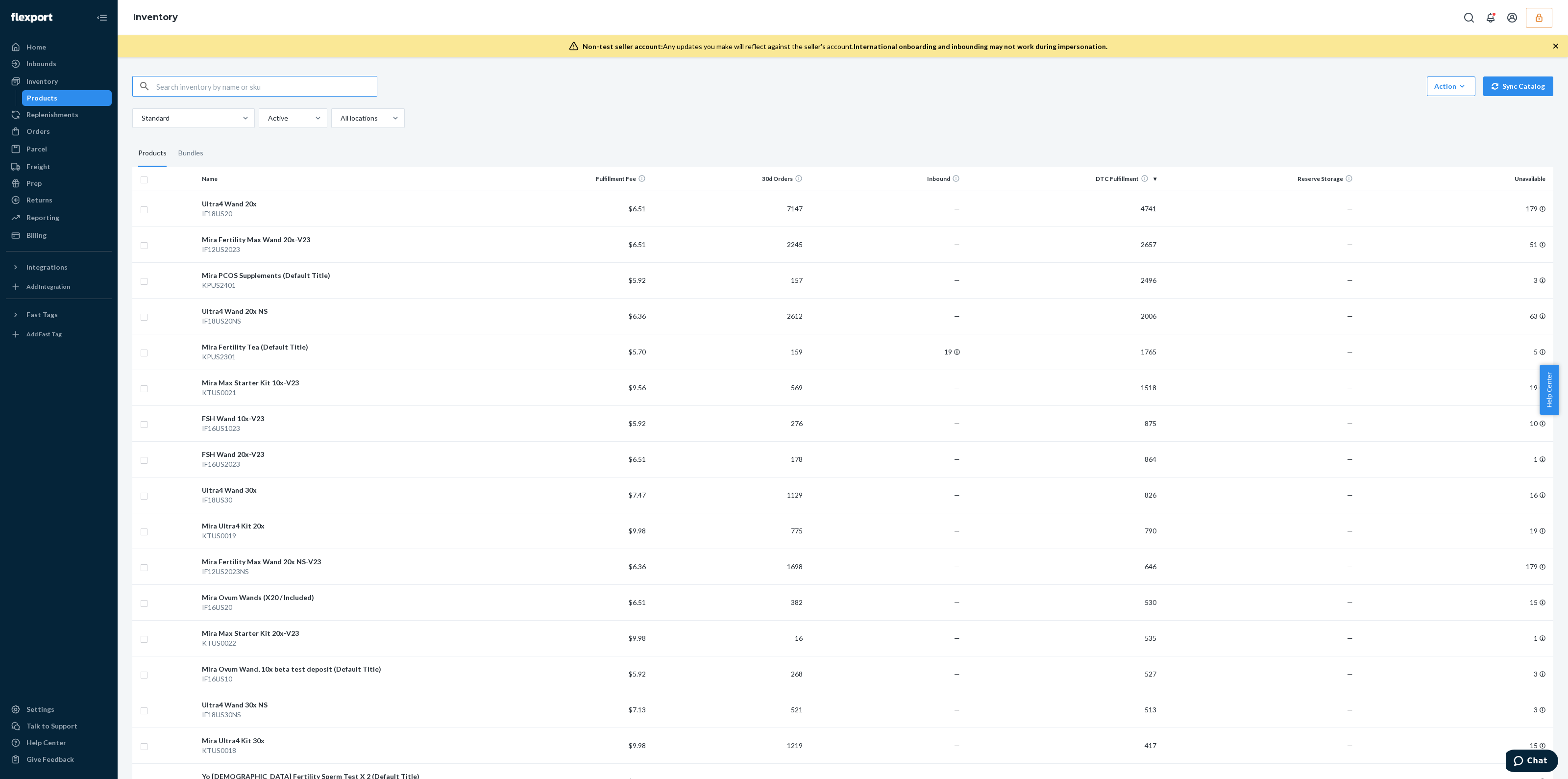
click at [252, 93] on input "text" at bounding box center [266, 86] width 220 height 20
paste input "DBRNG7EAPJ4"
type input "DBRNG7EAPJ4"
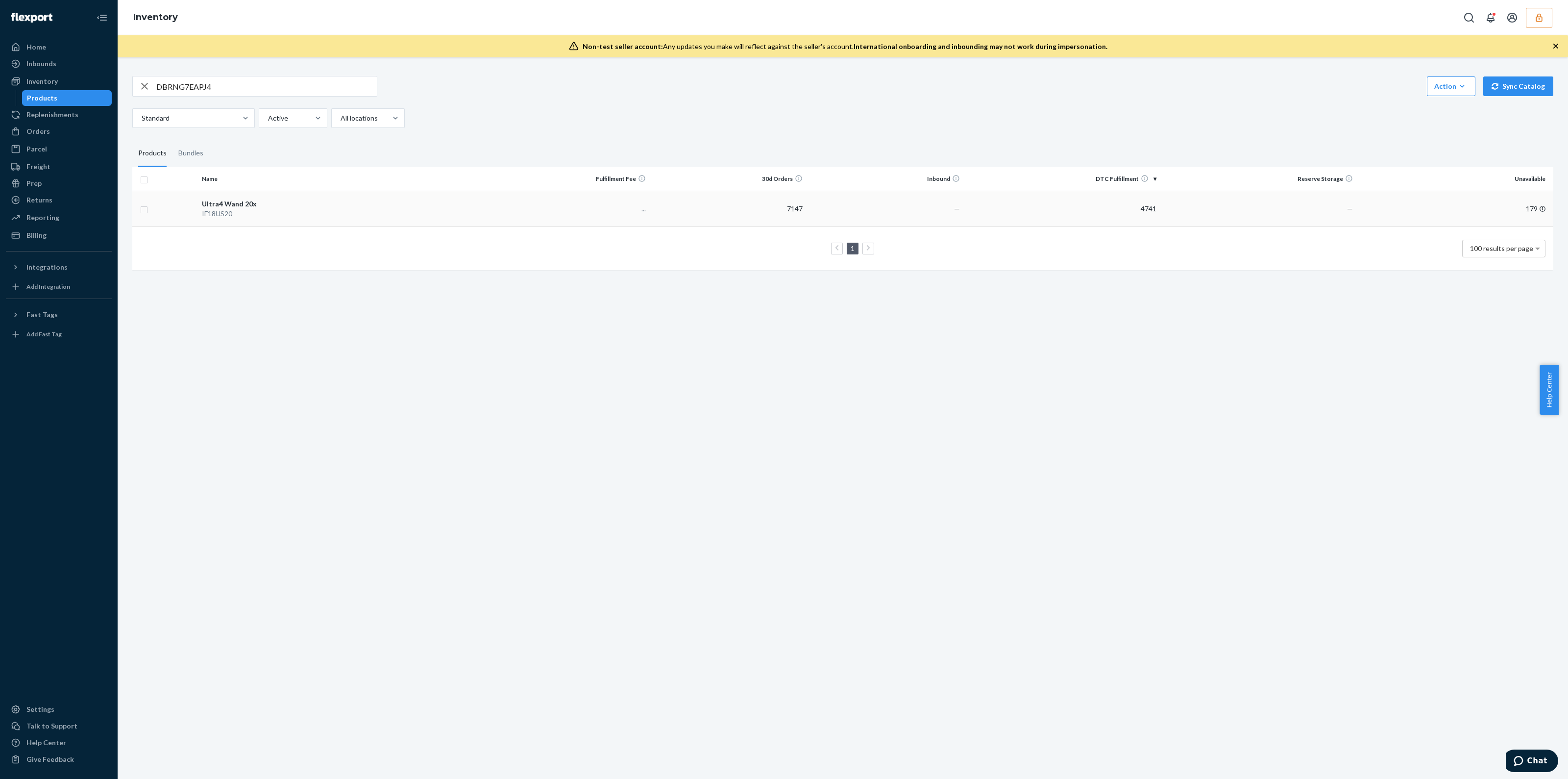
click at [801, 207] on td "7147" at bounding box center [728, 209] width 158 height 36
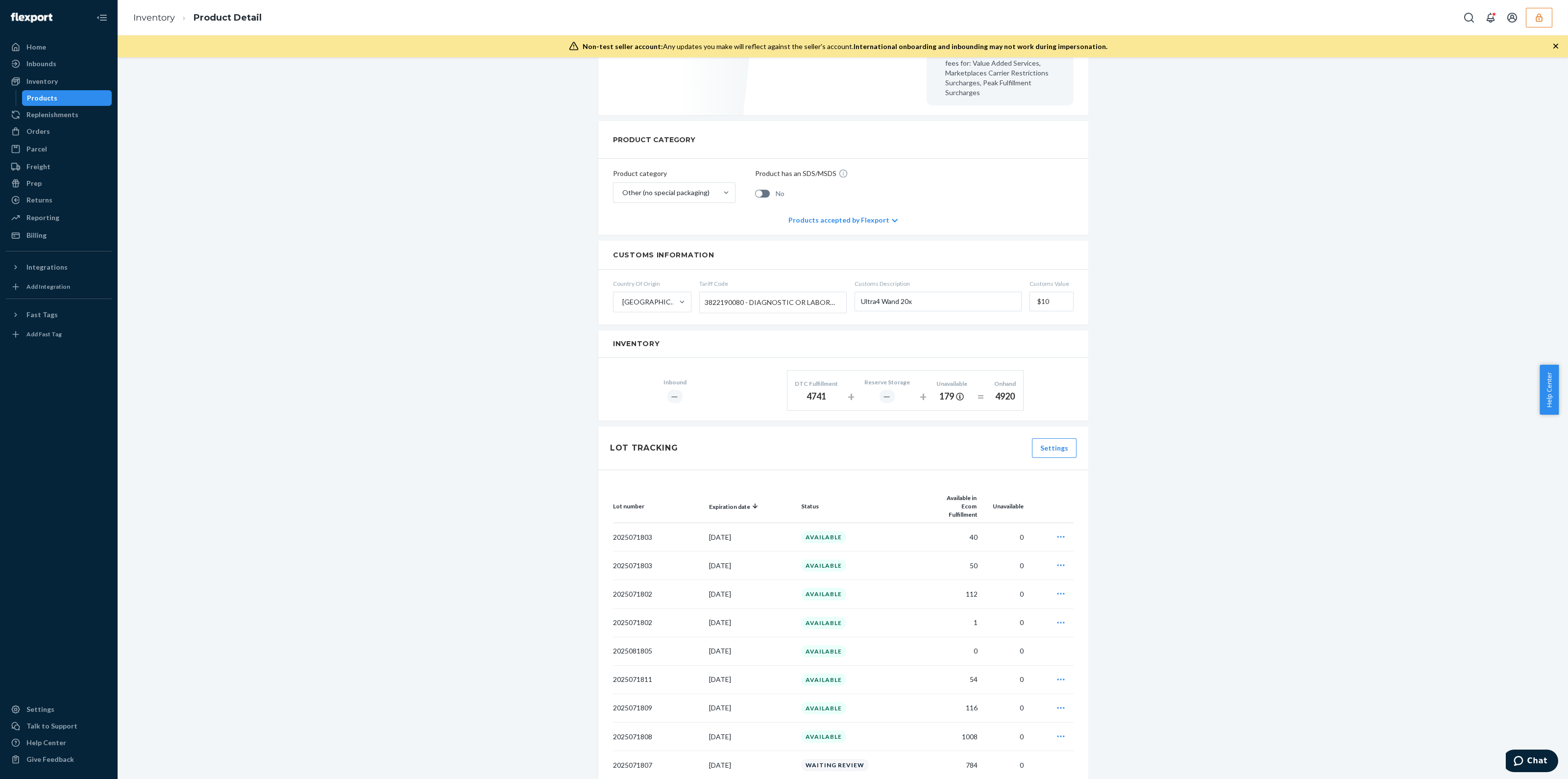
scroll to position [456, 0]
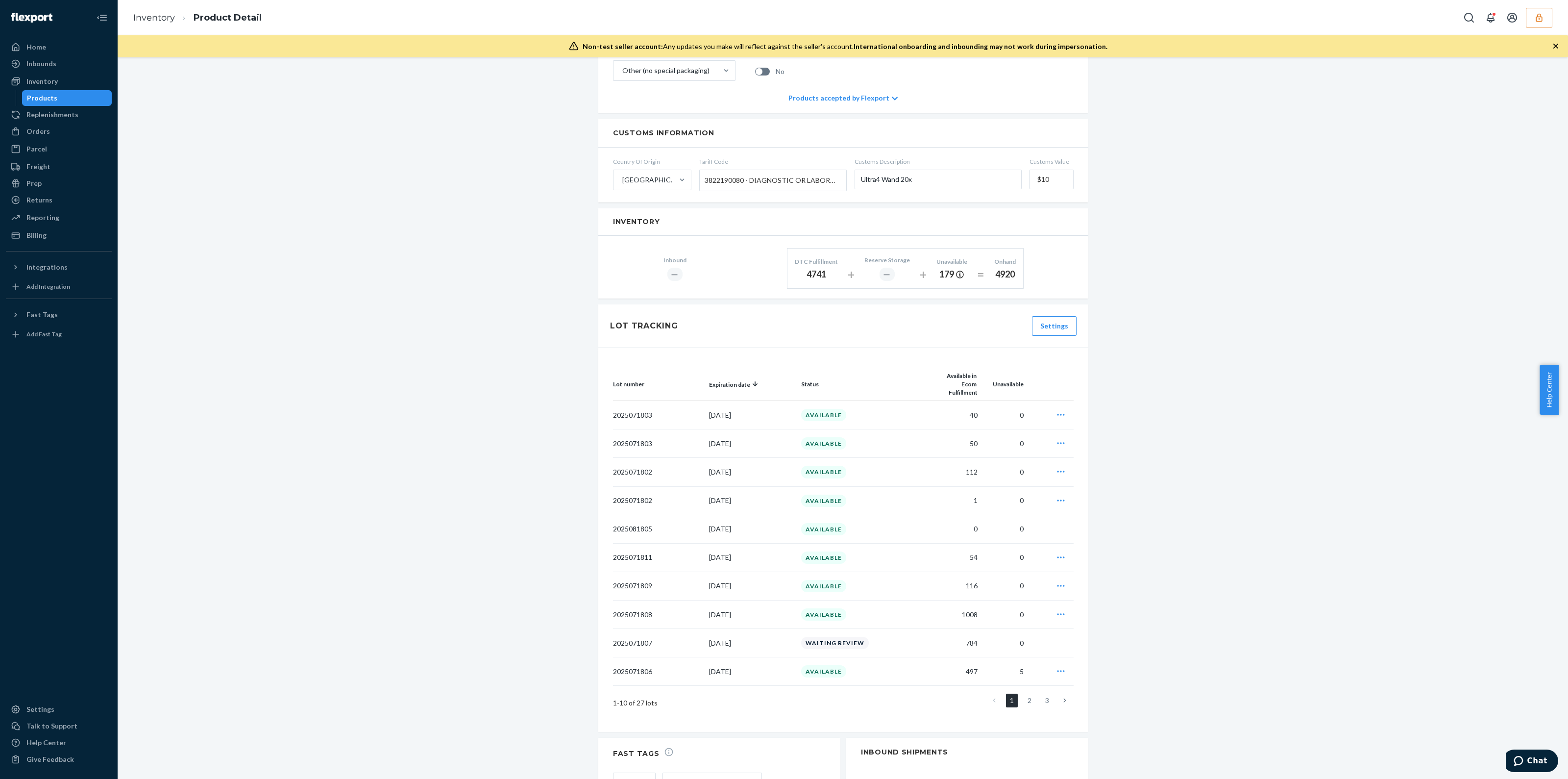
click at [1535, 20] on icon "button" at bounding box center [1539, 17] width 10 height 10
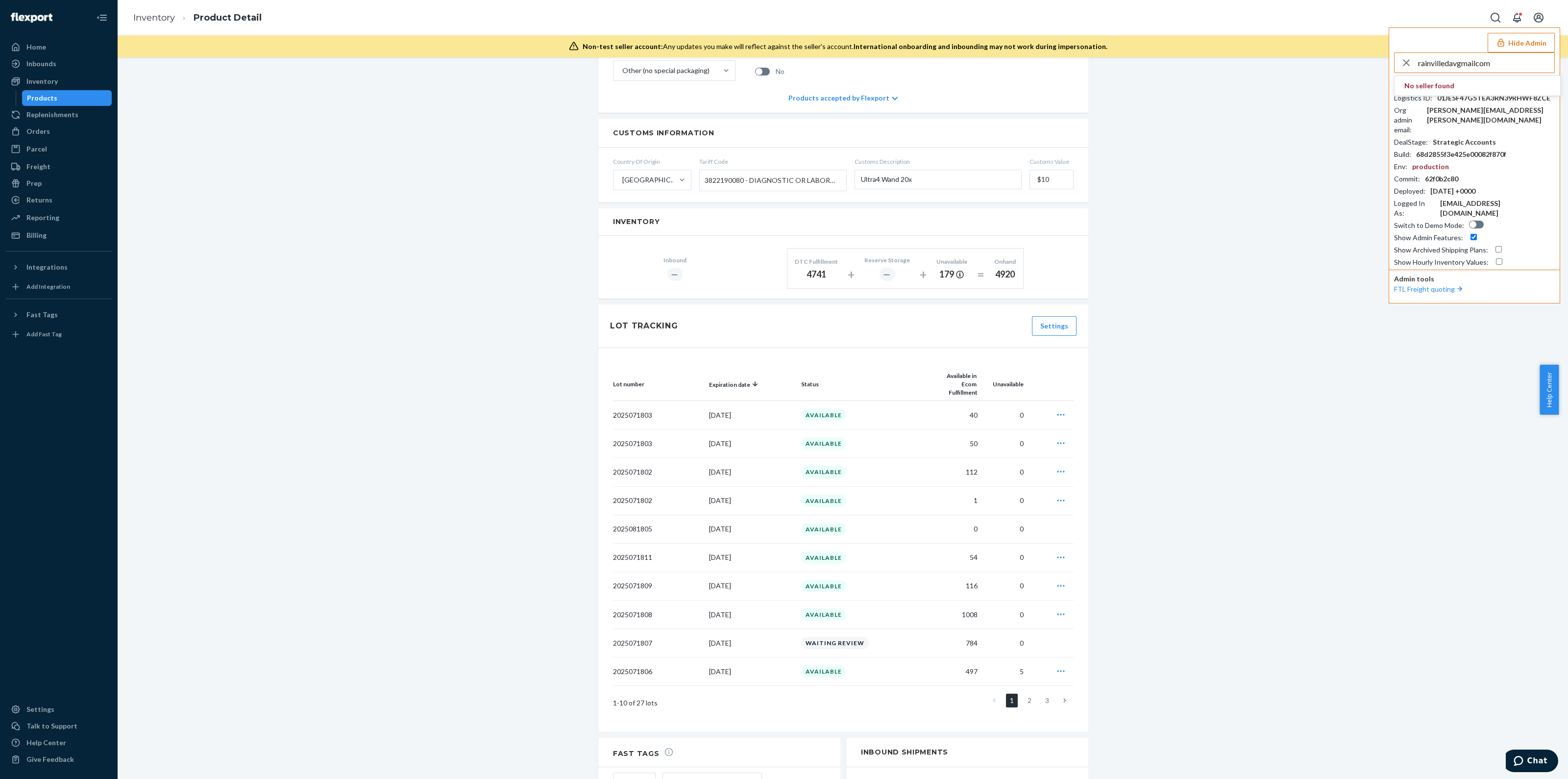
type input "rainvilledavgmailcom"
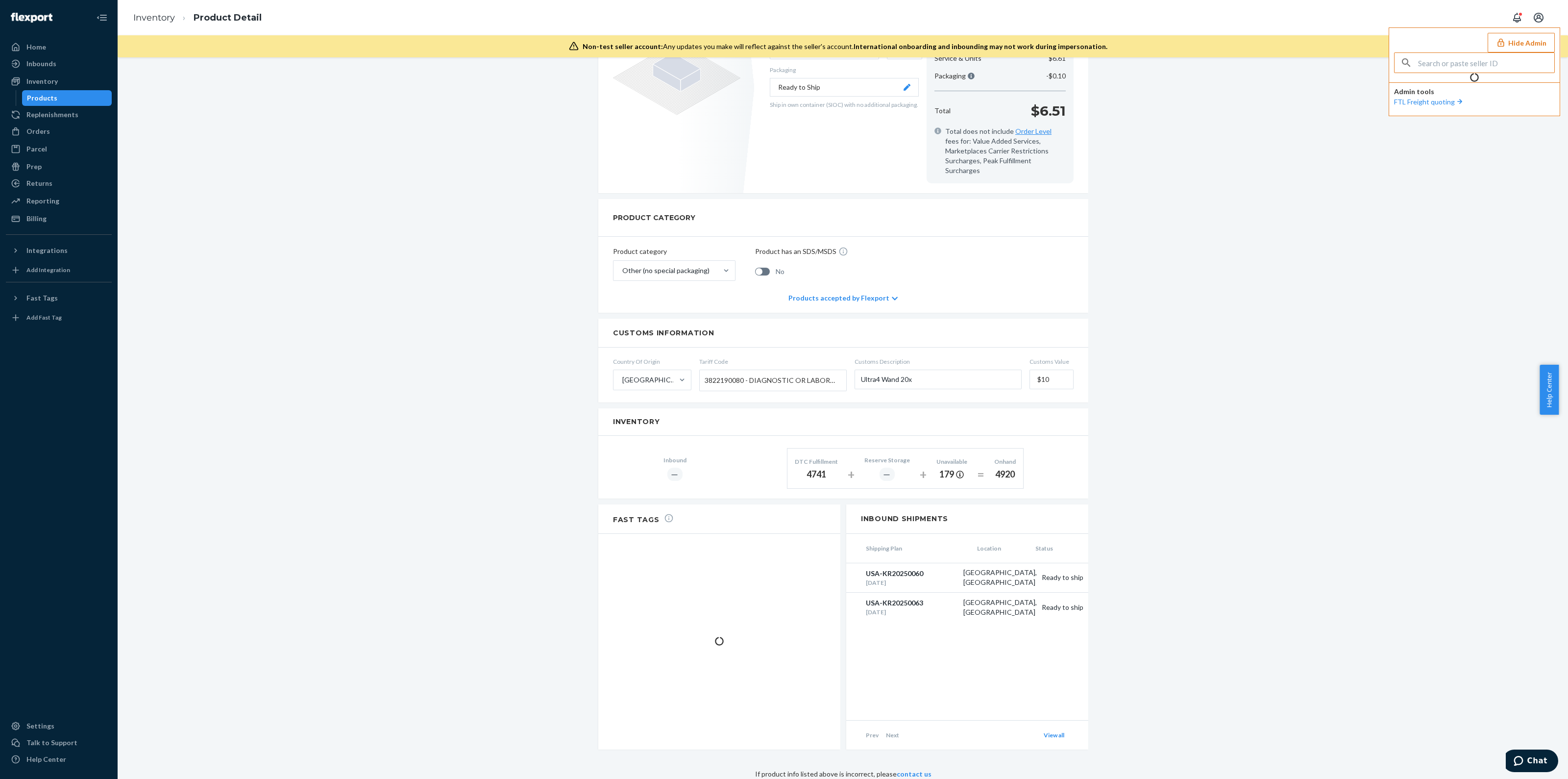
scroll to position [243, 0]
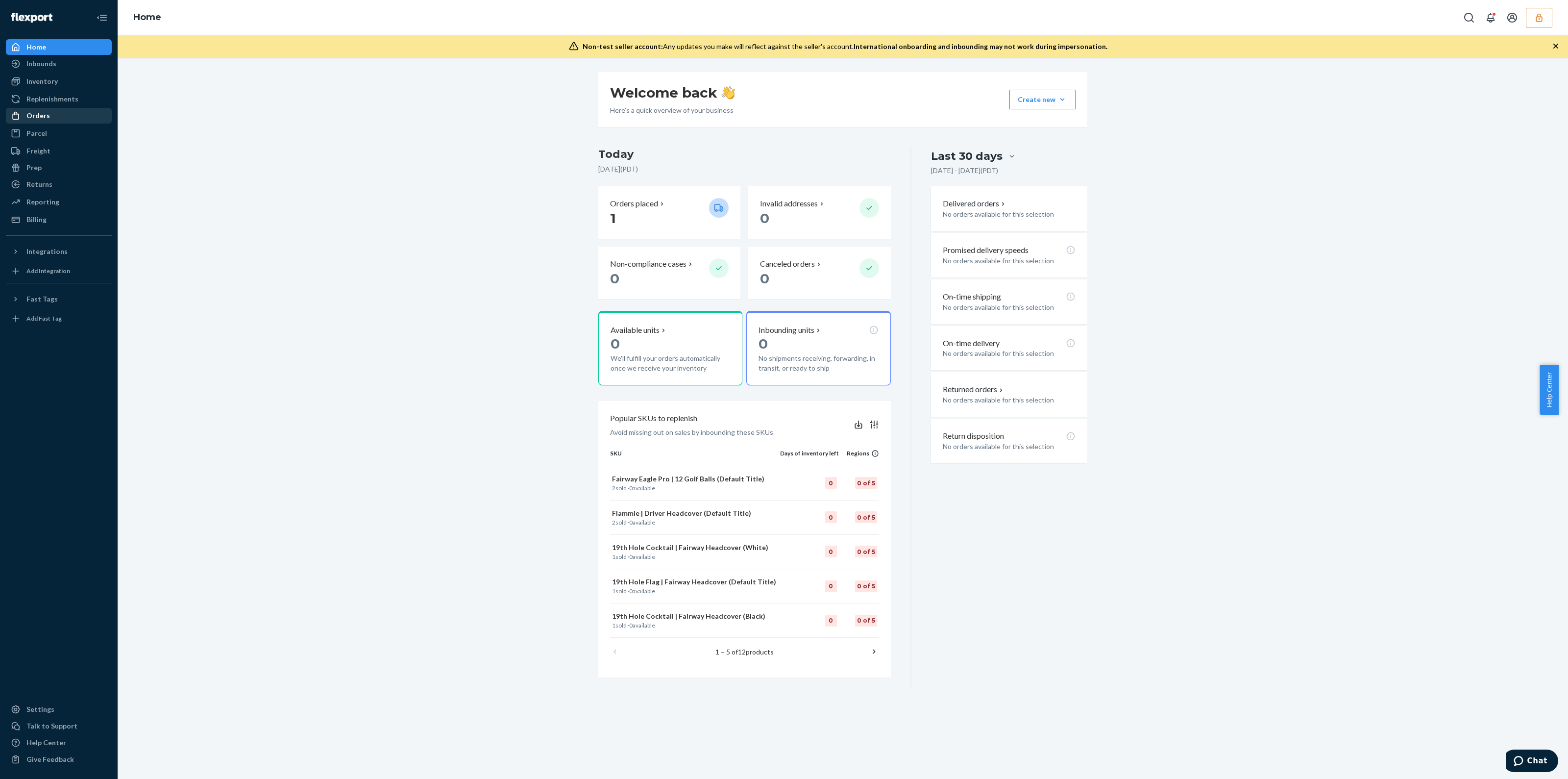
click at [18, 118] on icon at bounding box center [16, 116] width 6 height 9
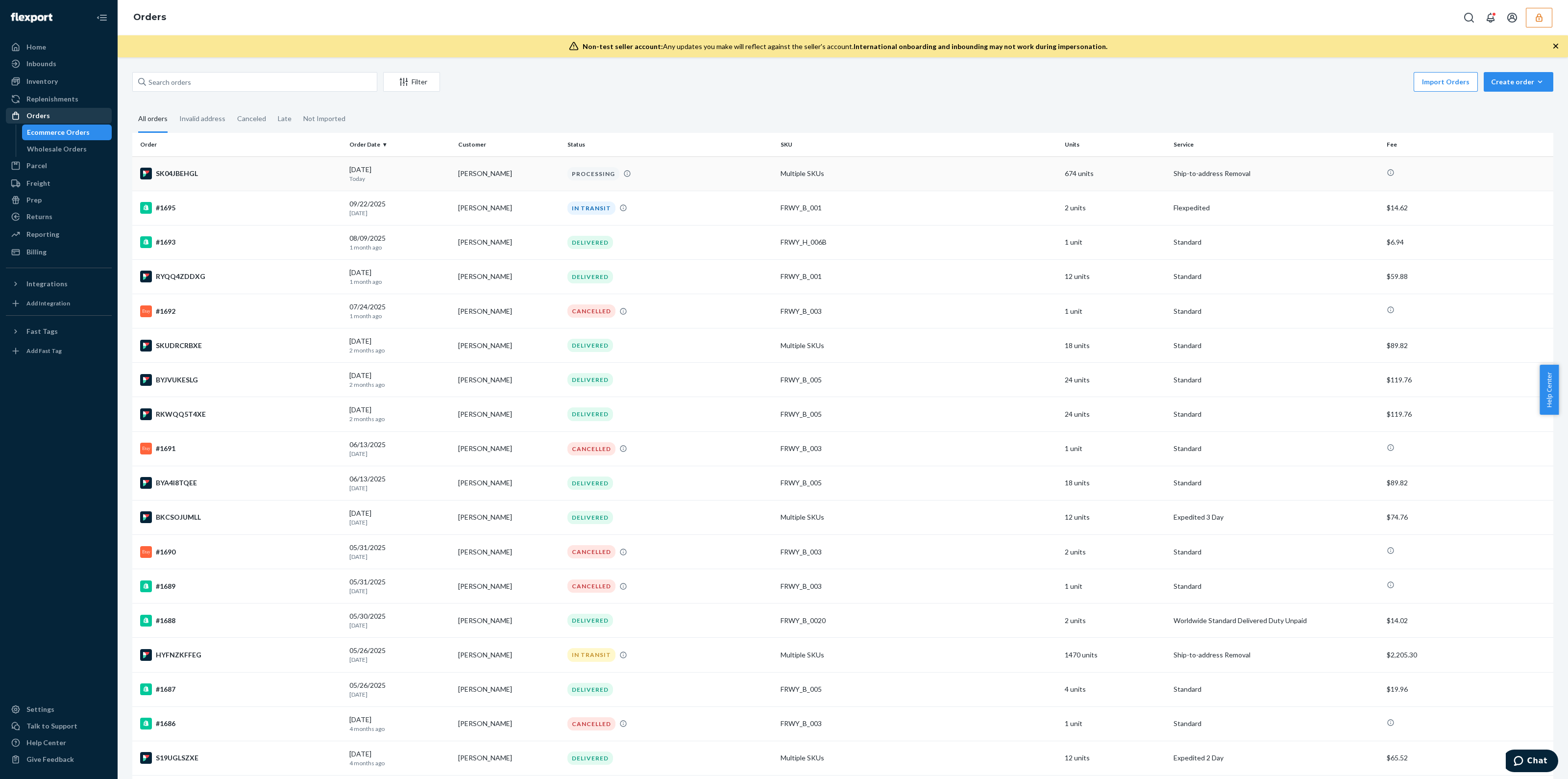
click at [777, 184] on td "Multiple SKUs" at bounding box center [919, 173] width 285 height 35
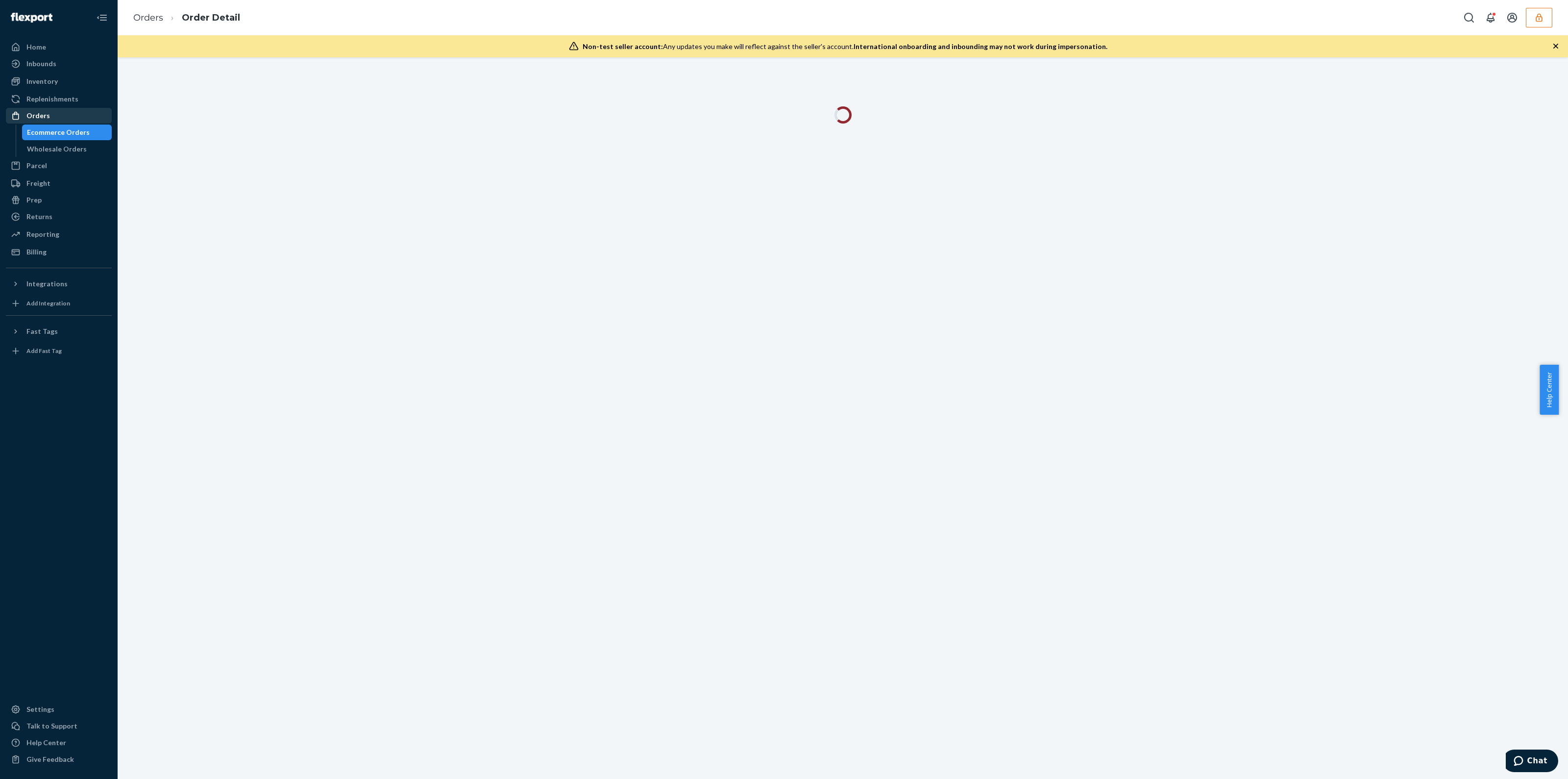
click at [1555, 44] on icon "button" at bounding box center [1555, 46] width 10 height 10
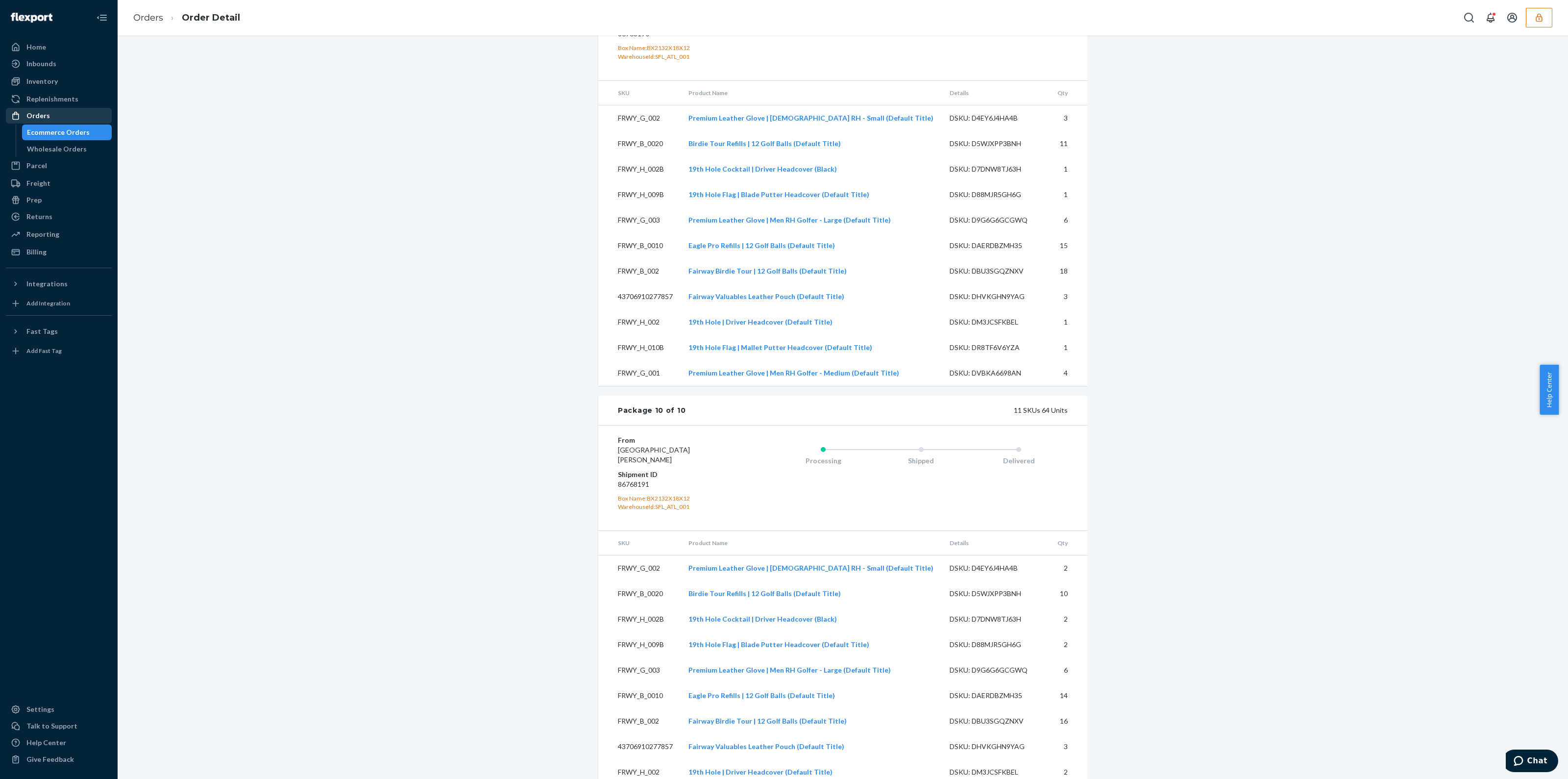
scroll to position [3706, 0]
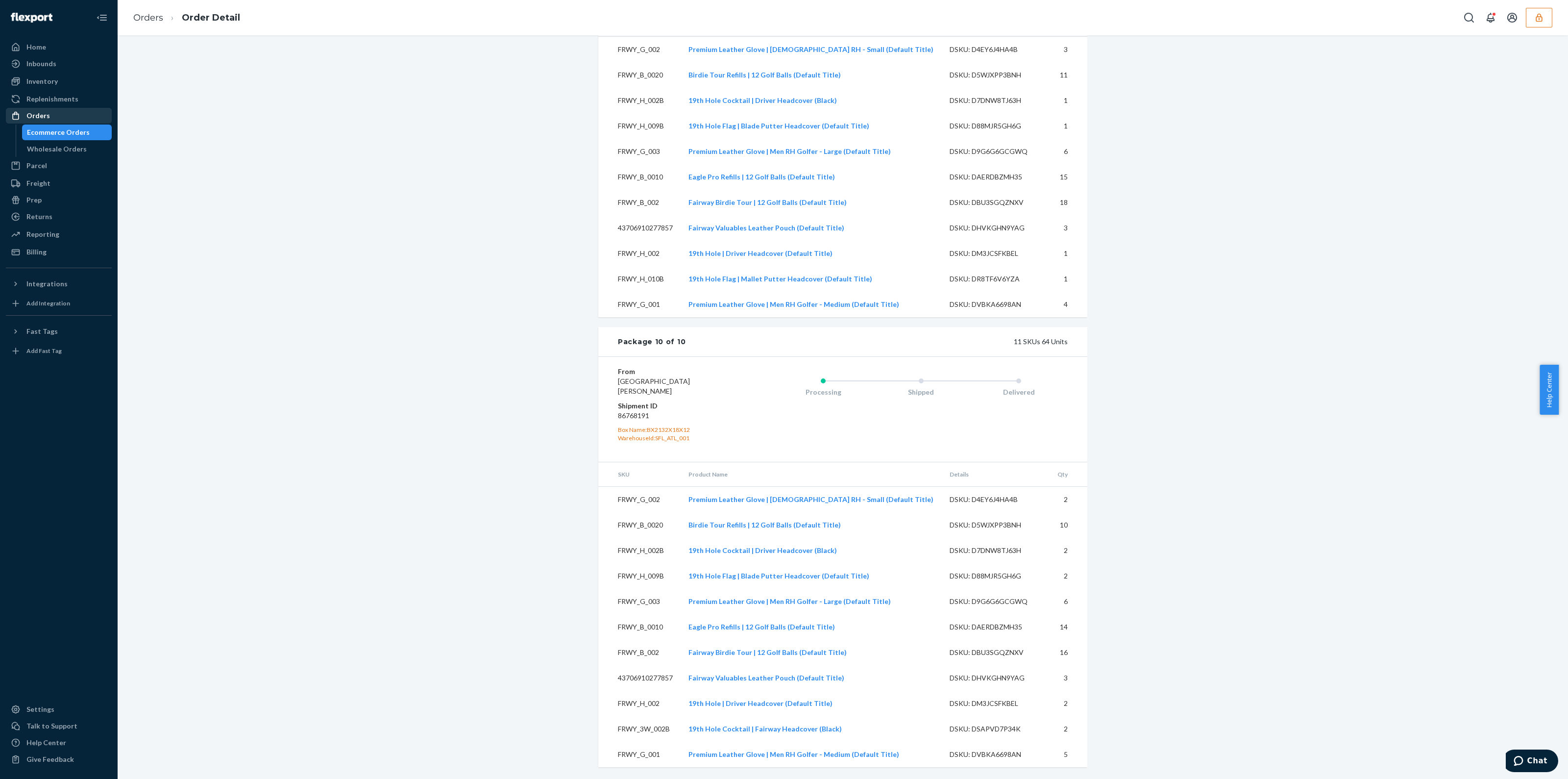
click at [1534, 15] on icon "button" at bounding box center [1539, 17] width 10 height 10
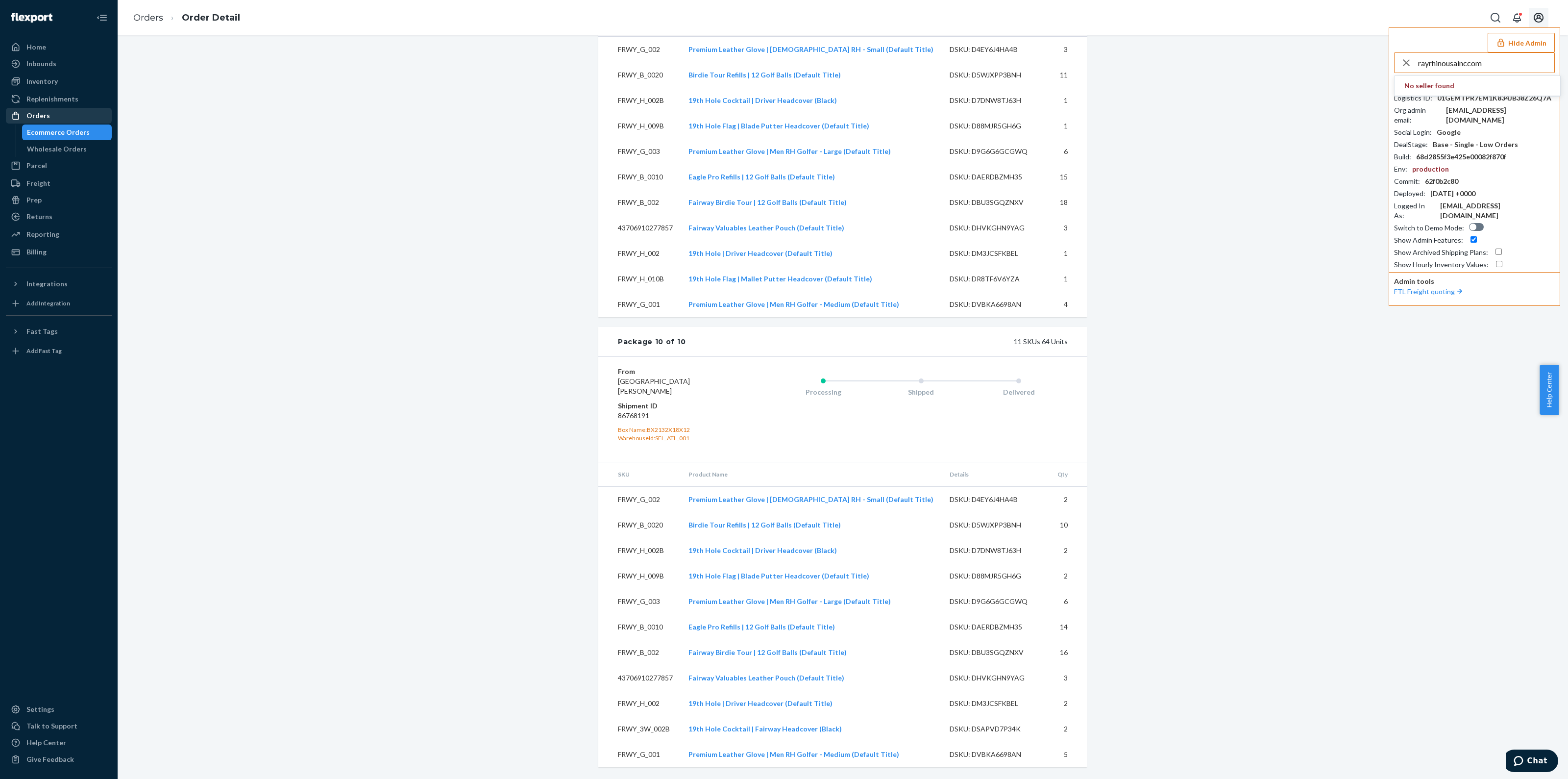
type input "rayrhinousainccom"
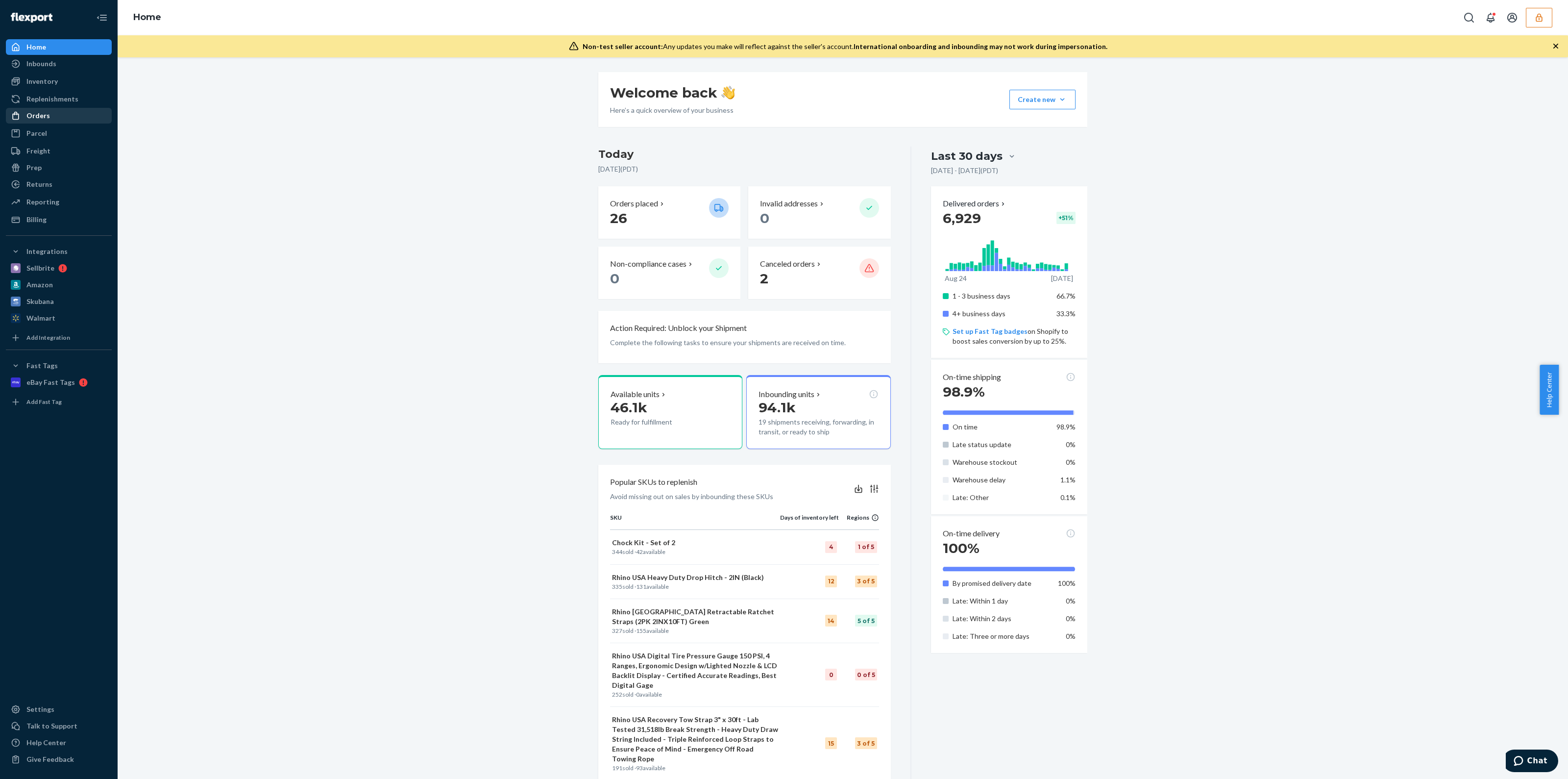
click at [48, 119] on div "Orders" at bounding box center [59, 116] width 104 height 14
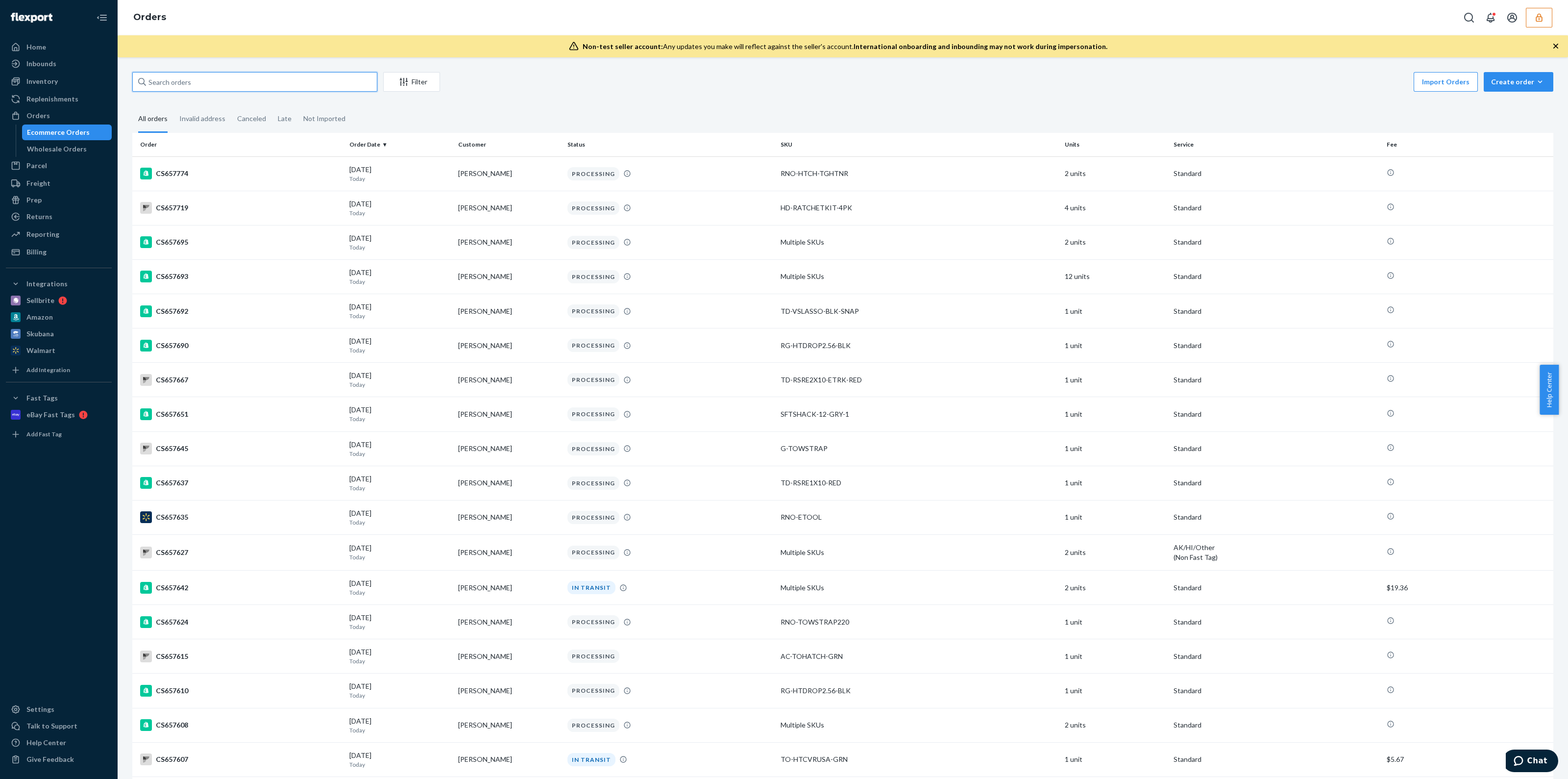
click at [260, 79] on input "text" at bounding box center [255, 82] width 245 height 20
paste input "CS636141"
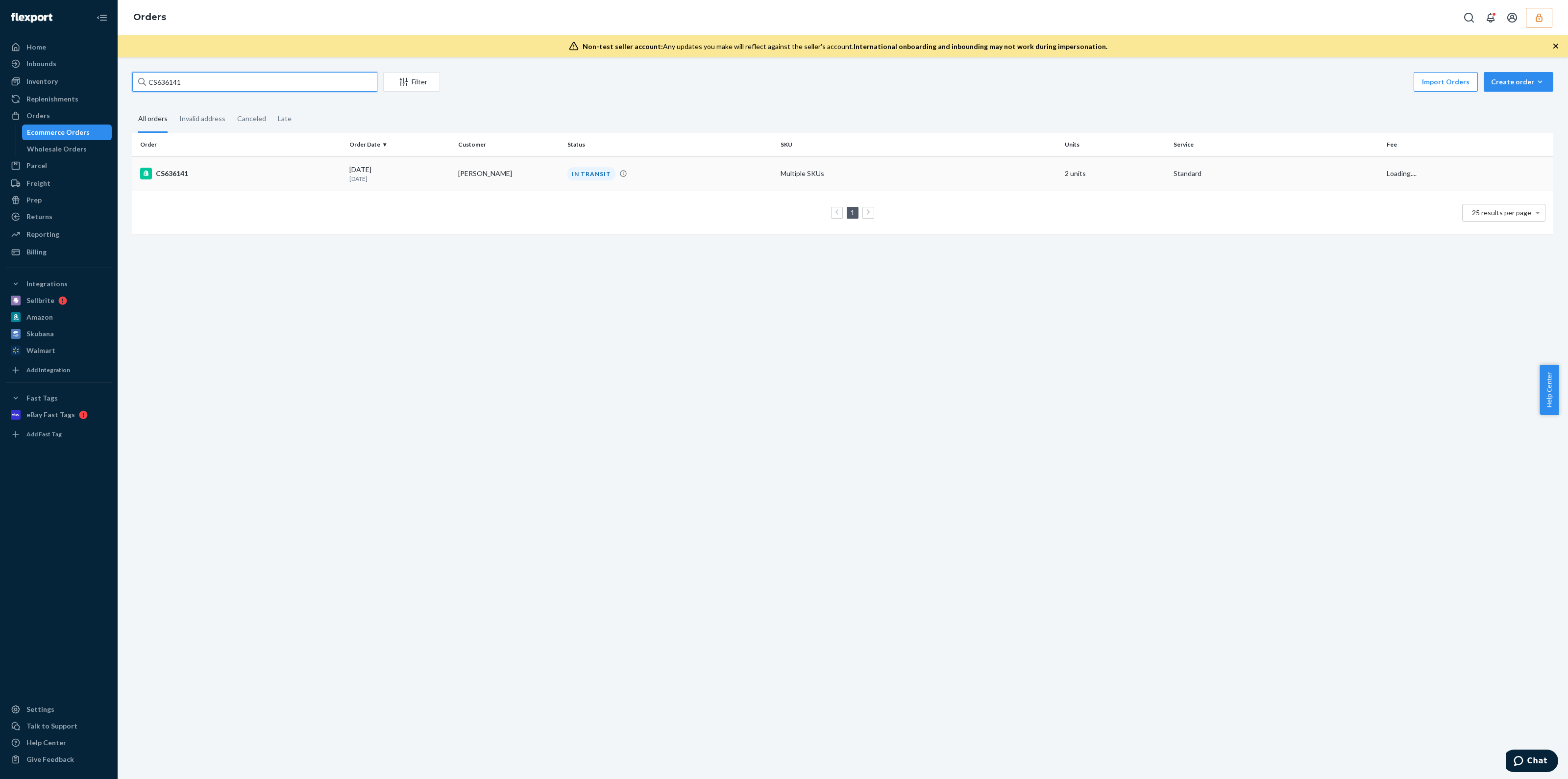
type input "CS636141"
click at [782, 181] on td "Multiple SKUs" at bounding box center [919, 173] width 285 height 35
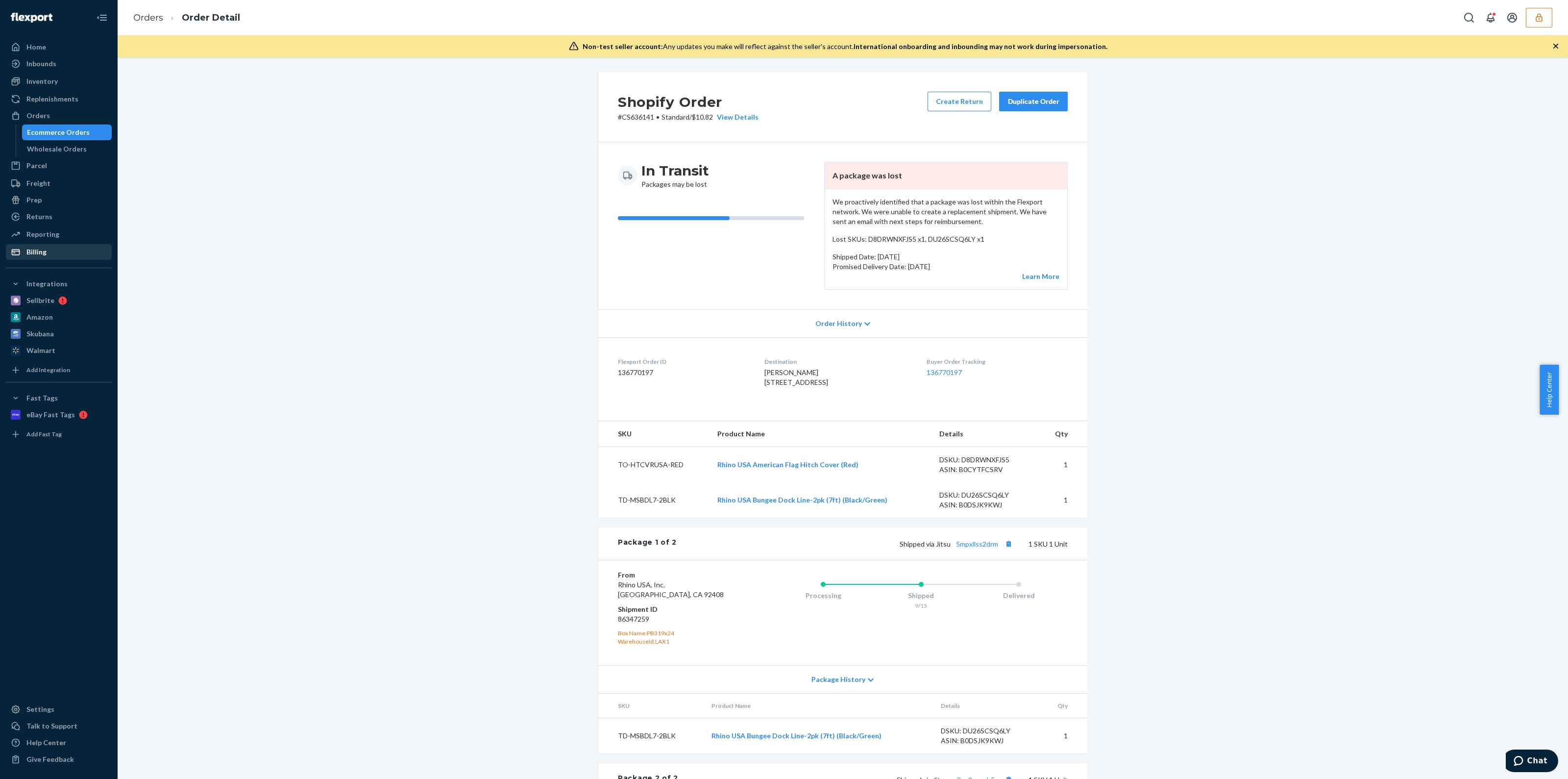
click at [56, 246] on div "Billing" at bounding box center [59, 253] width 104 height 14
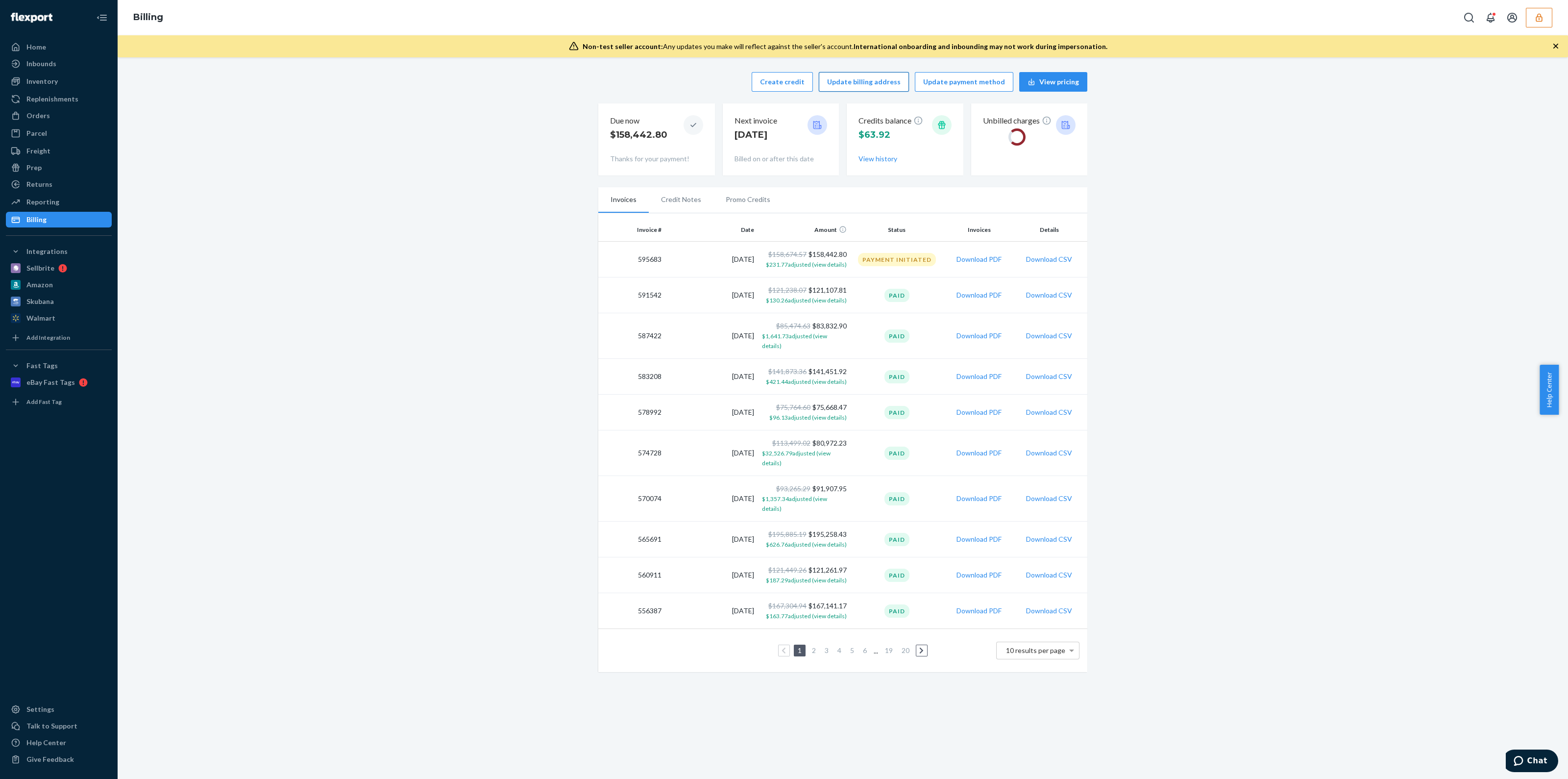
click at [854, 84] on button "Update billing address" at bounding box center [863, 82] width 90 height 20
click at [794, 82] on button "Create credit" at bounding box center [782, 82] width 61 height 20
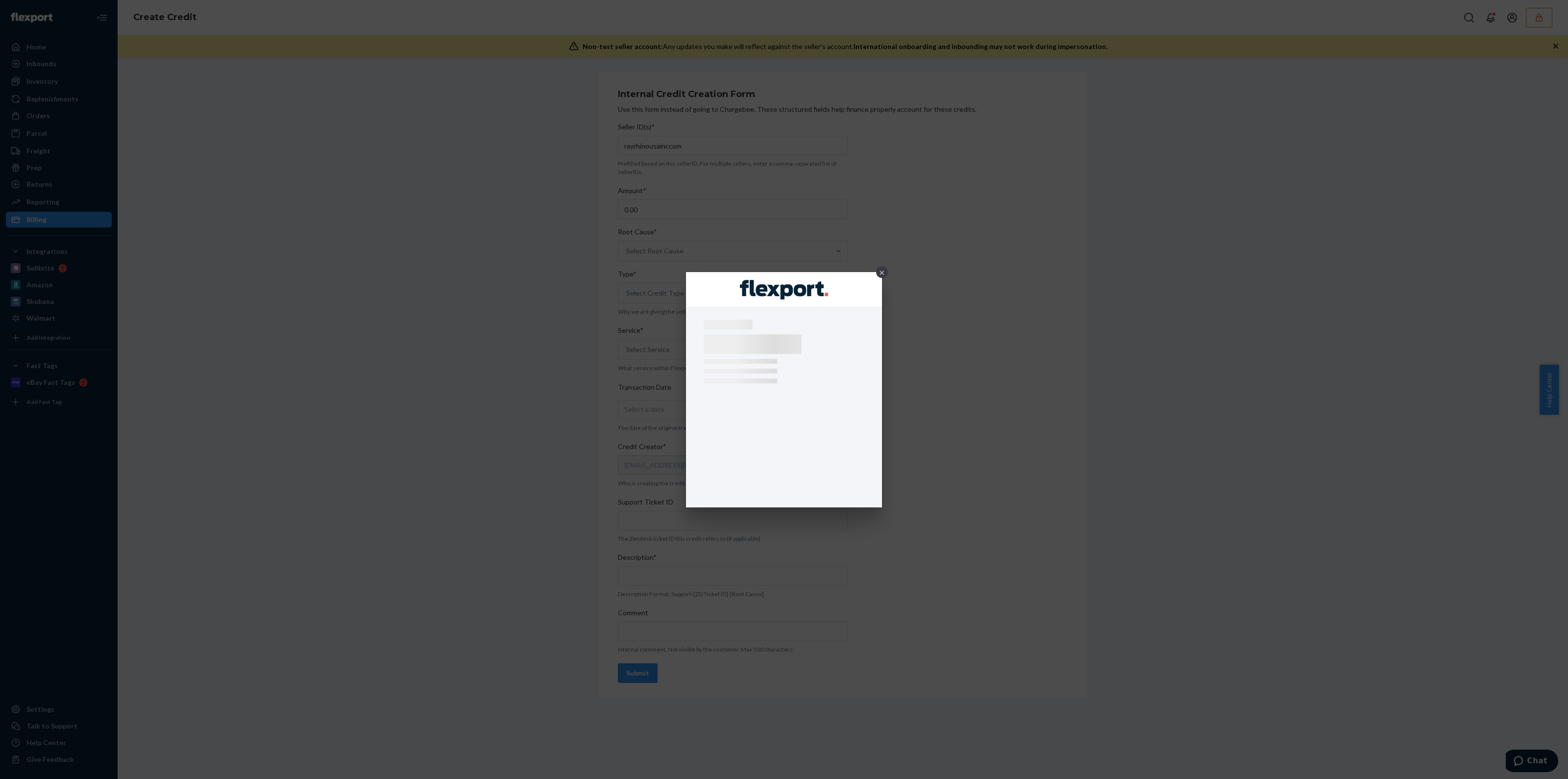
click at [880, 271] on div "×" at bounding box center [882, 271] width 12 height 12
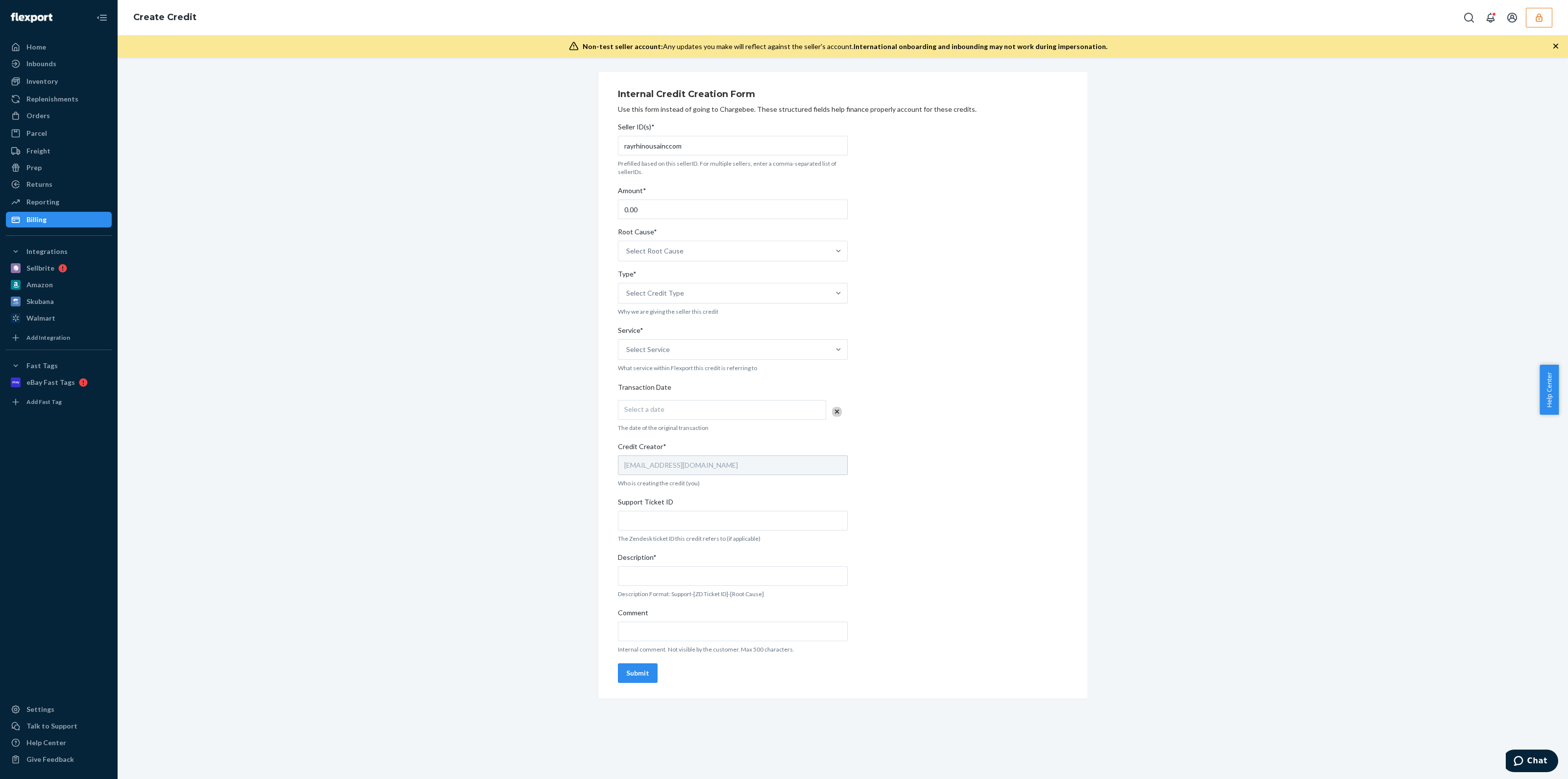
click at [1544, 26] on button "button" at bounding box center [1539, 17] width 27 height 20
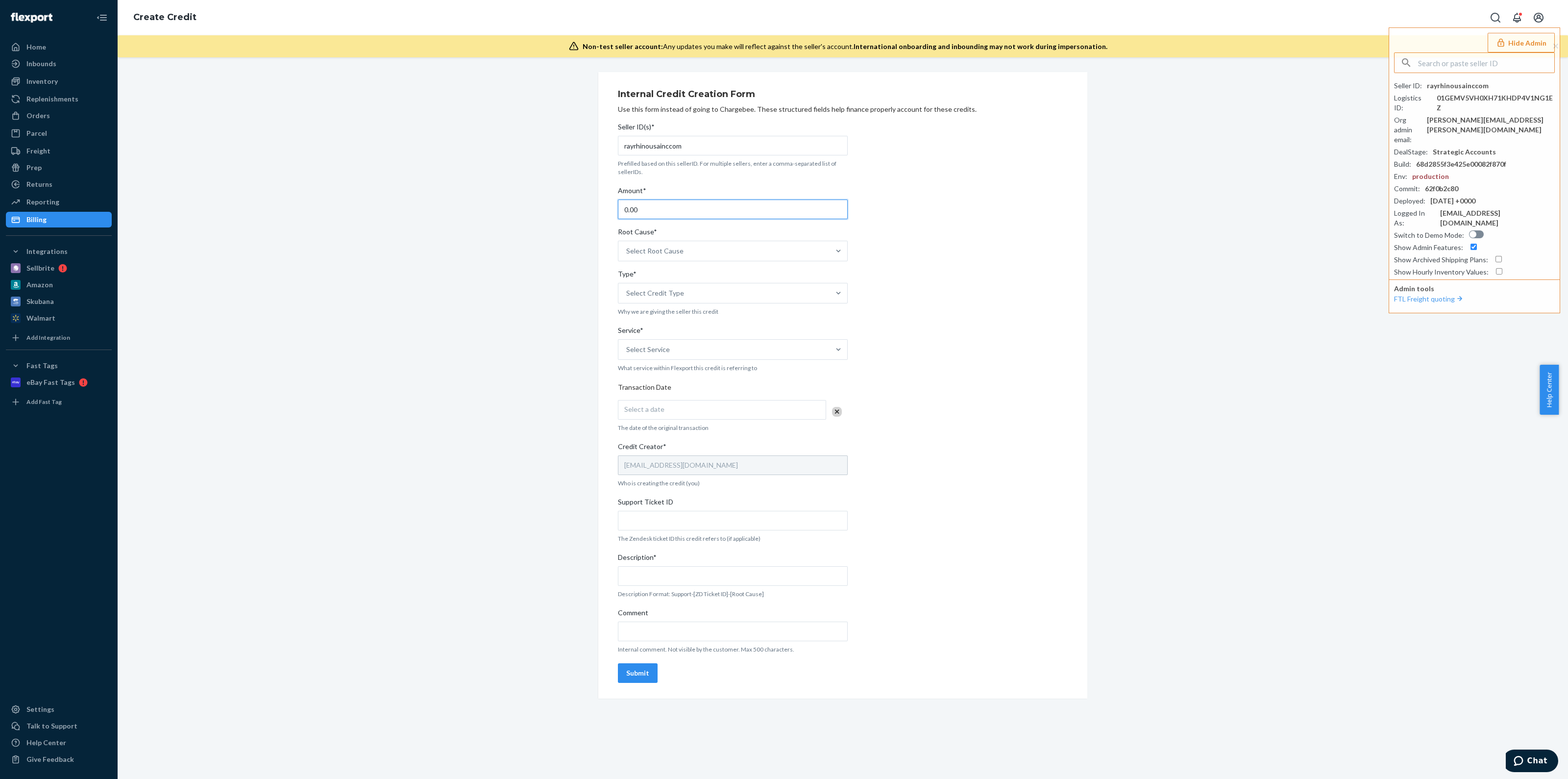
click at [756, 202] on input "0.00" at bounding box center [732, 209] width 230 height 20
drag, startPoint x: 473, startPoint y: 206, endPoint x: 445, endPoint y: 187, distance: 33.8
click at [441, 202] on div "Internal Credit Creation Form Use this form instead of going to Chargebee. Thes…" at bounding box center [842, 385] width 1436 height 627
type input "26.74"
drag, startPoint x: 785, startPoint y: 262, endPoint x: 779, endPoint y: 254, distance: 10.0
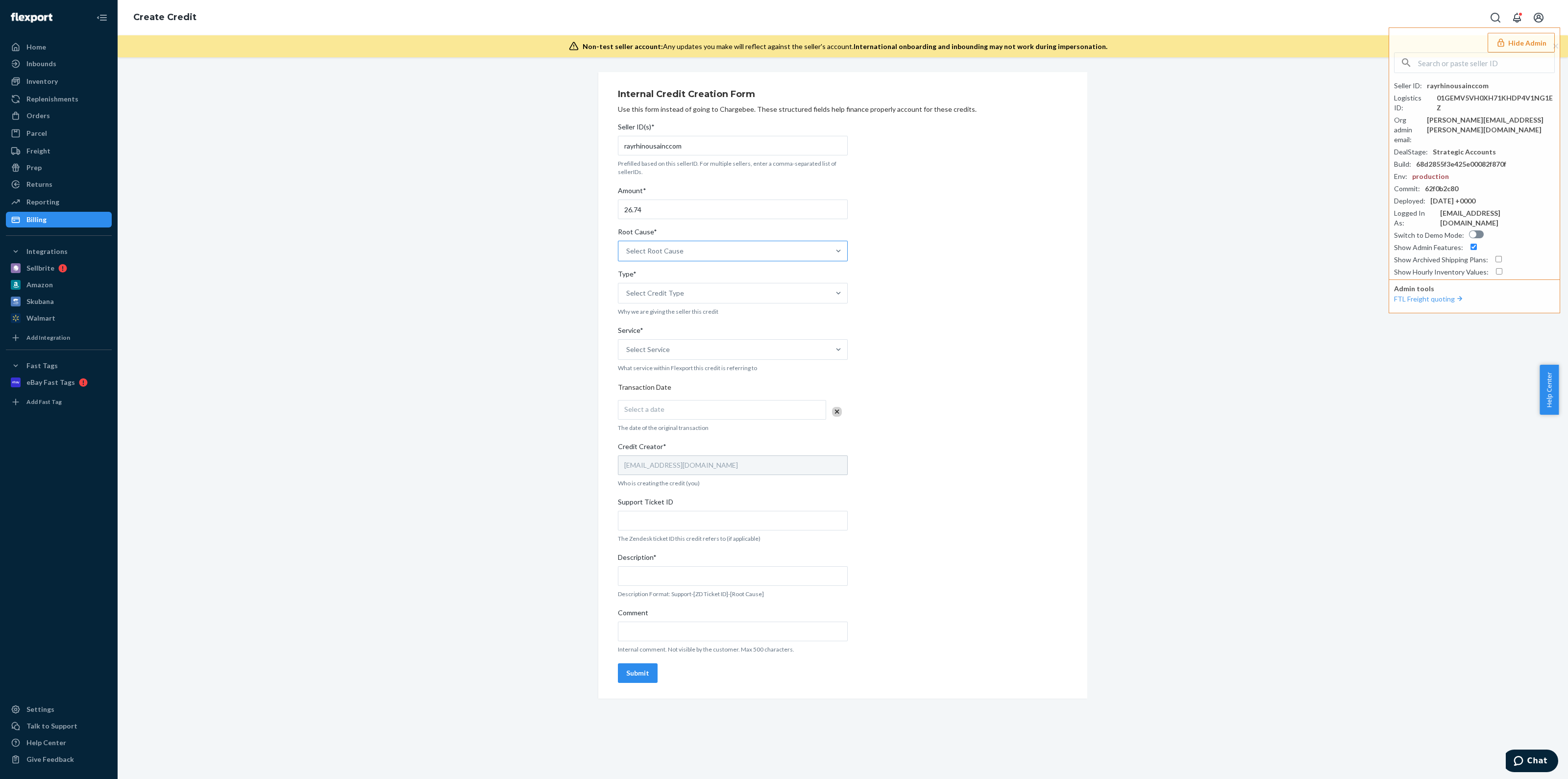
click at [784, 261] on div "Seller ID(s)* rayrhinousainccom Prefilled based on this sellerID. For multiple …" at bounding box center [732, 402] width 230 height 569
click at [778, 254] on div "Select Root Cause" at bounding box center [724, 251] width 211 height 20
click at [627, 254] on input "Root Cause* option Channel Integration focused, 1 of 29. 29 results available. …" at bounding box center [626, 251] width 1 height 10
click at [689, 286] on div "OB - No Tracking Movement" at bounding box center [733, 285] width 226 height 20
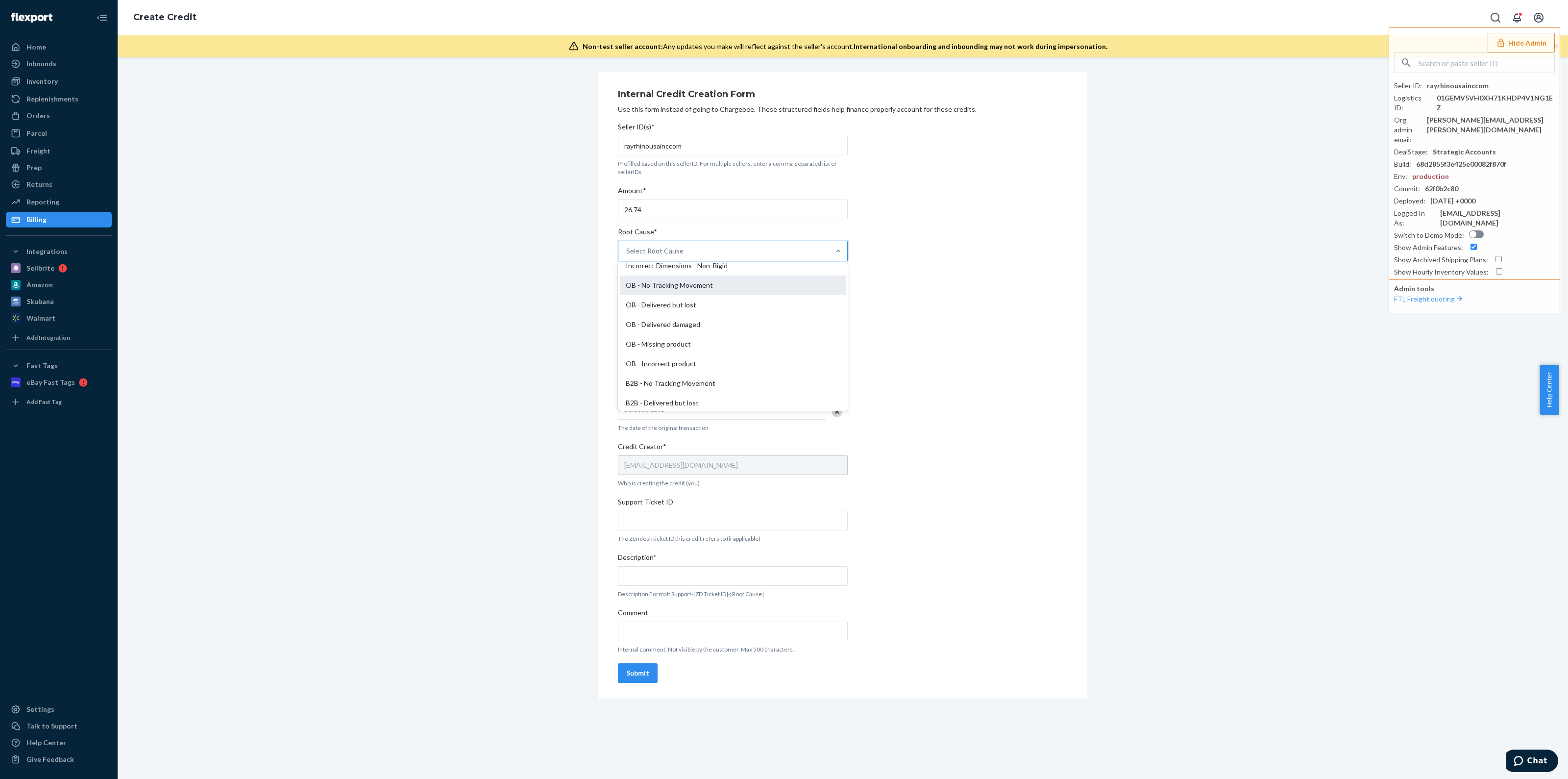
click at [627, 256] on input "Root Cause* option OB - No Tracking Movement focused, 14 of 29. 29 results avai…" at bounding box center [626, 251] width 1 height 10
click at [666, 295] on div "Select Credit Type" at bounding box center [655, 293] width 58 height 10
click at [627, 295] on input "Type* option Support focused, 1 of 3. 3 results available. Use Up and Down to c…" at bounding box center [626, 293] width 1 height 10
click at [659, 321] on div "Support" at bounding box center [733, 317] width 226 height 20
click at [627, 298] on input "Type* option Support focused, 1 of 3. 3 results available. Use Up and Down to c…" at bounding box center [626, 293] width 1 height 10
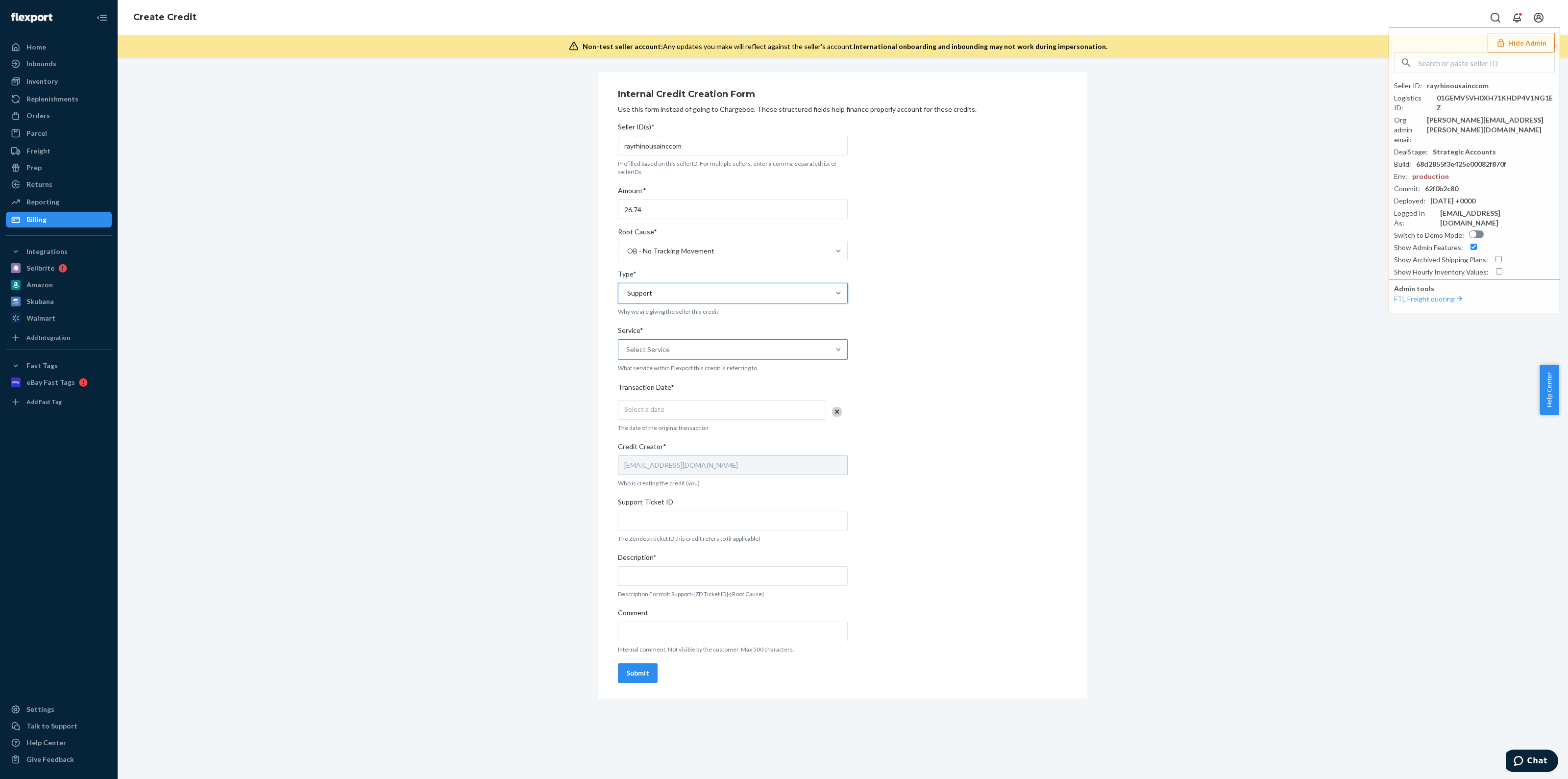
click at [669, 355] on div "Select Service" at bounding box center [724, 349] width 211 height 20
click at [627, 355] on input "Service* Select Service" at bounding box center [626, 349] width 1 height 10
click at [658, 431] on div "Fulfillment" at bounding box center [733, 432] width 226 height 20
click at [627, 355] on input "Service* option Fulfillment focused, 4 of 10. 10 results available. Use Up and …" at bounding box center [626, 349] width 1 height 10
click at [654, 410] on span "Select a date" at bounding box center [644, 409] width 40 height 9
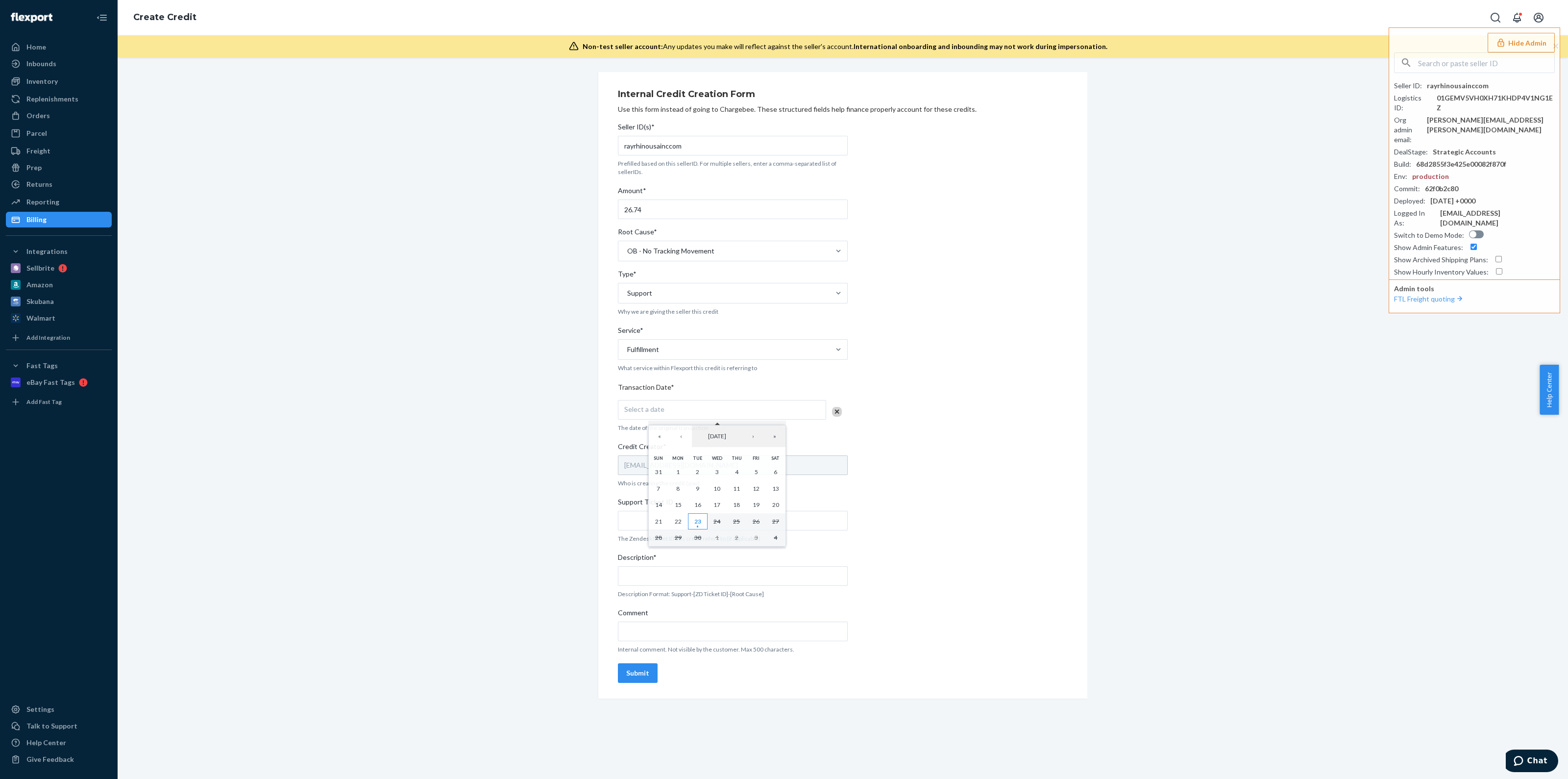
click at [701, 522] on abbr "23" at bounding box center [698, 521] width 7 height 7
drag, startPoint x: 697, startPoint y: 522, endPoint x: 667, endPoint y: 575, distance: 60.9
click at [696, 522] on input "Support Ticket ID" at bounding box center [732, 520] width 230 height 20
drag, startPoint x: 648, startPoint y: 522, endPoint x: 648, endPoint y: 541, distance: 19.0
click at [649, 519] on input "Support Ticket ID" at bounding box center [732, 520] width 230 height 20
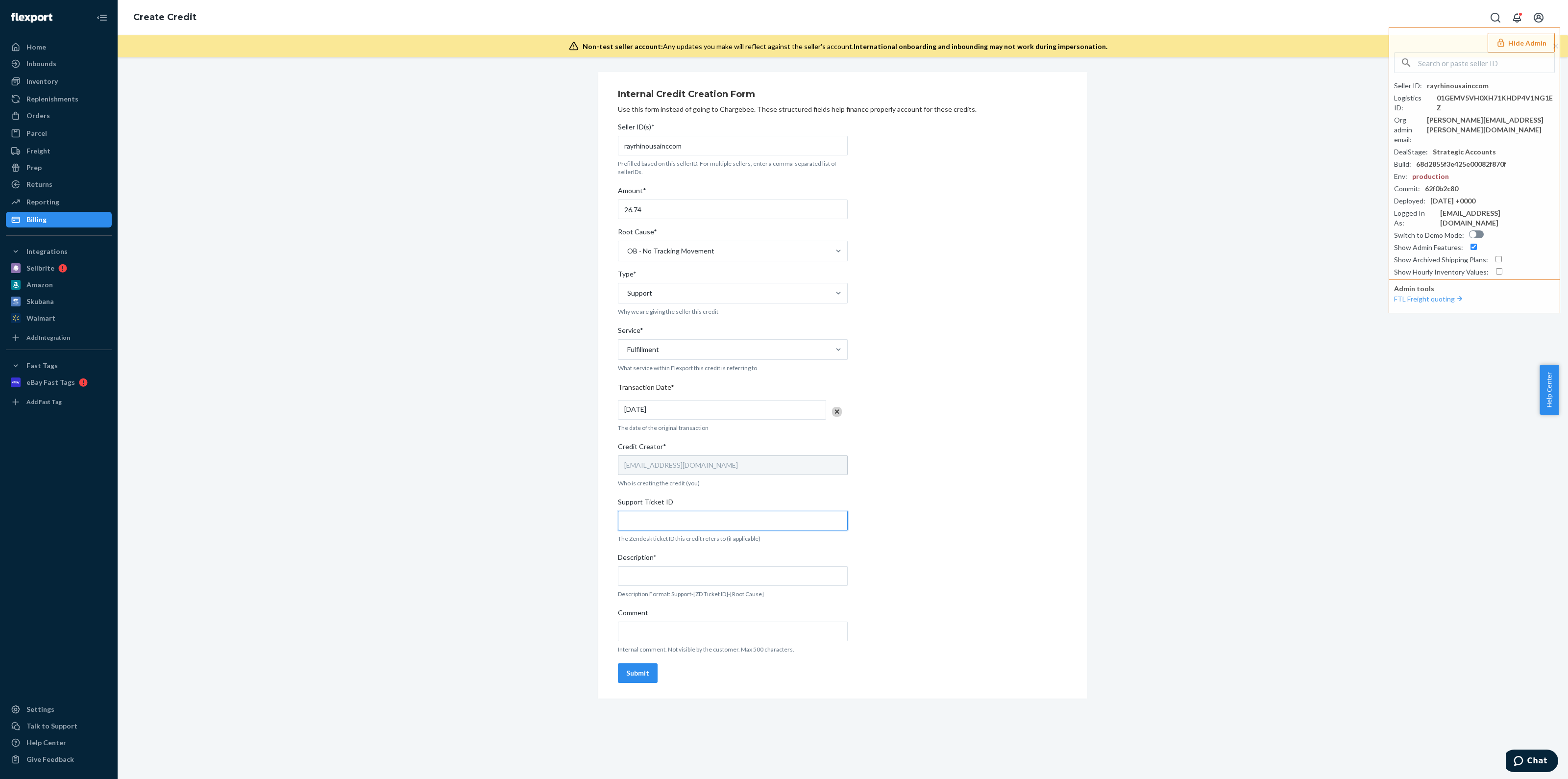
paste input "https://flexport-fulfillment.zendesk.com/agent/tickets/824032"
type input "https://flexport-fulfillment.zendesk.com/agent/tickets/824032"
click at [647, 624] on input "Comment" at bounding box center [732, 632] width 230 height 20
paste input "https://flexport-fulfillment.zendesk.com/agent/tickets/824032"
type input "https://flexport-fulfillment.zendesk.com/agent/tickets/824032"
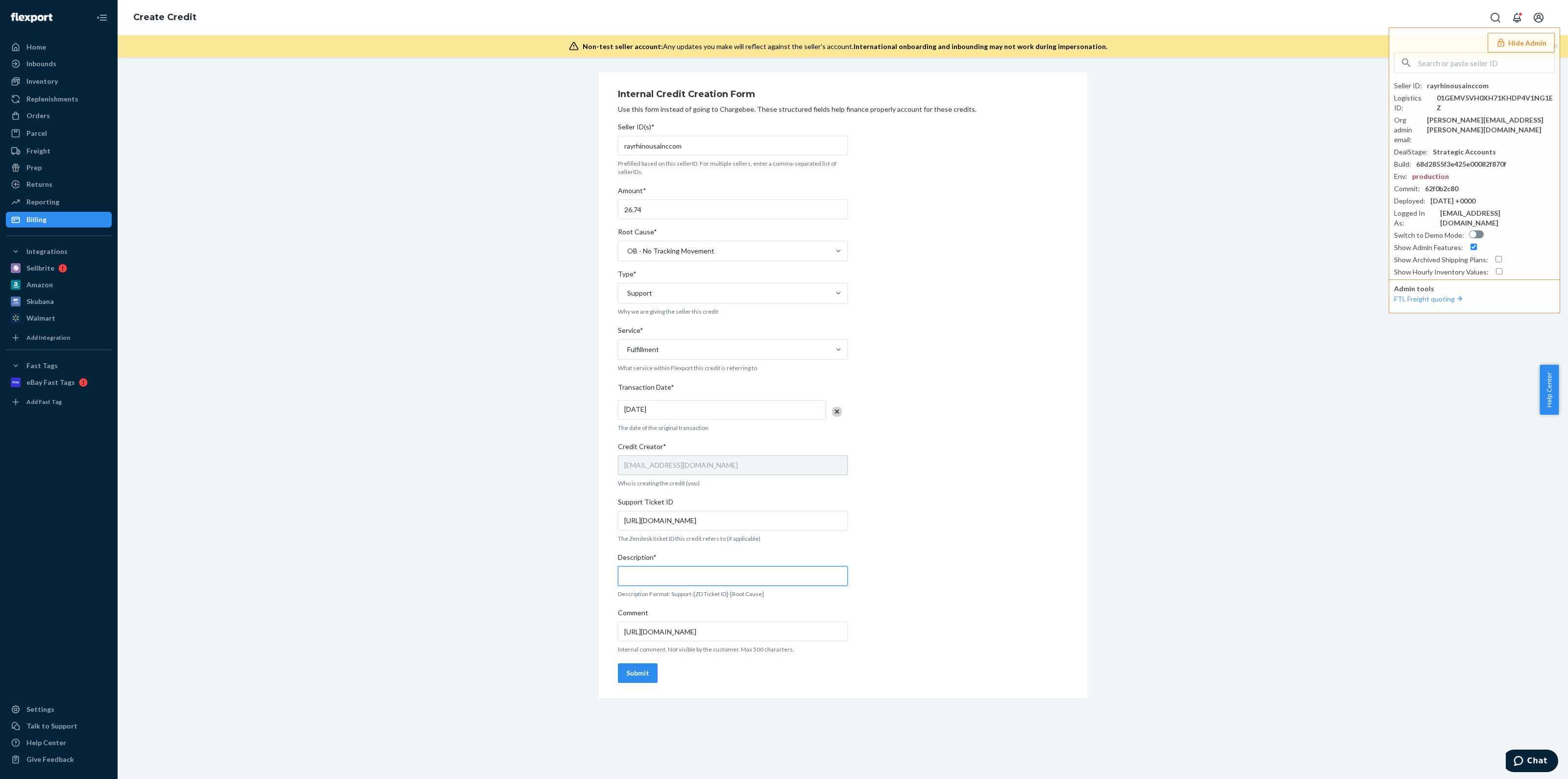
click at [662, 577] on input "Description*" at bounding box center [732, 576] width 230 height 20
type input "Support-824032-OB No tracking movement"
click at [626, 668] on div "Submit" at bounding box center [637, 673] width 23 height 10
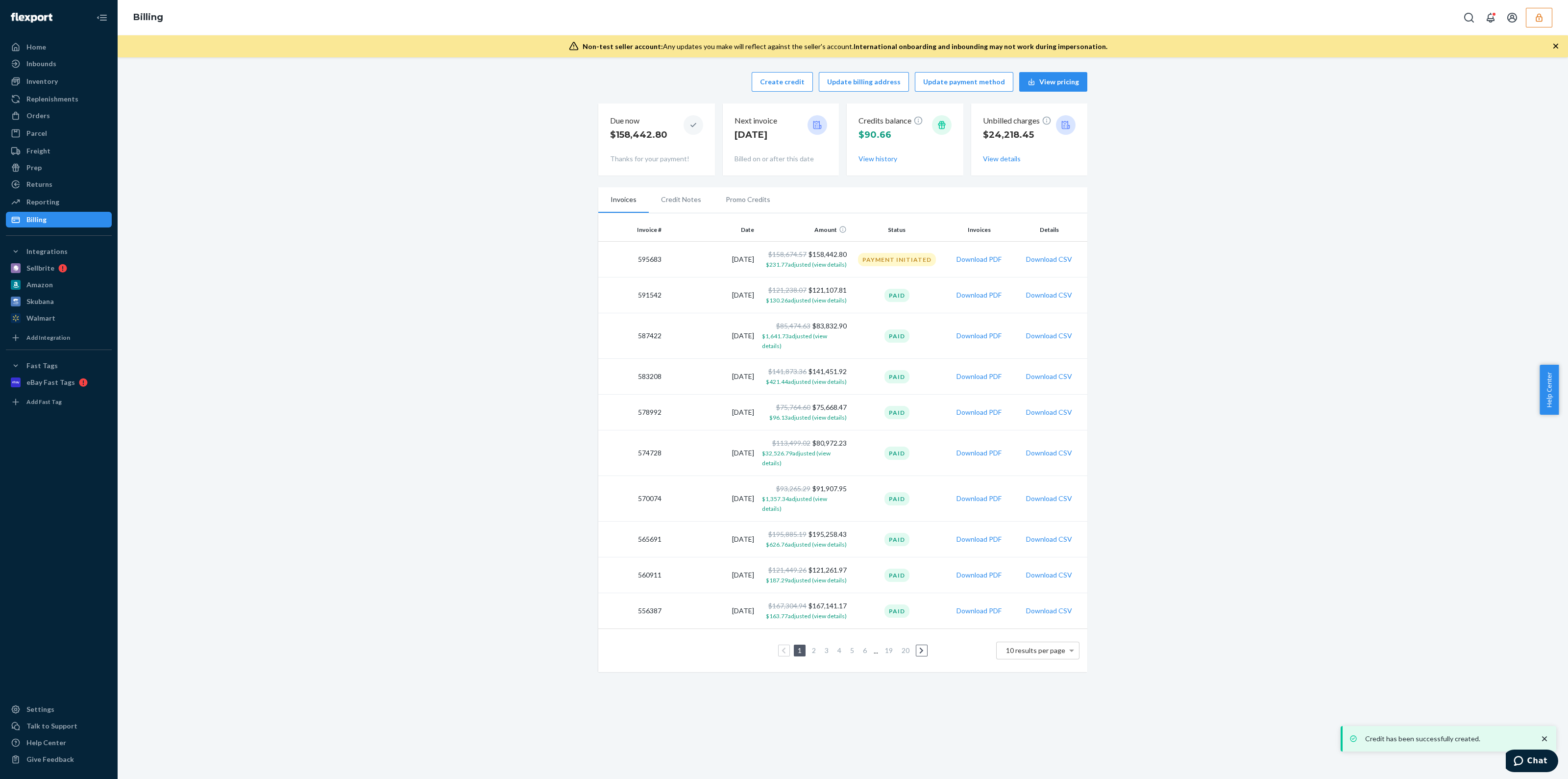
click at [754, 209] on li "Promo Credits" at bounding box center [748, 199] width 69 height 24
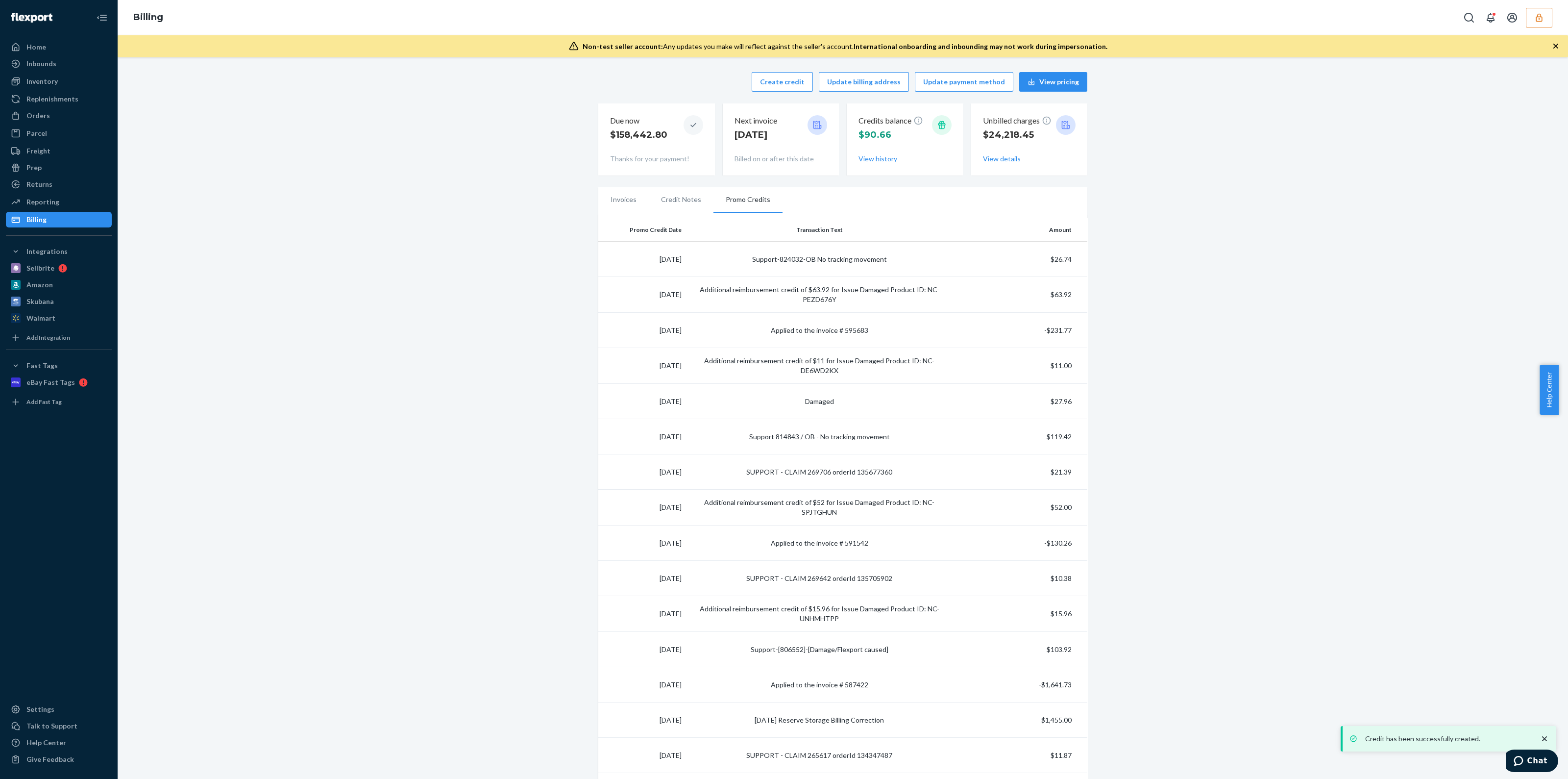
click at [1534, 13] on button "button" at bounding box center [1539, 17] width 27 height 20
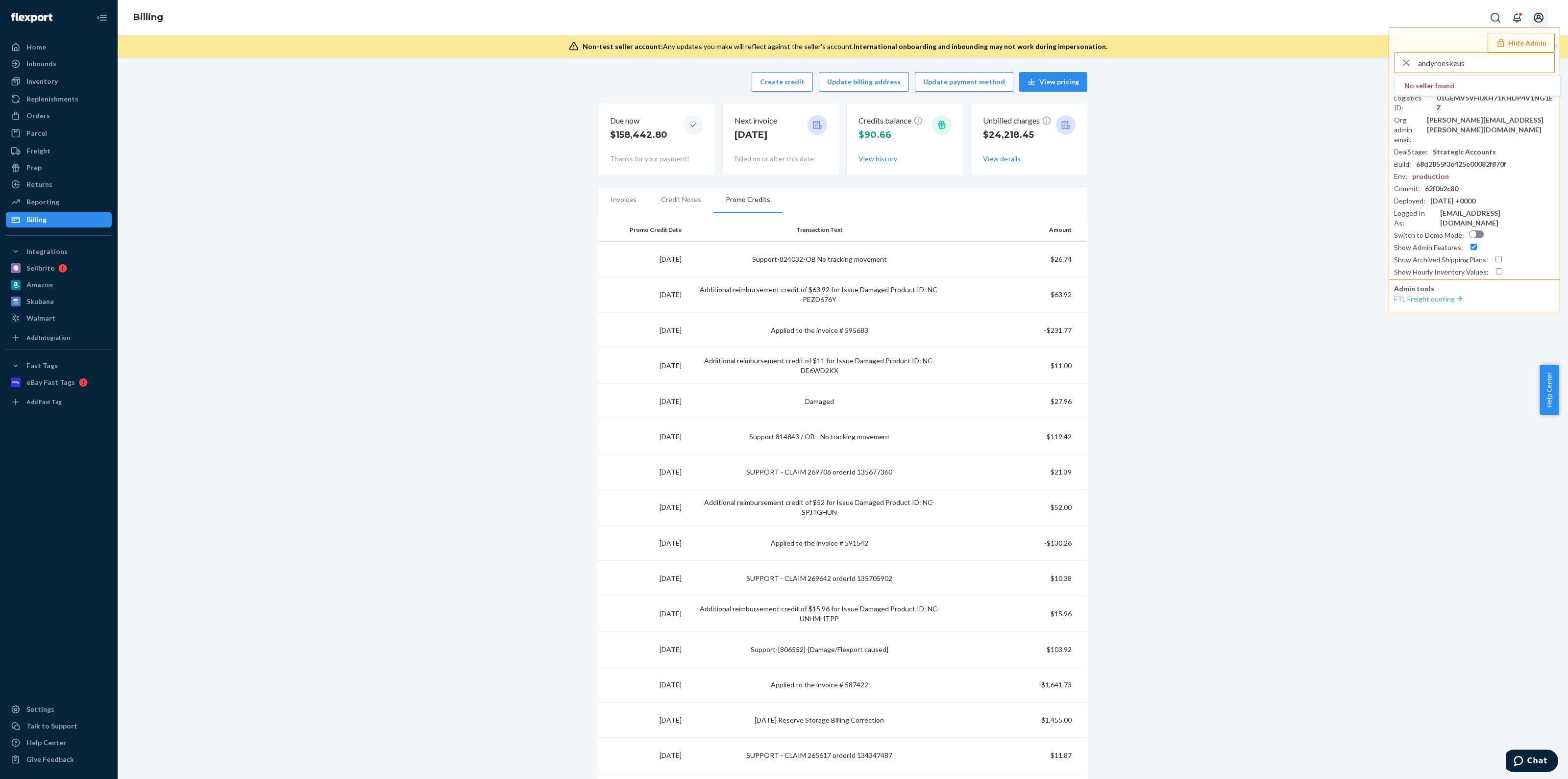
type input "andyroeskeus"
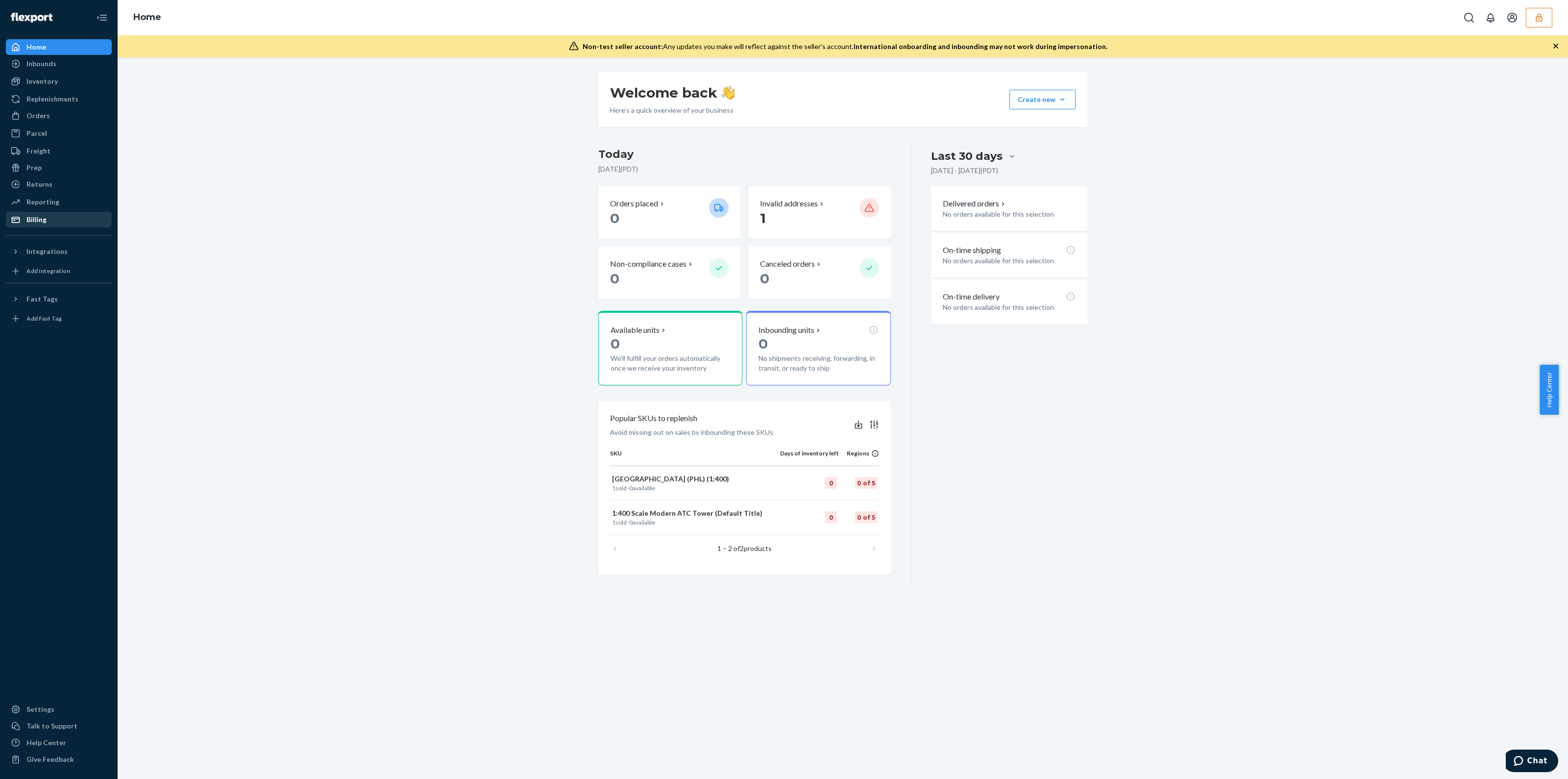
click at [41, 219] on div "Billing" at bounding box center [37, 220] width 20 height 10
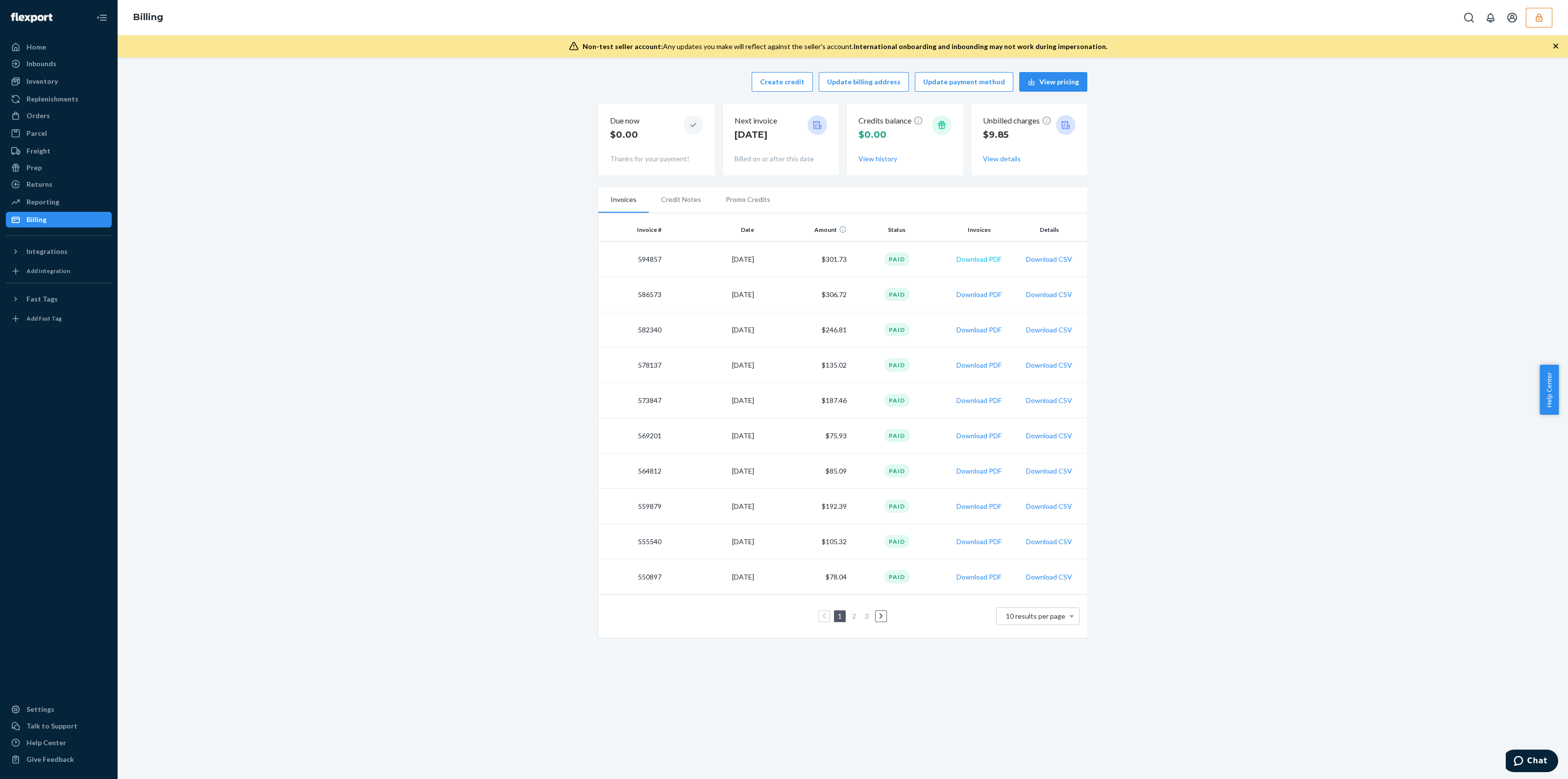
click at [964, 258] on button "Download PDF" at bounding box center [979, 259] width 45 height 10
click at [644, 261] on td "594857" at bounding box center [632, 259] width 67 height 35
copy td "594857"
click at [990, 296] on button "Download PDF" at bounding box center [979, 294] width 45 height 10
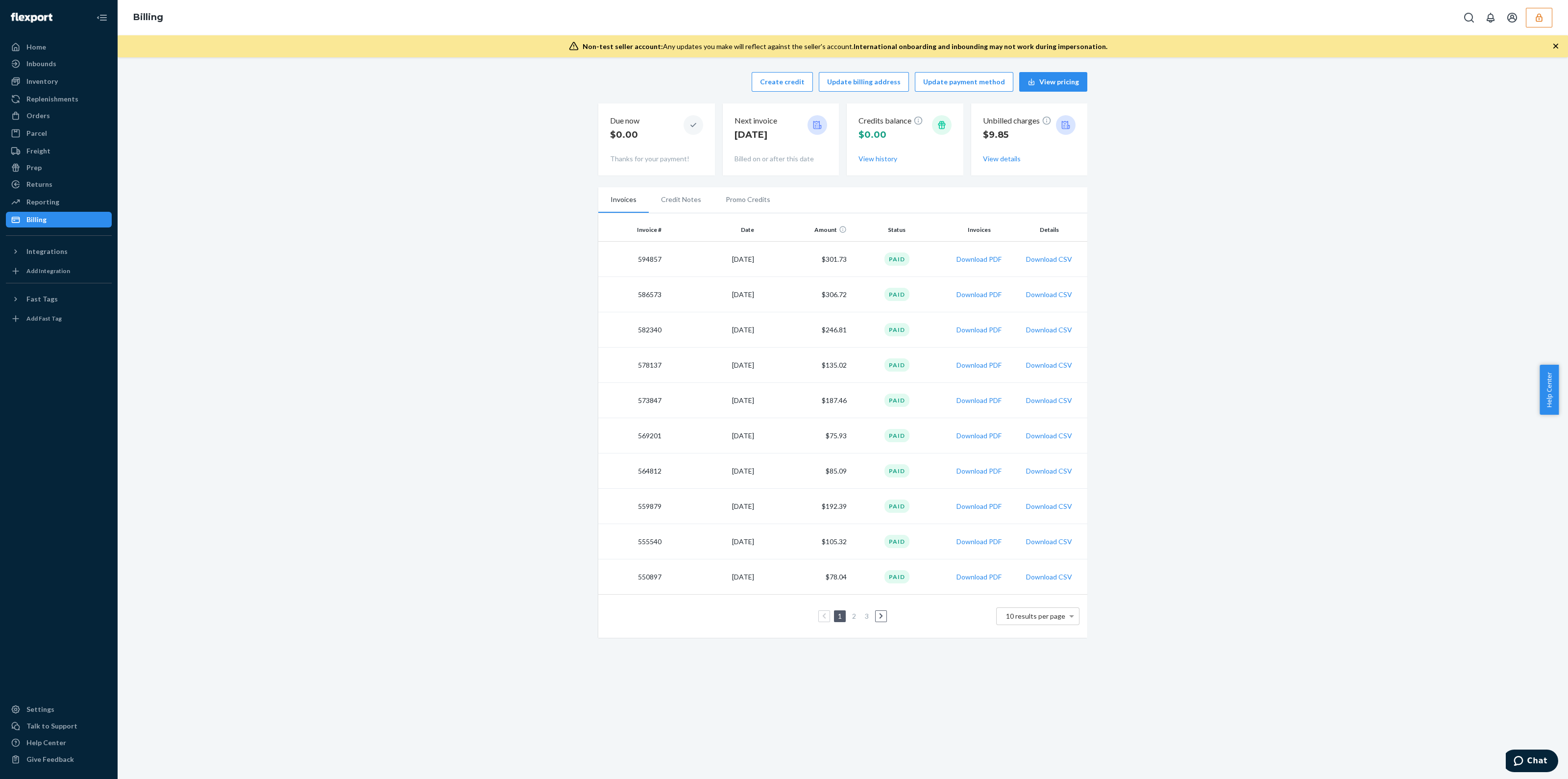
click at [644, 293] on td "586573" at bounding box center [632, 294] width 67 height 35
copy td "586573"
click at [964, 331] on button "Download PDF" at bounding box center [979, 329] width 45 height 10
click at [64, 112] on div "Orders" at bounding box center [59, 116] width 104 height 14
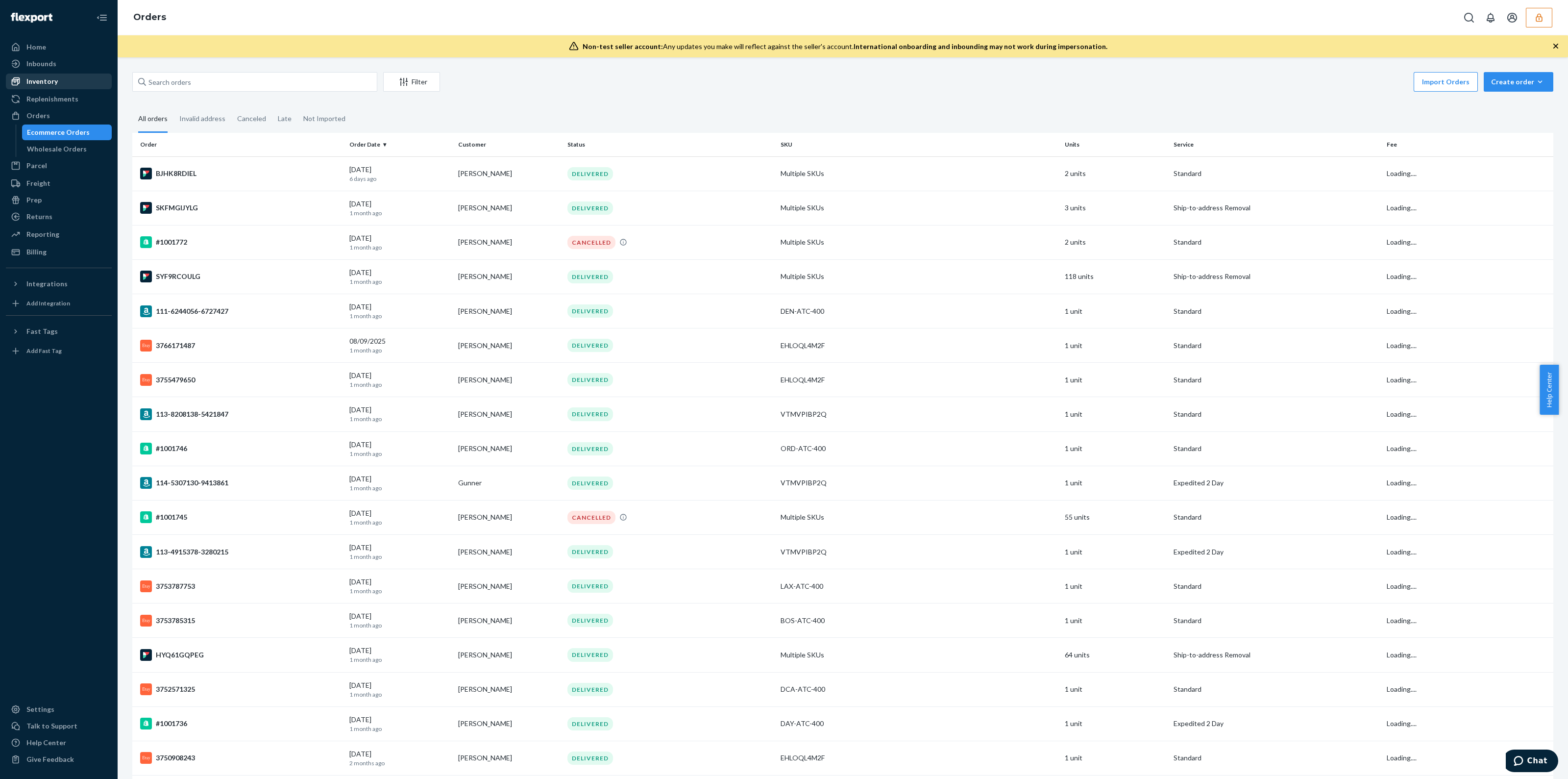
click at [42, 87] on div "Inventory" at bounding box center [59, 82] width 104 height 14
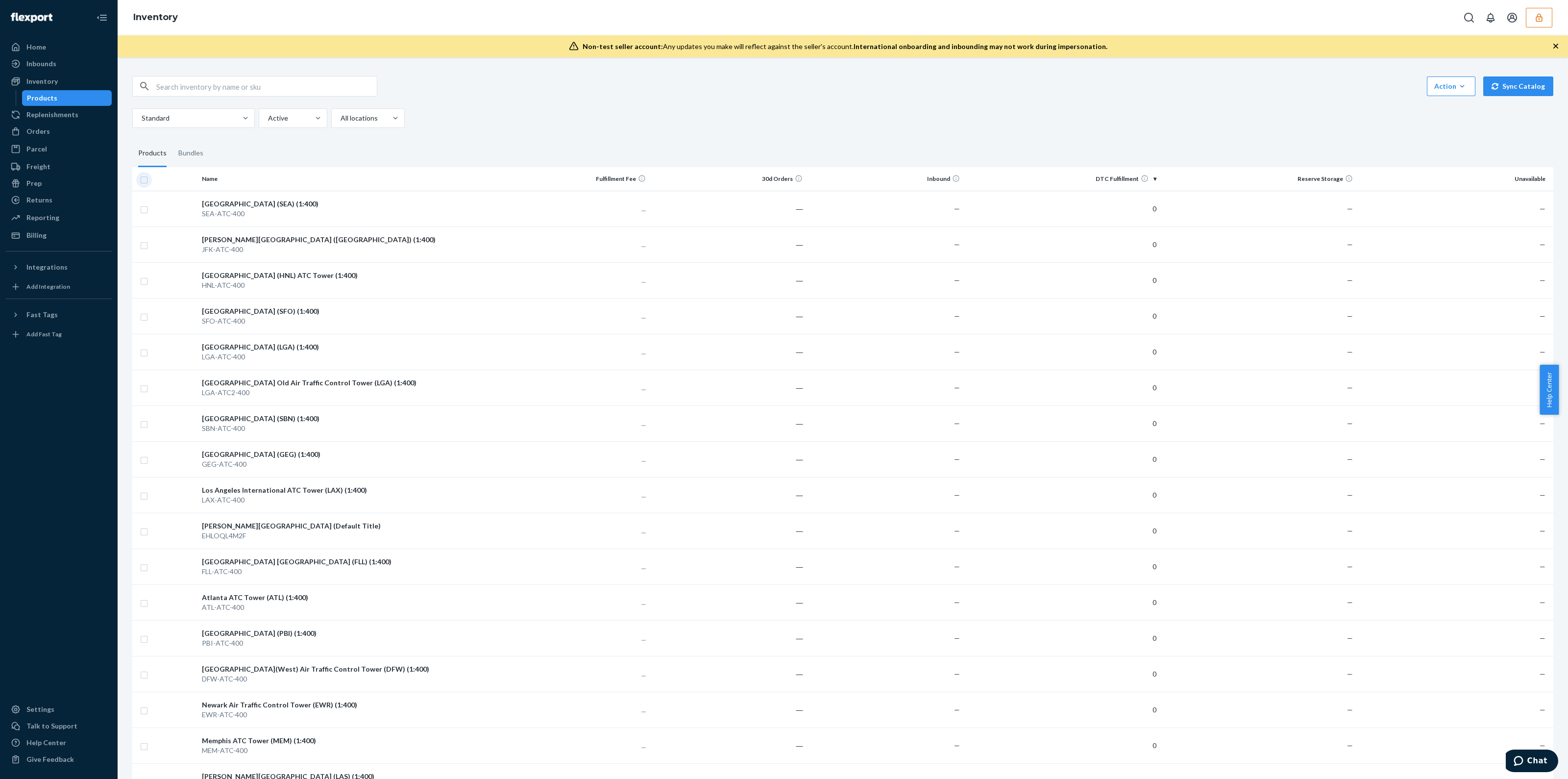
click at [144, 181] on input "checkbox" at bounding box center [144, 178] width 8 height 10
checkbox input "true"
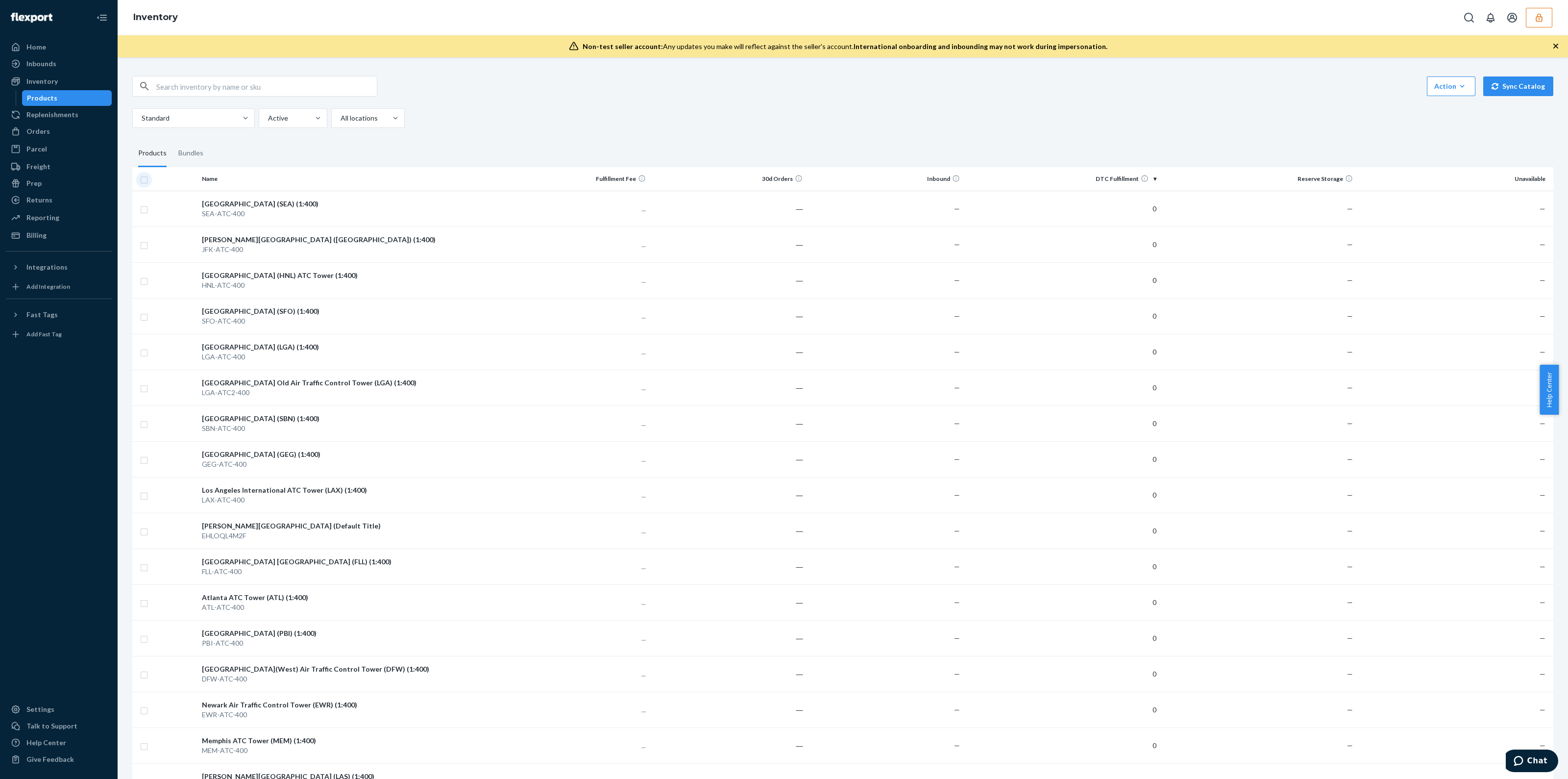
checkbox input "true"
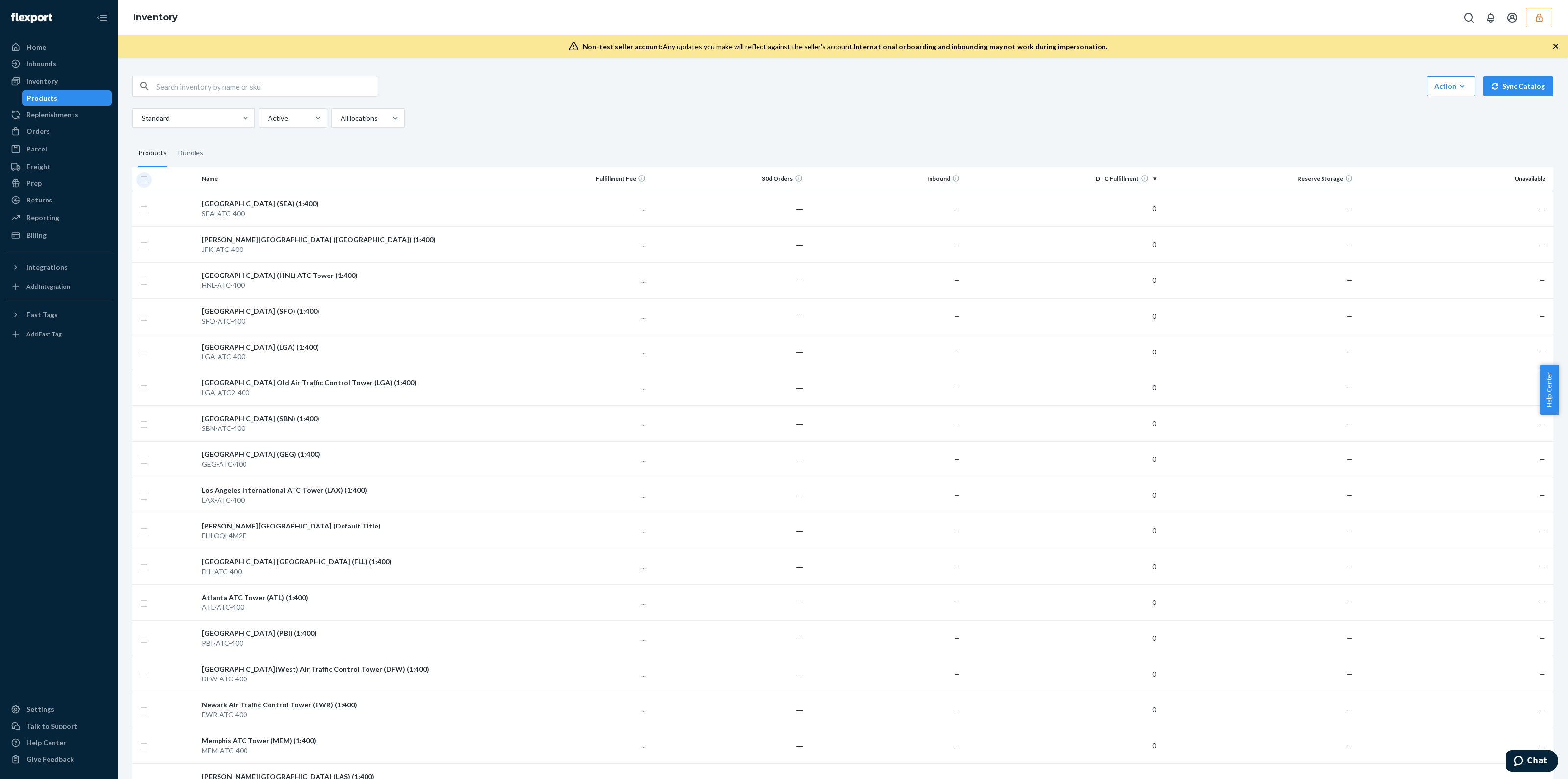
checkbox input "true"
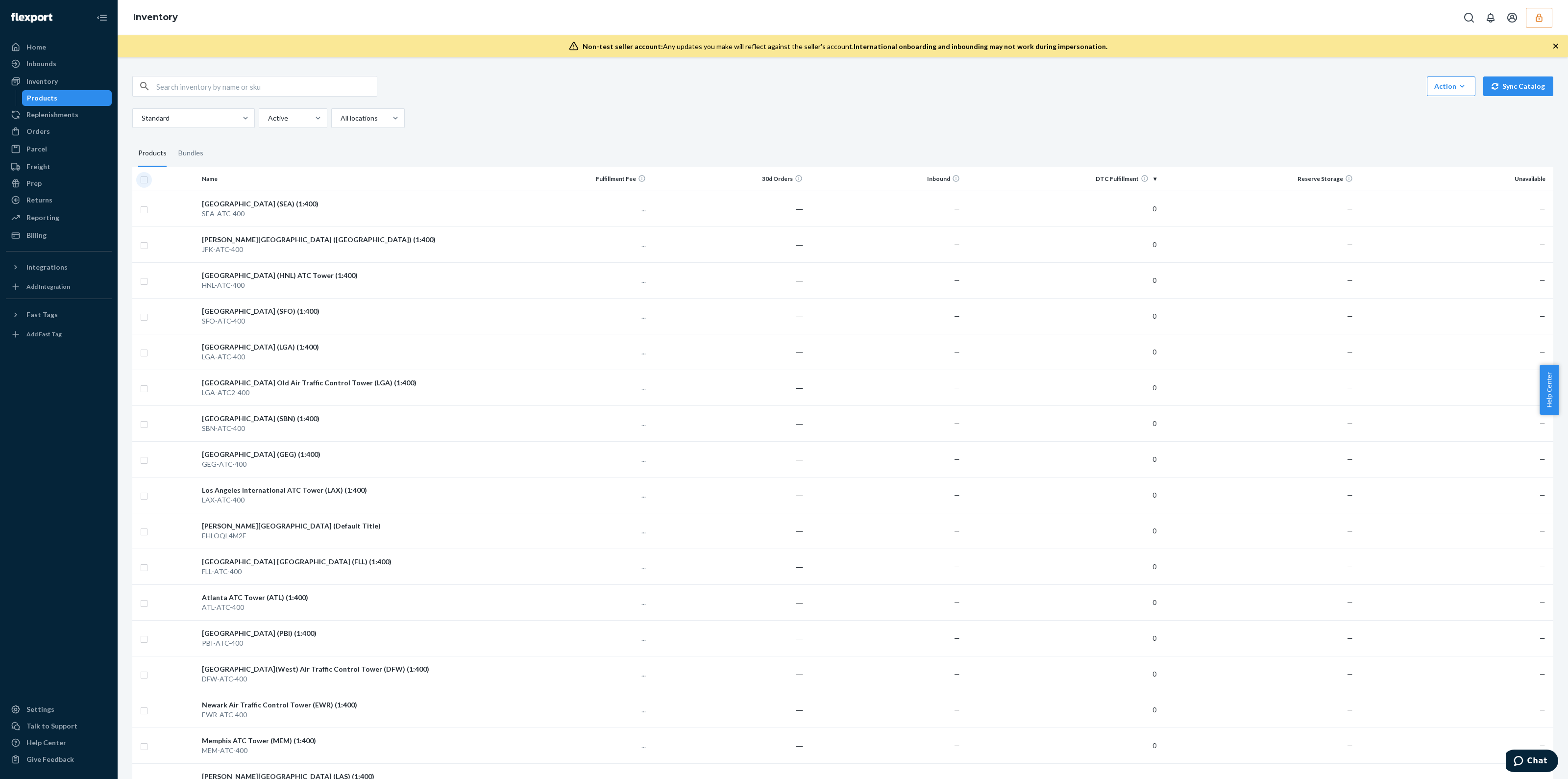
checkbox input "true"
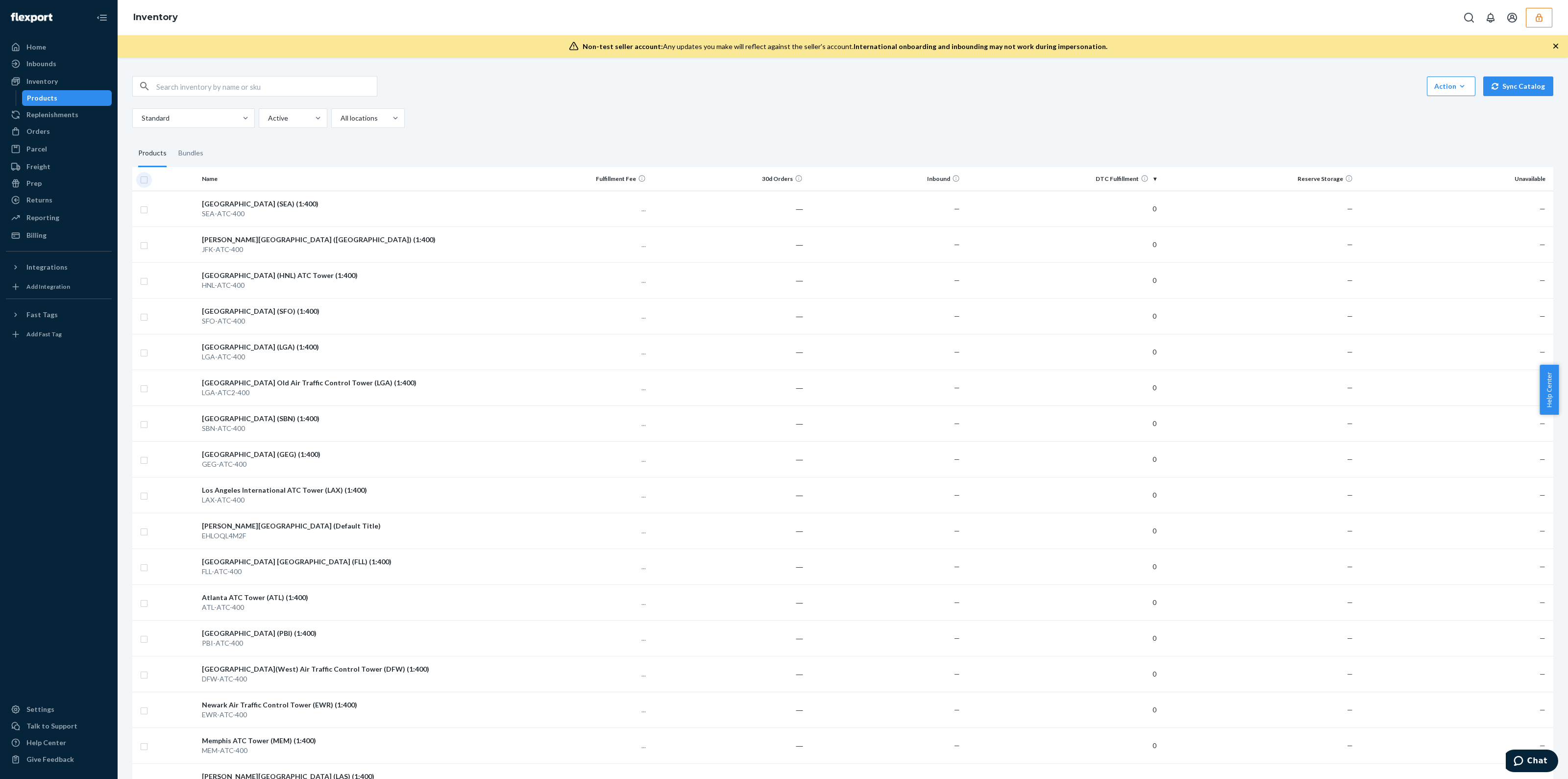
checkbox input "true"
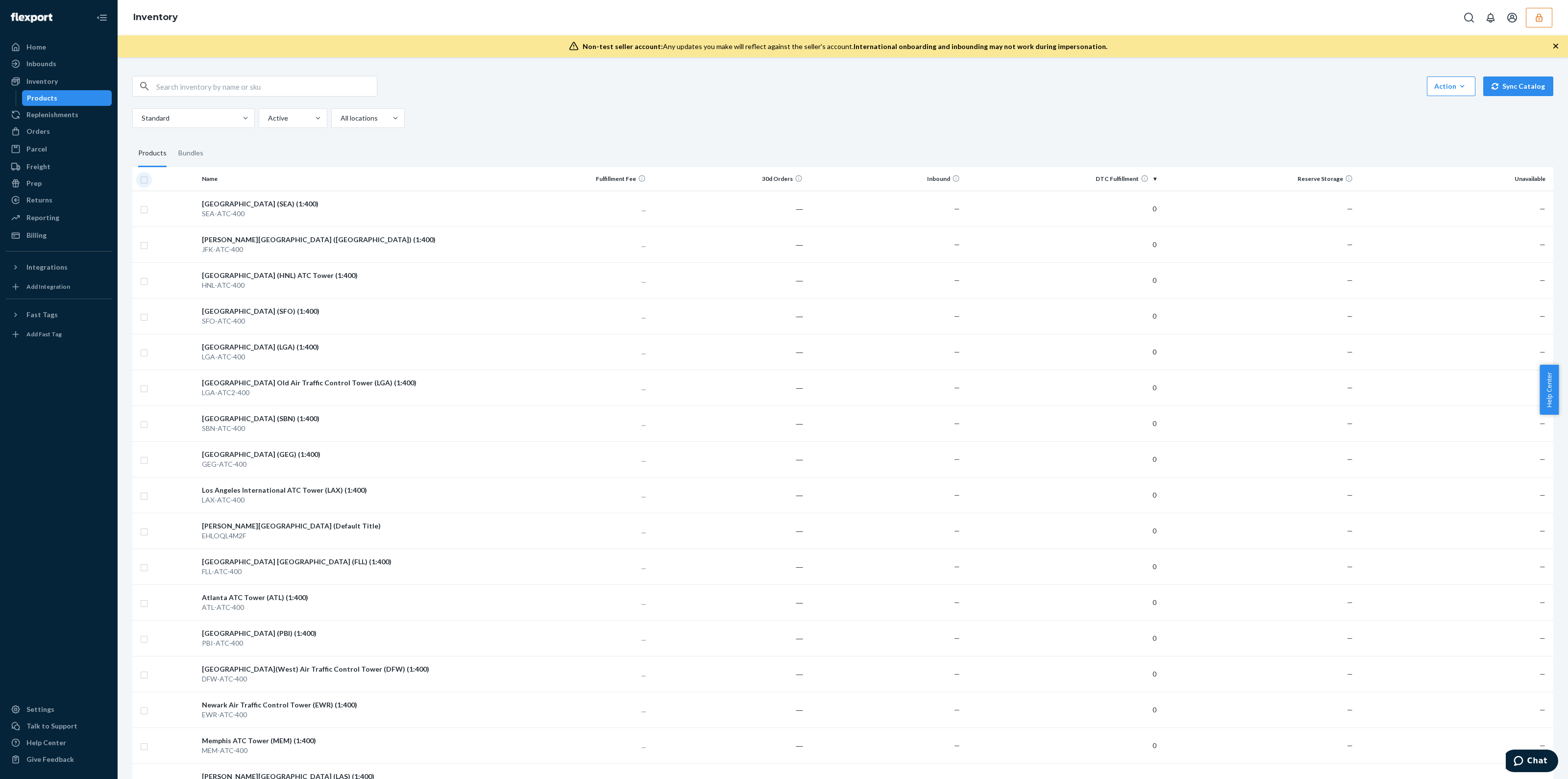
checkbox input "true"
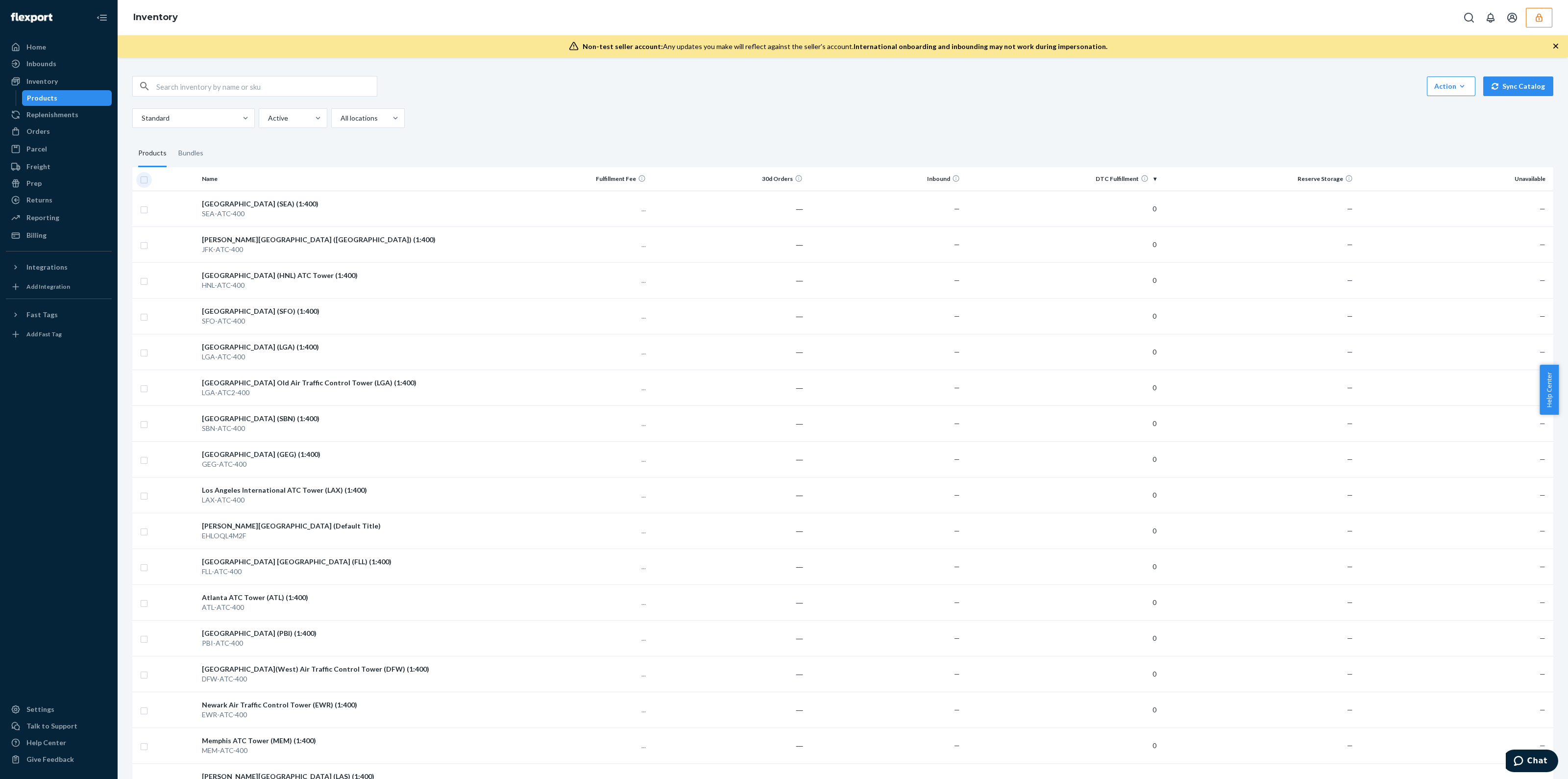
checkbox input "true"
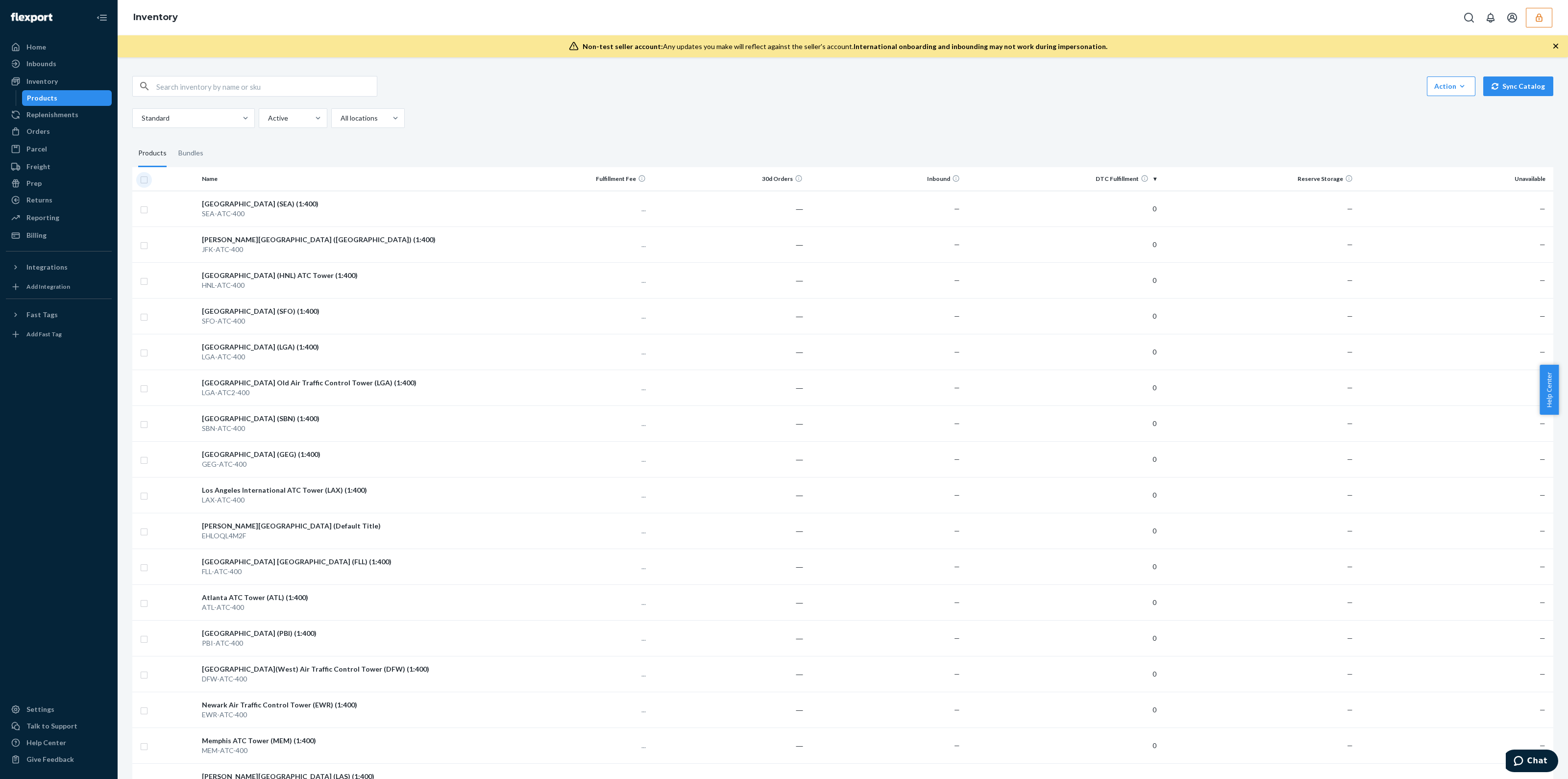
checkbox input "true"
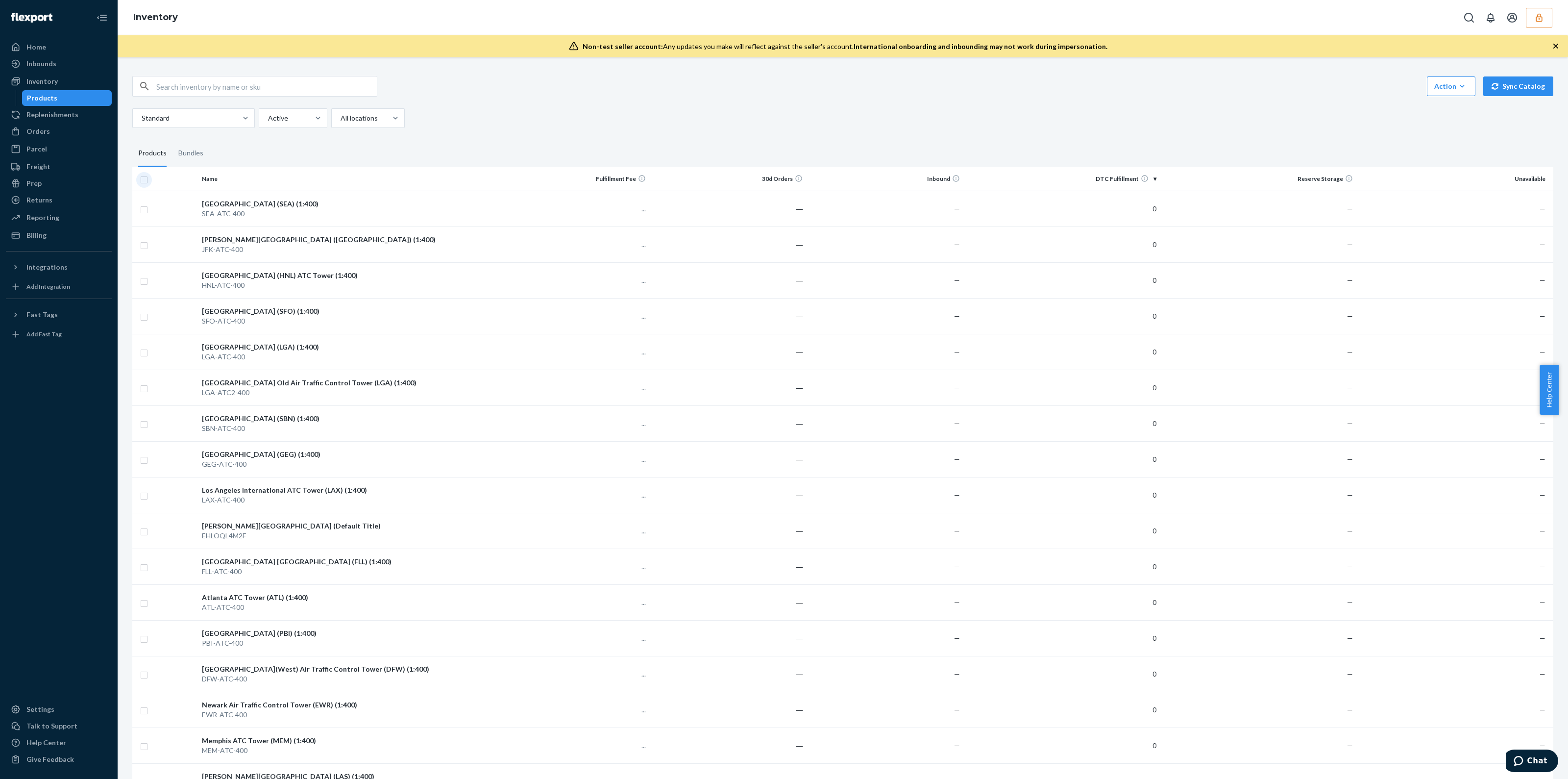
checkbox input "true"
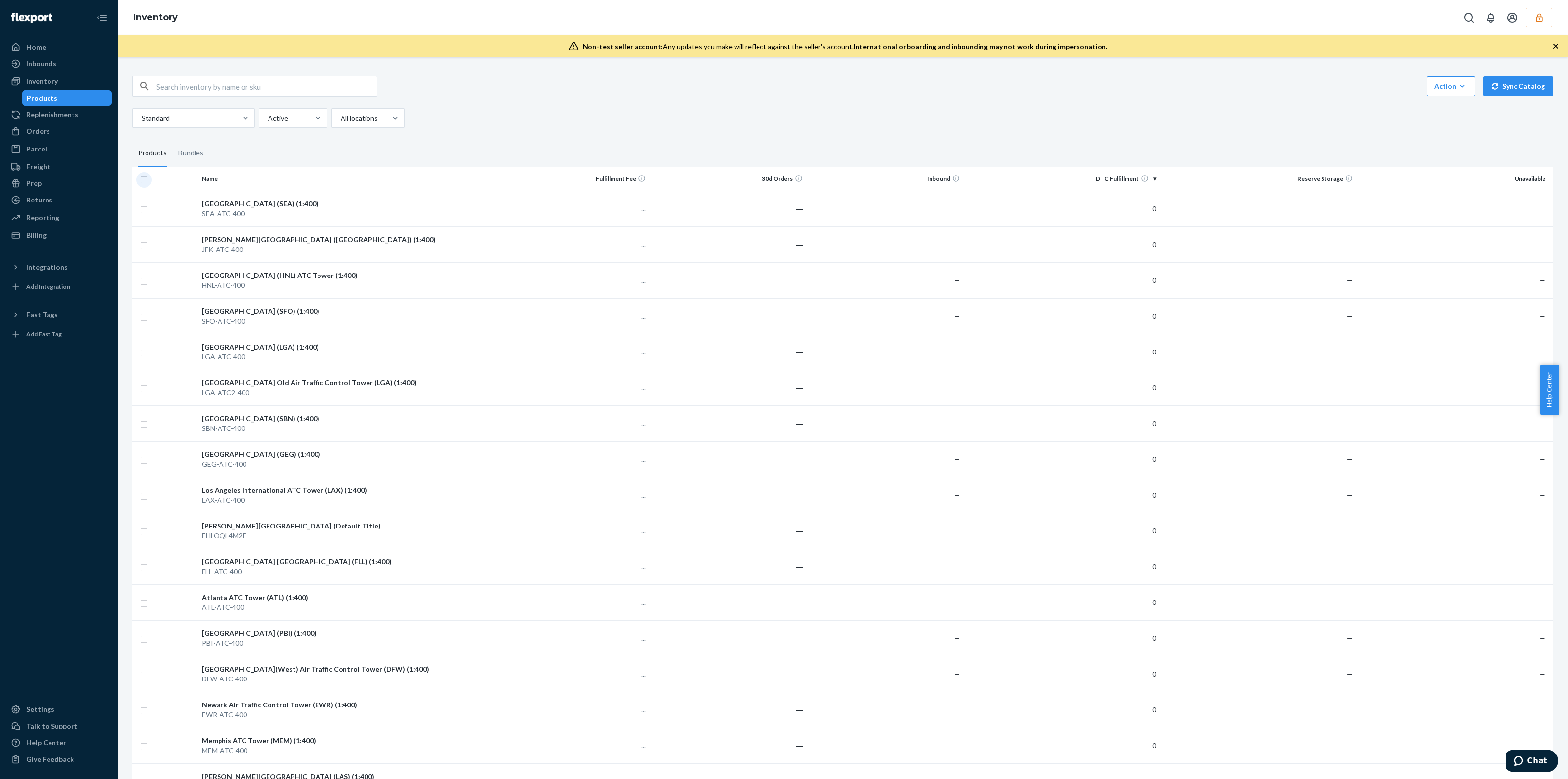
checkbox input "true"
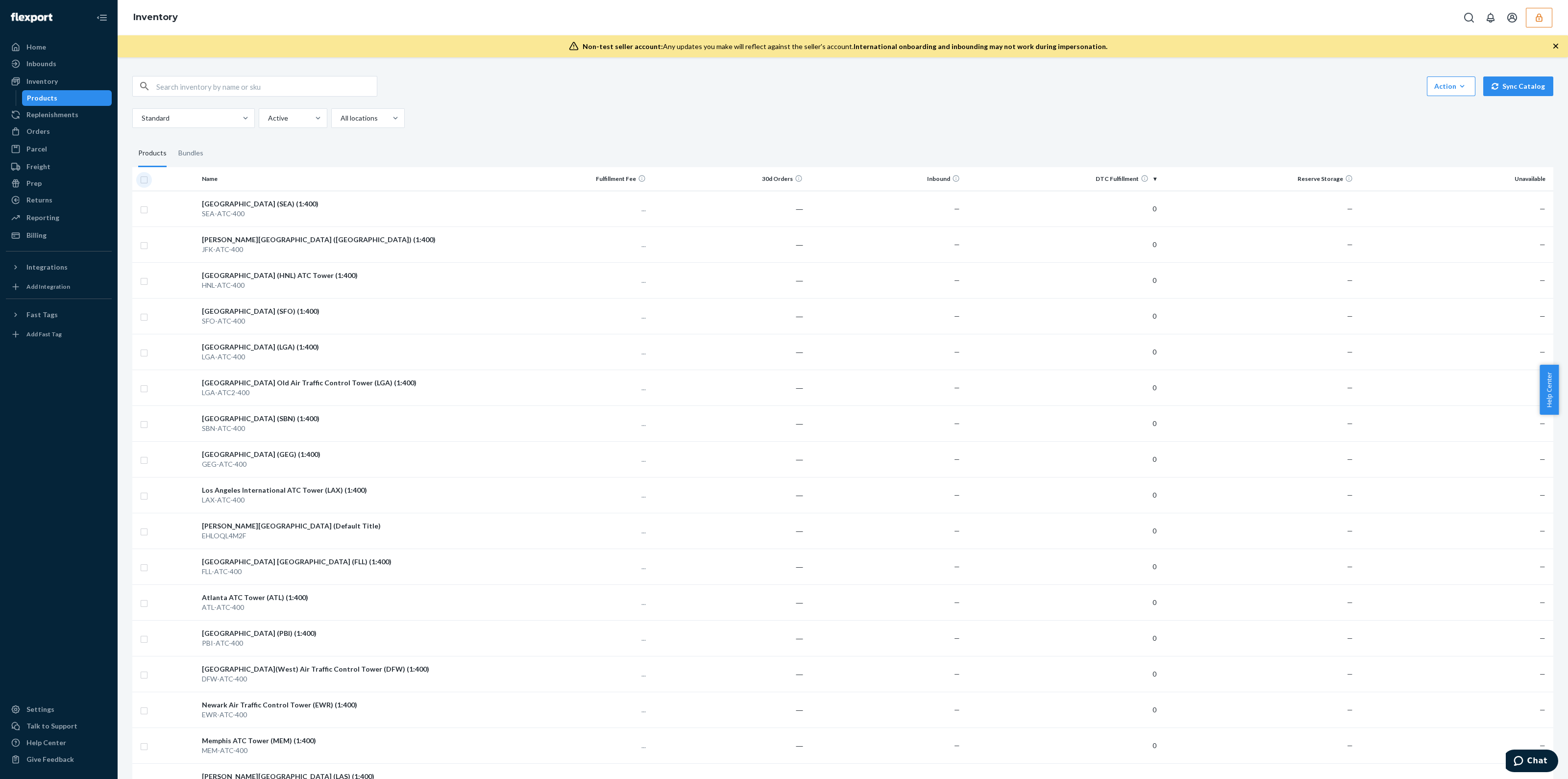
checkbox input "true"
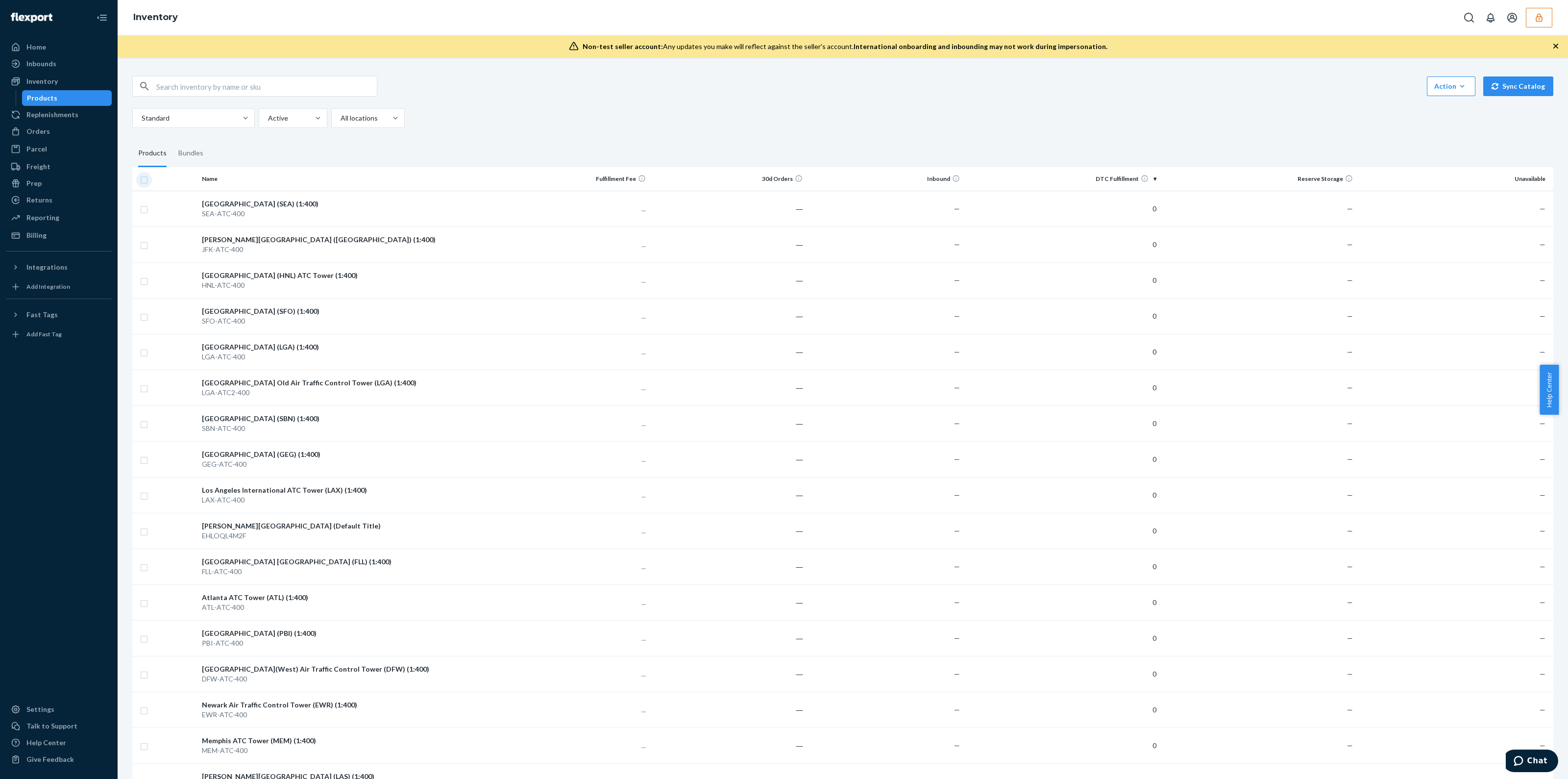
checkbox input "true"
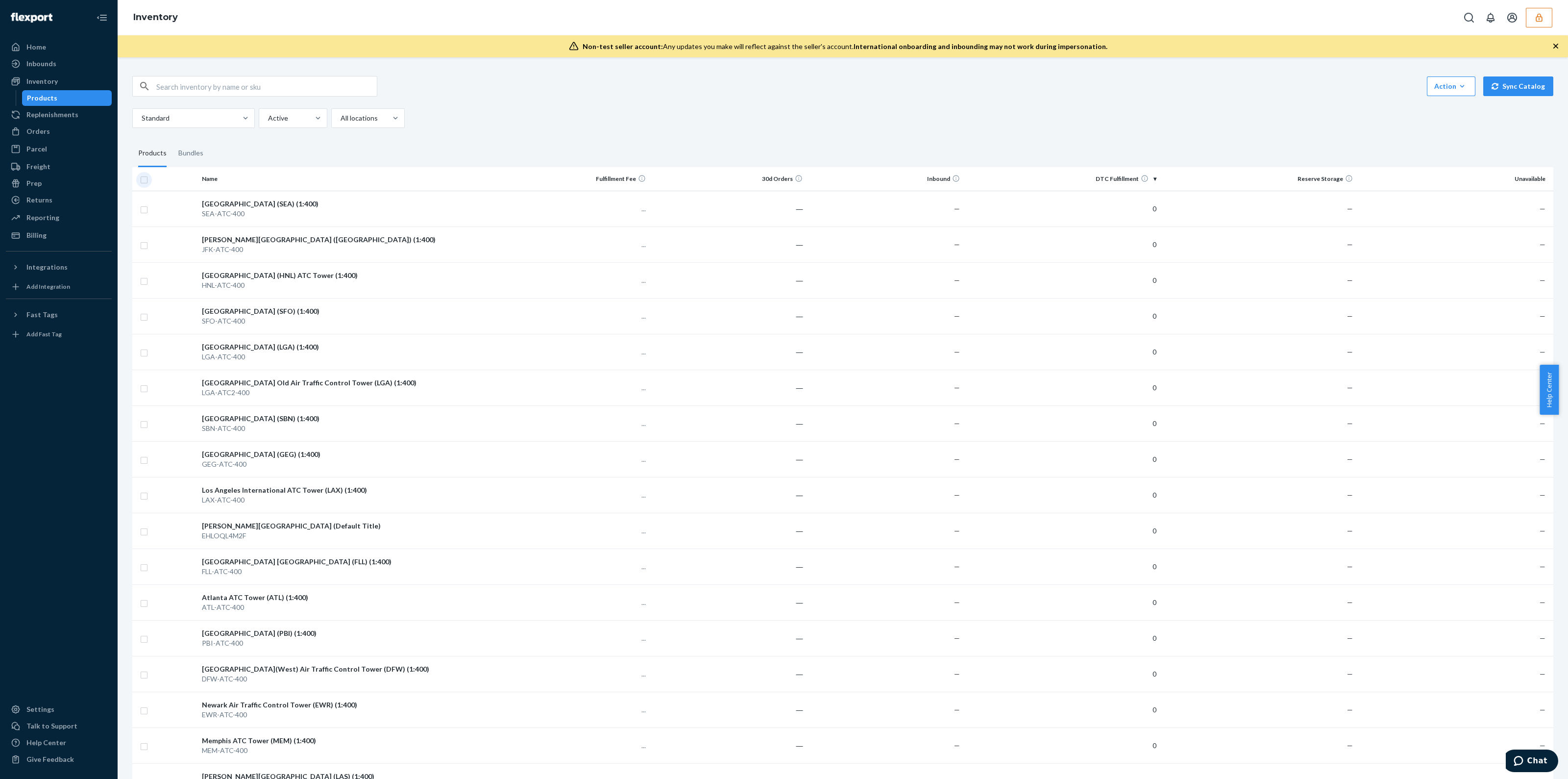
checkbox input "true"
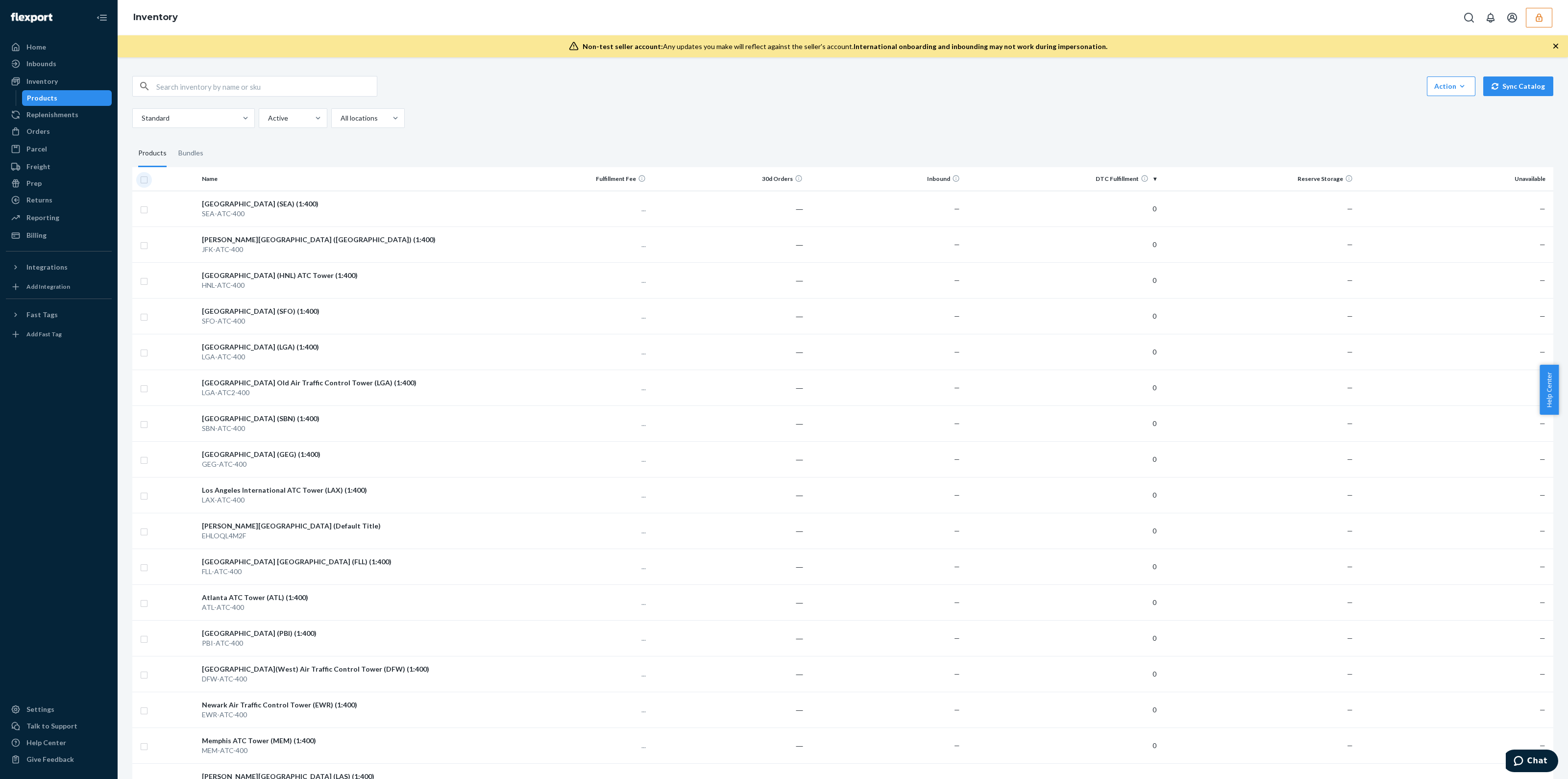
checkbox input "true"
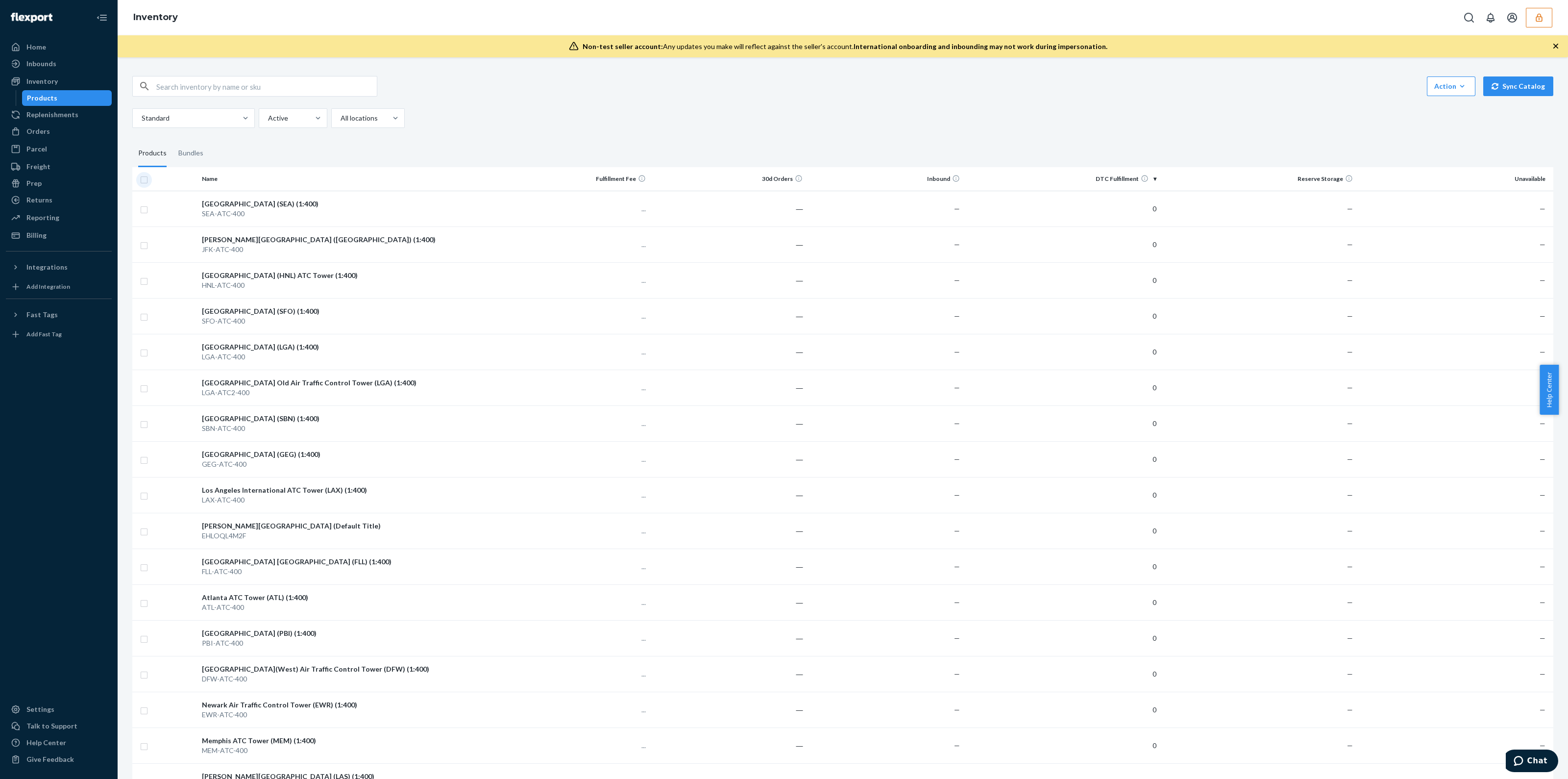
checkbox input "true"
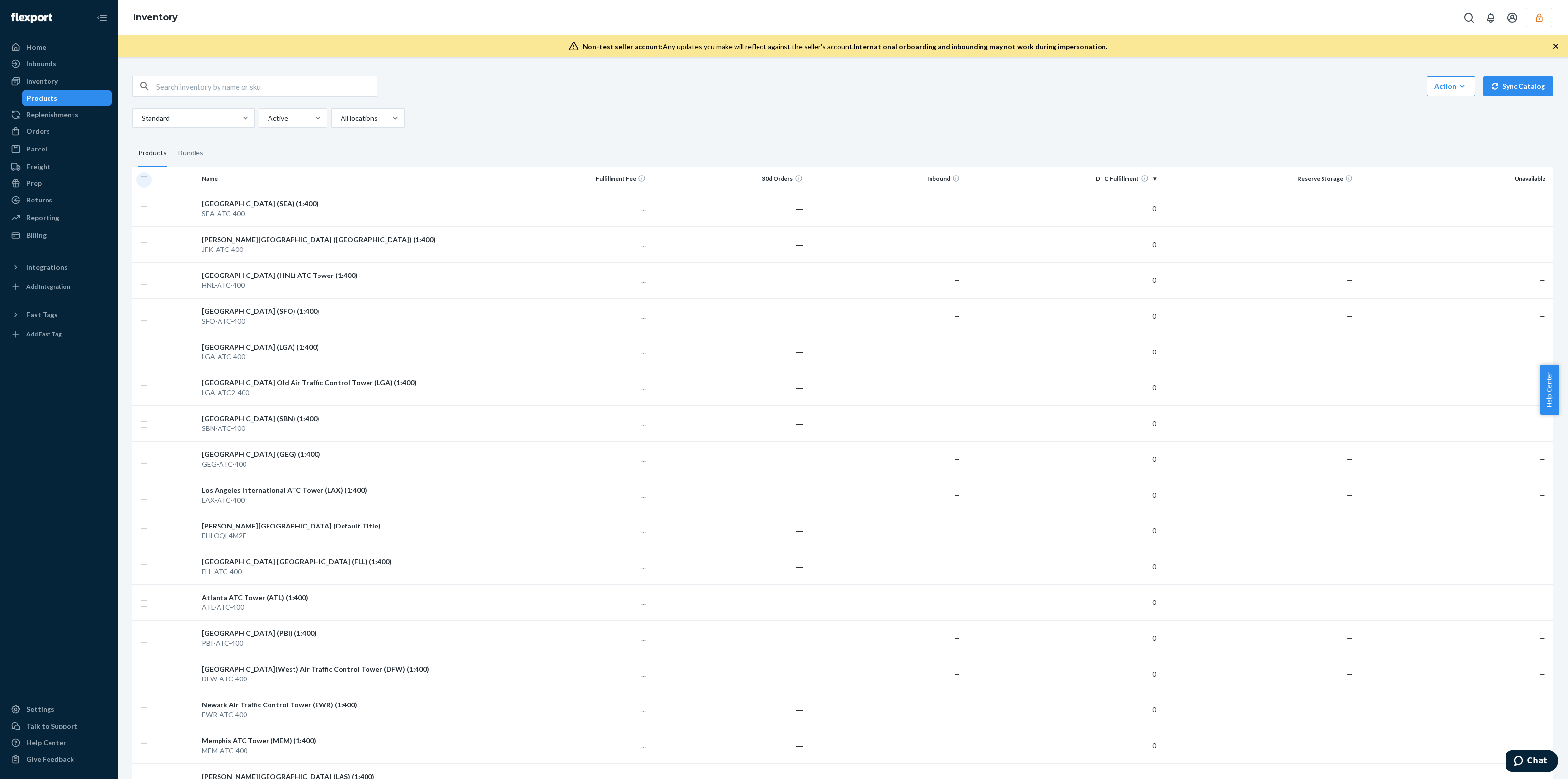
checkbox input "true"
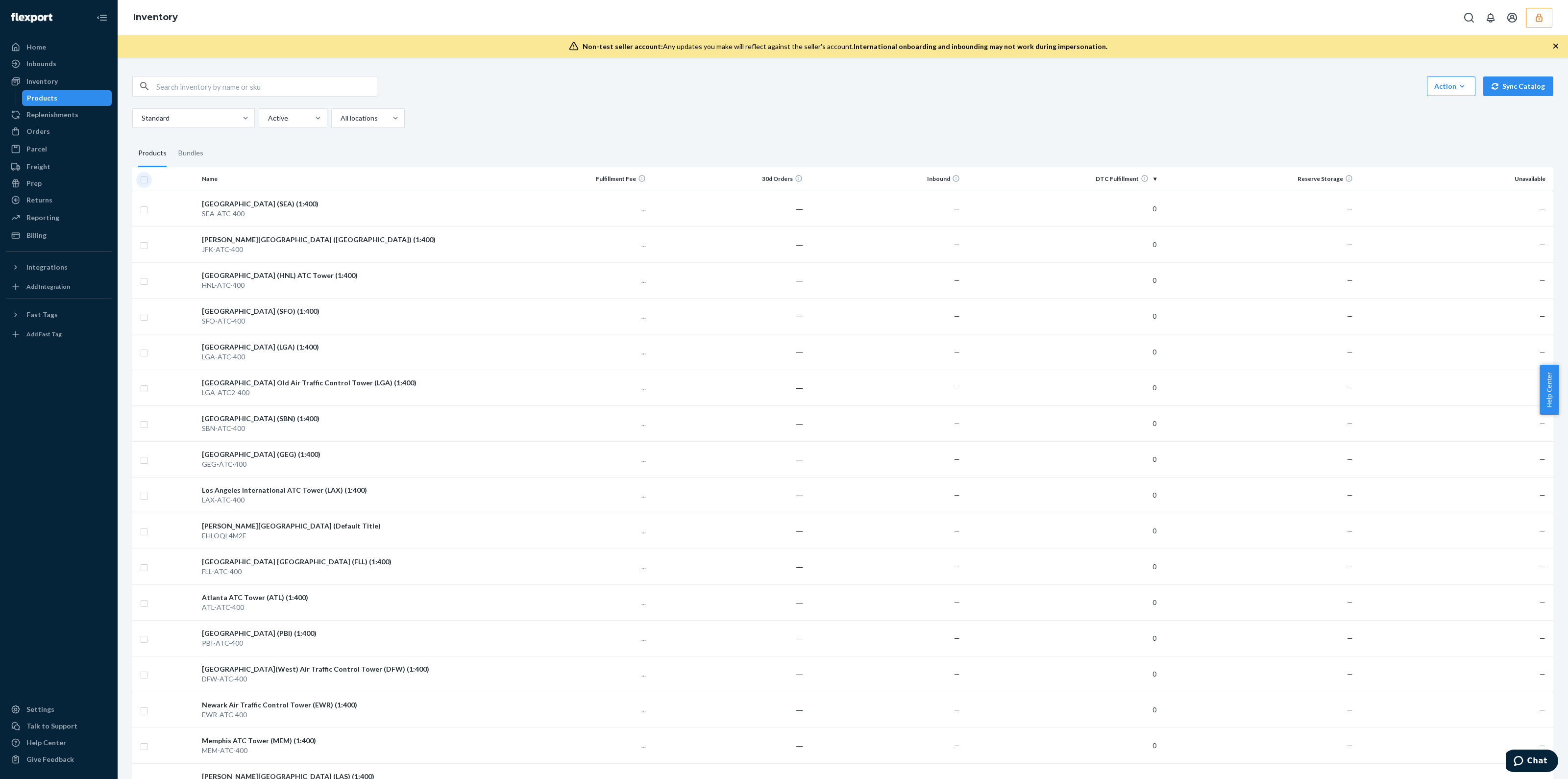
checkbox input "true"
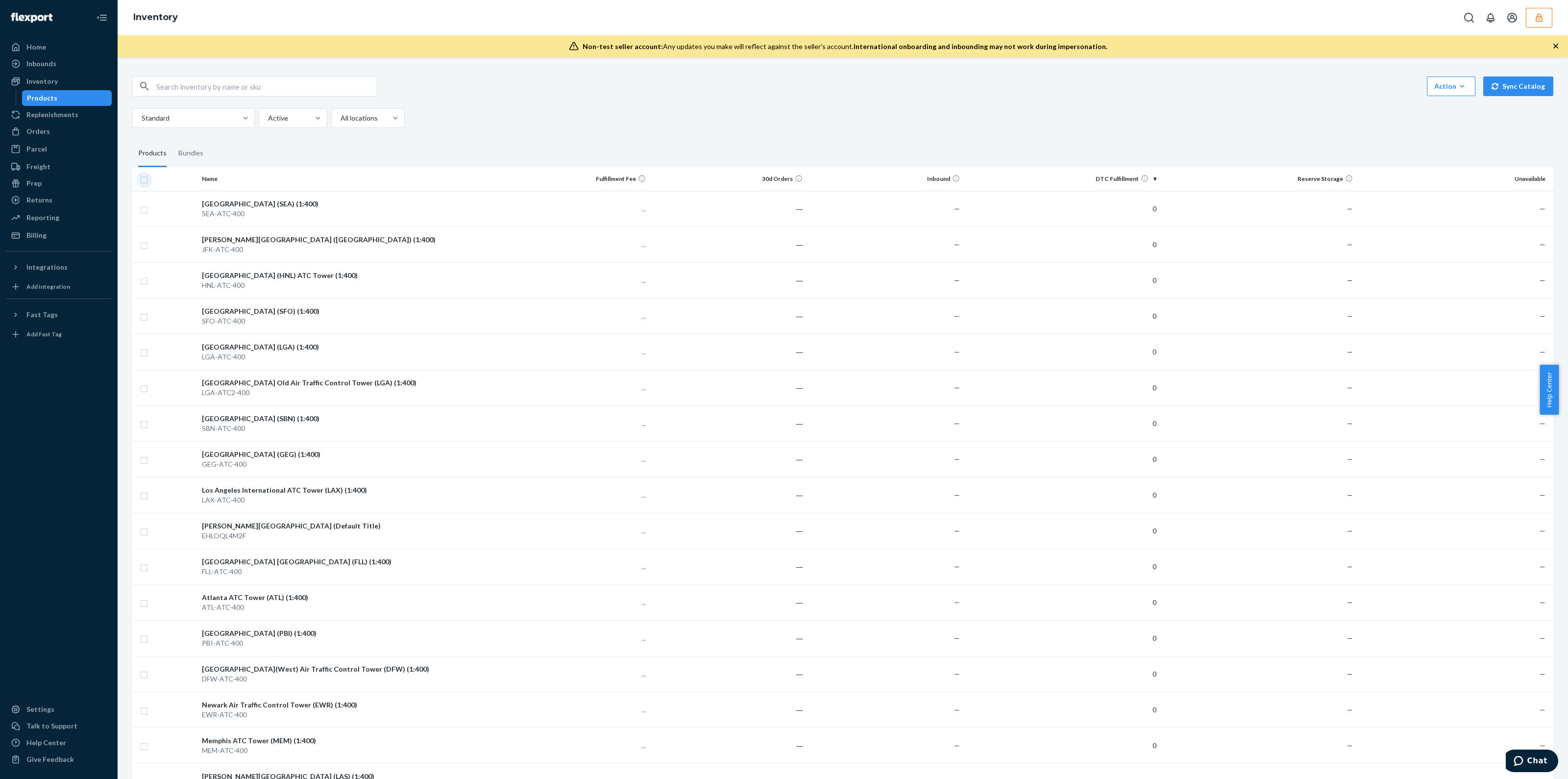
checkbox input "true"
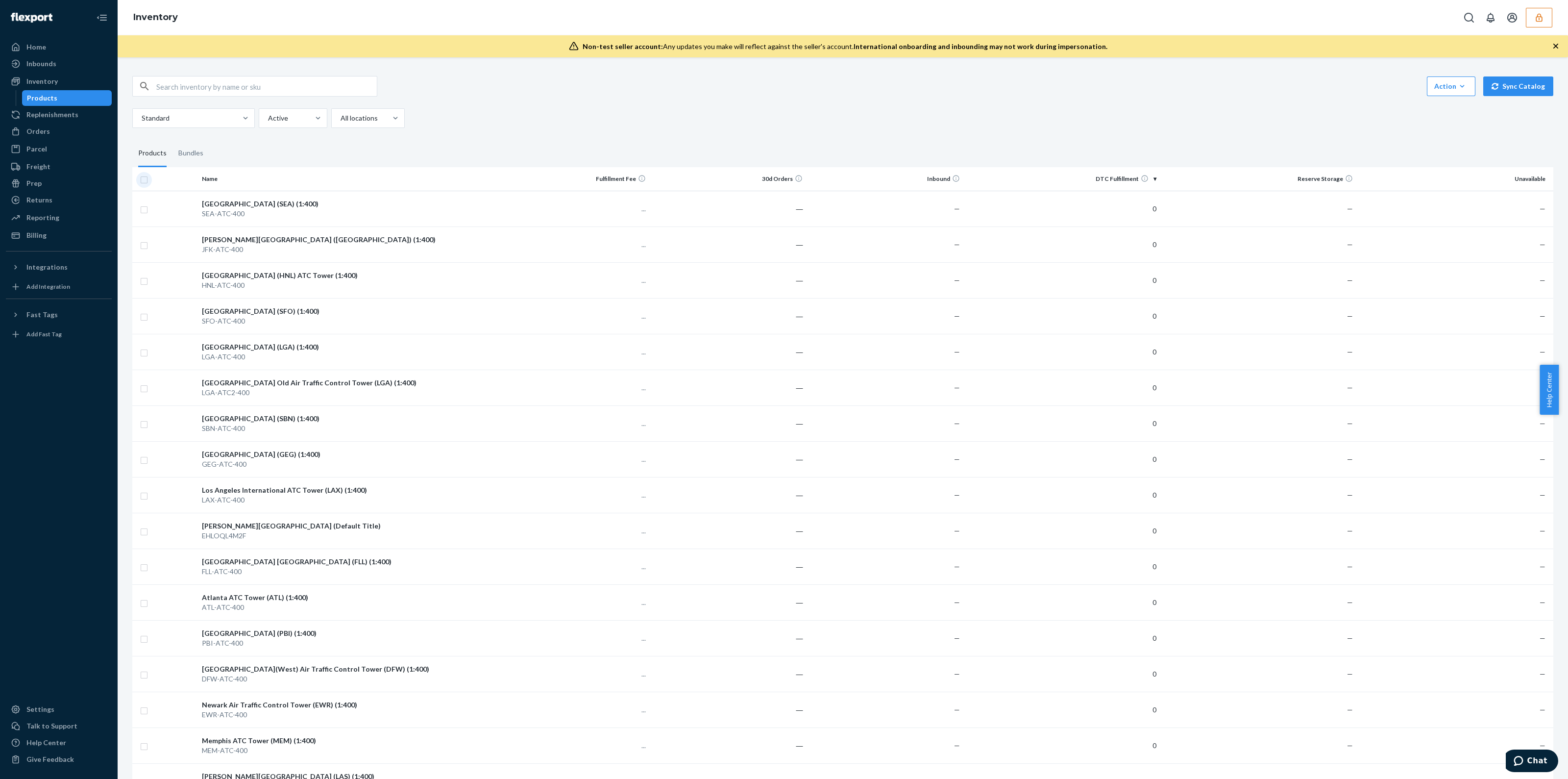
checkbox input "true"
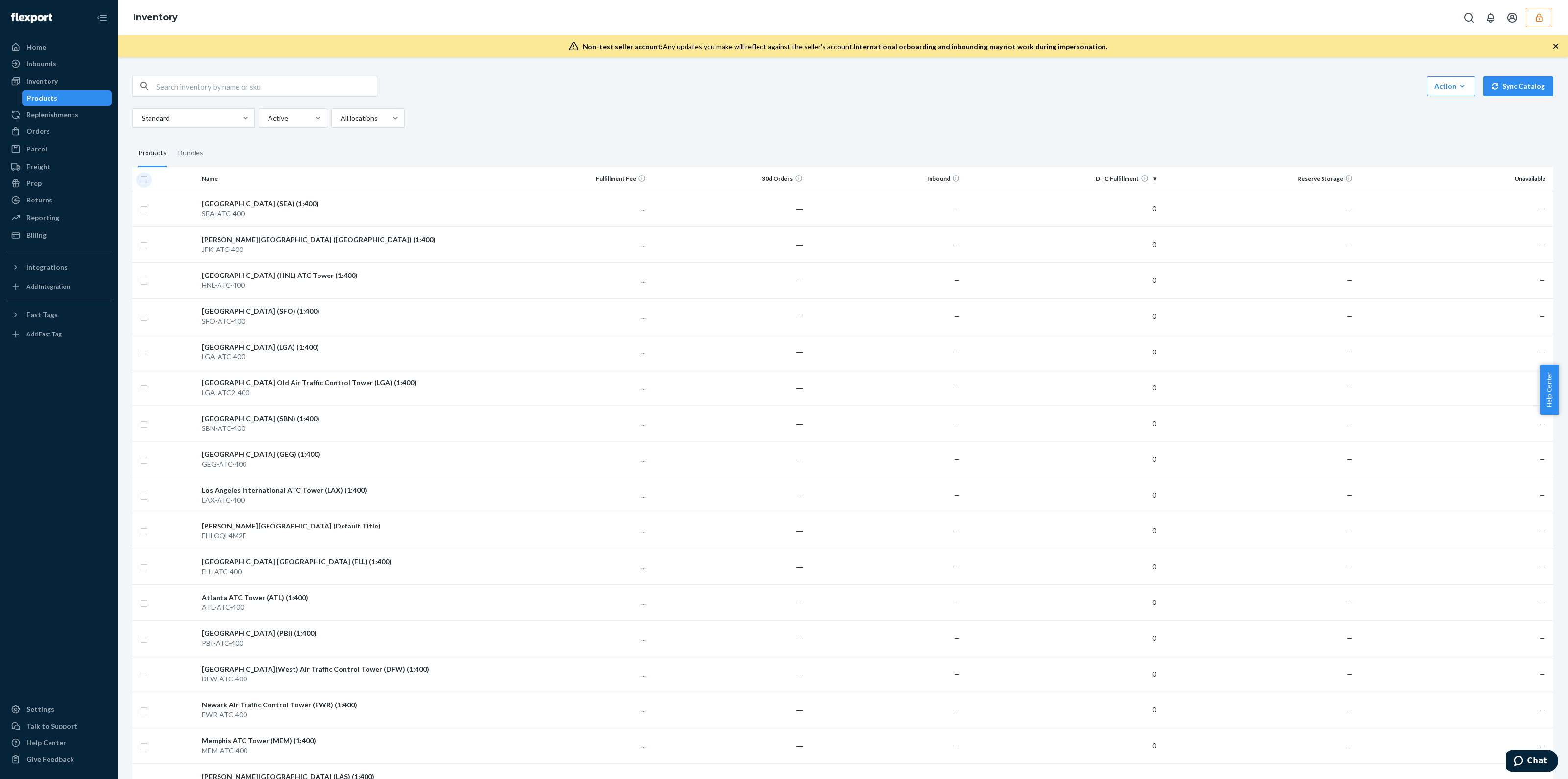
checkbox input "true"
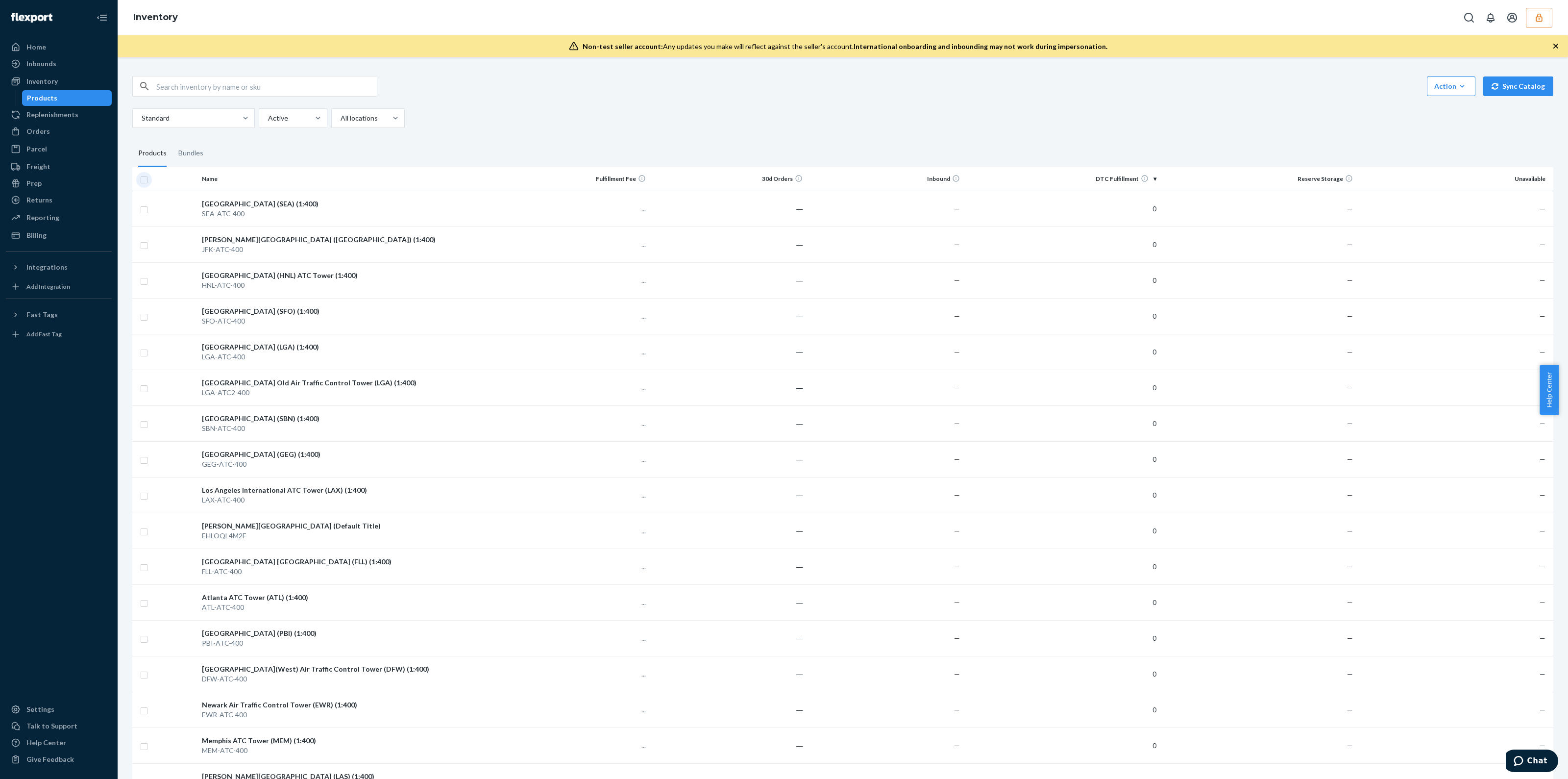
checkbox input "true"
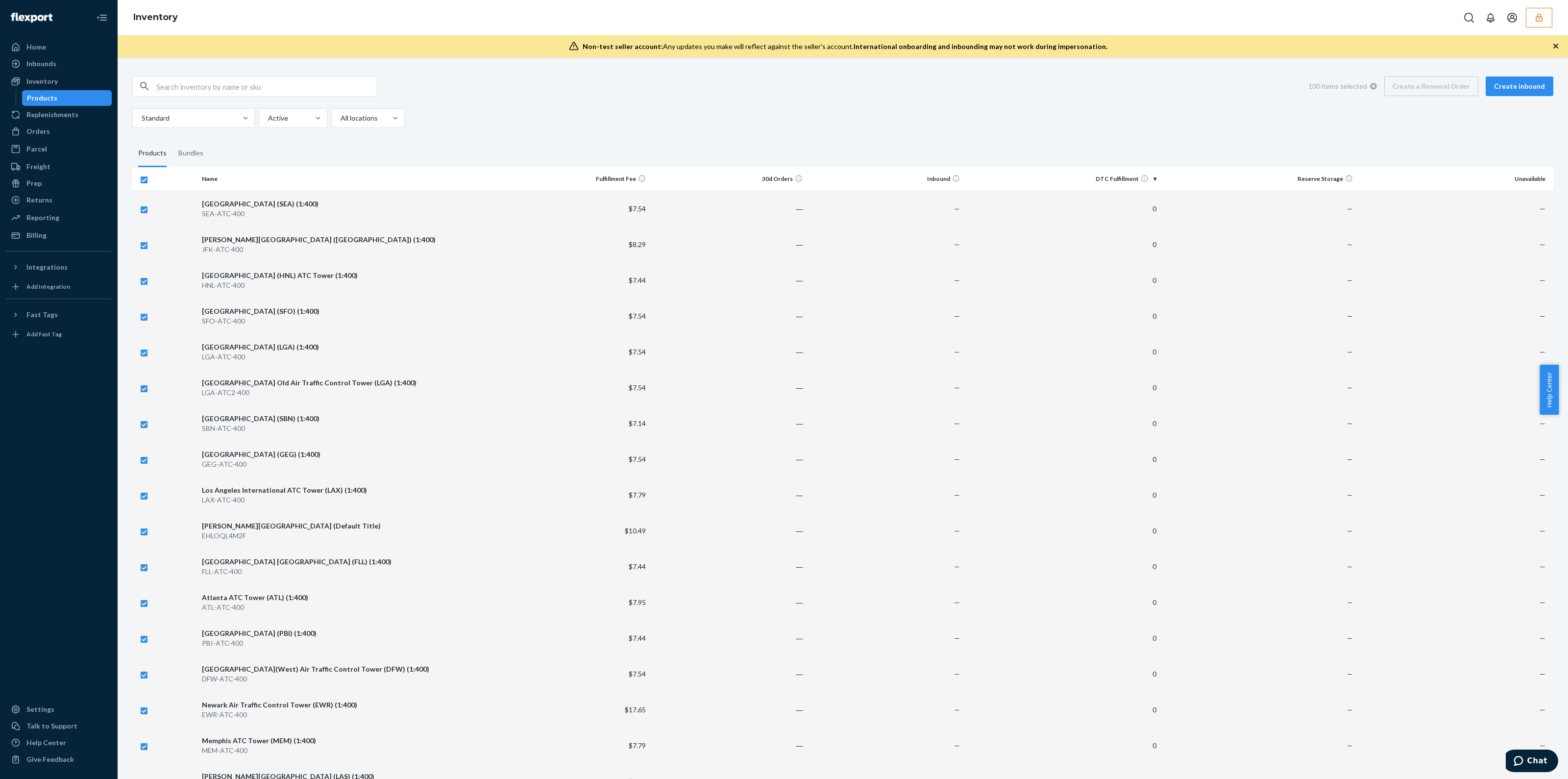
click at [1425, 85] on div "100 items selected Create a Removal Order Create inbound" at bounding box center [1427, 86] width 252 height 20
click at [1417, 88] on div "100 items selected Create a Removal Order Create inbound" at bounding box center [1427, 86] width 252 height 20
click at [1370, 87] on icon at bounding box center [1374, 86] width 7 height 7
checkbox input "false"
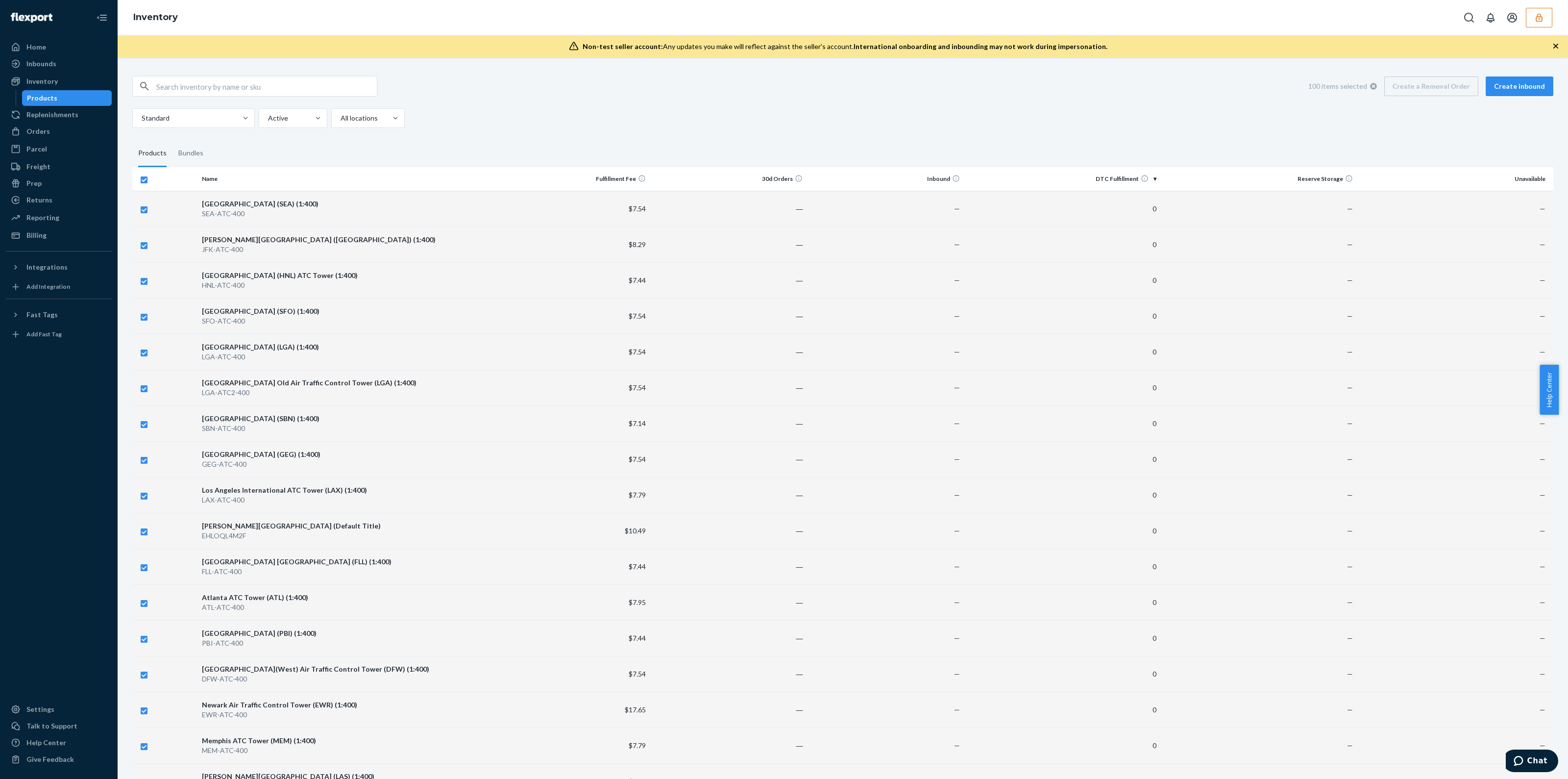
checkbox input "false"
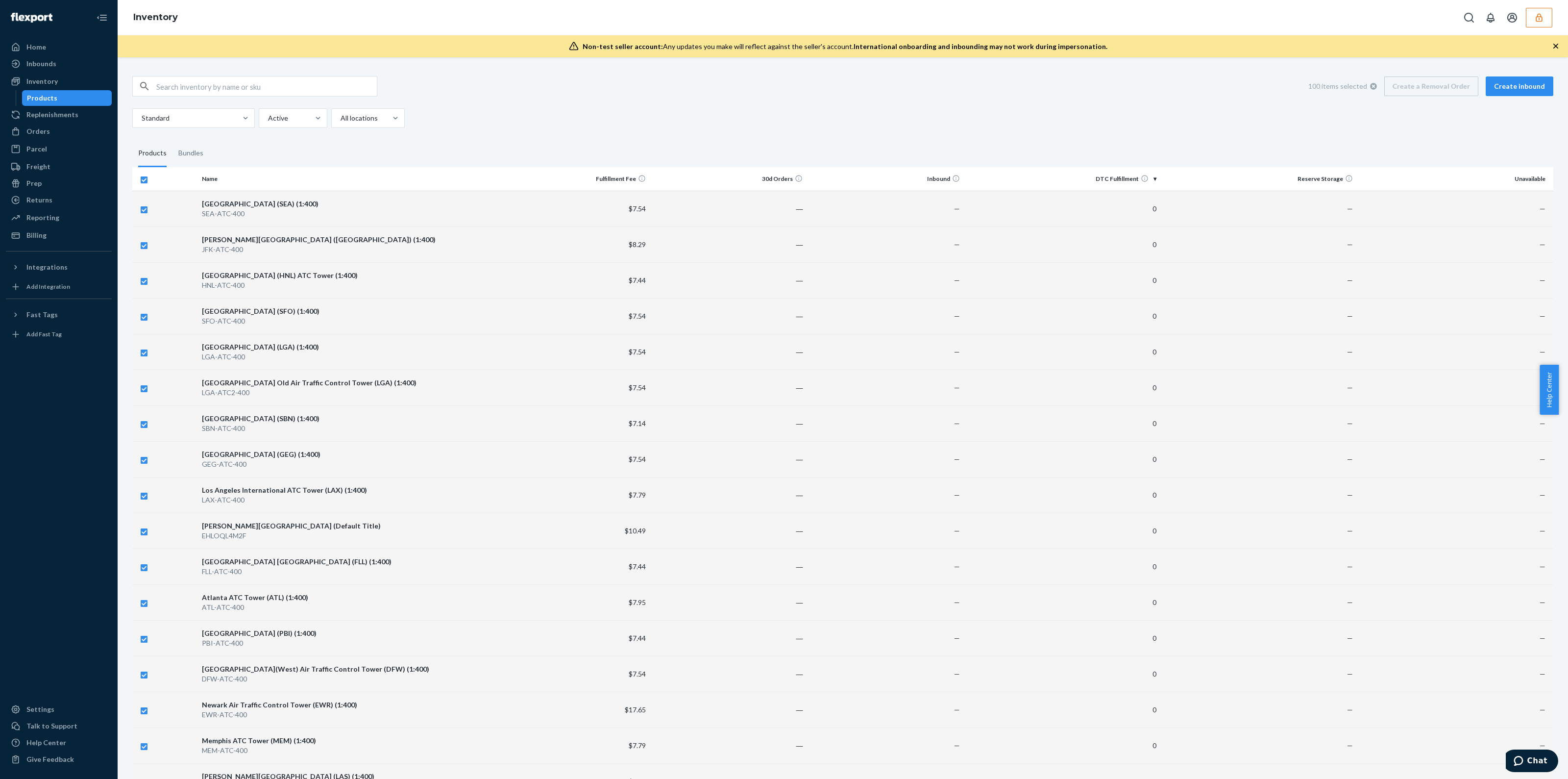
checkbox input "false"
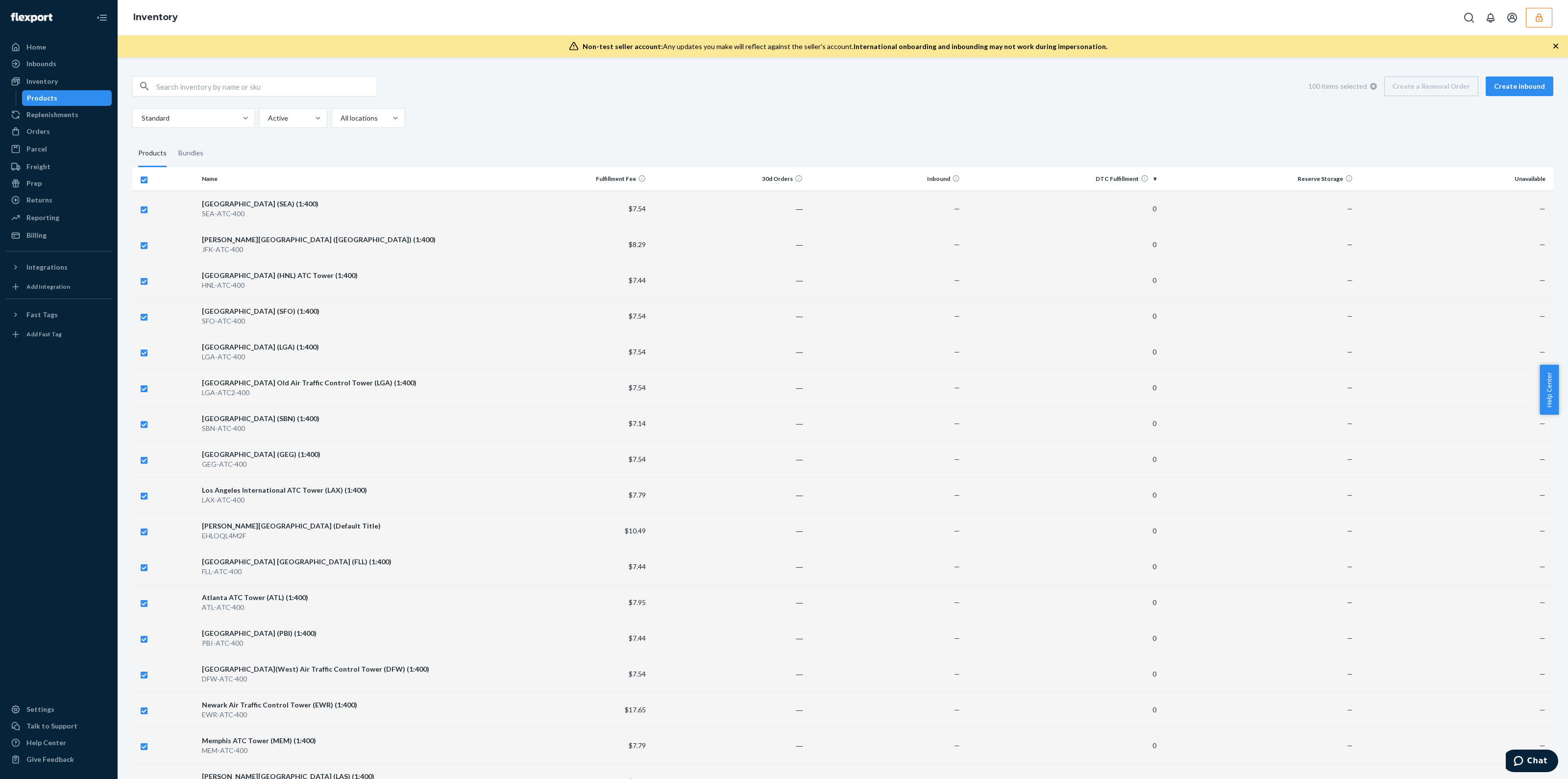
checkbox input "false"
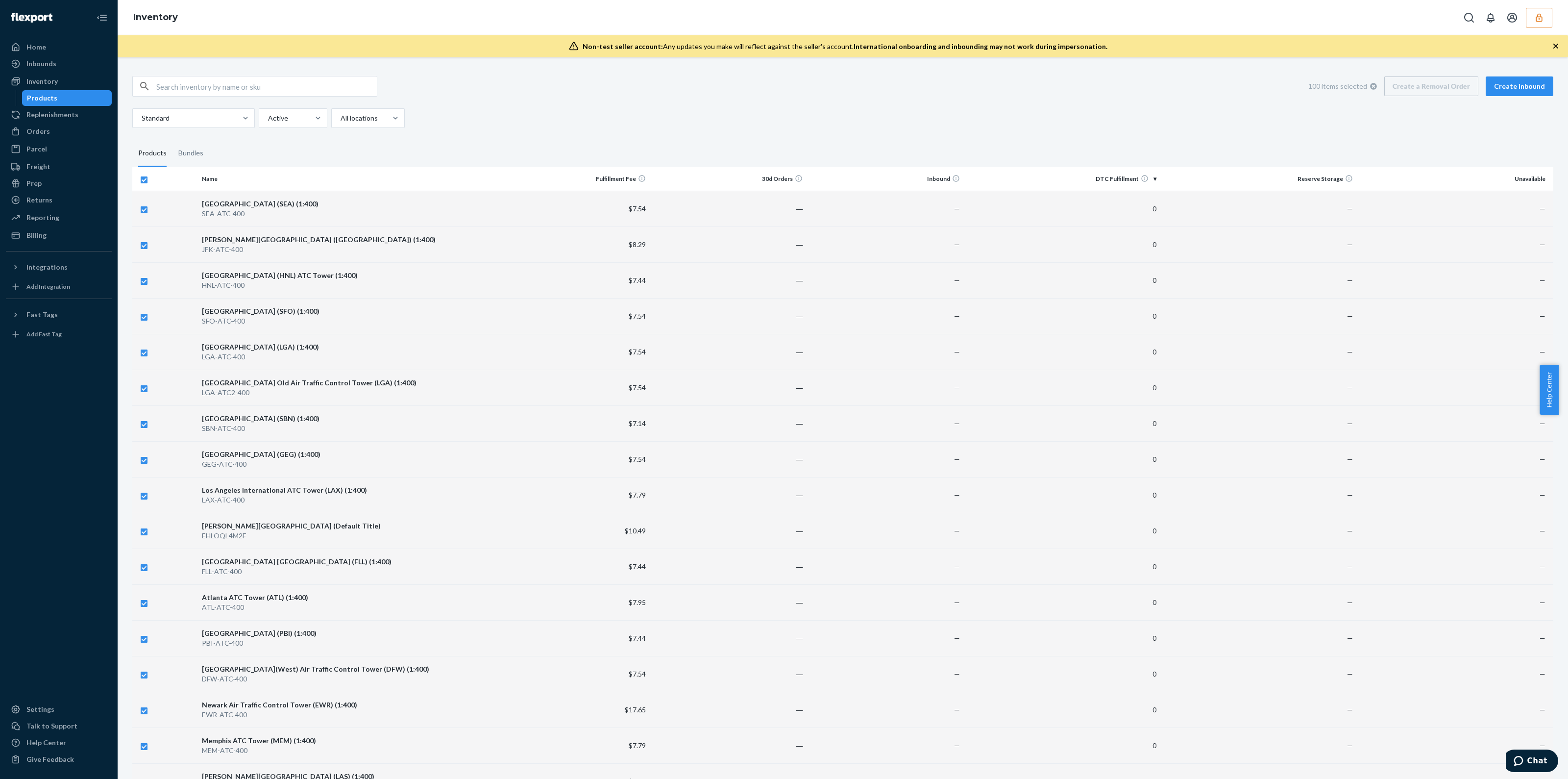
checkbox input "false"
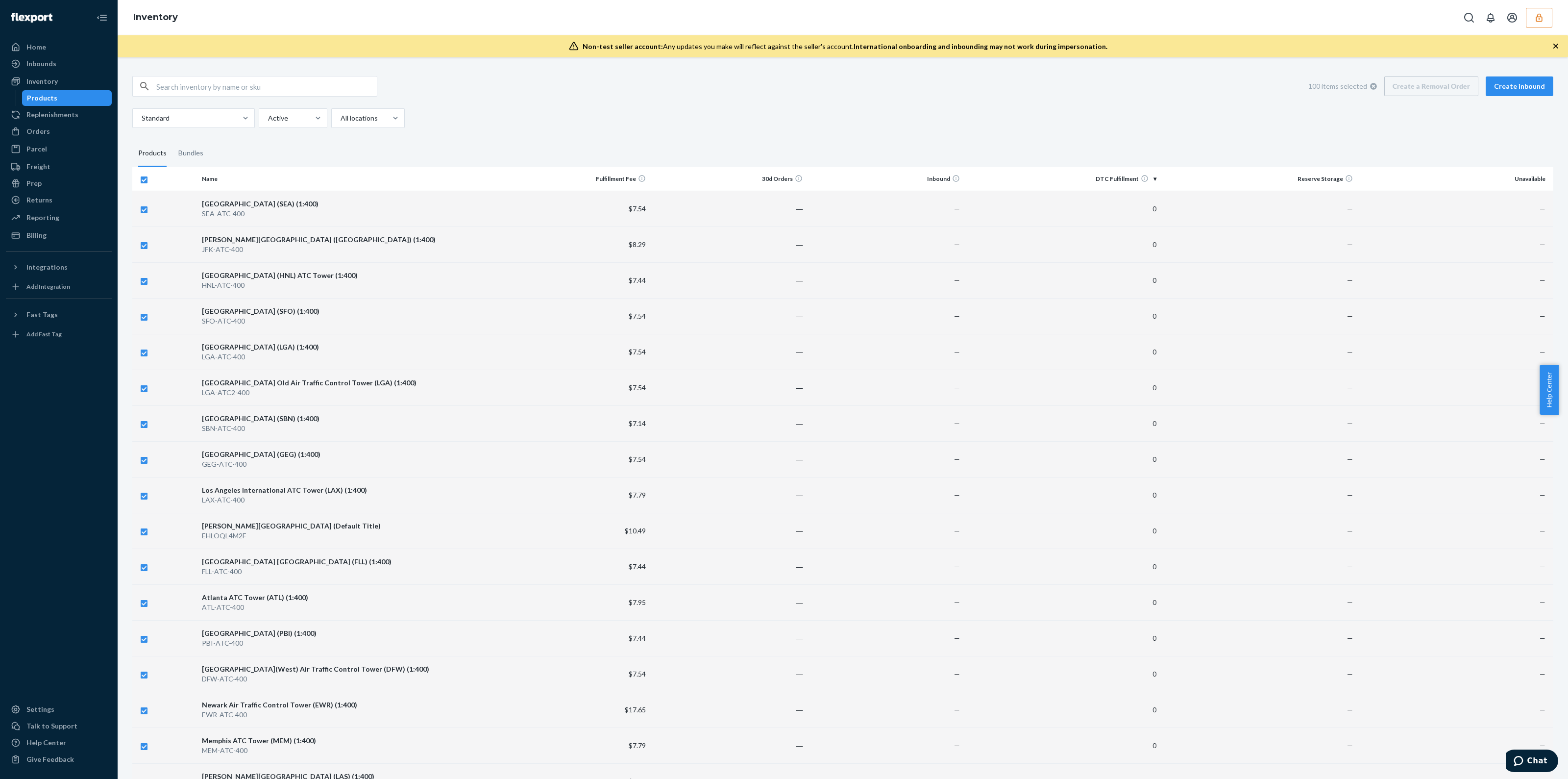
checkbox input "false"
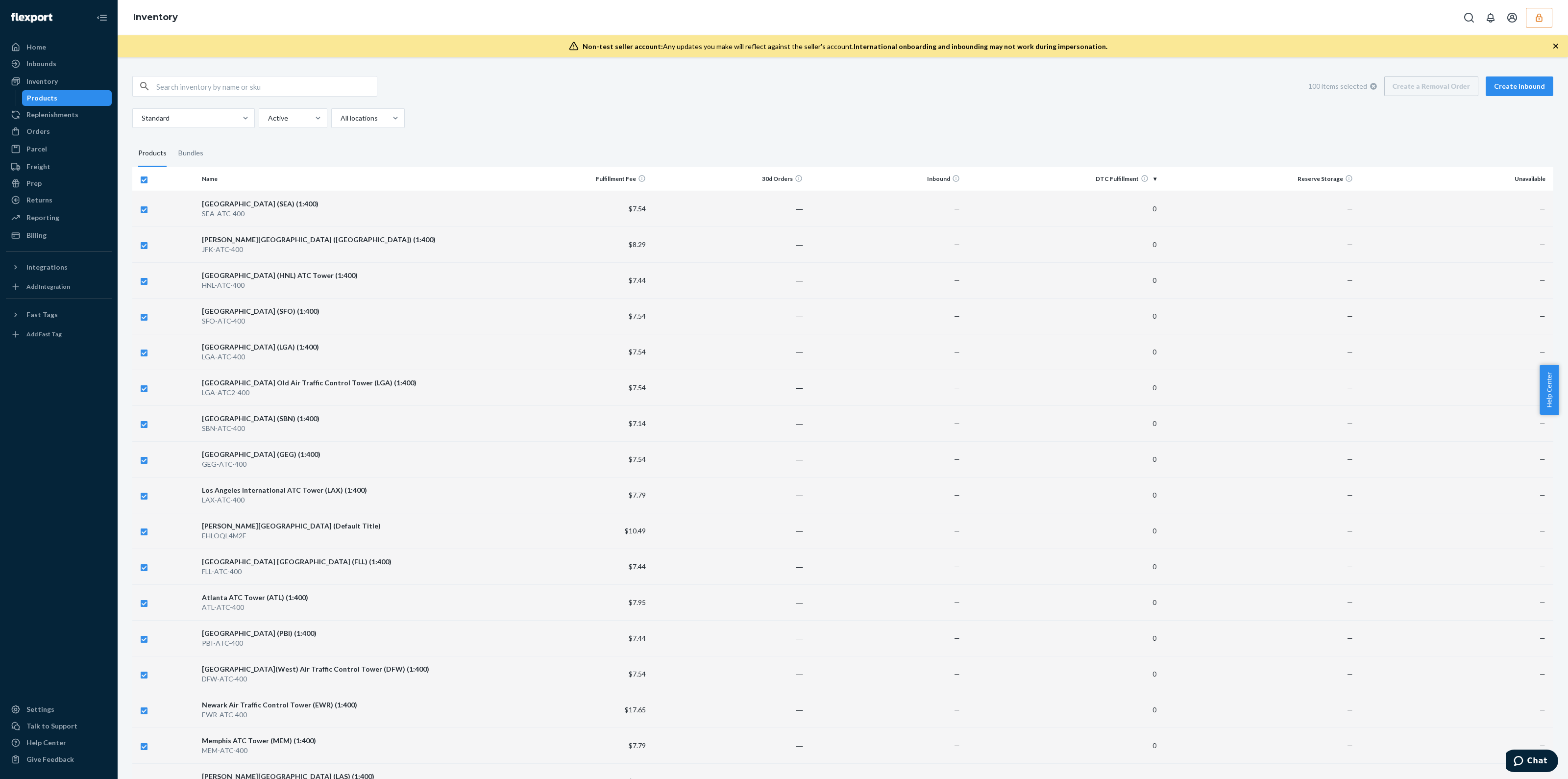
checkbox input "false"
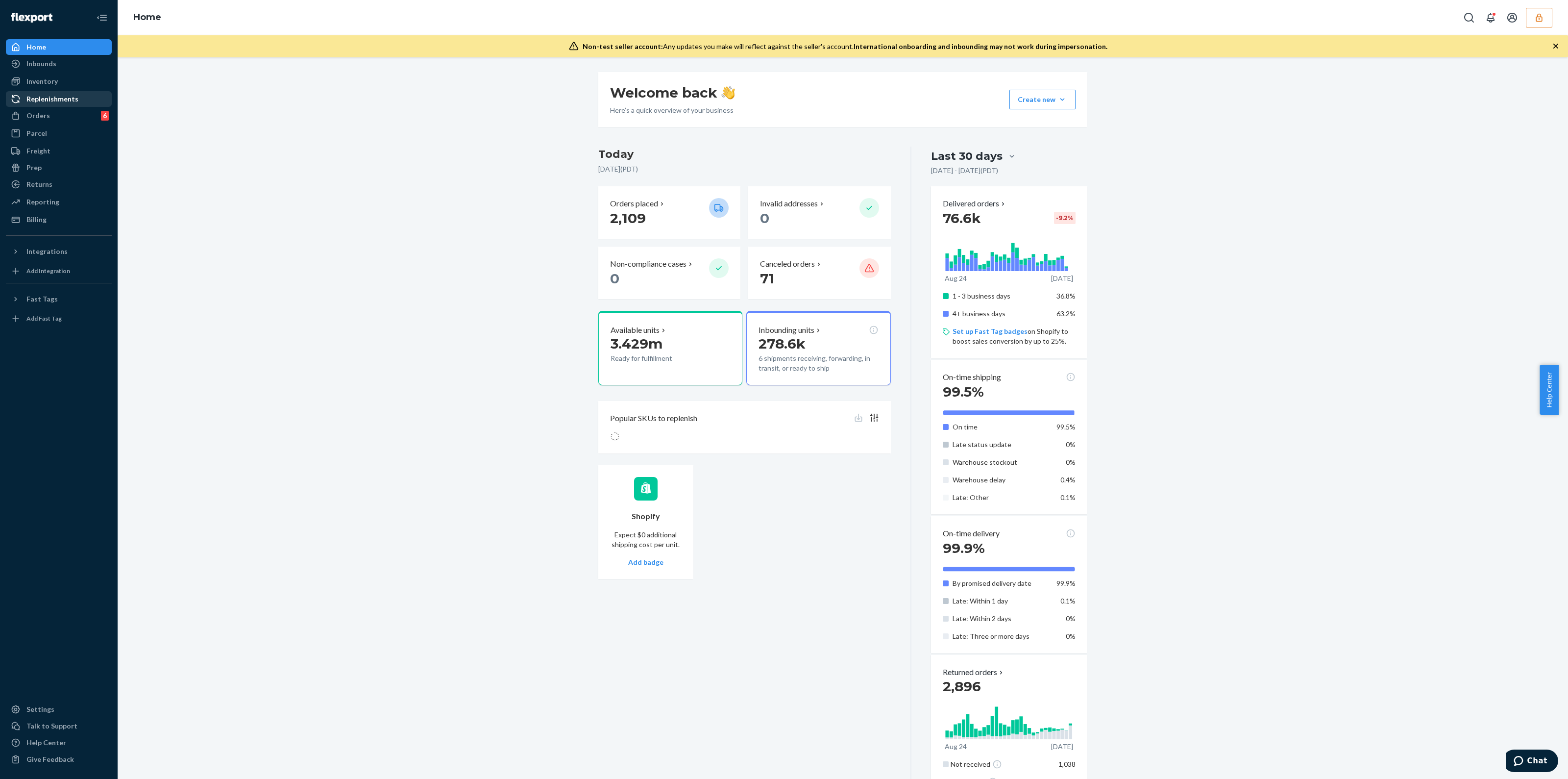
drag, startPoint x: 45, startPoint y: 122, endPoint x: 103, endPoint y: 97, distance: 63.2
click at [45, 122] on div "Orders 6" at bounding box center [59, 116] width 104 height 14
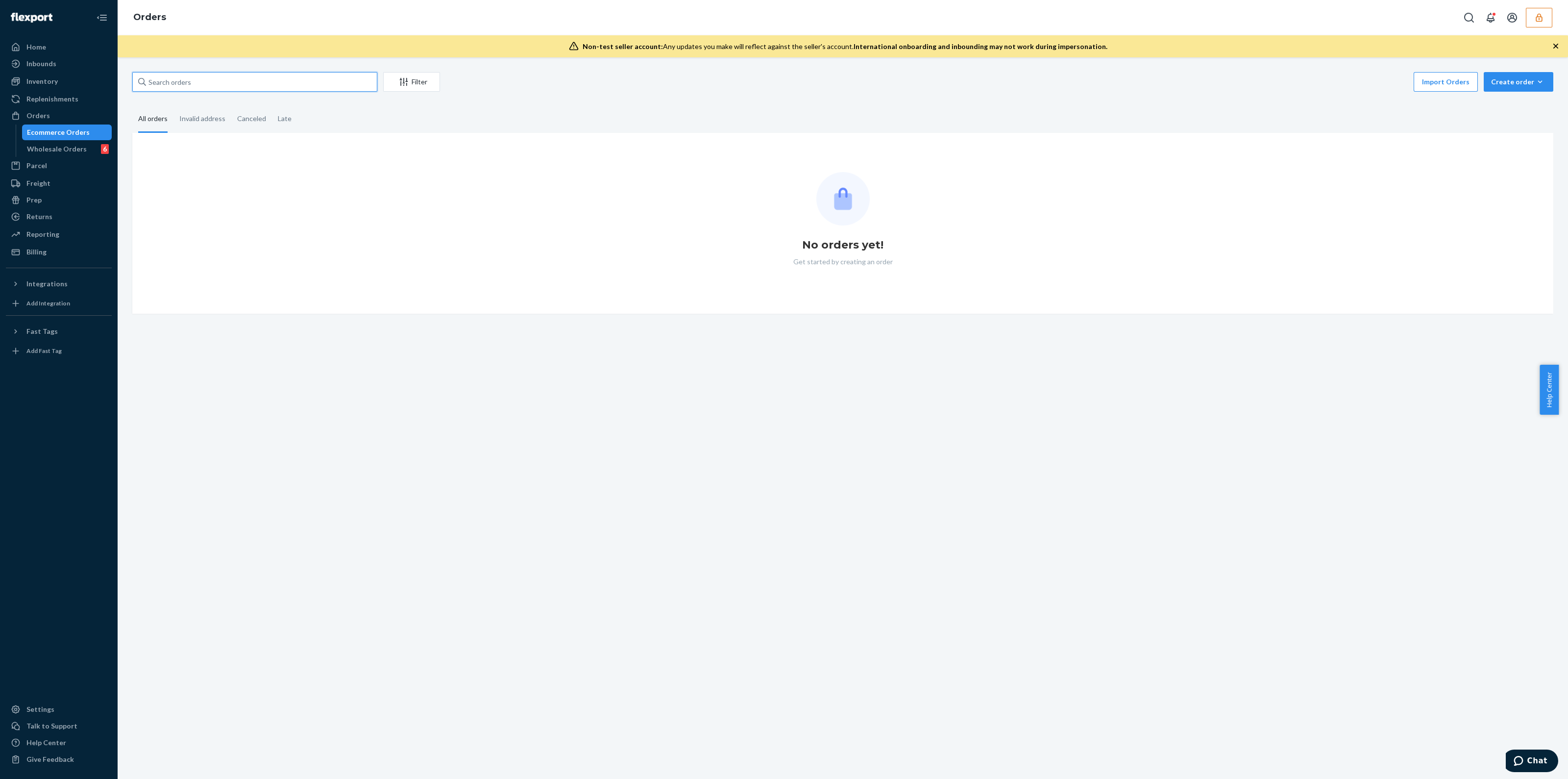
click at [230, 87] on input "text" at bounding box center [255, 82] width 245 height 20
paste input "MU02415580182"
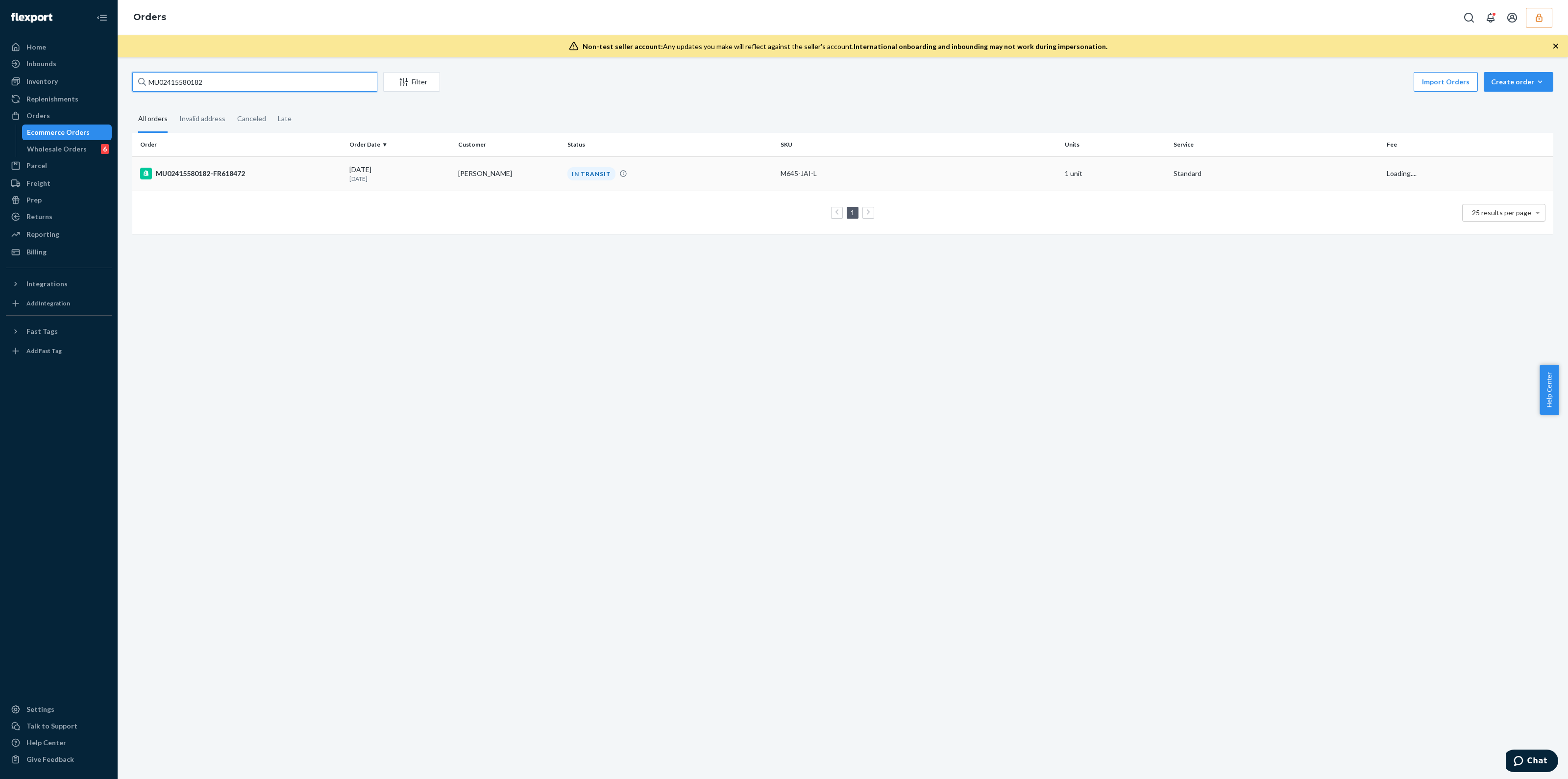
type input "MU02415580182"
click at [680, 187] on td "IN TRANSIT" at bounding box center [670, 173] width 213 height 35
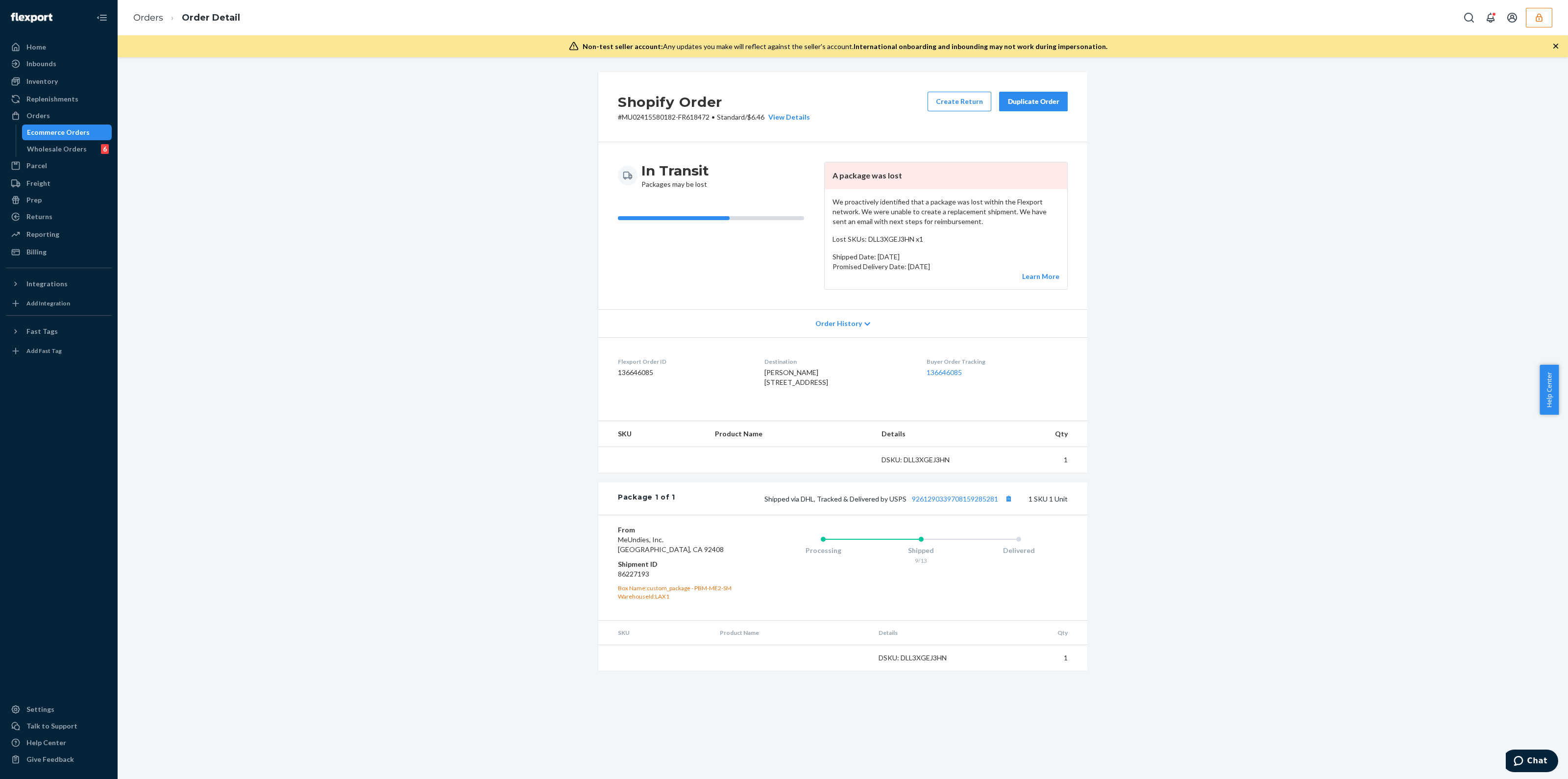
click at [1559, 52] on div "Non-test seller account: Any updates you make will reflect against the seller's…" at bounding box center [843, 46] width 1450 height 22
click at [58, 253] on div "Billing" at bounding box center [59, 253] width 104 height 14
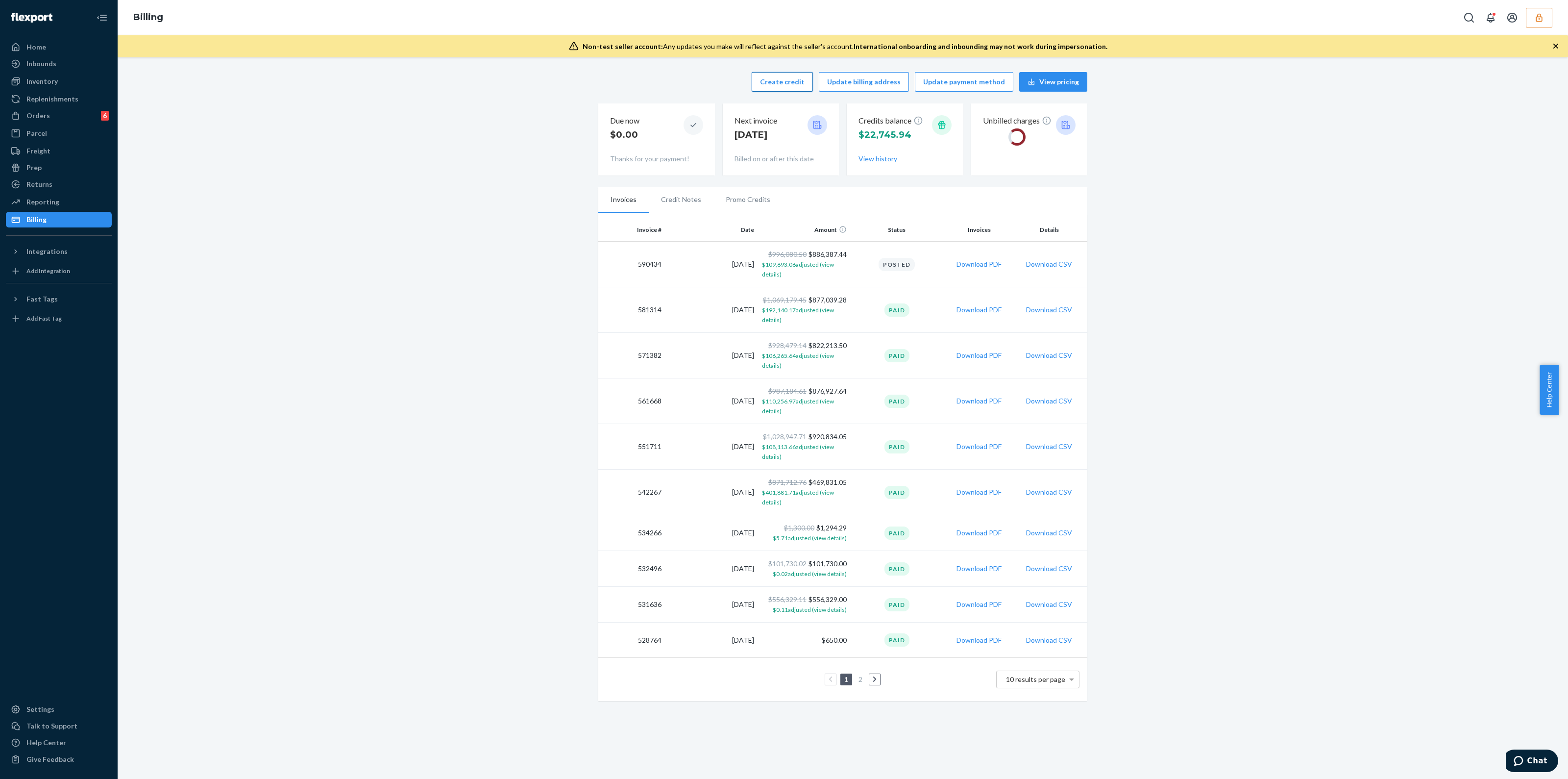
click at [797, 89] on button "Create credit" at bounding box center [782, 82] width 61 height 20
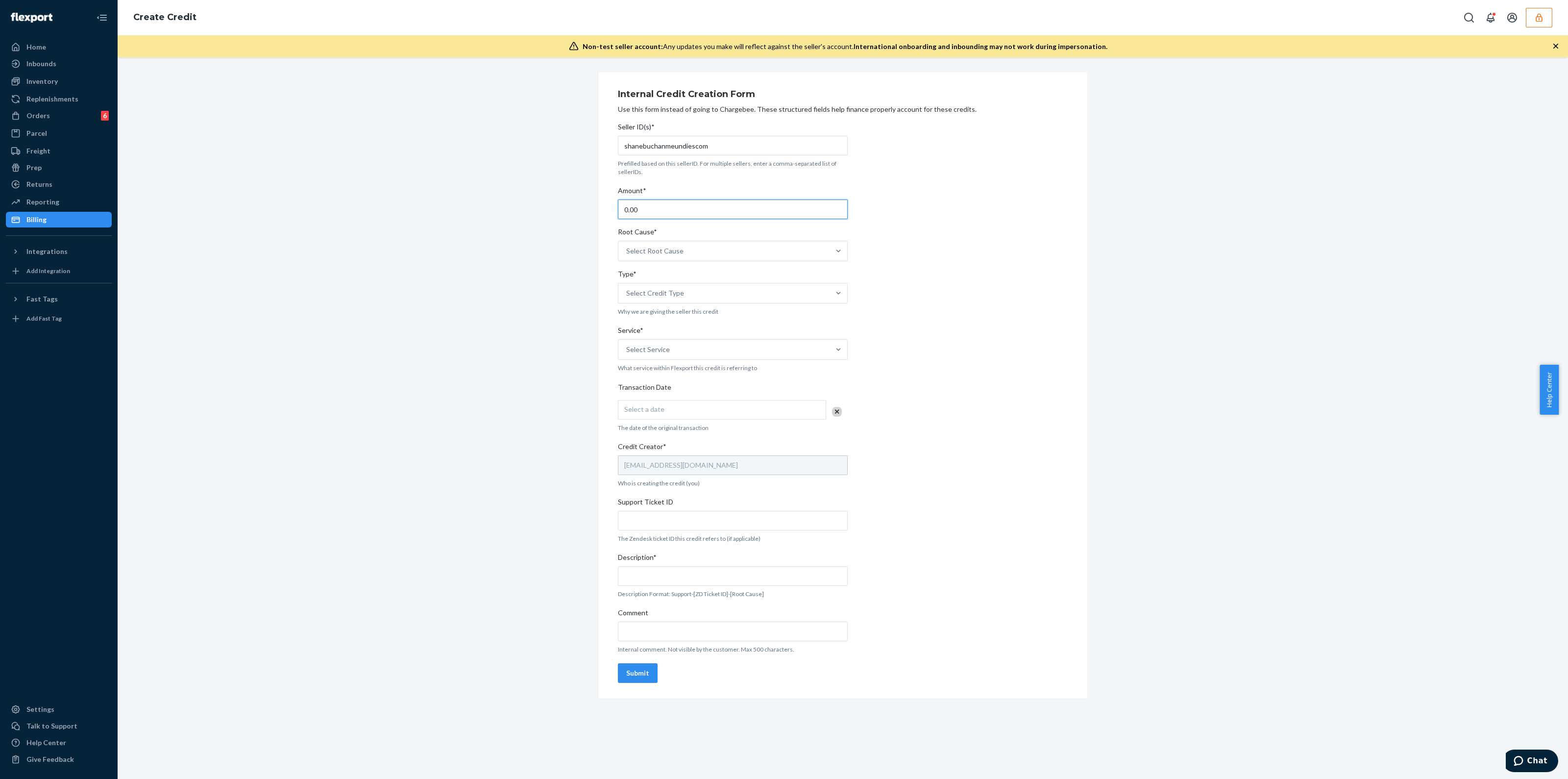
drag, startPoint x: 469, startPoint y: 228, endPoint x: 308, endPoint y: 242, distance: 161.6
click at [318, 242] on div "Internal Credit Creation Form Use this form instead of going to Chargebee. Thes…" at bounding box center [842, 385] width 1436 height 627
type input "14.30"
click at [659, 247] on div "Select Root Cause" at bounding box center [655, 251] width 57 height 10
click at [627, 247] on input "Root Cause* Select Root Cause" at bounding box center [626, 251] width 1 height 10
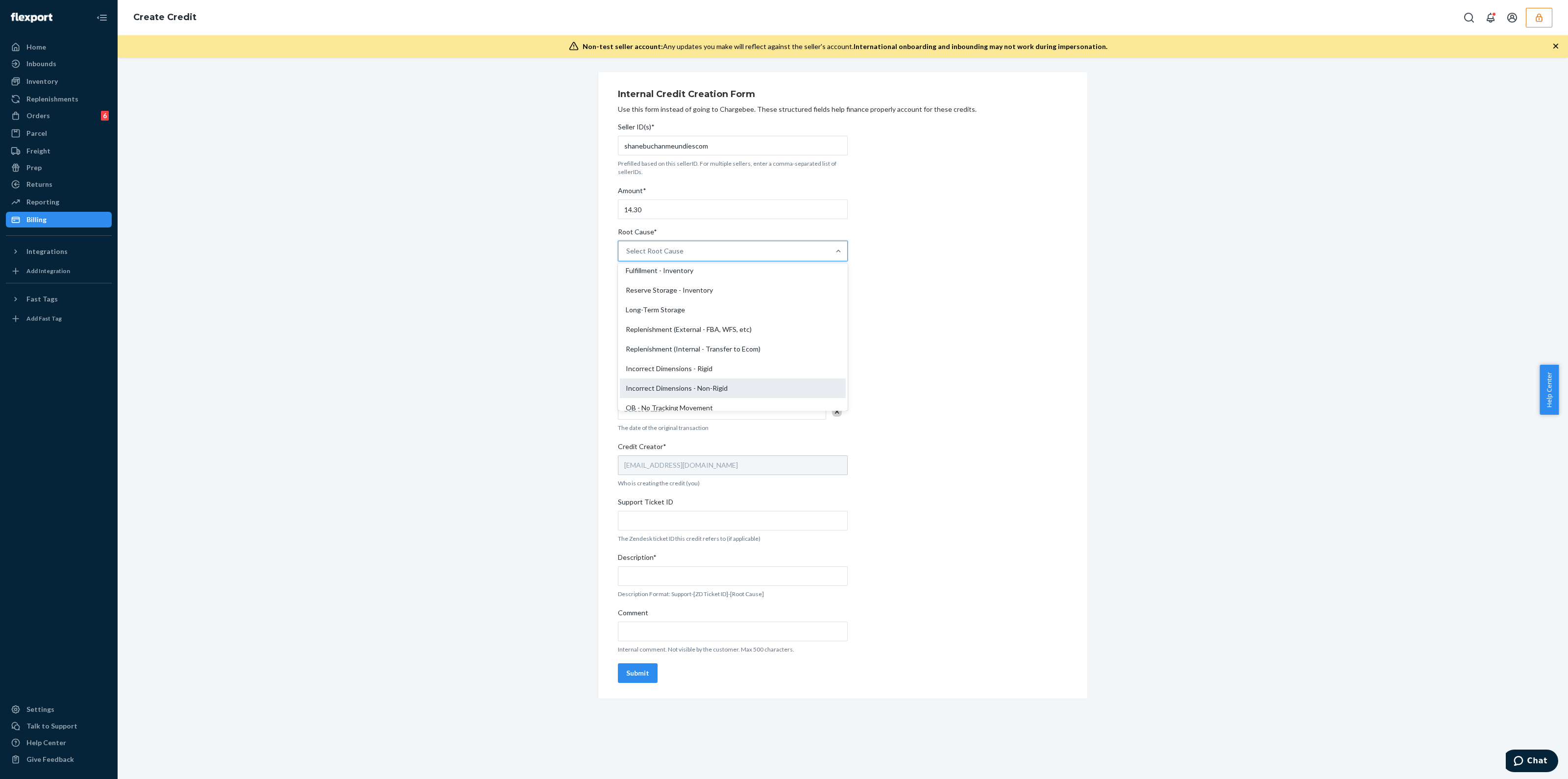
scroll to position [184, 0]
click at [732, 347] on div "OB - No Tracking Movement" at bounding box center [733, 346] width 226 height 20
click at [627, 256] on input "Root Cause* option OB - No Tracking Movement focused, 14 of 29. 29 results avai…" at bounding box center [626, 251] width 1 height 10
click at [677, 304] on div "Seller ID(s)* [PERSON_NAME] Prefilled based on this sellerID. For multiple sell…" at bounding box center [732, 402] width 230 height 569
click at [681, 301] on div "Select Credit Type" at bounding box center [724, 293] width 211 height 20
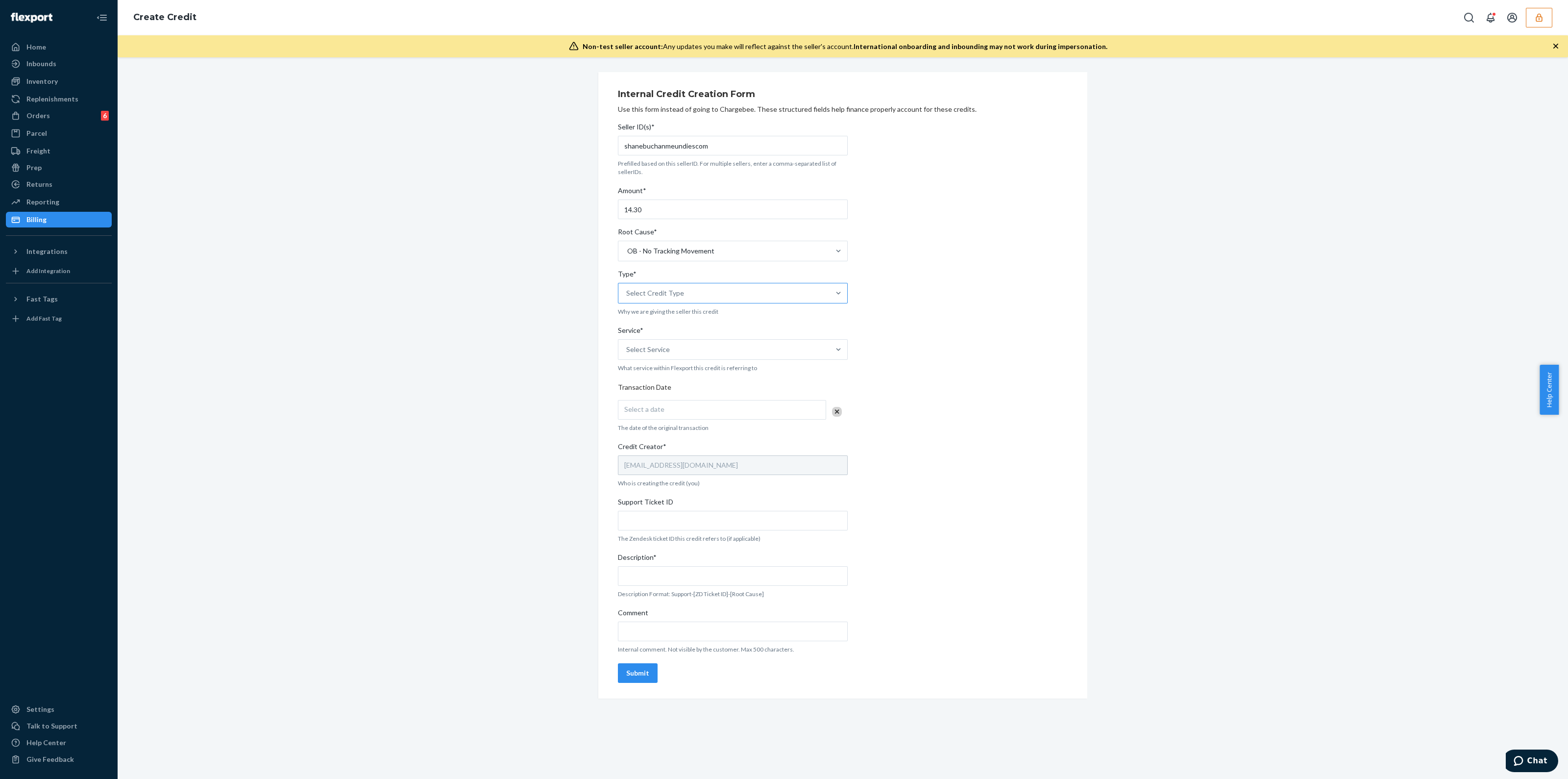
click at [627, 298] on input "Type* Select Credit Type" at bounding box center [626, 293] width 1 height 10
click at [659, 316] on div "Support" at bounding box center [733, 317] width 226 height 20
click at [627, 298] on input "Type* option Support focused, 1 of 3. 3 results available. Use Up and Down to c…" at bounding box center [626, 293] width 1 height 10
click at [667, 408] on div "Select a date" at bounding box center [722, 410] width 209 height 20
click at [696, 523] on abbr "23" at bounding box center [698, 521] width 7 height 7
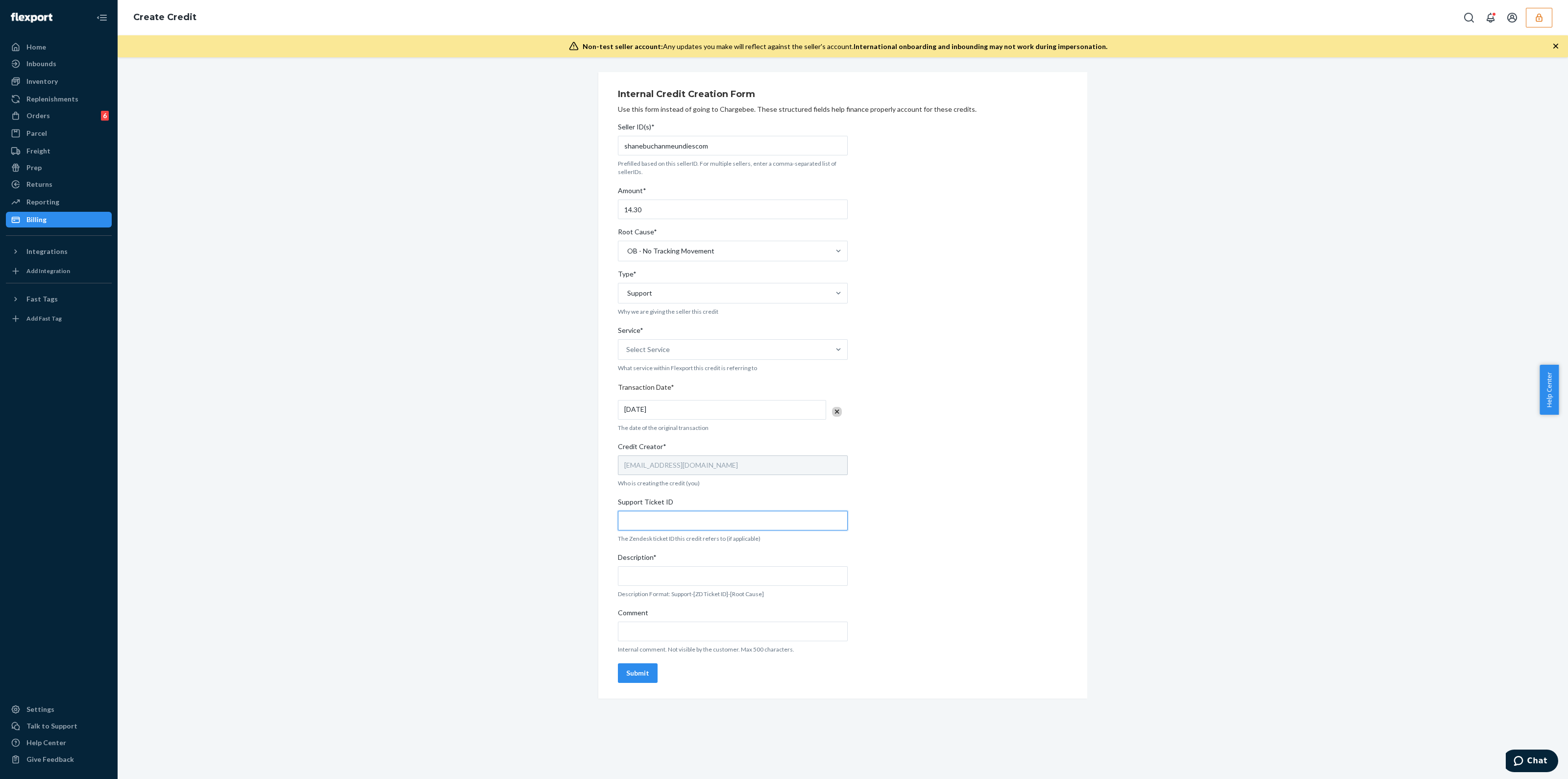
click at [695, 522] on input "Support Ticket ID" at bounding box center [732, 520] width 230 height 20
paste input "[URL][DOMAIN_NAME]"
type input "[URL][DOMAIN_NAME]"
drag, startPoint x: 670, startPoint y: 631, endPoint x: 673, endPoint y: 571, distance: 60.1
click at [670, 631] on input "Comment" at bounding box center [732, 632] width 230 height 20
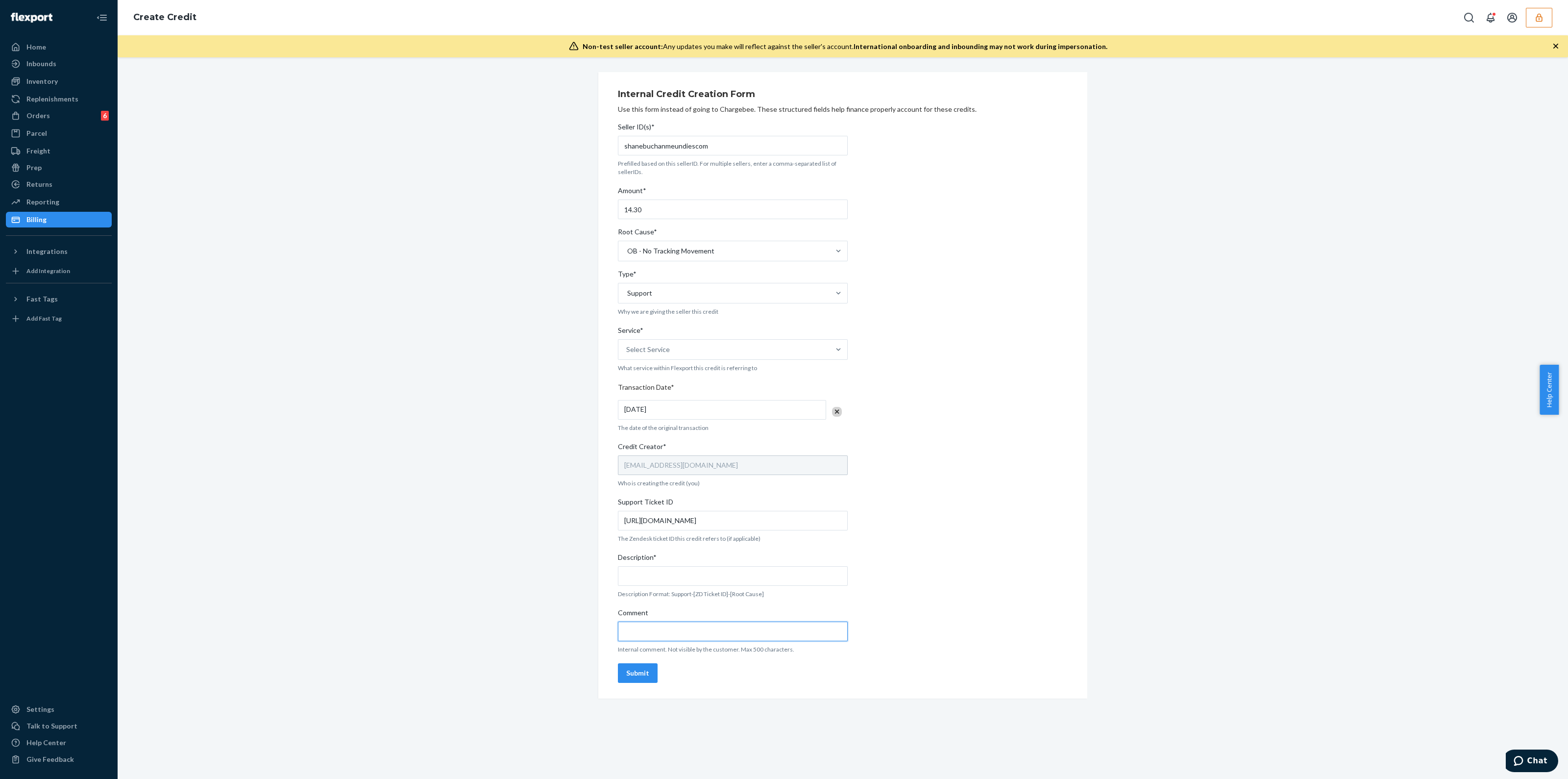
paste input "[URL][DOMAIN_NAME]"
type input "[URL][DOMAIN_NAME]"
click at [673, 570] on input "Description*" at bounding box center [732, 576] width 230 height 20
type input "Support-824068-OB no tracking movement"
click at [622, 683] on div "Seller ID(s)* [PERSON_NAME] Prefilled based on this sellerID. For multiple sell…" at bounding box center [732, 402] width 230 height 569
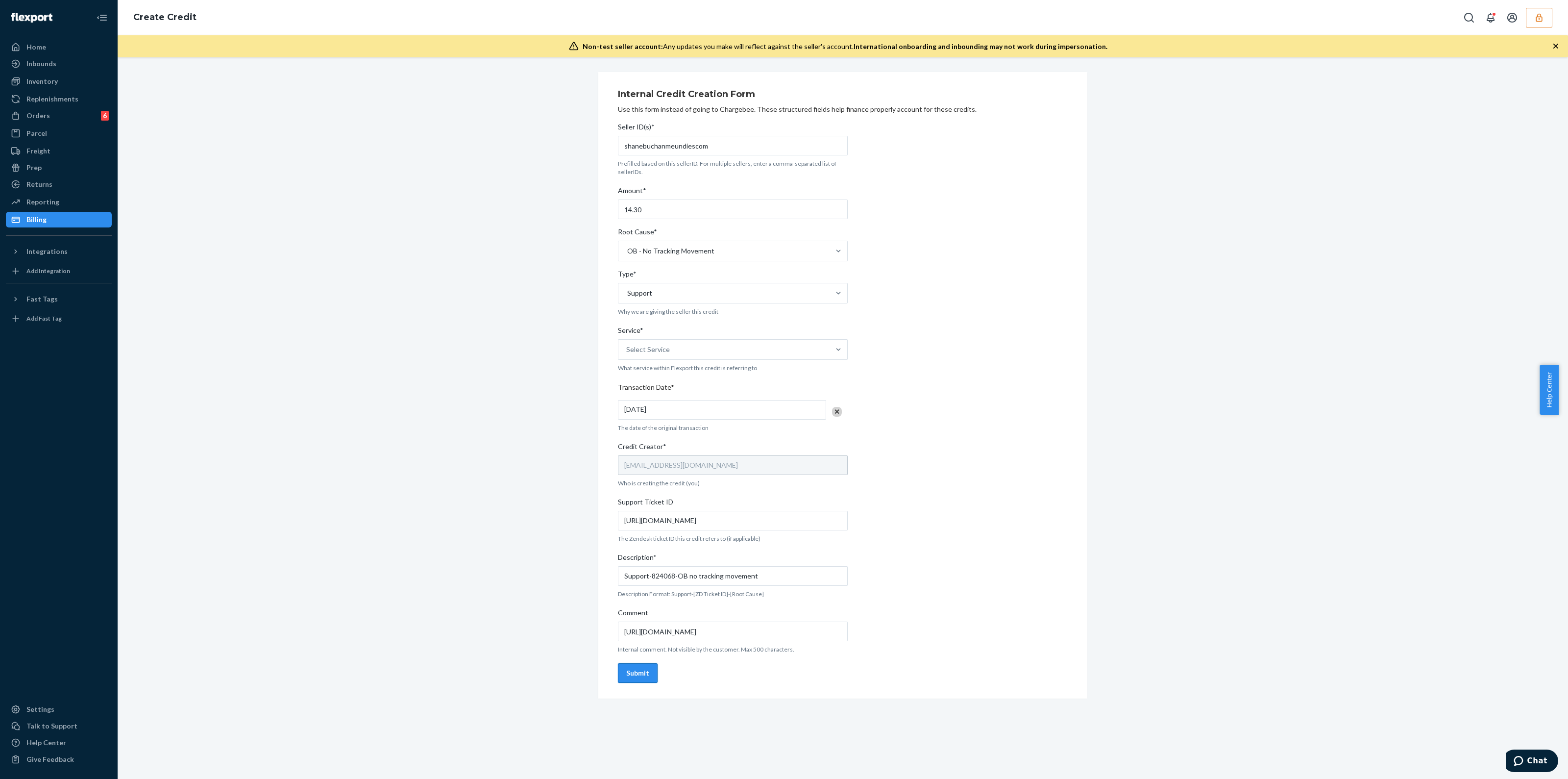
click at [632, 673] on div "Submit" at bounding box center [637, 673] width 23 height 10
click at [744, 340] on div "Select Service" at bounding box center [724, 349] width 211 height 20
click at [627, 344] on input "Service* option Crossdock focused, 1 of 10. 10 results available. Use Up and Do…" at bounding box center [626, 349] width 1 height 10
click at [677, 437] on div "Fulfillment" at bounding box center [733, 432] width 226 height 20
click at [627, 355] on input "Service* option Fulfillment focused, 4 of 10. 10 results available. Use Up and …" at bounding box center [626, 349] width 1 height 10
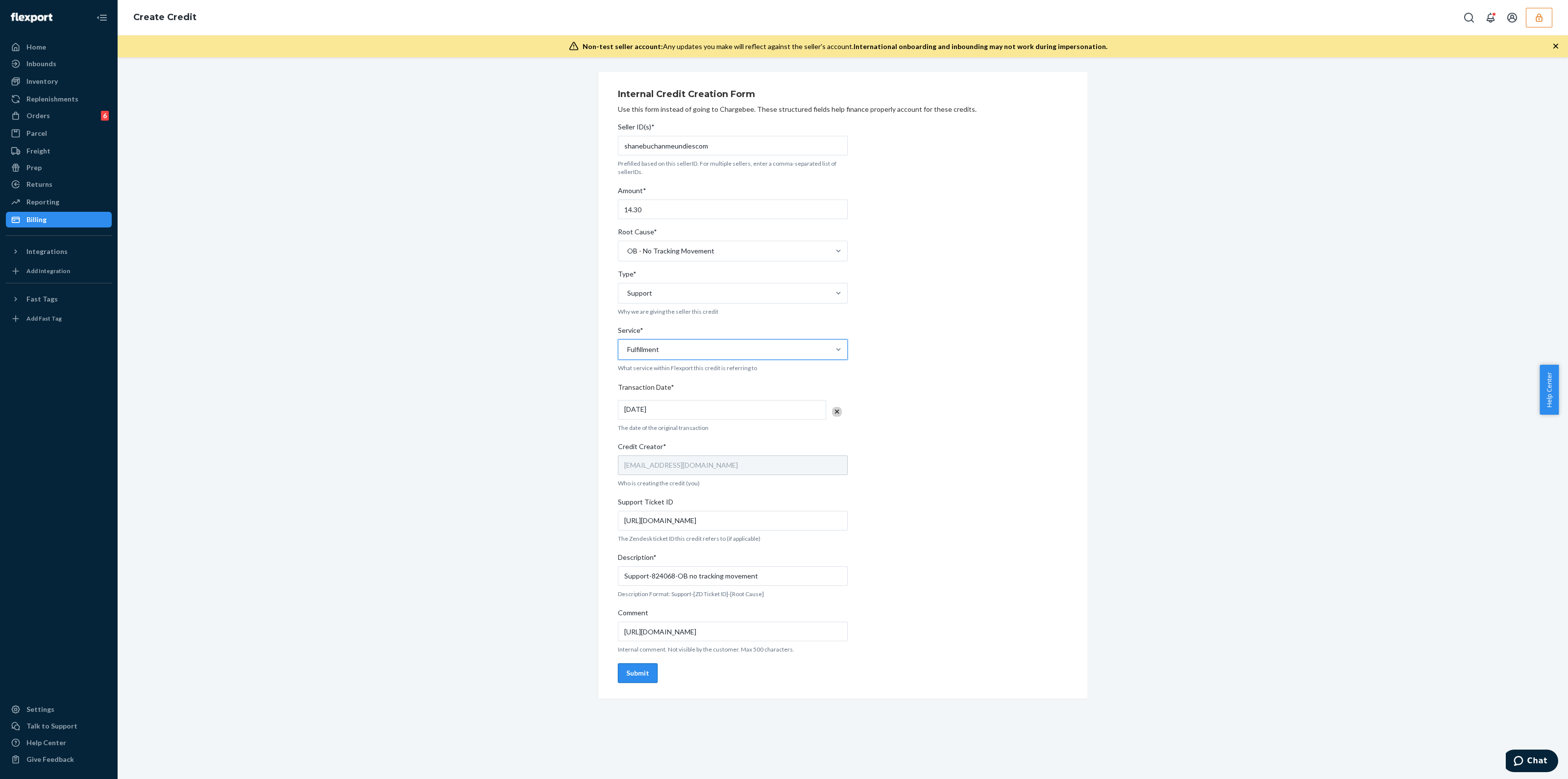
click at [630, 670] on div "Submit" at bounding box center [637, 673] width 23 height 10
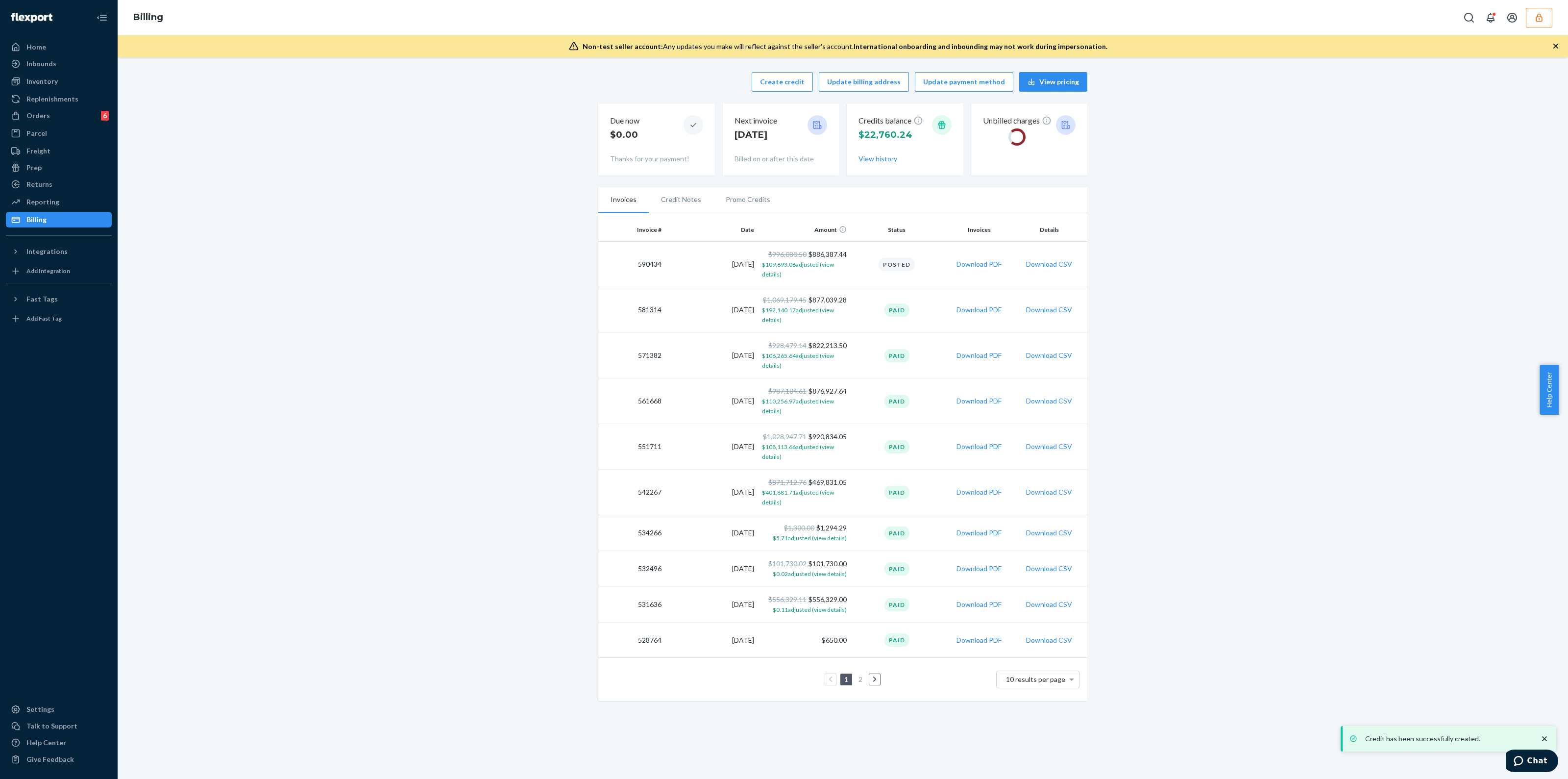
click at [749, 205] on li "Promo Credits" at bounding box center [748, 199] width 69 height 24
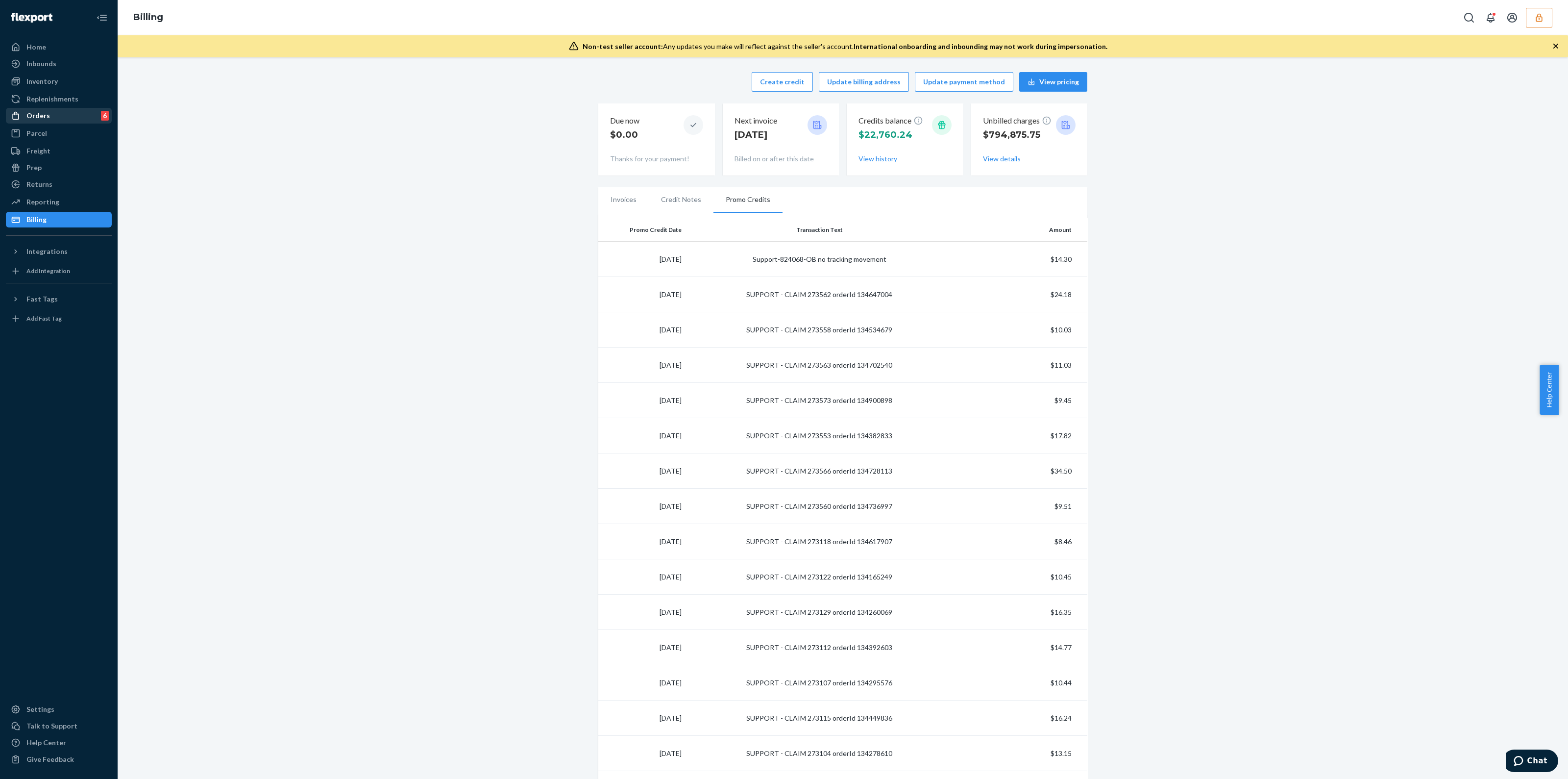
click at [40, 118] on div "Orders" at bounding box center [38, 115] width 24 height 10
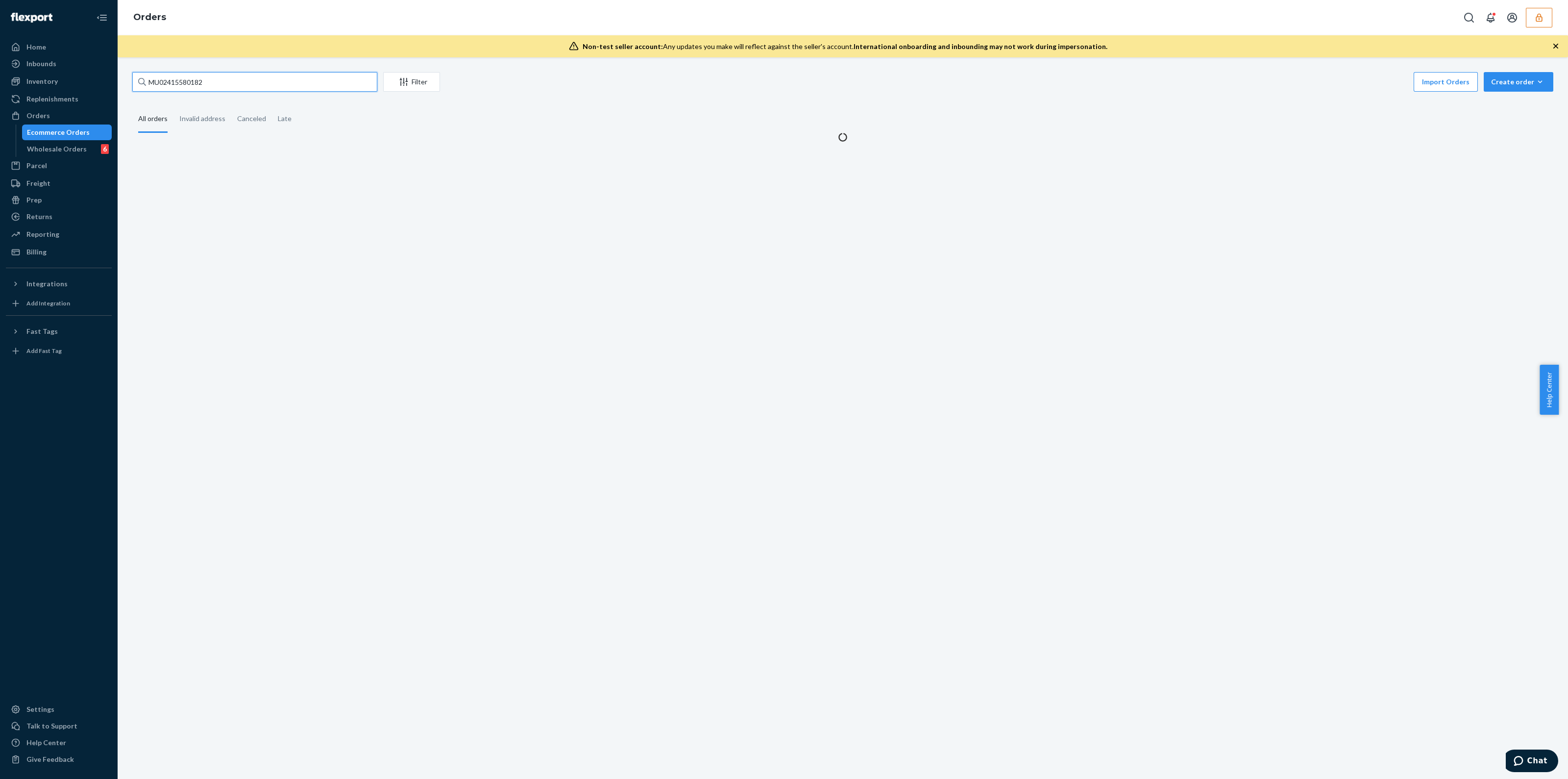
drag, startPoint x: 368, startPoint y: 72, endPoint x: 350, endPoint y: 79, distance: 19.3
click at [365, 72] on input "MU02415580182" at bounding box center [255, 82] width 245 height 20
click at [349, 79] on input "MU02415580182" at bounding box center [255, 82] width 245 height 20
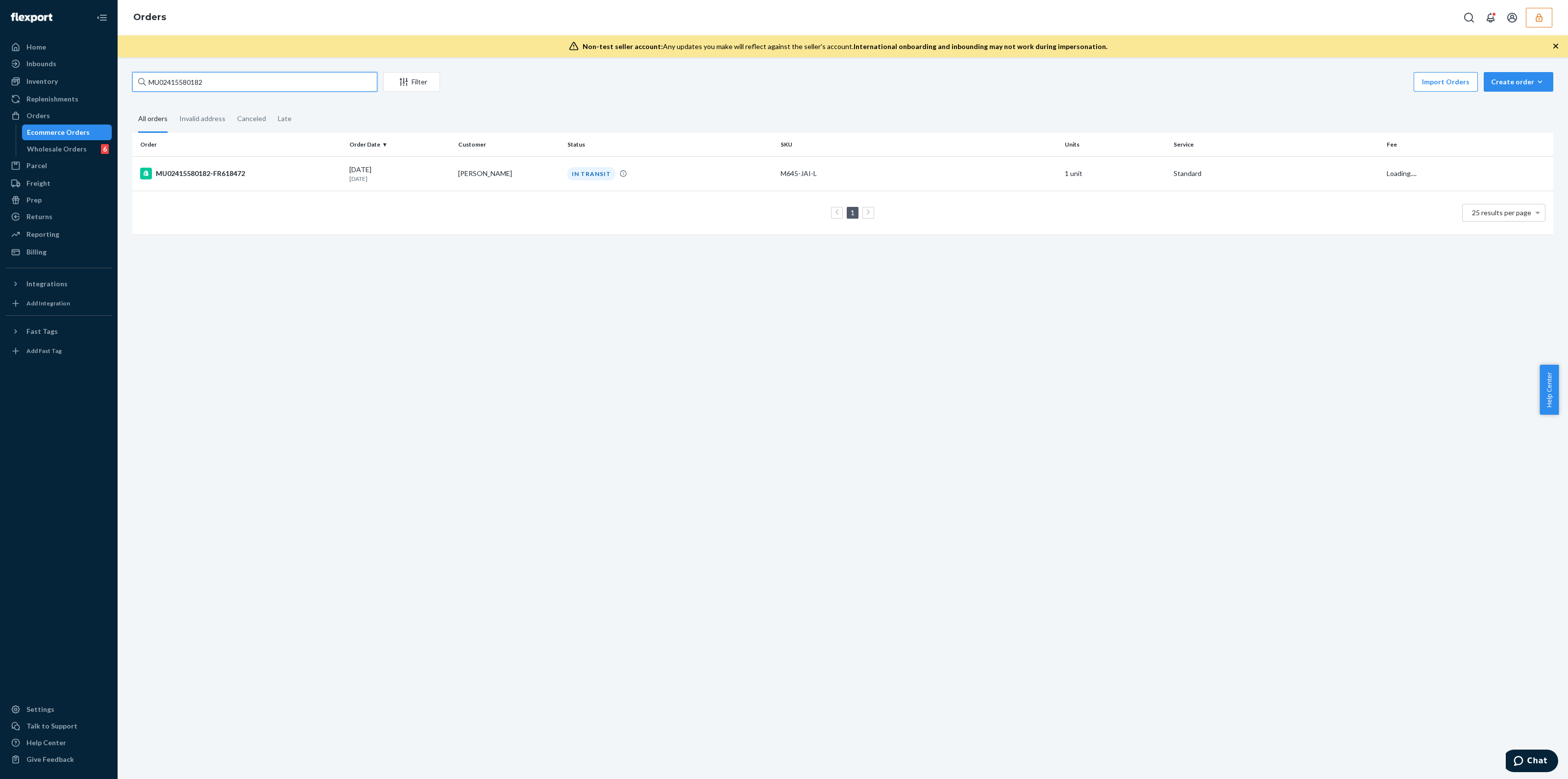
click at [349, 79] on input "MU02415580182" at bounding box center [255, 82] width 245 height 20
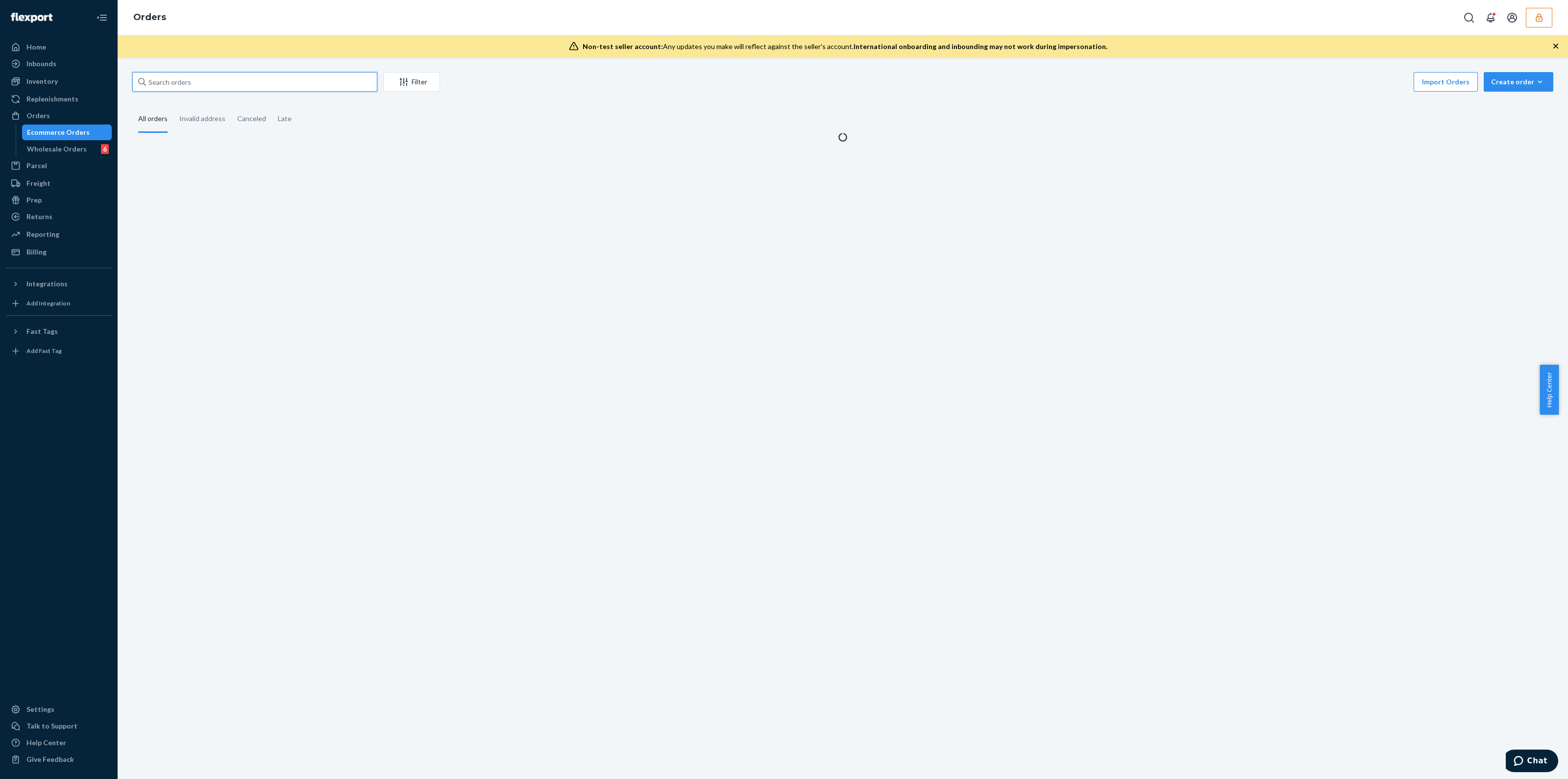
paste input "shanebuchanmeundiescom"
type input "shanebuchanmeundiescom"
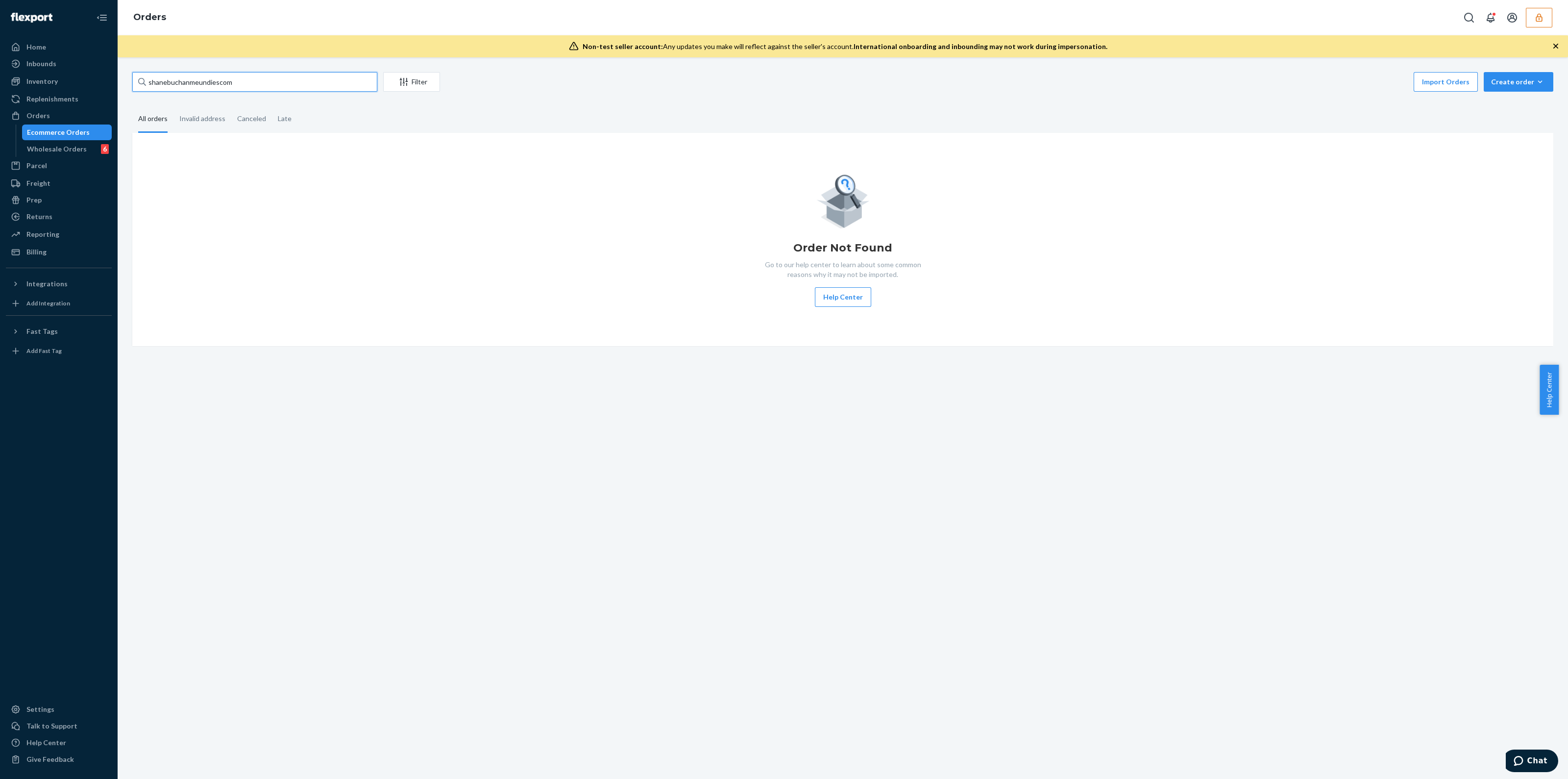
click at [299, 90] on input "shanebuchanmeundiescom" at bounding box center [255, 82] width 245 height 20
click at [299, 89] on input "shanebuchanmeundiescom" at bounding box center [255, 82] width 245 height 20
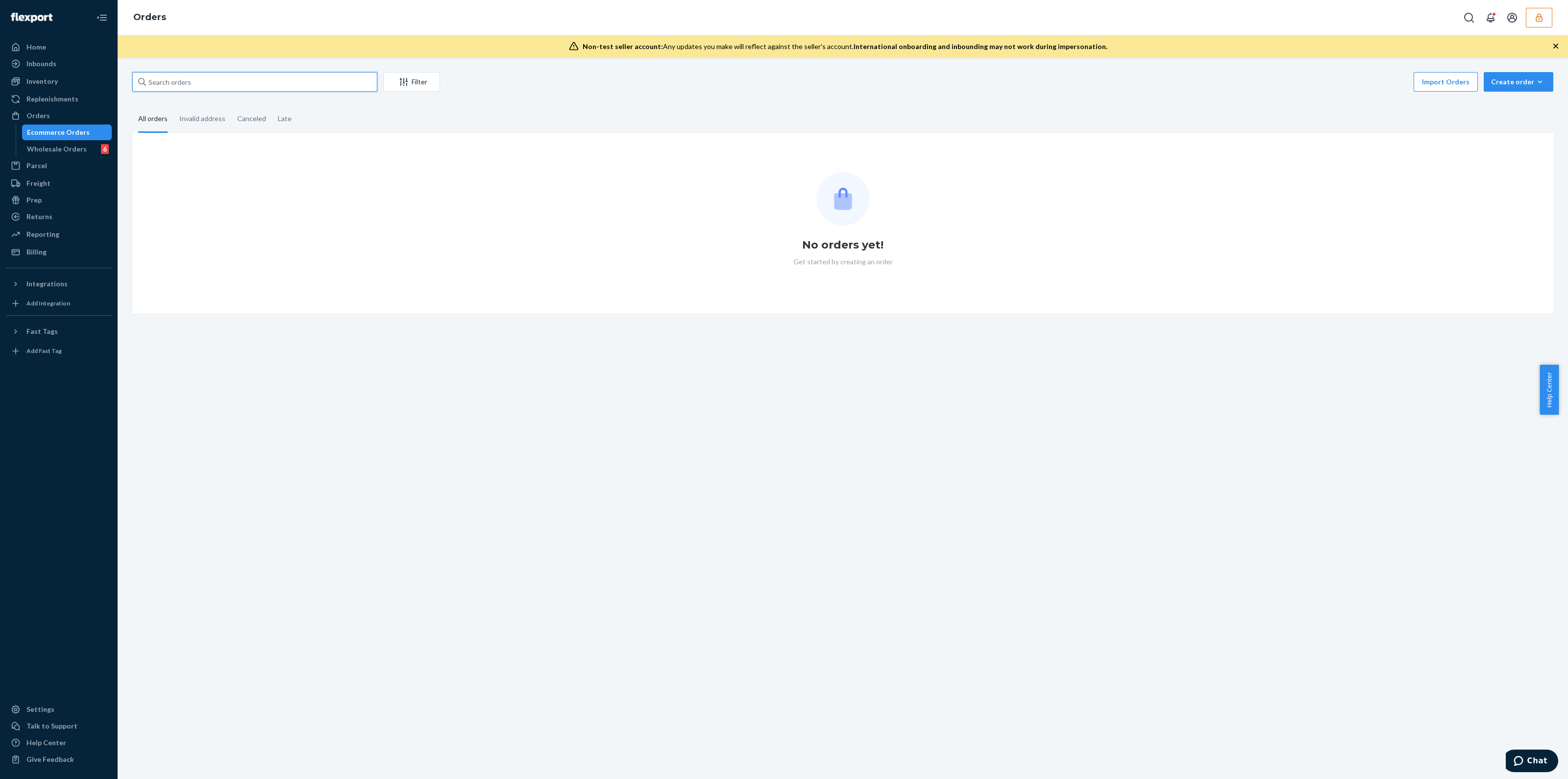
paste input "MU02415579403"
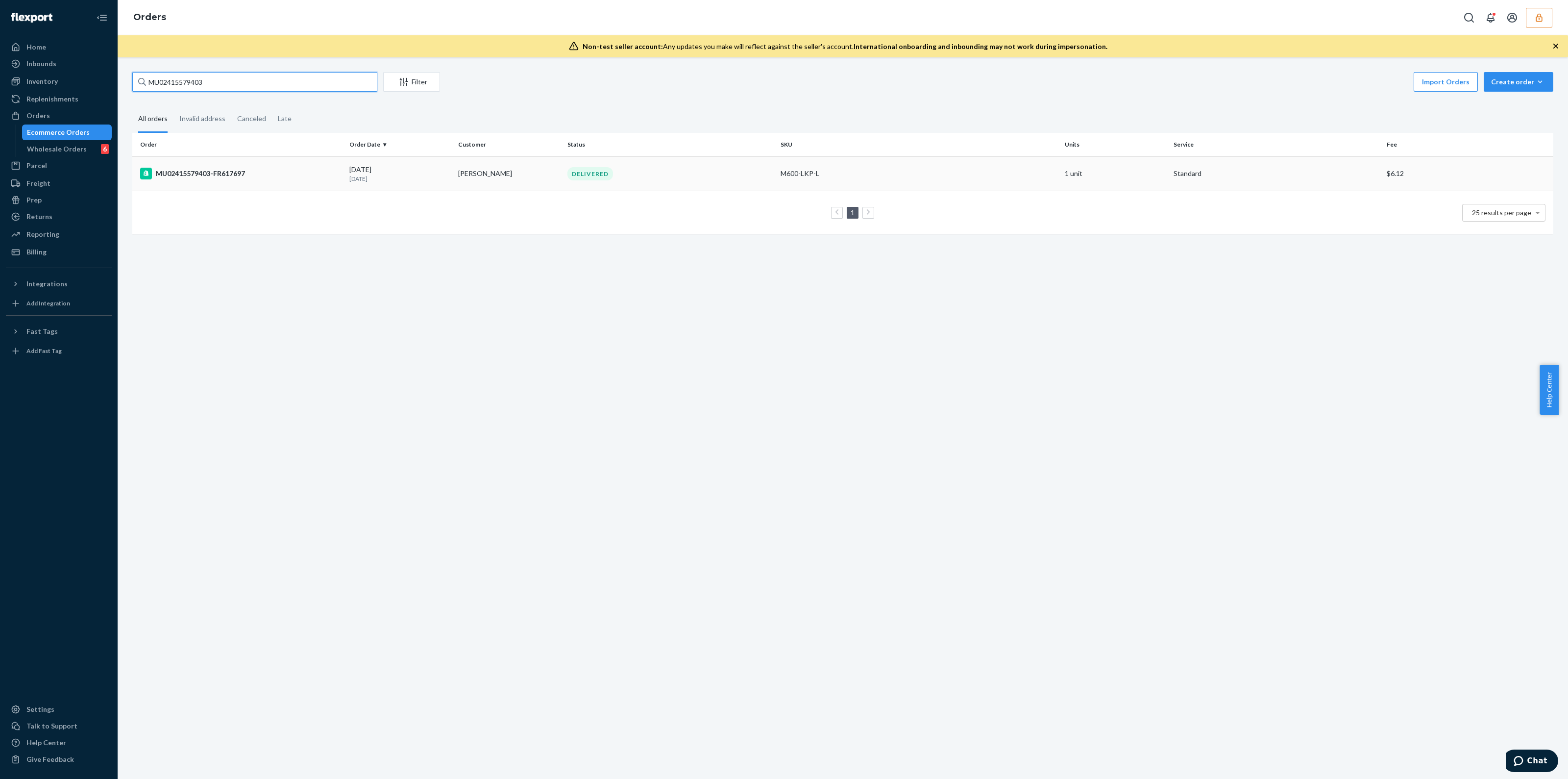
type input "MU02415579403"
click at [667, 178] on div "DELIVERED" at bounding box center [670, 173] width 209 height 13
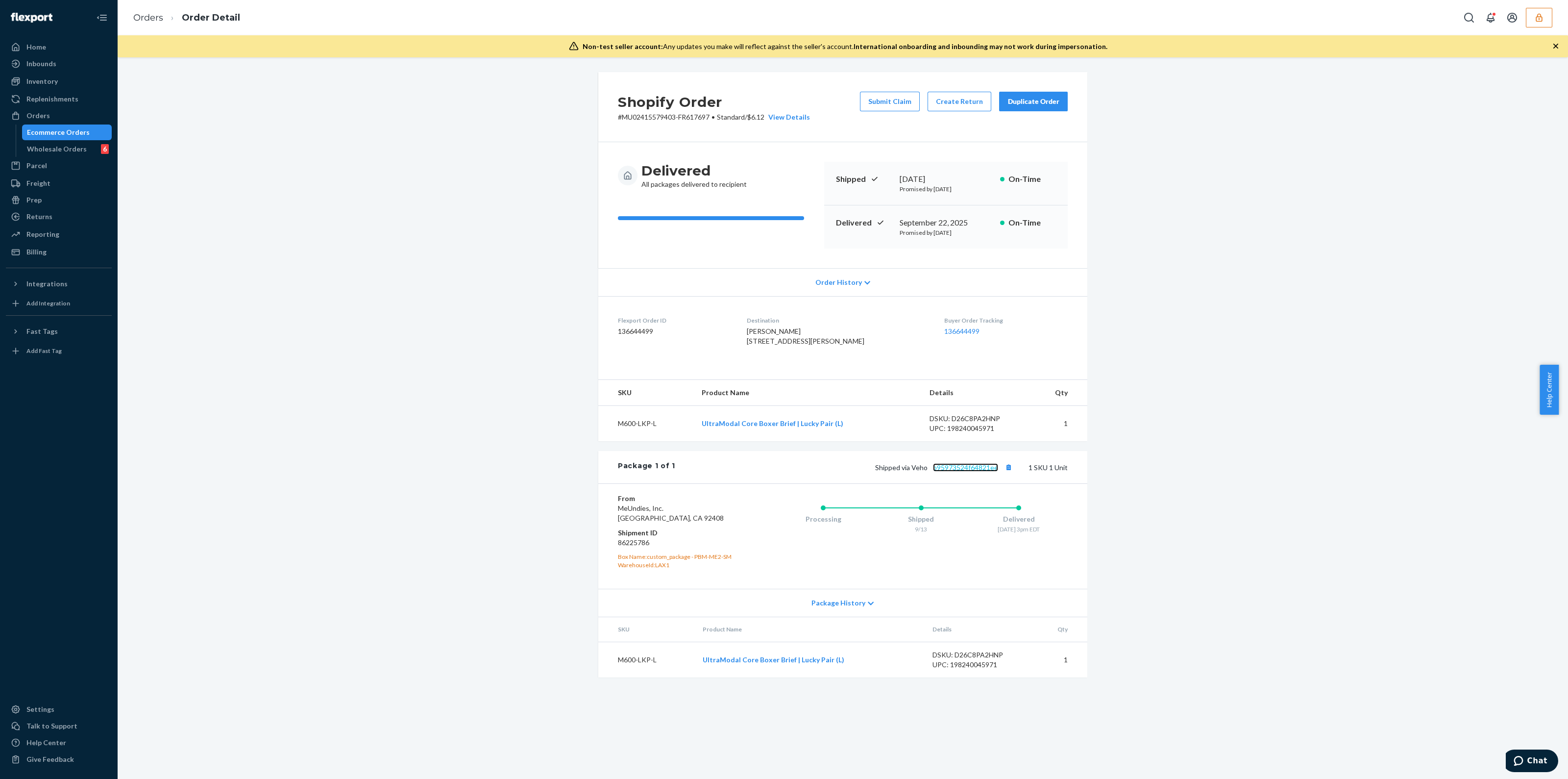
click at [947, 471] on link "b95973524f64821ee" at bounding box center [965, 468] width 65 height 9
click at [151, 12] on li "Orders" at bounding box center [148, 18] width 30 height 13
click at [150, 18] on link "Orders" at bounding box center [148, 18] width 30 height 11
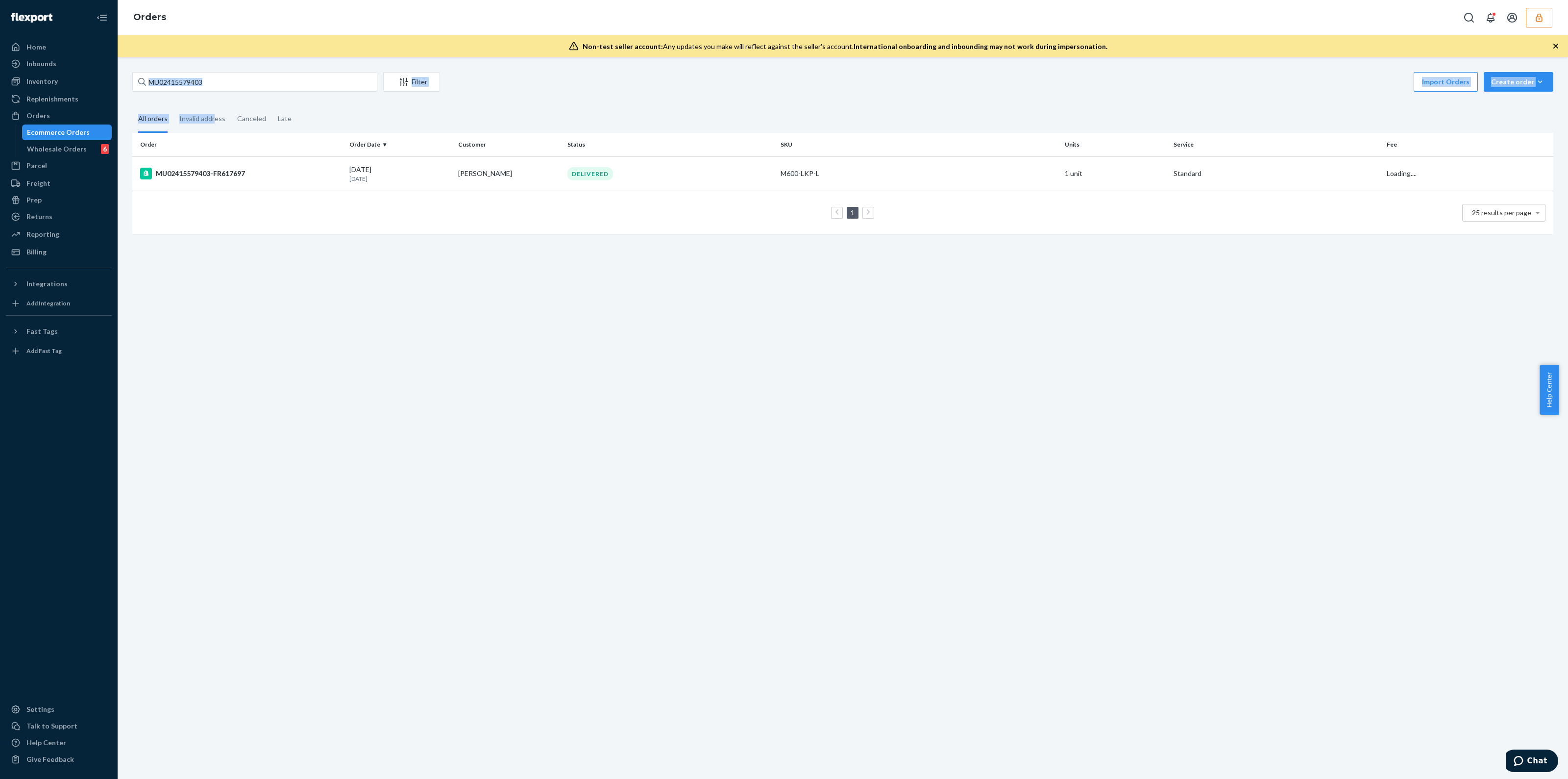
click at [215, 94] on div "MU02415579403 Filter Import Orders Create order Ecommerce order Removal order A…" at bounding box center [842, 158] width 1436 height 172
click at [211, 86] on input "MU02415579403" at bounding box center [255, 82] width 245 height 20
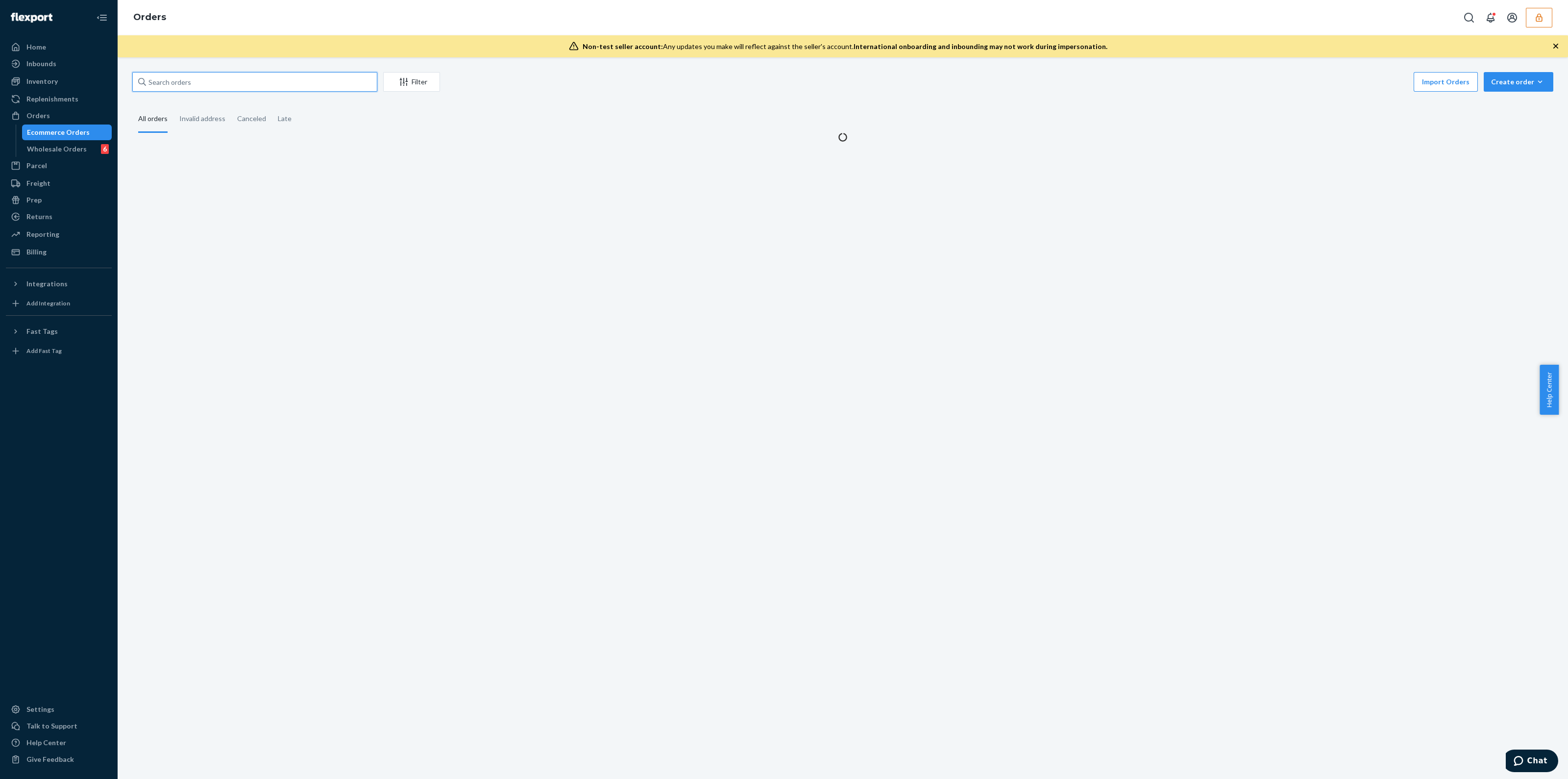
paste input "MU02415580312"
type input "MU02415580312"
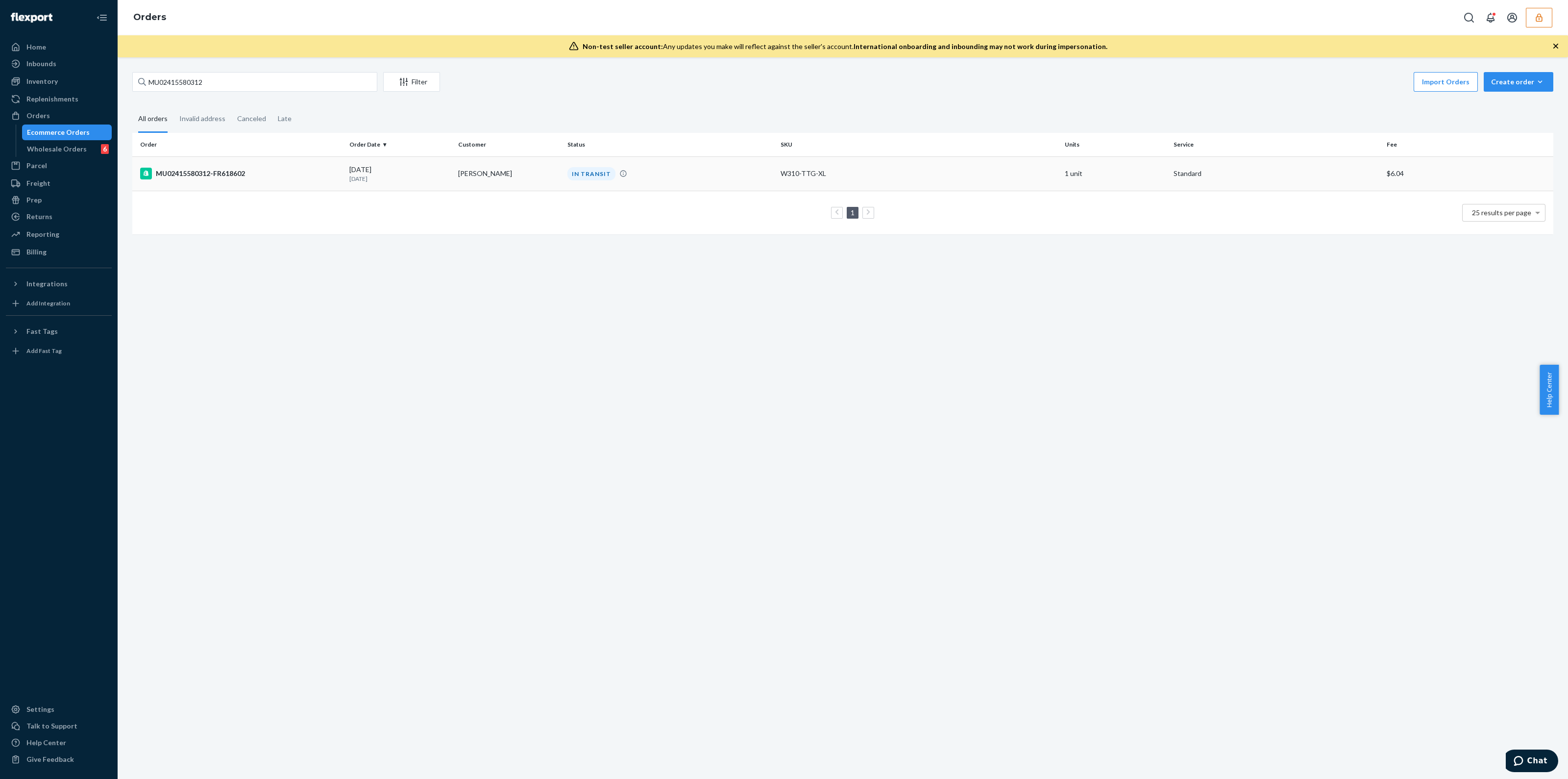
click at [706, 183] on td "IN TRANSIT" at bounding box center [670, 173] width 213 height 35
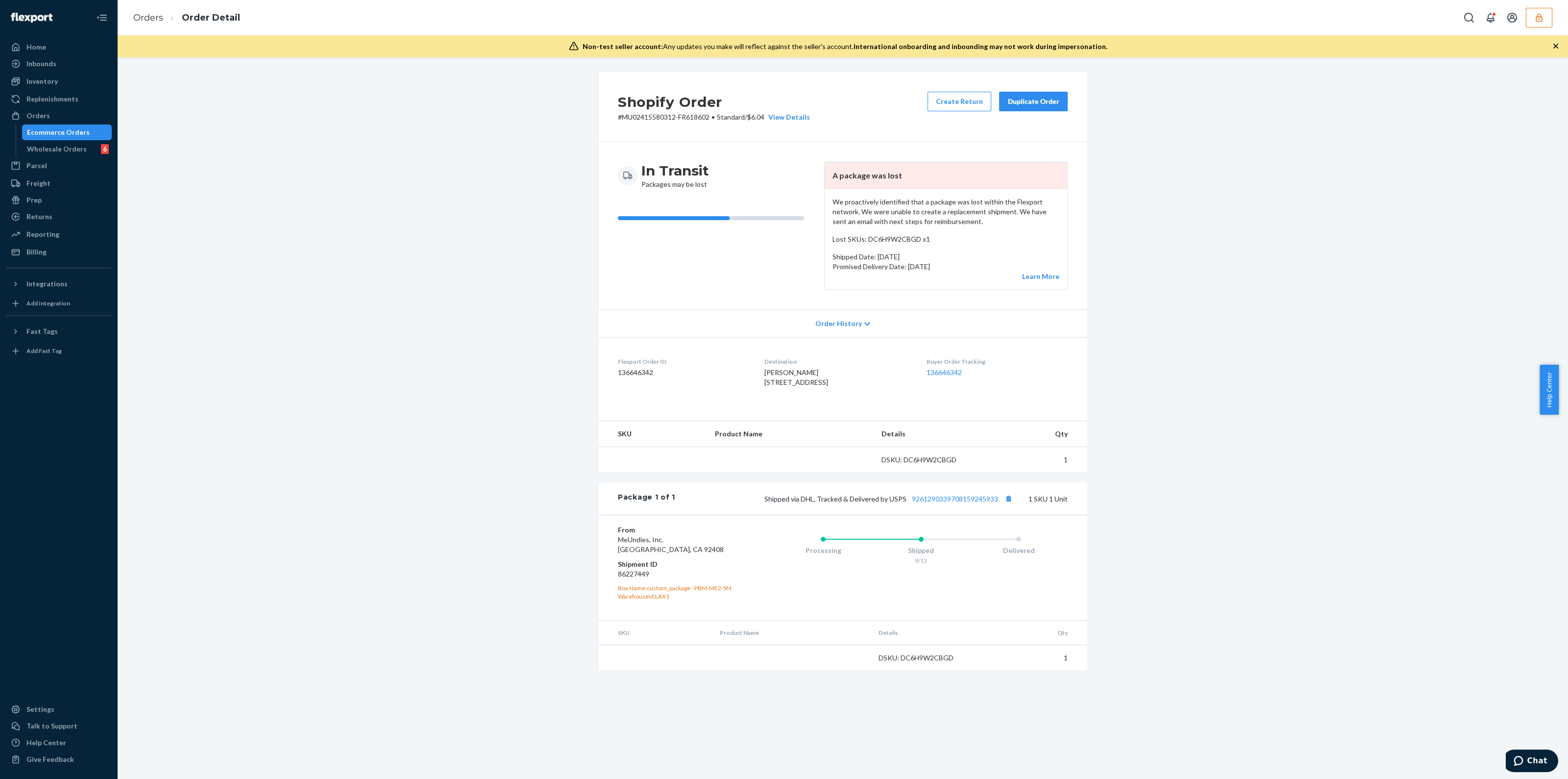
click at [1551, 42] on icon "button" at bounding box center [1555, 46] width 10 height 10
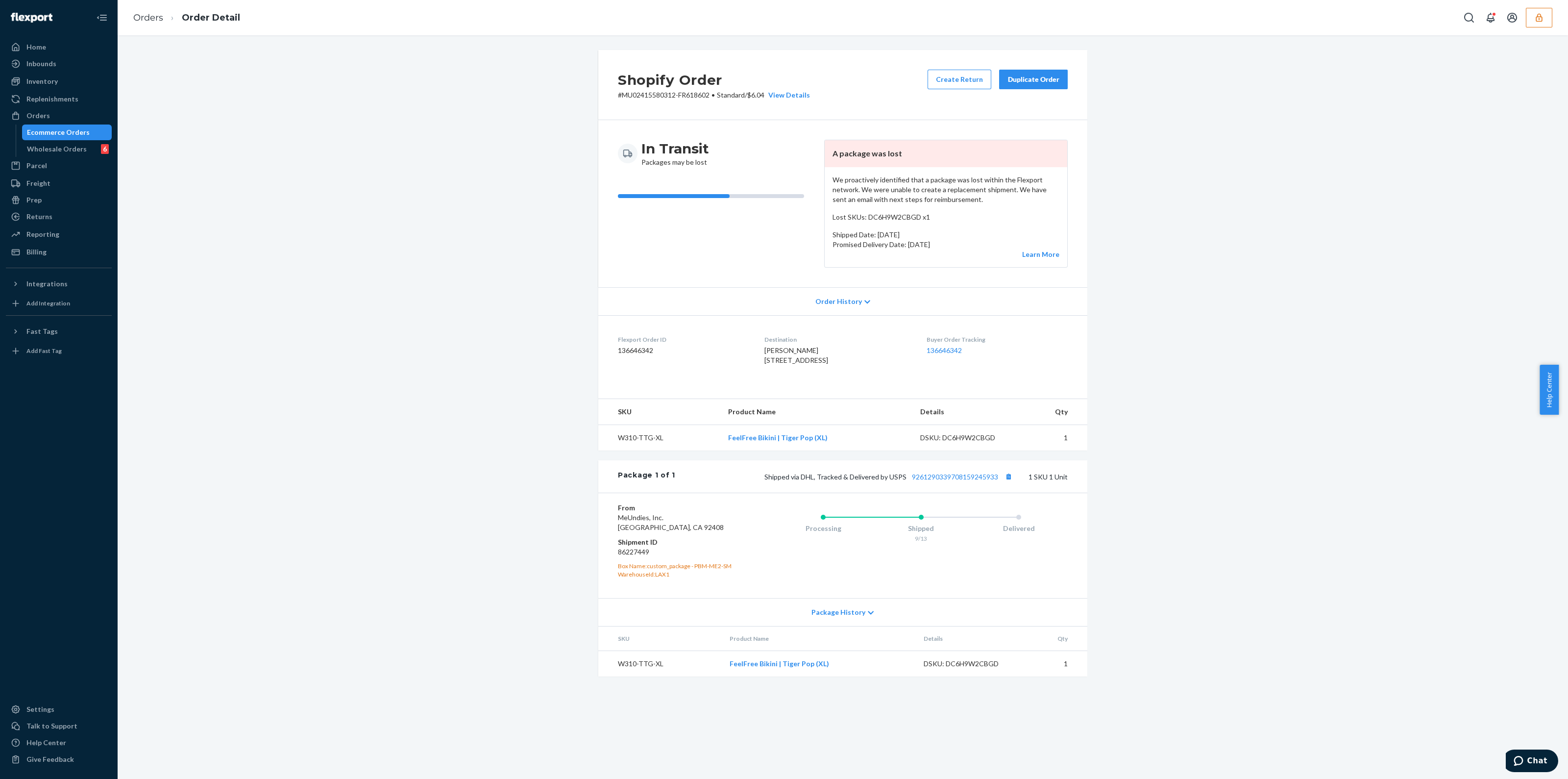
click at [54, 261] on div "Home Inbounds Shipping Plans Problems Inventory Products Branded Packaging Repl…" at bounding box center [59, 389] width 118 height 779
click at [54, 254] on div "Billing" at bounding box center [59, 253] width 104 height 14
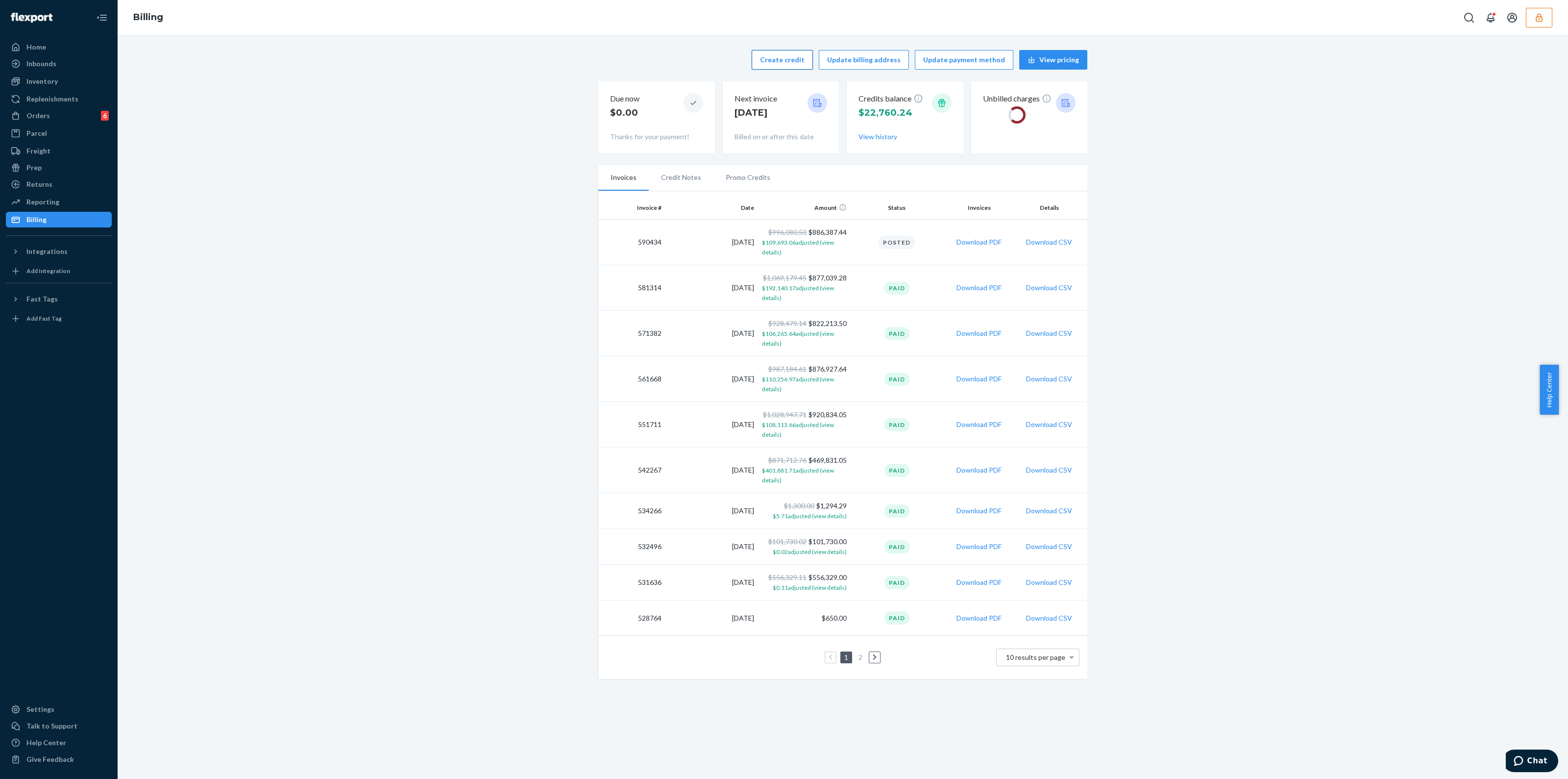
drag, startPoint x: 862, startPoint y: 61, endPoint x: 808, endPoint y: 52, distance: 54.7
click at [862, 61] on button "Update billing address" at bounding box center [863, 60] width 90 height 20
click at [798, 60] on button "Create credit" at bounding box center [782, 60] width 61 height 20
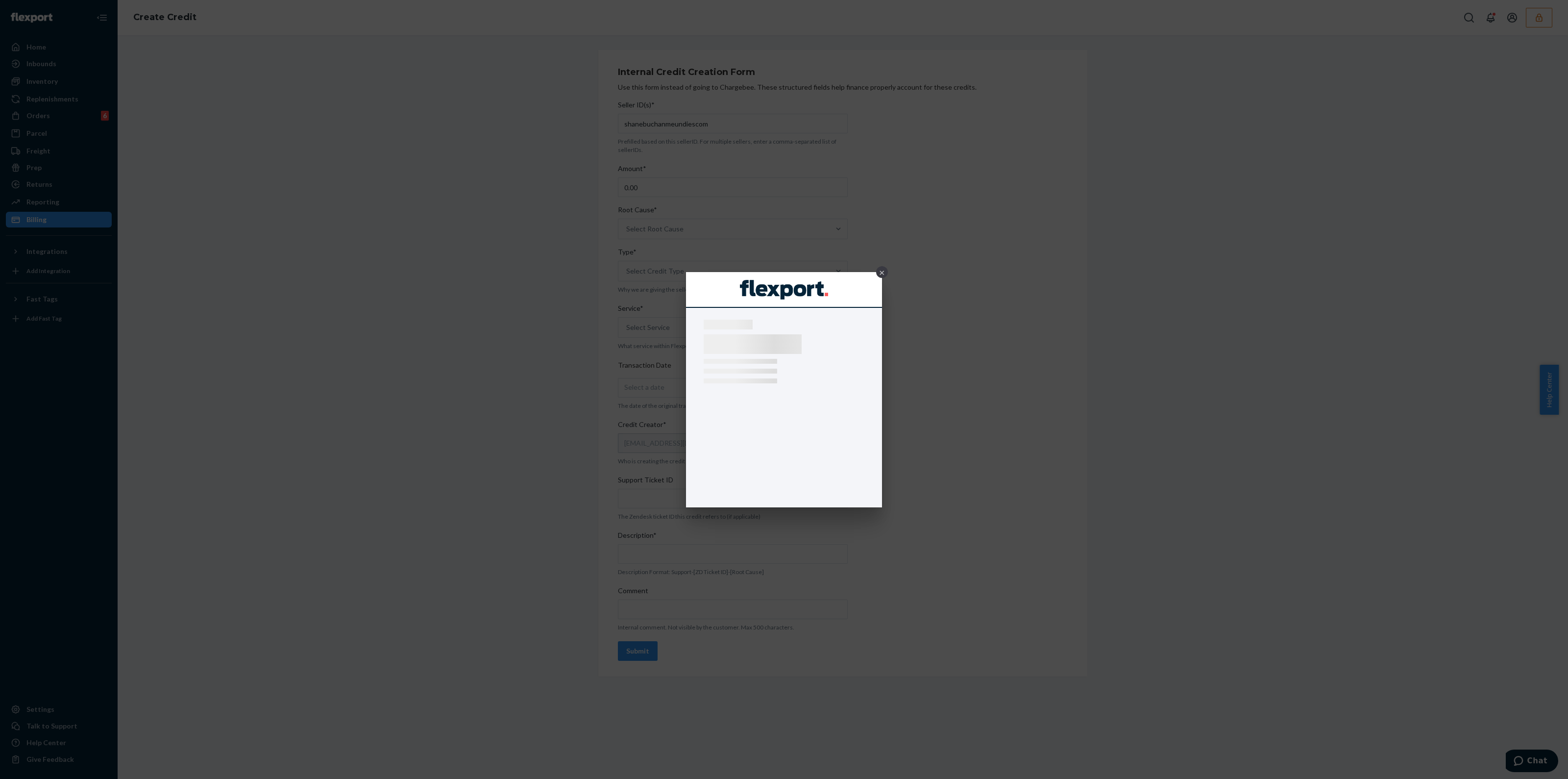
click at [883, 268] on div "×" at bounding box center [882, 271] width 12 height 12
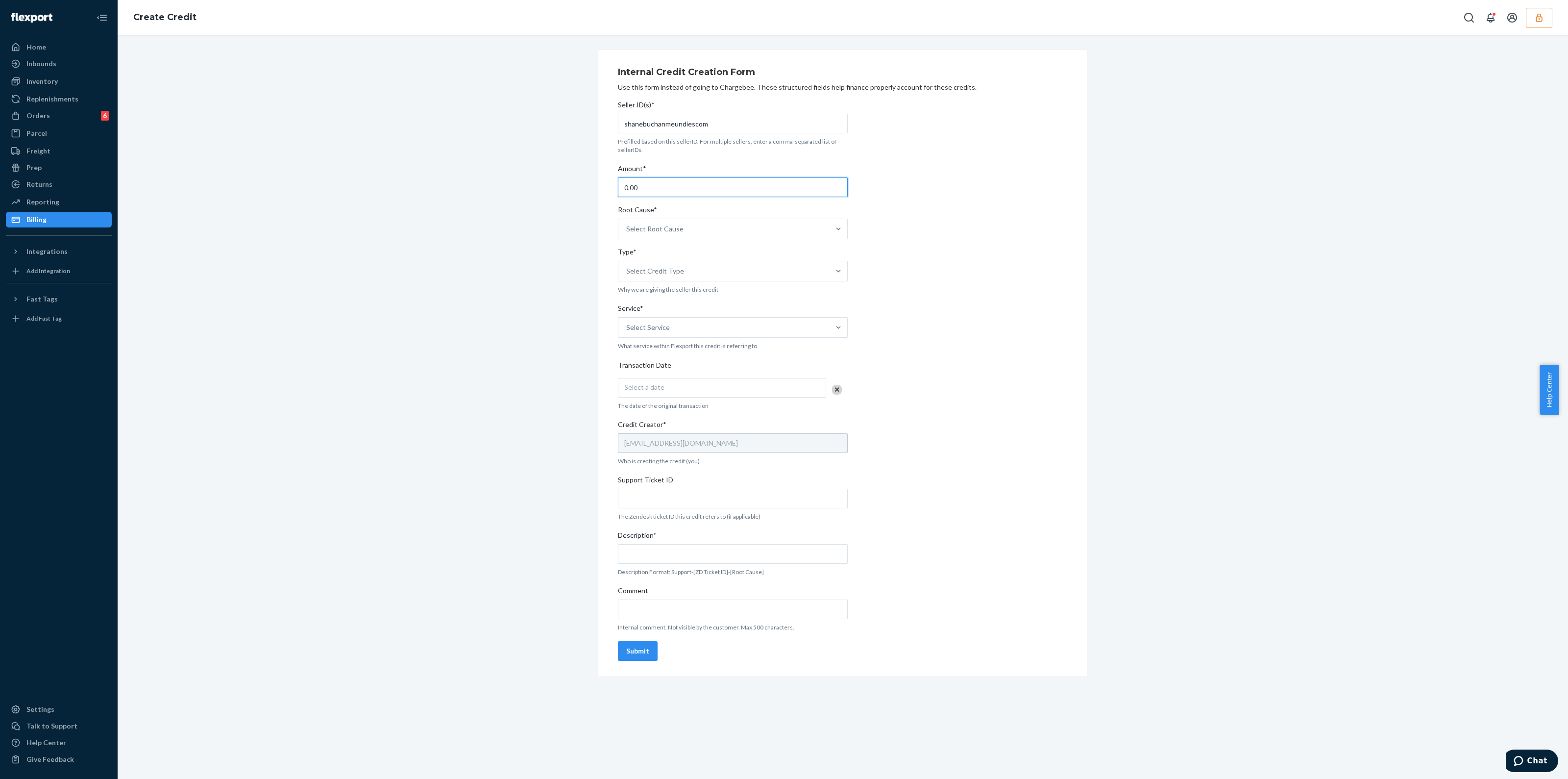
drag, startPoint x: 695, startPoint y: 184, endPoint x: 444, endPoint y: 177, distance: 251.1
click at [424, 192] on div "Internal Credit Creation Form Use this form instead of going to Chargebee. Thes…" at bounding box center [842, 363] width 1436 height 627
type input "12.20"
click at [669, 232] on div "Select Root Cause" at bounding box center [655, 229] width 57 height 10
click at [627, 232] on input "Root Cause* Select Root Cause" at bounding box center [626, 229] width 1 height 10
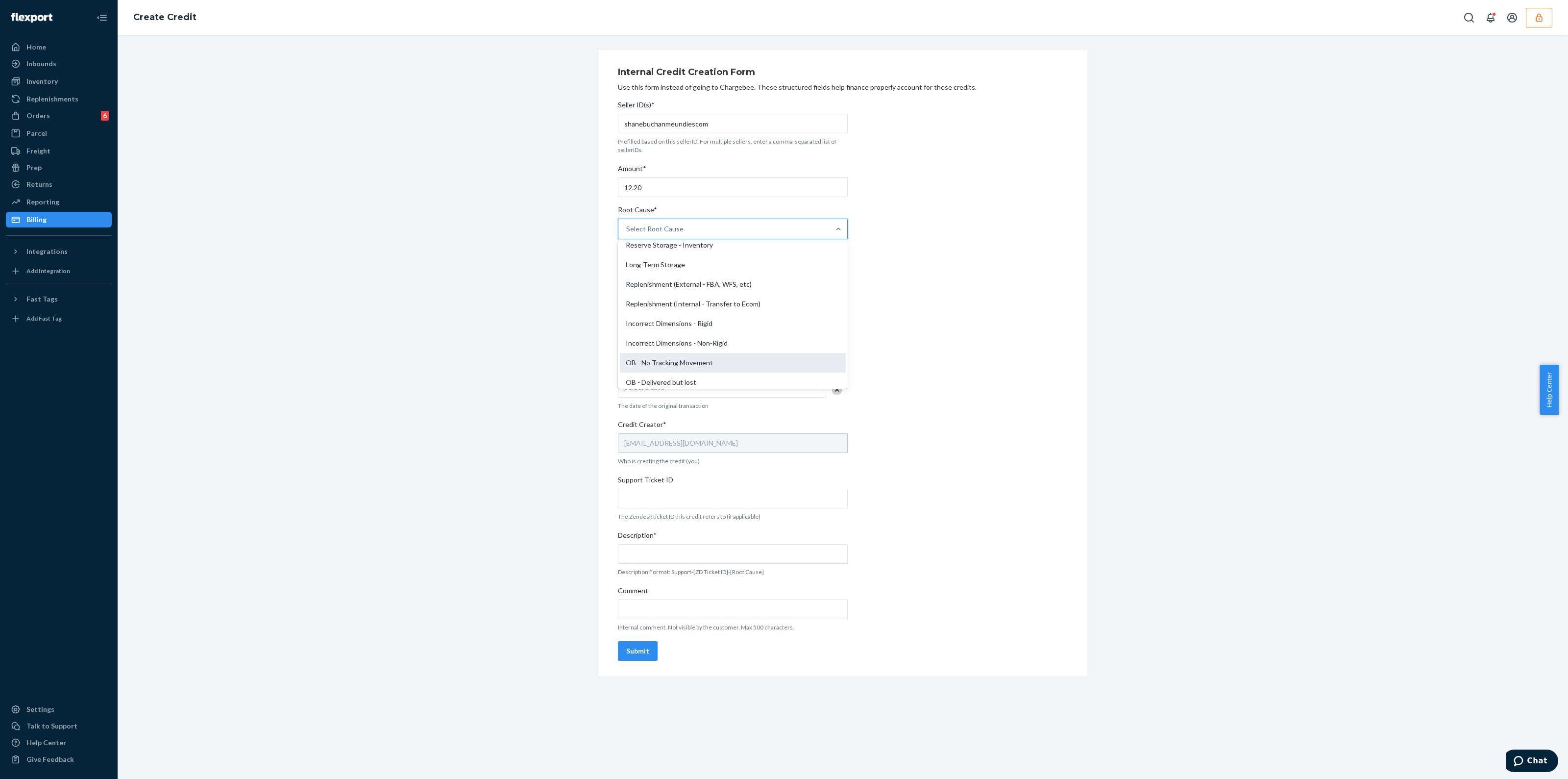
scroll to position [184, 0]
click at [691, 327] on div "OB - No Tracking Movement" at bounding box center [733, 324] width 226 height 20
click at [627, 234] on input "Root Cause* option OB - No Tracking Movement focused, 14 of 29. 29 results avai…" at bounding box center [626, 229] width 1 height 10
click at [683, 273] on div "Select Credit Type" at bounding box center [724, 271] width 211 height 20
click at [627, 273] on input "Type* option Support focused, 1 of 3. 3 results available. Use Up and Down to c…" at bounding box center [626, 271] width 1 height 10
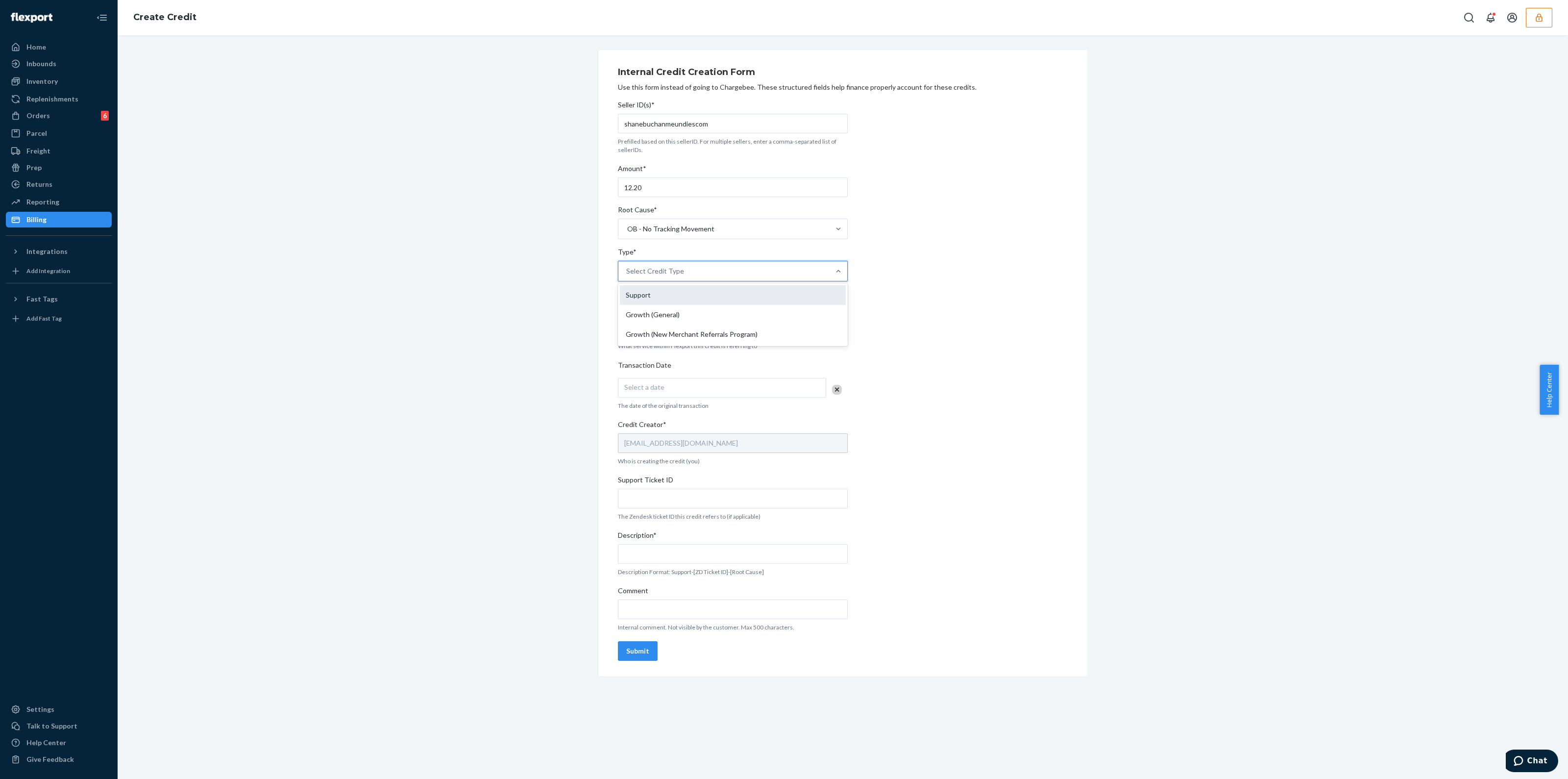
click at [673, 299] on div "Support" at bounding box center [733, 295] width 226 height 20
click at [627, 276] on input "Type* option Support focused, 1 of 3. 3 results available. Use Up and Down to c…" at bounding box center [626, 271] width 1 height 10
click at [684, 388] on div "Select a date" at bounding box center [722, 388] width 209 height 20
click at [695, 503] on abbr "23" at bounding box center [698, 499] width 7 height 7
click at [673, 328] on div "Select Service" at bounding box center [724, 327] width 211 height 20
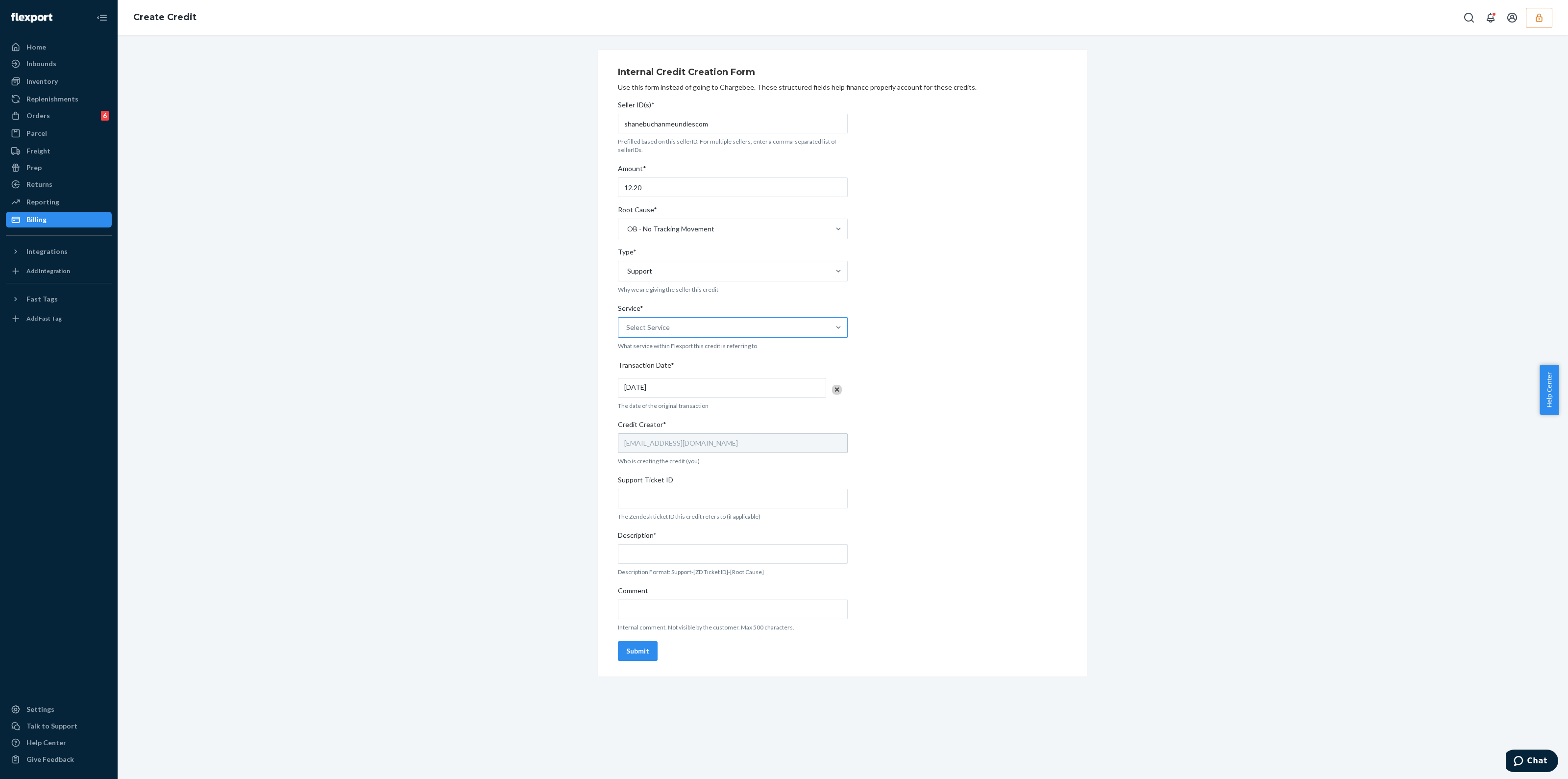
click at [627, 328] on input "Service* Select Service" at bounding box center [626, 327] width 1 height 10
click at [661, 412] on div "Fulfillment" at bounding box center [733, 410] width 226 height 20
click at [627, 333] on input "Service* option Fulfillment focused, 4 of 10. 10 results available. Use Up and …" at bounding box center [626, 327] width 1 height 10
click at [740, 504] on input "Support Ticket ID" at bounding box center [732, 498] width 230 height 20
paste input "https://flexport-fulfillment.zendesk.com/agent/tickets/824071"
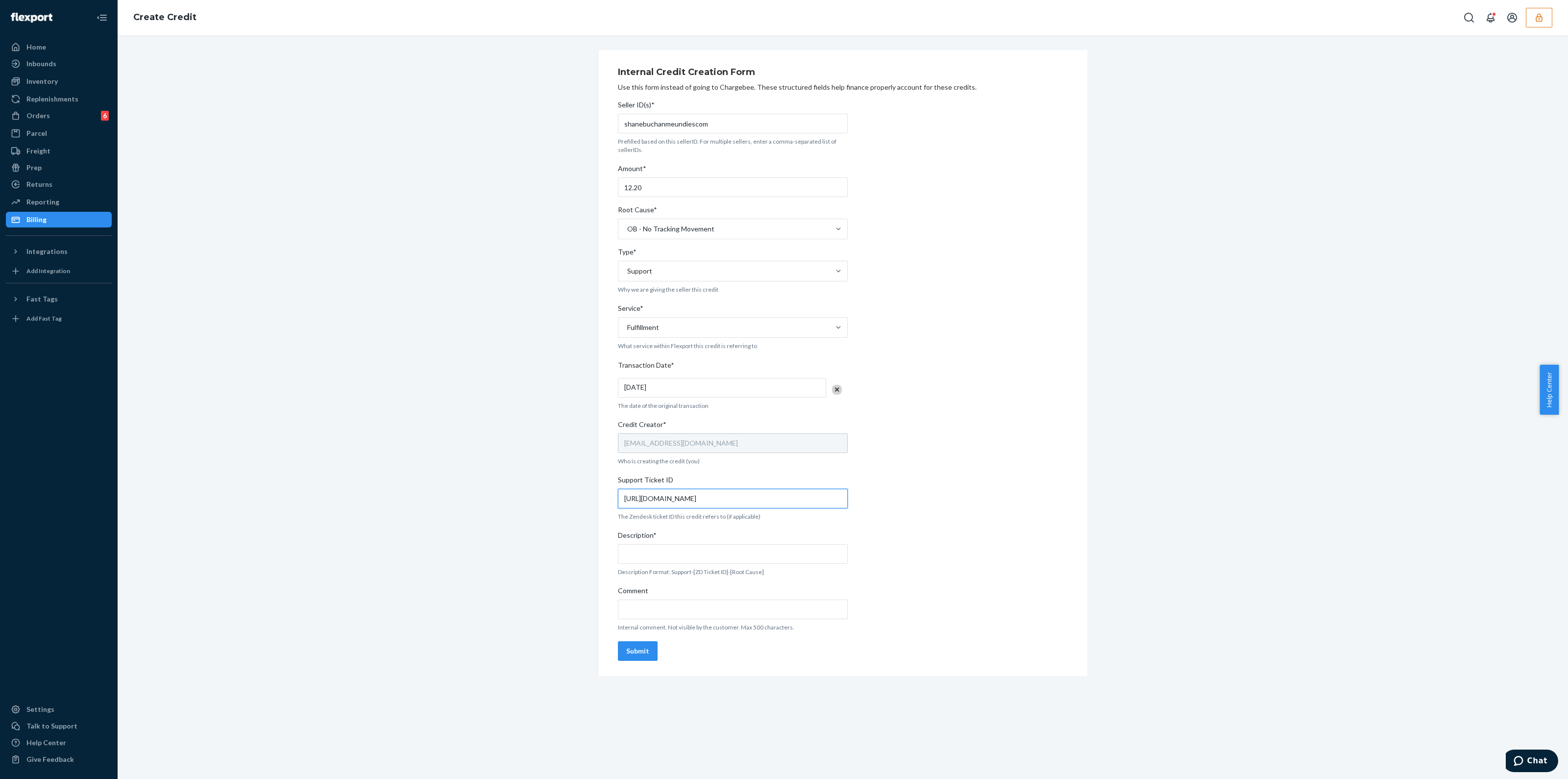
type input "https://flexport-fulfillment.zendesk.com/agent/tickets/824071"
drag, startPoint x: 679, startPoint y: 617, endPoint x: 685, endPoint y: 579, distance: 38.5
click at [678, 613] on input "Comment" at bounding box center [732, 609] width 230 height 20
paste input "https://flexport-fulfillment.zendesk.com/agent/tickets/824071"
type input "https://flexport-fulfillment.zendesk.com/agent/tickets/824071"
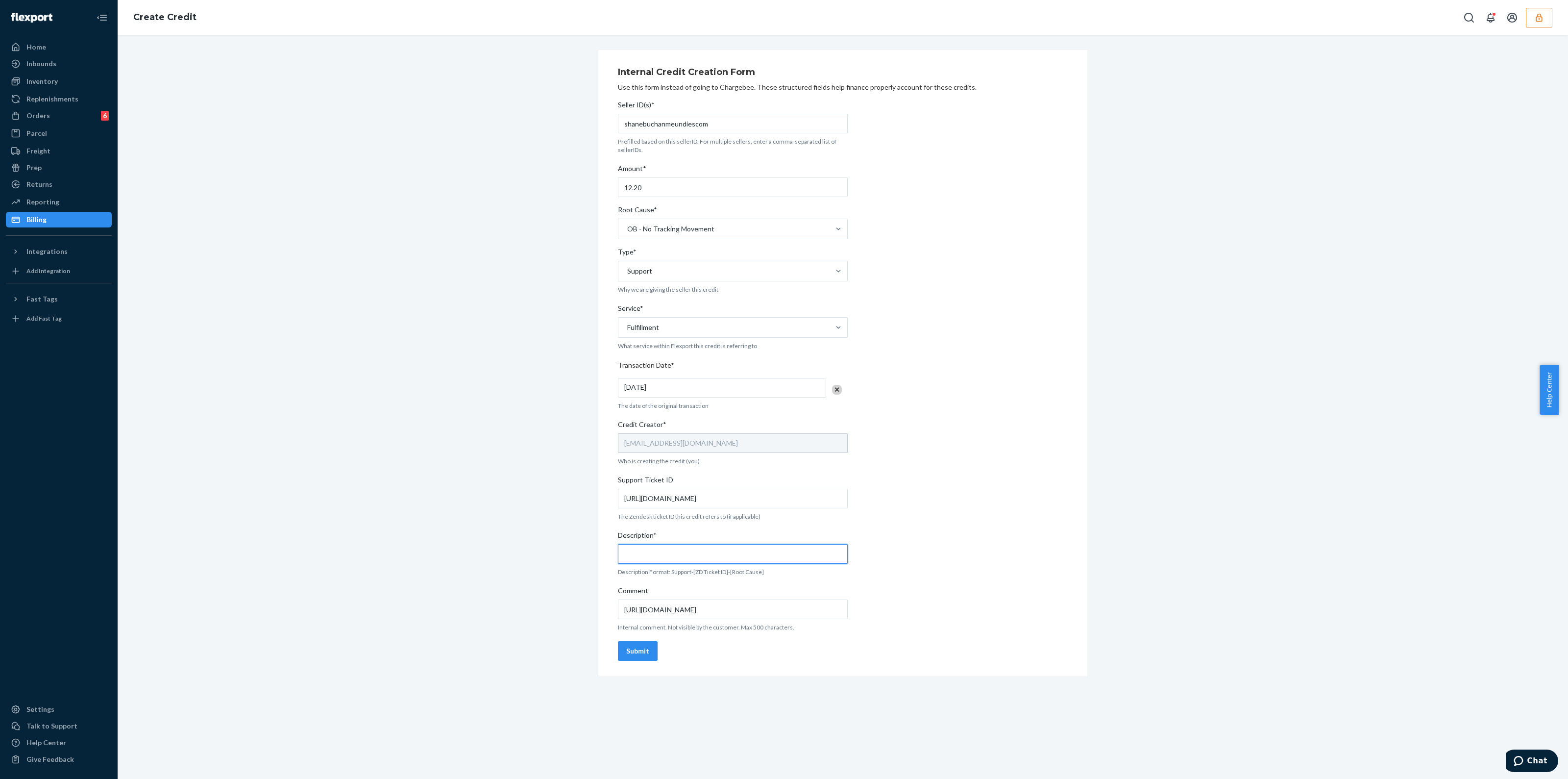
click at [689, 548] on input "Description*" at bounding box center [732, 554] width 230 height 20
type input "Support-824071-Ob No tracking movement"
click at [634, 644] on button "Submit" at bounding box center [637, 651] width 40 height 20
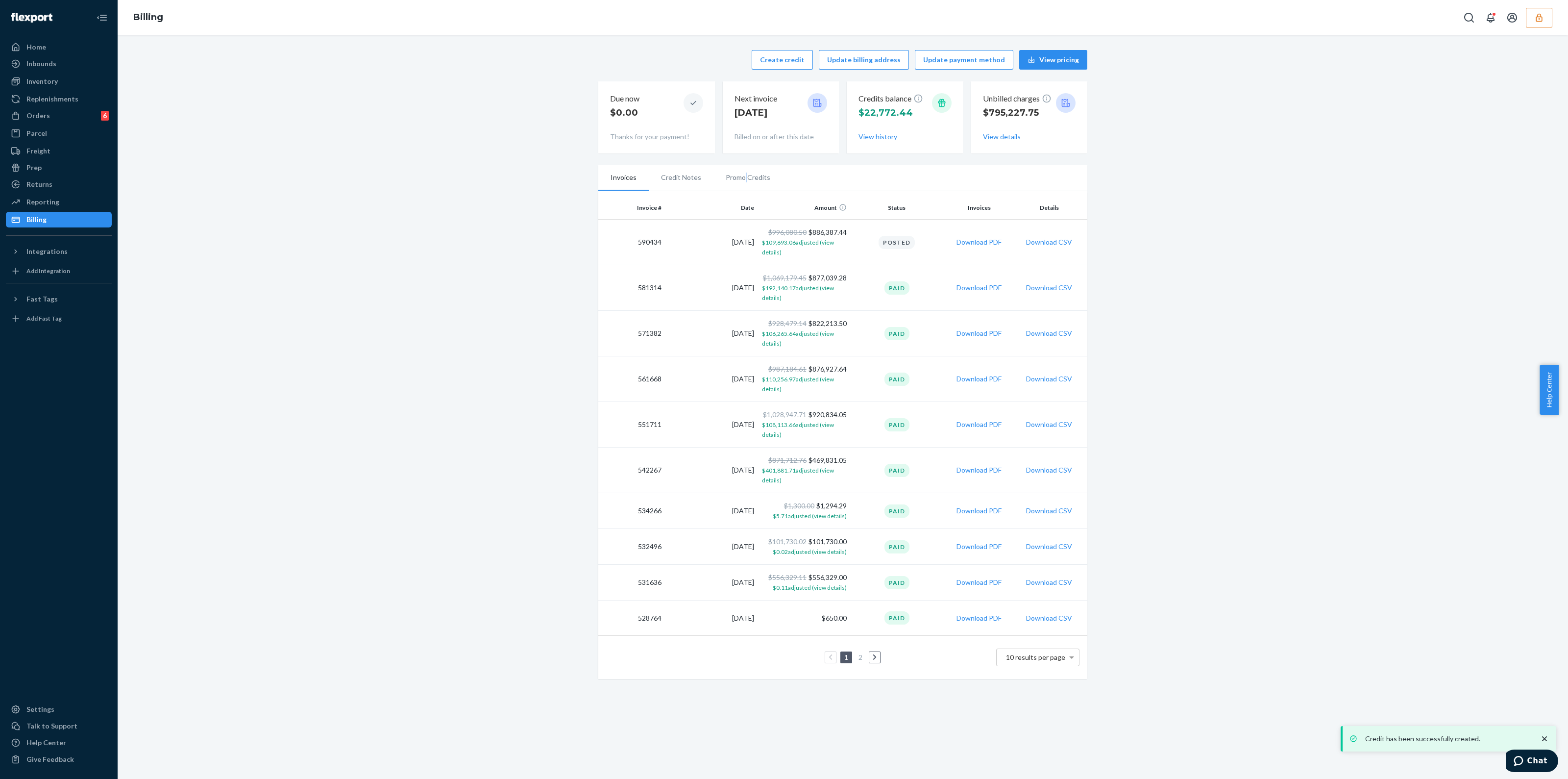
drag, startPoint x: 740, startPoint y: 177, endPoint x: 729, endPoint y: 180, distance: 11.4
click at [738, 180] on li "Promo Credits" at bounding box center [748, 177] width 69 height 24
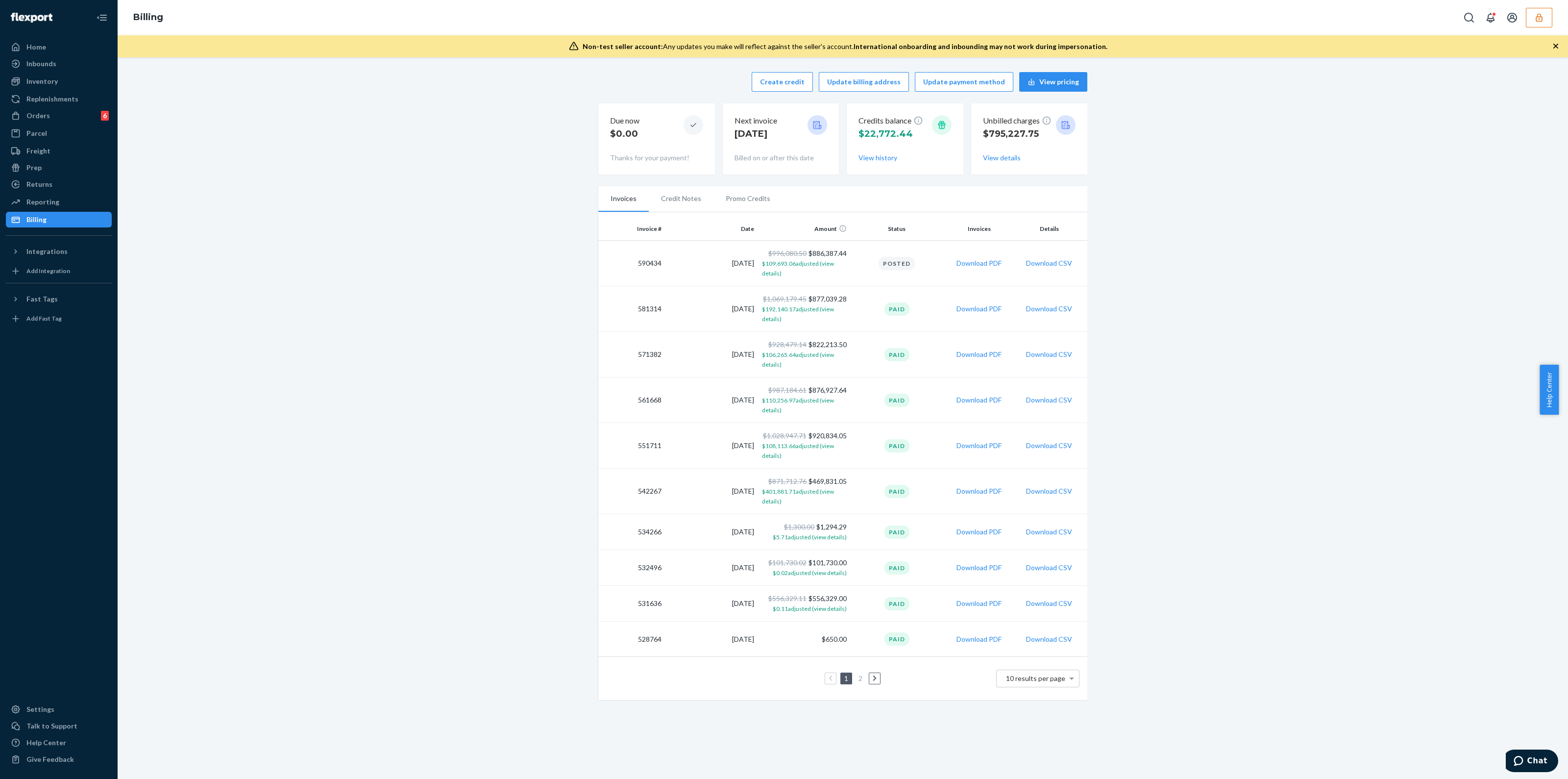
click at [741, 197] on li "Promo Credits" at bounding box center [748, 198] width 69 height 24
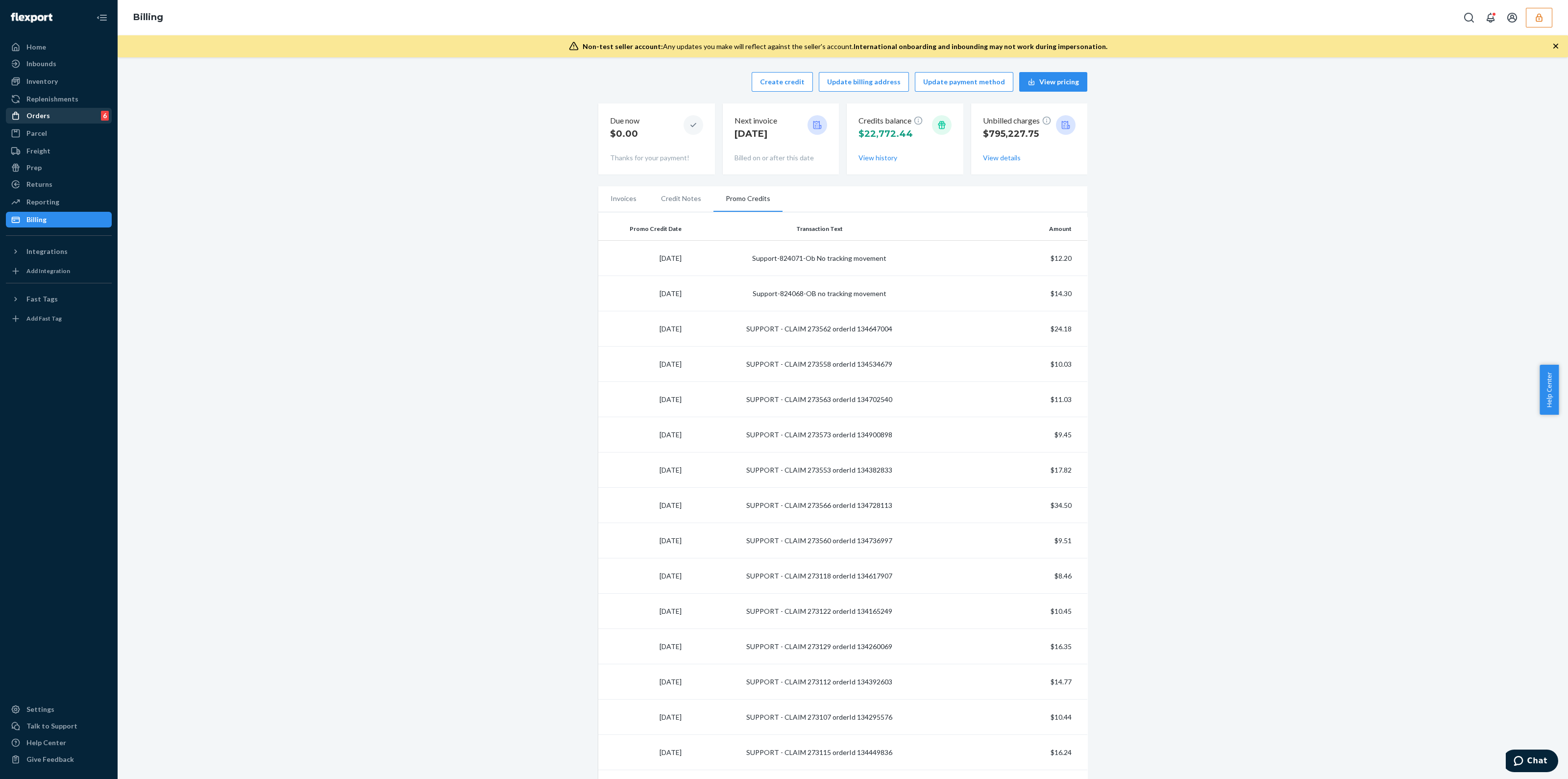
click at [59, 117] on div "Orders 6" at bounding box center [59, 116] width 104 height 14
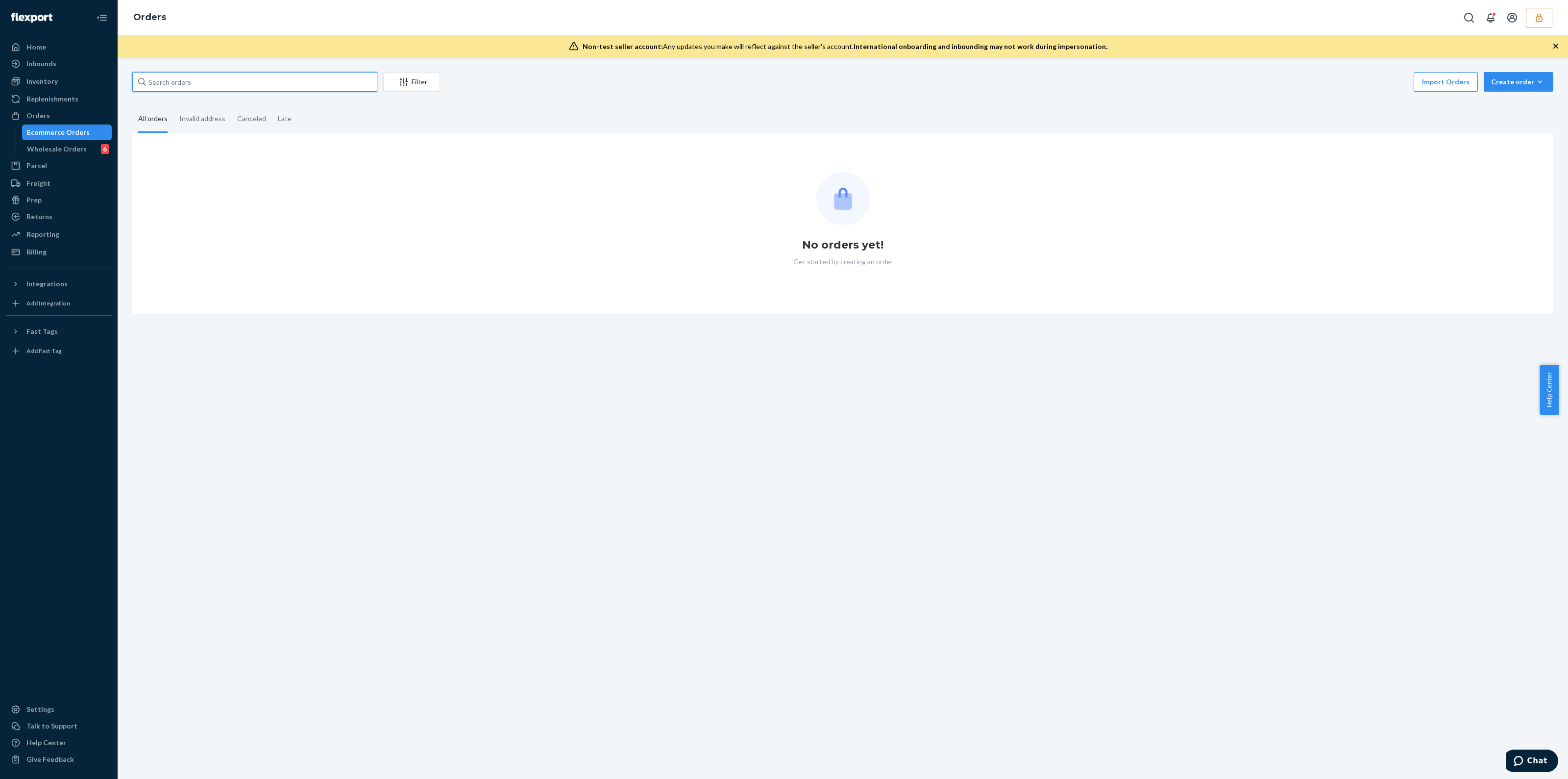
click at [201, 81] on input "text" at bounding box center [255, 82] width 245 height 20
paste input "MU02415580481"
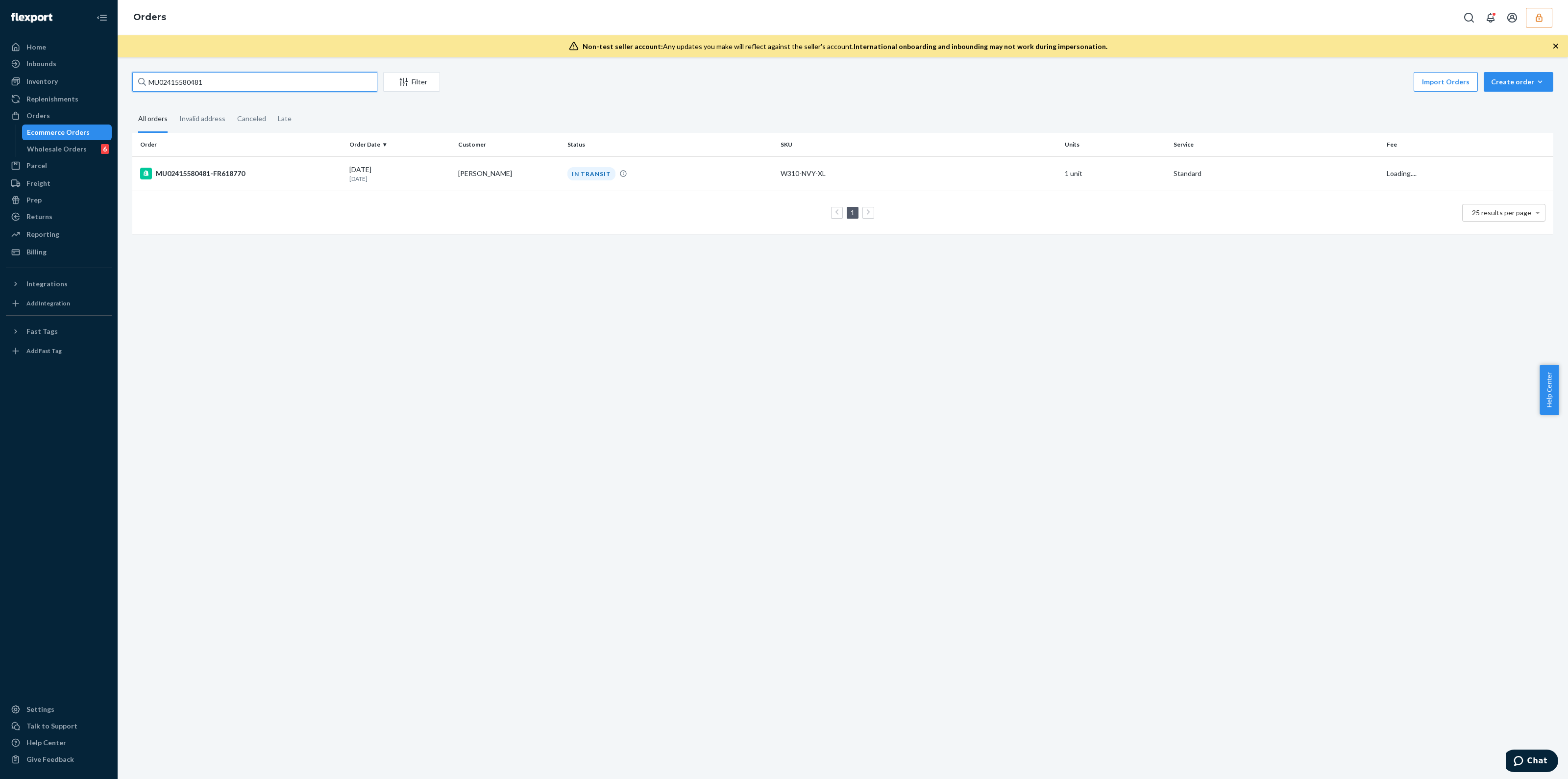
type input "MU02415580481"
drag, startPoint x: 706, startPoint y: 198, endPoint x: 761, endPoint y: 167, distance: 63.1
click at [761, 167] on div "IN TRANSIT" at bounding box center [670, 173] width 209 height 13
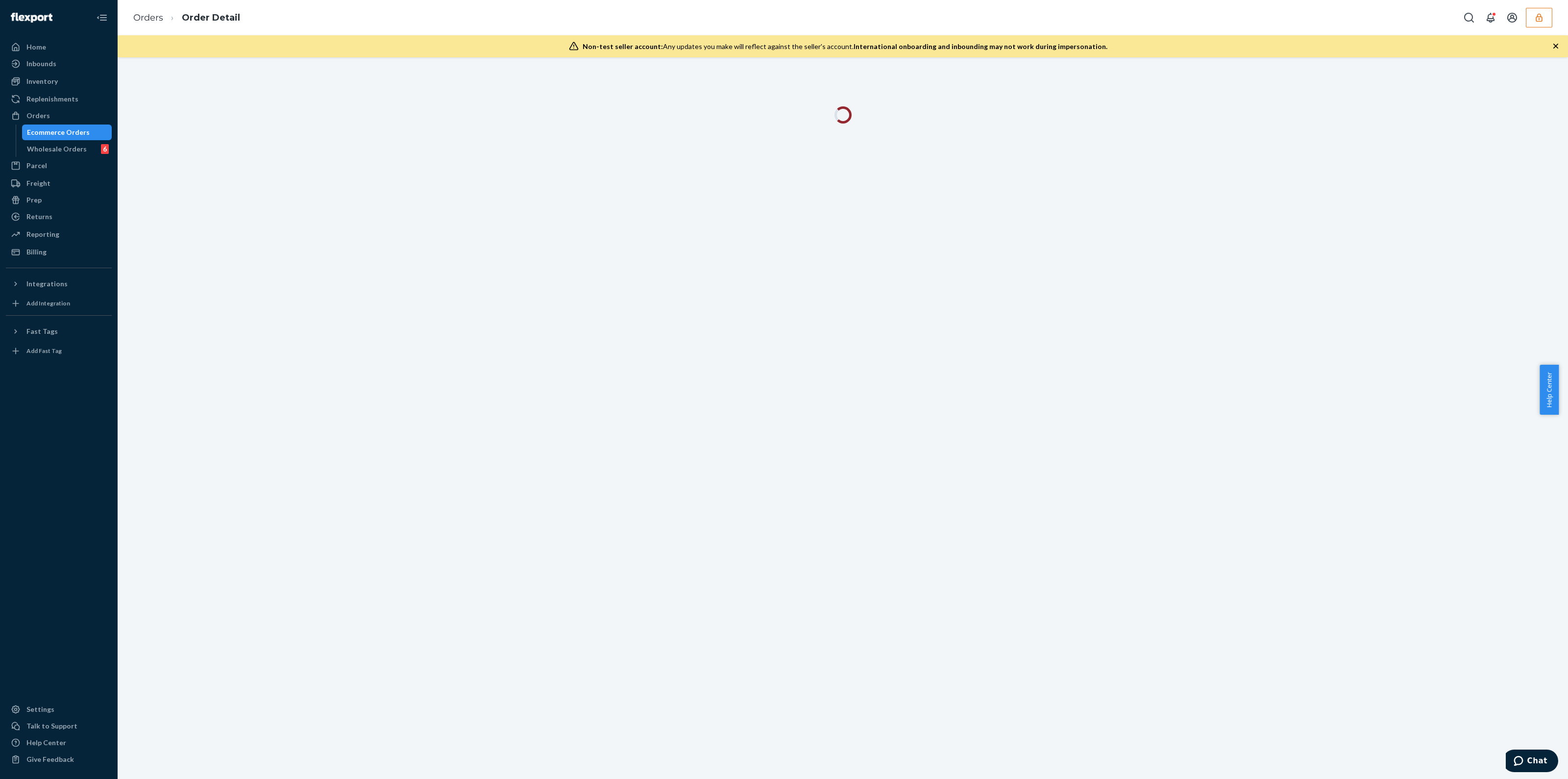
click at [1552, 53] on div "Non-test seller account: Any updates you make will reflect against the seller's…" at bounding box center [843, 46] width 1450 height 22
click at [1555, 48] on icon "button" at bounding box center [1555, 46] width 10 height 10
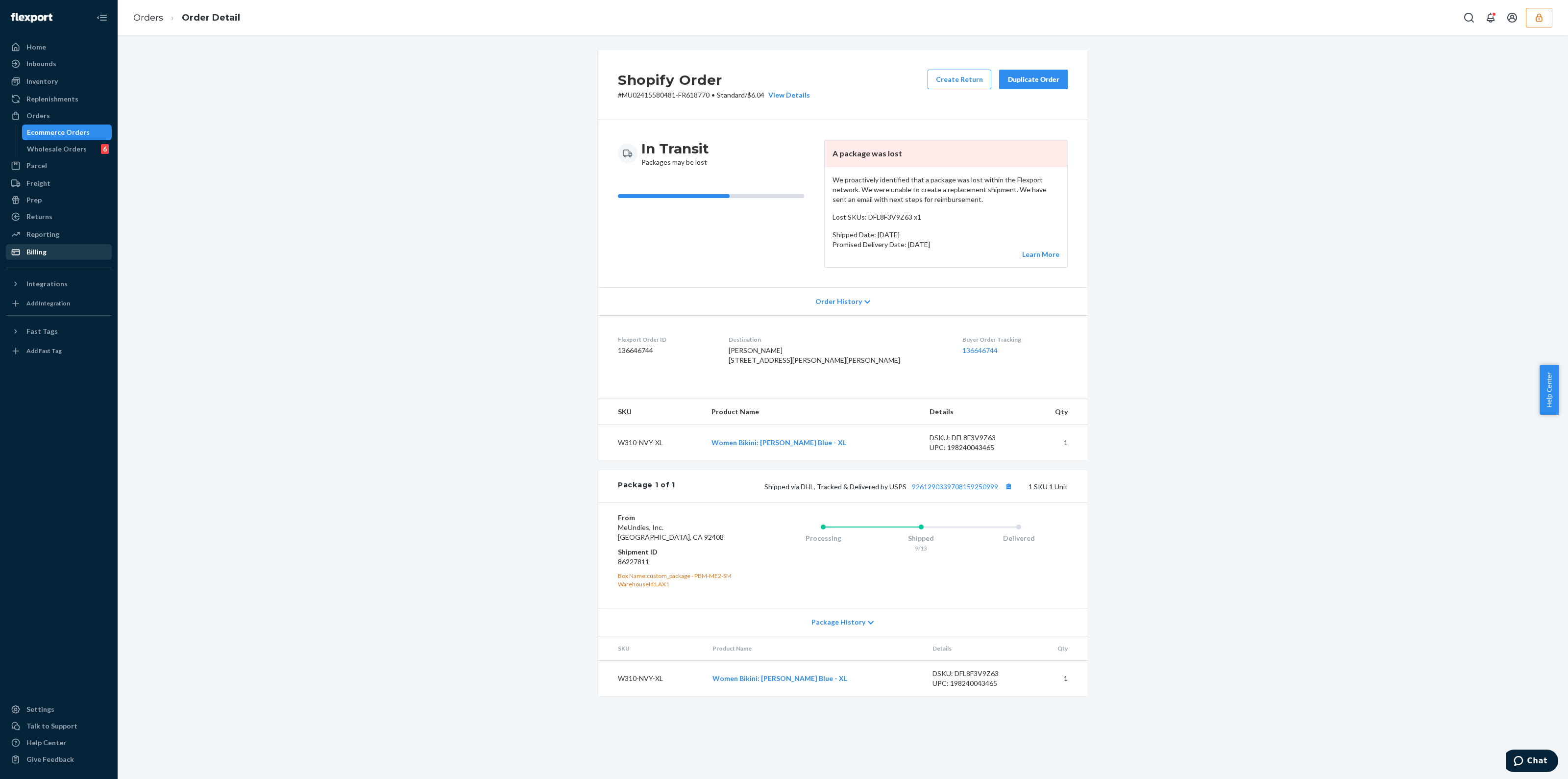
click at [64, 253] on div "Billing" at bounding box center [59, 253] width 104 height 14
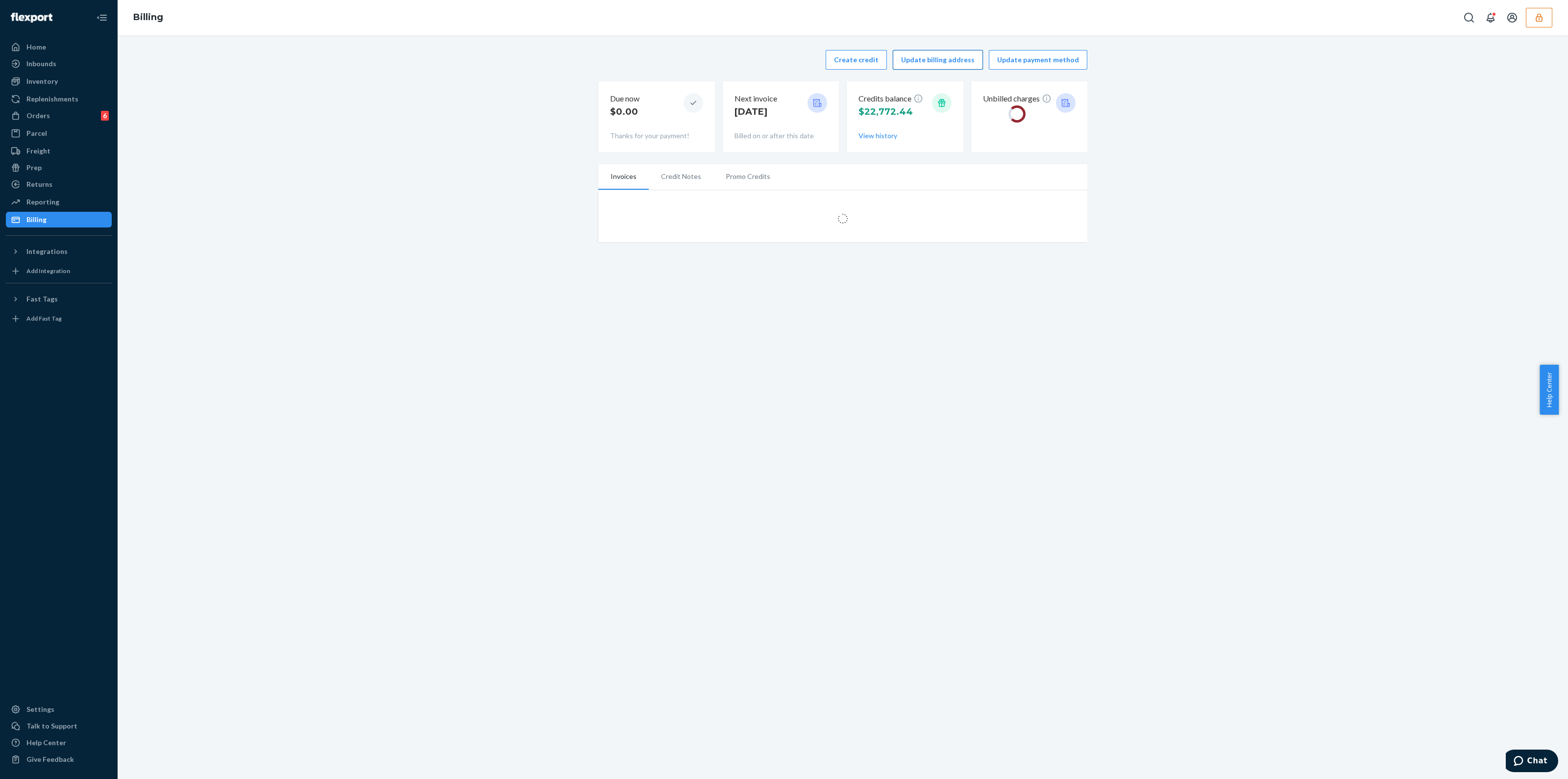
click at [893, 59] on button "Update billing address" at bounding box center [938, 60] width 90 height 20
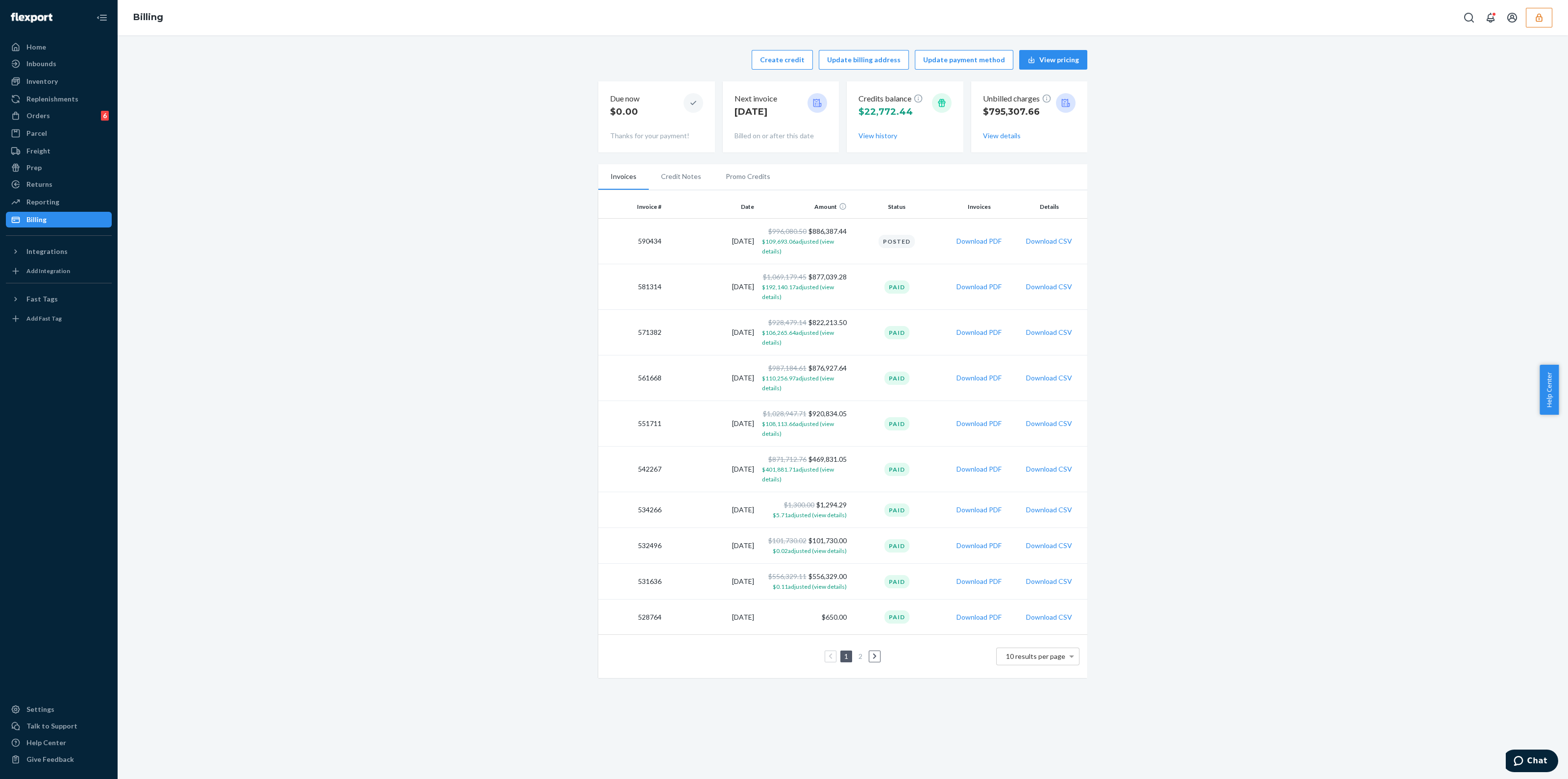
click at [784, 56] on button "Create credit" at bounding box center [782, 60] width 61 height 20
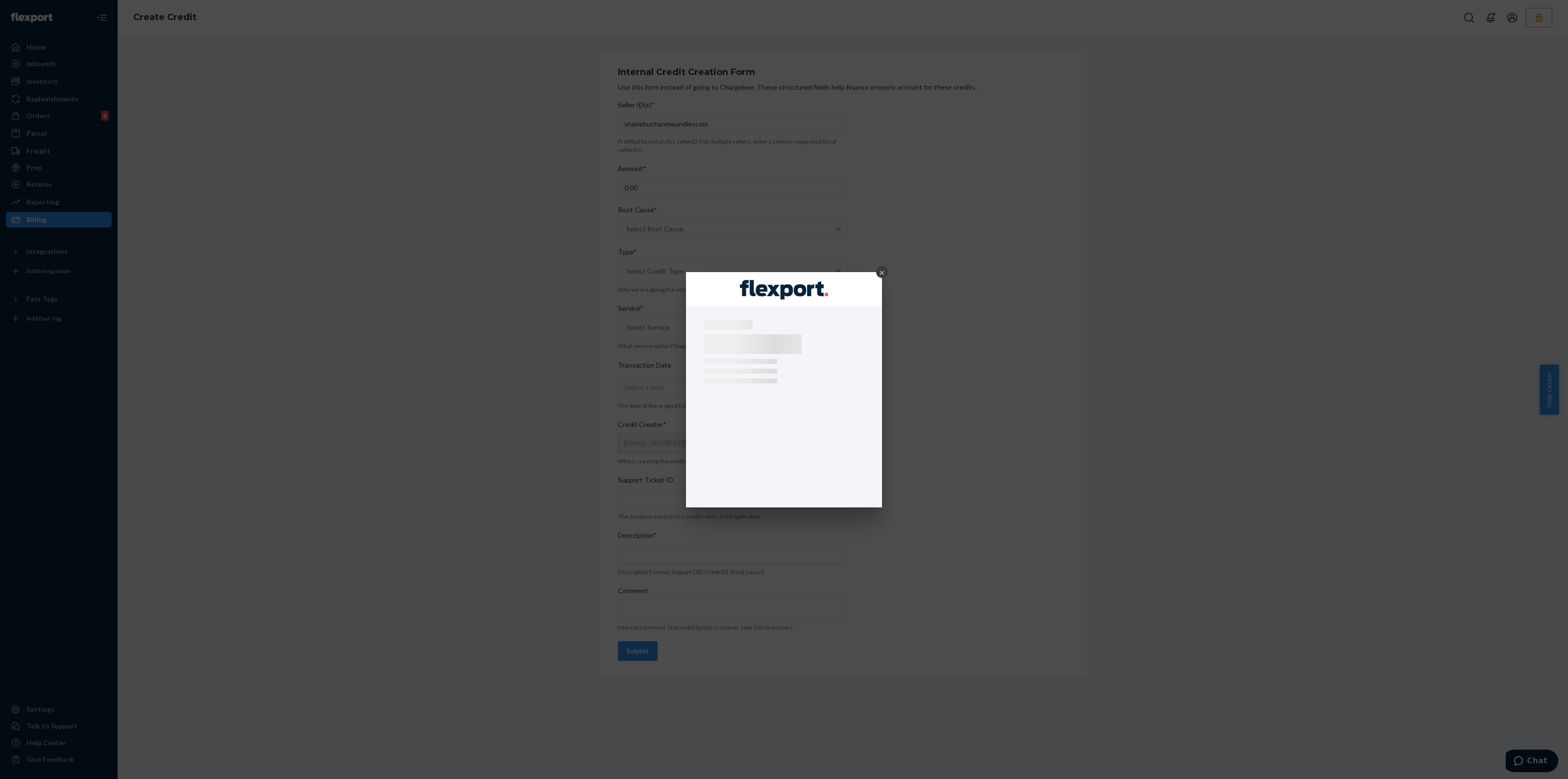
click at [880, 271] on div "×" at bounding box center [882, 271] width 12 height 12
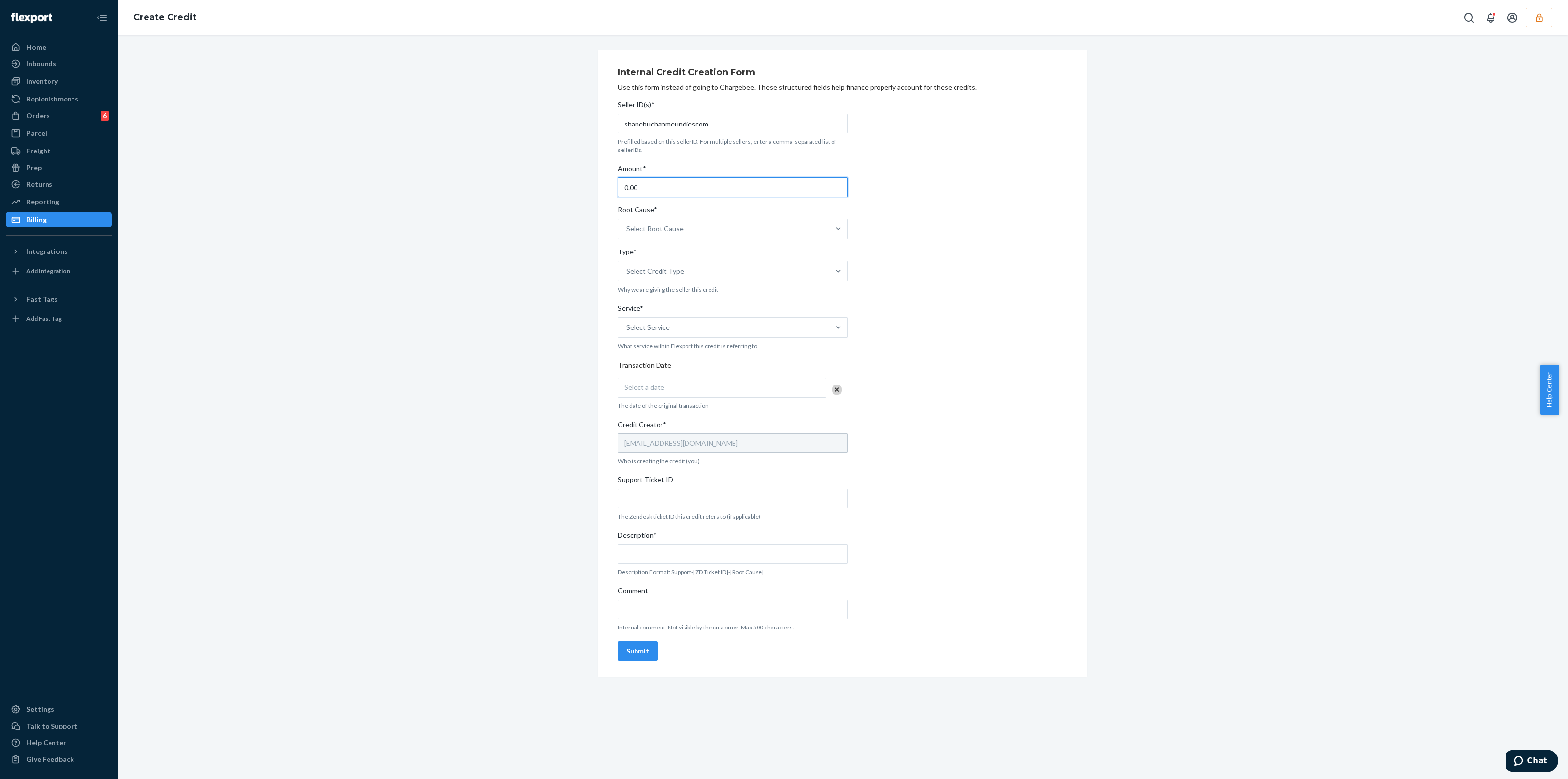
drag, startPoint x: 575, startPoint y: 195, endPoint x: 262, endPoint y: 190, distance: 313.0
click at [274, 191] on div "Internal Credit Creation Form Use this form instead of going to Chargebee. Thes…" at bounding box center [842, 363] width 1436 height 627
type input "12.20"
click at [626, 227] on div "Select Root Cause" at bounding box center [655, 229] width 57 height 10
click at [626, 227] on input "Root Cause* option Channel Integration focused, 1 of 29. 29 results available. …" at bounding box center [626, 229] width 1 height 10
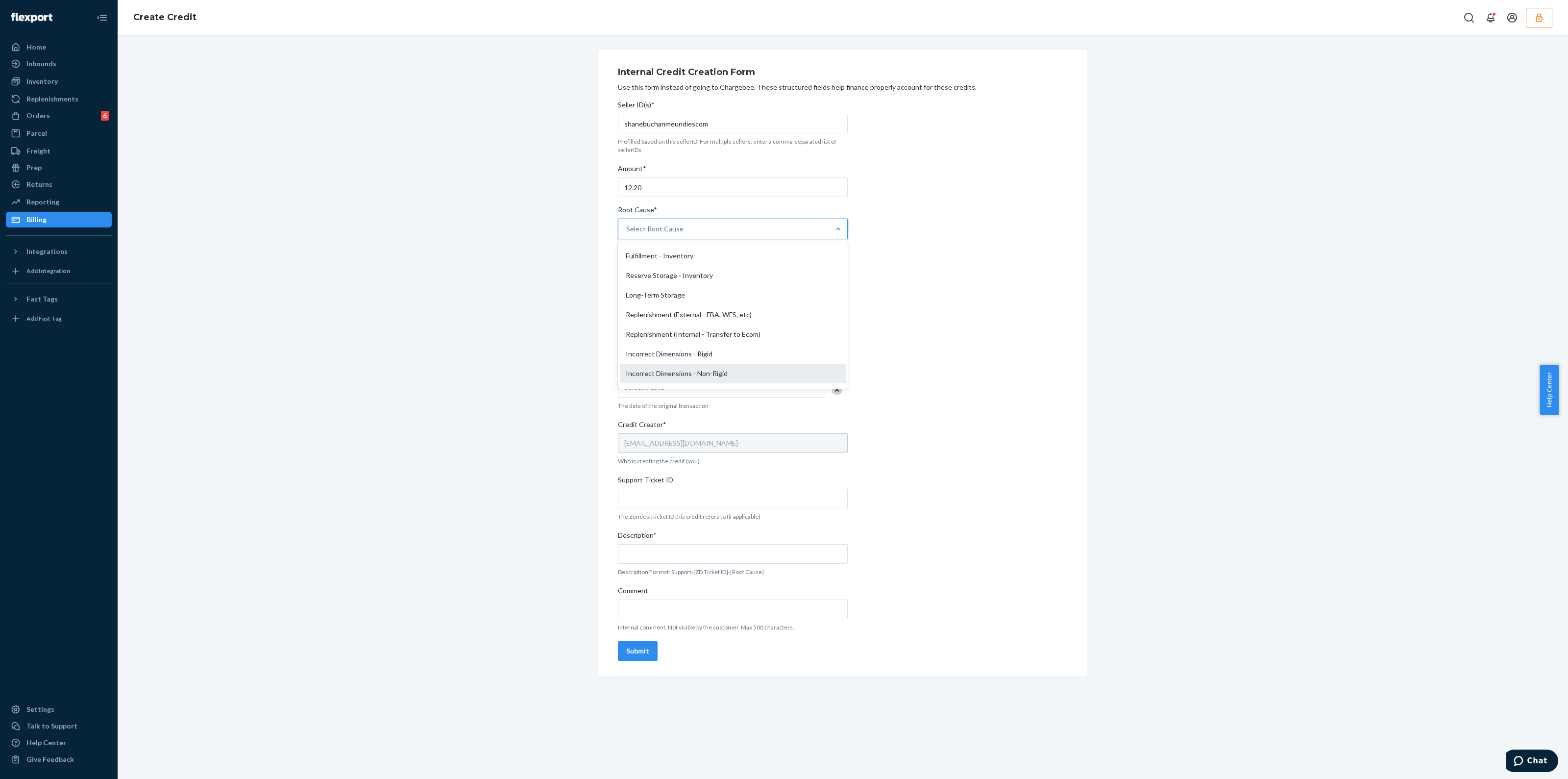
scroll to position [184, 0]
click at [699, 322] on div "OB - No Tracking Movement" at bounding box center [733, 324] width 226 height 20
click at [627, 234] on input "Root Cause* option OB - No Tracking Movement focused, 14 of 29. 29 results avai…" at bounding box center [626, 229] width 1 height 10
click at [698, 269] on div "Select Credit Type" at bounding box center [724, 271] width 211 height 20
click at [627, 269] on input "Type* Select Credit Type" at bounding box center [626, 271] width 1 height 10
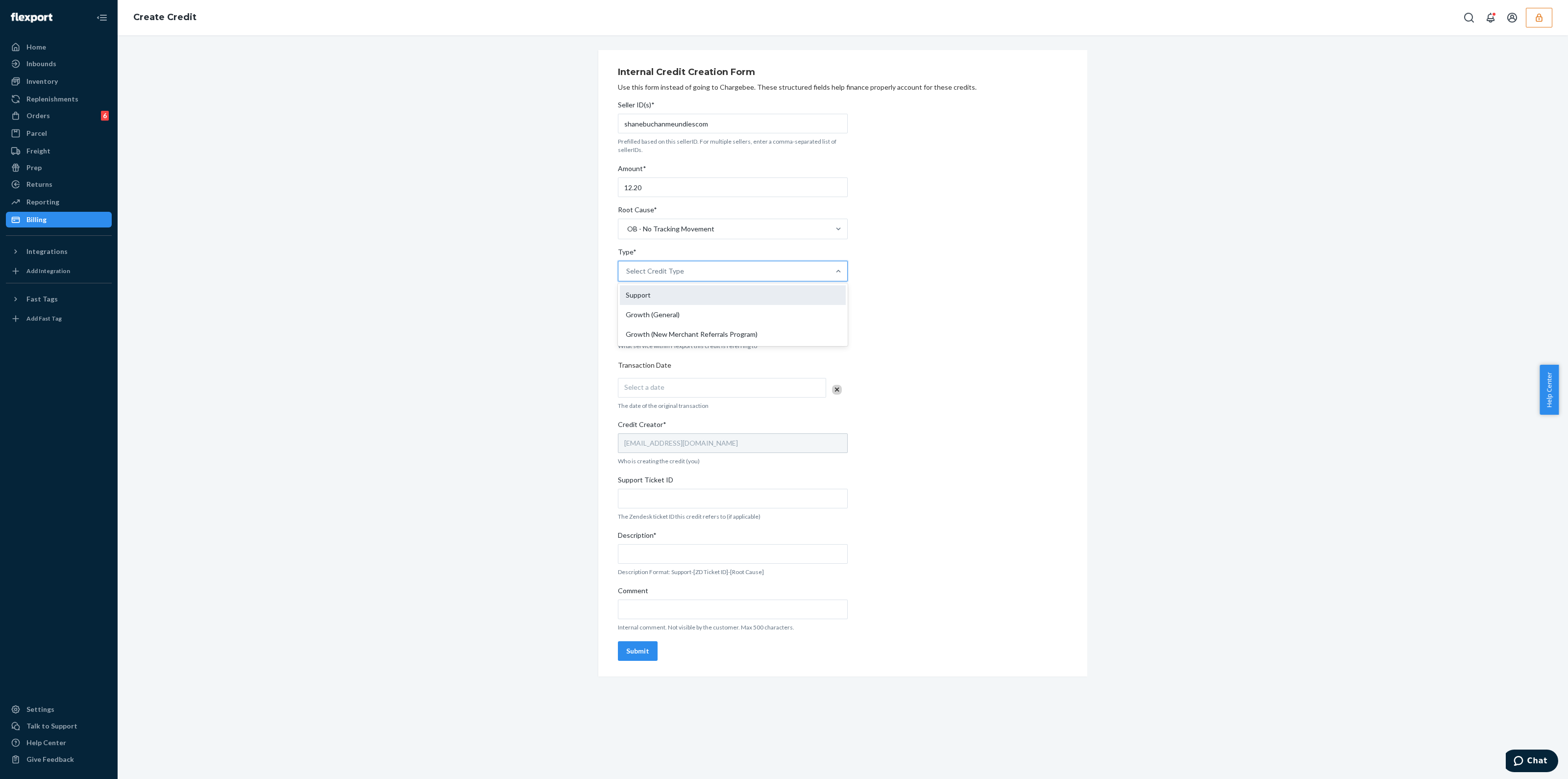
click at [697, 289] on div "Support" at bounding box center [733, 295] width 226 height 20
click at [627, 276] on input "Type* option Support focused, 1 of 3. 3 results available. Use Up and Down to c…" at bounding box center [626, 271] width 1 height 10
click at [686, 317] on div "Select Service" at bounding box center [732, 327] width 230 height 20
click at [627, 322] on input "Service* option Crossdock focused, 1 of 10. 10 results available. Use Up and Do…" at bounding box center [626, 327] width 1 height 10
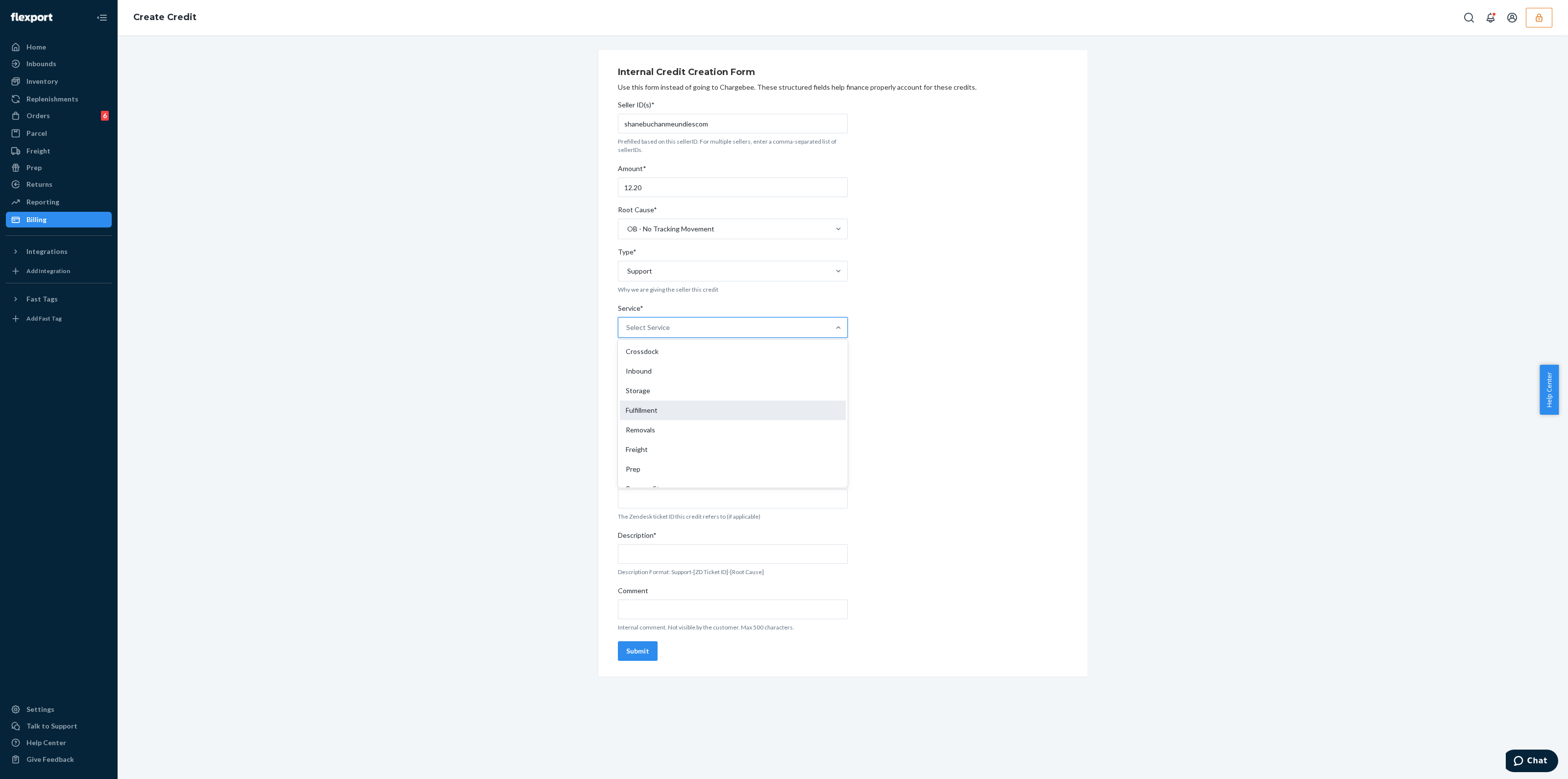
click at [673, 410] on div "Fulfillment" at bounding box center [733, 410] width 226 height 20
click at [627, 333] on input "Service* option Removals focused, 5 of 10. 10 results available. Use Up and Dow…" at bounding box center [626, 327] width 1 height 10
click at [683, 381] on div "Select a date" at bounding box center [722, 388] width 209 height 20
click at [702, 500] on button "23" at bounding box center [698, 499] width 20 height 16
click at [675, 484] on div "Support Ticket ID" at bounding box center [732, 482] width 230 height 14
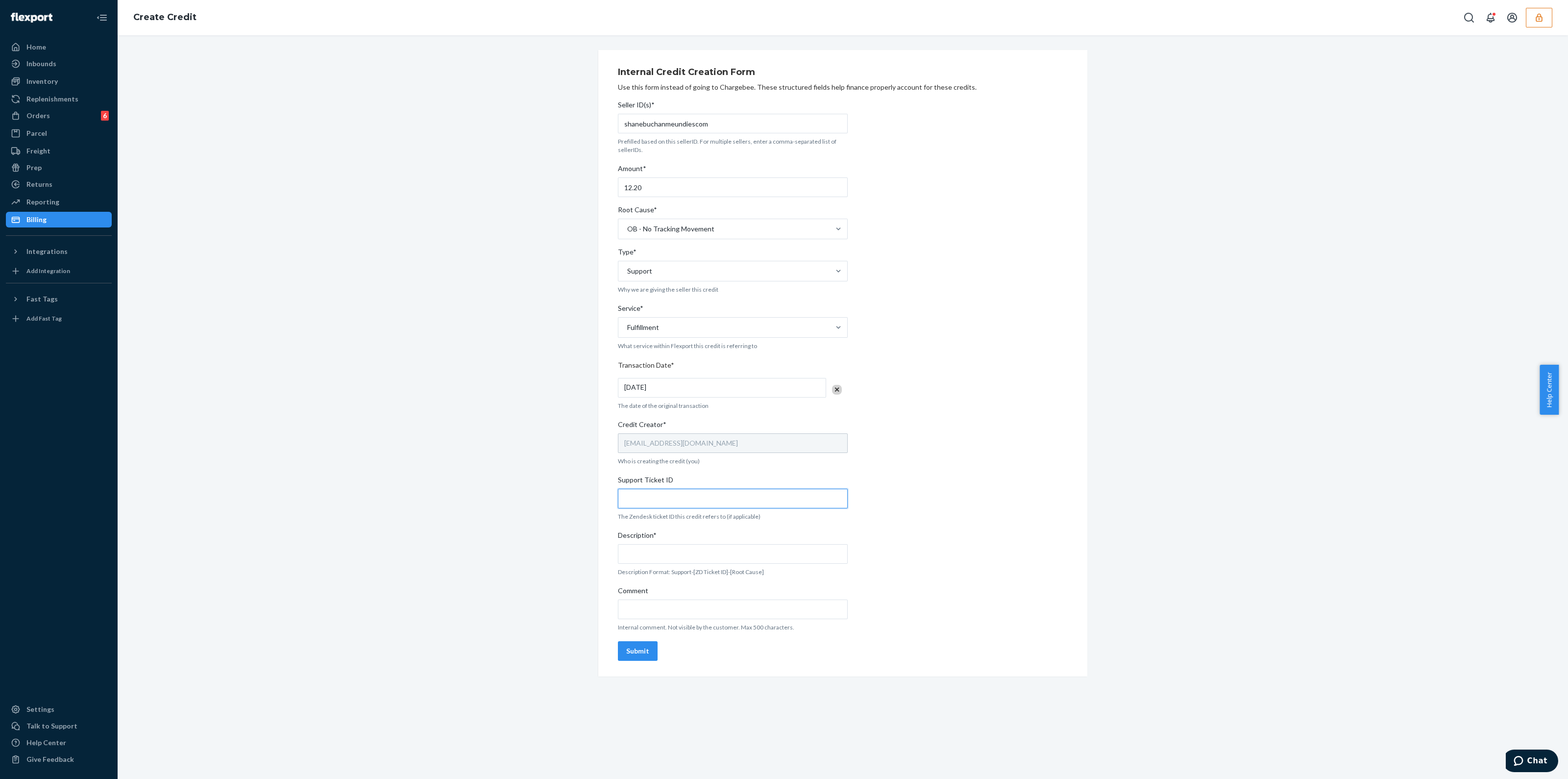
click at [675, 489] on input "Support Ticket ID" at bounding box center [732, 498] width 230 height 20
drag, startPoint x: 718, startPoint y: 497, endPoint x: 714, endPoint y: 507, distance: 10.8
click at [718, 497] on input "Support Ticket ID" at bounding box center [732, 498] width 230 height 20
paste input "https://flexport-fulfillment.zendesk.com/agent/tickets/824072"
type input "https://flexport-fulfillment.zendesk.com/agent/tickets/824072"
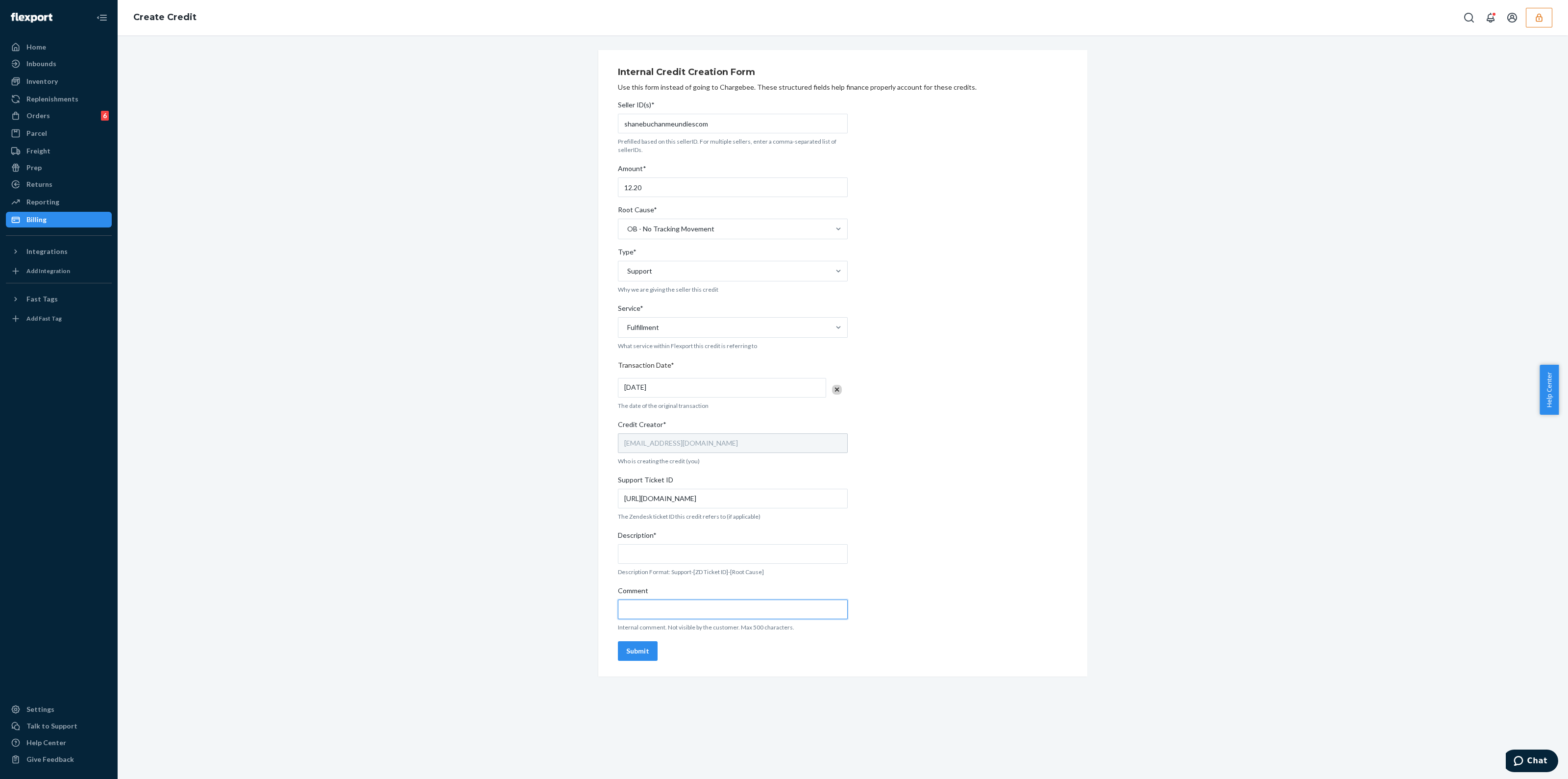
click at [663, 609] on input "Comment" at bounding box center [732, 609] width 230 height 20
paste input "https://flexport-fulfillment.zendesk.com/agent/tickets/824072"
type input "https://flexport-fulfillment.zendesk.com/agent/tickets/824072"
click at [671, 541] on div "Description*" at bounding box center [732, 537] width 230 height 14
click at [671, 544] on input "Description*" at bounding box center [732, 554] width 230 height 20
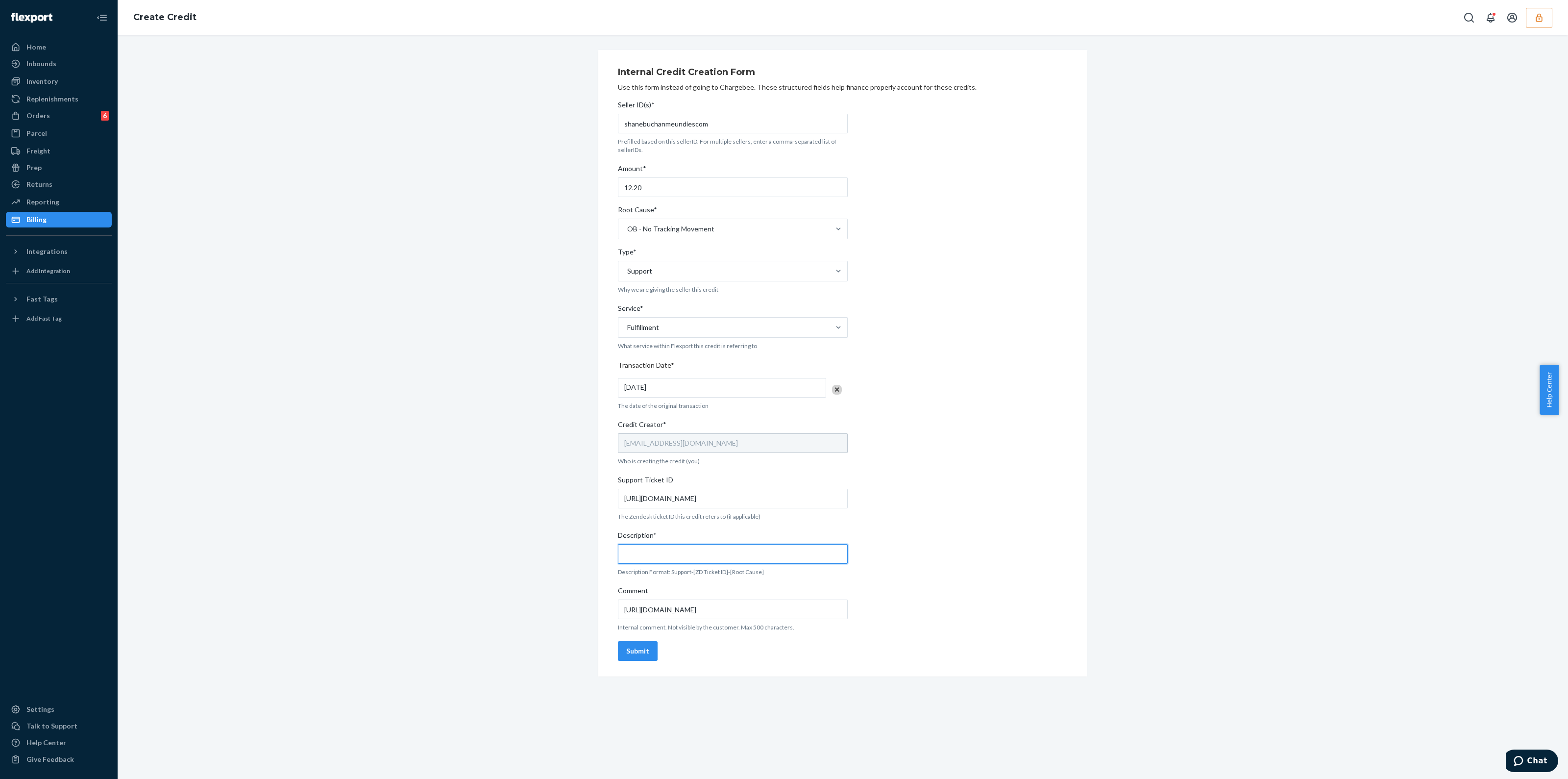
click at [676, 554] on input "Description*" at bounding box center [732, 554] width 230 height 20
type input "Support-824072-OB No tracking movement"
click at [641, 652] on div "Submit" at bounding box center [637, 651] width 23 height 10
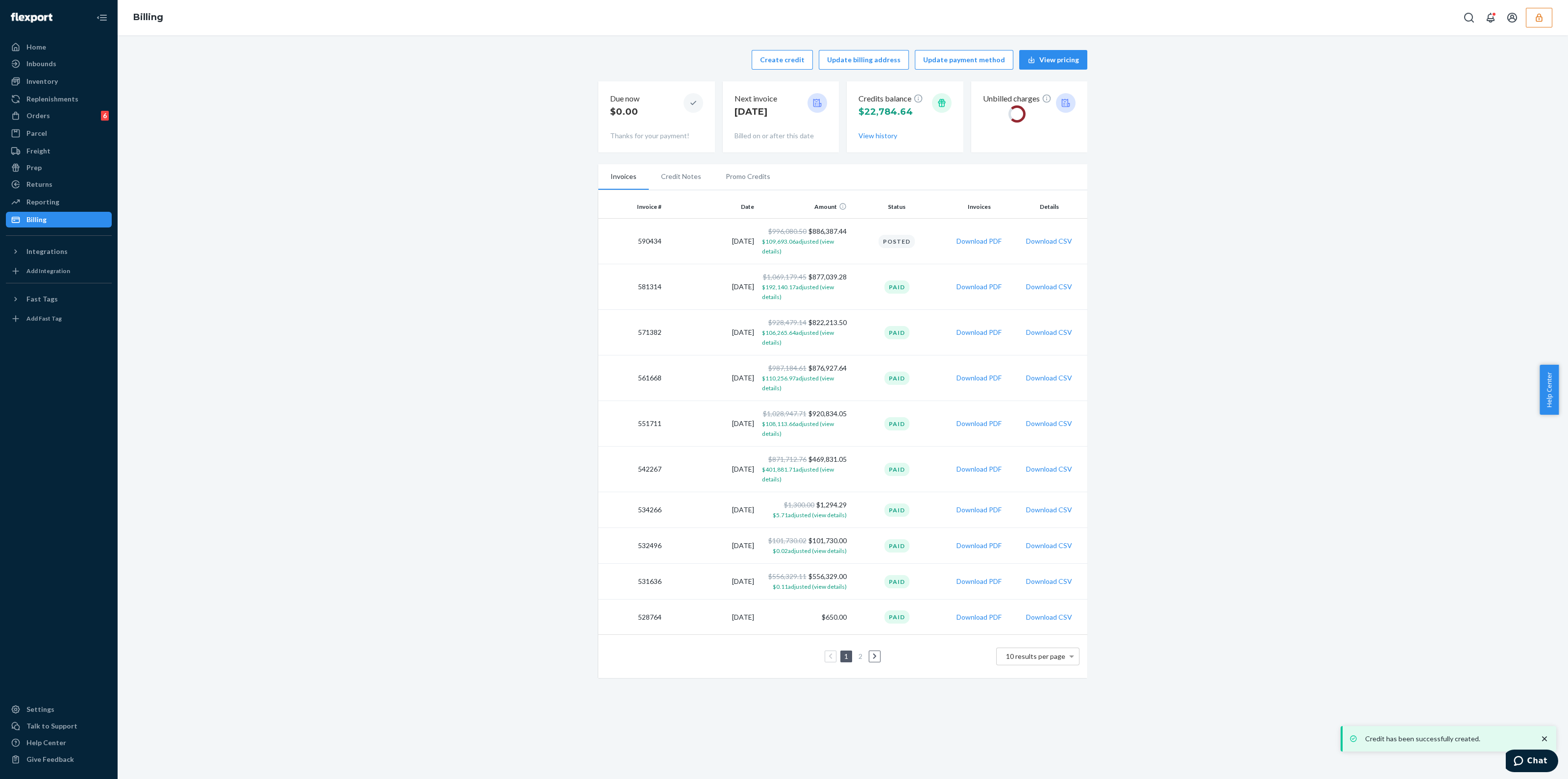
click at [744, 182] on li "Promo Credits" at bounding box center [748, 176] width 69 height 24
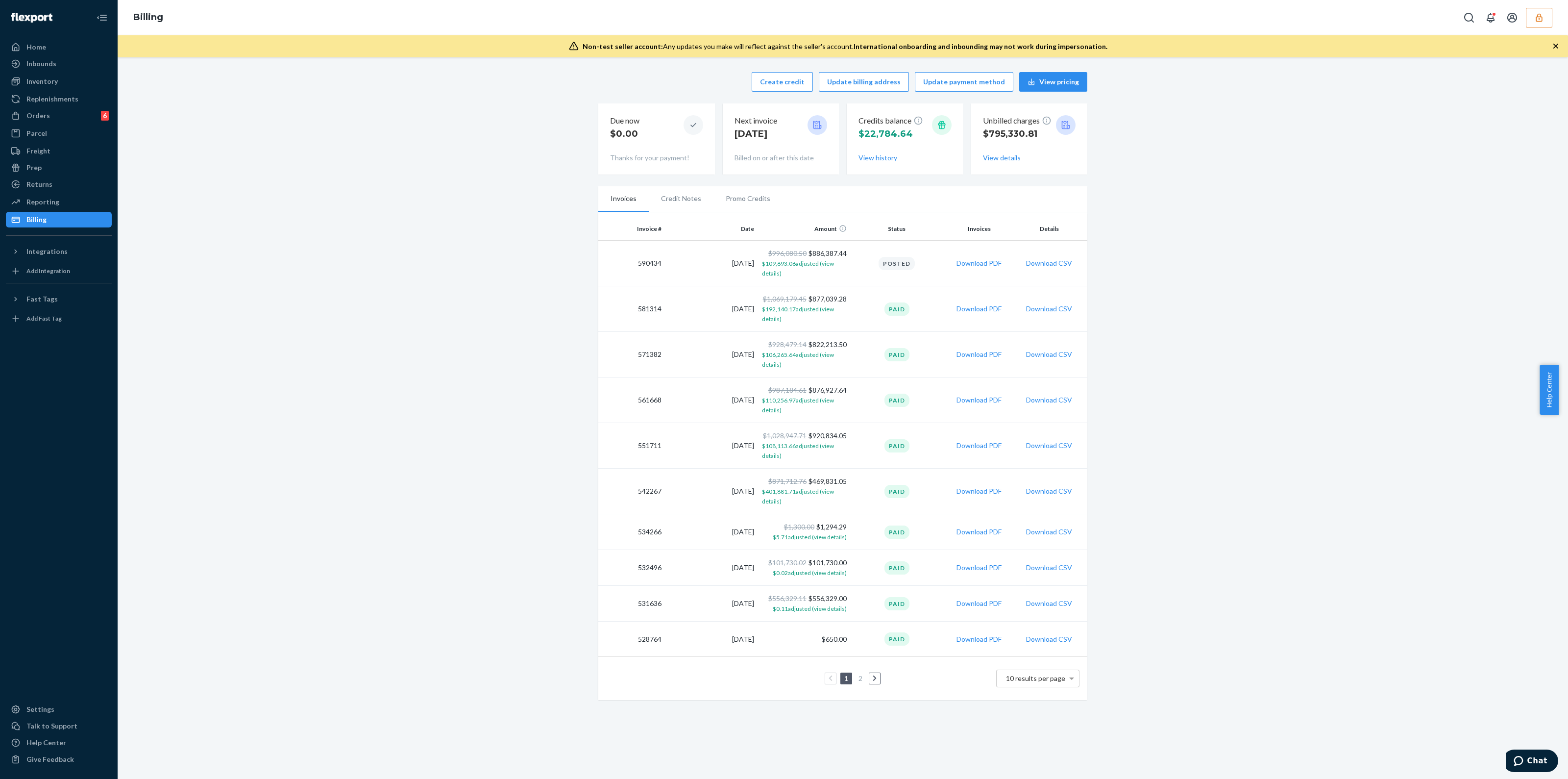
click at [736, 202] on li "Promo Credits" at bounding box center [748, 198] width 69 height 24
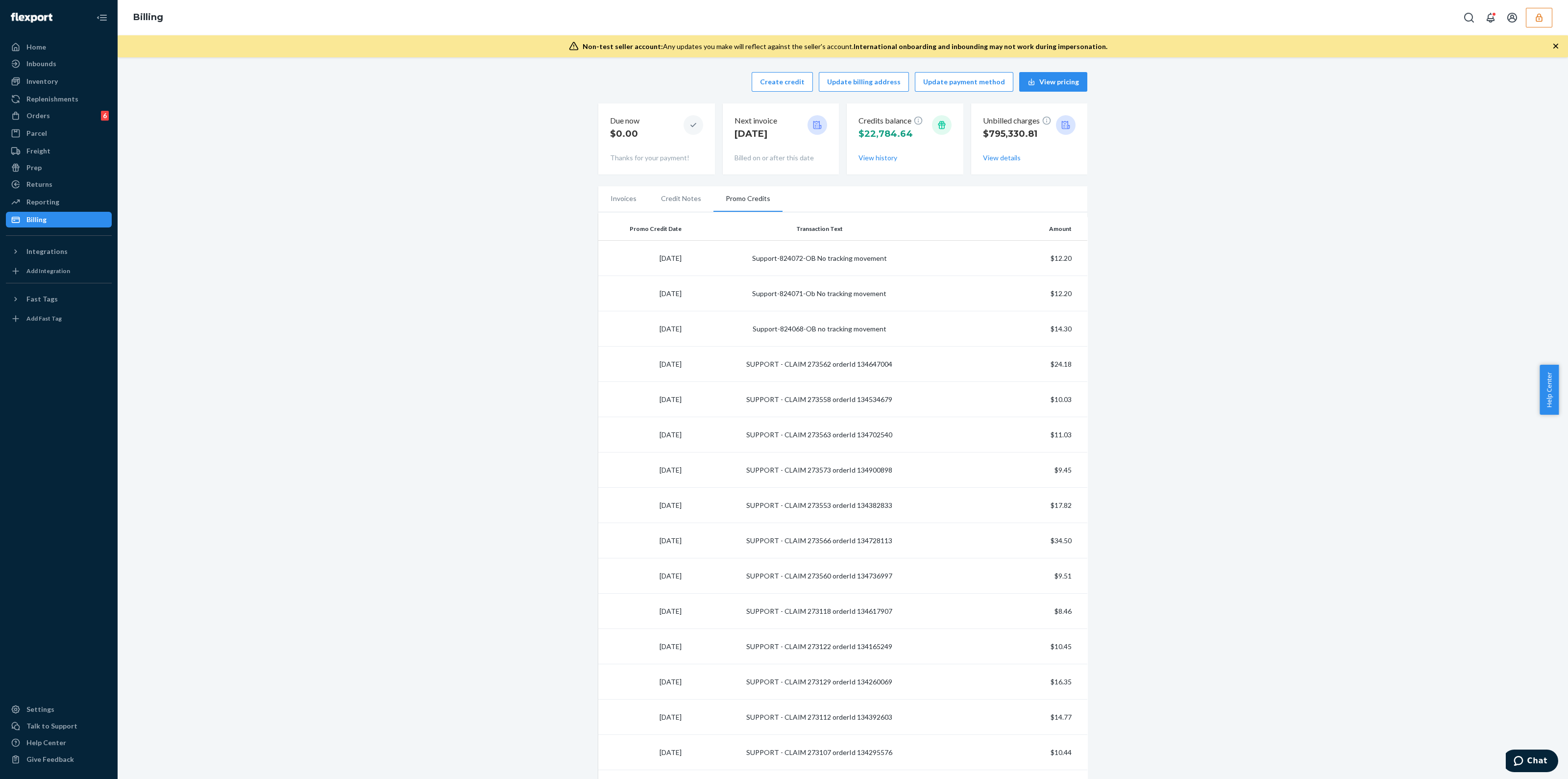
click at [677, 197] on li "Credit Notes" at bounding box center [681, 198] width 65 height 24
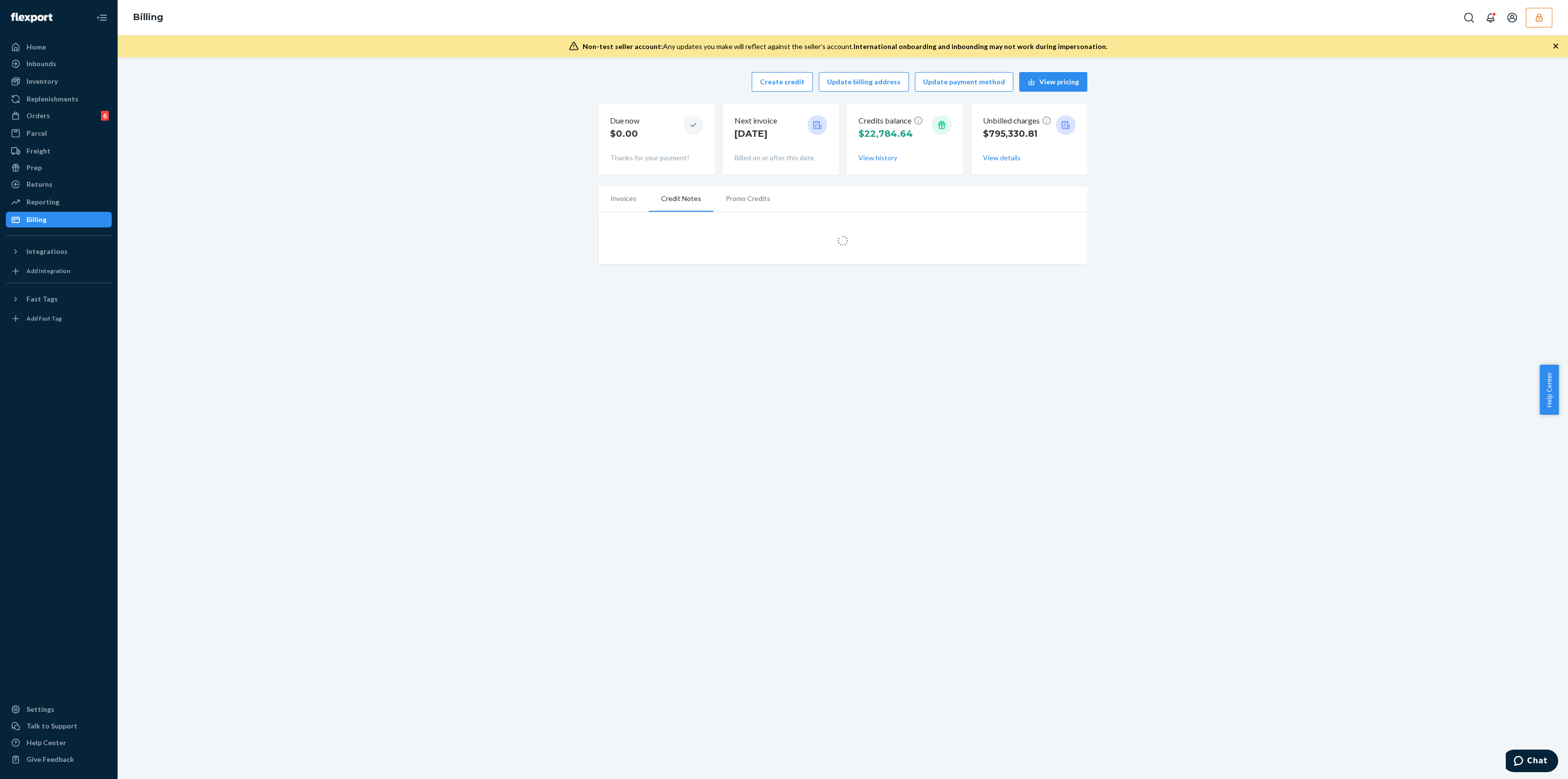
click at [622, 195] on li "Invoices" at bounding box center [623, 198] width 50 height 24
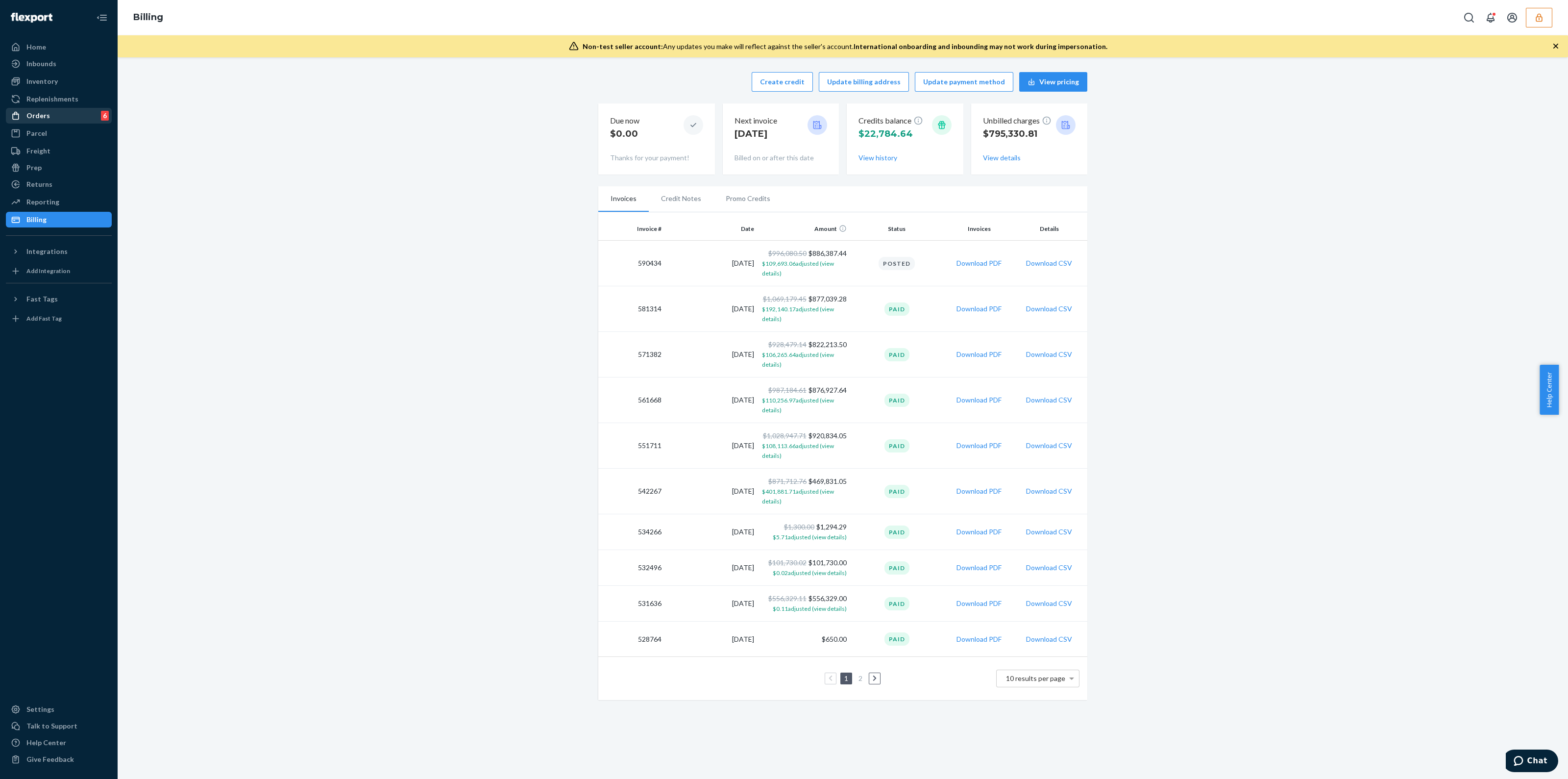
click at [38, 118] on div "Orders" at bounding box center [38, 115] width 24 height 10
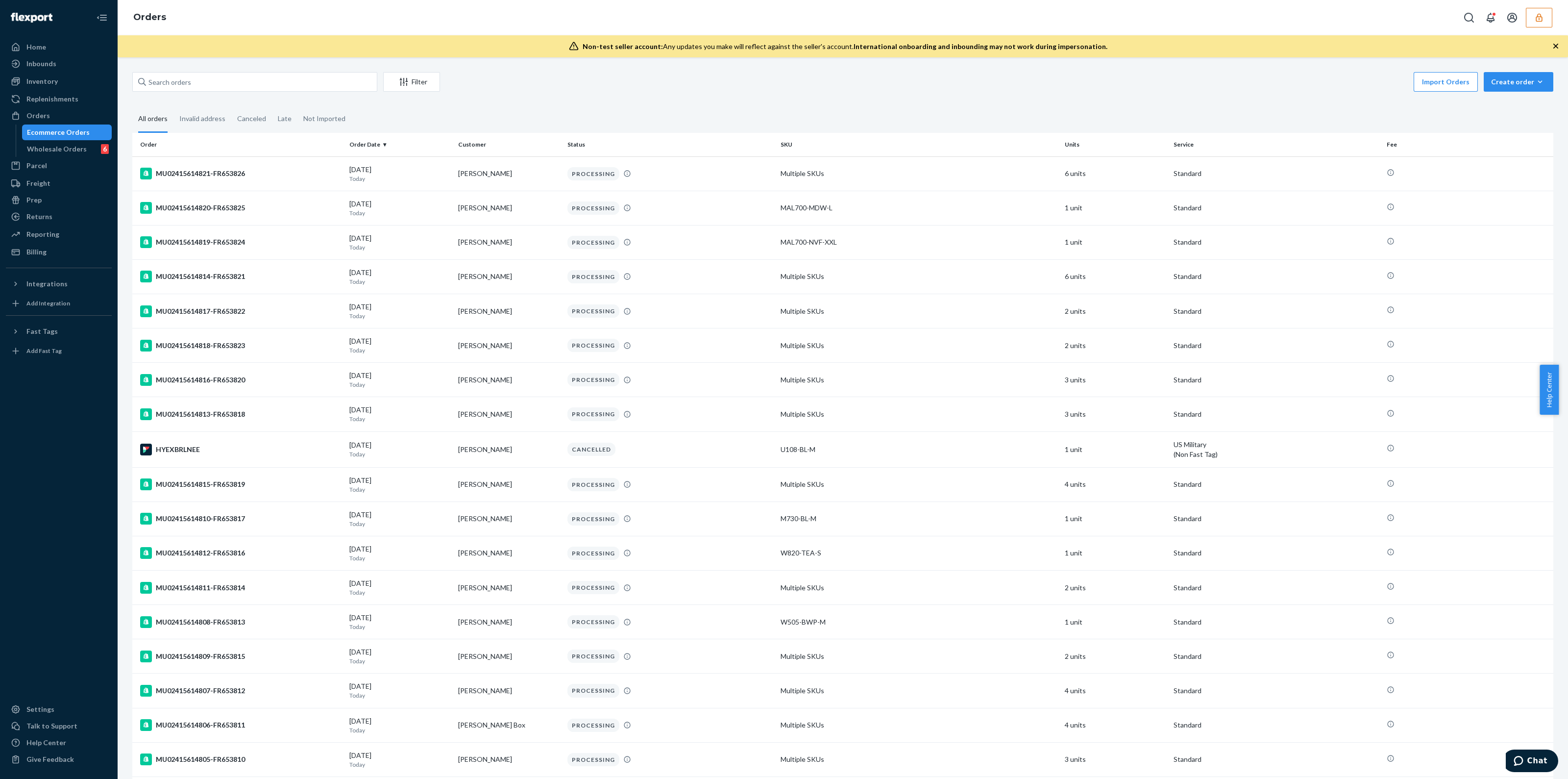
click at [292, 64] on div "Filter Import Orders Create order Ecommerce order Removal order All orders Inva…" at bounding box center [843, 418] width 1450 height 722
click at [296, 82] on input "text" at bounding box center [255, 82] width 245 height 20
paste input "MU02415574162"
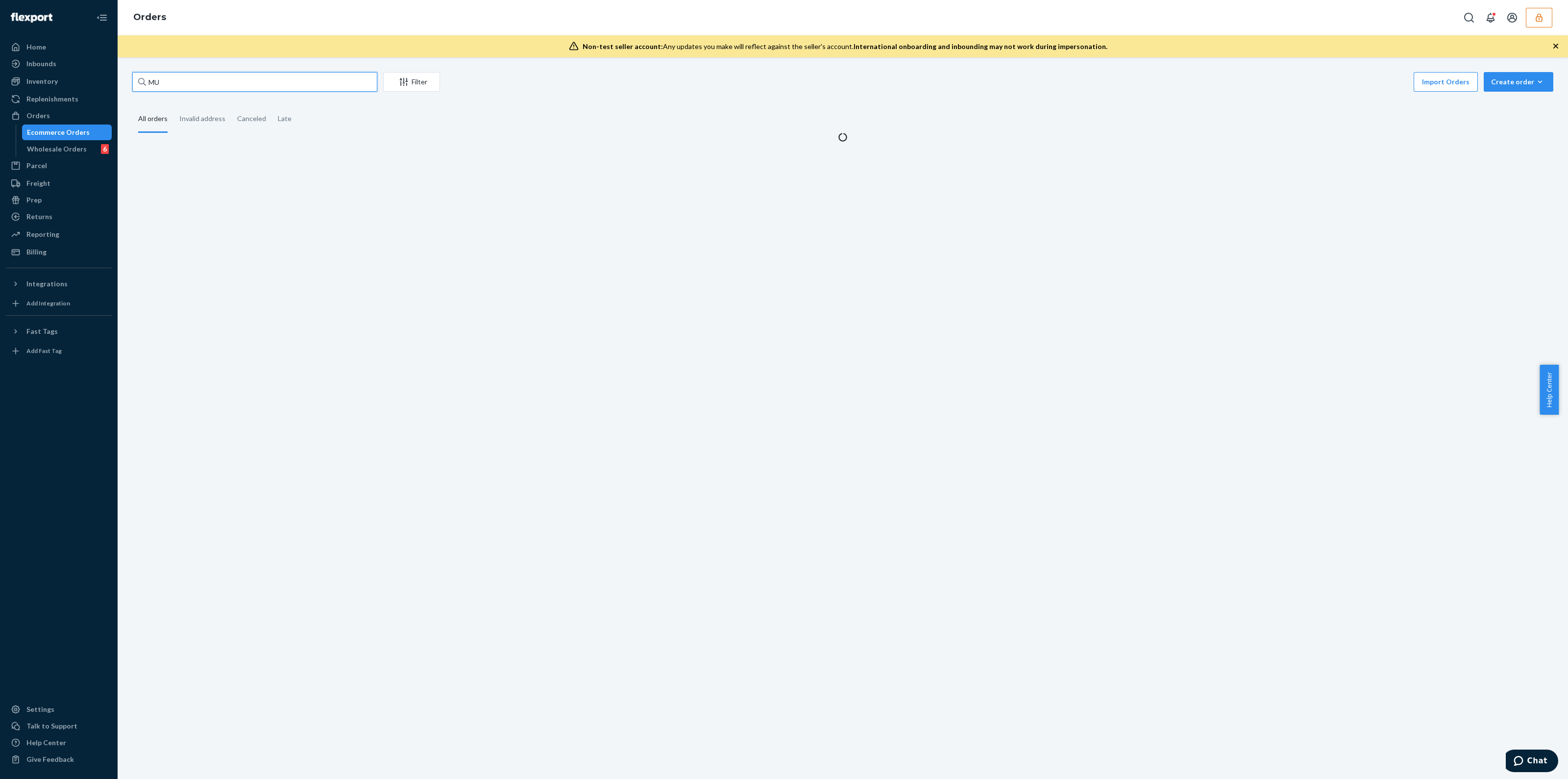
type input "M"
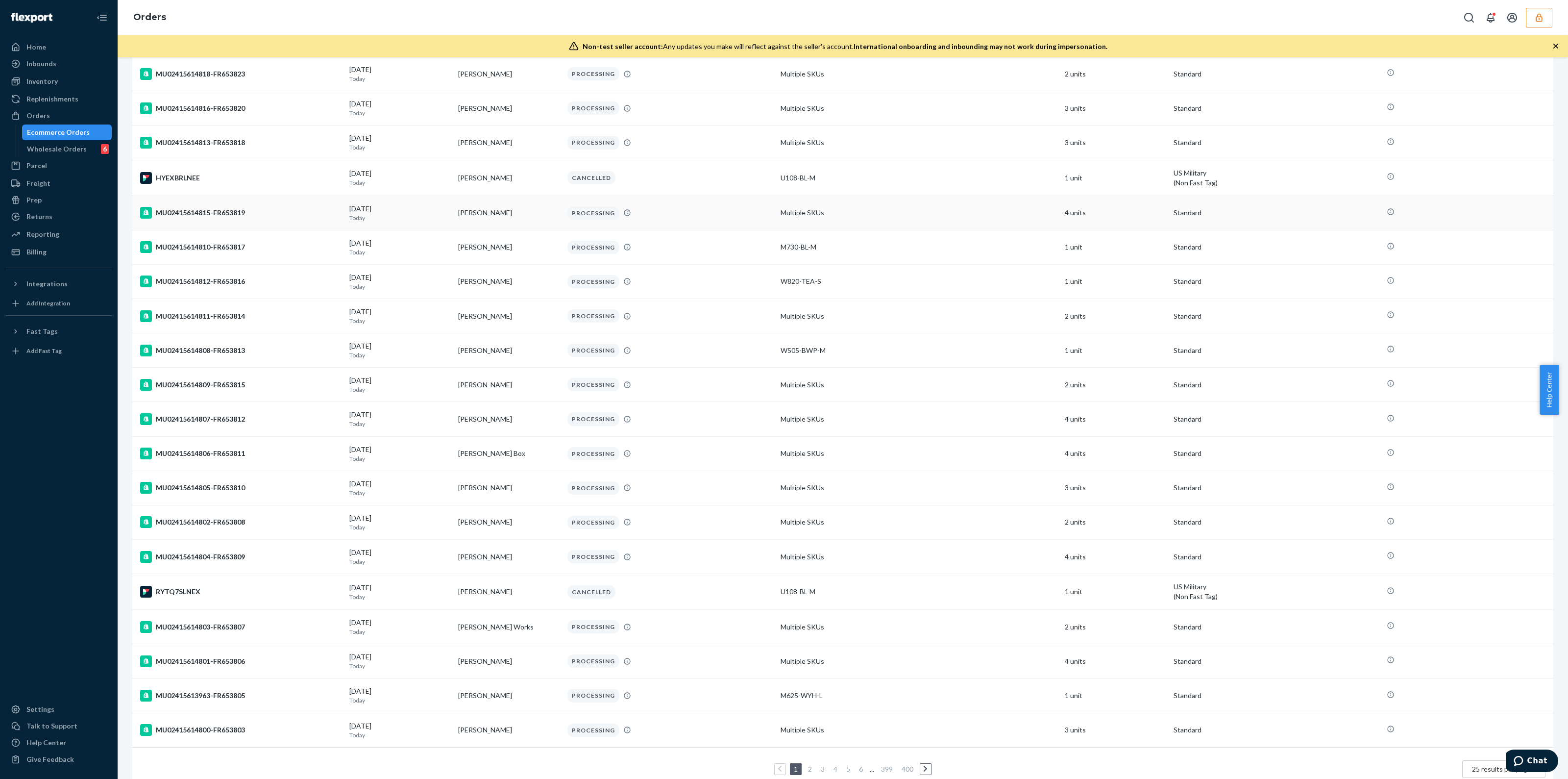
scroll to position [299, 0]
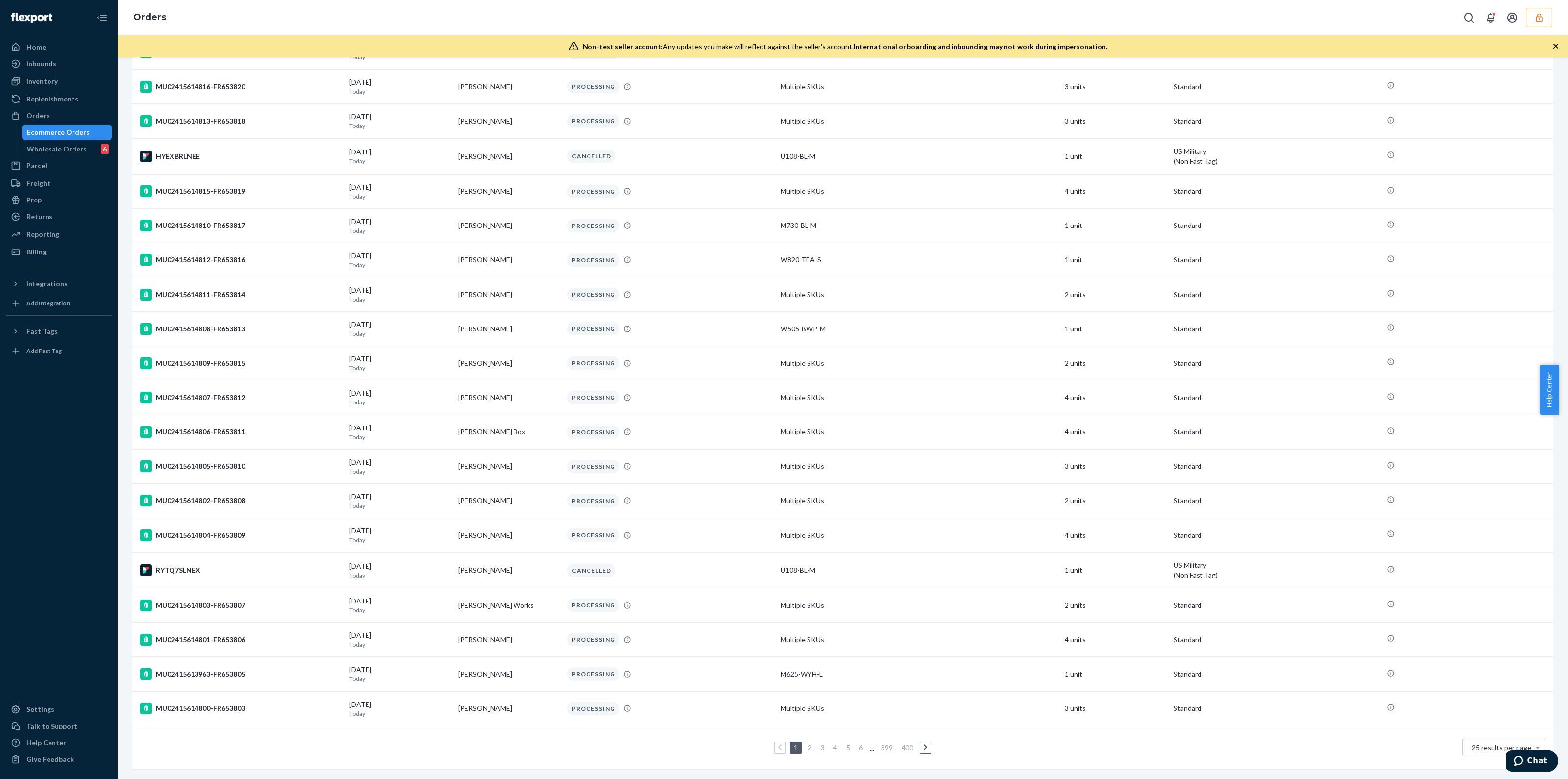
click at [806, 744] on link "2" at bounding box center [810, 748] width 8 height 9
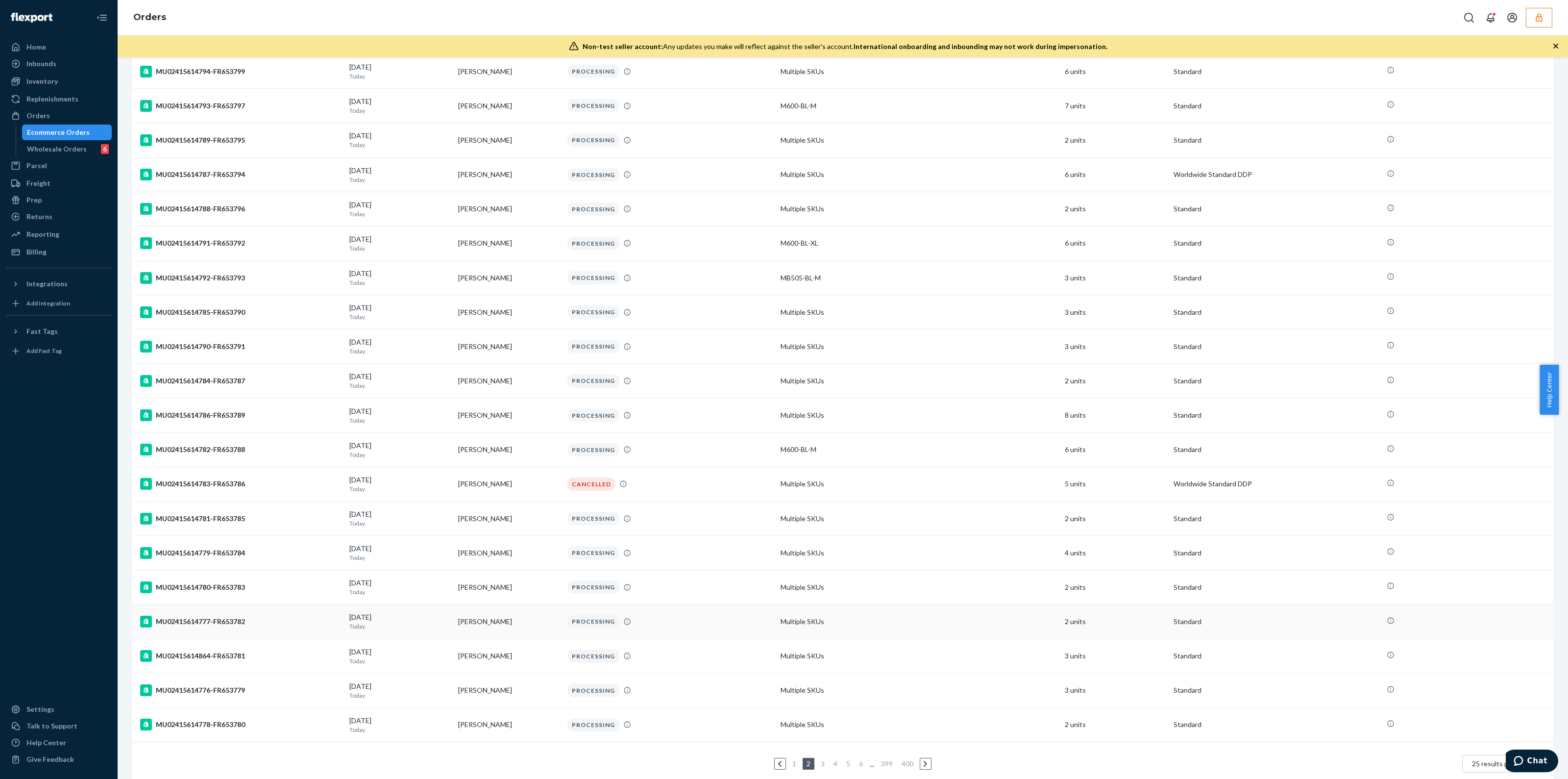
scroll to position [297, 0]
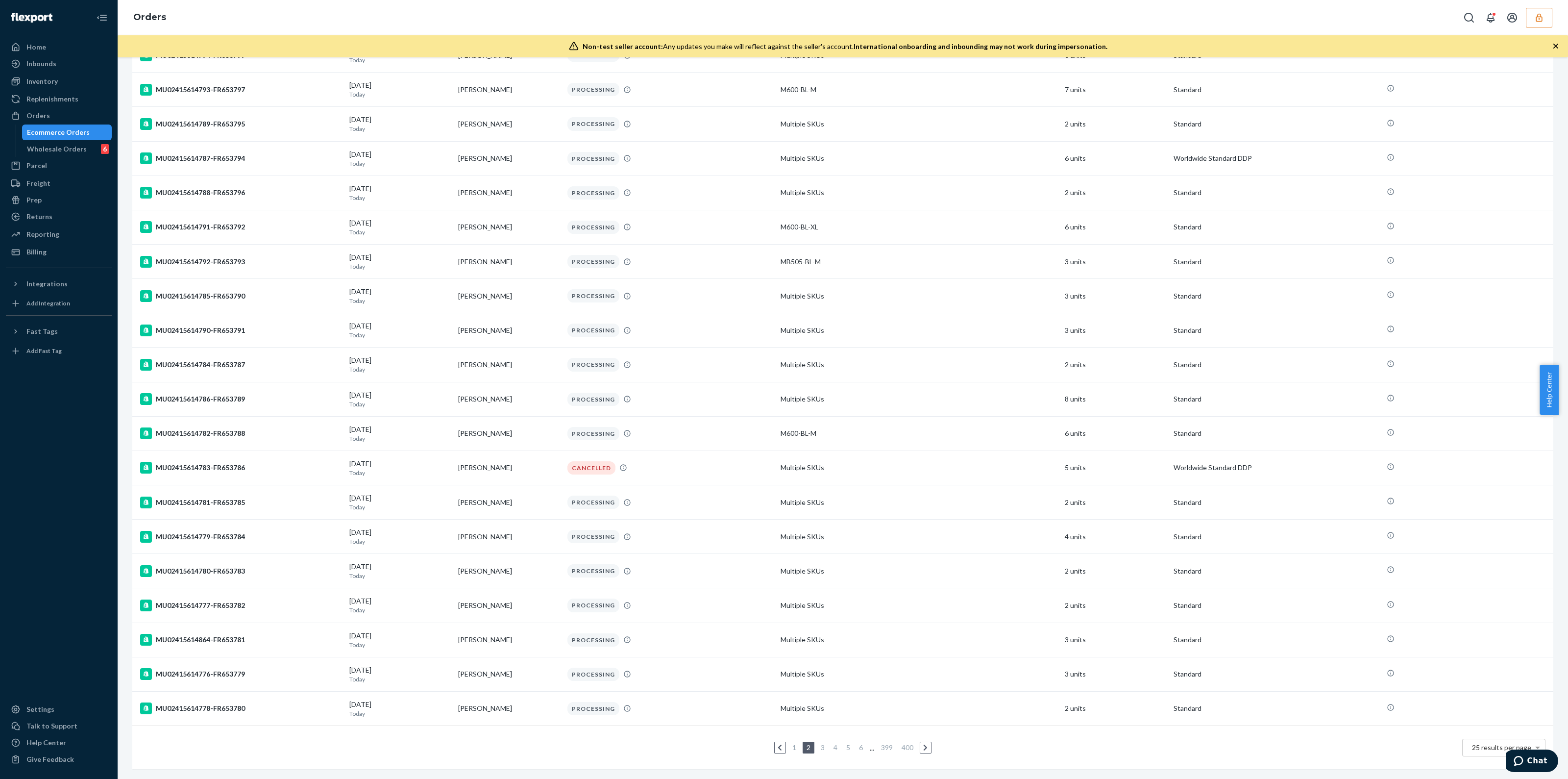
click at [823, 742] on ul "1 2 3 4 5 6 ... 399 400" at bounding box center [843, 748] width 181 height 12
click at [821, 744] on link "3" at bounding box center [822, 748] width 8 height 9
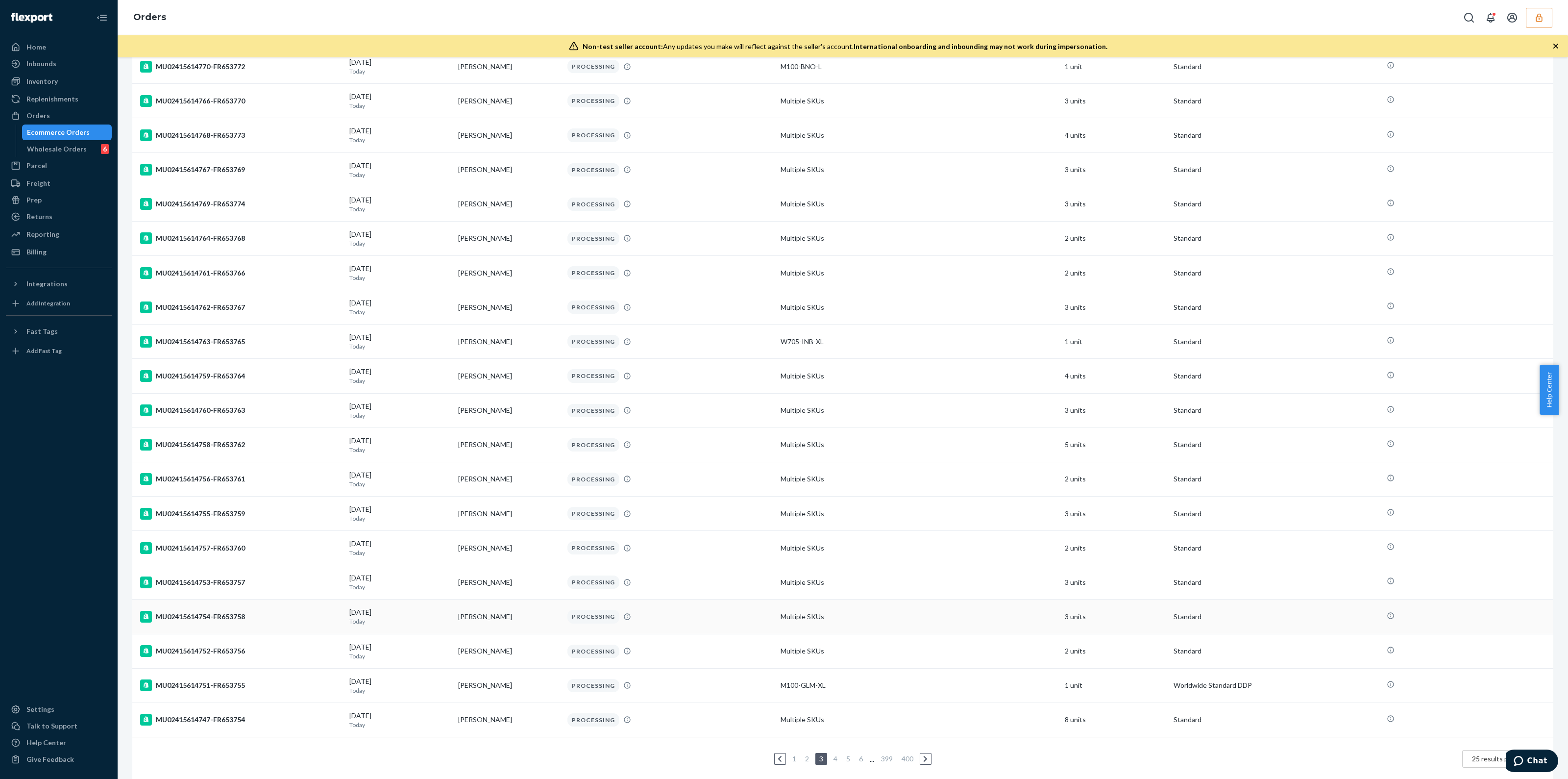
scroll to position [297, 0]
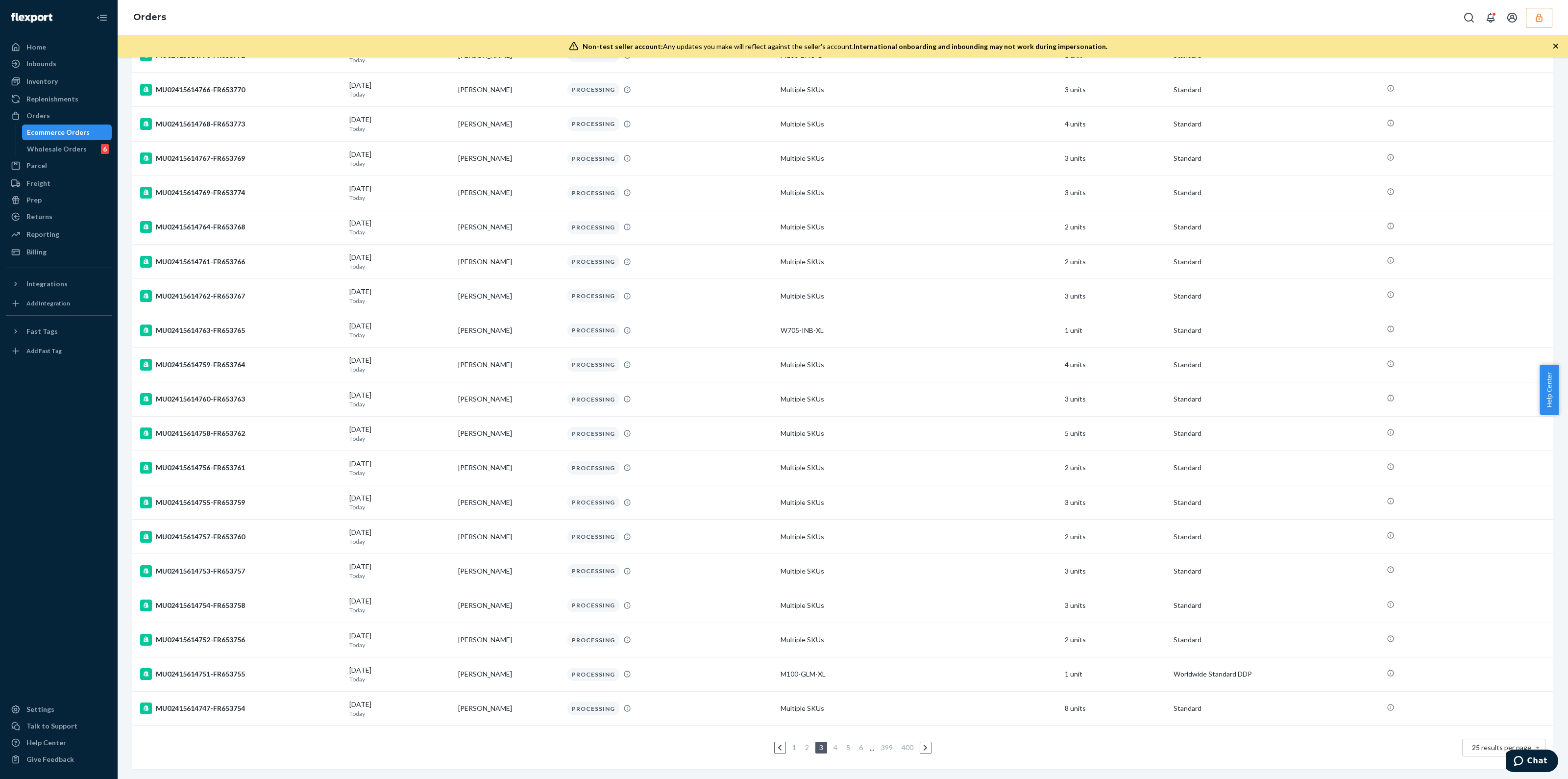
click at [832, 744] on link "4" at bounding box center [836, 748] width 8 height 9
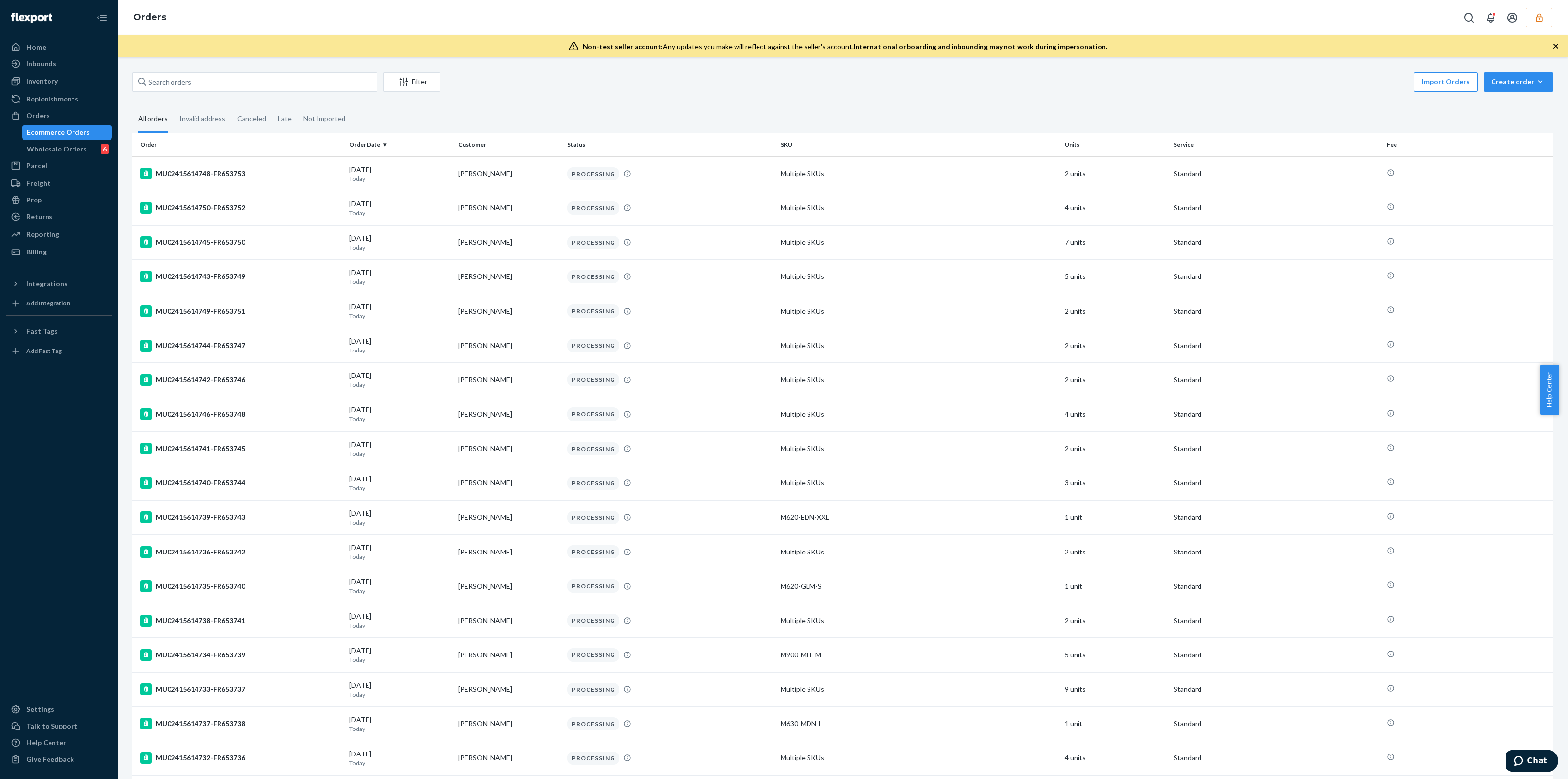
click at [165, 124] on div "All orders" at bounding box center [153, 119] width 30 height 27
click at [132, 106] on input "All orders" at bounding box center [132, 106] width 0 height 0
click at [197, 115] on div "Invalid address" at bounding box center [202, 119] width 46 height 27
click at [173, 106] on input "Invalid address" at bounding box center [173, 106] width 0 height 0
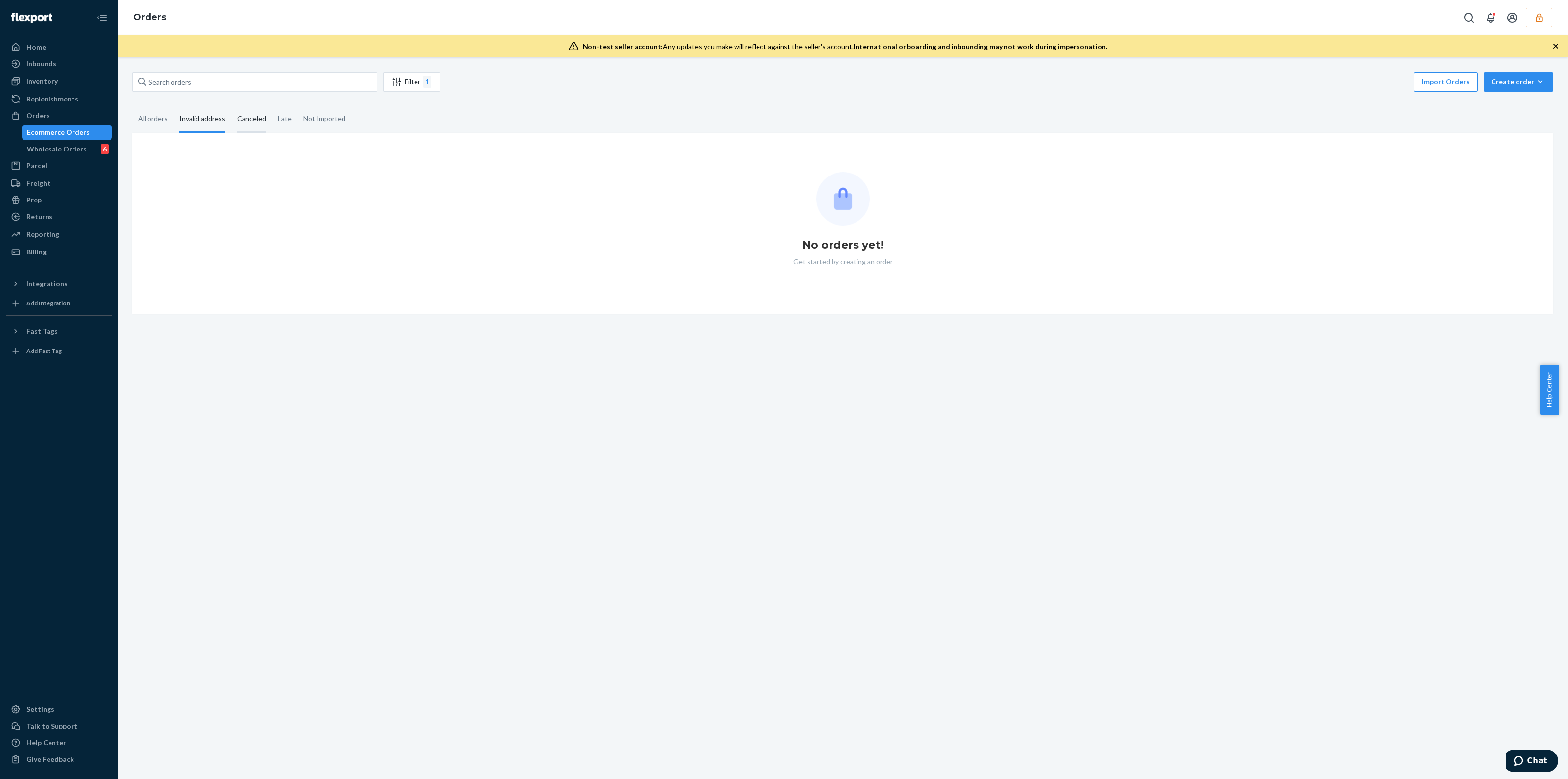
click at [260, 127] on div "Canceled" at bounding box center [252, 119] width 29 height 27
click at [231, 106] on input "Canceled" at bounding box center [231, 106] width 0 height 0
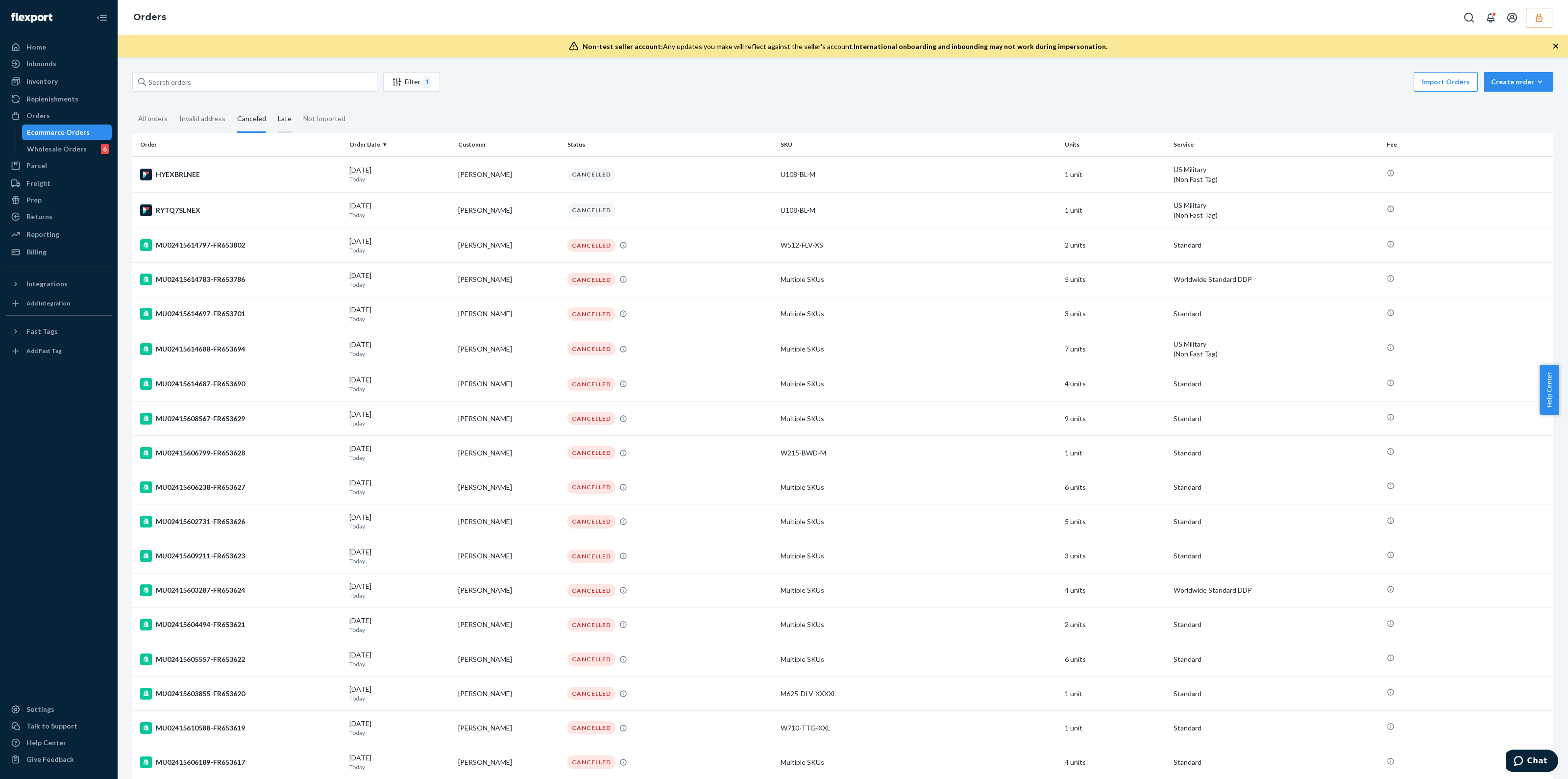
click at [289, 118] on div "Late" at bounding box center [285, 119] width 26 height 27
click at [272, 106] on input "Late" at bounding box center [272, 106] width 0 height 0
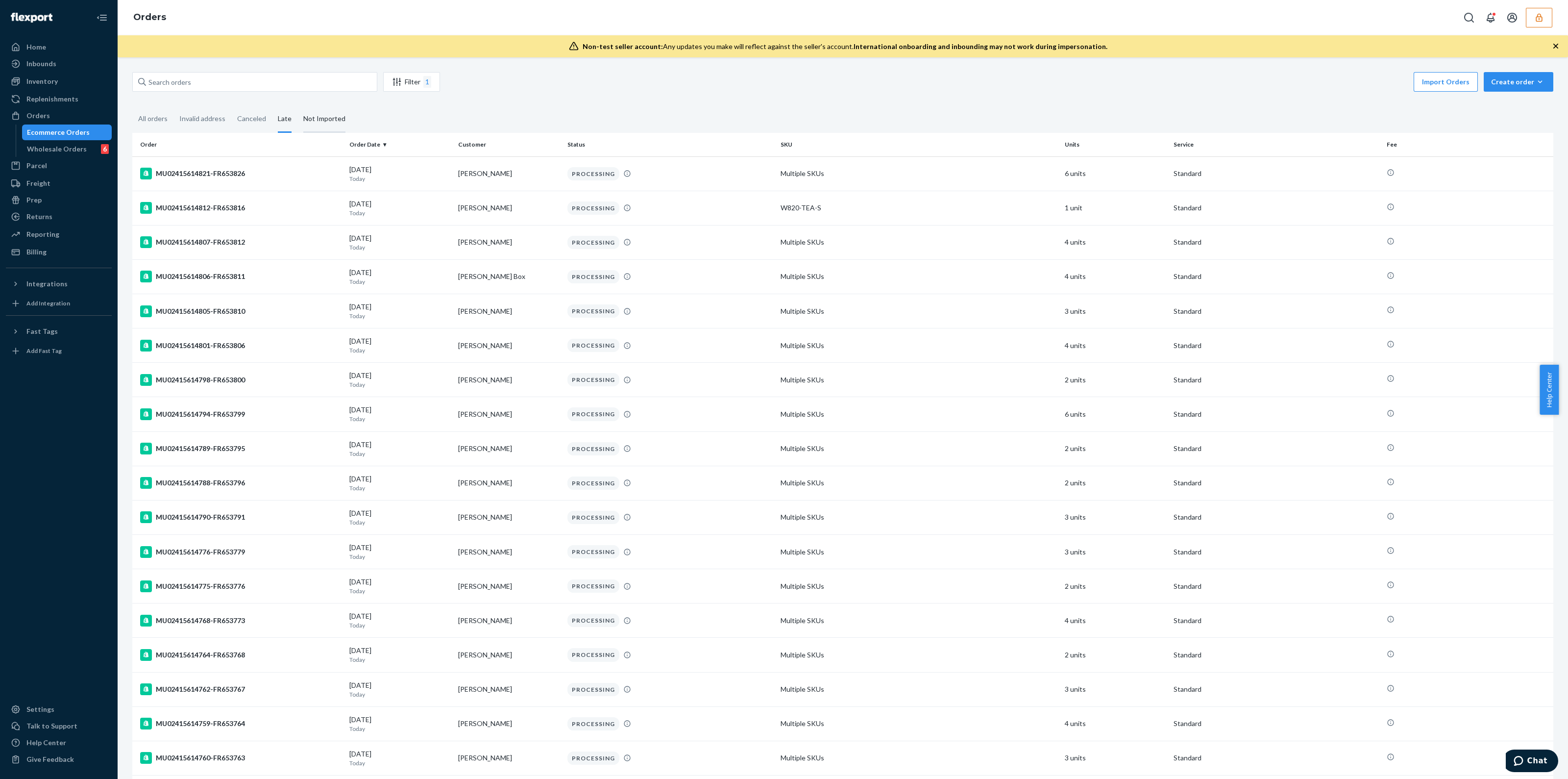
click at [321, 120] on div "Not Imported" at bounding box center [325, 119] width 42 height 27
click at [297, 106] on input "Not Imported" at bounding box center [297, 106] width 0 height 0
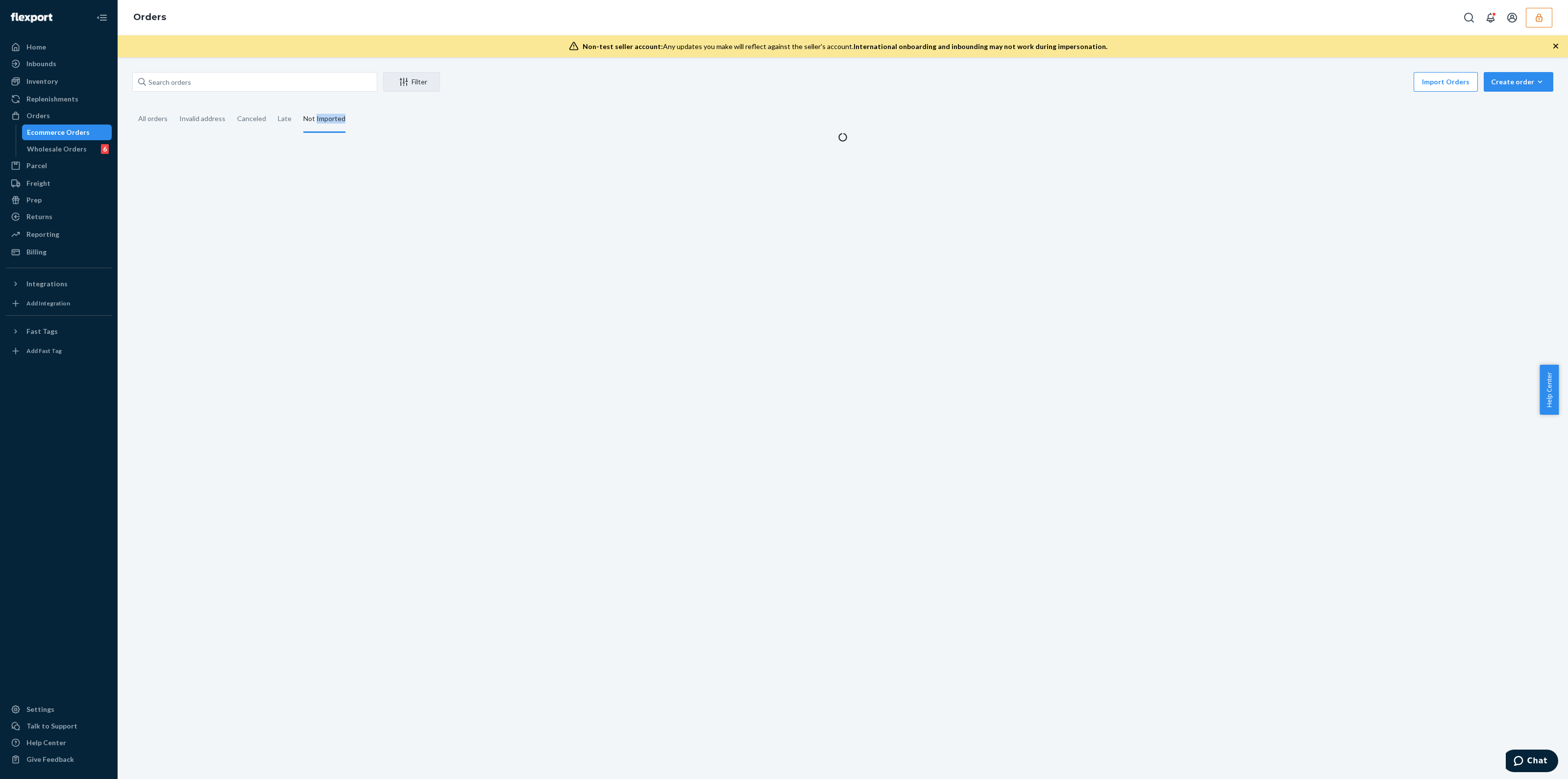
click at [321, 120] on div "Not Imported" at bounding box center [325, 119] width 42 height 27
click at [297, 106] on input "Not Imported" at bounding box center [297, 106] width 0 height 0
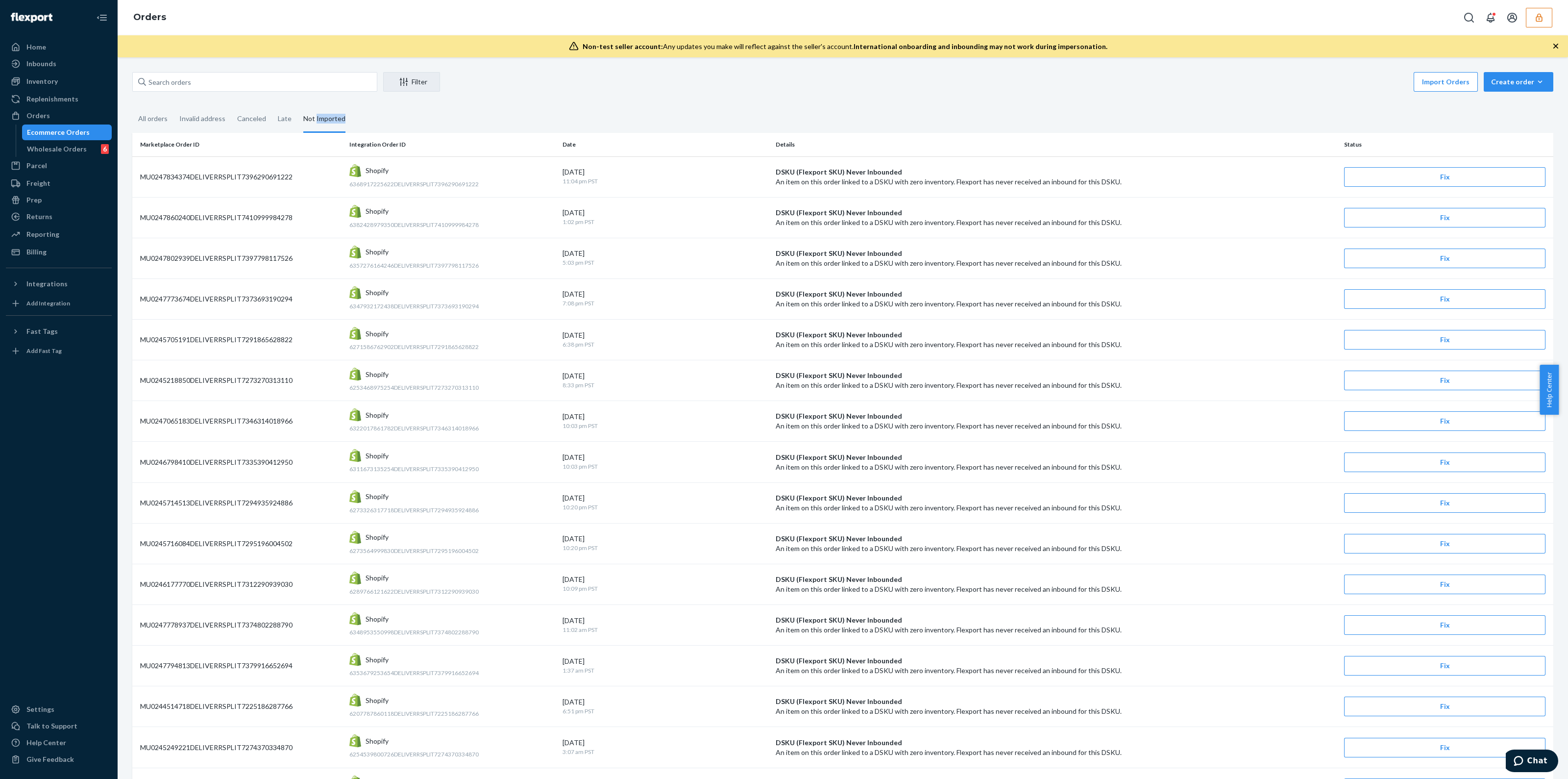
click at [410, 114] on fieldset "All orders Invalid address Canceled Late Not Imported" at bounding box center [843, 119] width 1421 height 27
click at [159, 118] on div "All orders" at bounding box center [153, 119] width 30 height 27
click at [132, 106] on input "All orders" at bounding box center [132, 106] width 0 height 0
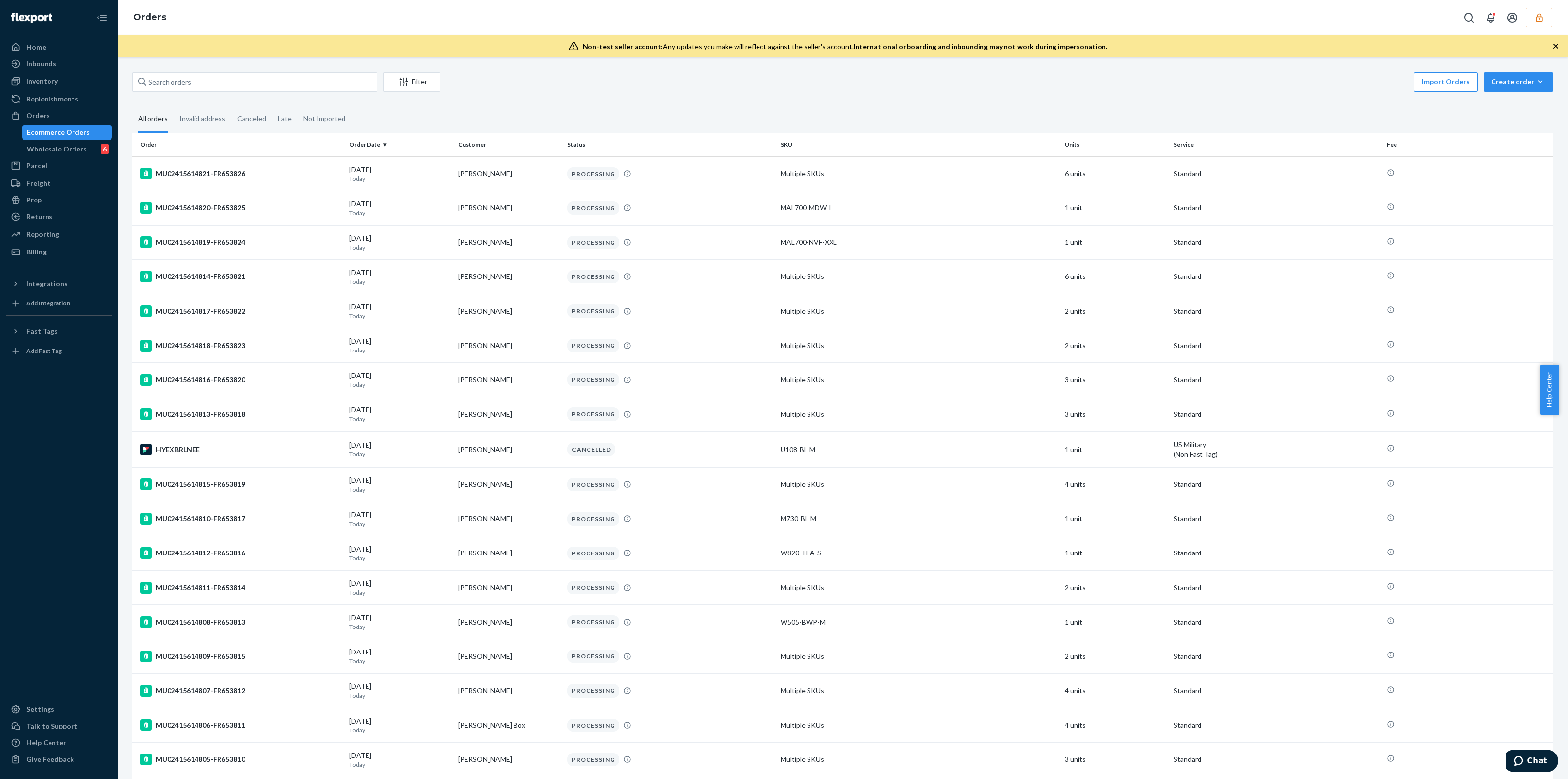
click at [1553, 53] on div "Non-test seller account: Any updates you make will reflect against the seller's…" at bounding box center [843, 46] width 1450 height 22
click at [1553, 49] on icon "button" at bounding box center [1555, 46] width 10 height 10
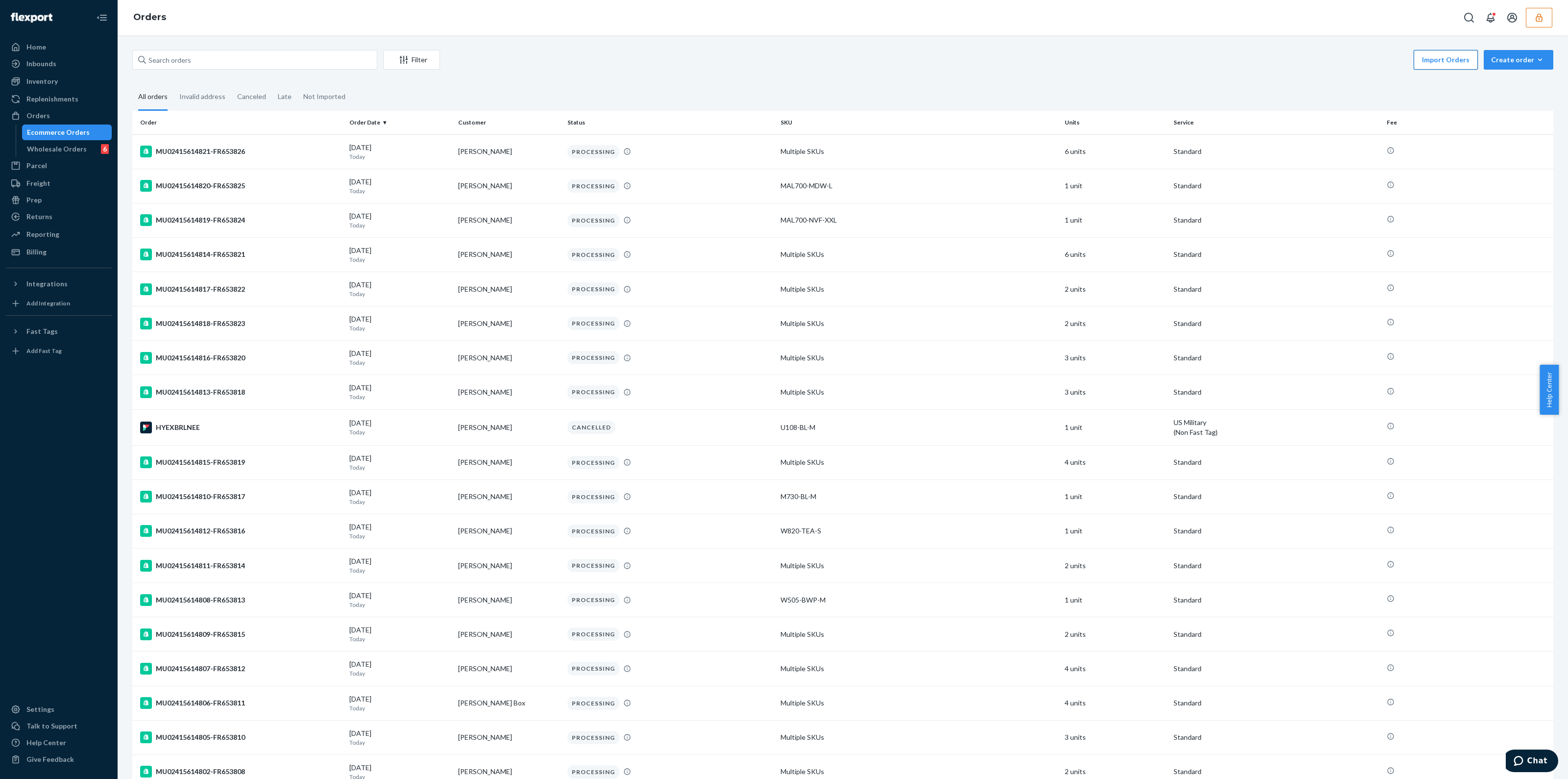
click at [1439, 61] on button "Import Orders" at bounding box center [1446, 60] width 64 height 20
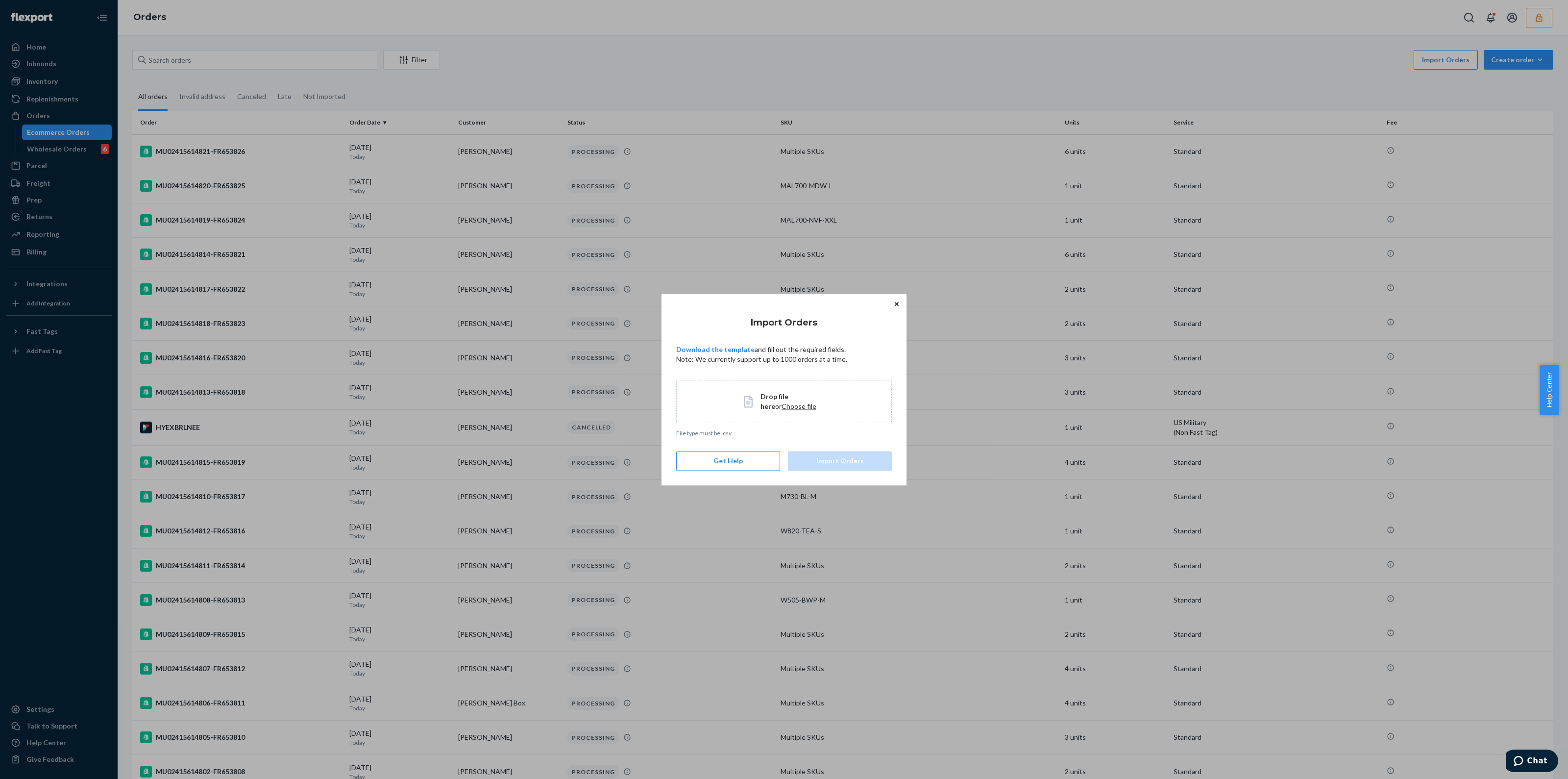
click at [897, 304] on icon "Close" at bounding box center [896, 304] width 4 height 4
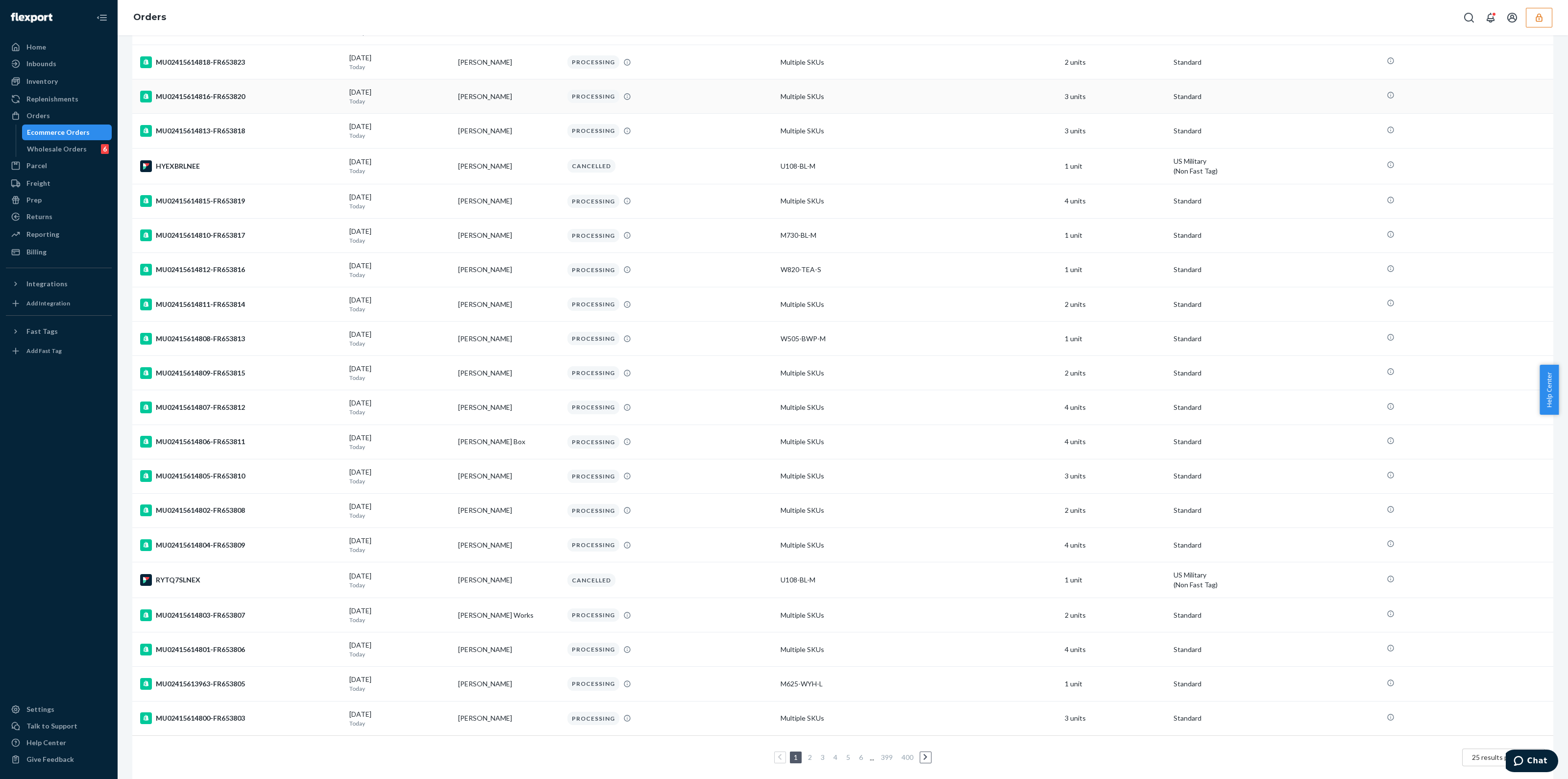
scroll to position [277, 0]
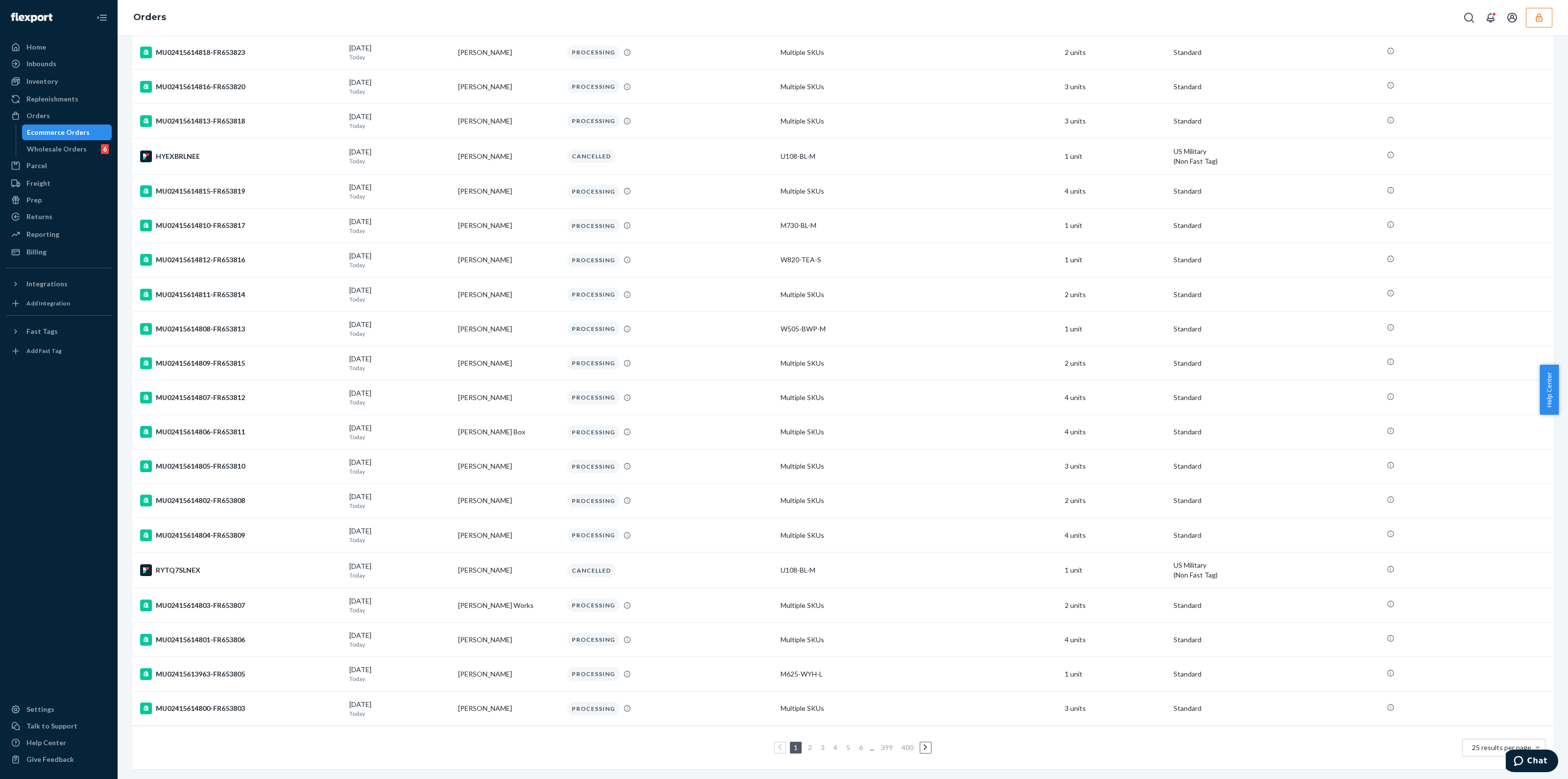
drag, startPoint x: 847, startPoint y: 745, endPoint x: 848, endPoint y: 734, distance: 11.0
click at [848, 743] on div "1 2 3 4 5 6 ... 399 400 25 results per page" at bounding box center [843, 748] width 1406 height 31
click at [848, 742] on ul "1 2 3 4 5 6 ... 399 400" at bounding box center [843, 748] width 181 height 12
click at [845, 744] on link "5" at bounding box center [848, 748] width 8 height 9
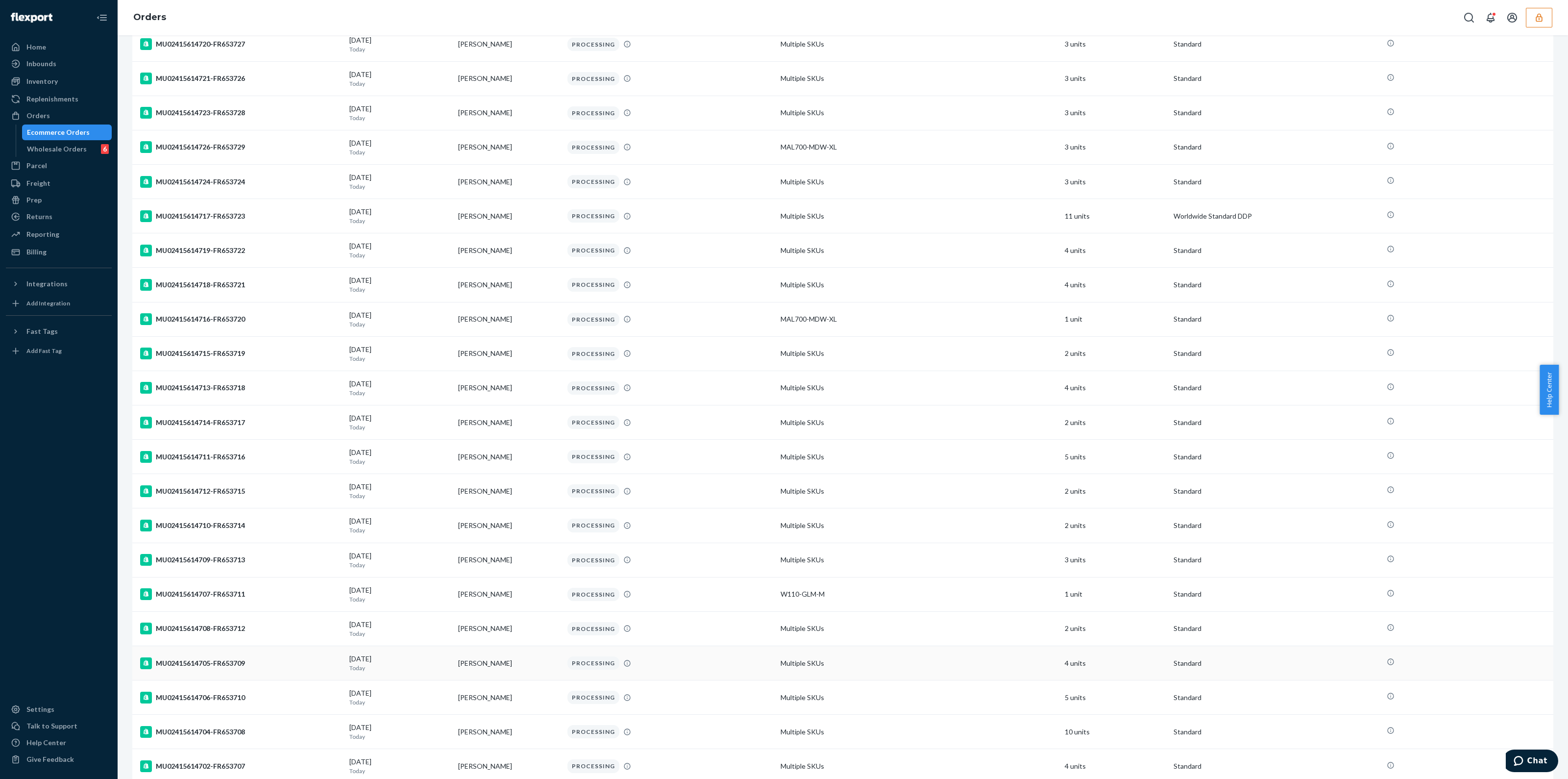
scroll to position [275, 0]
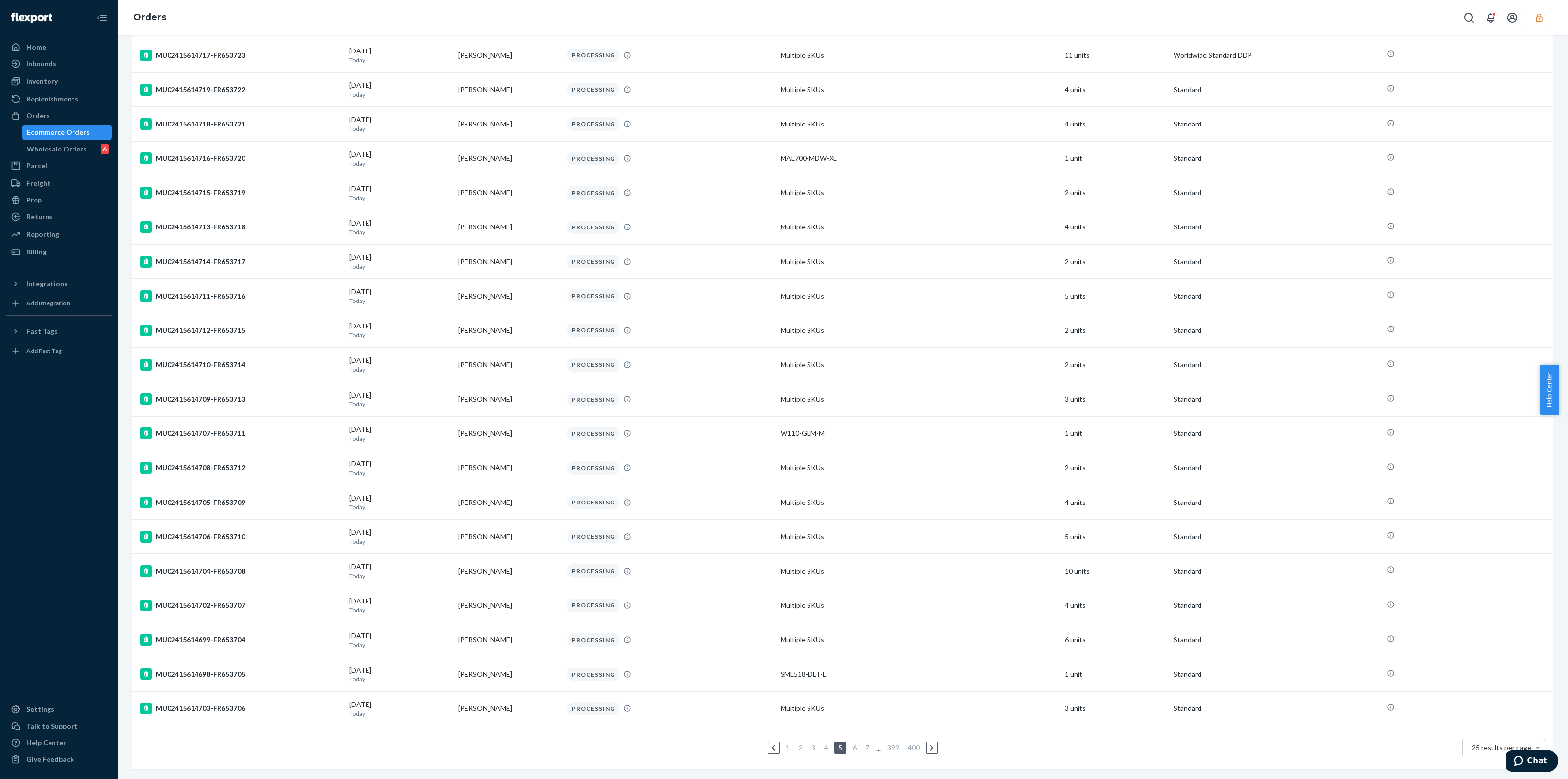
click at [863, 744] on link "7" at bounding box center [867, 748] width 8 height 9
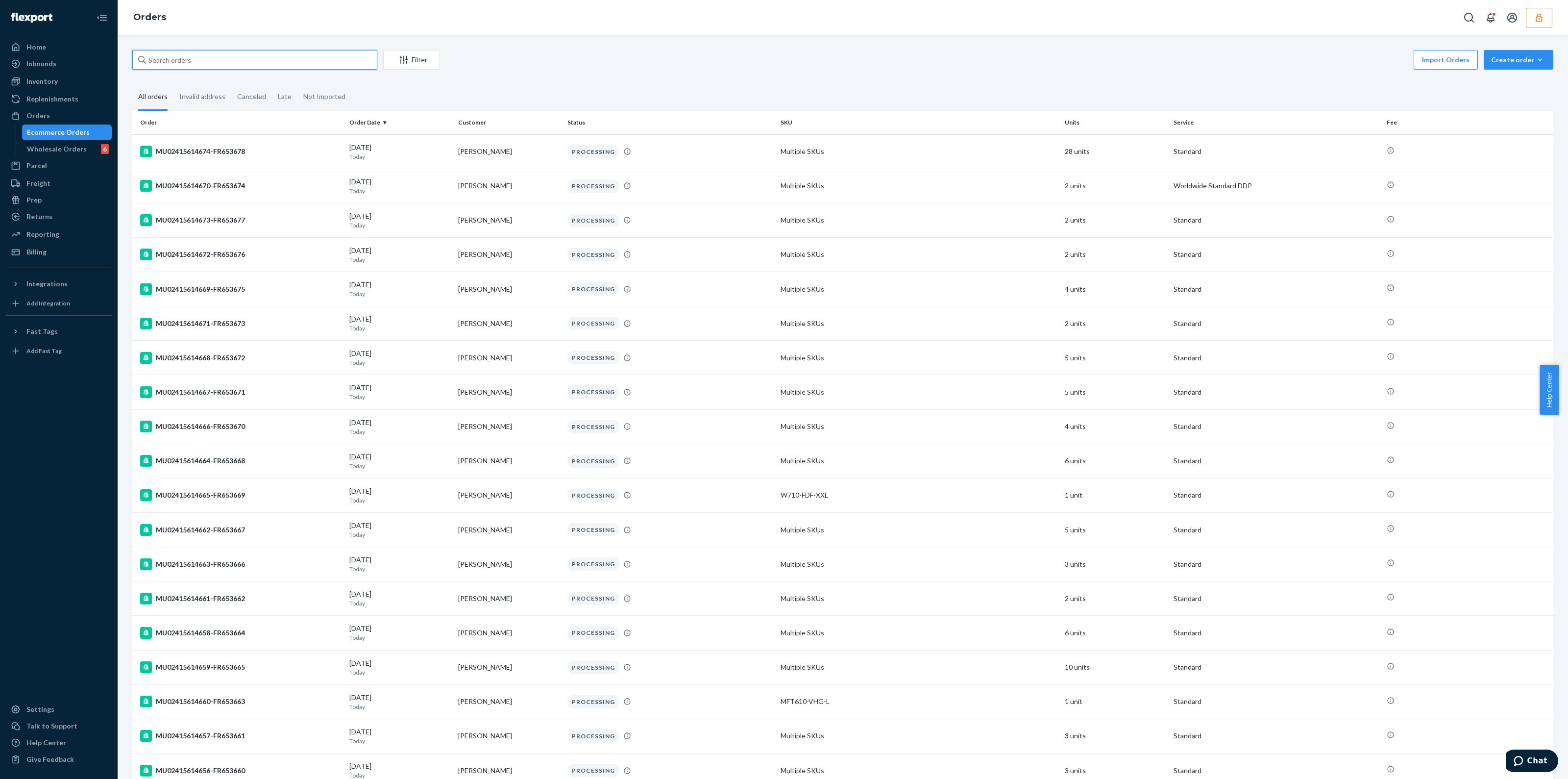
click at [218, 68] on input "text" at bounding box center [255, 60] width 245 height 20
type input "9534 Jefferson Blvd"
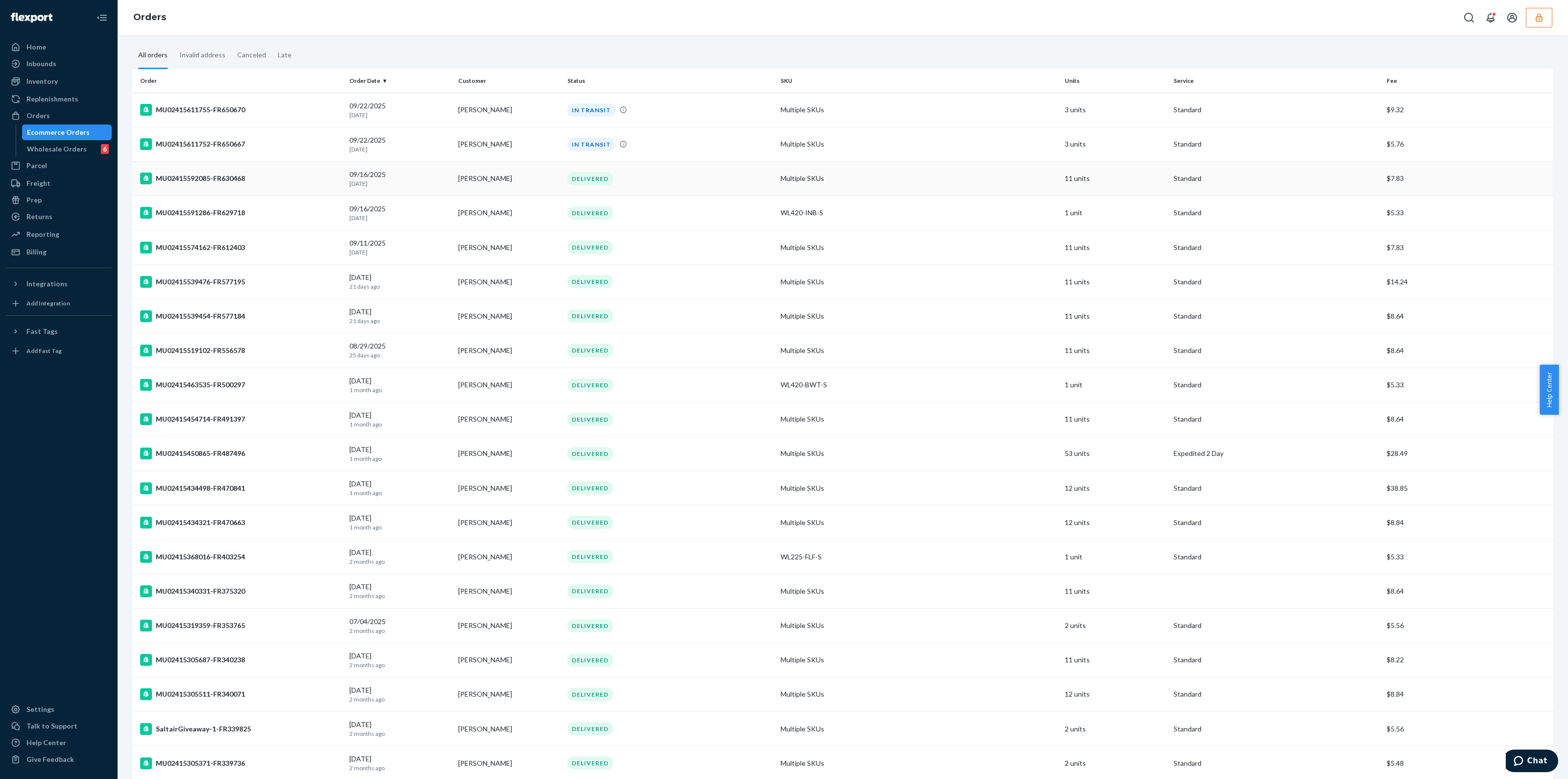
scroll to position [61, 0]
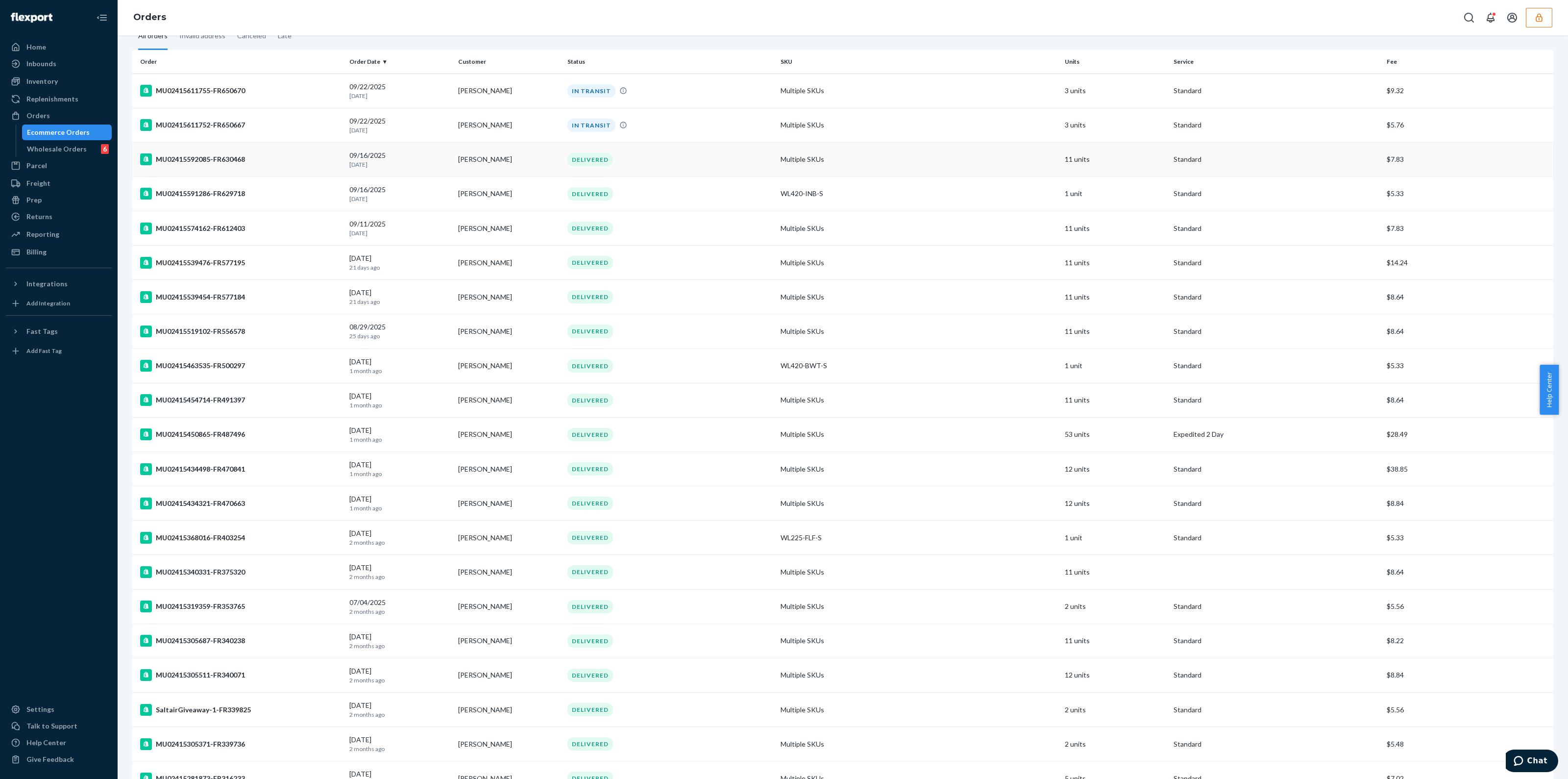
click at [712, 160] on div "DELIVERED" at bounding box center [670, 159] width 209 height 13
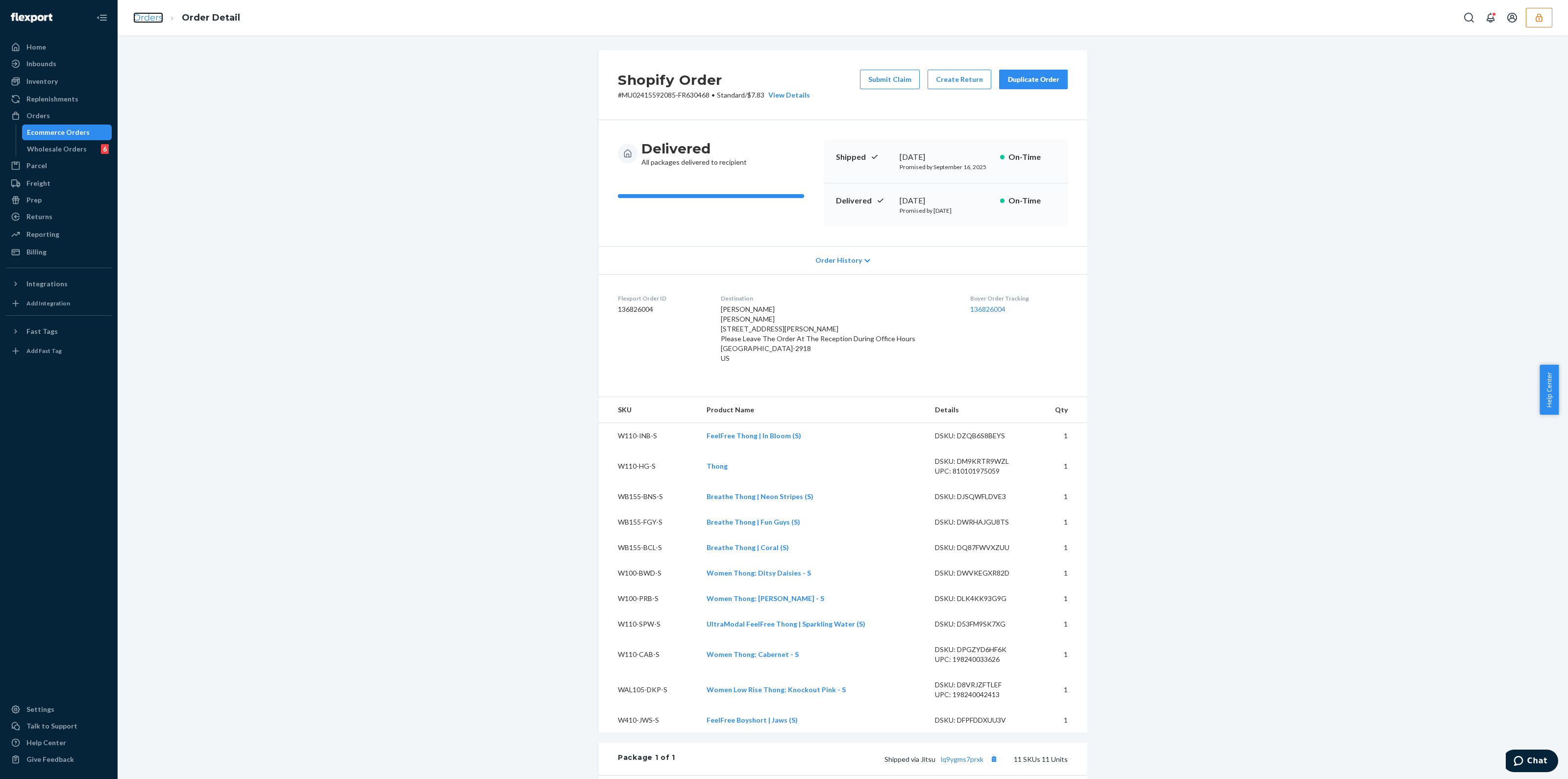
click at [158, 20] on link "Orders" at bounding box center [148, 18] width 30 height 11
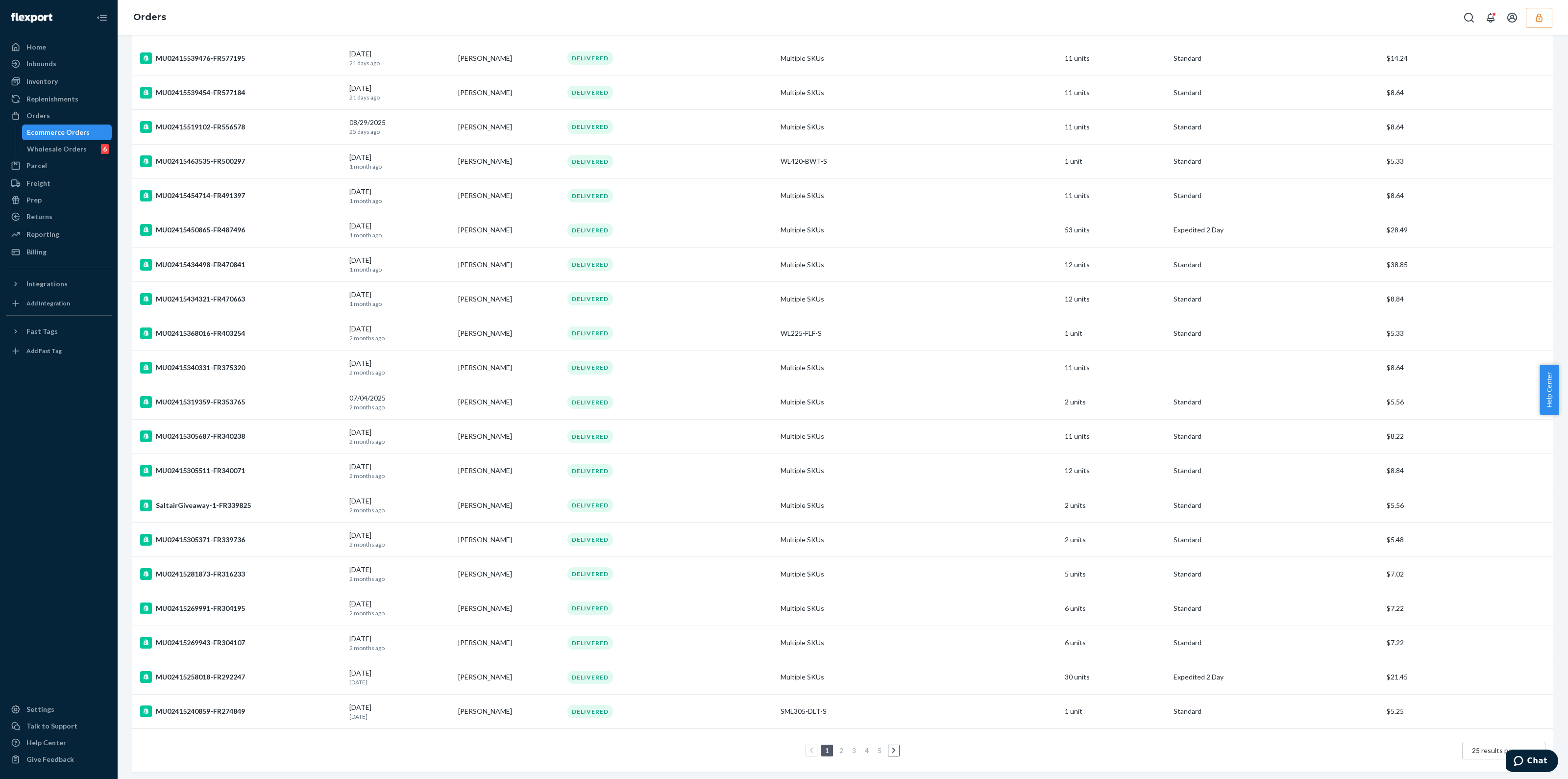
scroll to position [275, 0]
click at [877, 744] on link "5" at bounding box center [880, 748] width 8 height 9
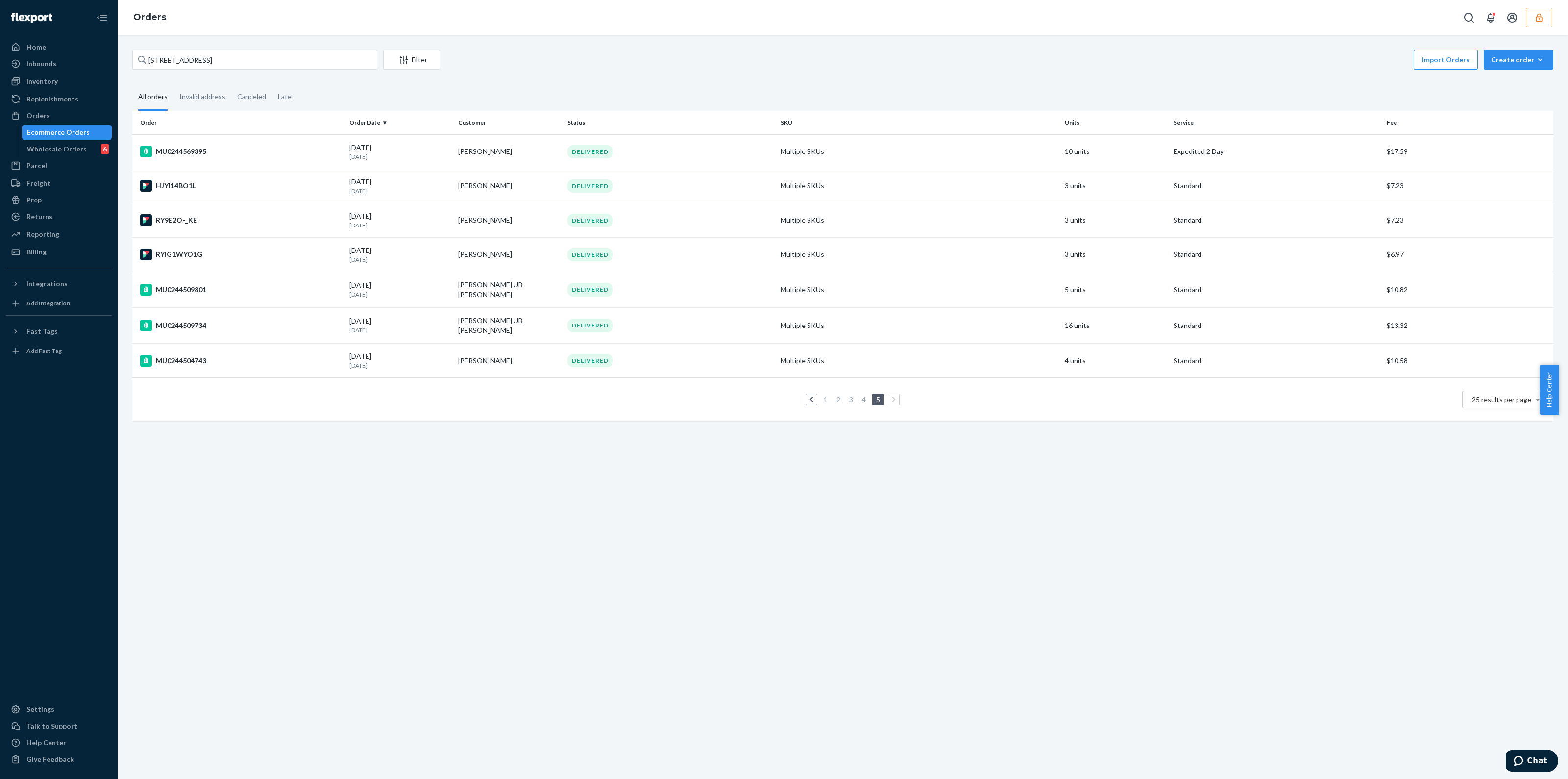
click at [860, 395] on link "4" at bounding box center [864, 399] width 8 height 9
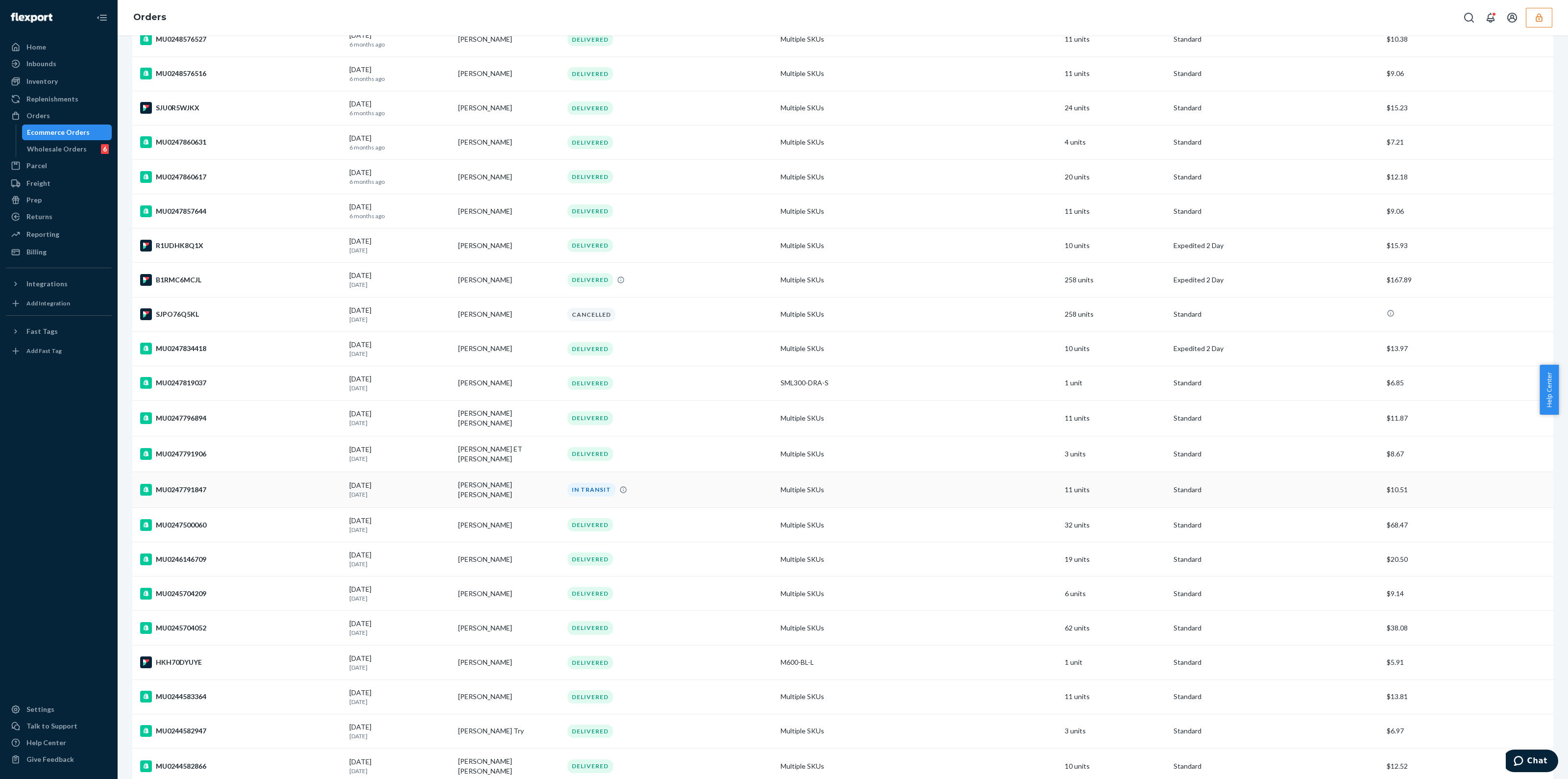
scroll to position [275, 0]
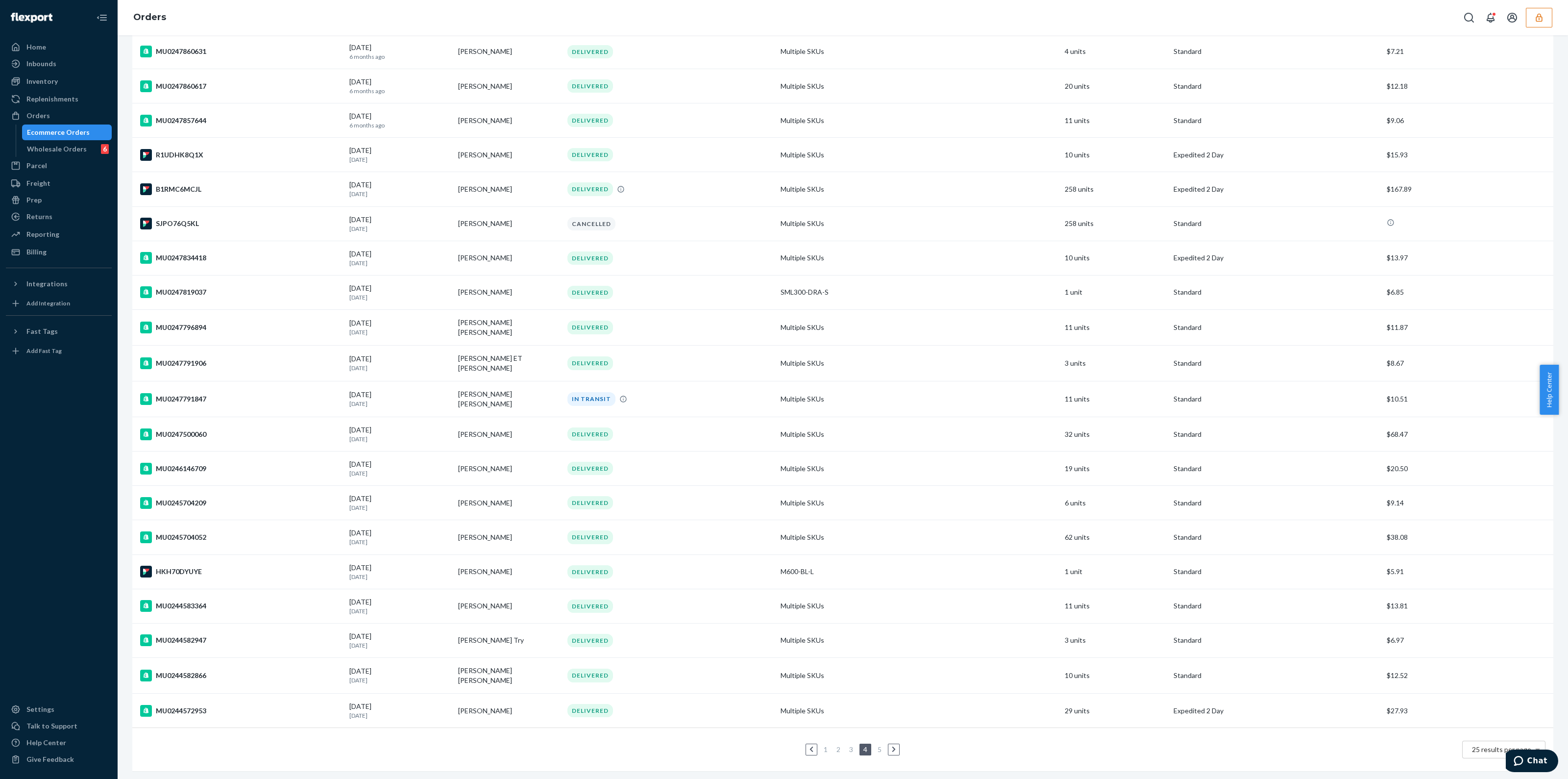
click at [876, 745] on link "5" at bounding box center [880, 749] width 8 height 9
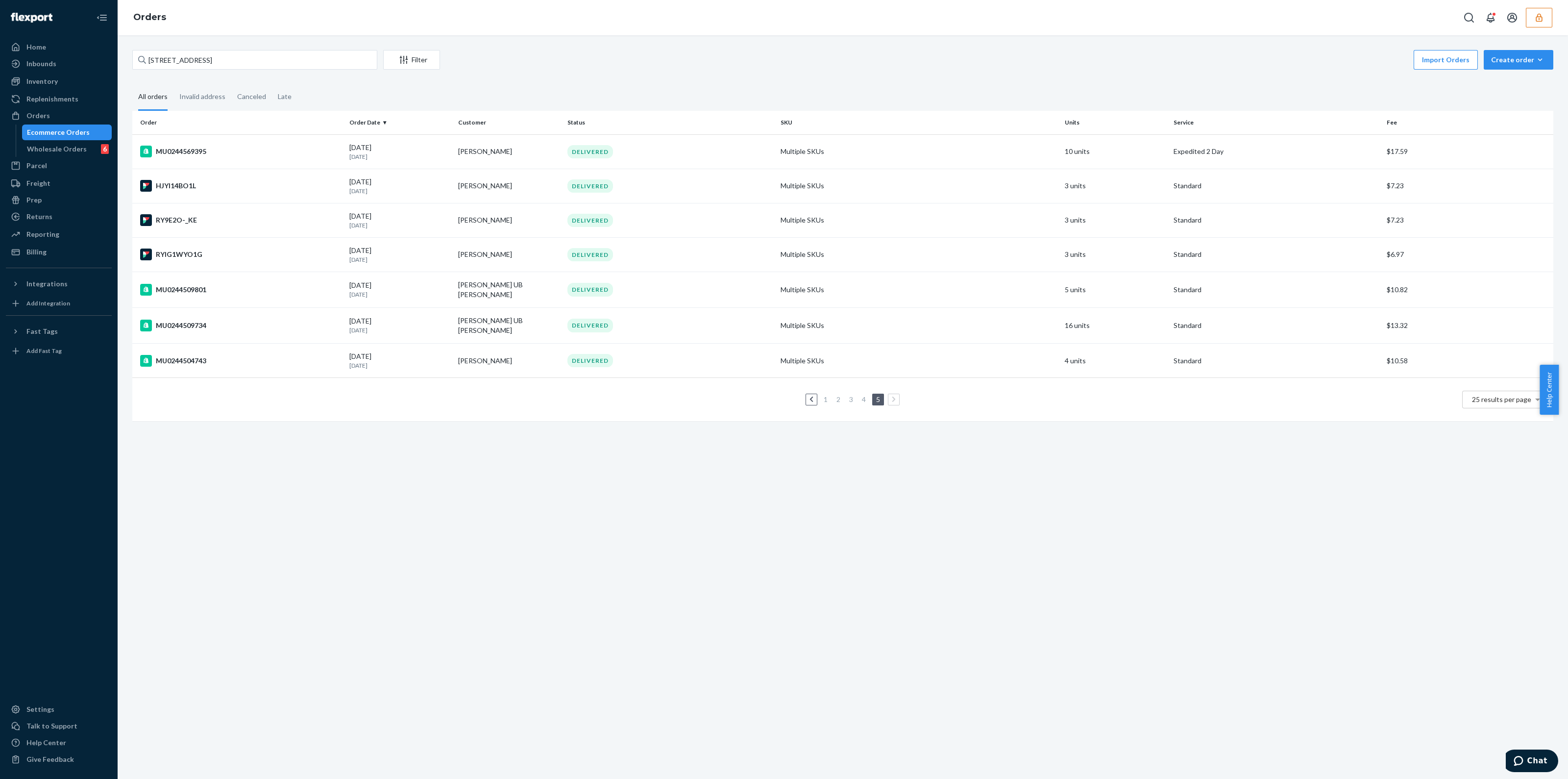
click at [822, 398] on link "1" at bounding box center [826, 399] width 8 height 9
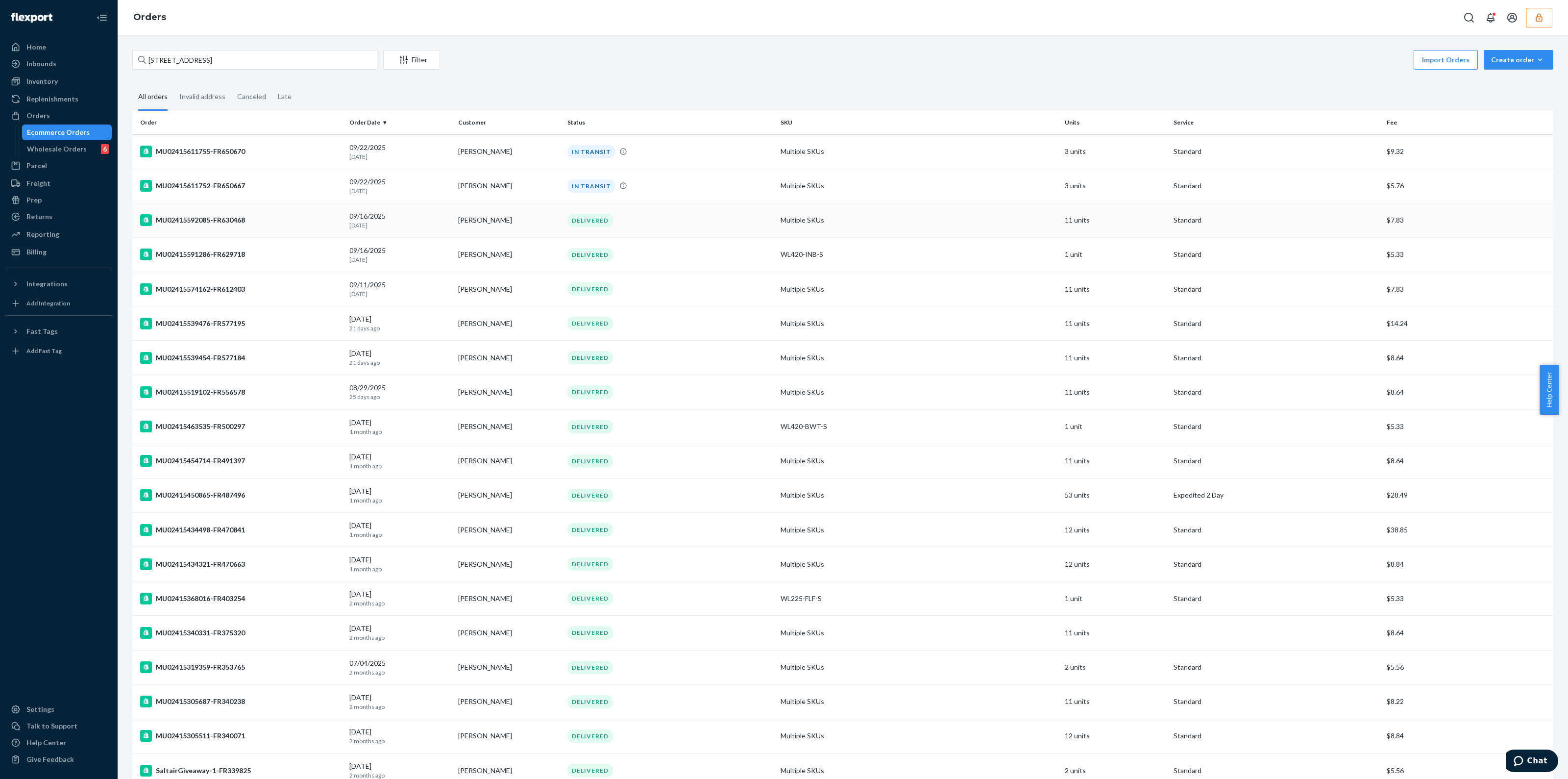
scroll to position [61, 0]
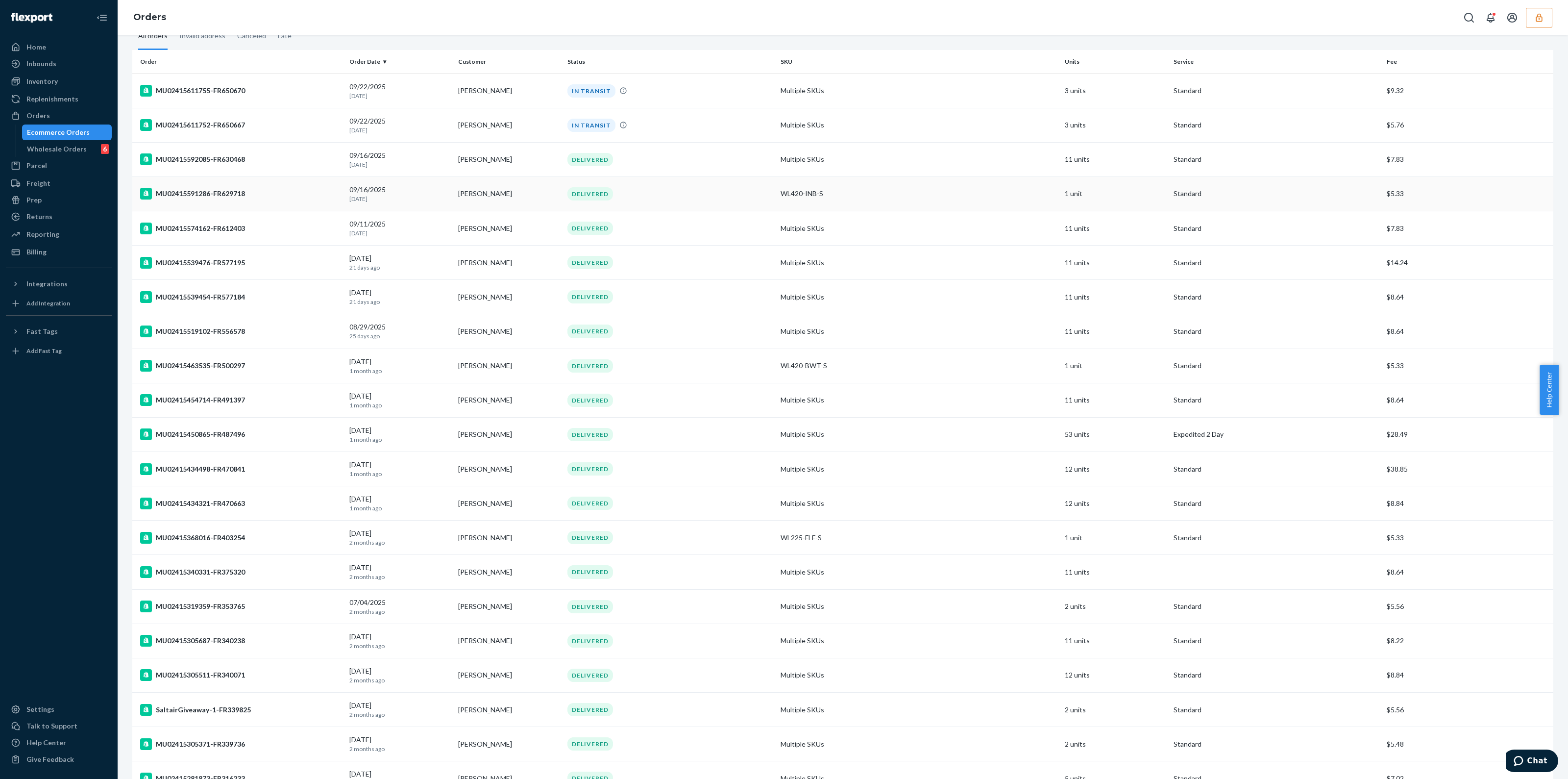
click at [701, 199] on div "DELIVERED" at bounding box center [670, 194] width 209 height 13
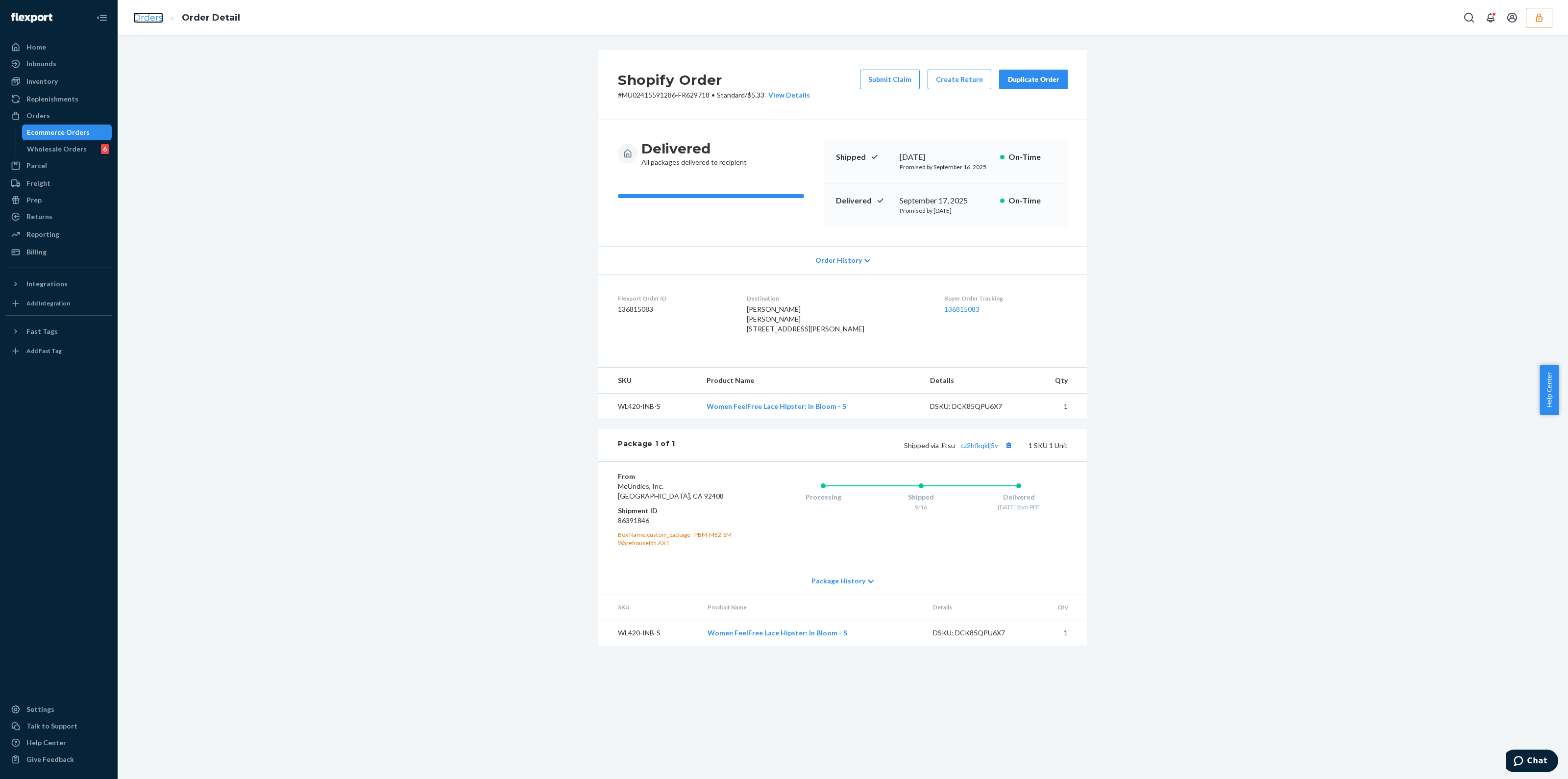
click at [160, 16] on link "Orders" at bounding box center [148, 18] width 30 height 11
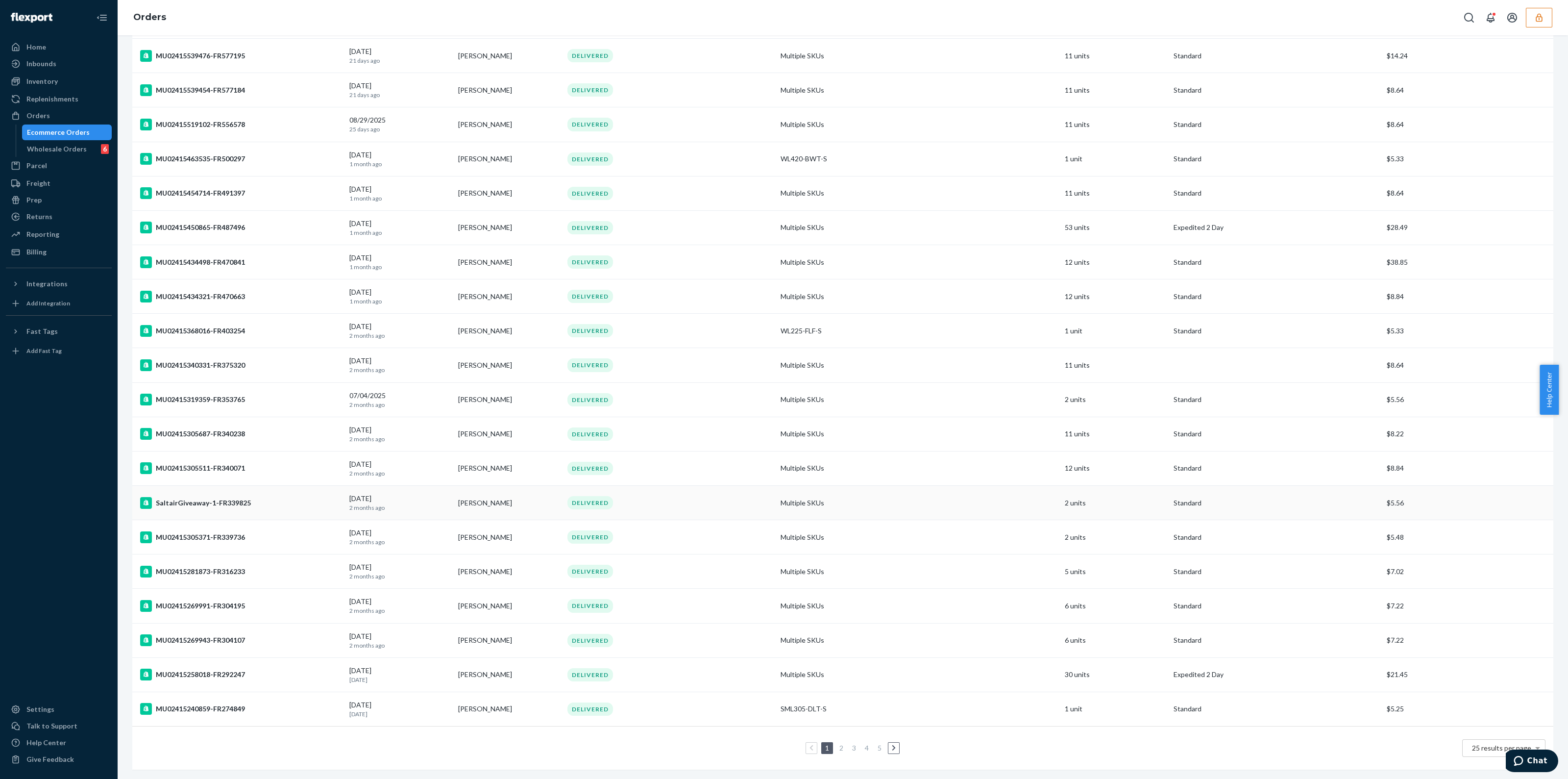
scroll to position [275, 0]
click at [876, 744] on link "5" at bounding box center [880, 748] width 8 height 9
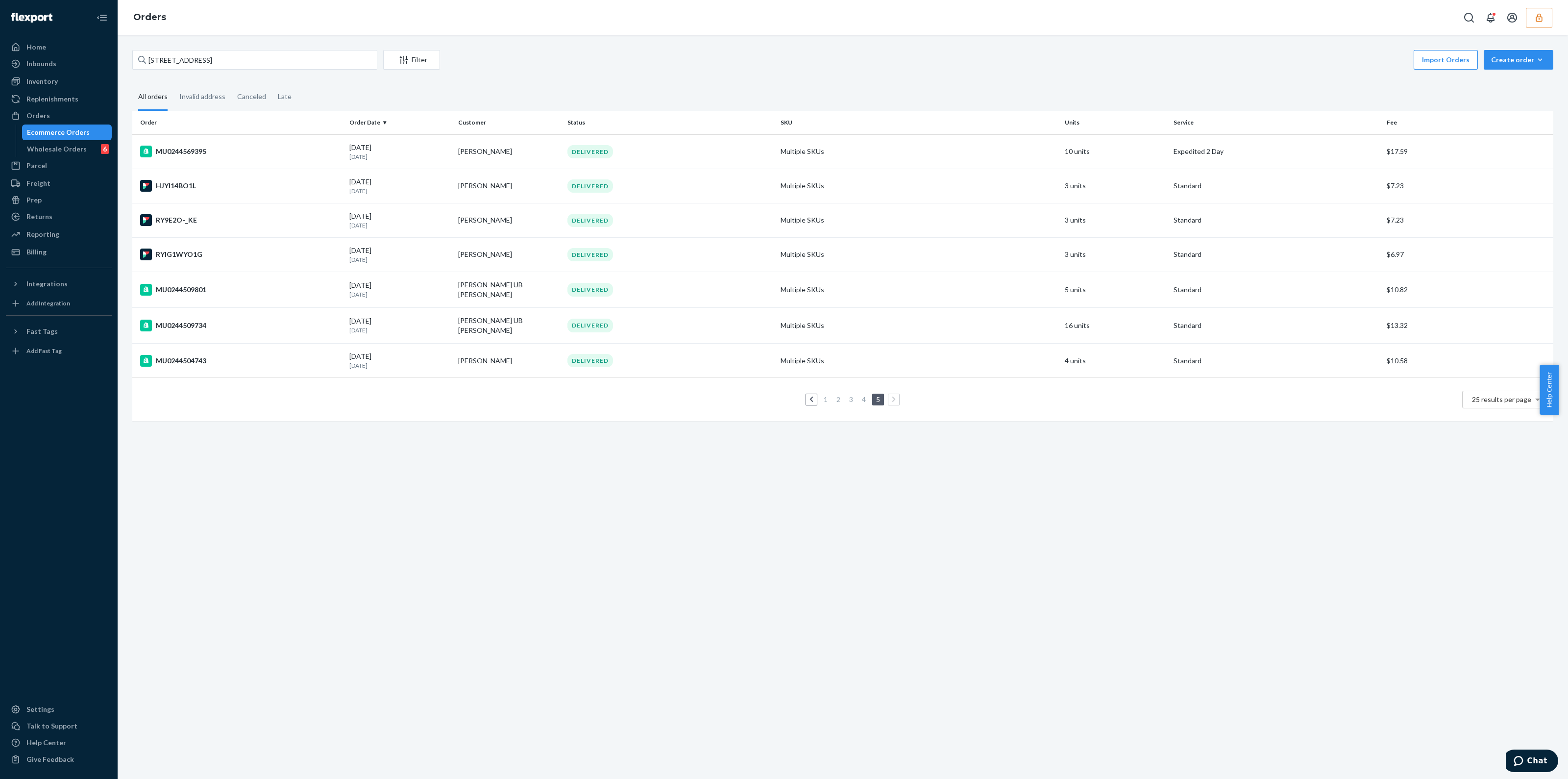
click at [822, 395] on link "1" at bounding box center [826, 399] width 8 height 9
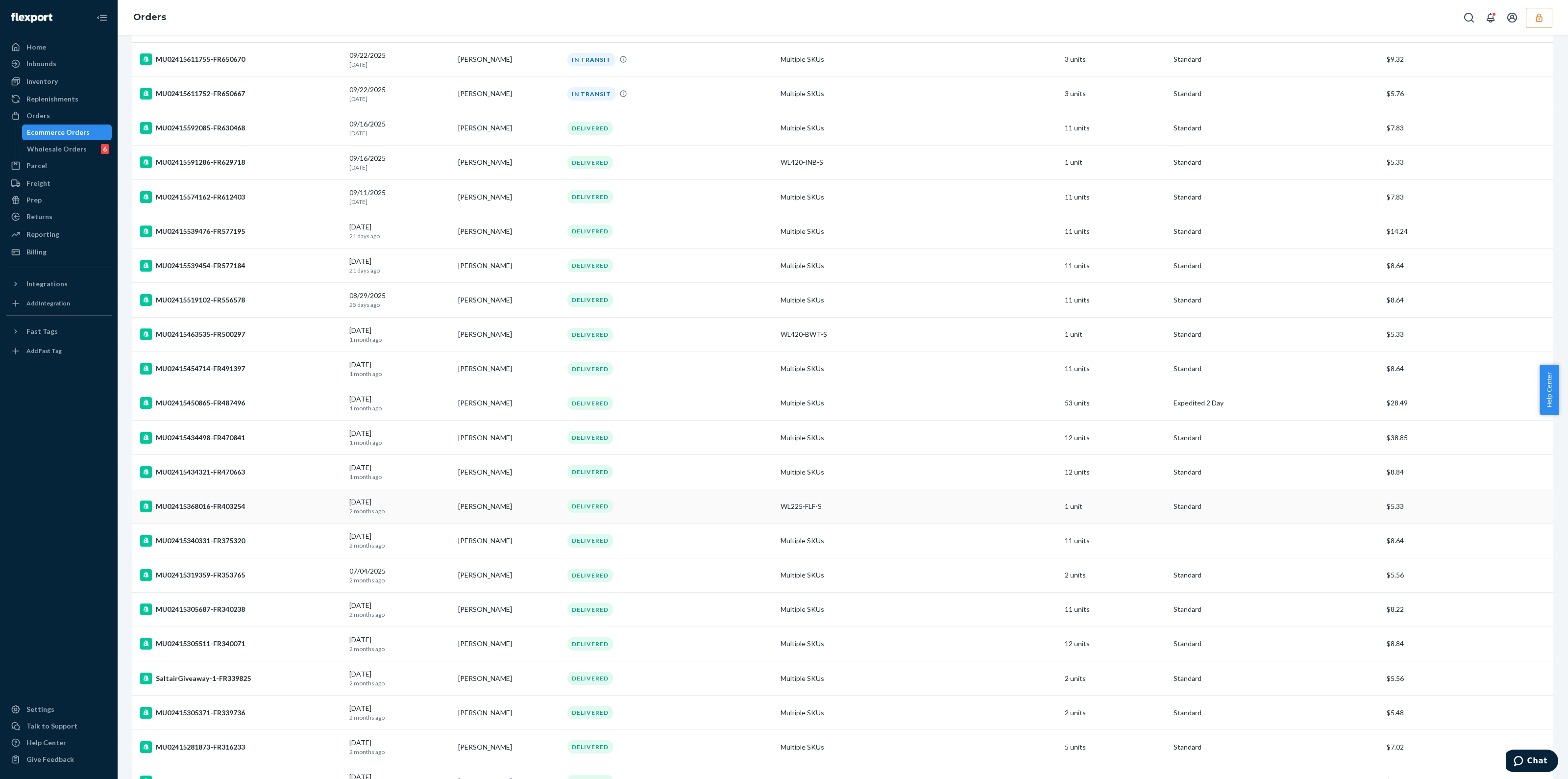
scroll to position [29, 0]
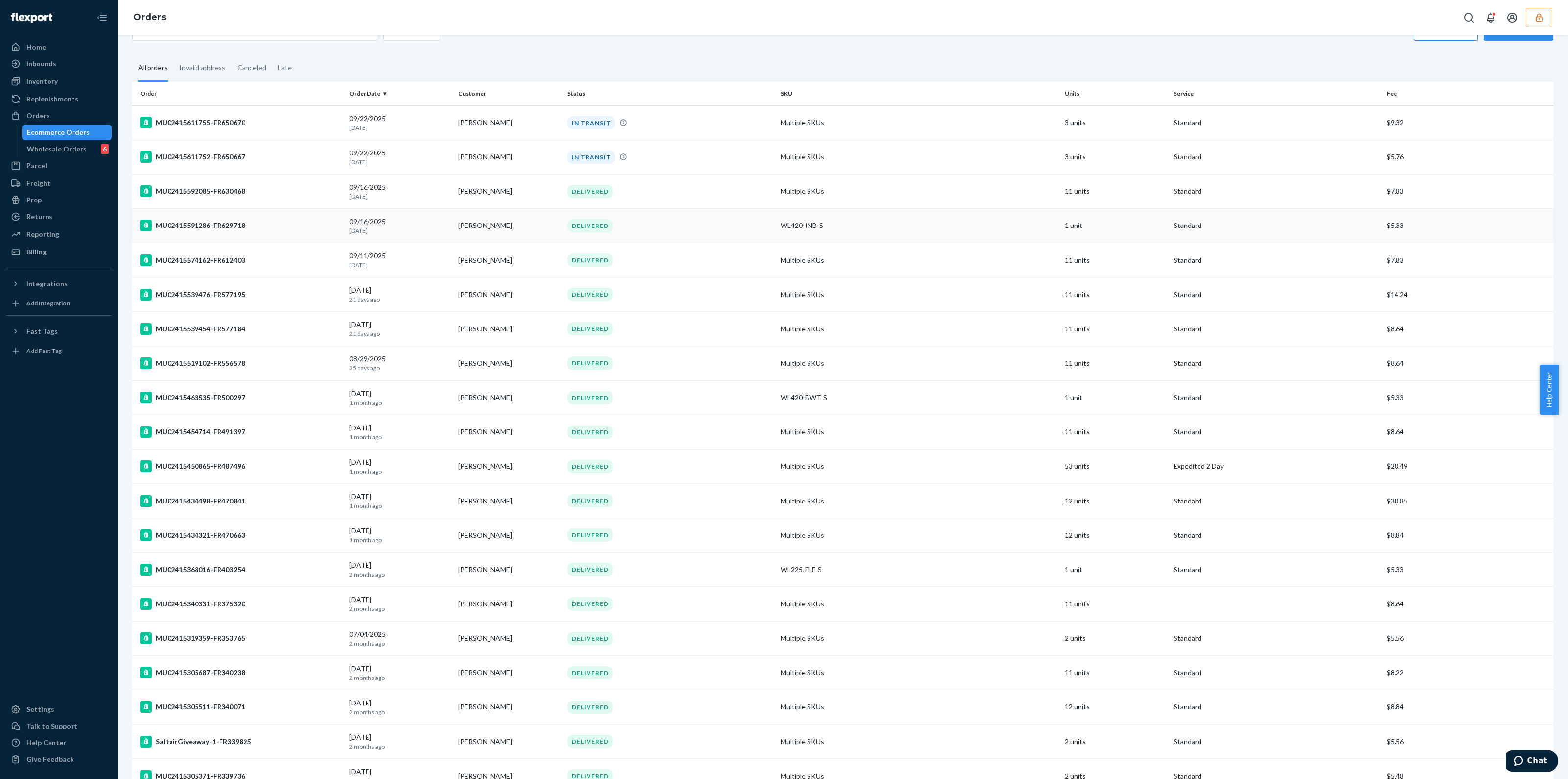
click at [671, 232] on td "DELIVERED" at bounding box center [670, 226] width 213 height 35
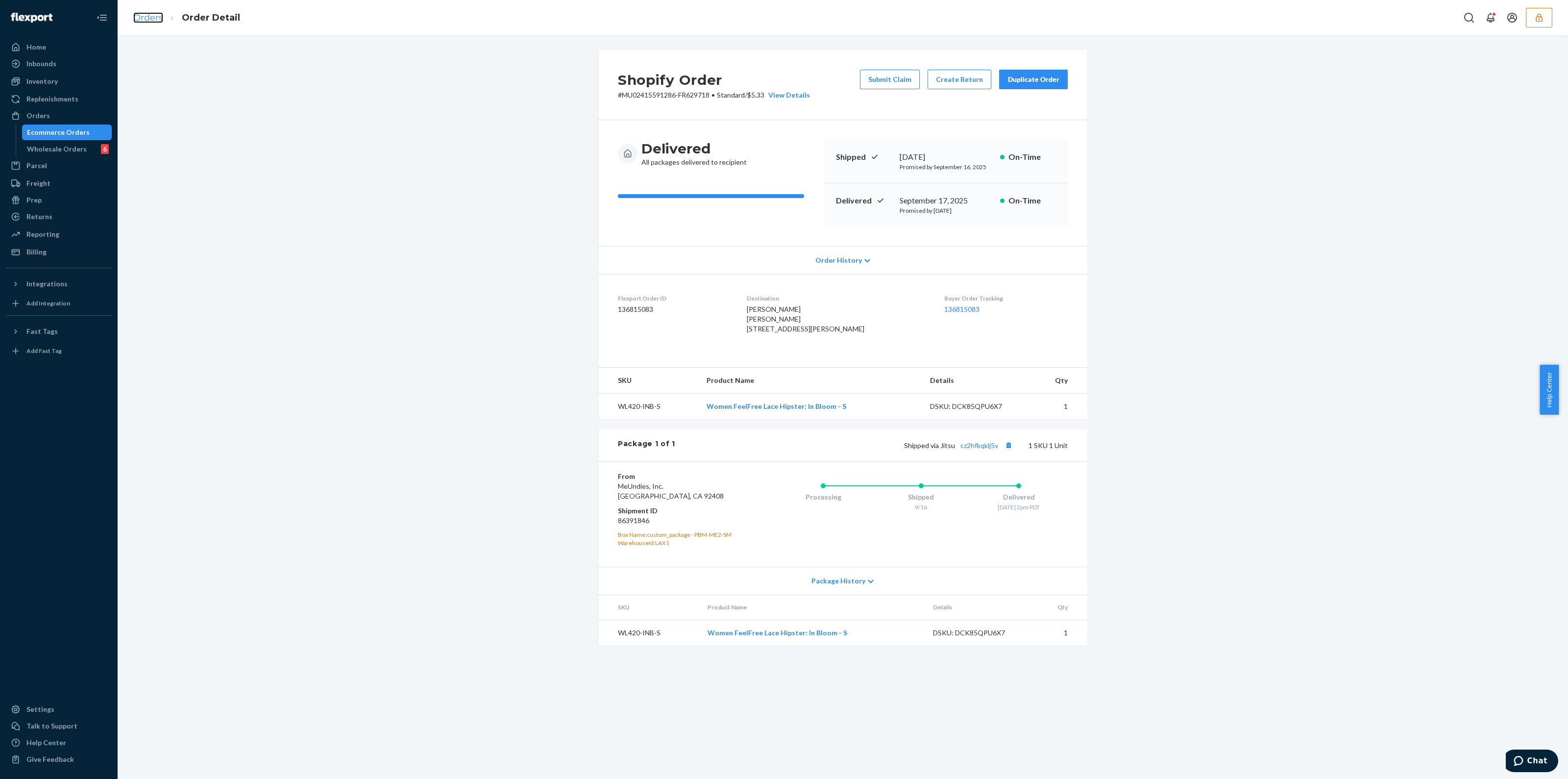
click at [160, 14] on link "Orders" at bounding box center [148, 18] width 30 height 11
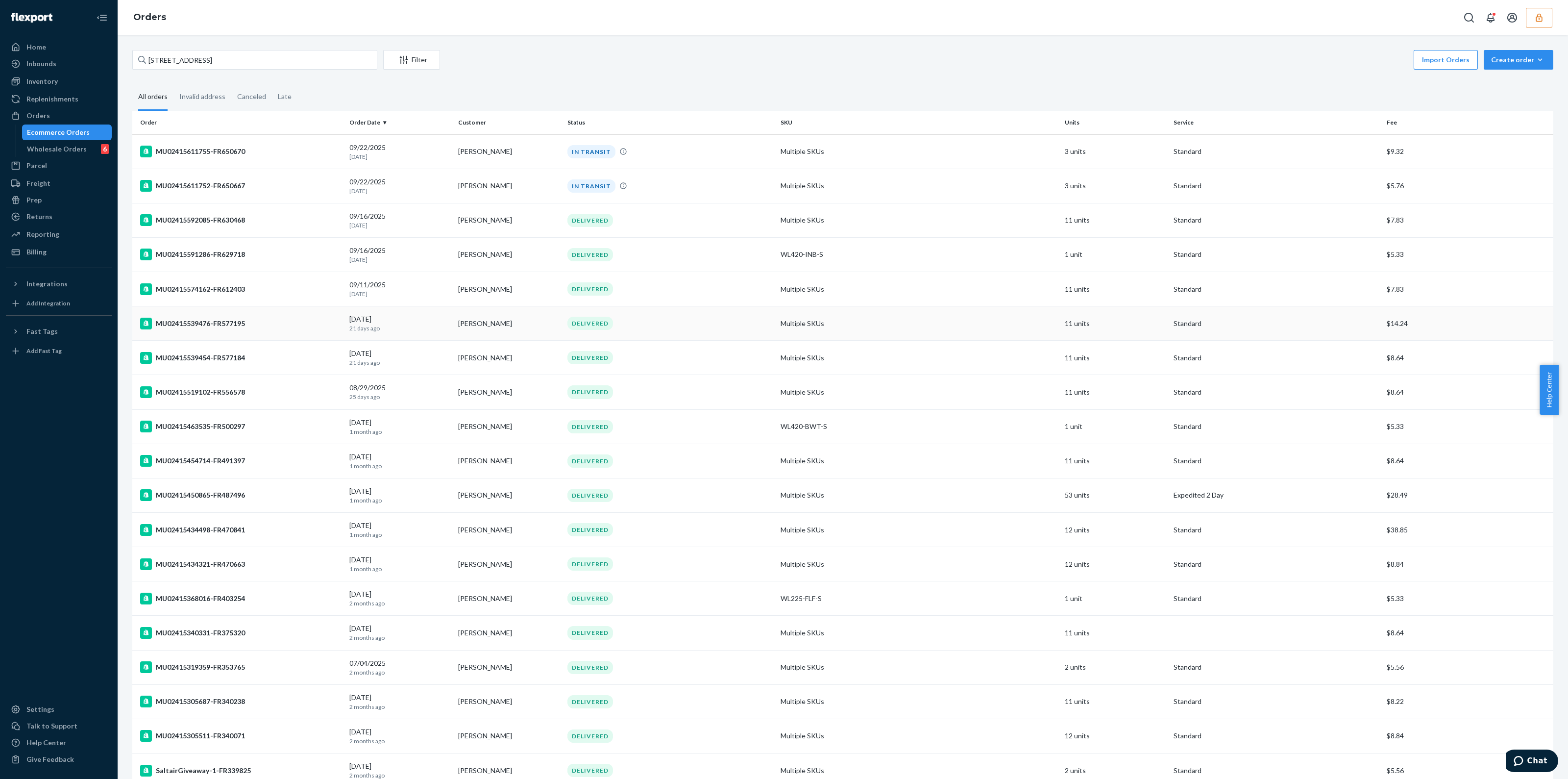
click at [702, 333] on td "DELIVERED" at bounding box center [670, 324] width 213 height 35
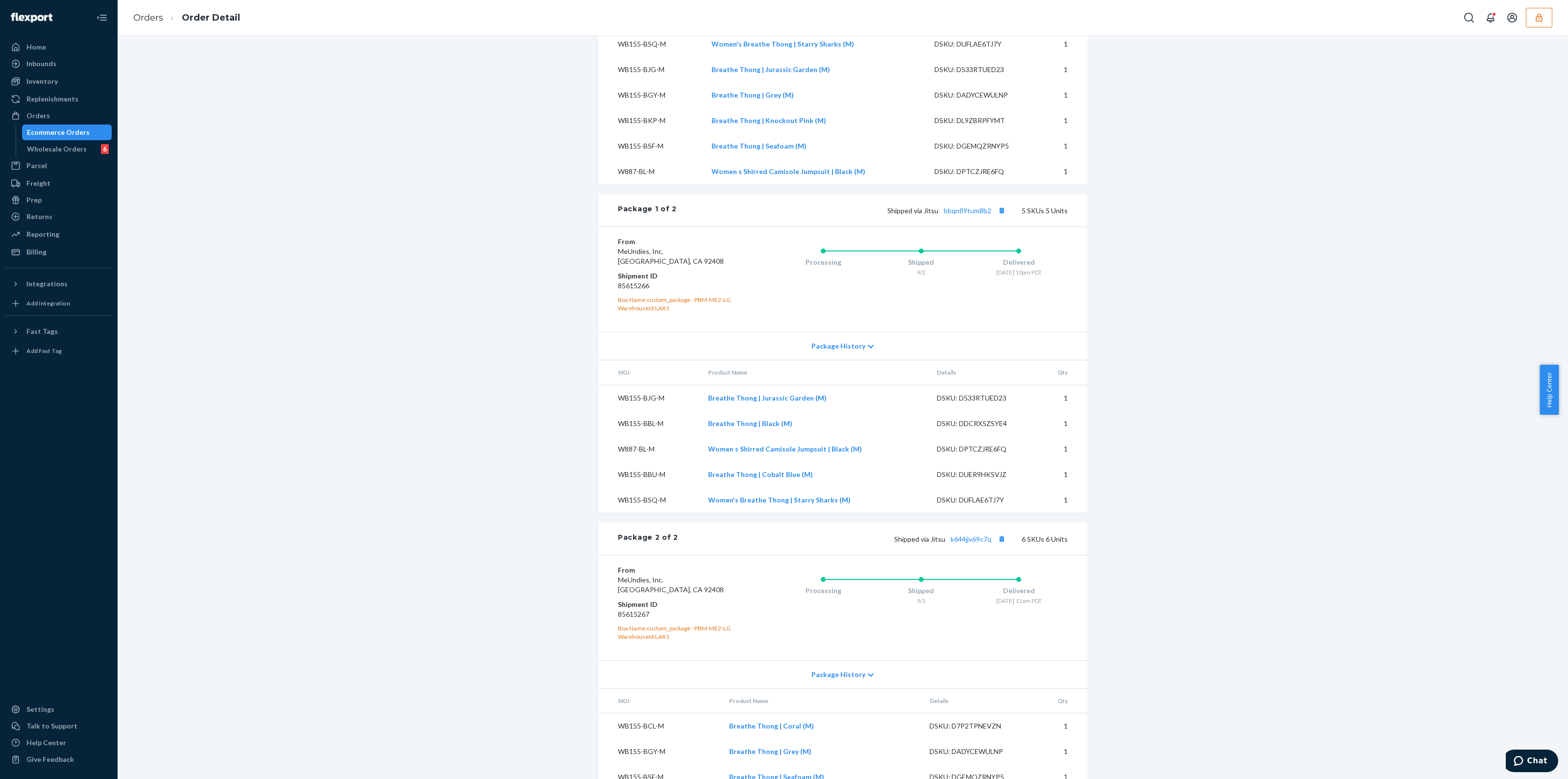
scroll to position [606, 0]
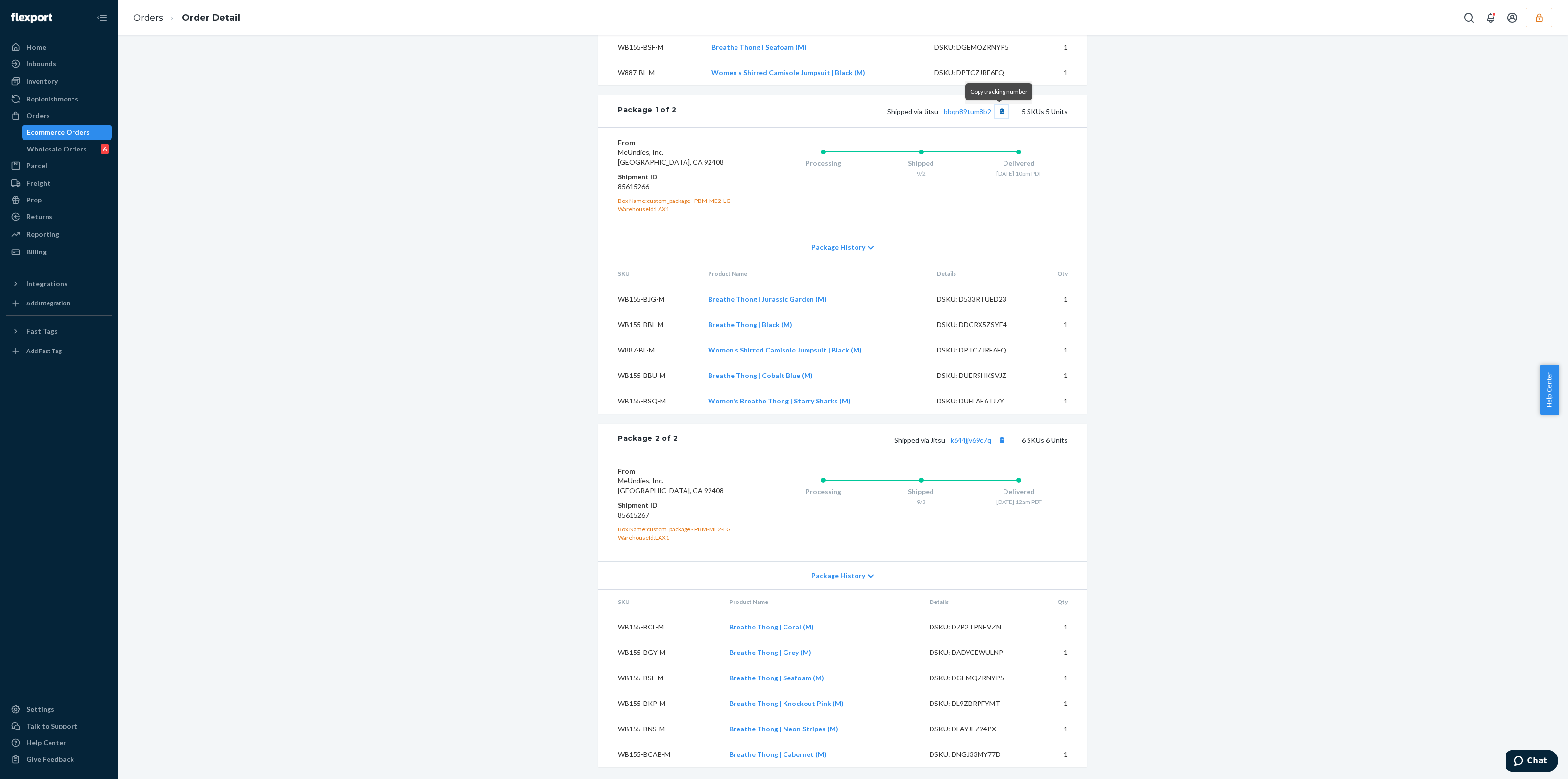
click at [1000, 113] on button "Copy tracking number" at bounding box center [1001, 111] width 13 height 13
click at [1003, 440] on button "Copy tracking number" at bounding box center [1001, 440] width 13 height 13
click at [146, 19] on link "Orders" at bounding box center [148, 18] width 30 height 11
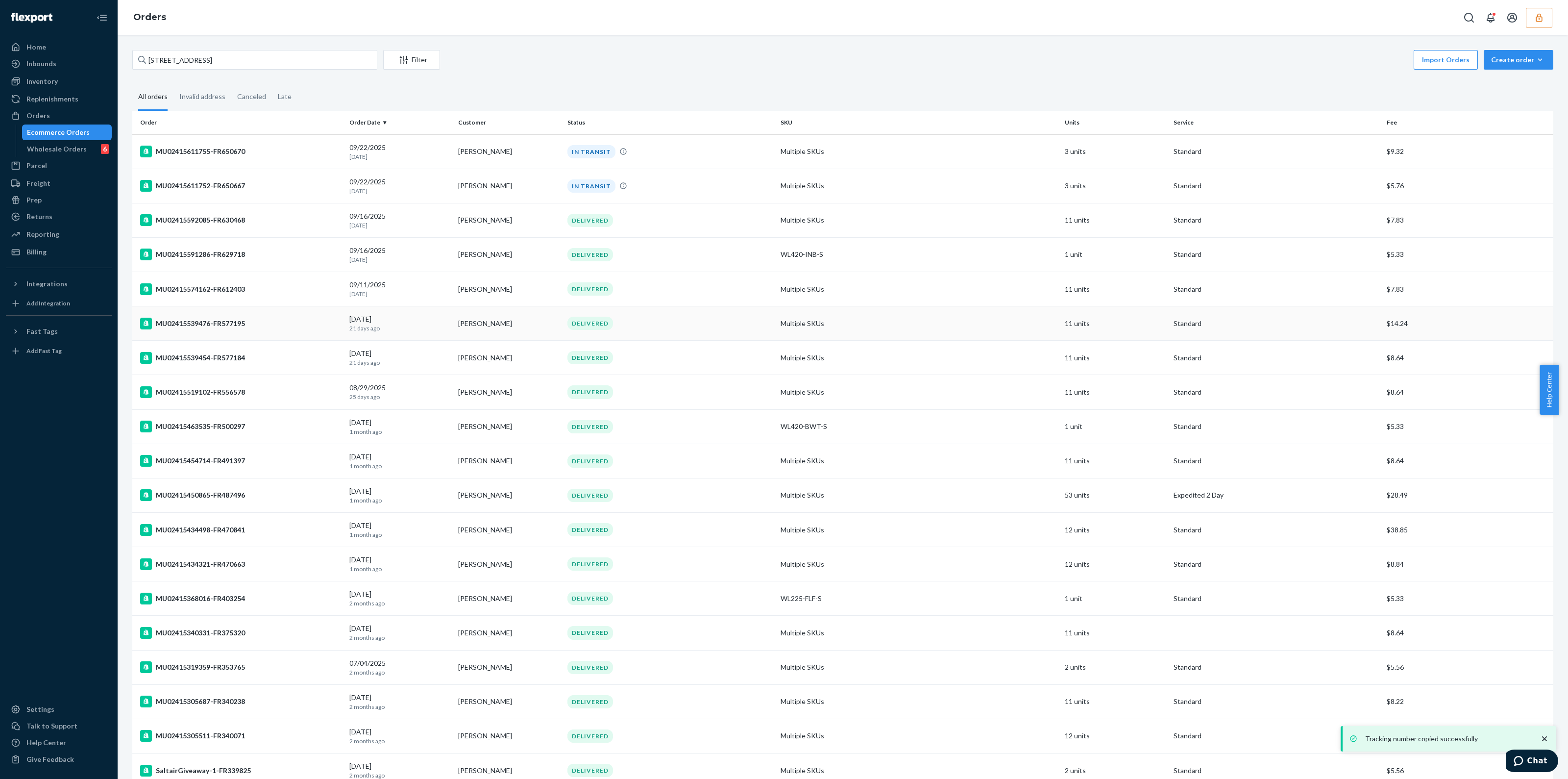
click at [678, 326] on div "DELIVERED" at bounding box center [670, 323] width 209 height 13
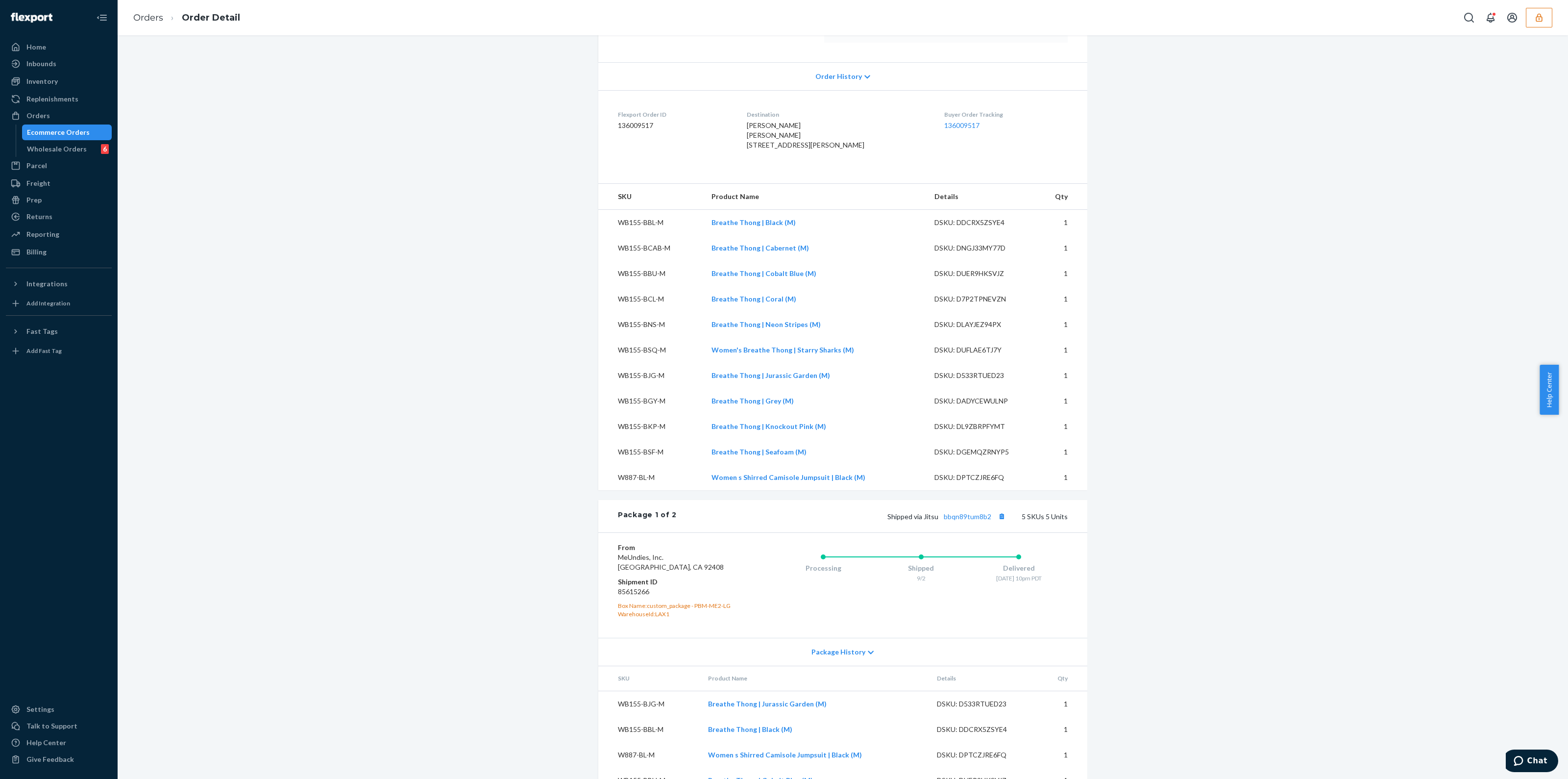
scroll to position [428, 0]
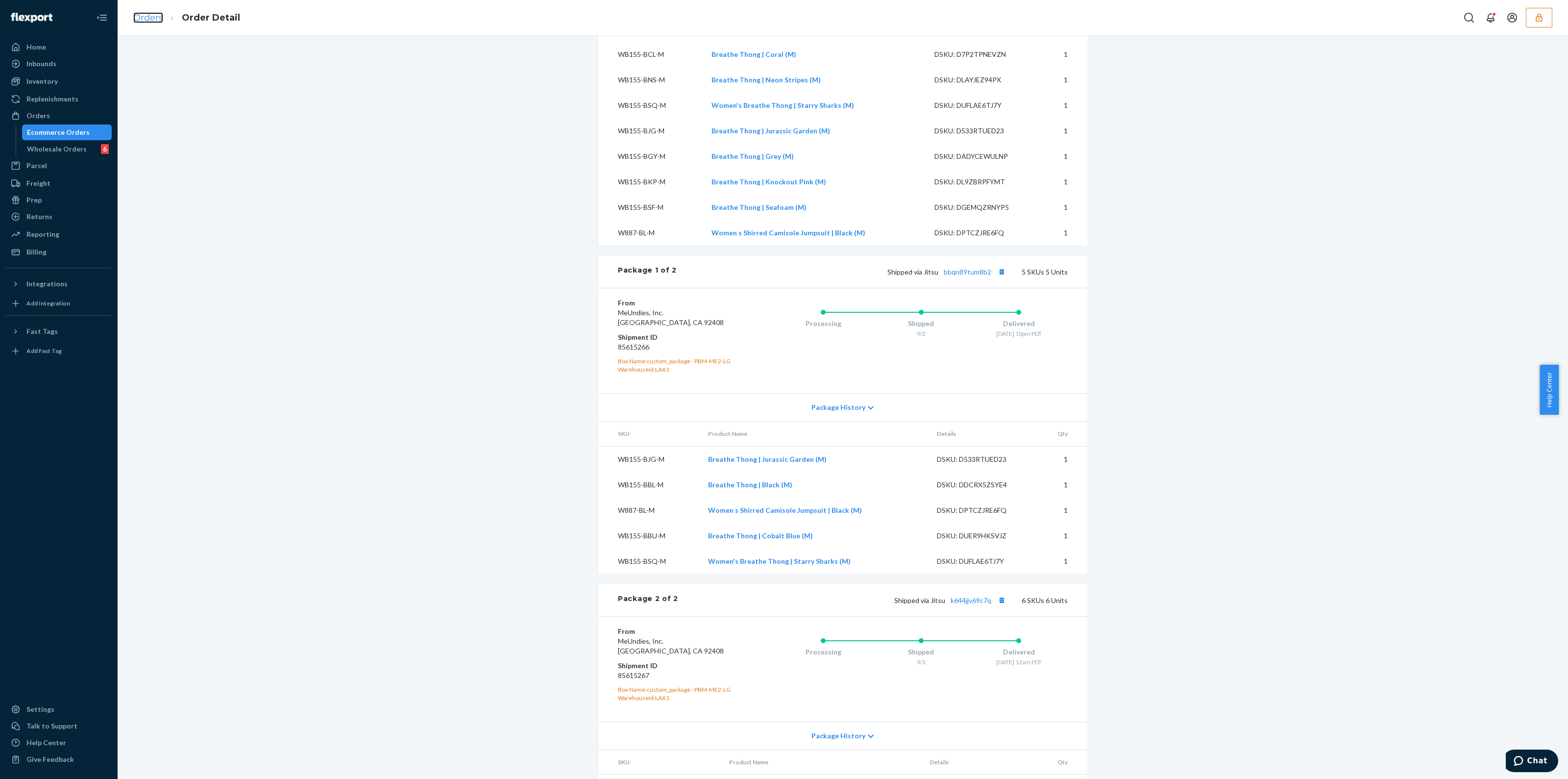
click at [145, 18] on link "Orders" at bounding box center [148, 18] width 30 height 11
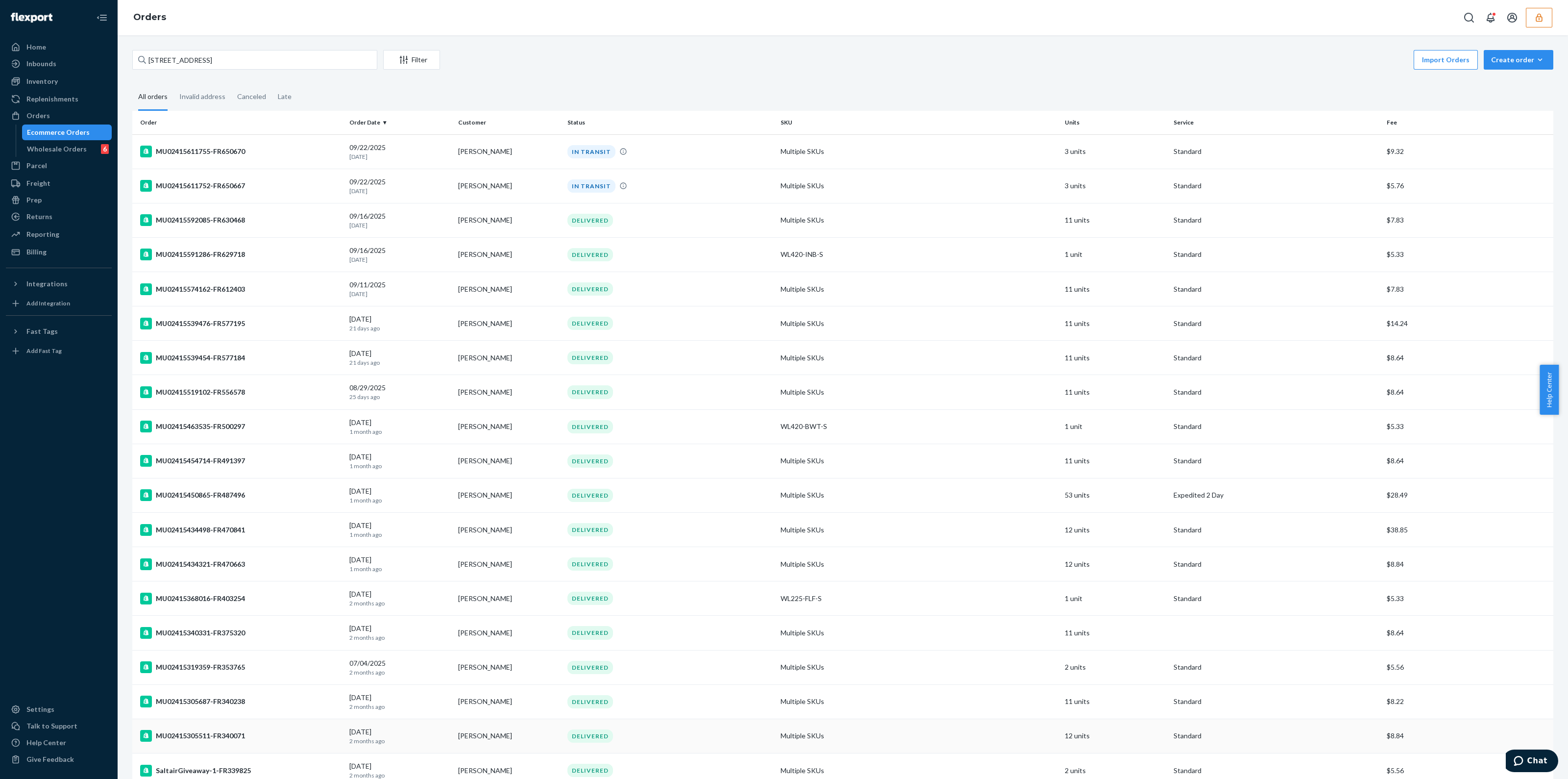
click at [710, 730] on div "DELIVERED" at bounding box center [670, 736] width 209 height 13
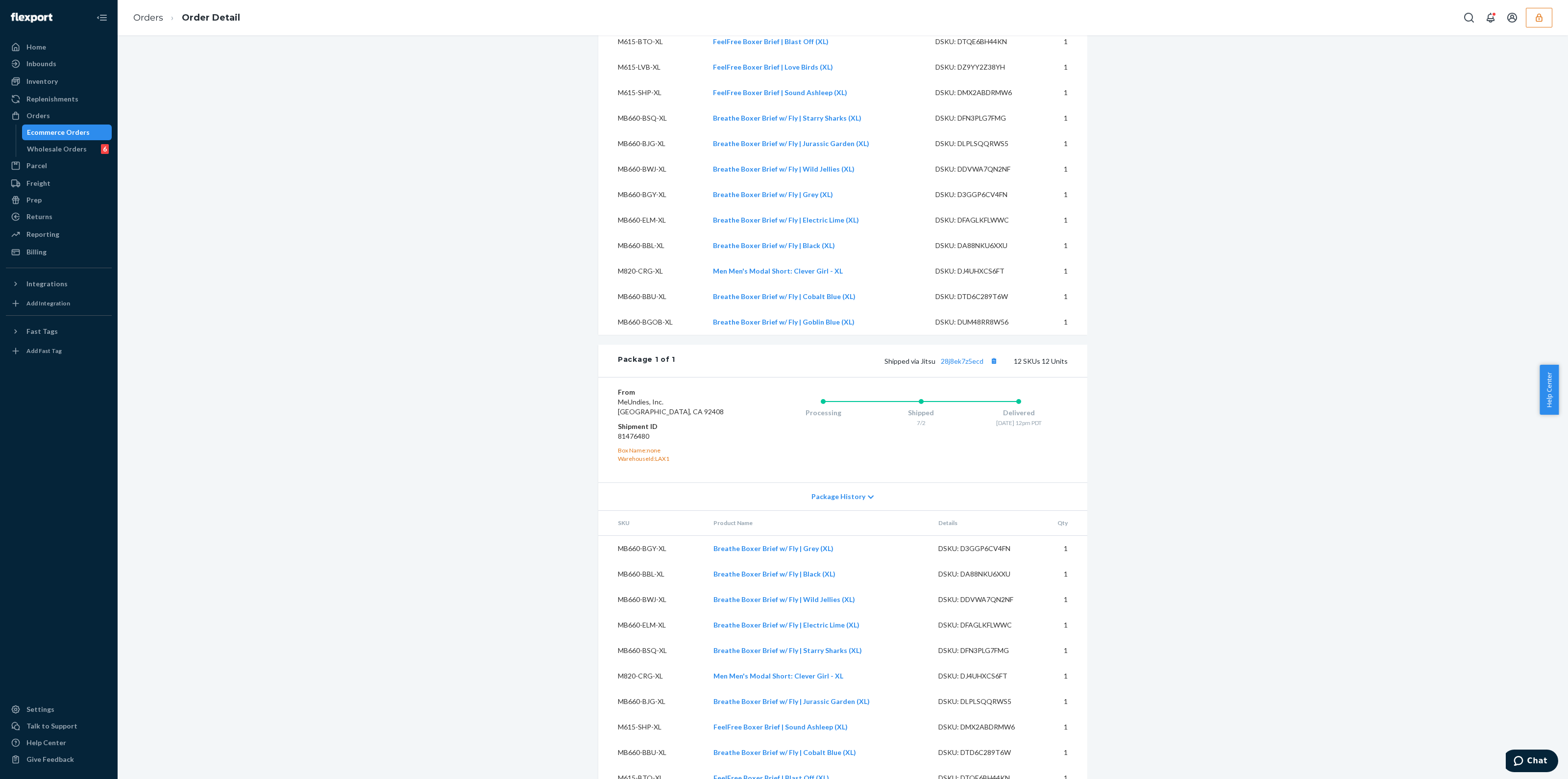
scroll to position [457, 0]
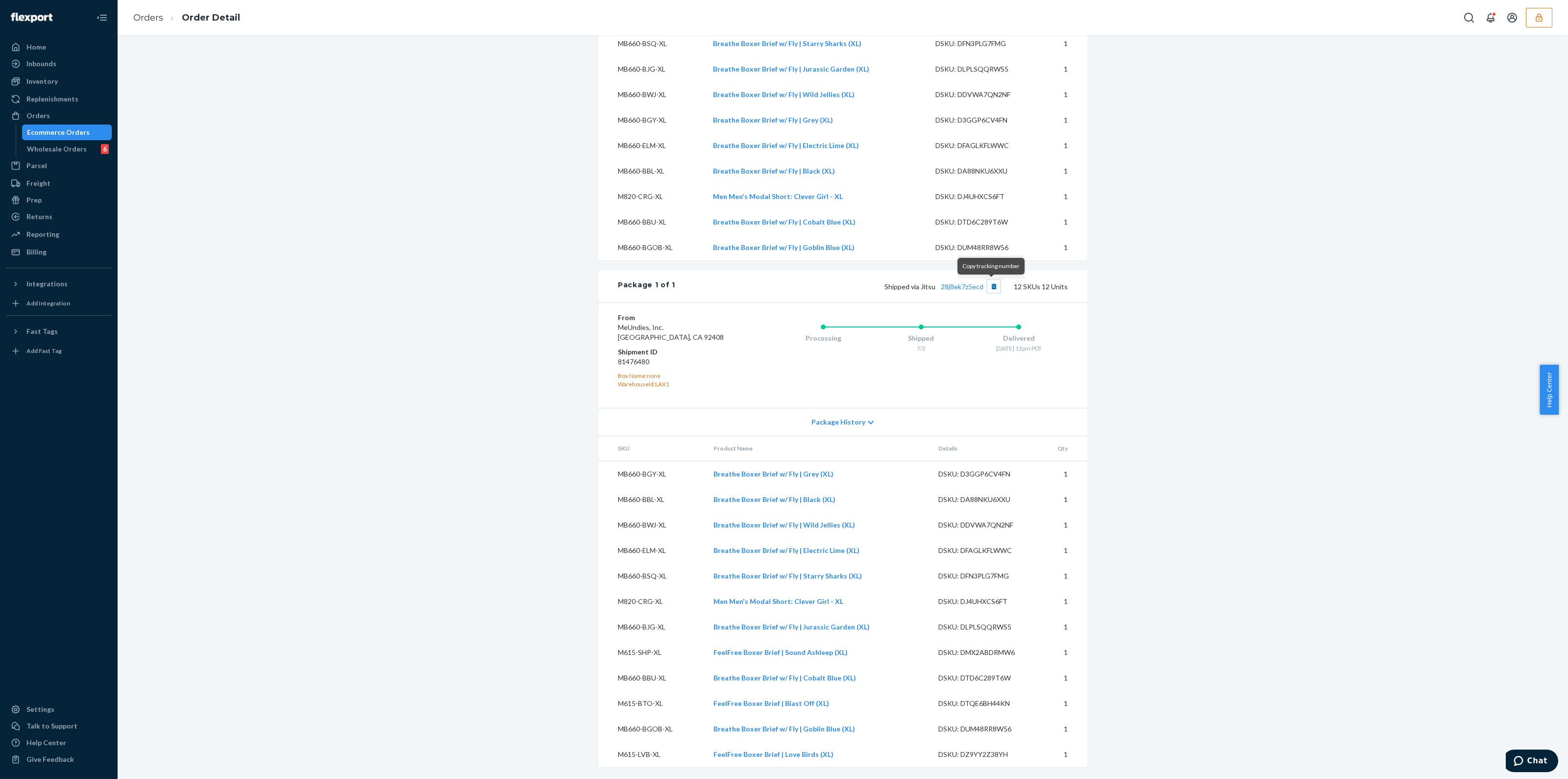
click at [991, 289] on button "Copy tracking number" at bounding box center [993, 286] width 13 height 13
click at [141, 16] on link "Orders" at bounding box center [148, 18] width 30 height 11
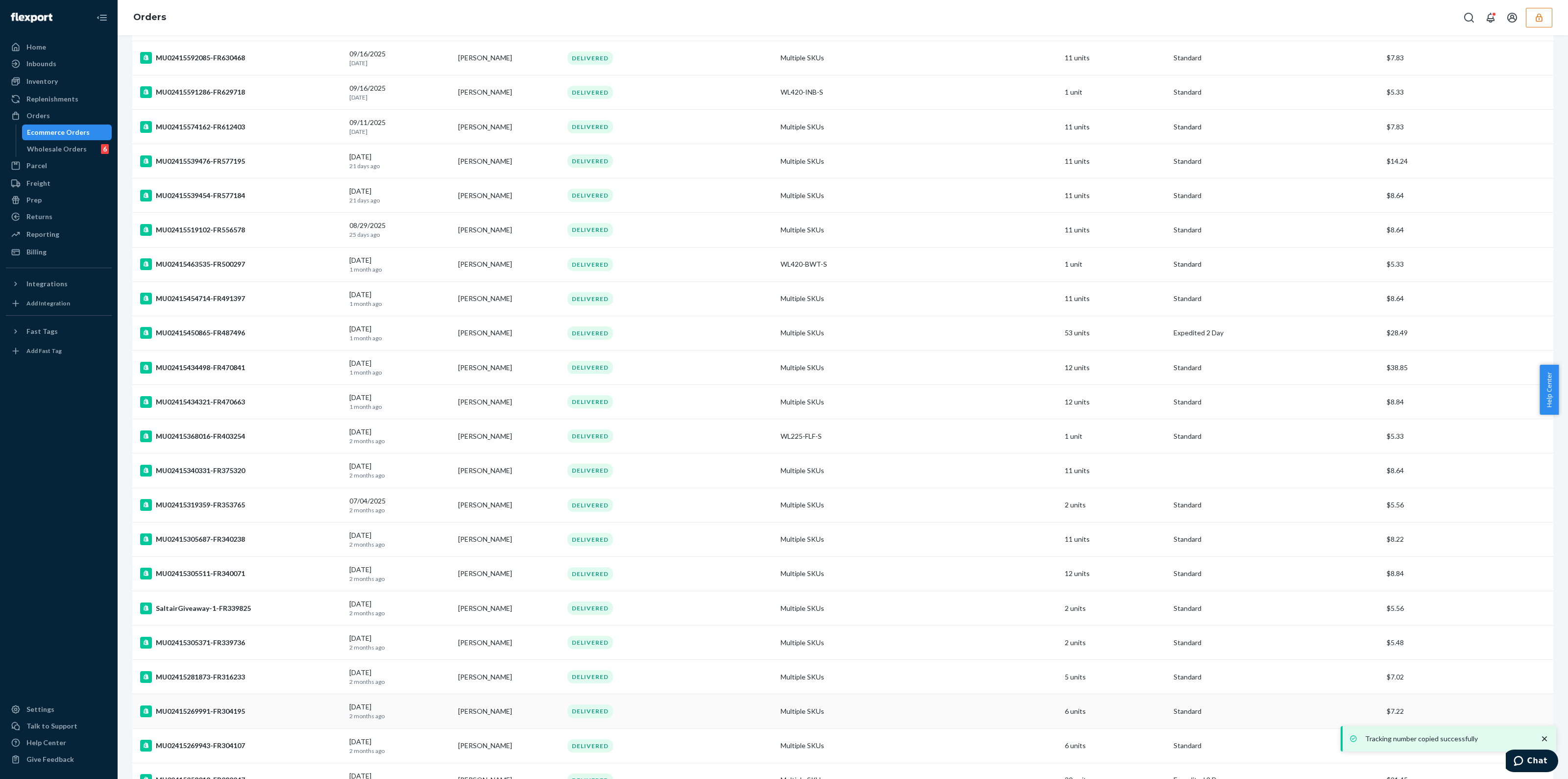
scroll to position [245, 0]
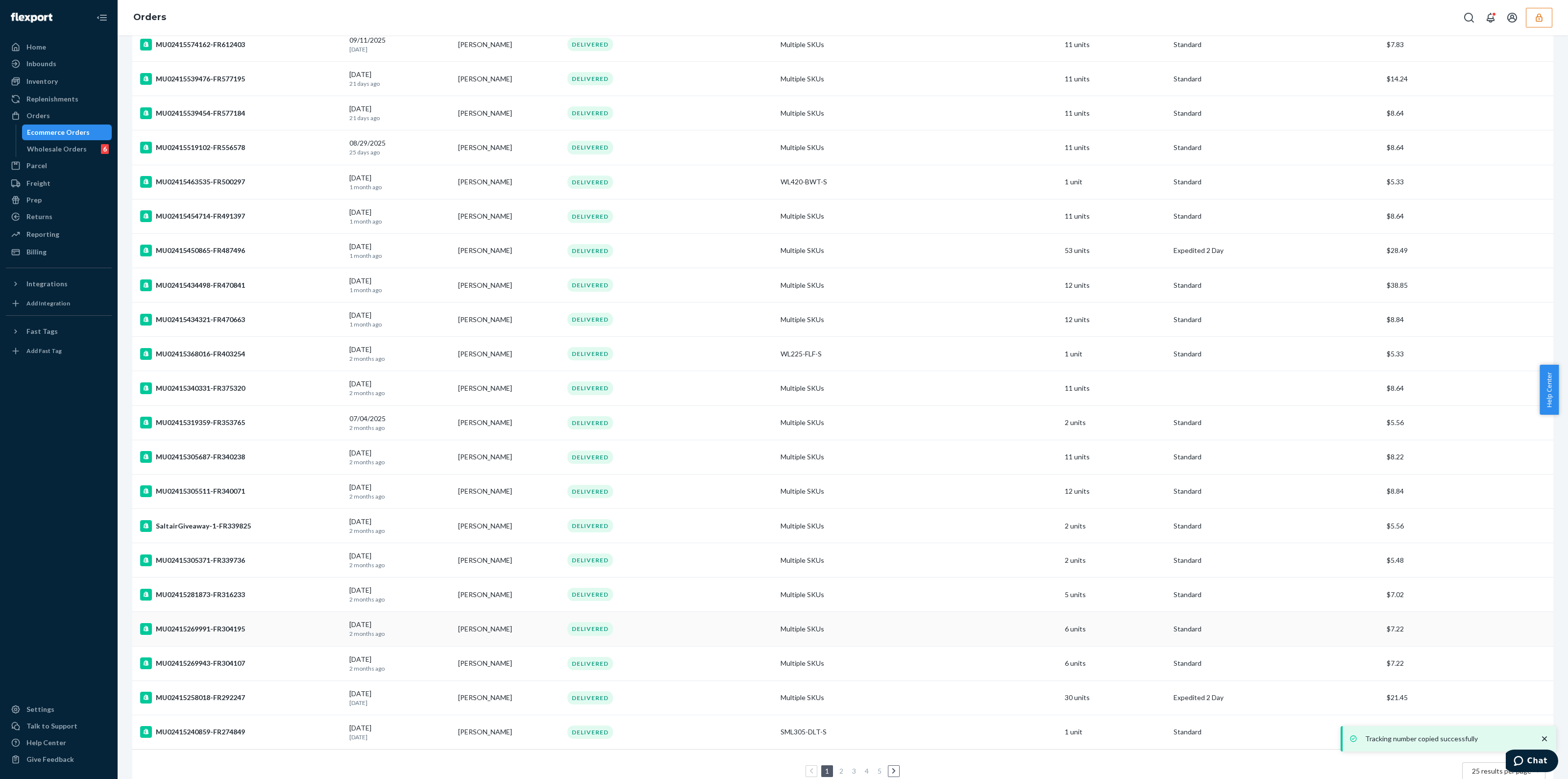
click at [834, 619] on td "Multiple SKUs" at bounding box center [919, 629] width 285 height 35
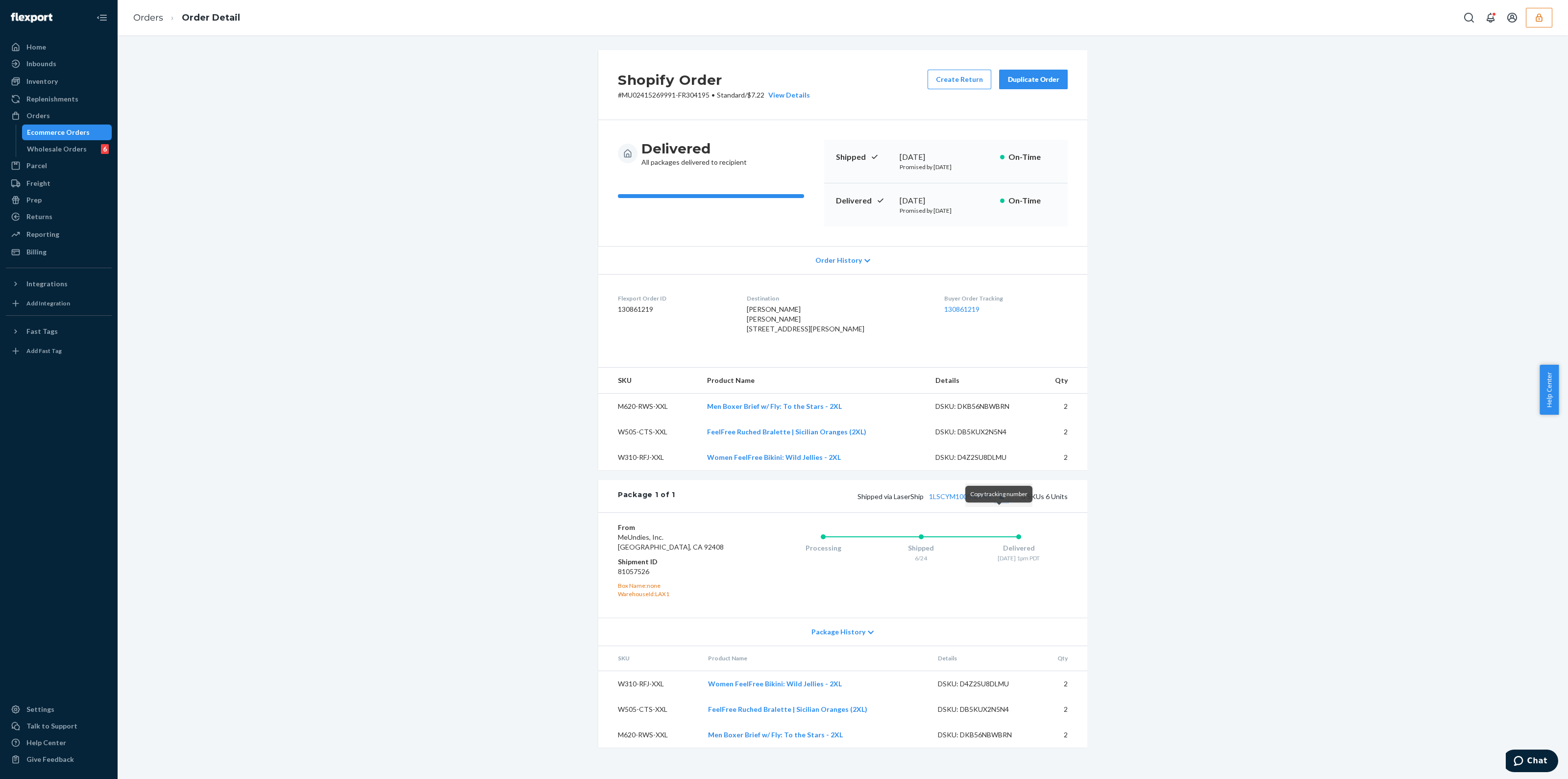
click at [996, 503] on button "Copy tracking number" at bounding box center [1001, 496] width 13 height 13
click at [78, 131] on div "Ecommerce Orders" at bounding box center [58, 133] width 63 height 10
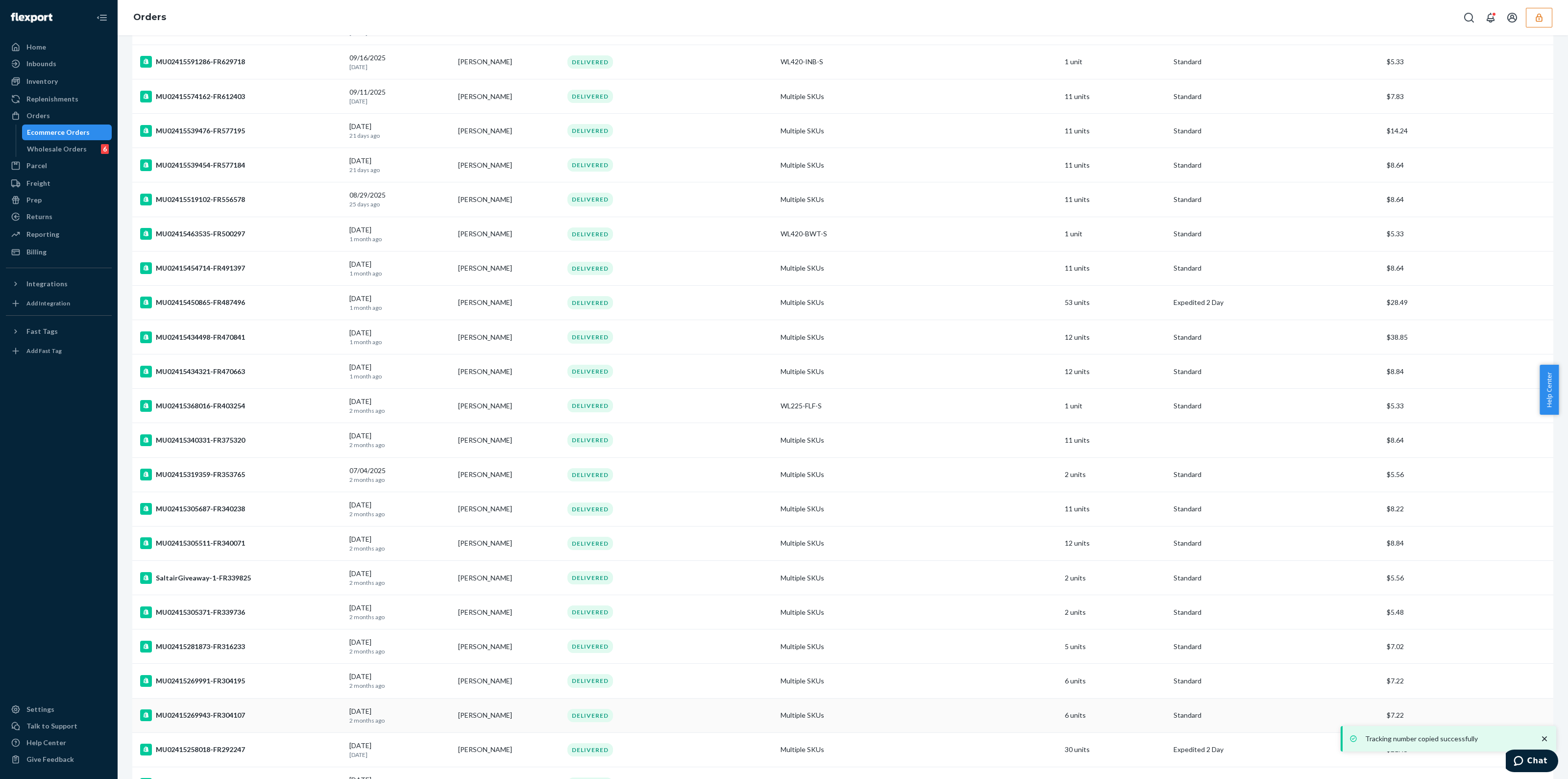
scroll to position [275, 0]
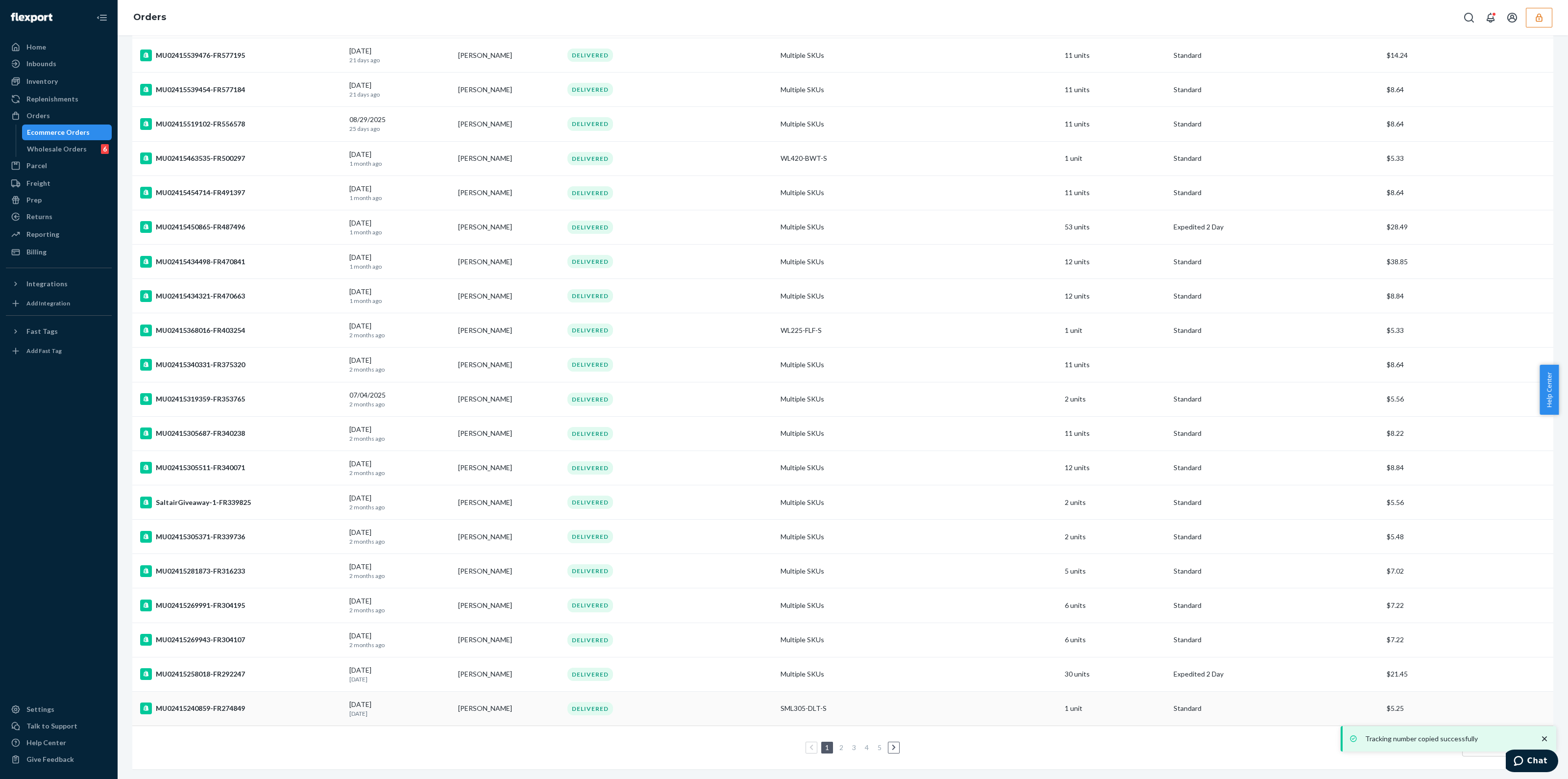
click at [652, 708] on td "DELIVERED" at bounding box center [670, 708] width 213 height 35
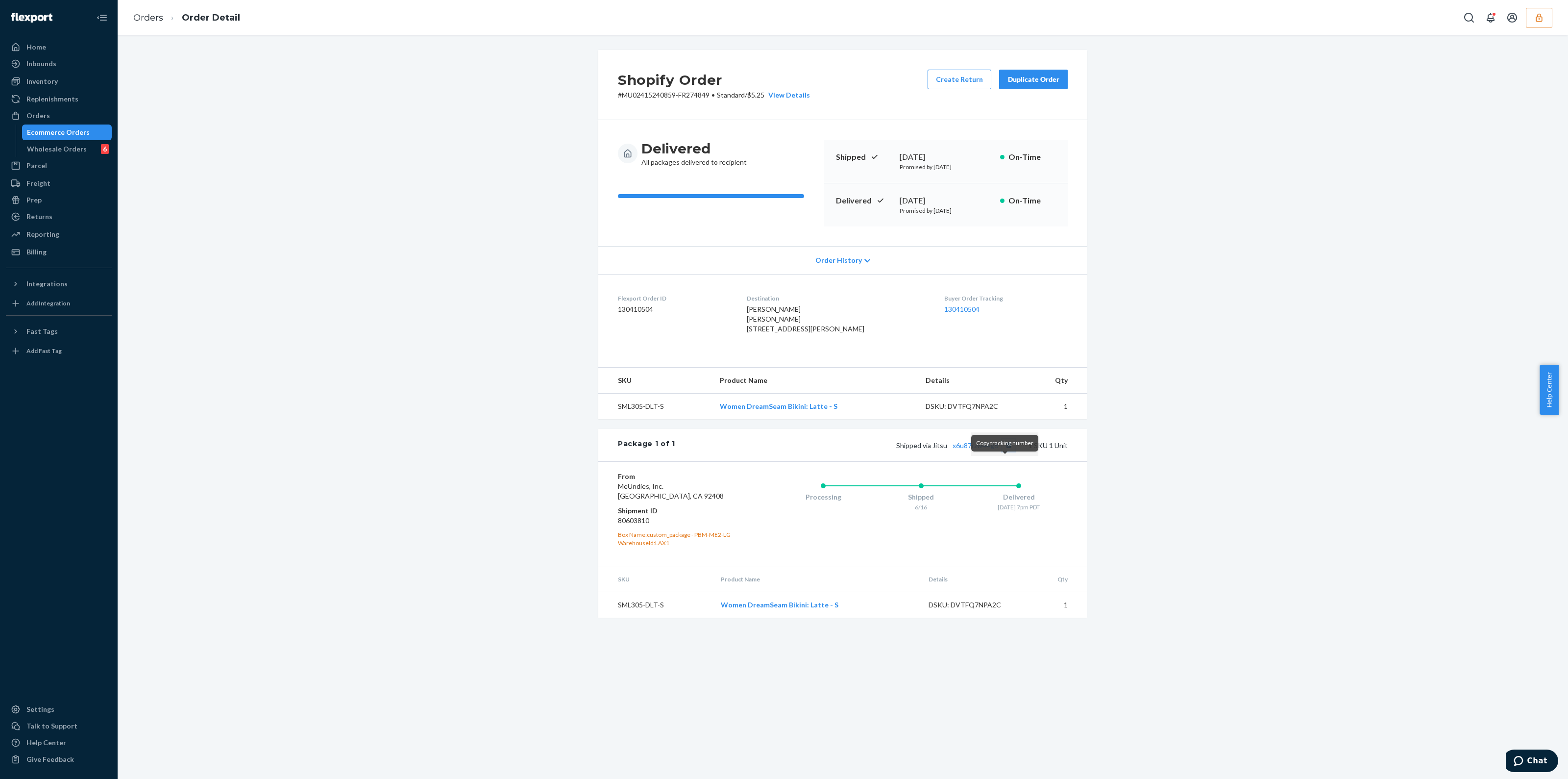
click at [1002, 452] on button "Copy tracking number" at bounding box center [1008, 445] width 13 height 13
click at [52, 133] on div "Ecommerce Orders" at bounding box center [58, 133] width 63 height 10
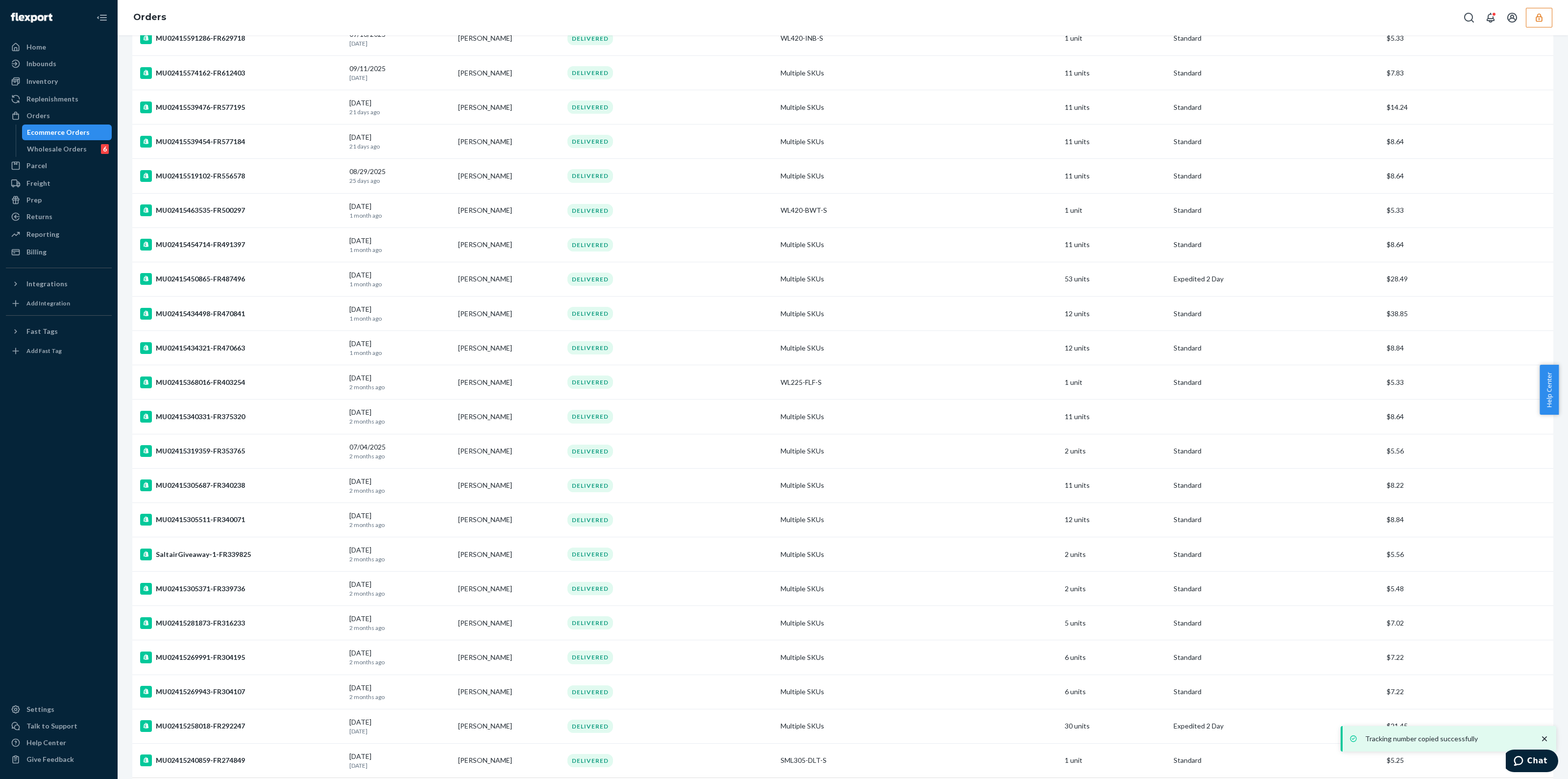
scroll to position [275, 0]
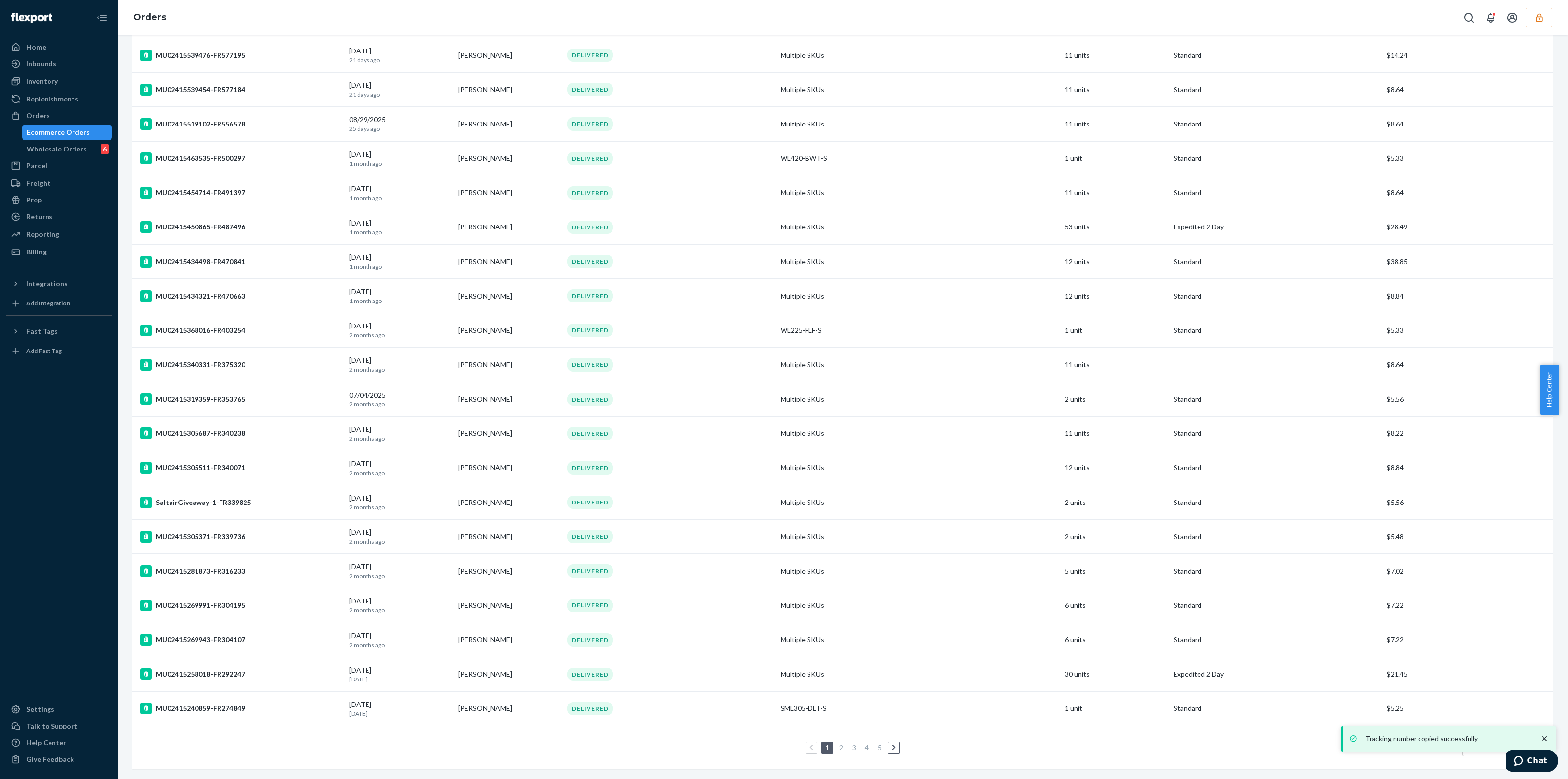
click at [842, 742] on ul "1 2 3 4 5" at bounding box center [843, 748] width 118 height 12
click at [840, 744] on link "2" at bounding box center [841, 748] width 8 height 9
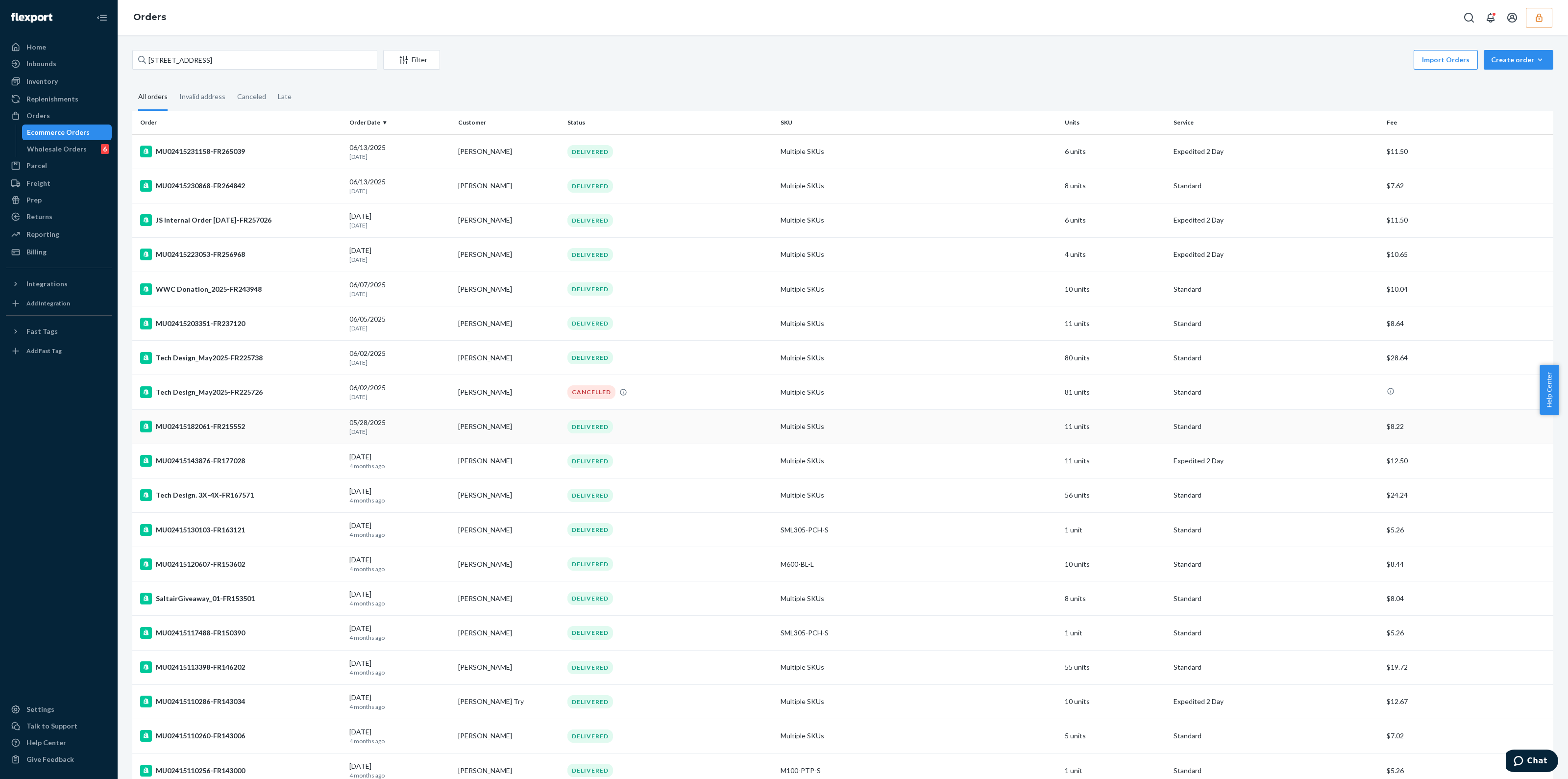
click at [693, 439] on td "DELIVERED" at bounding box center [670, 427] width 213 height 35
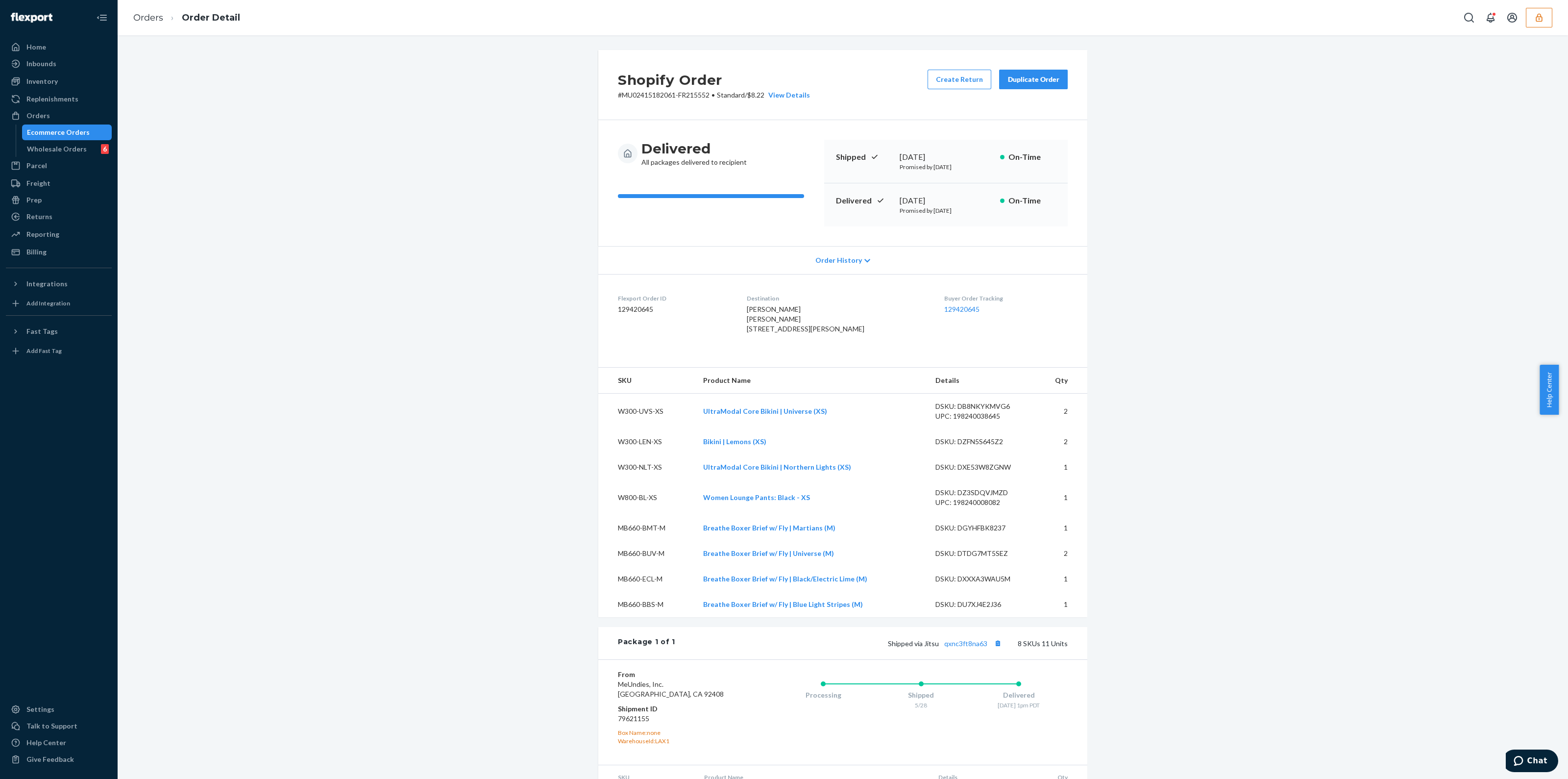
scroll to position [265, 0]
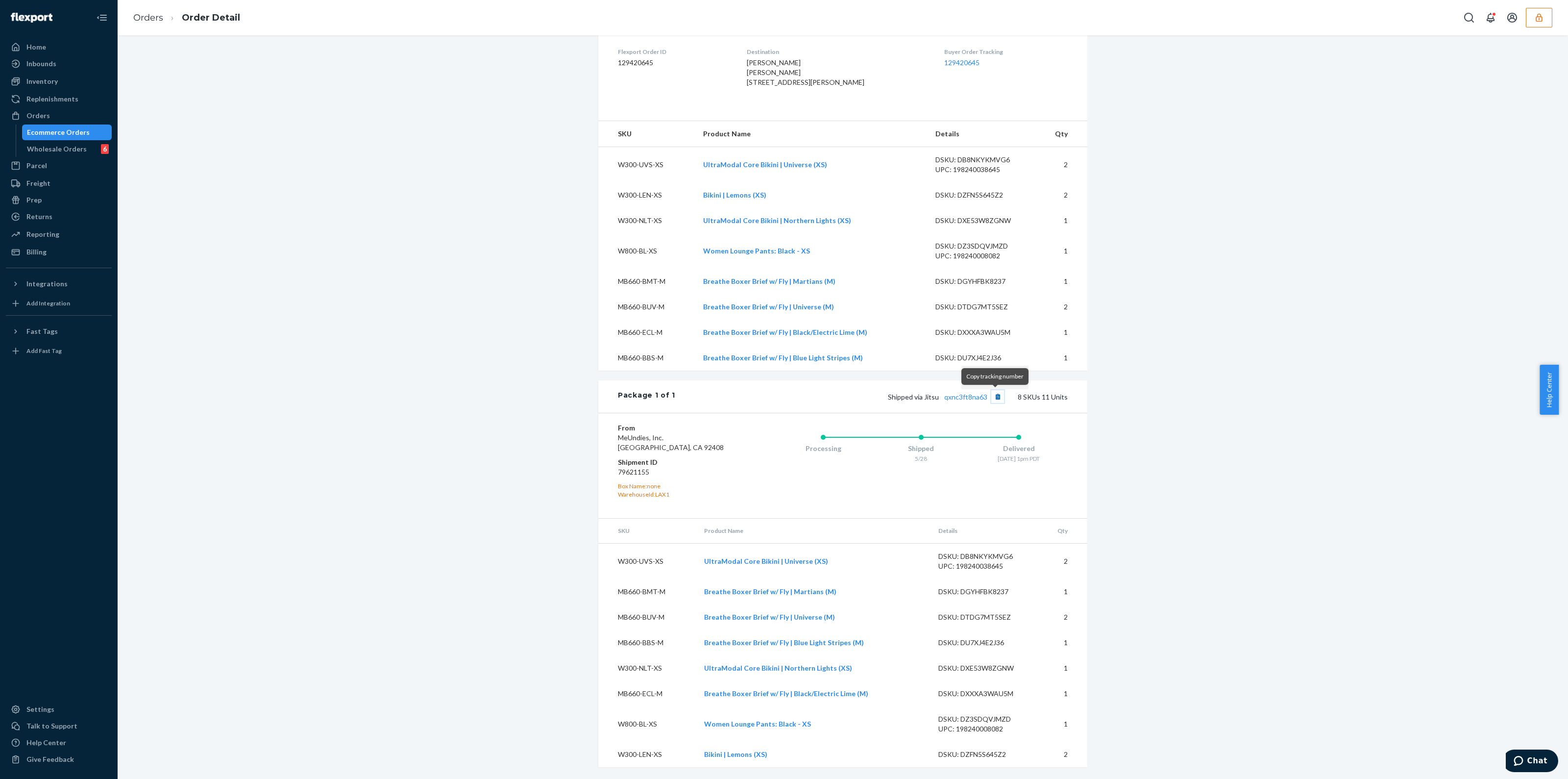
click at [993, 391] on button "Copy tracking number" at bounding box center [997, 397] width 13 height 13
click at [1541, 22] on icon "button" at bounding box center [1539, 17] width 10 height 10
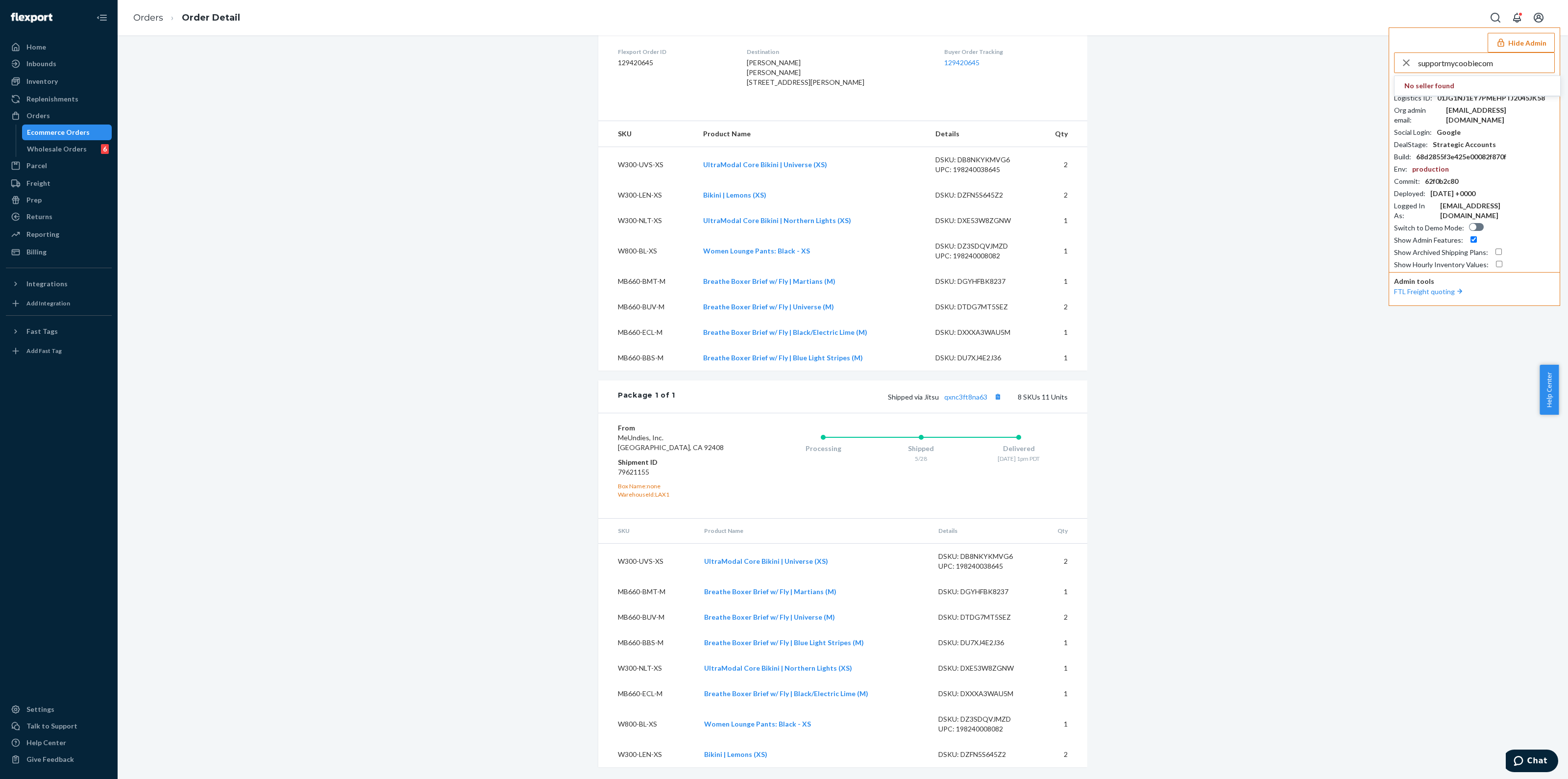
type input "supportmycoobiecom"
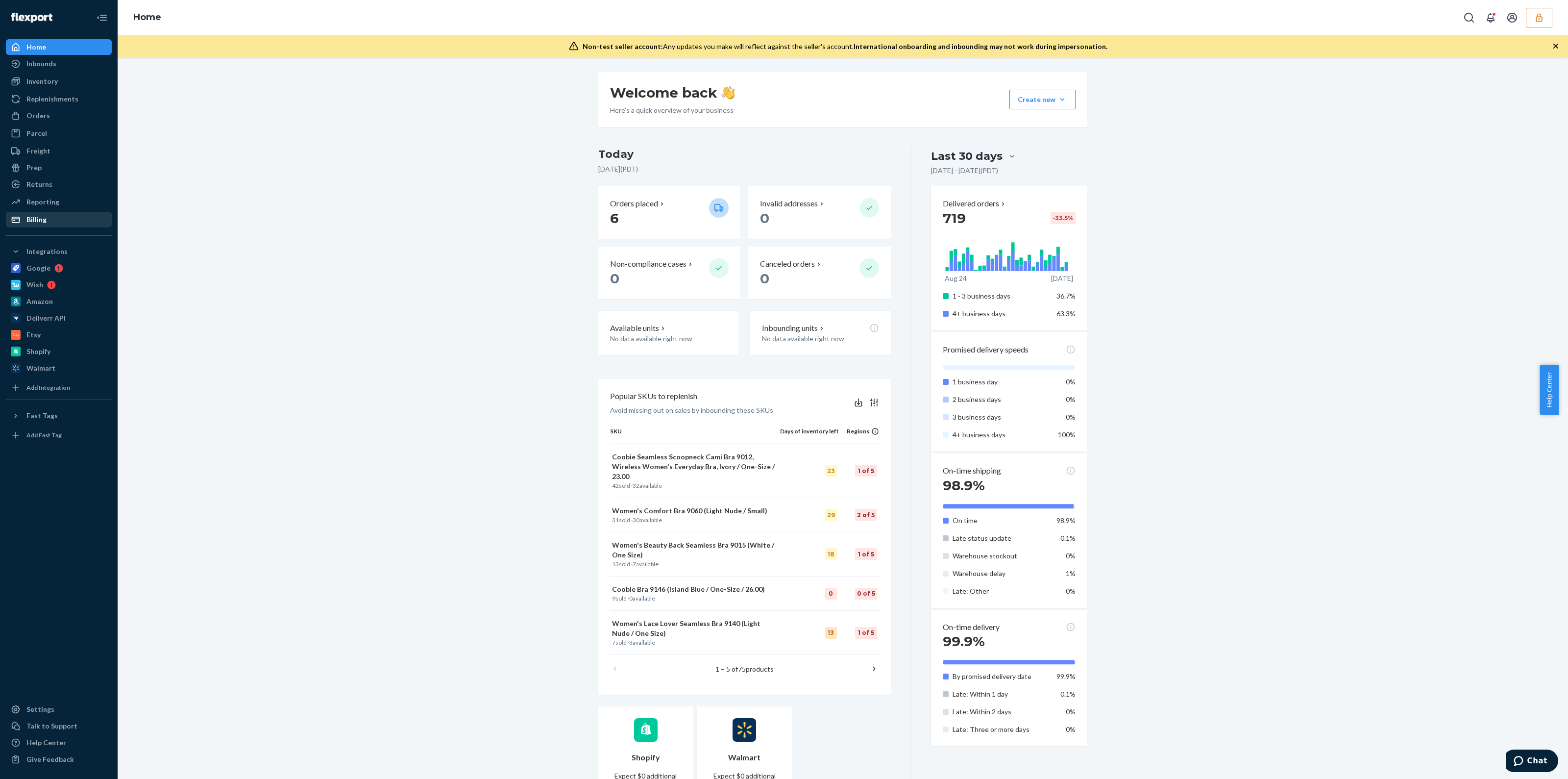
click at [46, 222] on div "Billing" at bounding box center [59, 220] width 104 height 14
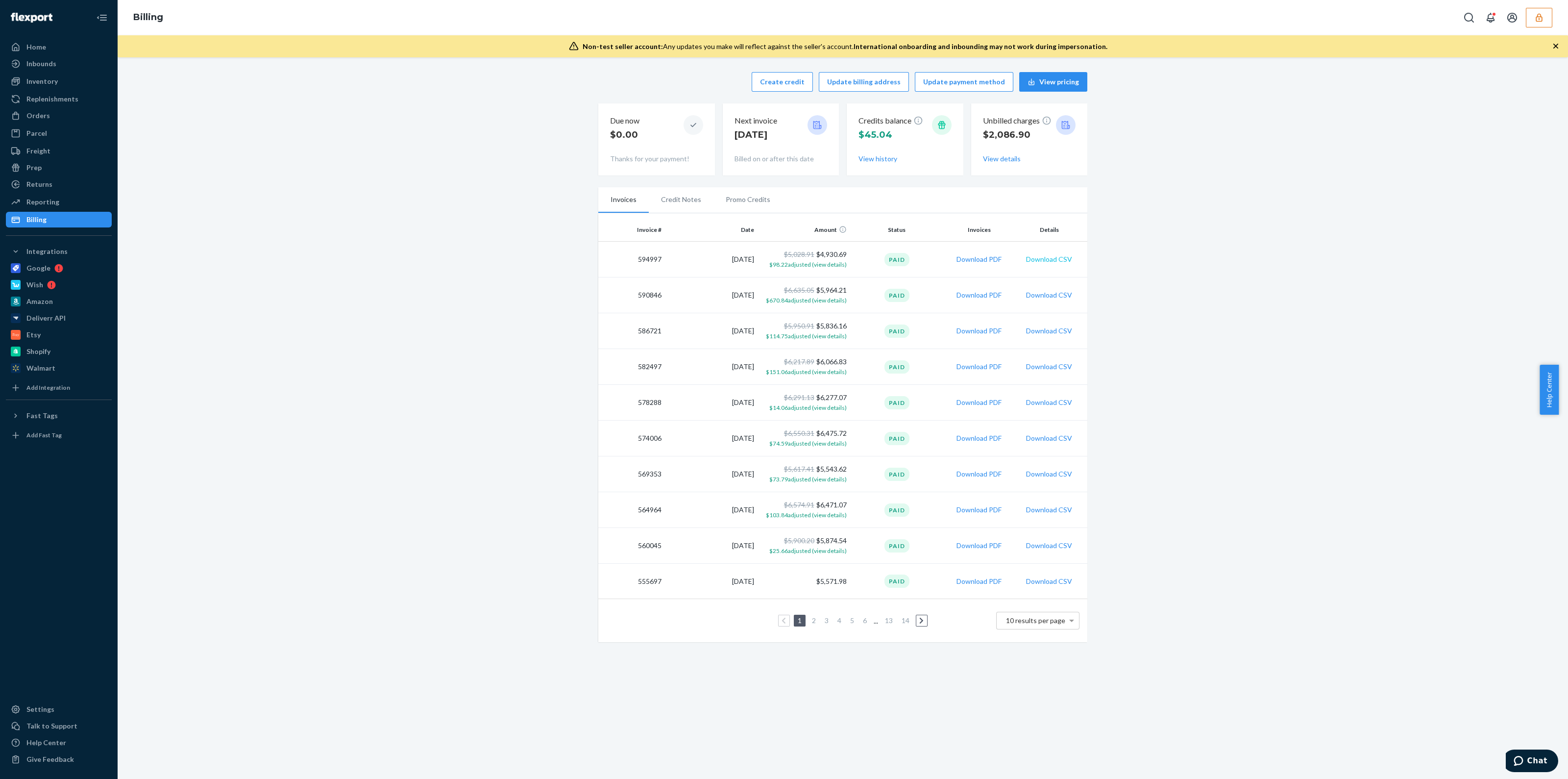
click at [1049, 261] on button "Download CSV" at bounding box center [1049, 259] width 46 height 10
click at [1537, 24] on button "button" at bounding box center [1539, 17] width 27 height 20
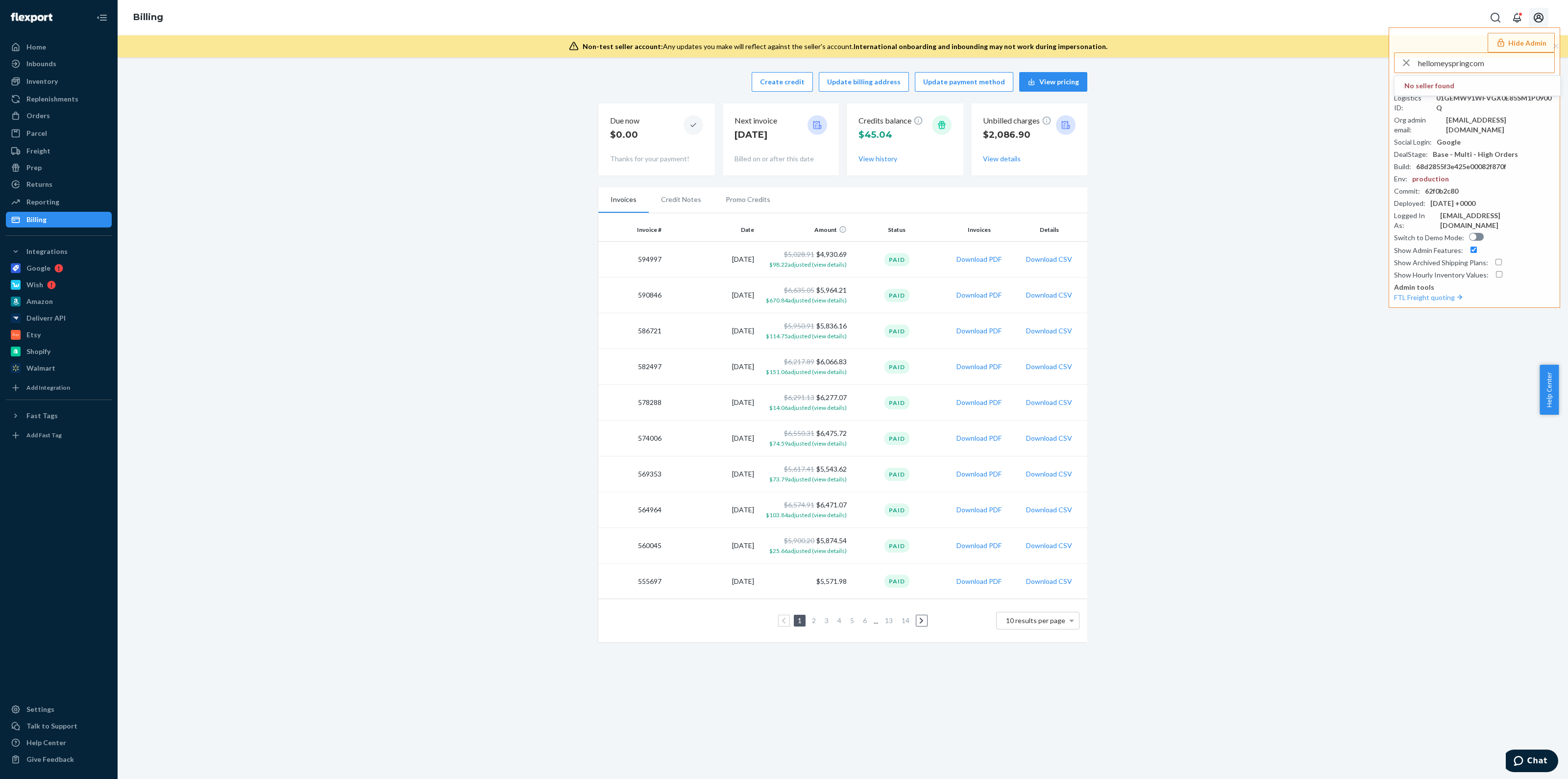
type input "hellomeyspringcom"
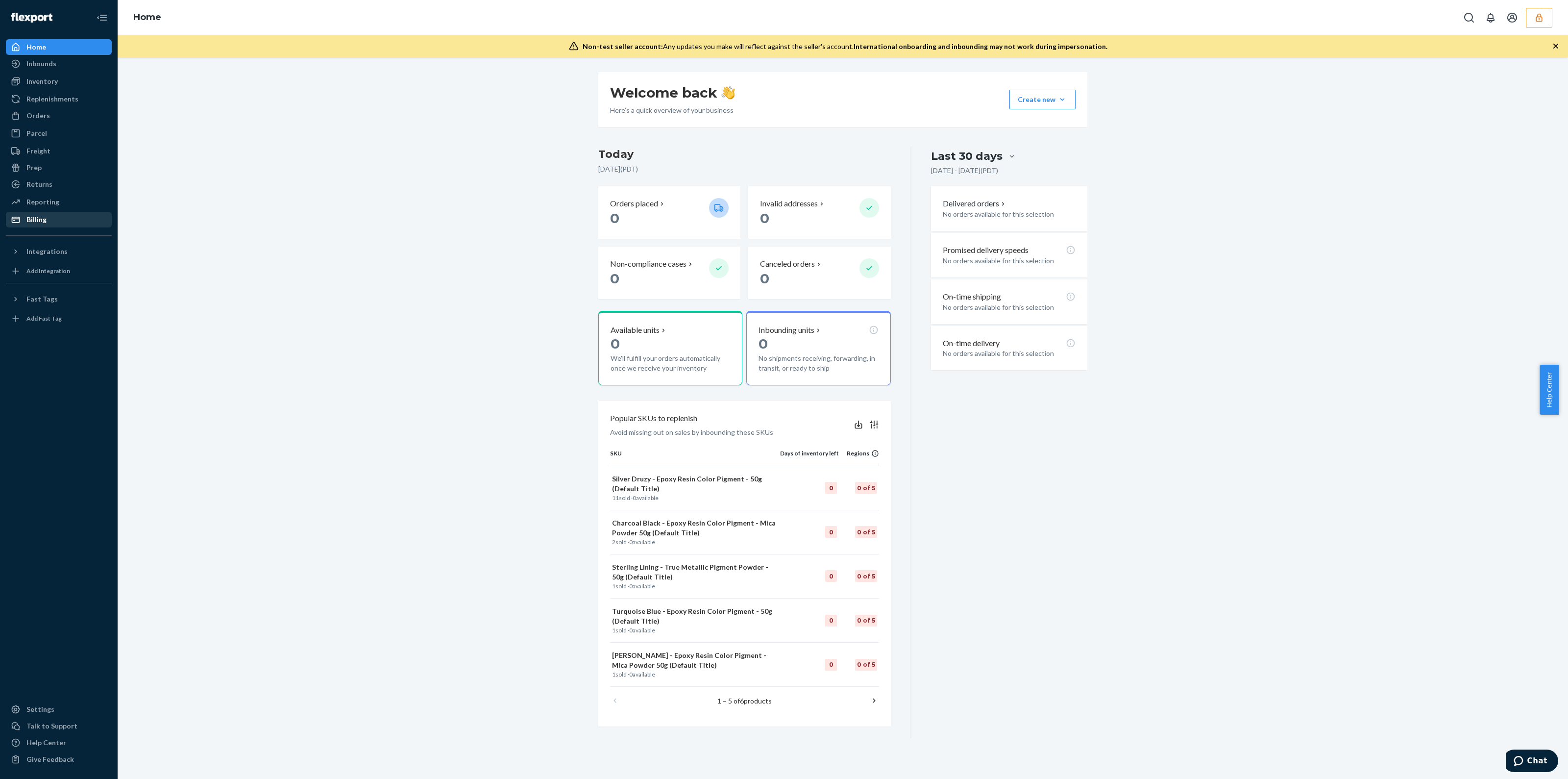
click at [67, 217] on div "Billing" at bounding box center [59, 220] width 104 height 14
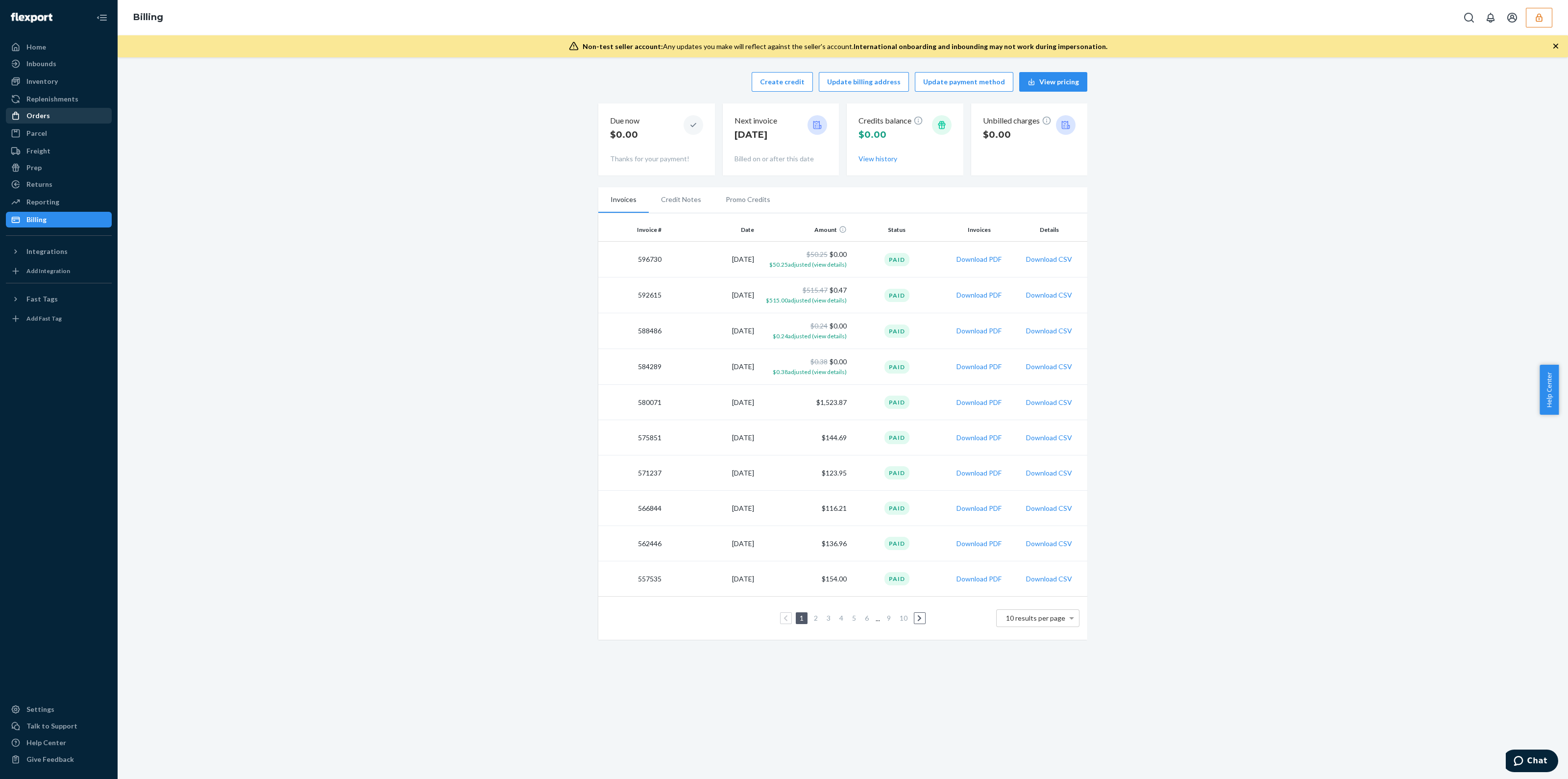
click at [38, 118] on div "Orders" at bounding box center [38, 115] width 24 height 10
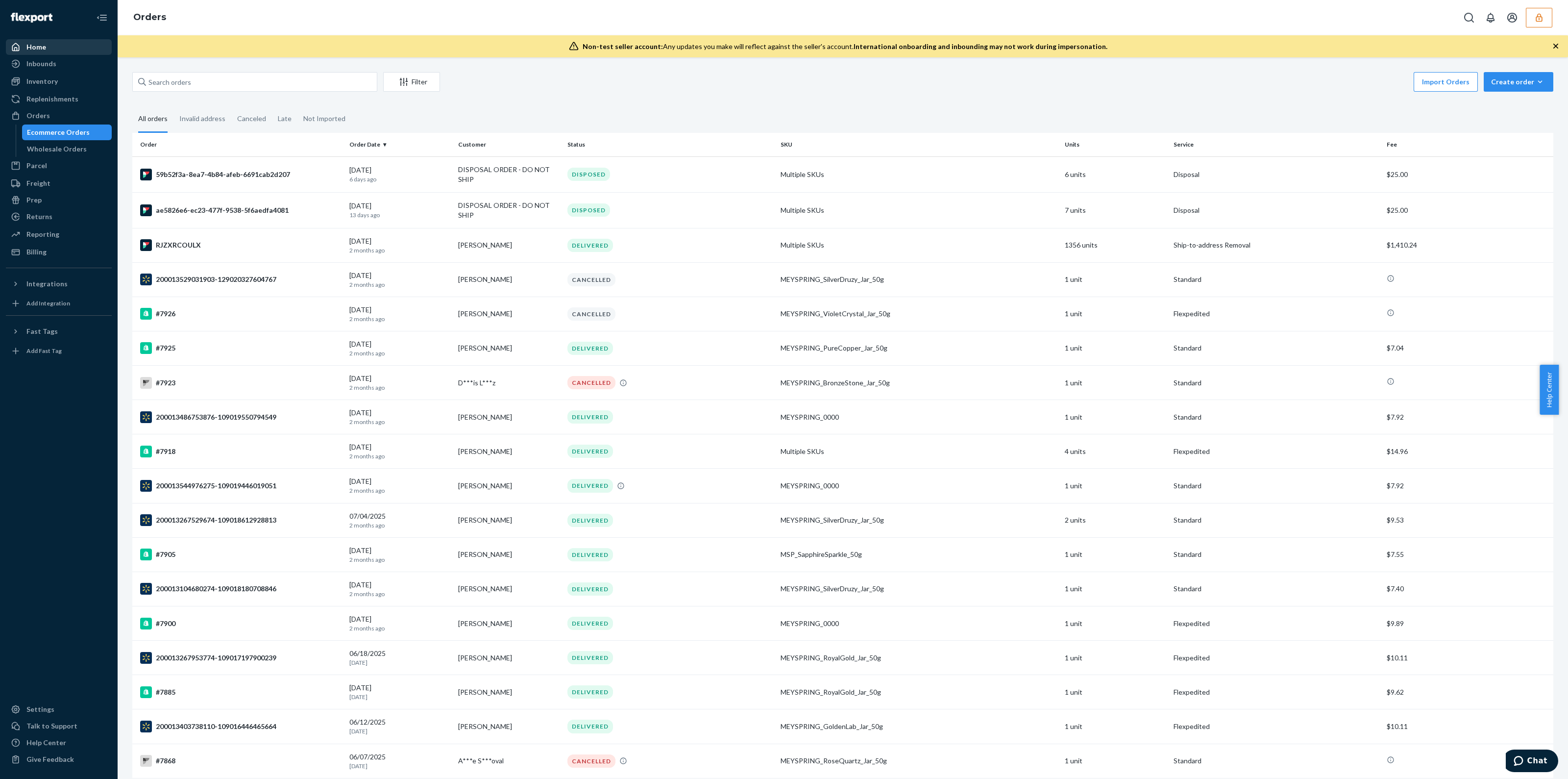
click at [72, 46] on div "Home" at bounding box center [59, 47] width 104 height 14
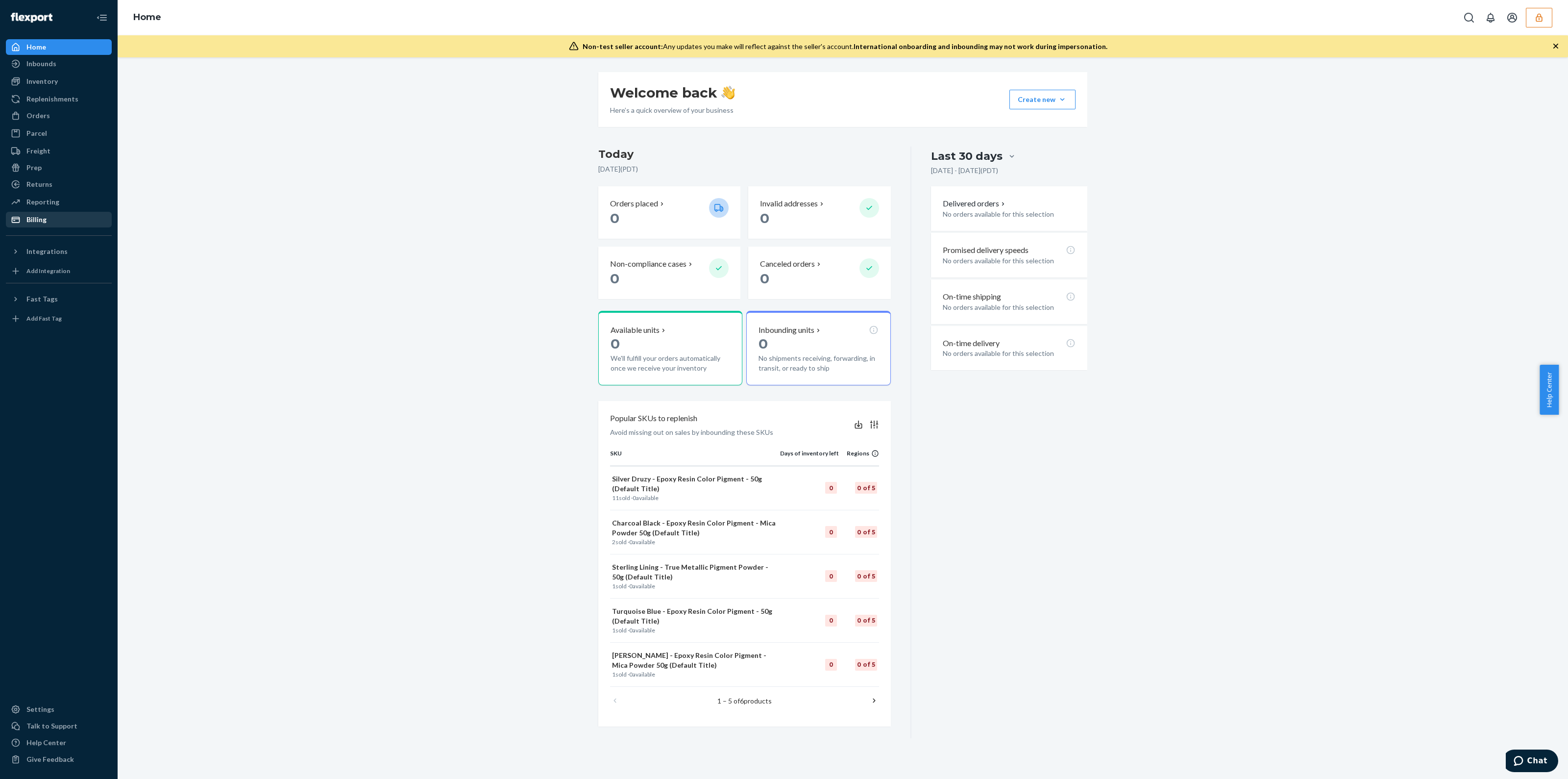
click at [52, 222] on div "Billing" at bounding box center [59, 220] width 104 height 14
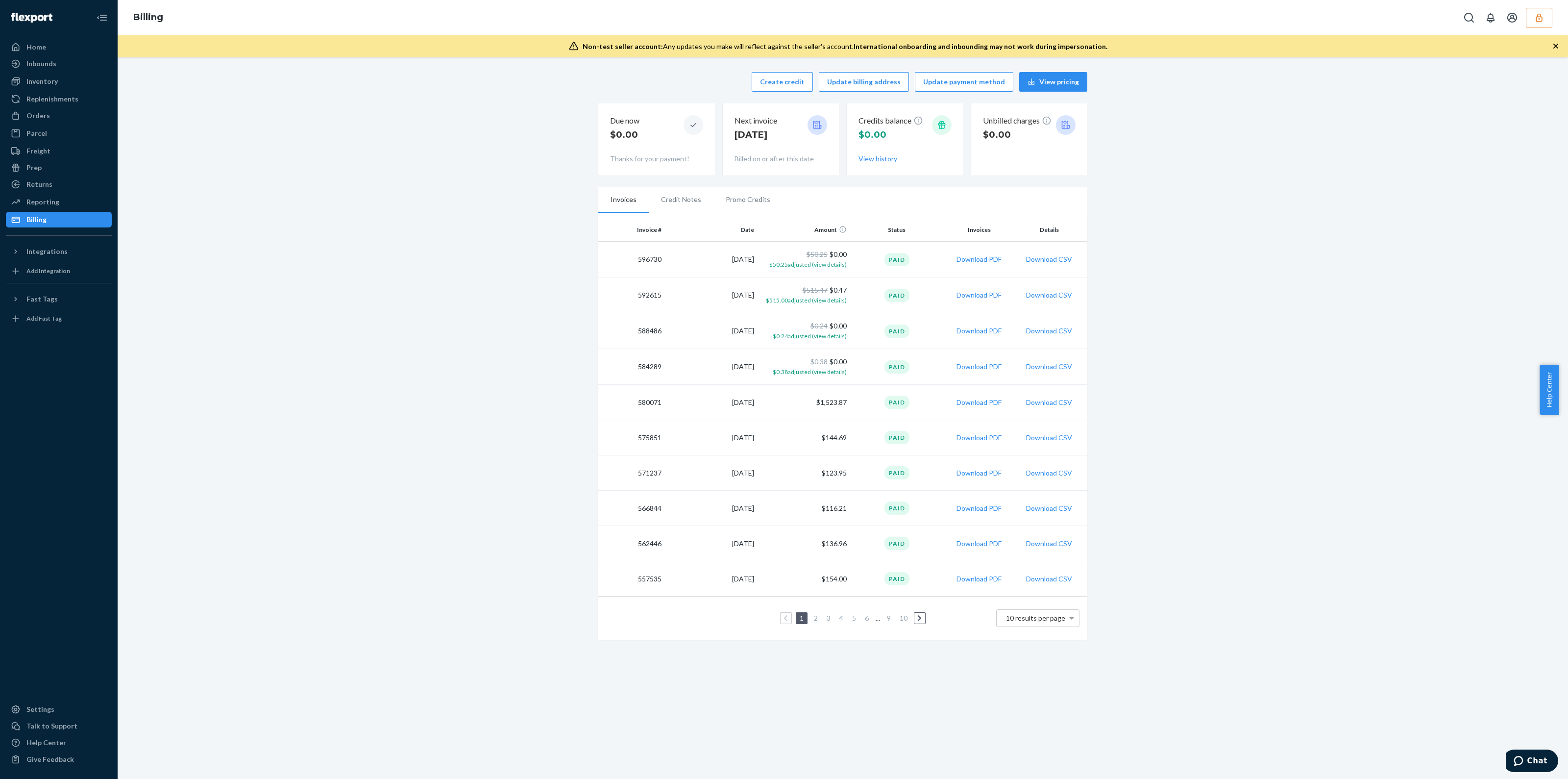
click at [1551, 18] on button "button" at bounding box center [1539, 17] width 27 height 20
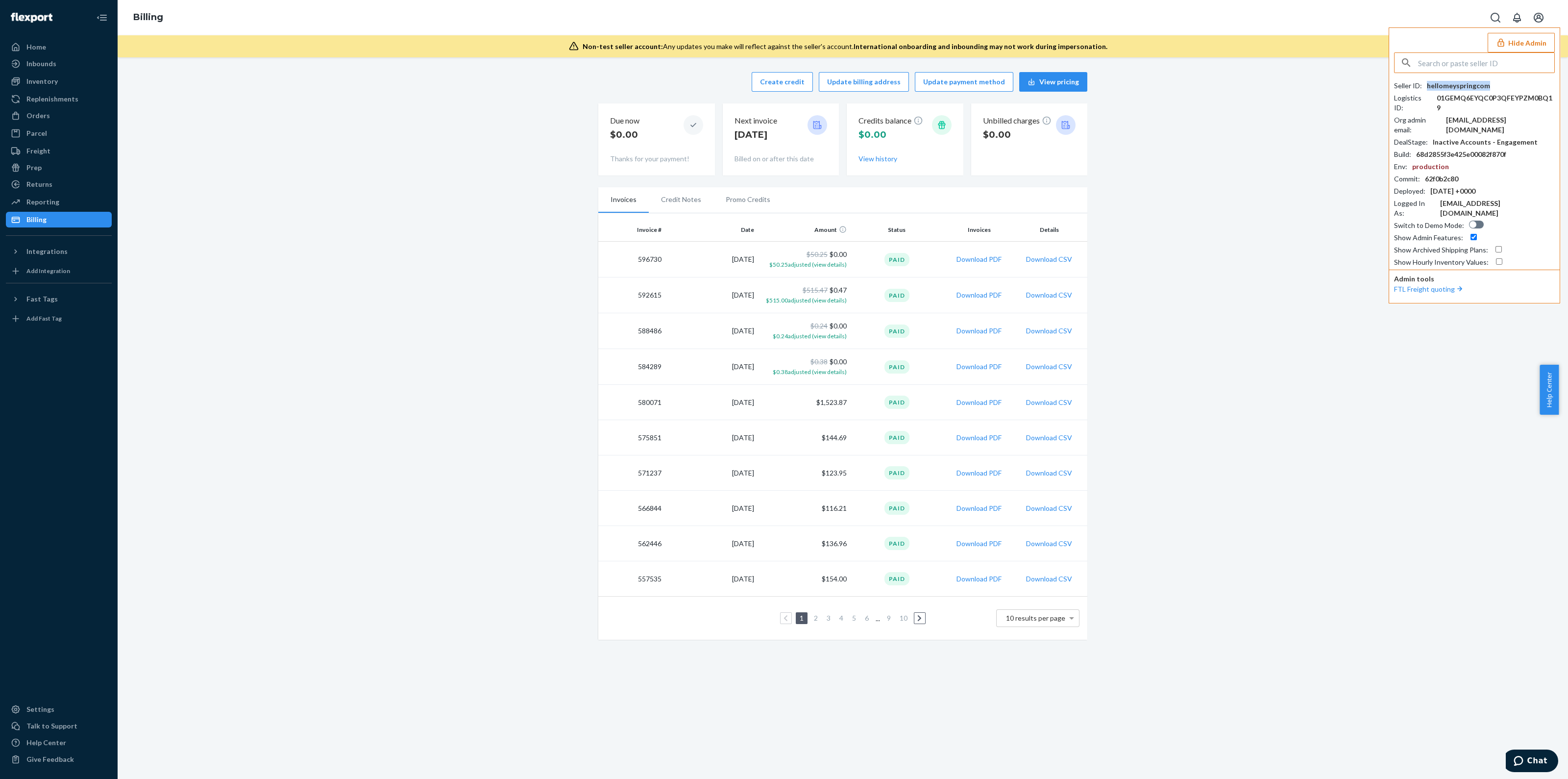
click at [1478, 89] on div "hellomeyspringcom" at bounding box center [1458, 86] width 64 height 10
click at [25, 708] on div at bounding box center [19, 709] width 16 height 10
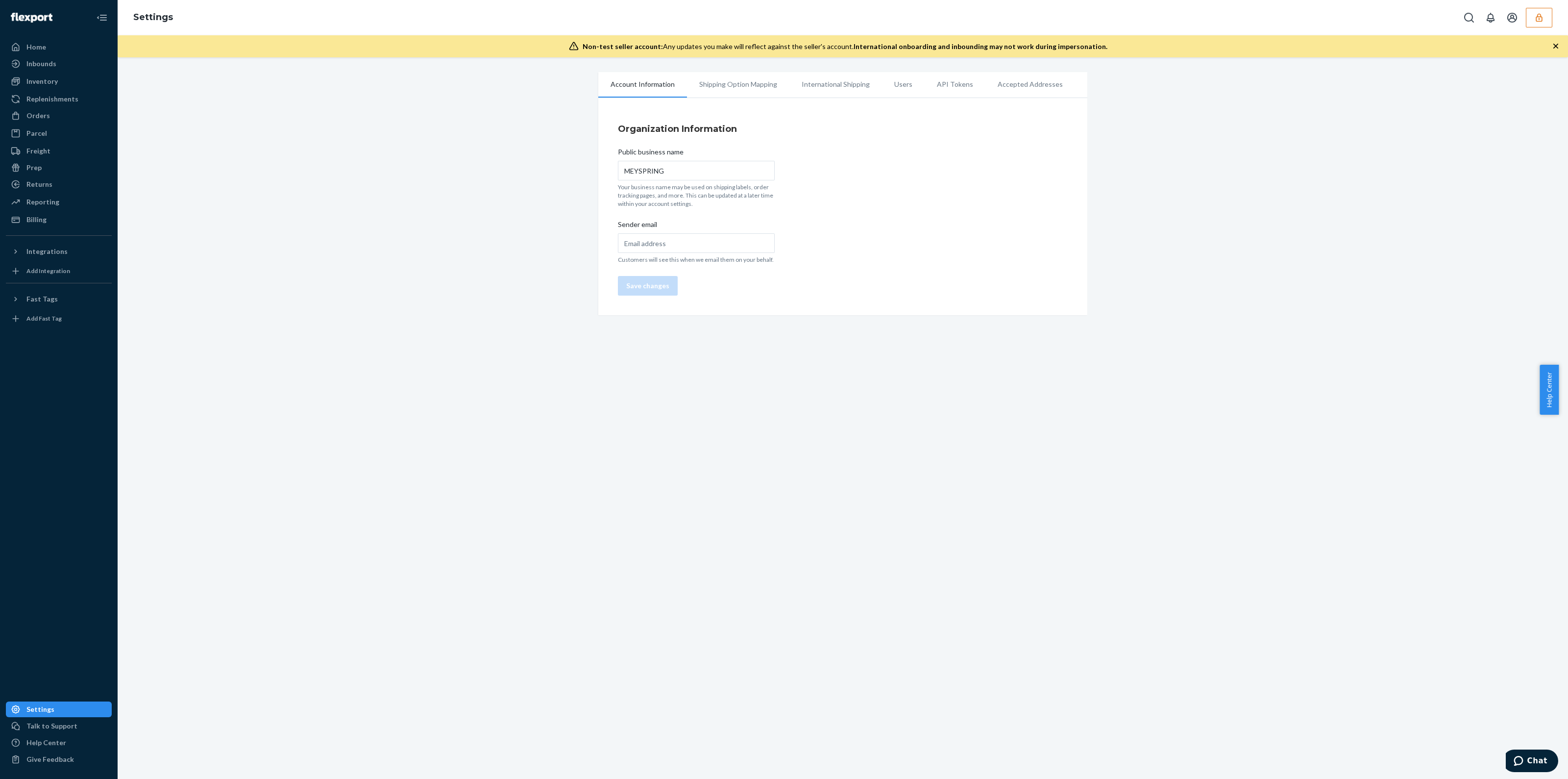
click at [904, 92] on li "Users" at bounding box center [903, 84] width 42 height 24
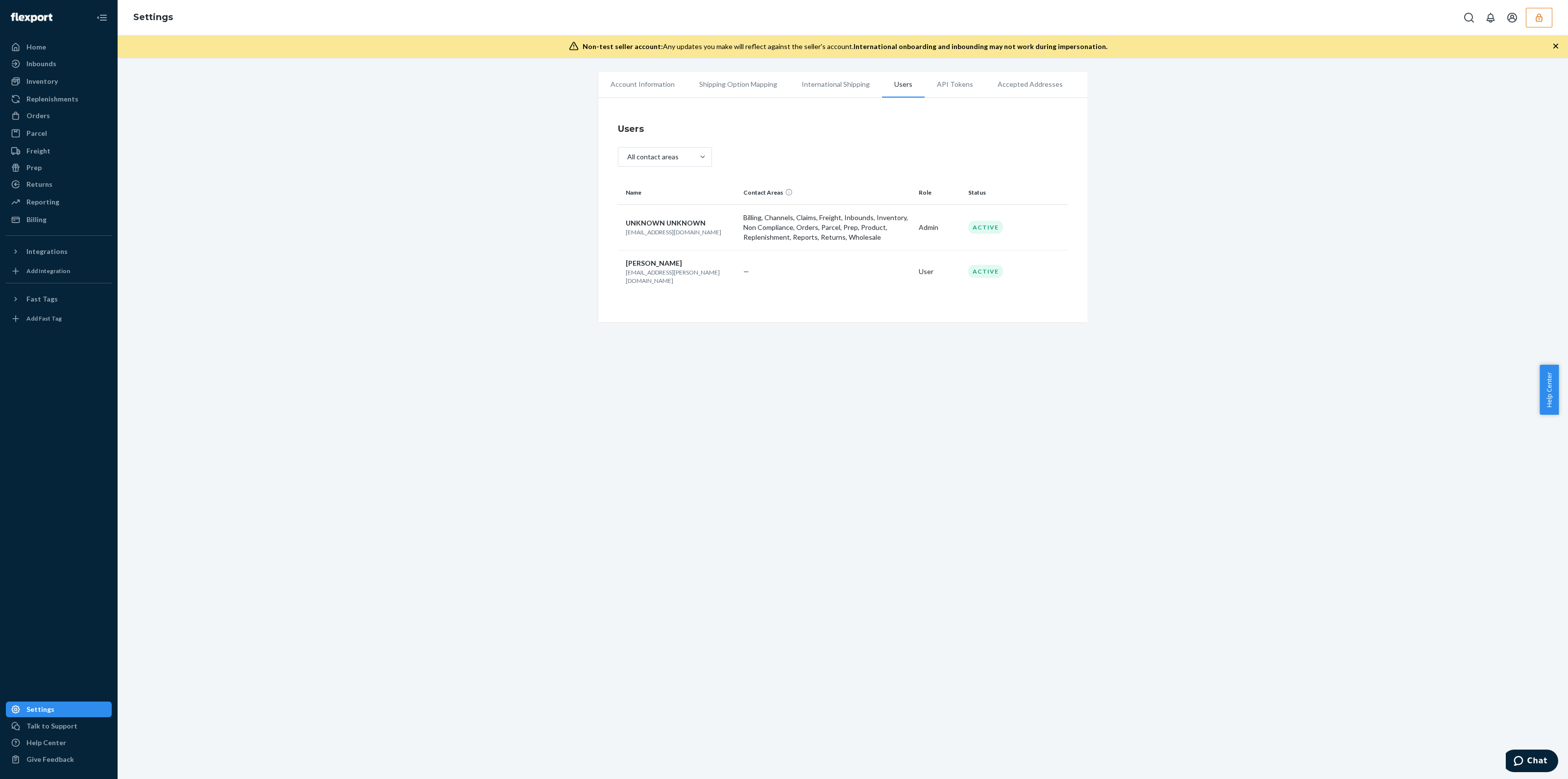
click at [648, 228] on p "[EMAIL_ADDRESS][DOMAIN_NAME]" at bounding box center [681, 232] width 110 height 9
click at [645, 232] on p "[EMAIL_ADDRESS][DOMAIN_NAME]" at bounding box center [681, 232] width 110 height 9
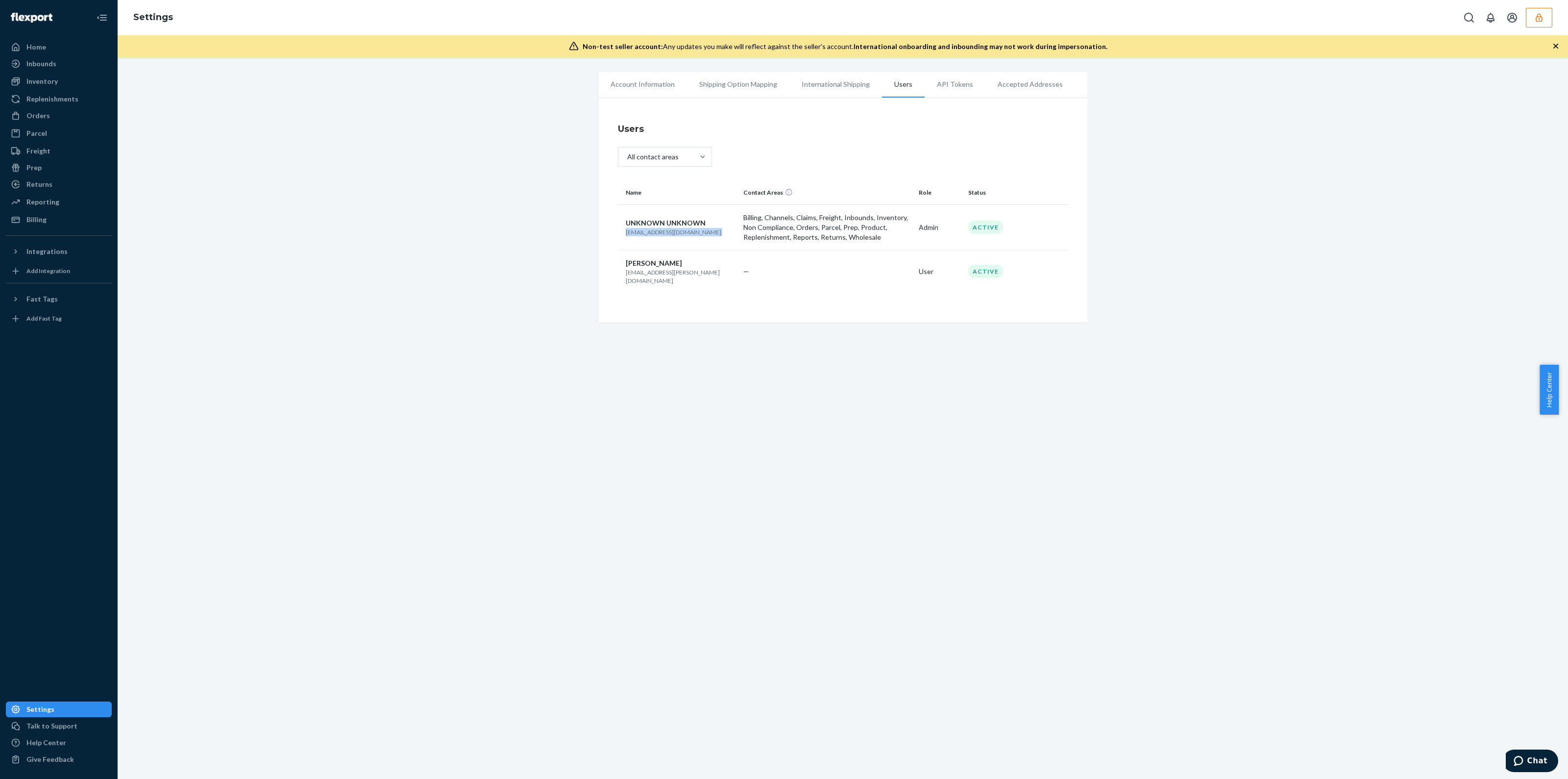
copy p "[EMAIL_ADDRESS][DOMAIN_NAME]"
click at [670, 274] on p "[EMAIL_ADDRESS][PERSON_NAME][DOMAIN_NAME]" at bounding box center [681, 276] width 110 height 16
copy p "[EMAIL_ADDRESS][PERSON_NAME][DOMAIN_NAME]"
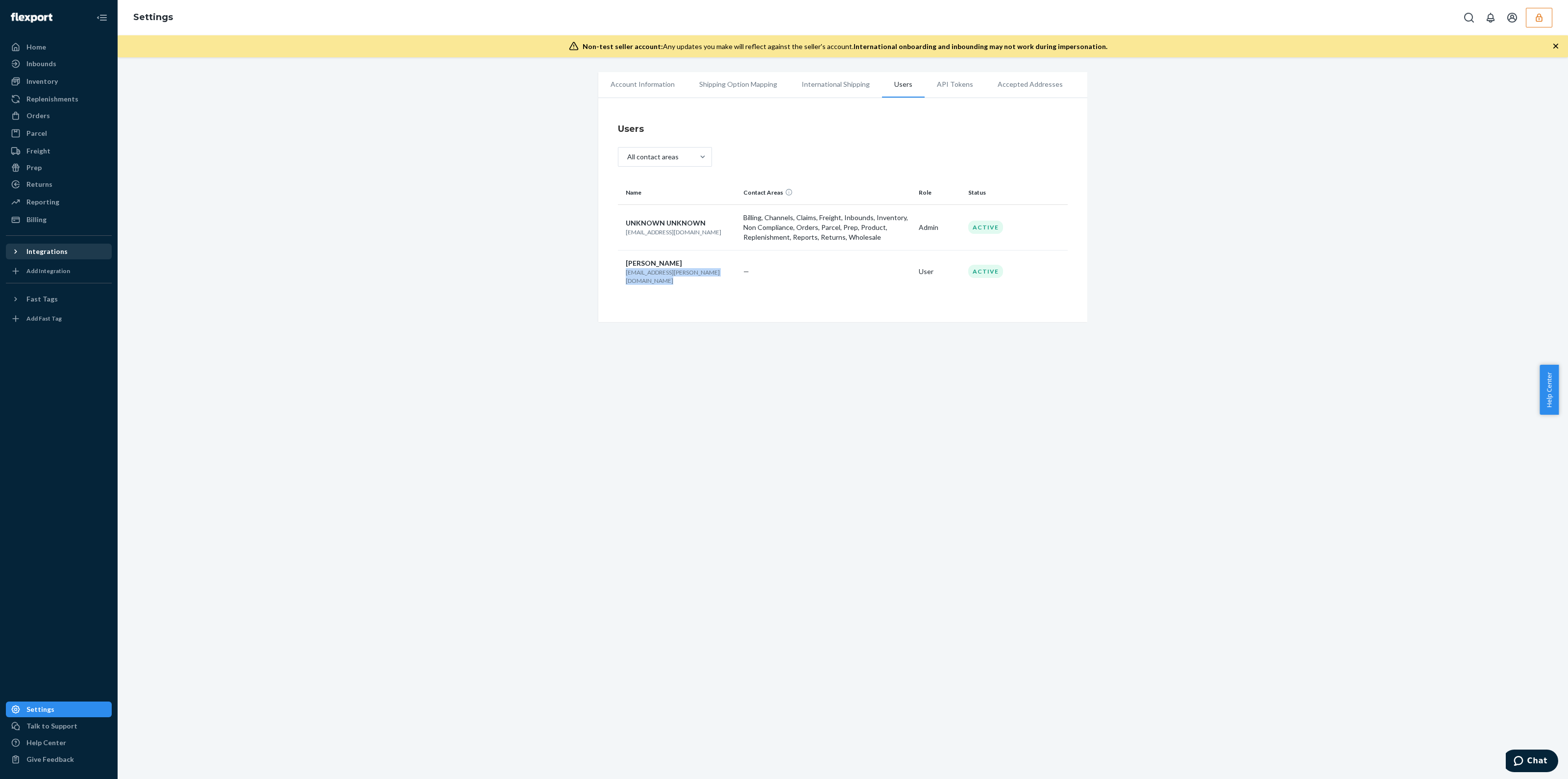
click at [58, 252] on div "Integrations" at bounding box center [47, 251] width 42 height 10
click at [61, 265] on div "Shopify" at bounding box center [59, 268] width 104 height 14
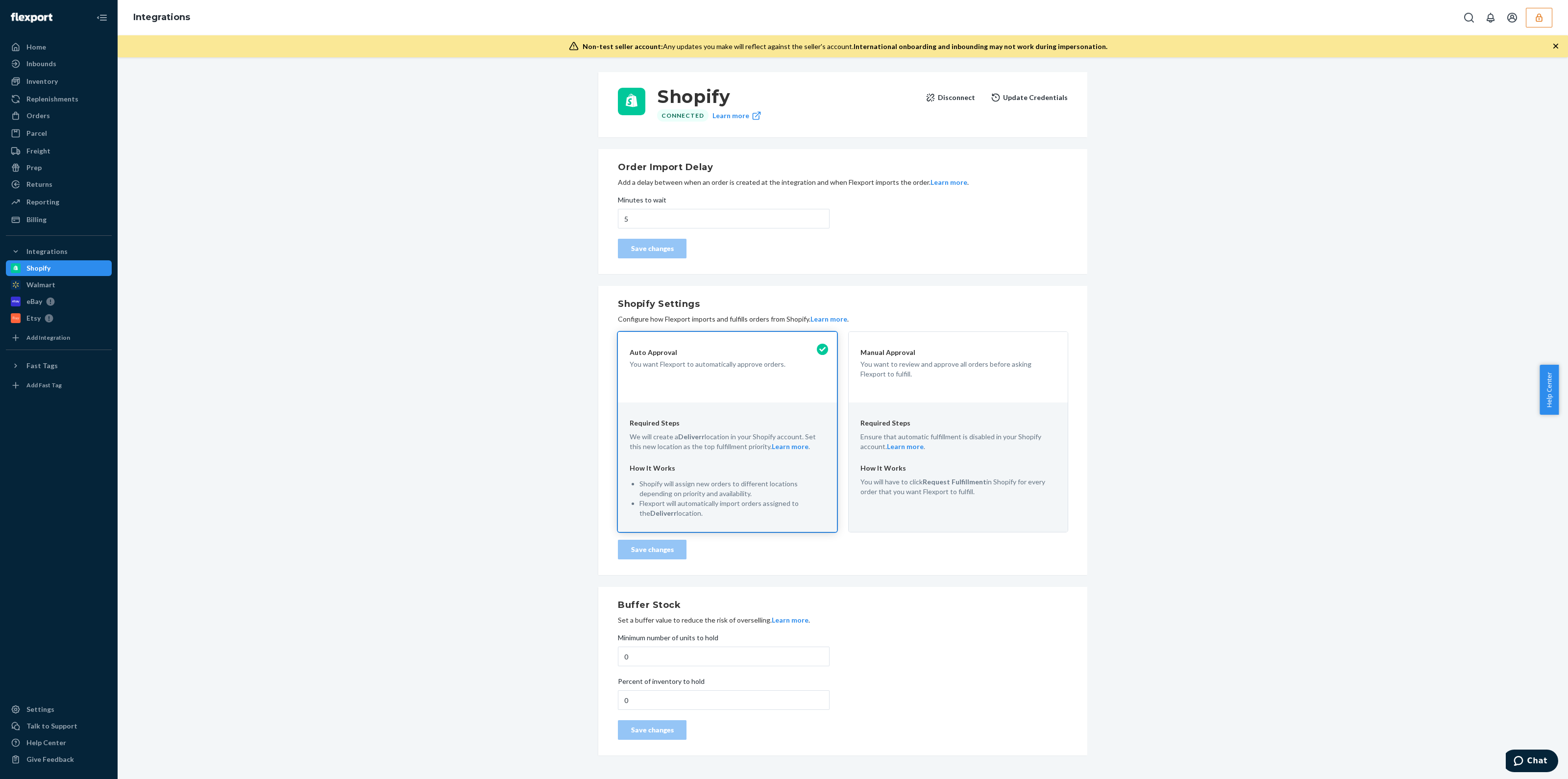
click at [955, 101] on button "Disconnect" at bounding box center [950, 97] width 49 height 20
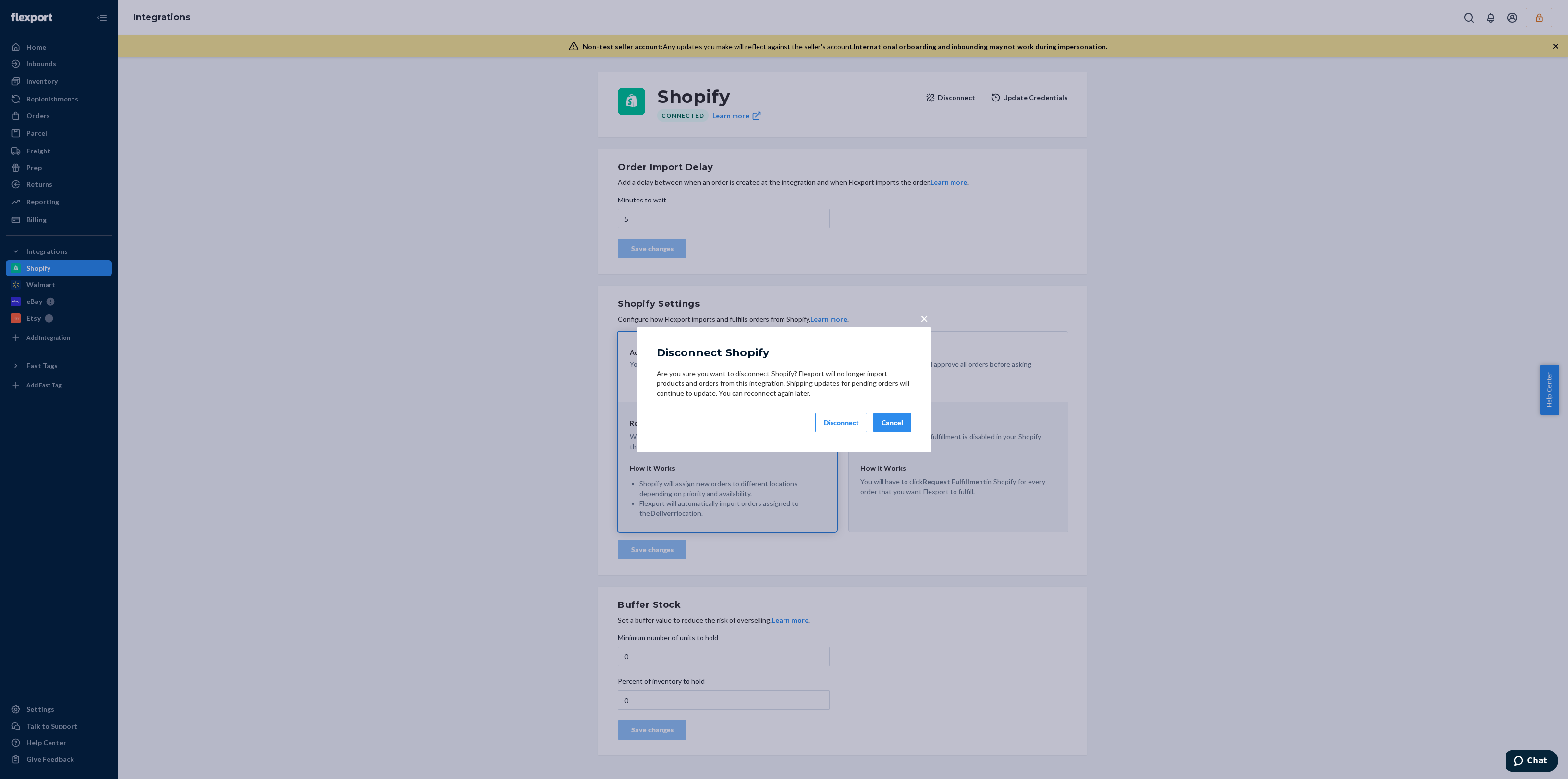
click at [844, 417] on button "Disconnect" at bounding box center [841, 422] width 52 height 20
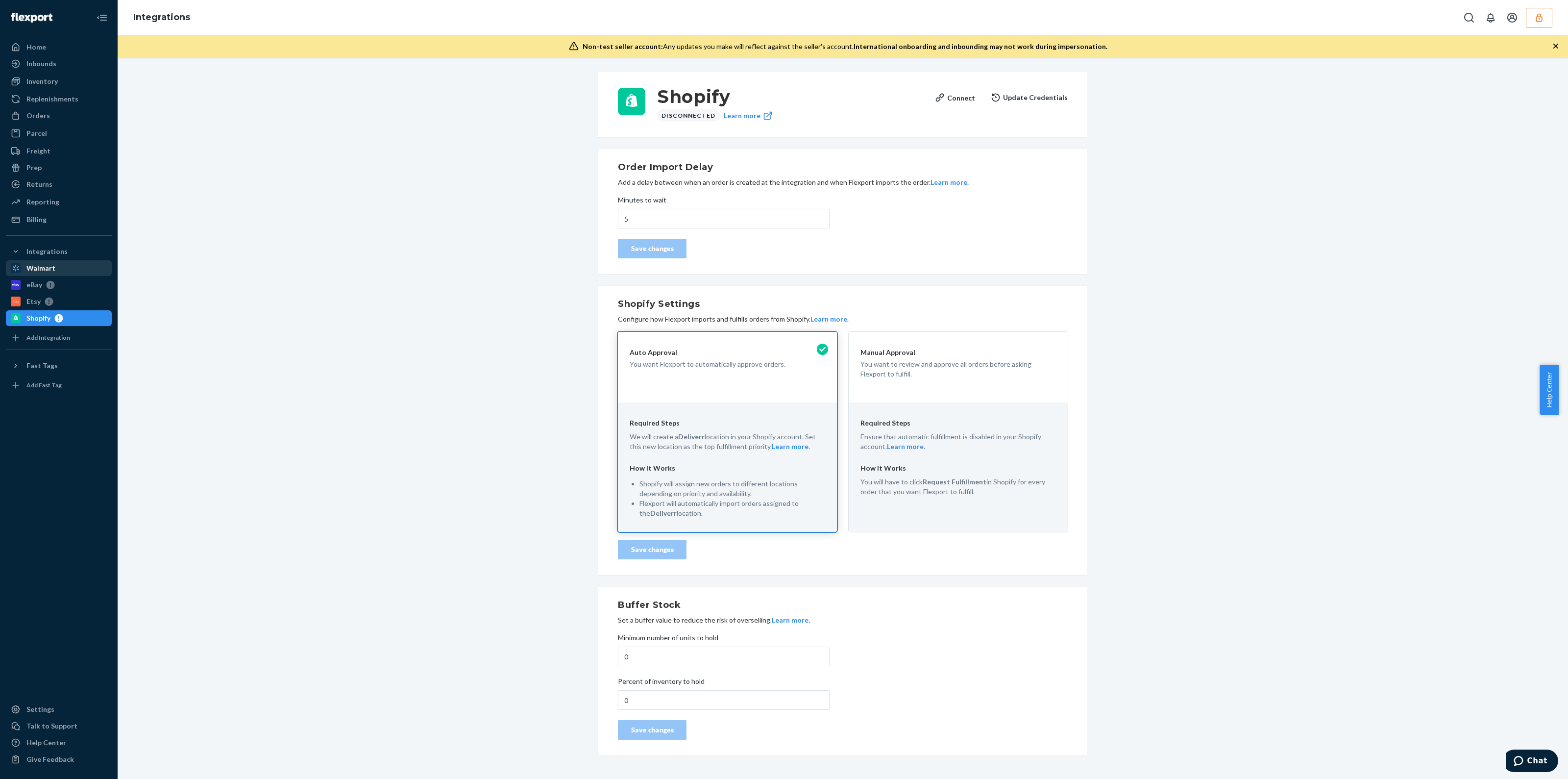
click at [51, 274] on div "Walmart" at bounding box center [59, 268] width 104 height 14
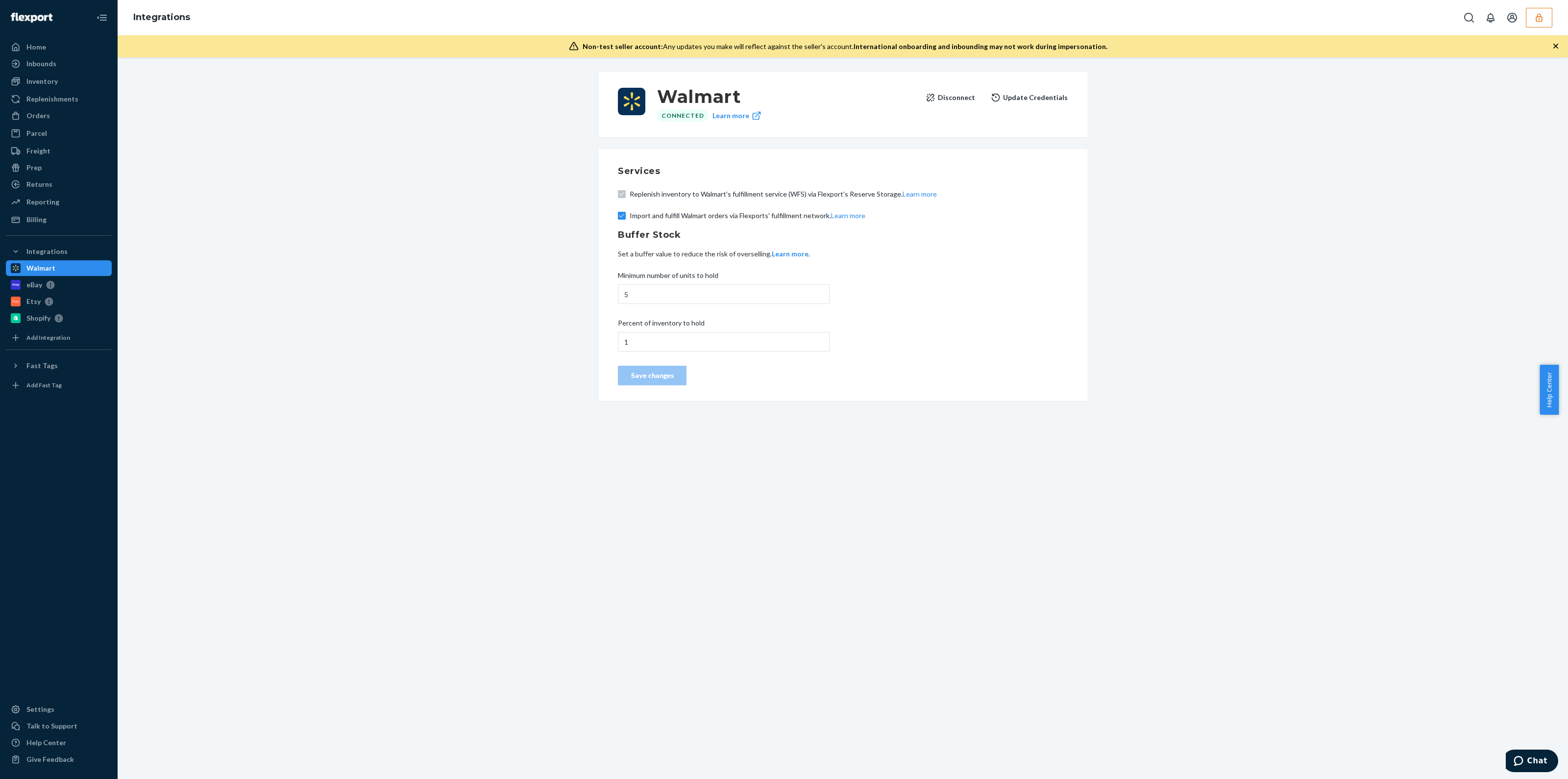
click at [946, 96] on button "Disconnect" at bounding box center [950, 97] width 49 height 20
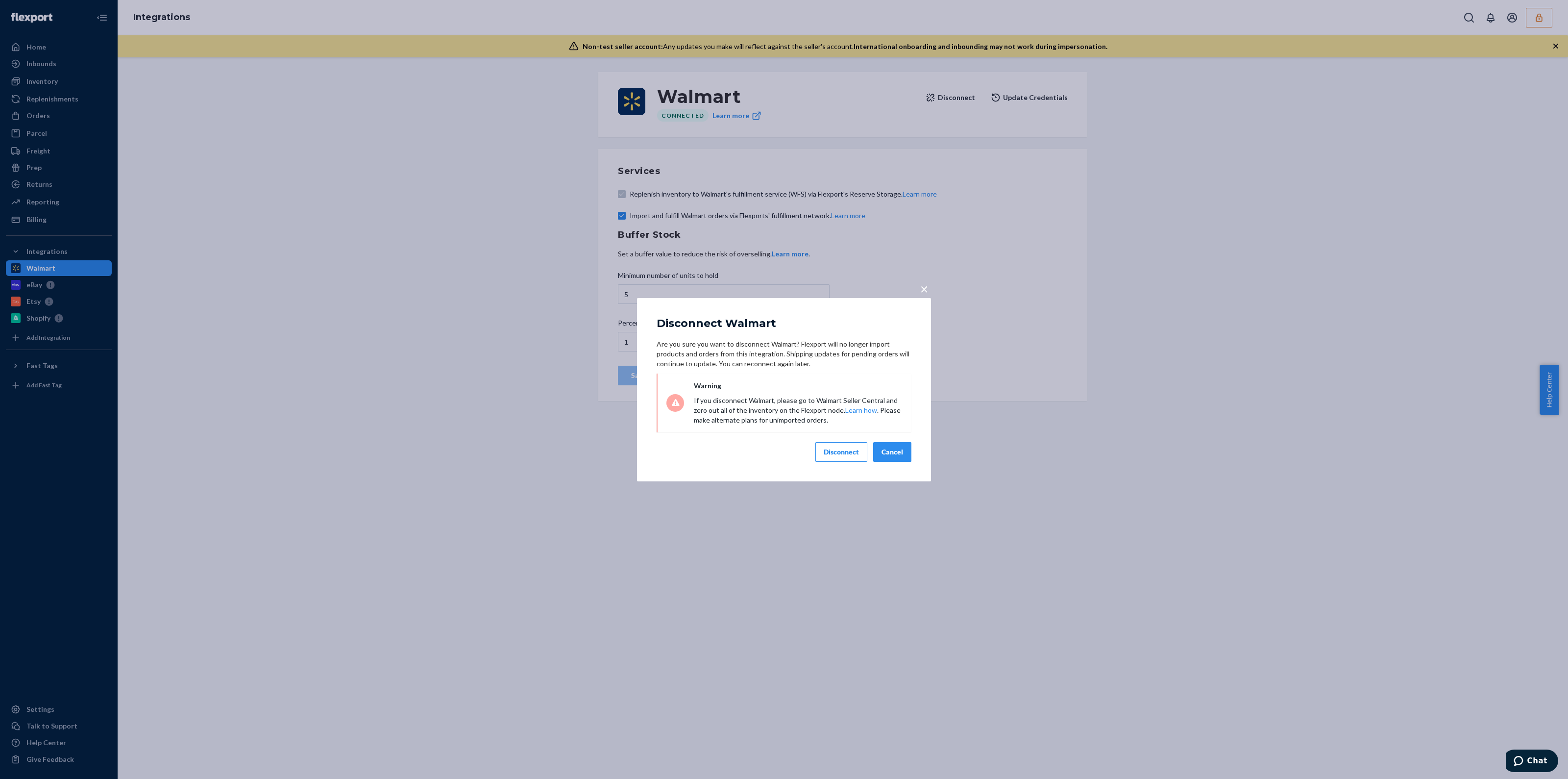
click at [848, 457] on div "Disconnect" at bounding box center [841, 452] width 35 height 10
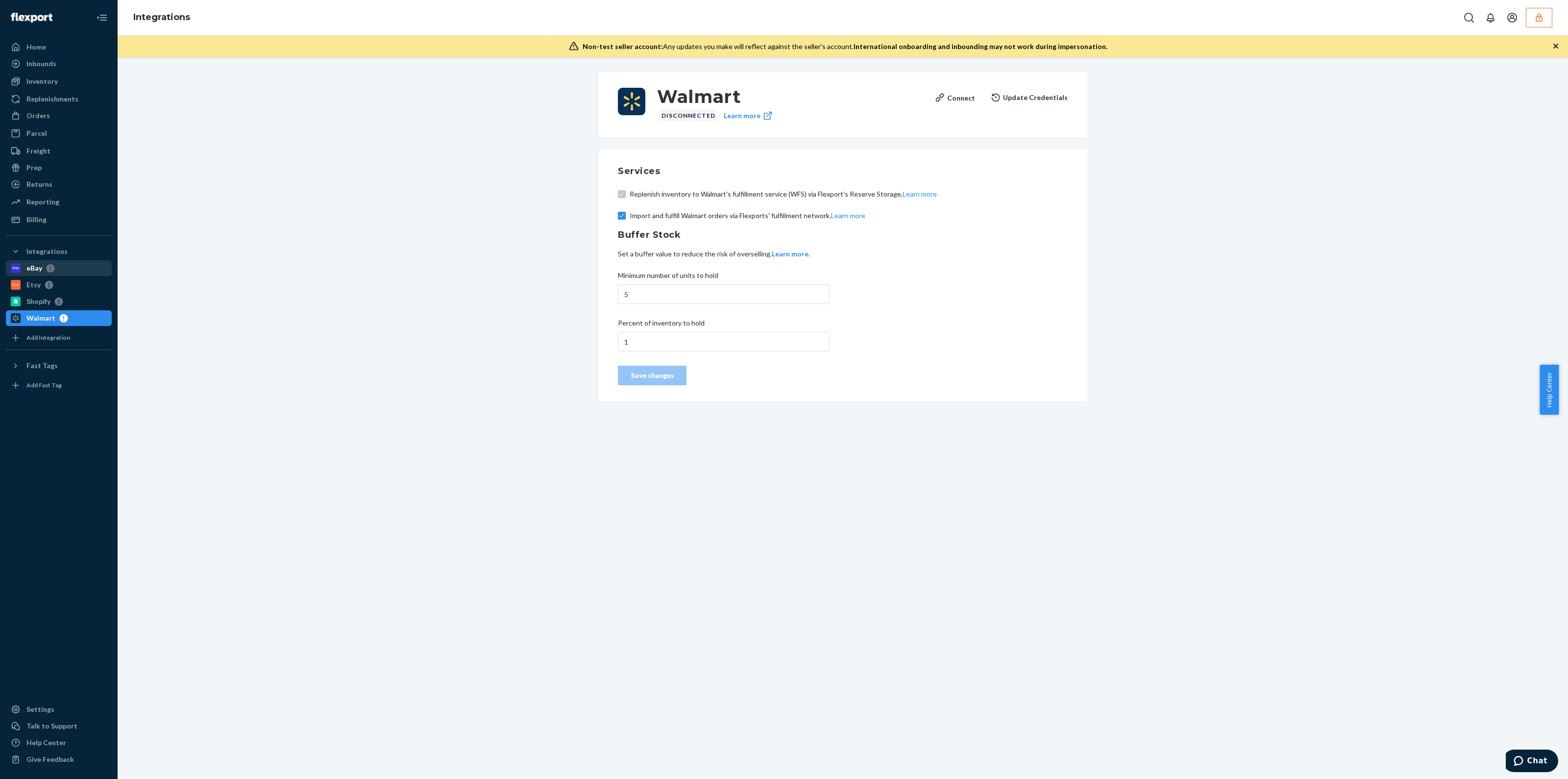
click at [76, 267] on div "eBay" at bounding box center [59, 268] width 104 height 14
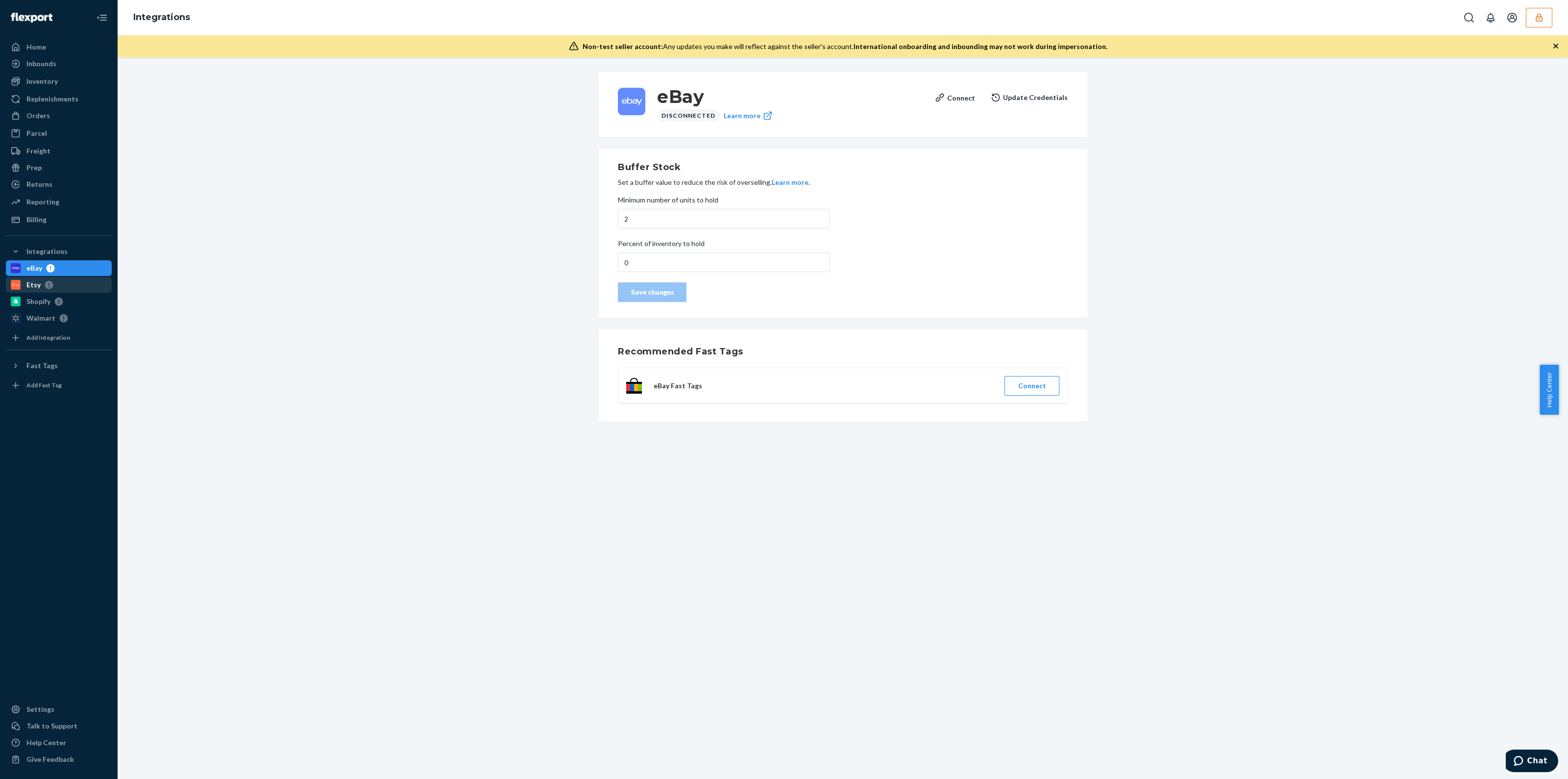
click at [70, 283] on div "Etsy" at bounding box center [59, 285] width 104 height 14
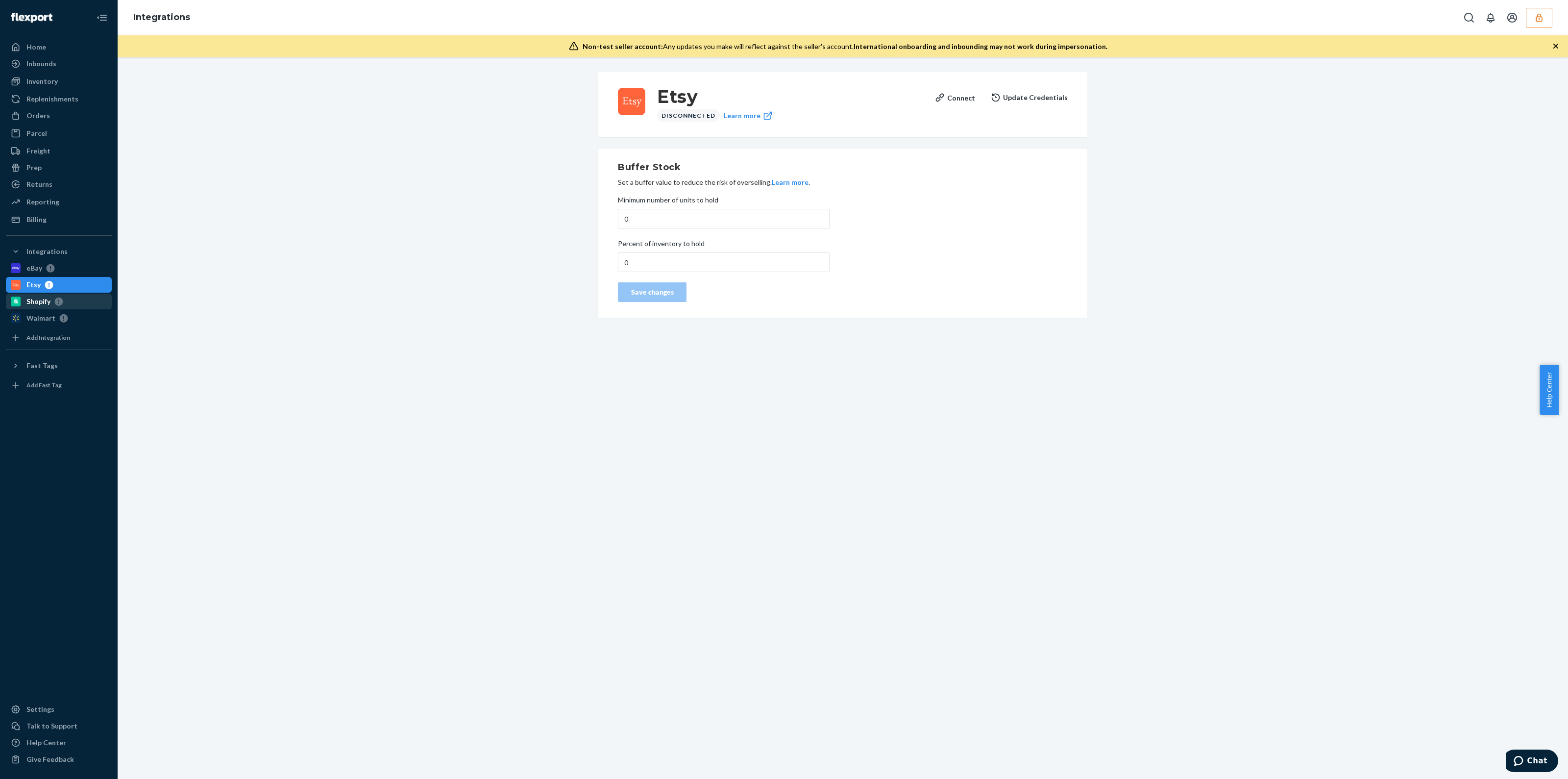
click at [78, 297] on div "Shopify" at bounding box center [59, 302] width 104 height 14
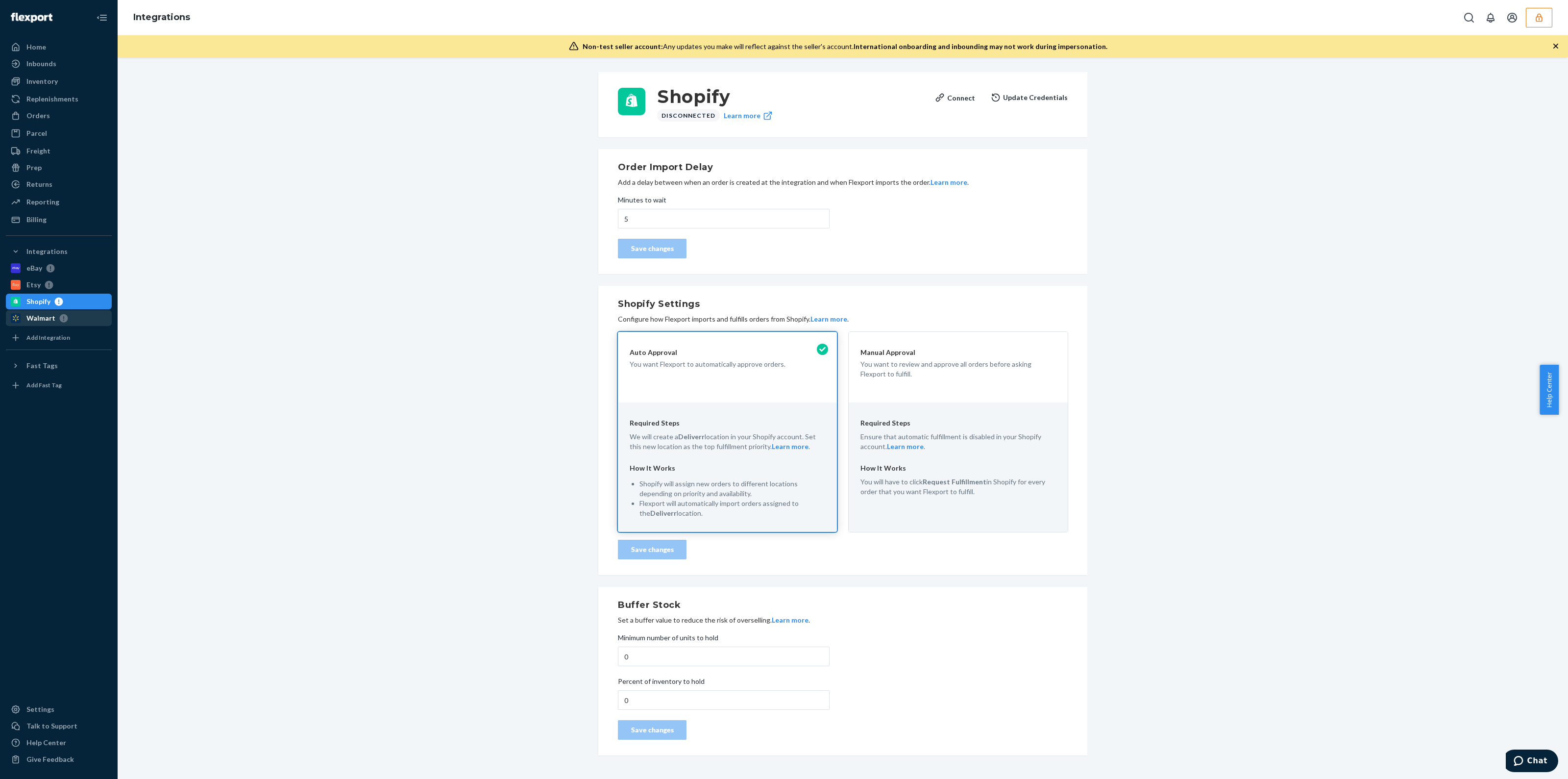
click at [93, 312] on div "Walmart" at bounding box center [59, 319] width 104 height 14
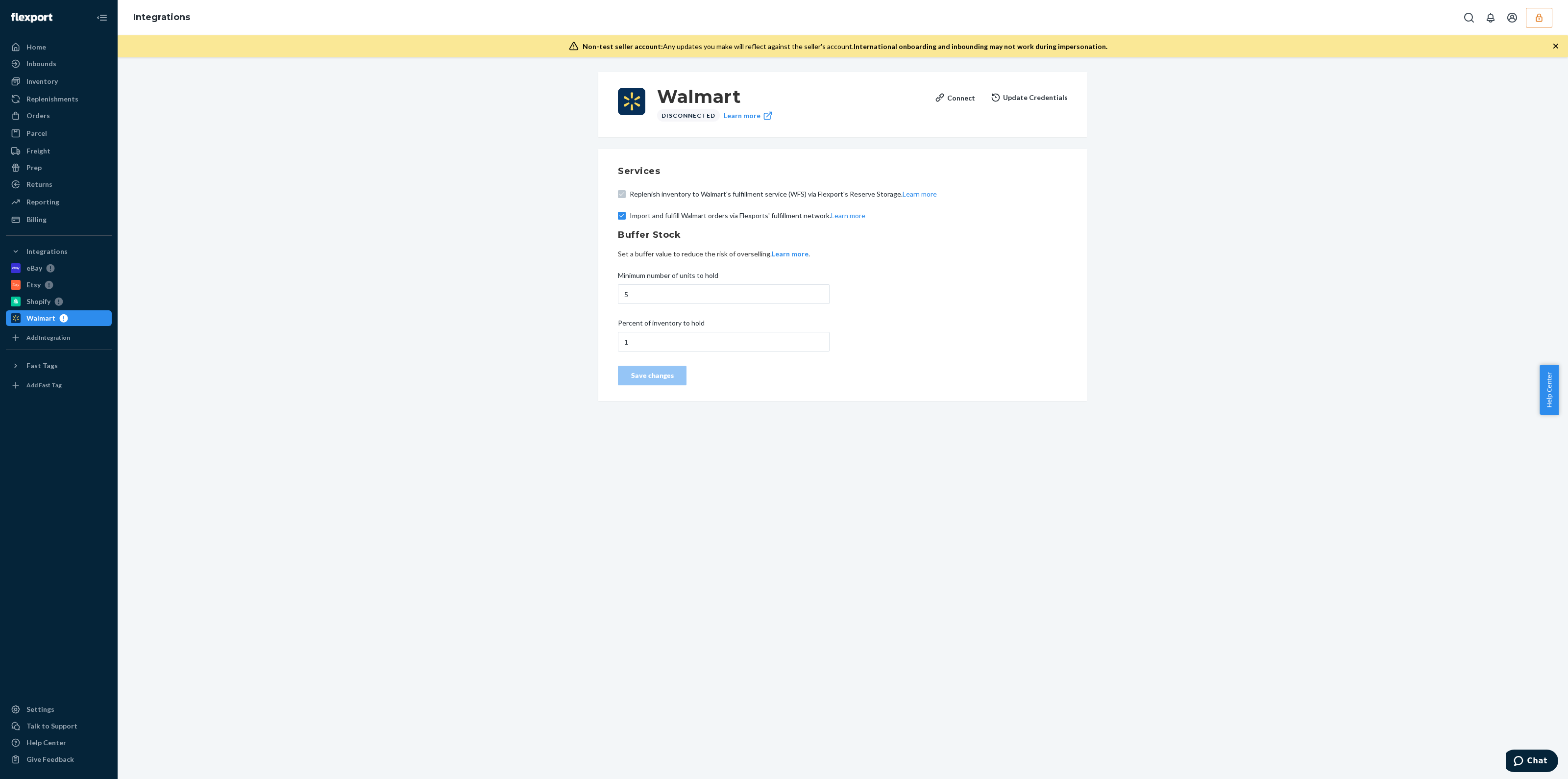
click at [591, 362] on div "Walmart Disconnected Learn more Connect Update Credentials Services Replenish i…" at bounding box center [843, 236] width 504 height 340
